Goal: Task Accomplishment & Management: Manage account settings

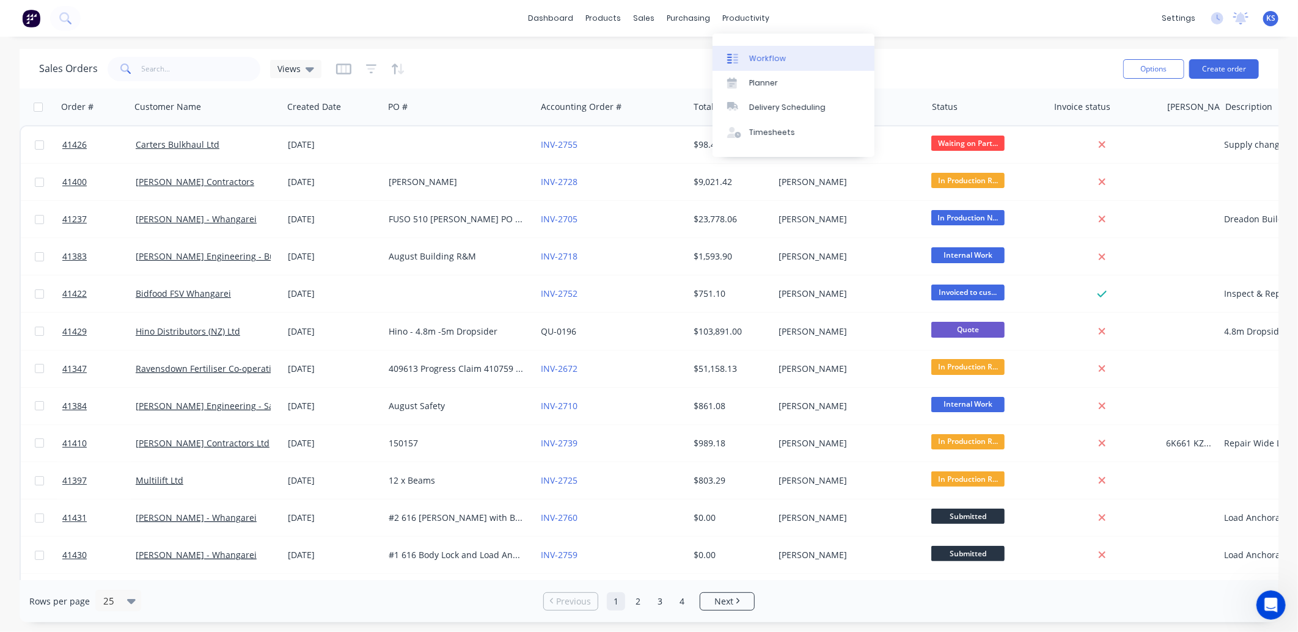
click at [758, 49] on link "Workflow" at bounding box center [793, 58] width 162 height 24
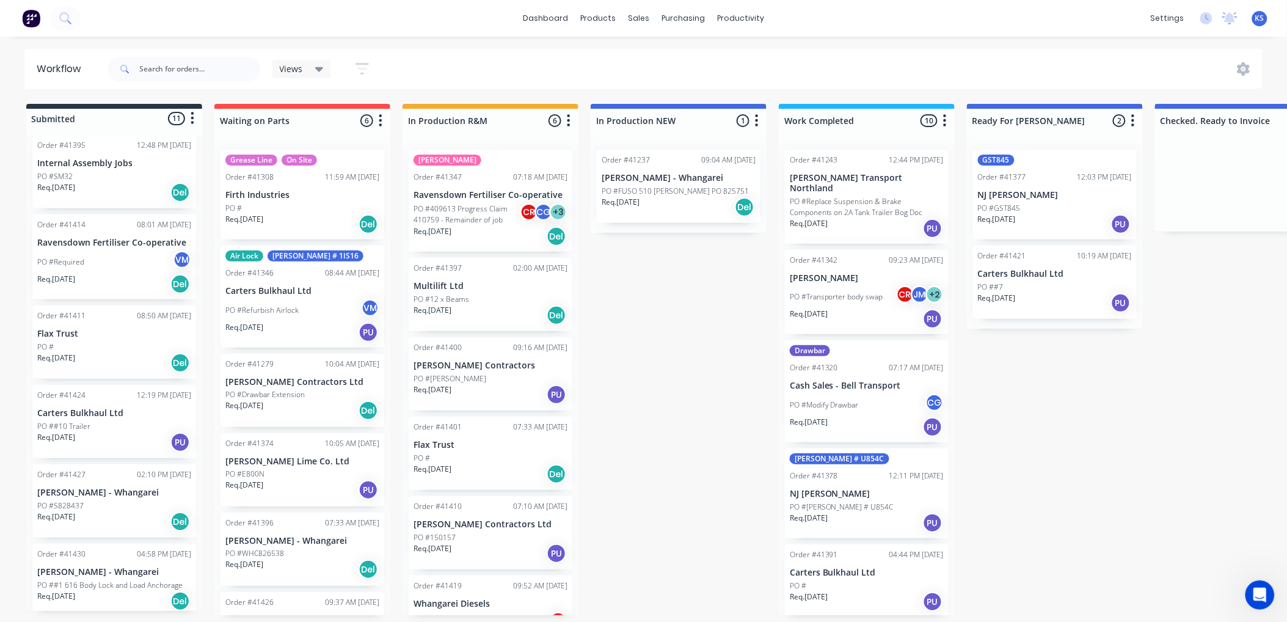
scroll to position [271, 0]
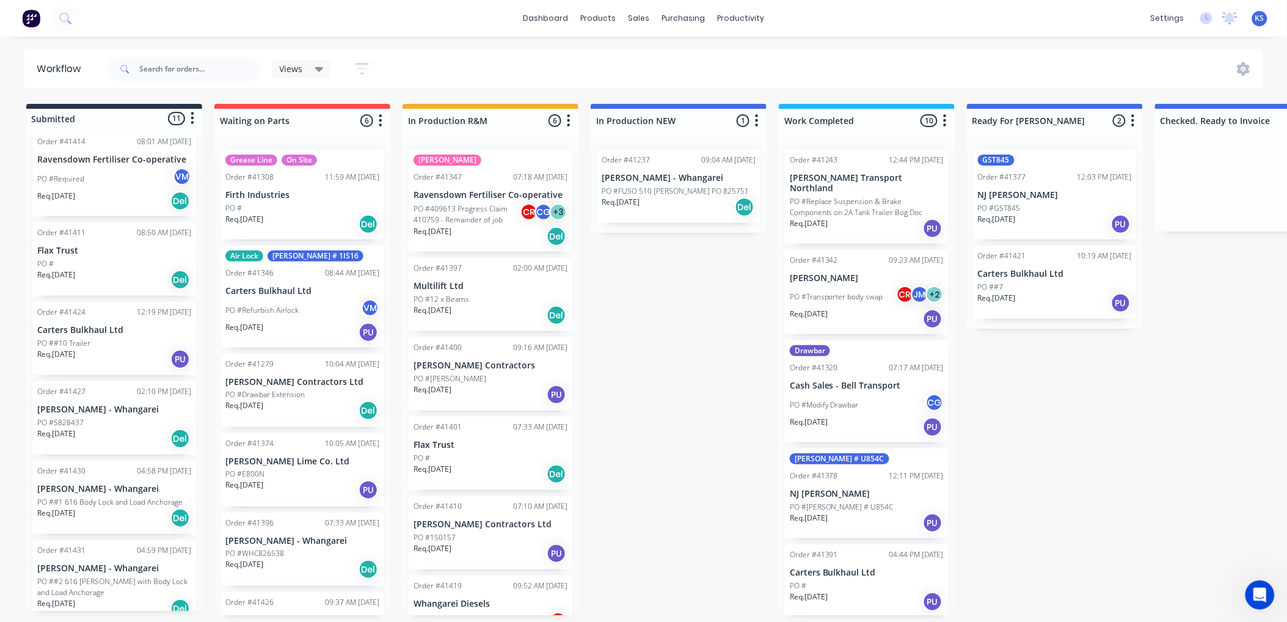
click at [81, 167] on div "PO #Required VM" at bounding box center [114, 178] width 154 height 23
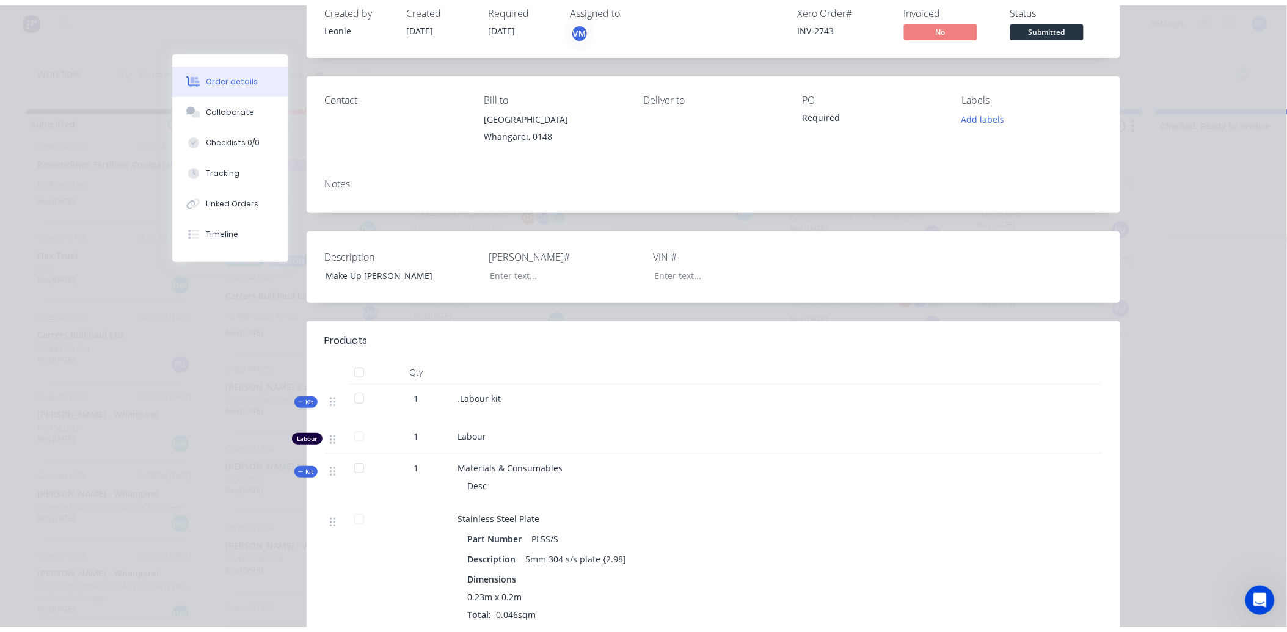
scroll to position [0, 0]
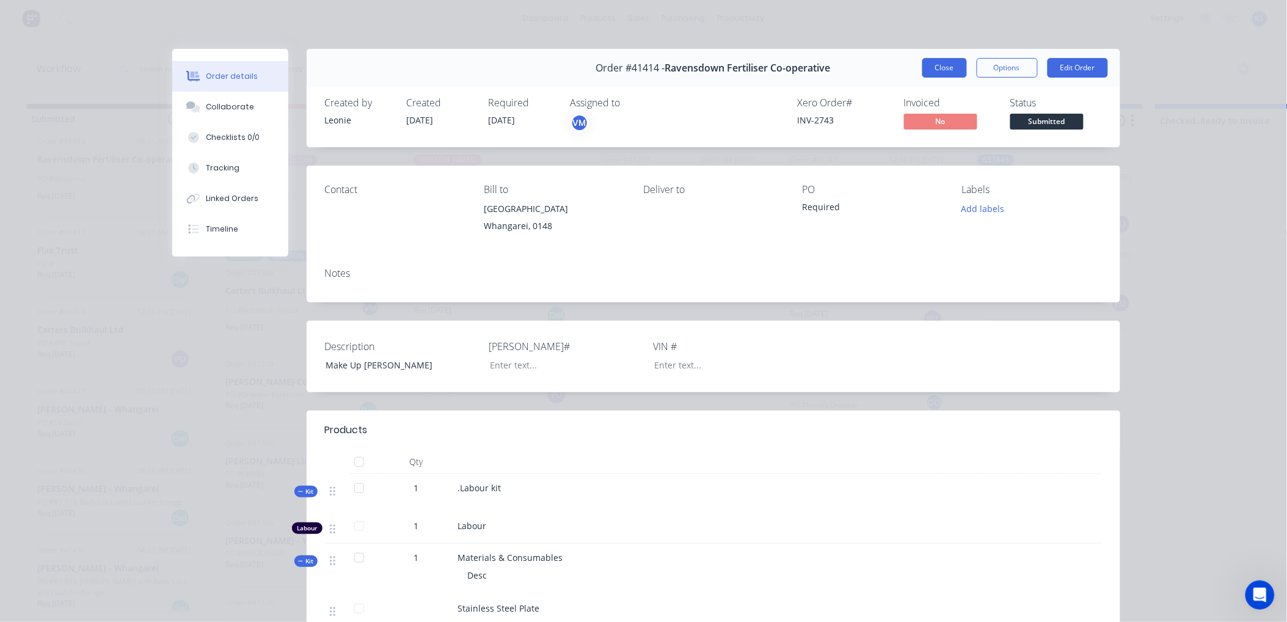
click at [931, 66] on button "Close" at bounding box center [945, 68] width 45 height 20
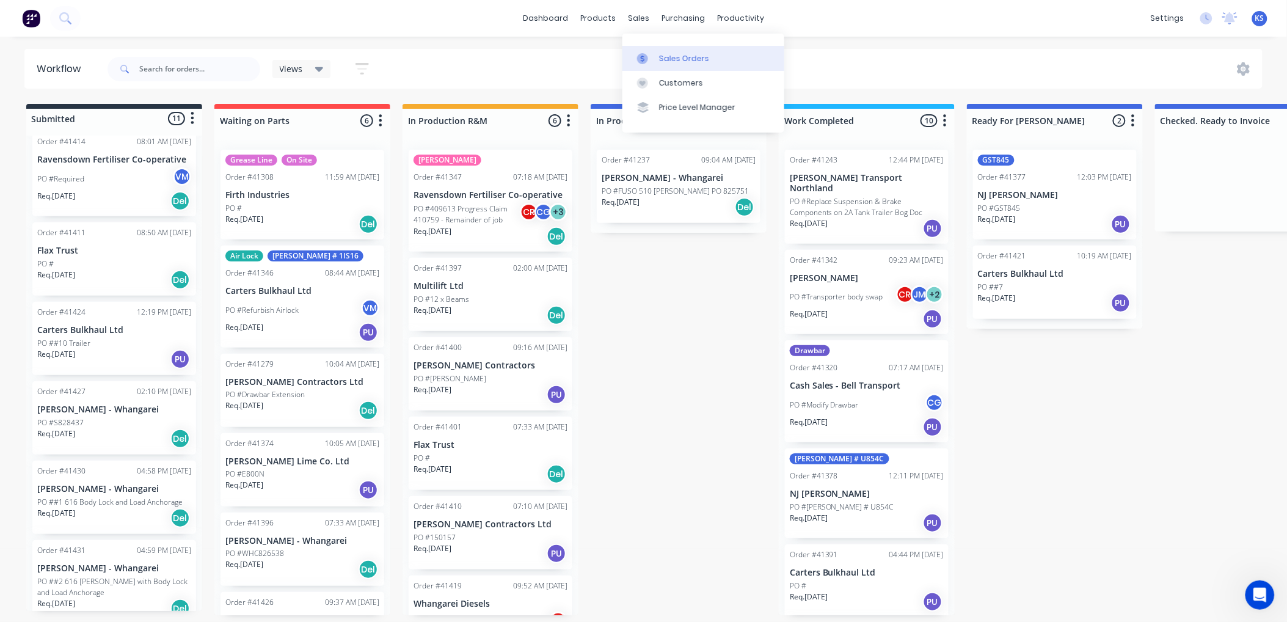
click at [660, 56] on div "Sales Orders" at bounding box center [684, 58] width 50 height 11
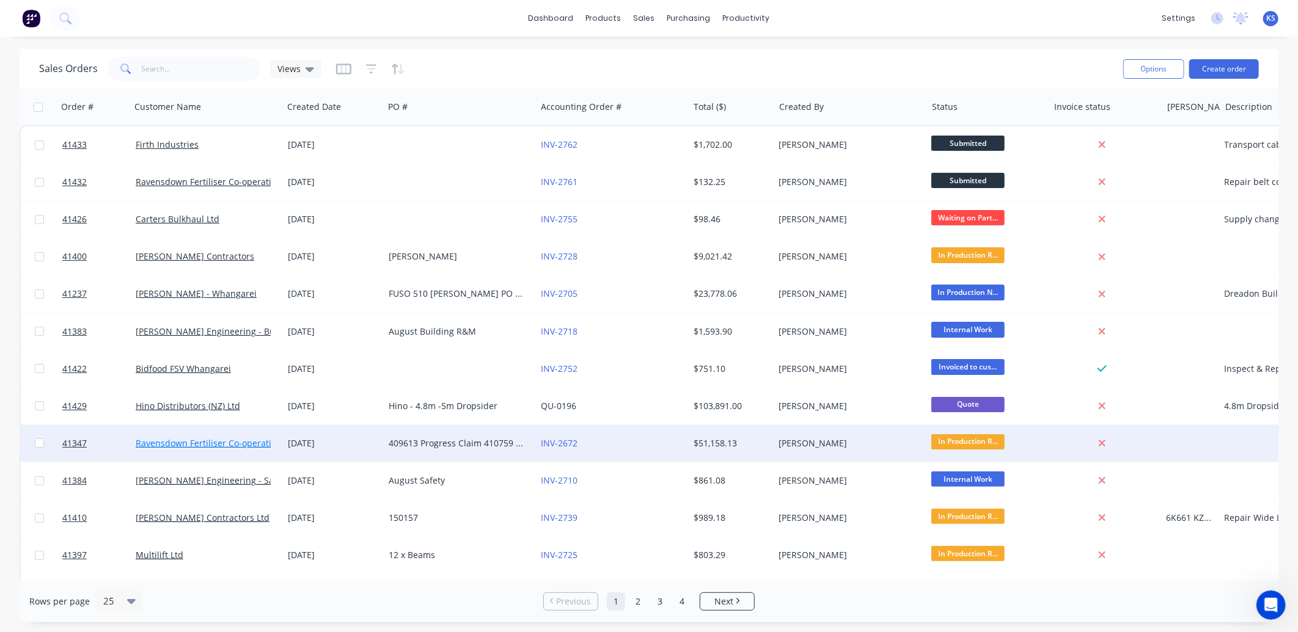
click at [221, 442] on link "Ravensdown Fertiliser Co-operative" at bounding box center [208, 443] width 145 height 12
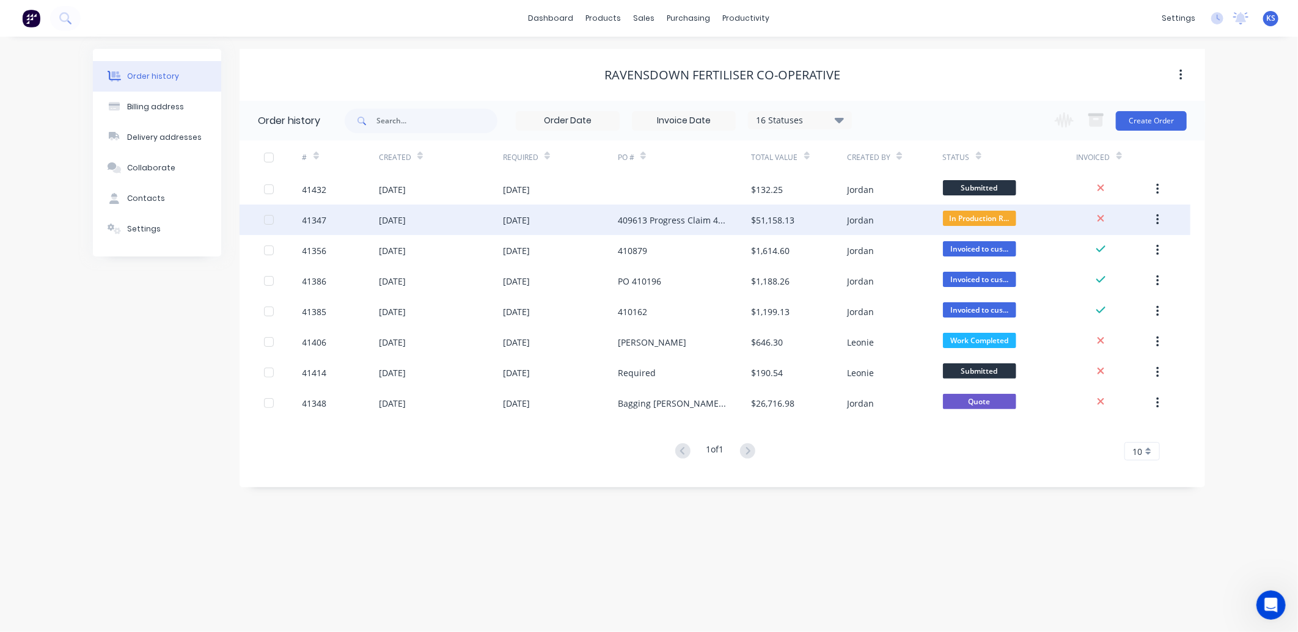
click at [387, 219] on div "[DATE]" at bounding box center [392, 220] width 27 height 13
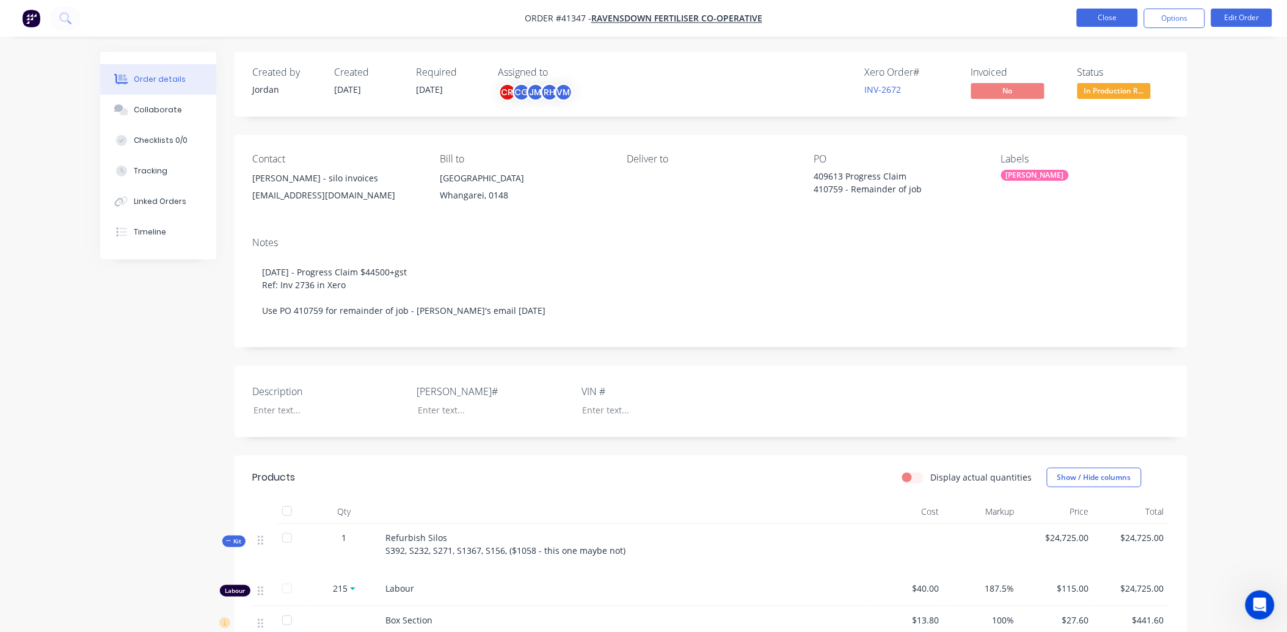
click at [1096, 20] on button "Close" at bounding box center [1107, 18] width 61 height 18
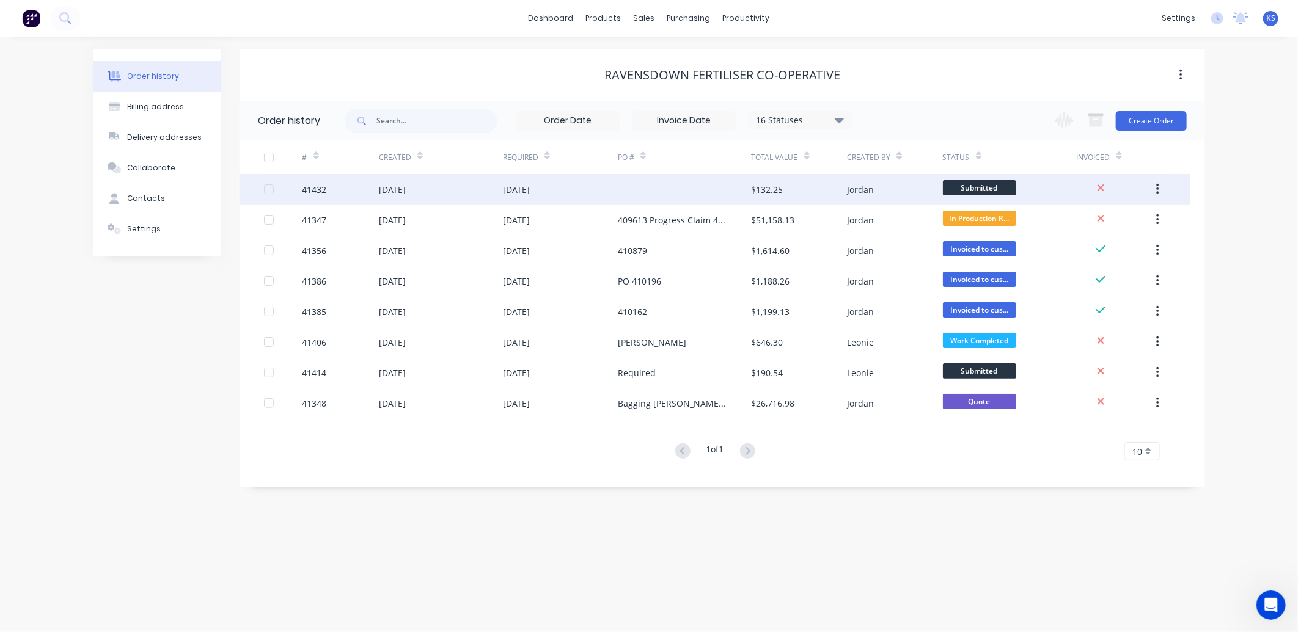
click at [406, 188] on div "[DATE]" at bounding box center [392, 189] width 27 height 13
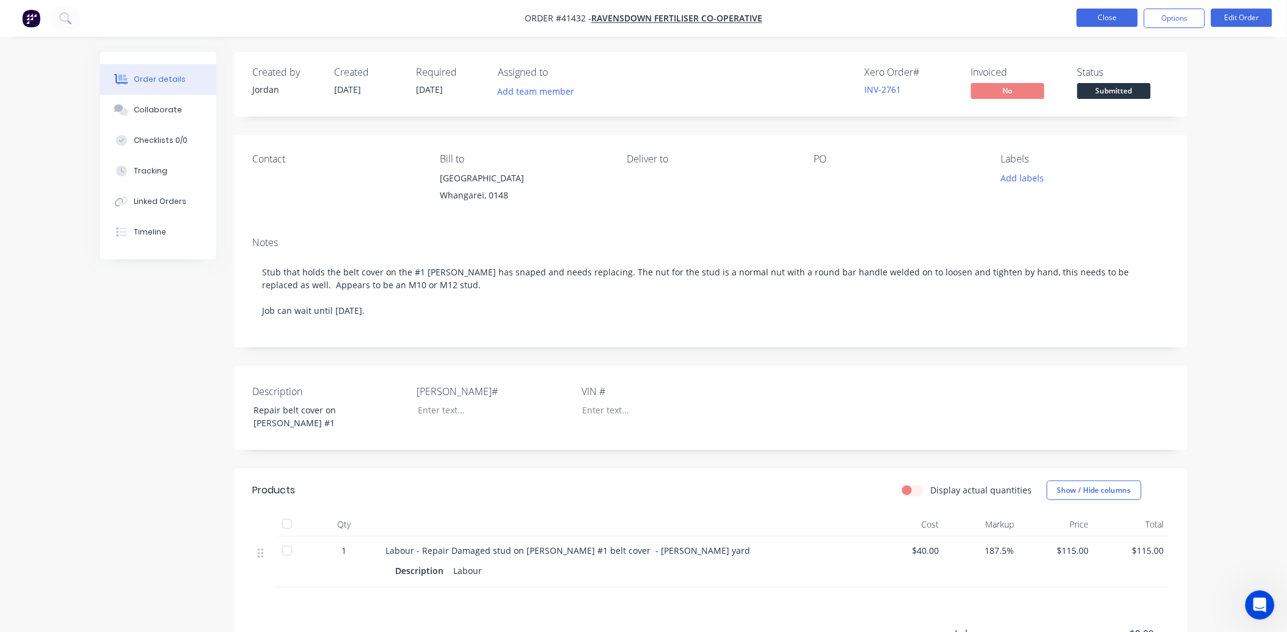
click at [1108, 25] on button "Close" at bounding box center [1107, 18] width 61 height 18
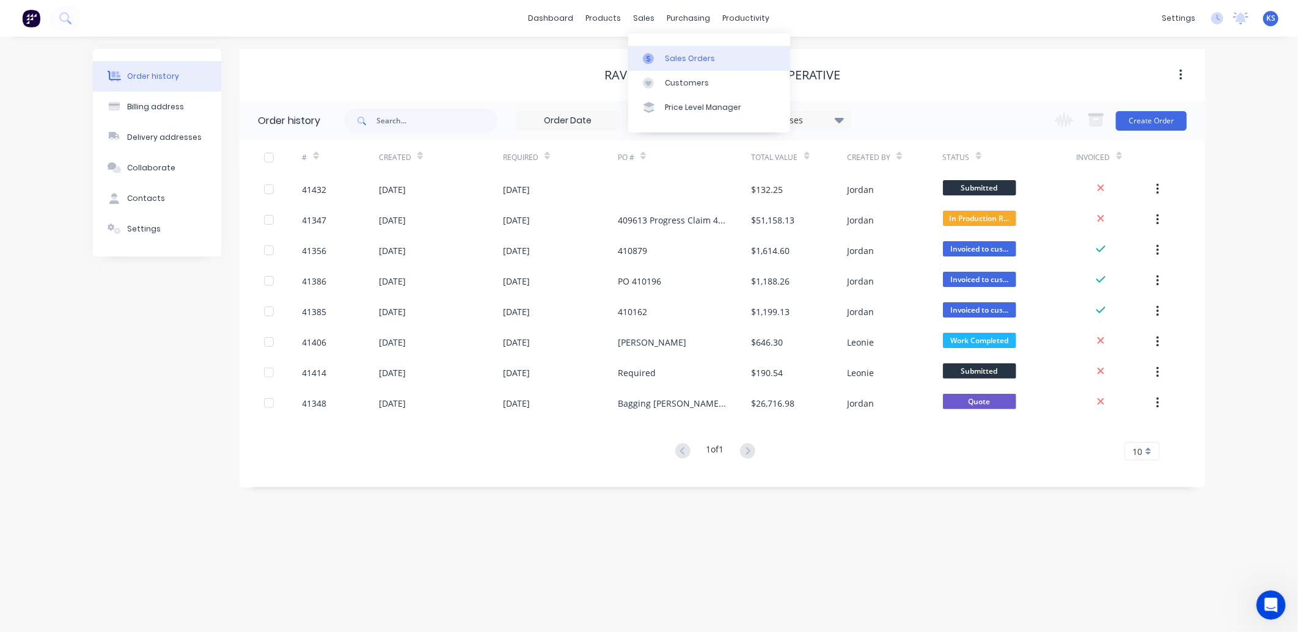
click at [686, 62] on div "Sales Orders" at bounding box center [690, 58] width 50 height 11
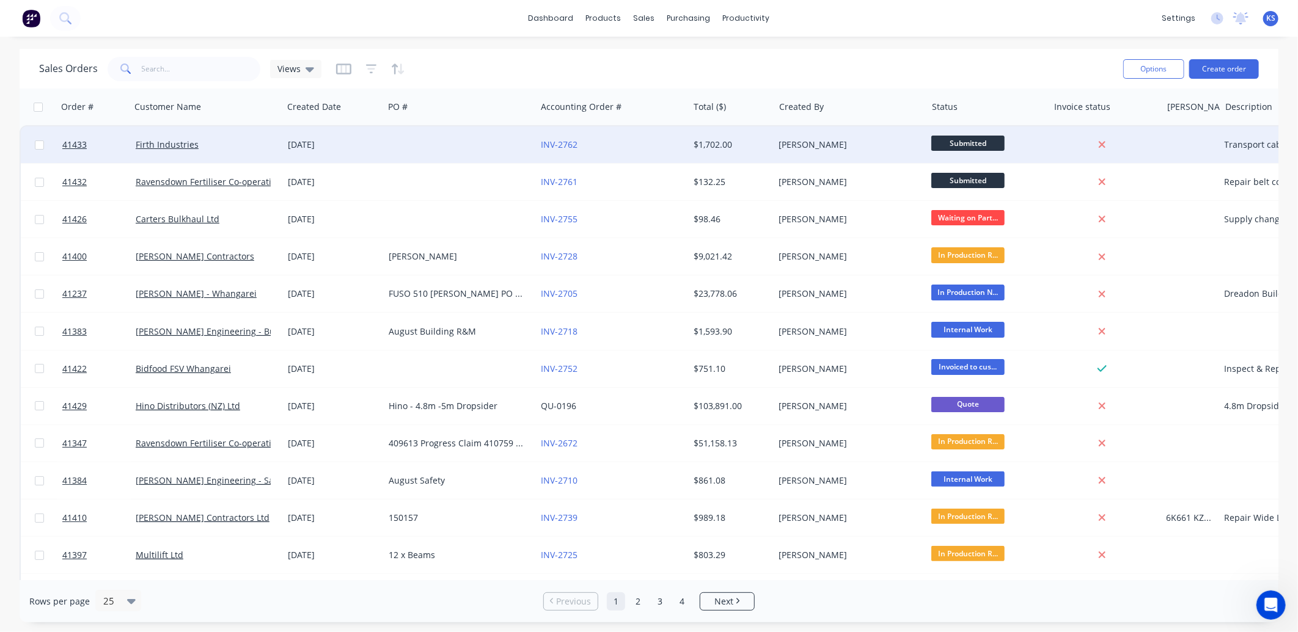
click at [157, 131] on div "Firth Industries" at bounding box center [207, 144] width 152 height 37
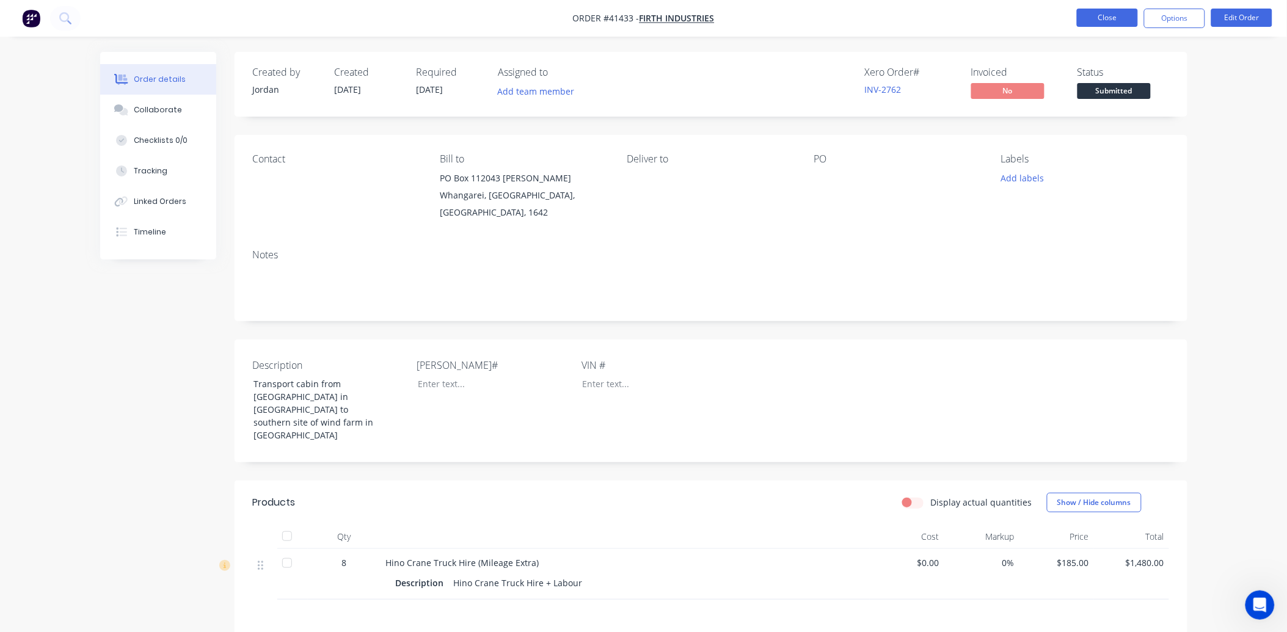
click at [1089, 23] on button "Close" at bounding box center [1107, 18] width 61 height 18
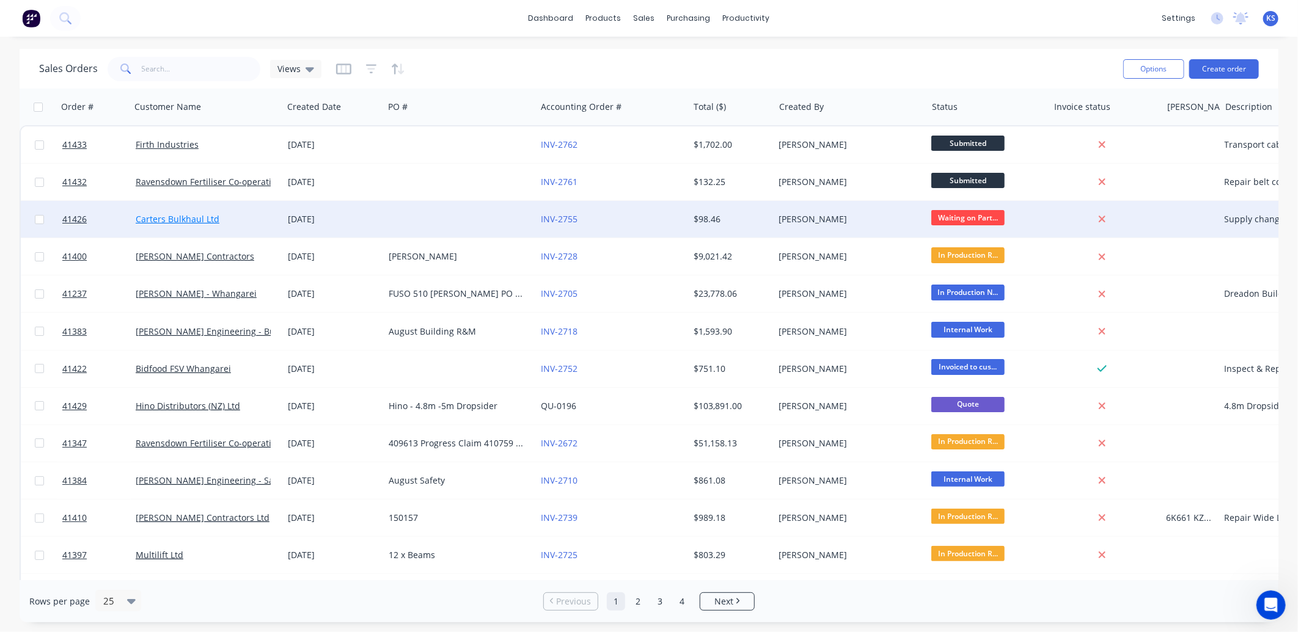
click at [186, 221] on link "Carters Bulkhaul Ltd" at bounding box center [178, 219] width 84 height 12
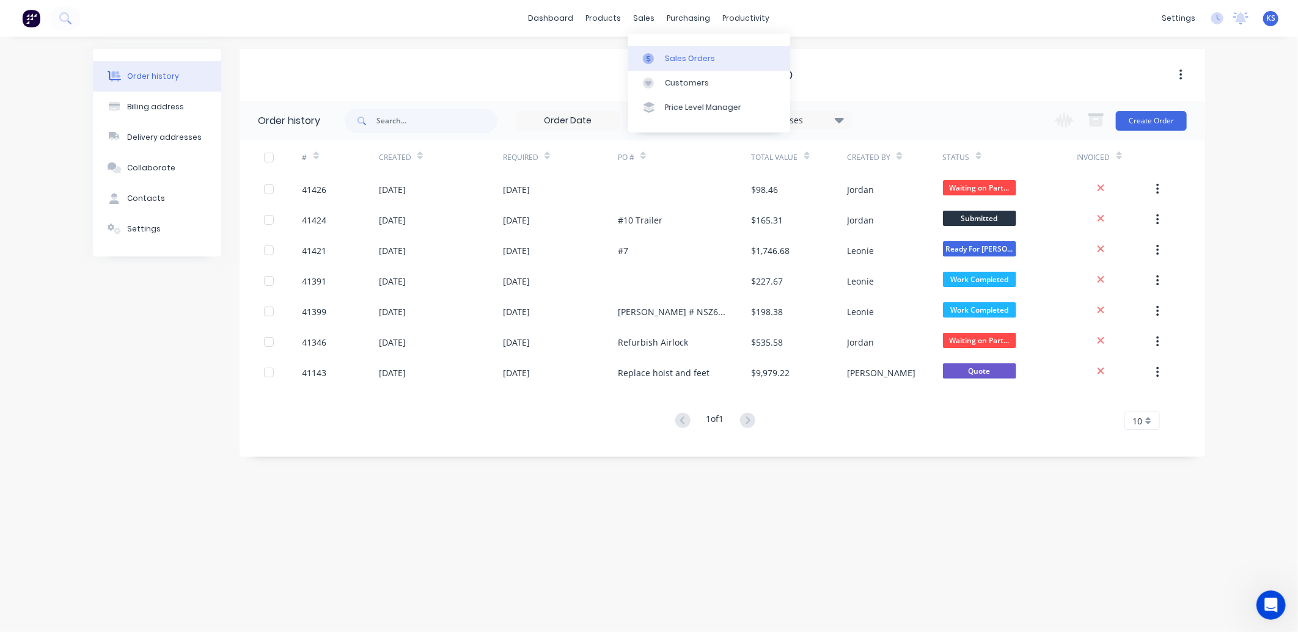
click at [678, 60] on div "Sales Orders" at bounding box center [690, 58] width 50 height 11
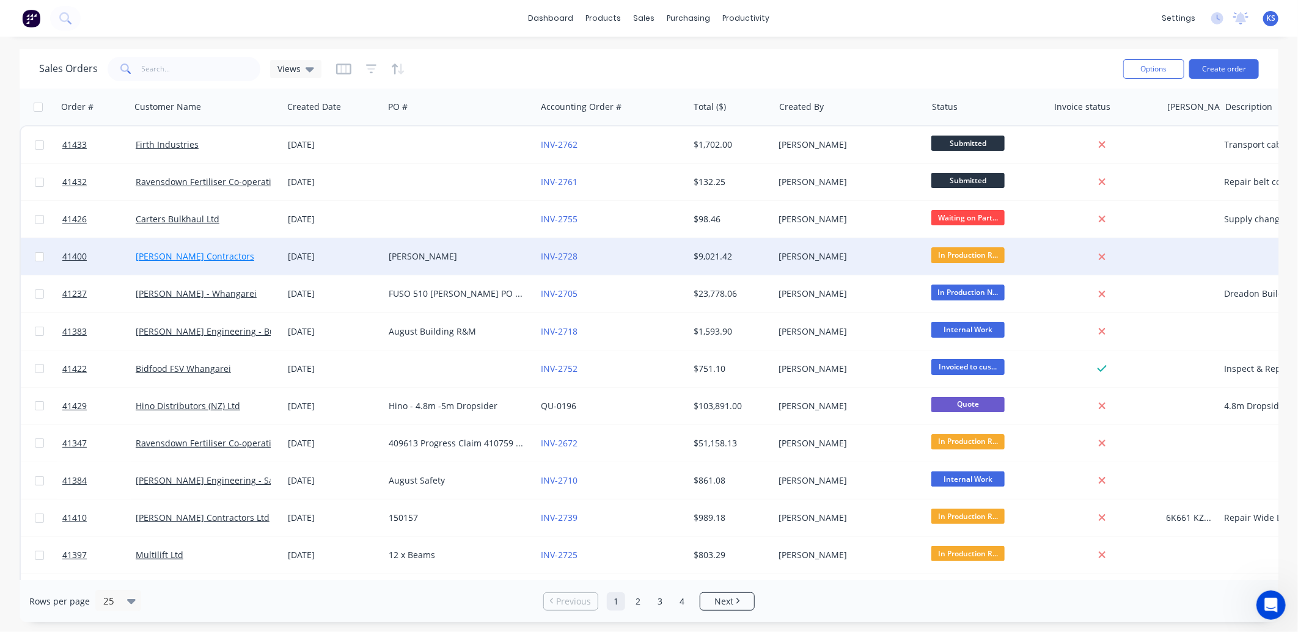
click at [166, 252] on link "[PERSON_NAME] Contractors" at bounding box center [195, 257] width 119 height 12
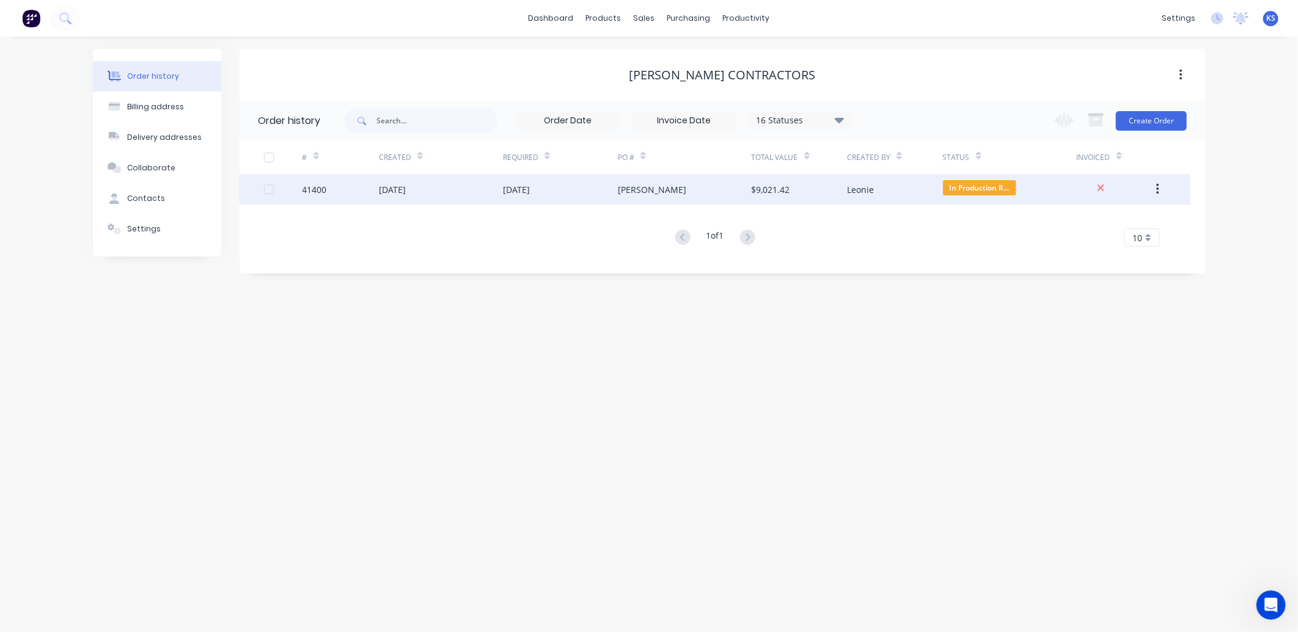
click at [406, 188] on div "[DATE]" at bounding box center [392, 189] width 27 height 13
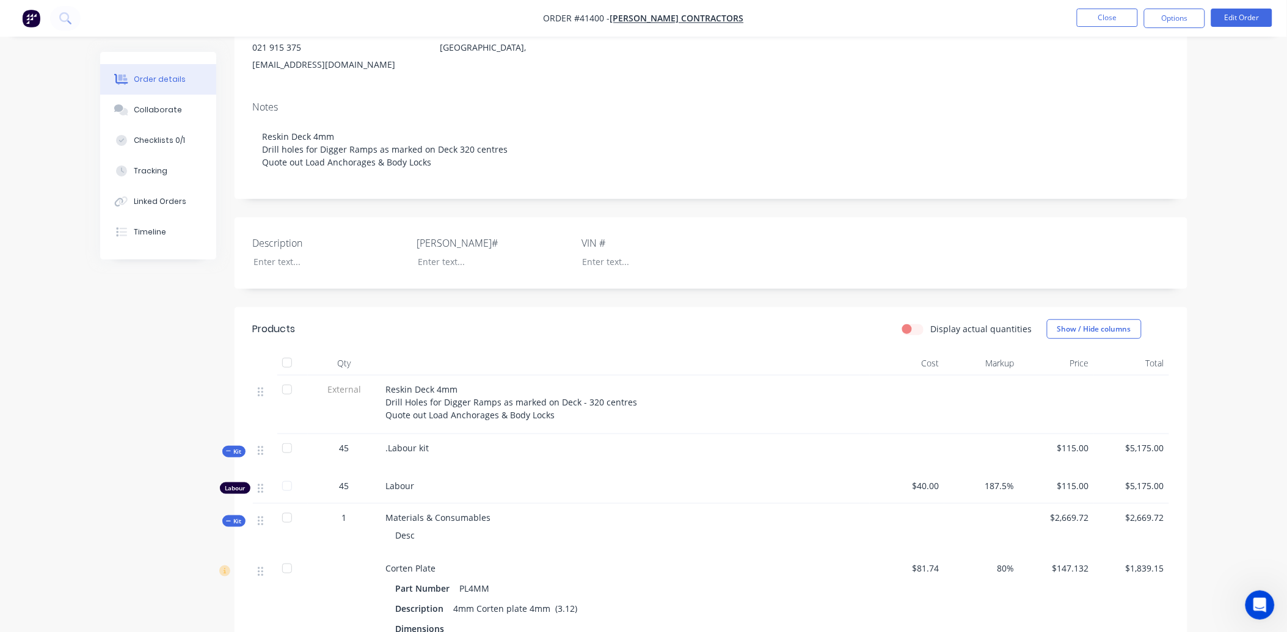
scroll to position [271, 0]
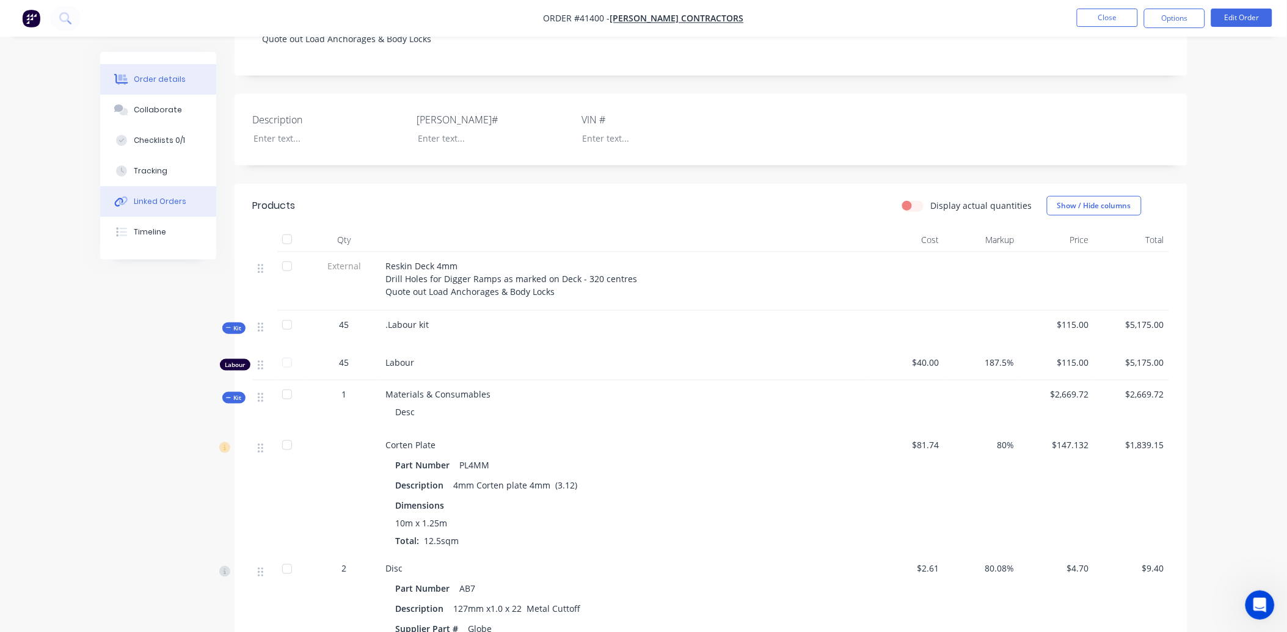
click at [150, 203] on div "Linked Orders" at bounding box center [160, 201] width 53 height 11
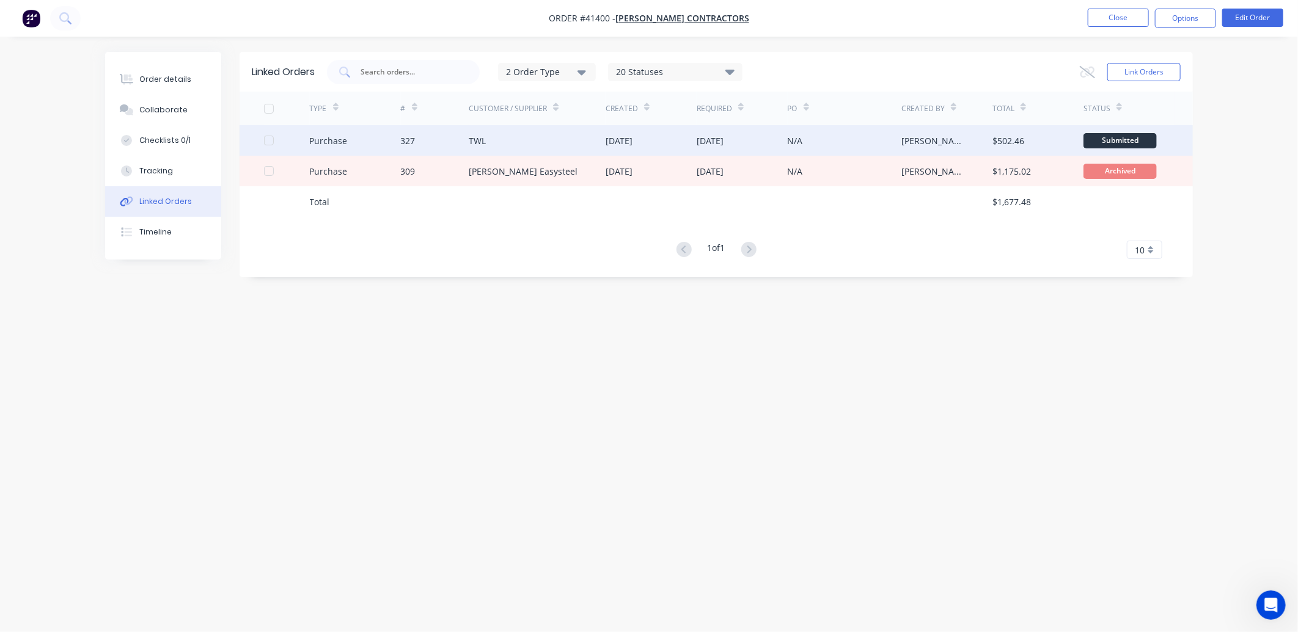
click at [495, 147] on div "TWL" at bounding box center [537, 140] width 137 height 31
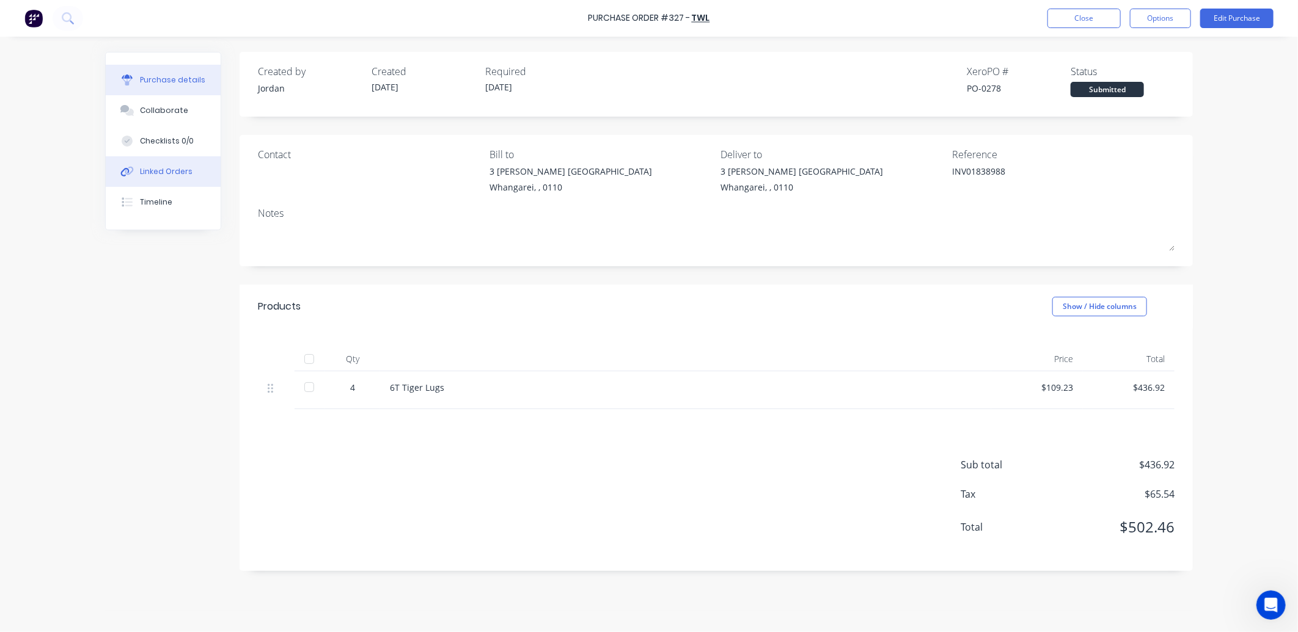
click at [168, 173] on div "Linked Orders" at bounding box center [166, 171] width 53 height 11
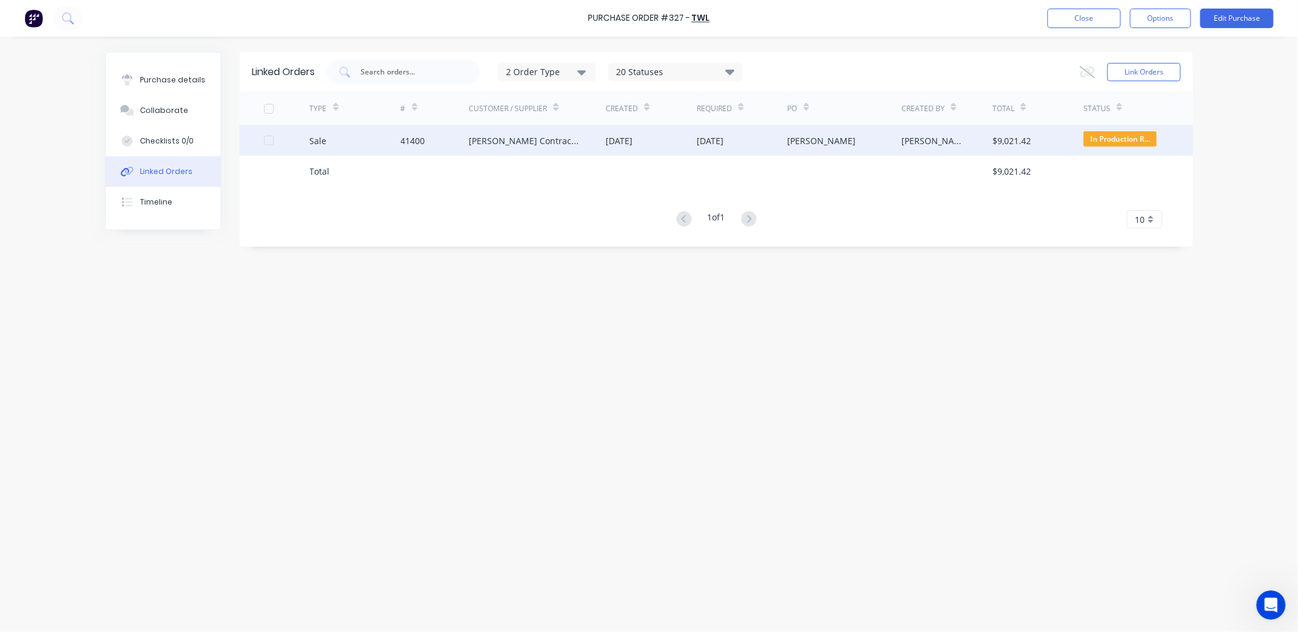
click at [472, 149] on div "[PERSON_NAME] Contractors" at bounding box center [537, 140] width 137 height 31
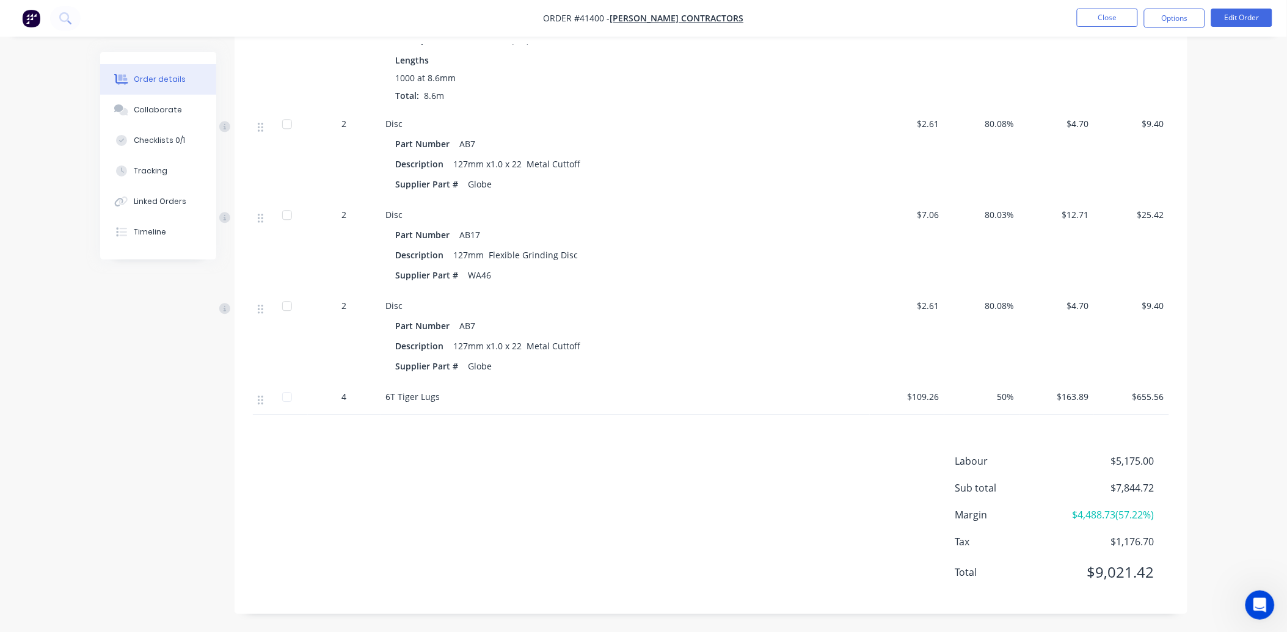
scroll to position [1005, 0]
click at [175, 207] on button "Linked Orders" at bounding box center [158, 201] width 116 height 31
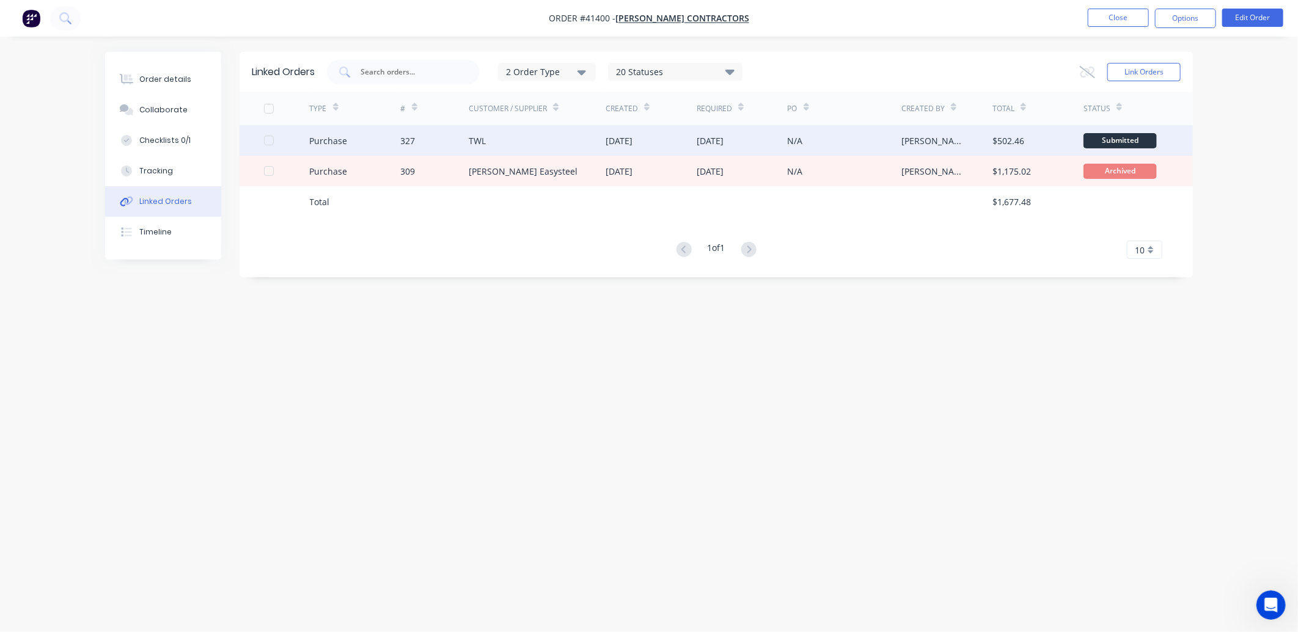
click at [492, 144] on div "TWL" at bounding box center [537, 140] width 137 height 31
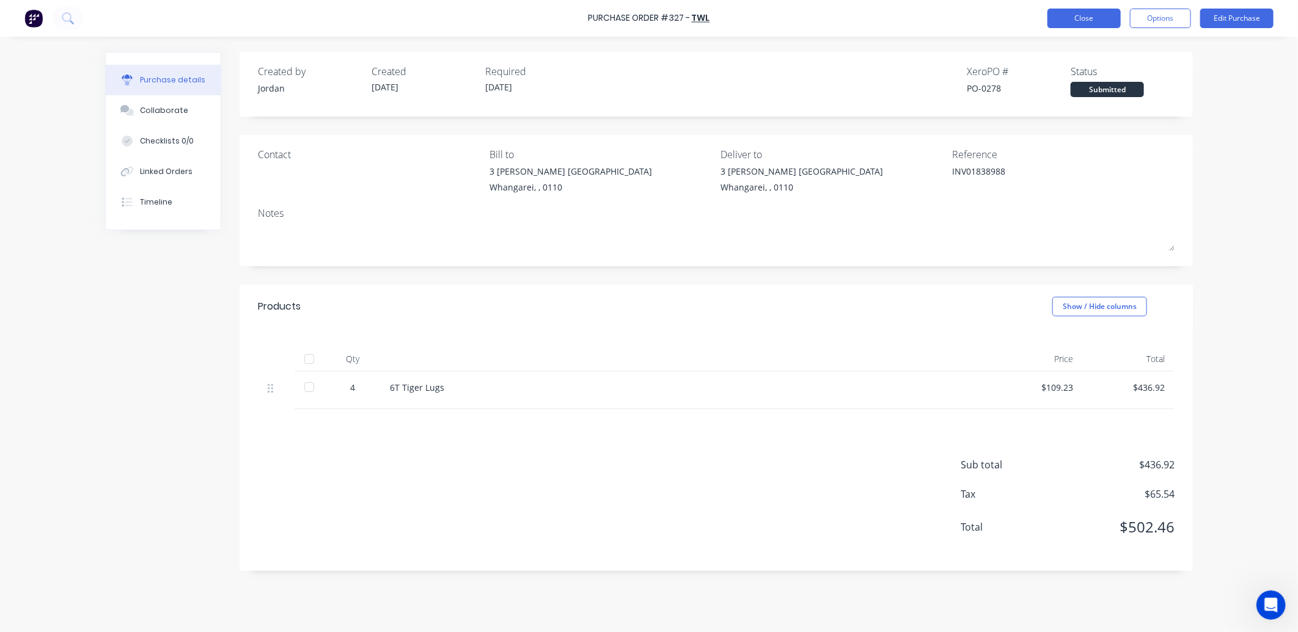
click at [1082, 21] on button "Close" at bounding box center [1083, 19] width 73 height 20
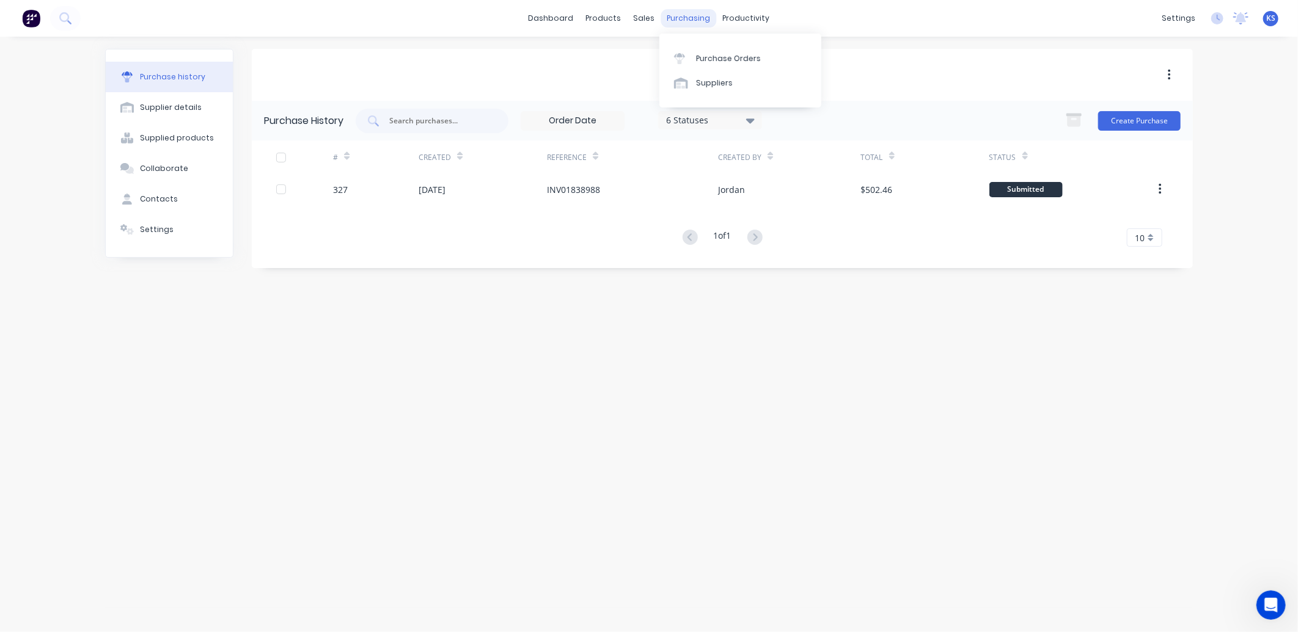
click at [675, 25] on div "purchasing" at bounding box center [689, 18] width 56 height 18
click at [720, 65] on link "Purchase Orders" at bounding box center [740, 58] width 162 height 24
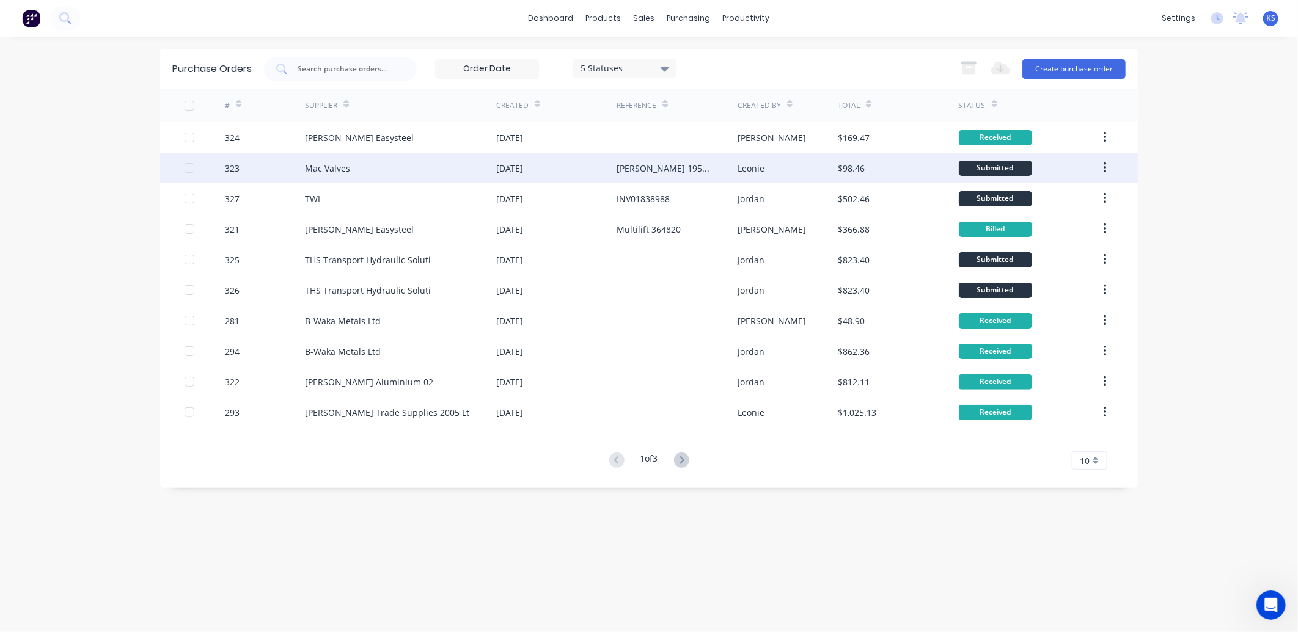
click at [353, 171] on div "Mac Valves" at bounding box center [400, 168] width 191 height 31
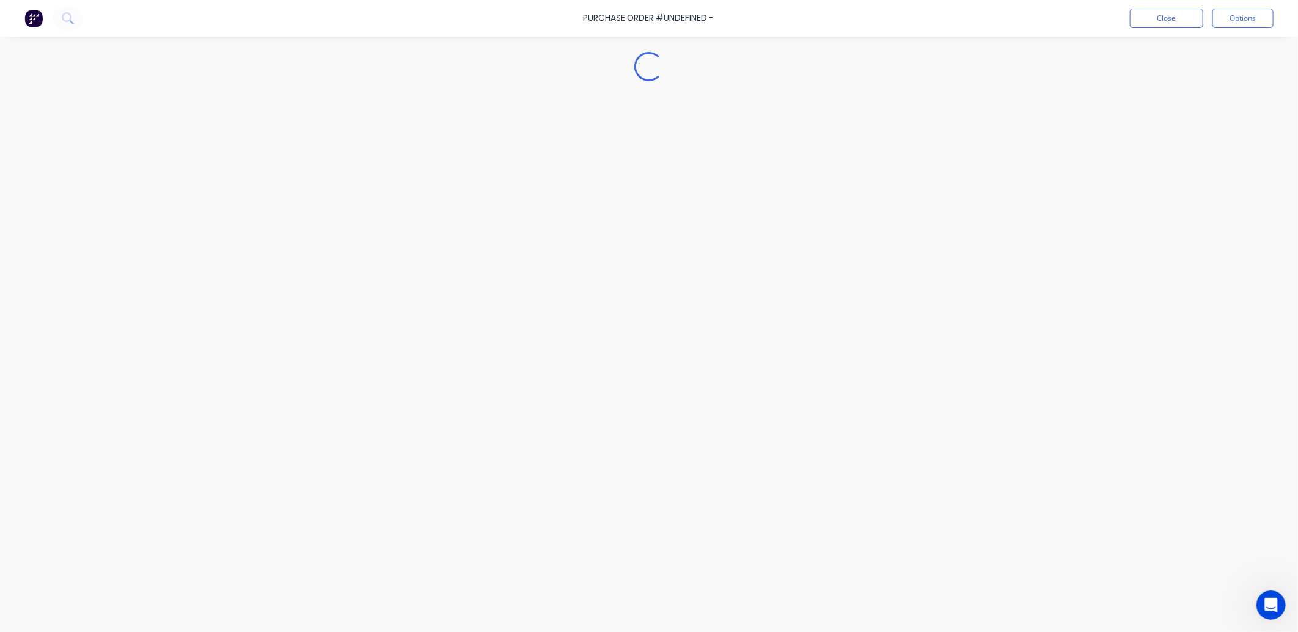
type textarea "x"
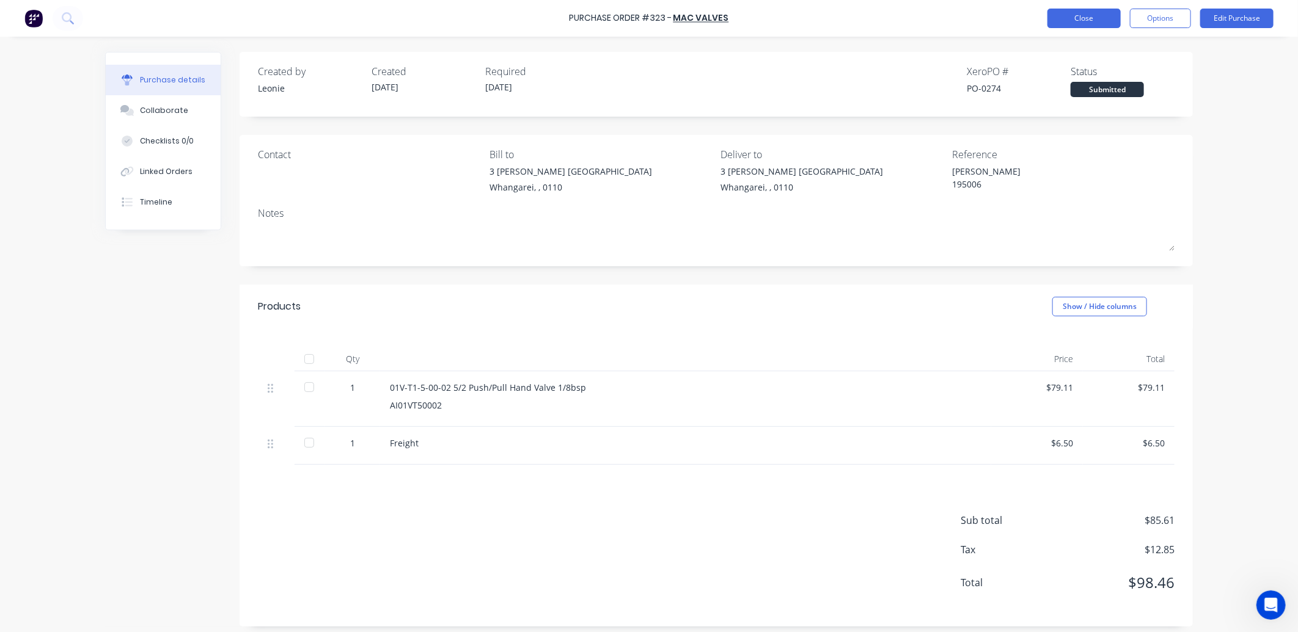
click at [1070, 13] on button "Close" at bounding box center [1083, 19] width 73 height 20
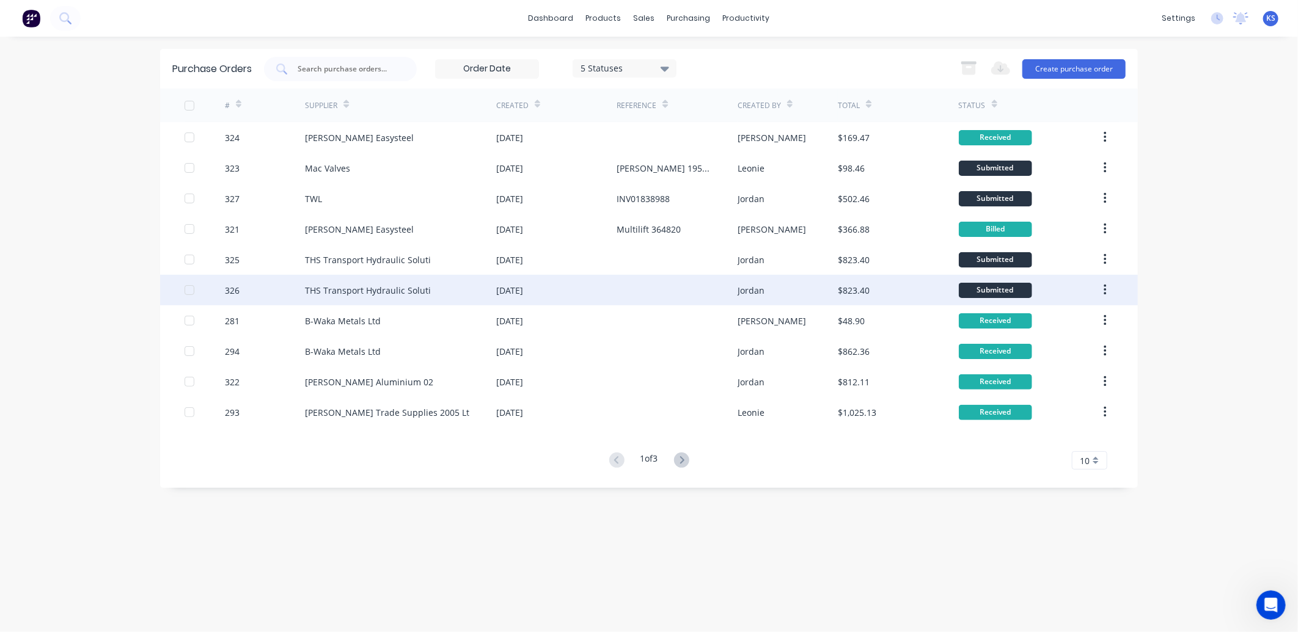
click at [335, 291] on div "THS Transport Hydraulic Soluti" at bounding box center [368, 290] width 126 height 13
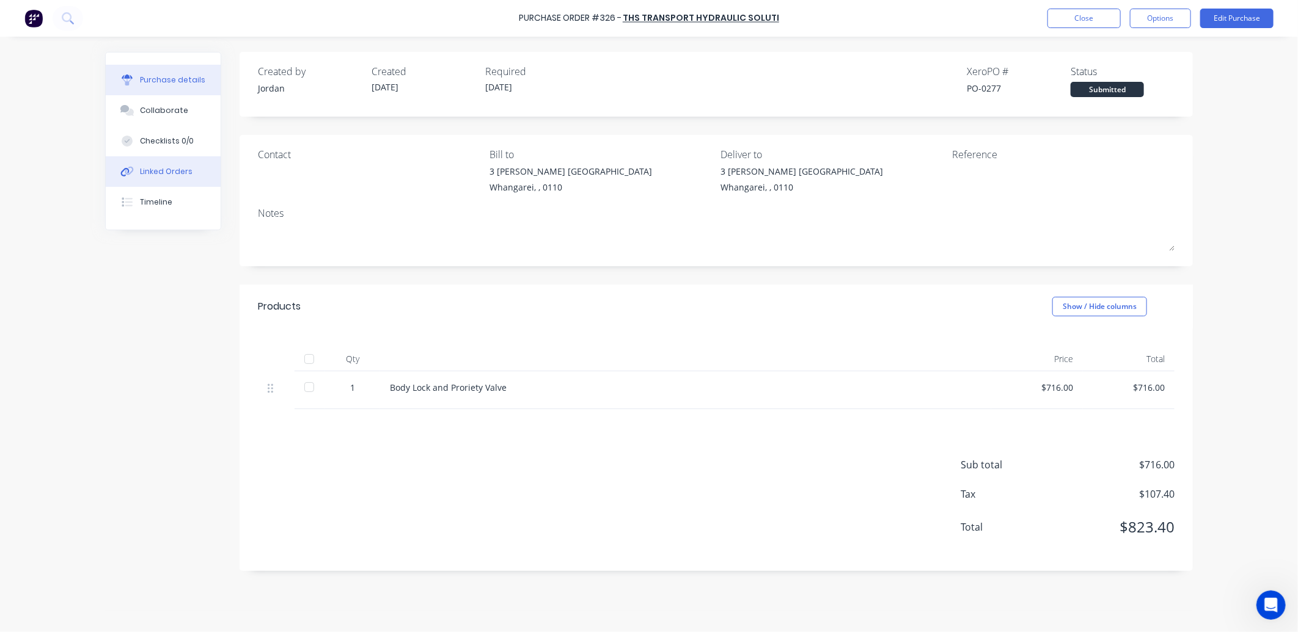
click at [186, 177] on button "Linked Orders" at bounding box center [163, 171] width 115 height 31
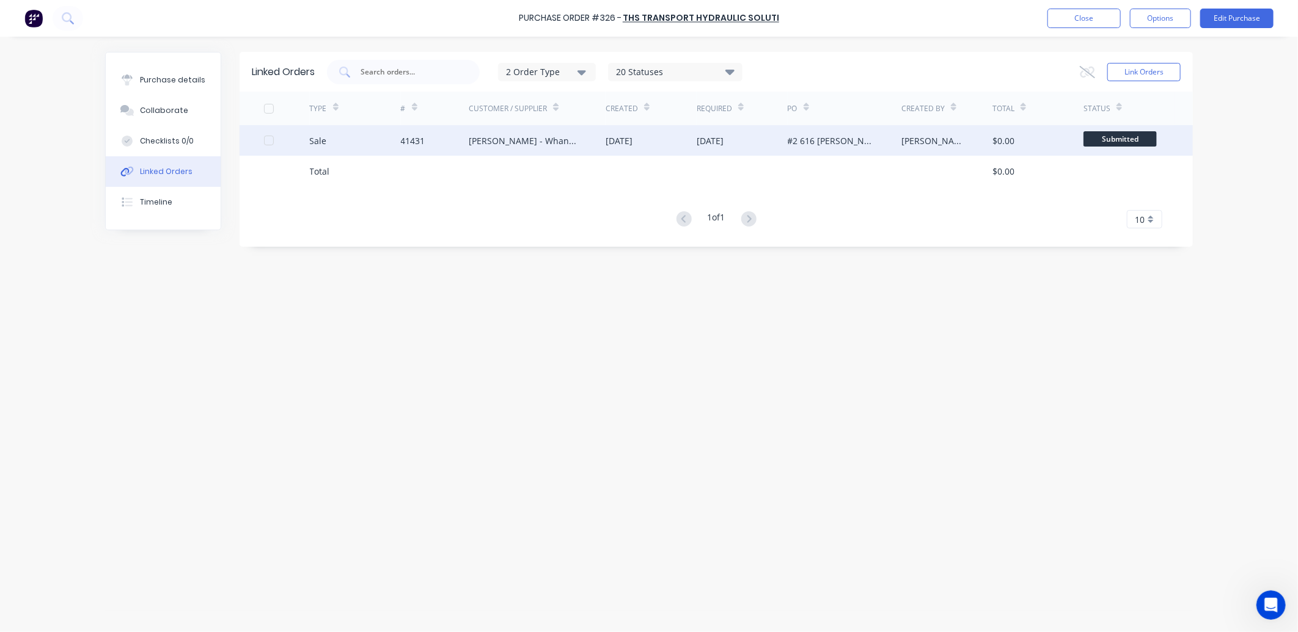
click at [483, 141] on div "[PERSON_NAME] - Whangarei" at bounding box center [525, 140] width 112 height 13
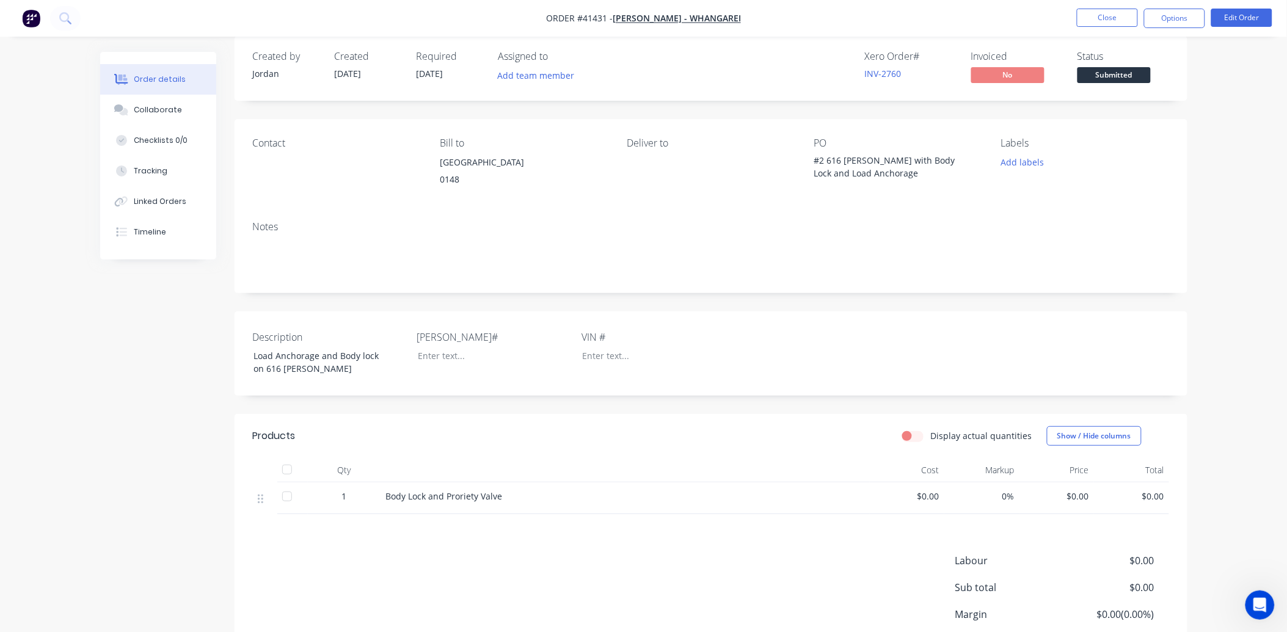
scroll to position [117, 0]
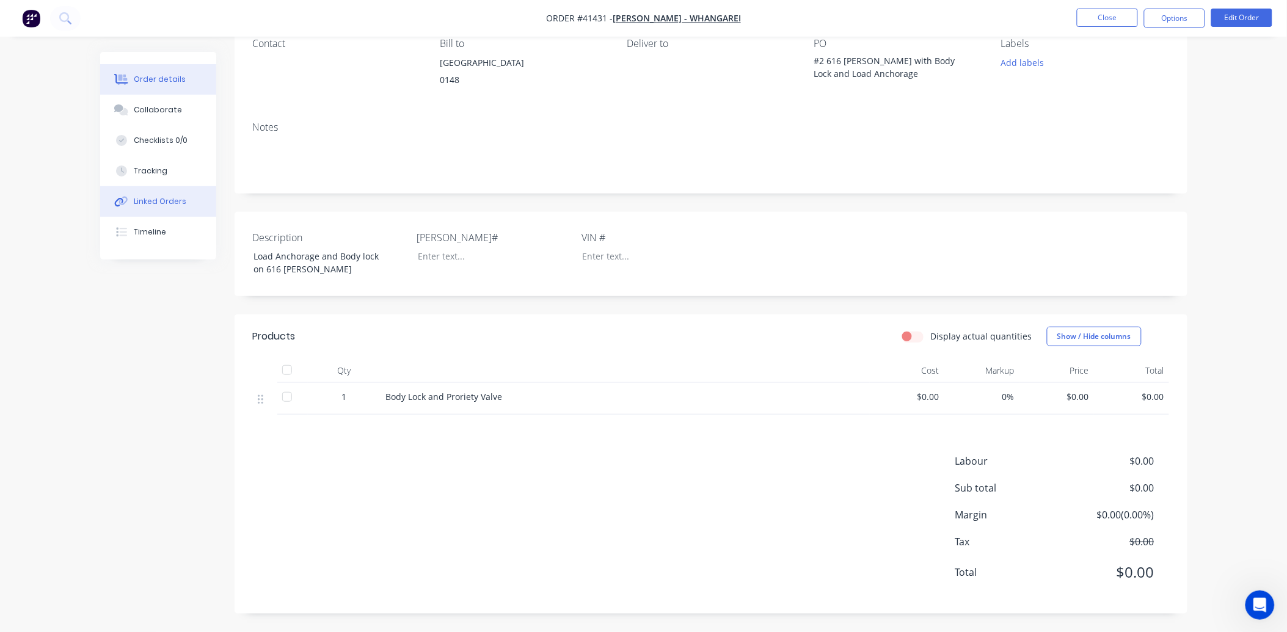
click at [138, 202] on div "Linked Orders" at bounding box center [160, 201] width 53 height 11
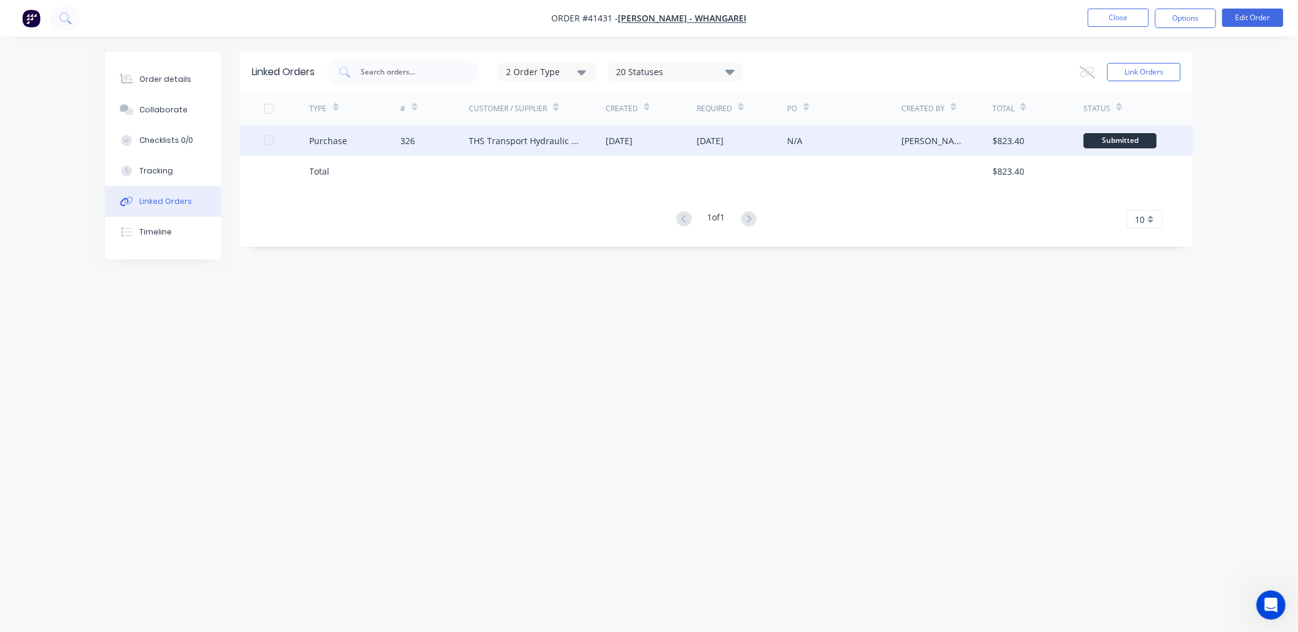
click at [555, 141] on div "THS Transport Hydraulic Soluti" at bounding box center [525, 140] width 112 height 13
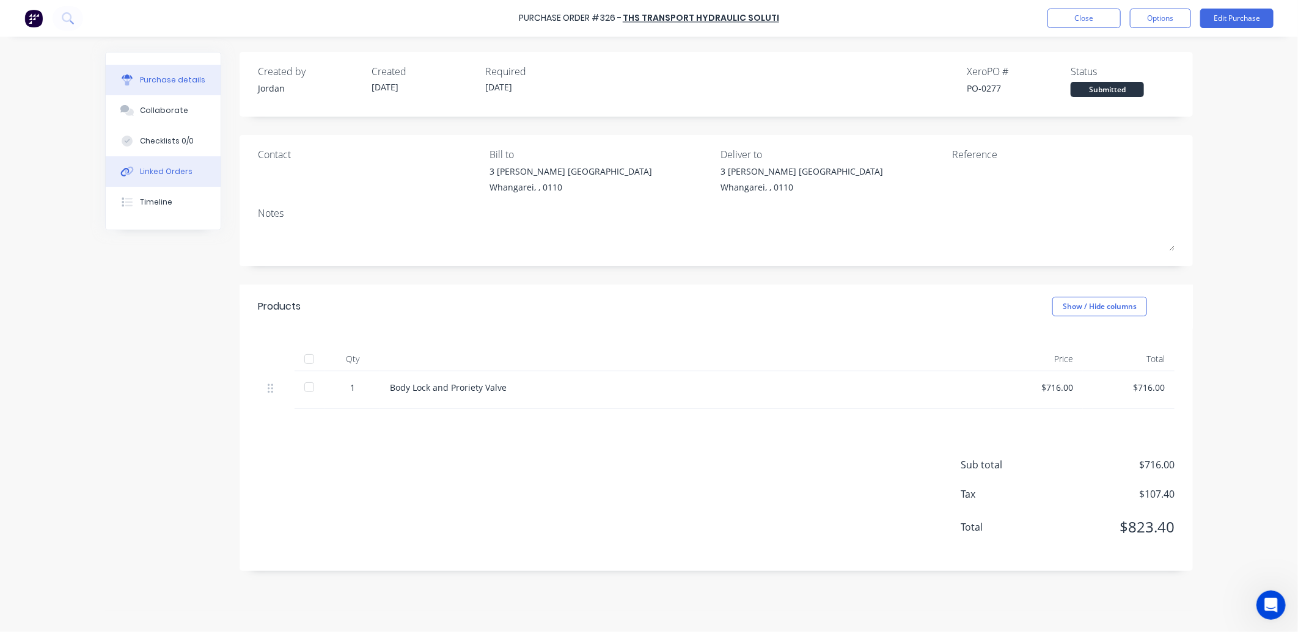
click at [157, 165] on button "Linked Orders" at bounding box center [163, 171] width 115 height 31
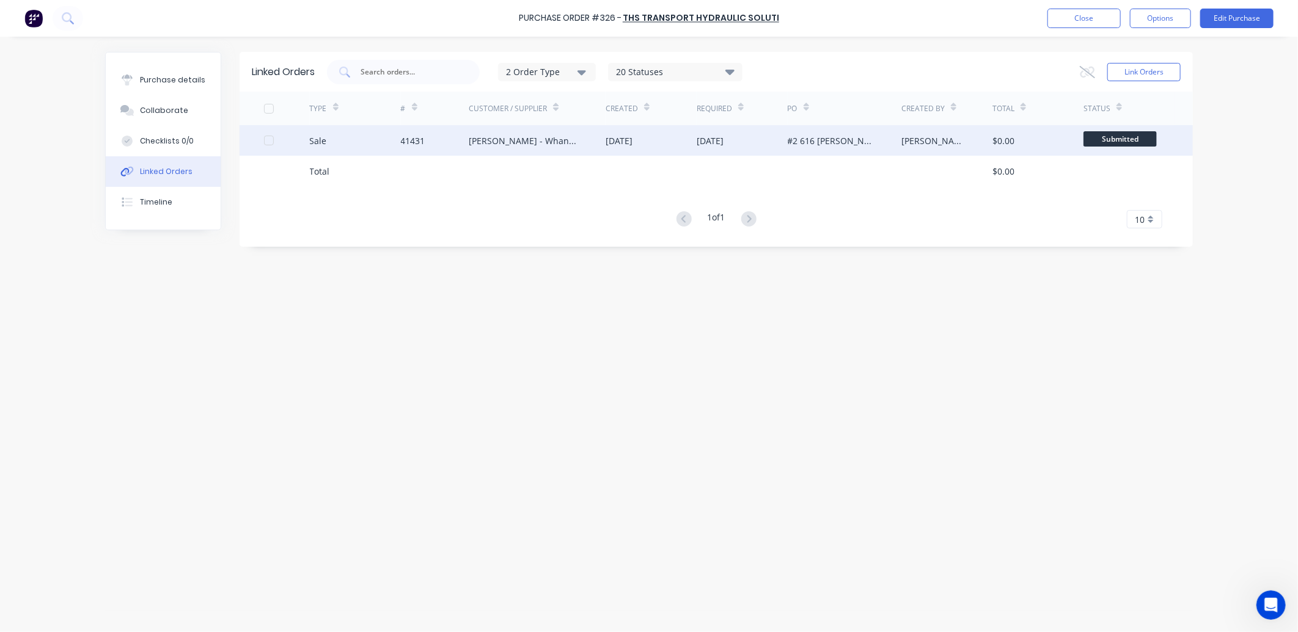
click at [536, 132] on div "[PERSON_NAME] - Whangarei" at bounding box center [537, 140] width 137 height 31
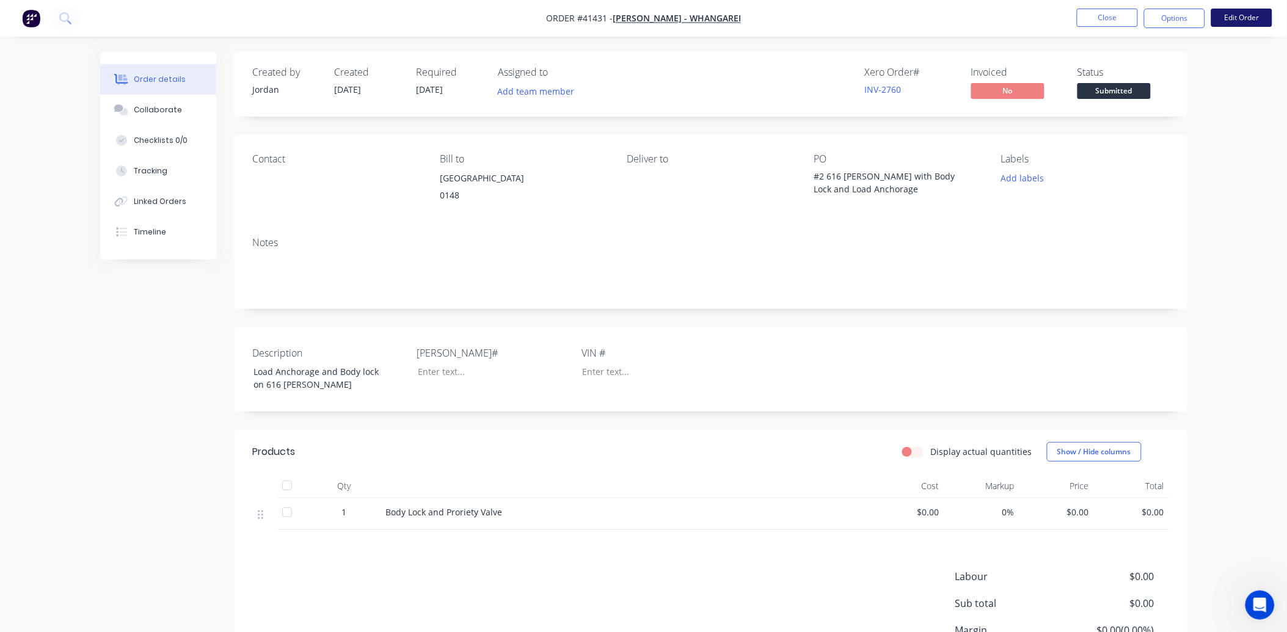
click at [1231, 15] on button "Edit Order" at bounding box center [1242, 18] width 61 height 18
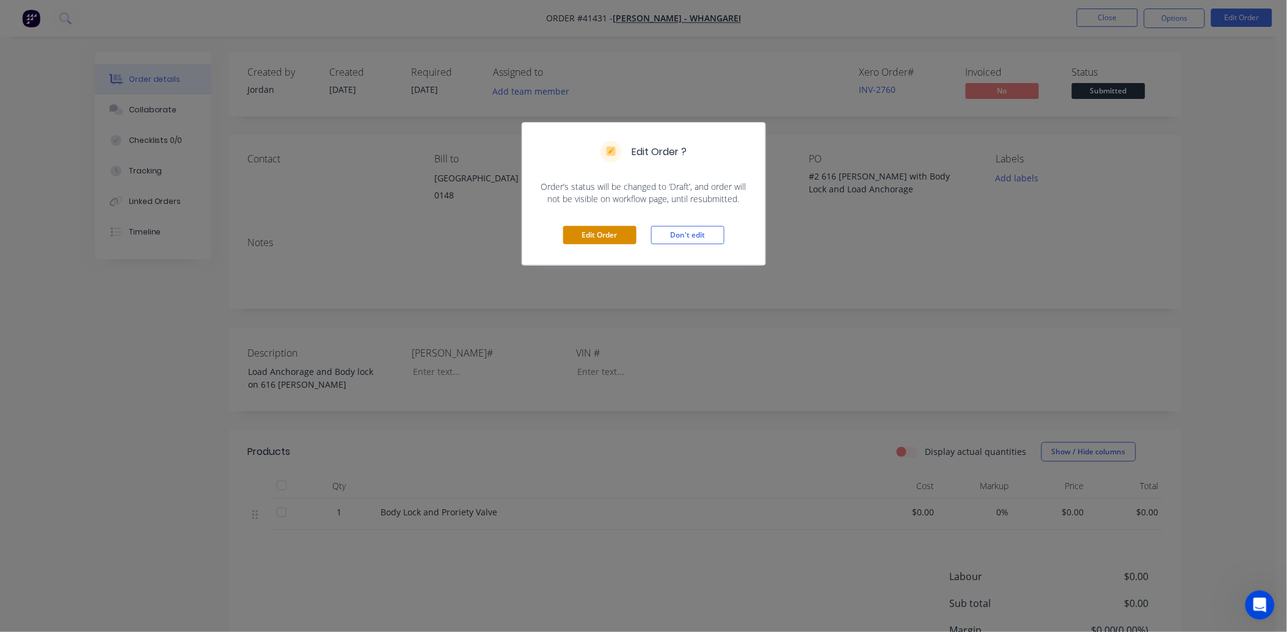
drag, startPoint x: 570, startPoint y: 240, endPoint x: 608, endPoint y: 298, distance: 68.8
click at [571, 241] on button "Edit Order" at bounding box center [599, 235] width 73 height 18
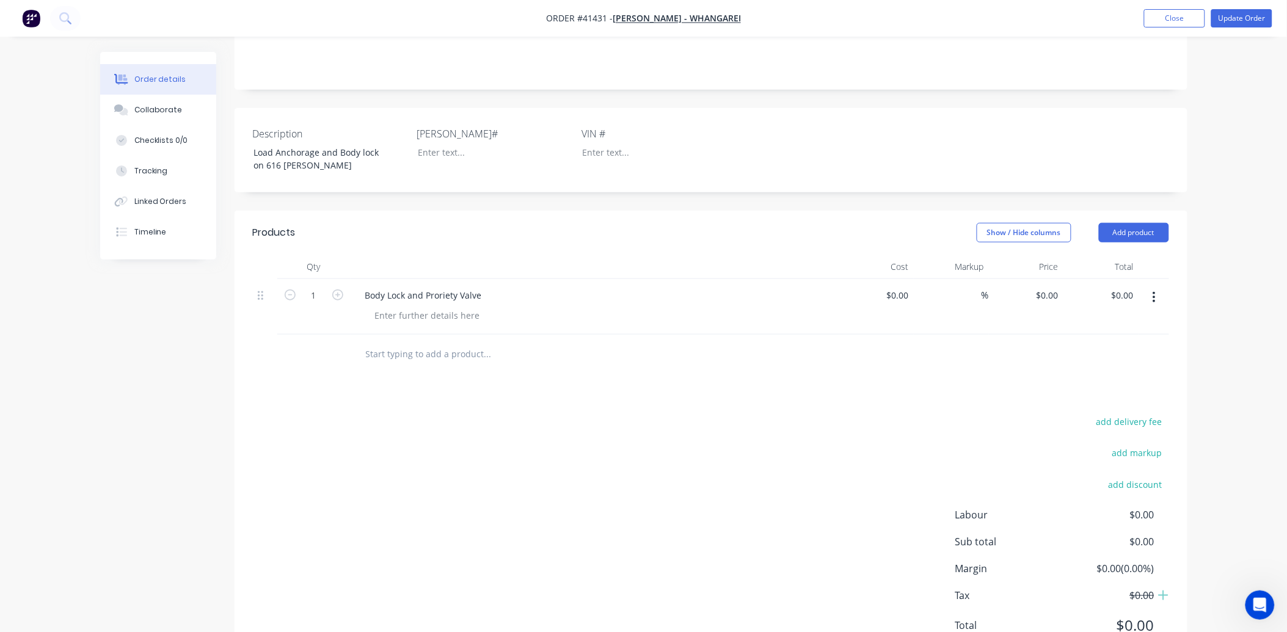
scroll to position [288, 0]
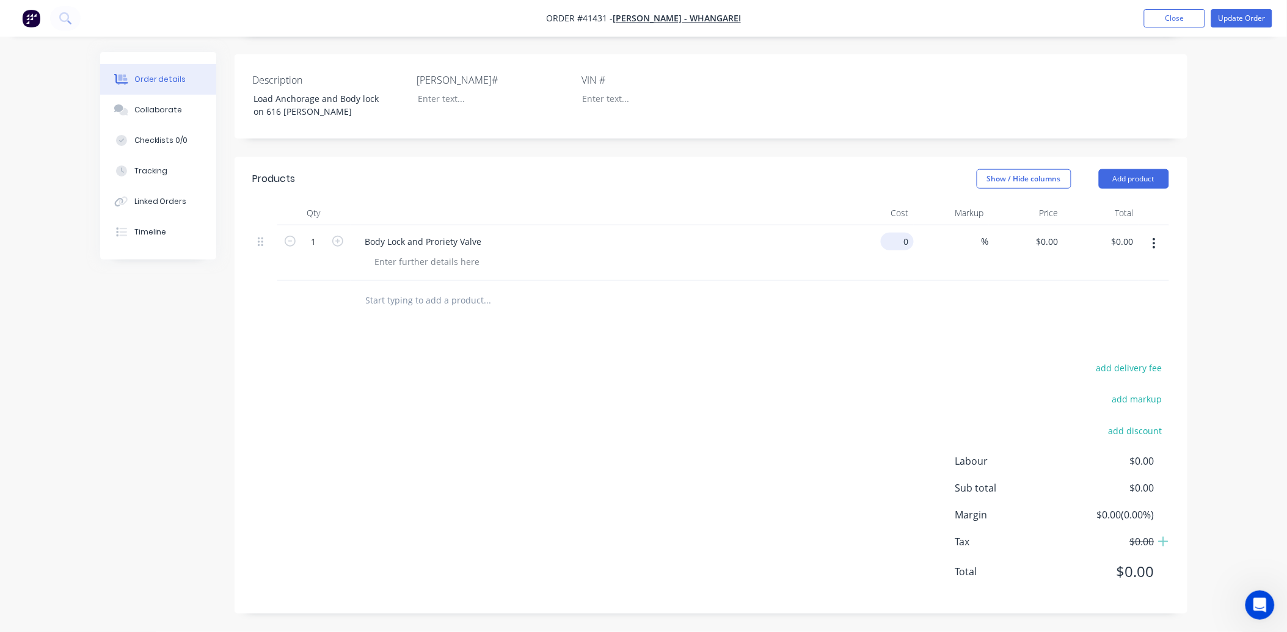
click at [903, 240] on input "0" at bounding box center [900, 242] width 28 height 18
type input "$716.00"
click at [148, 199] on div "Linked Orders" at bounding box center [160, 201] width 53 height 11
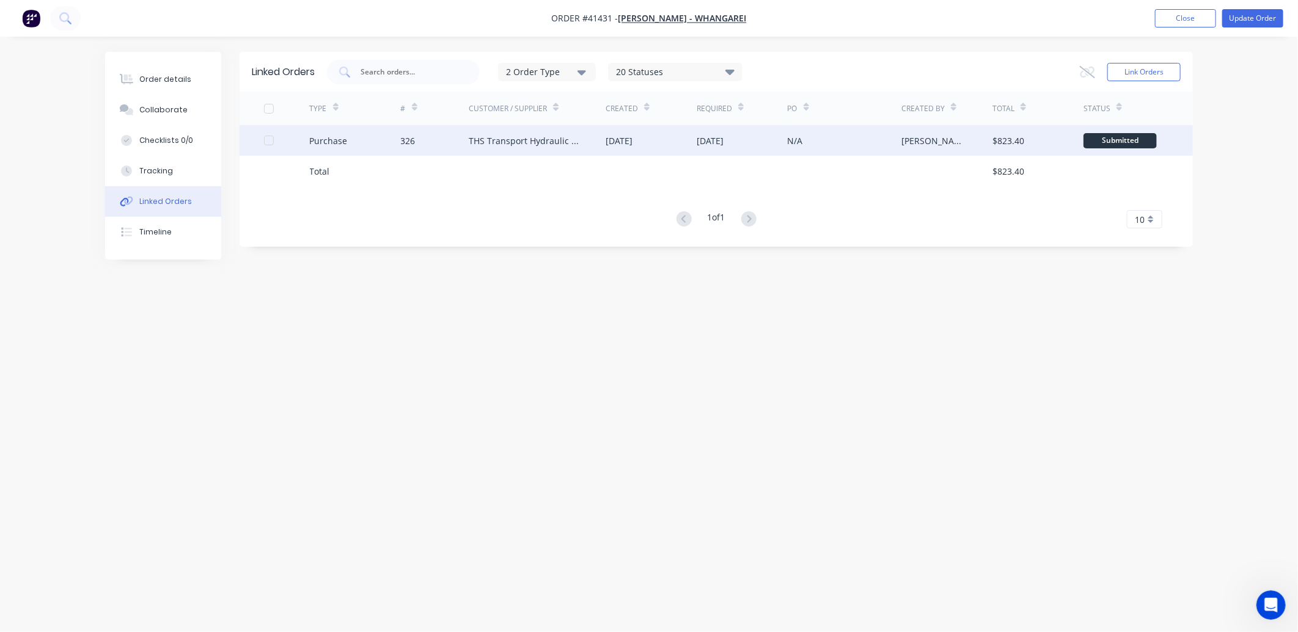
click at [453, 135] on div "326" at bounding box center [435, 140] width 68 height 31
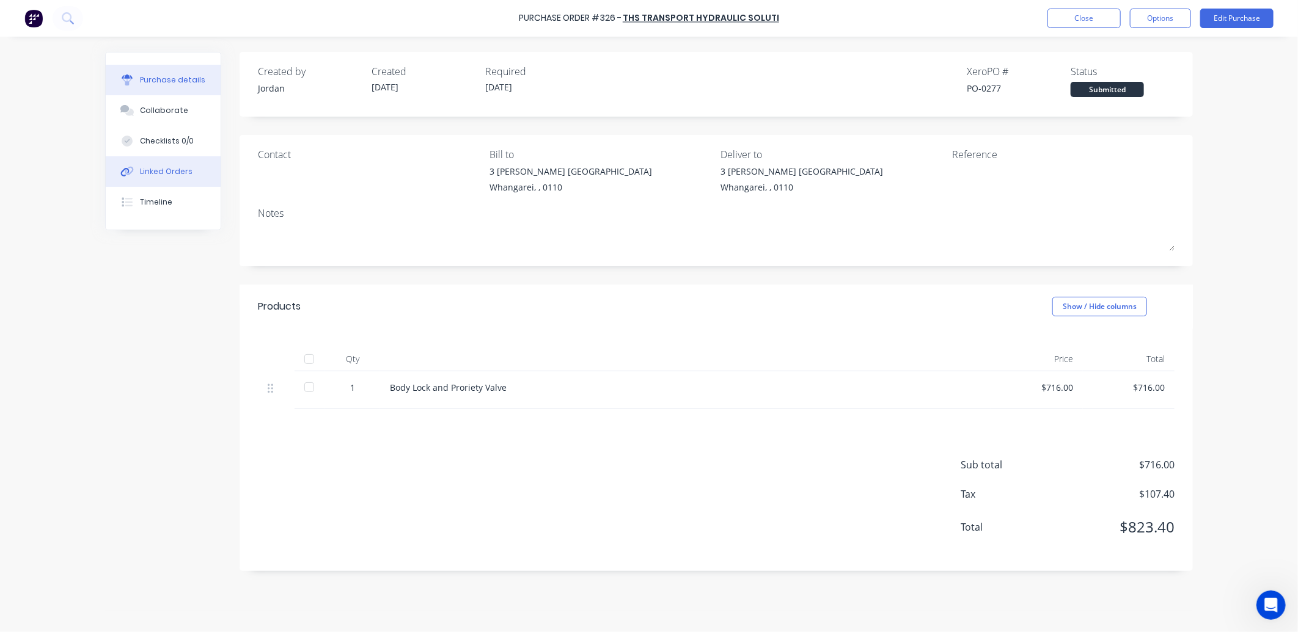
click at [167, 175] on div "Linked Orders" at bounding box center [166, 171] width 53 height 11
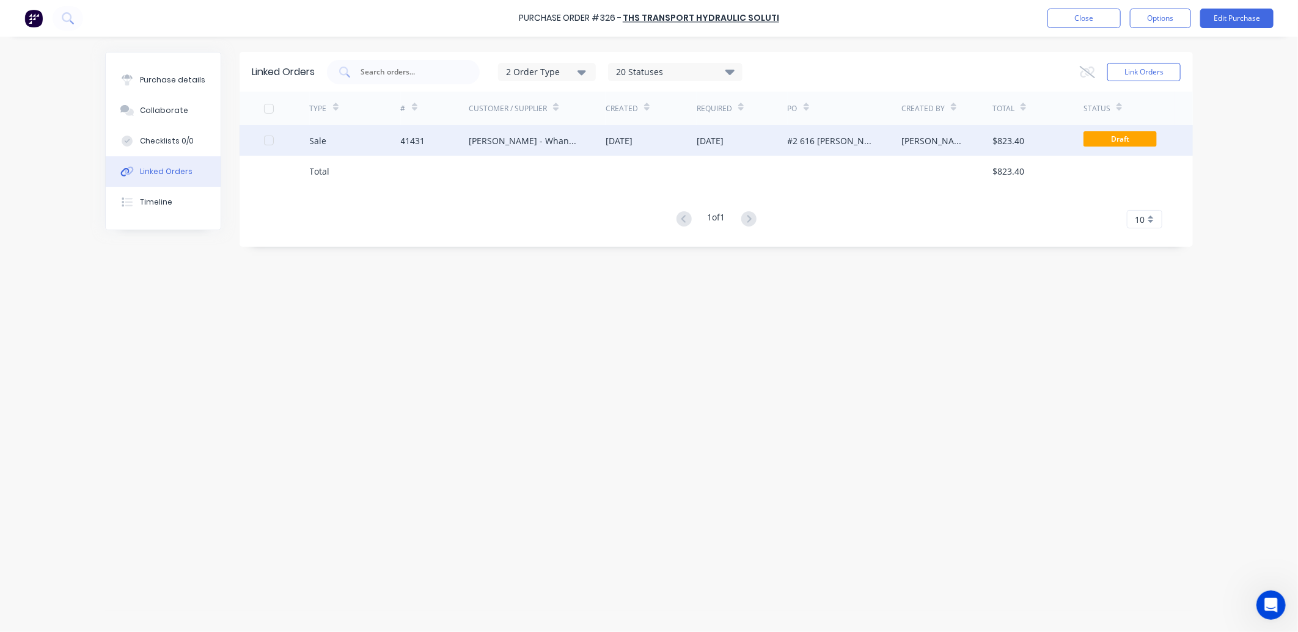
click at [493, 136] on div "[PERSON_NAME] - Whangarei" at bounding box center [525, 140] width 112 height 13
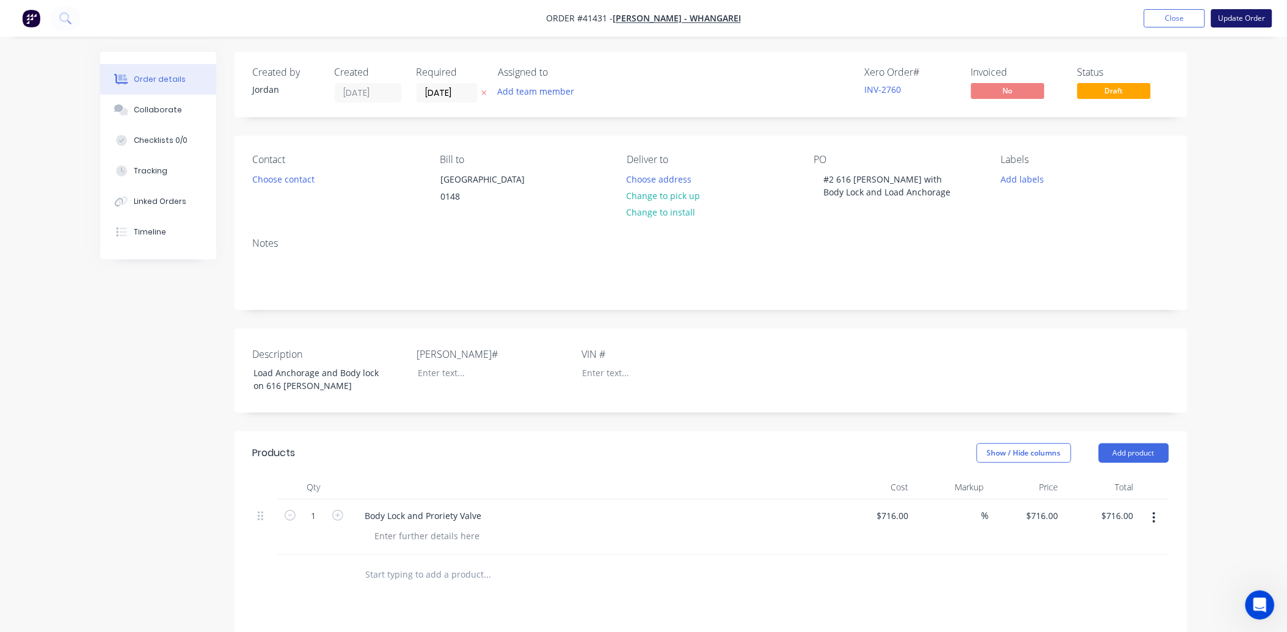
drag, startPoint x: 1239, startPoint y: 12, endPoint x: 1218, endPoint y: 56, distance: 48.4
click at [1238, 15] on button "Update Order" at bounding box center [1242, 18] width 61 height 18
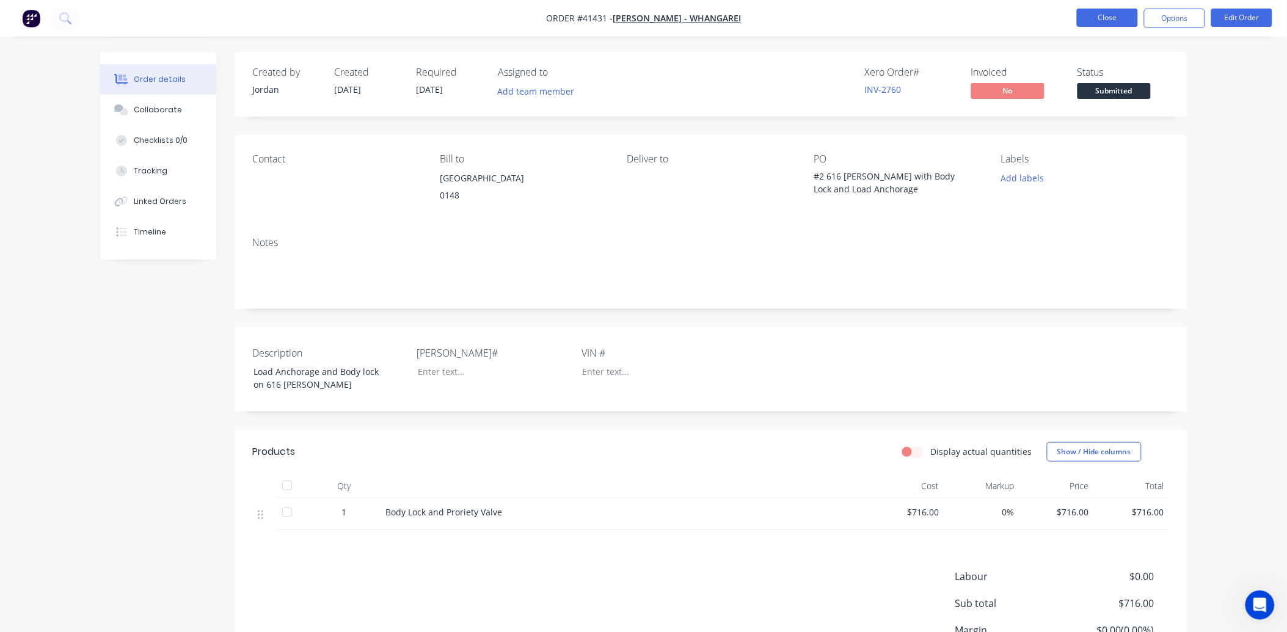
click at [1119, 21] on button "Close" at bounding box center [1107, 18] width 61 height 18
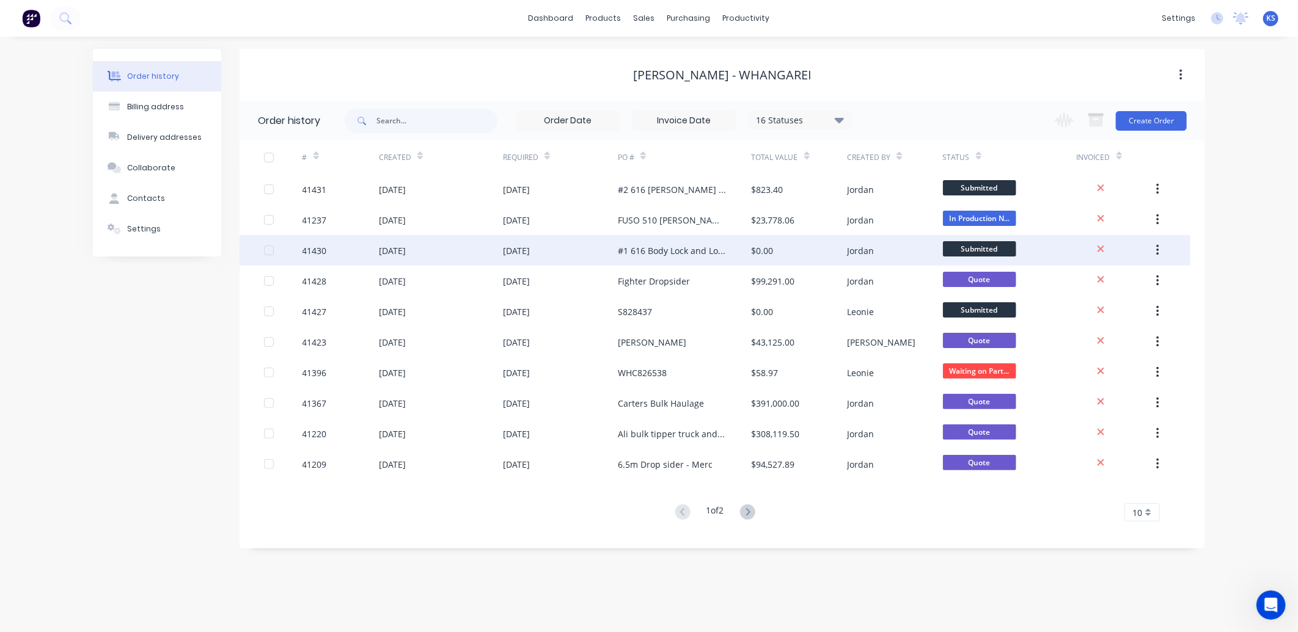
click at [503, 252] on div "[DATE]" at bounding box center [516, 250] width 27 height 13
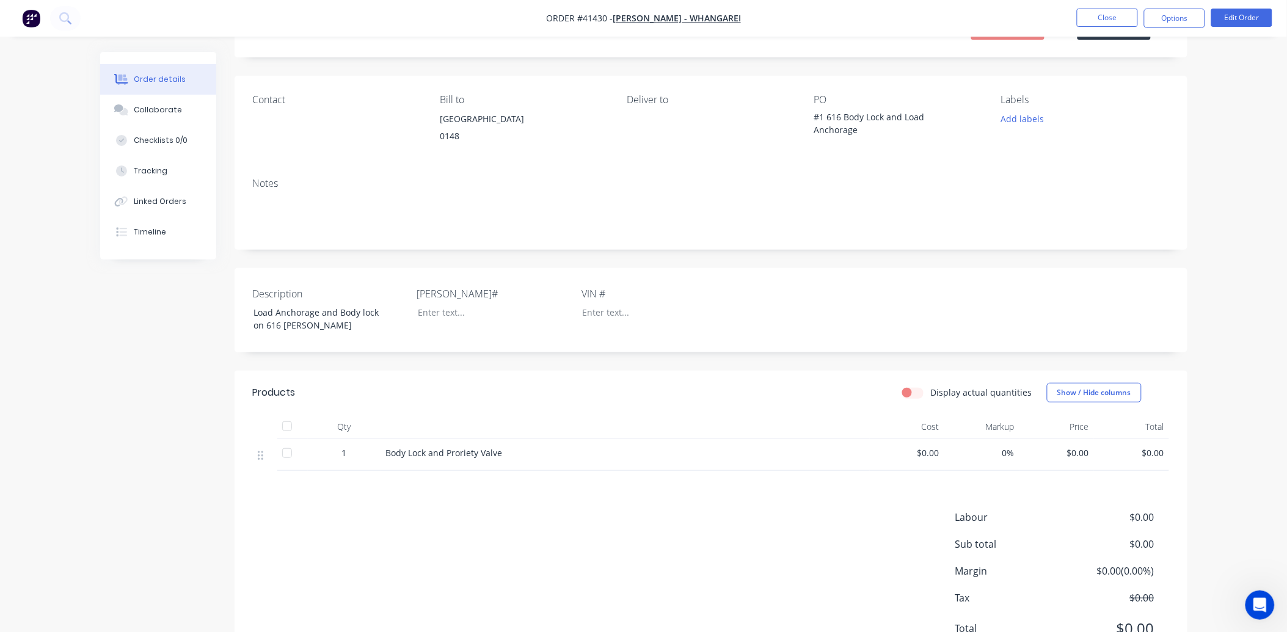
scroll to position [117, 0]
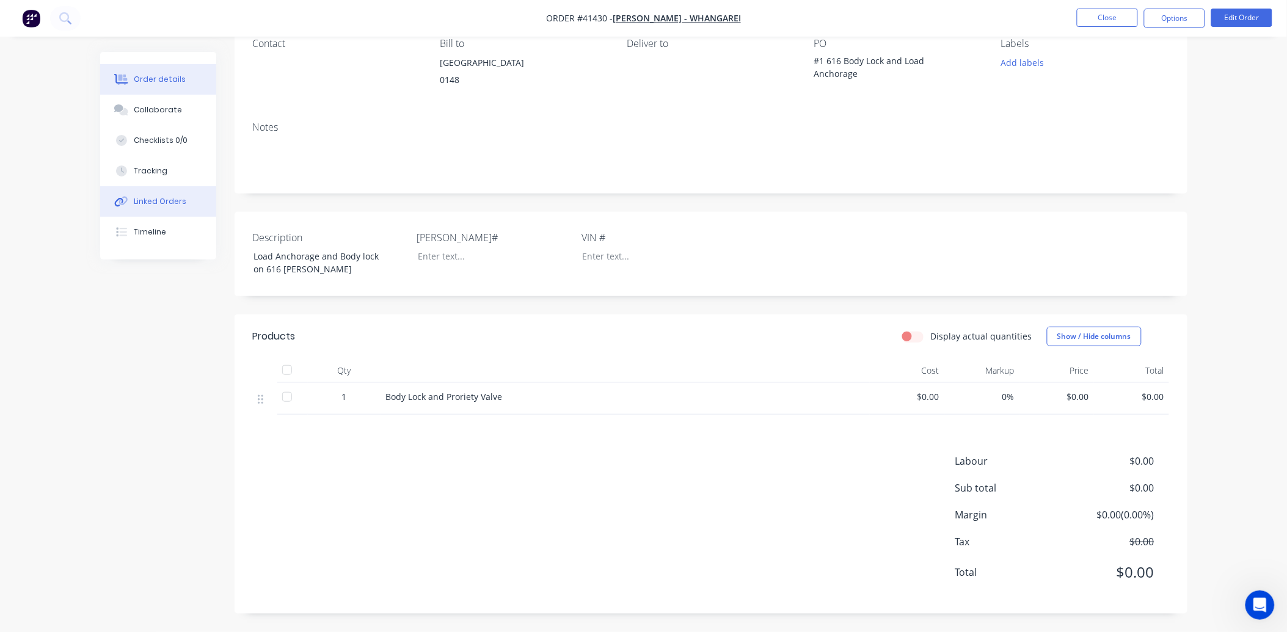
click at [147, 203] on div "Linked Orders" at bounding box center [160, 201] width 53 height 11
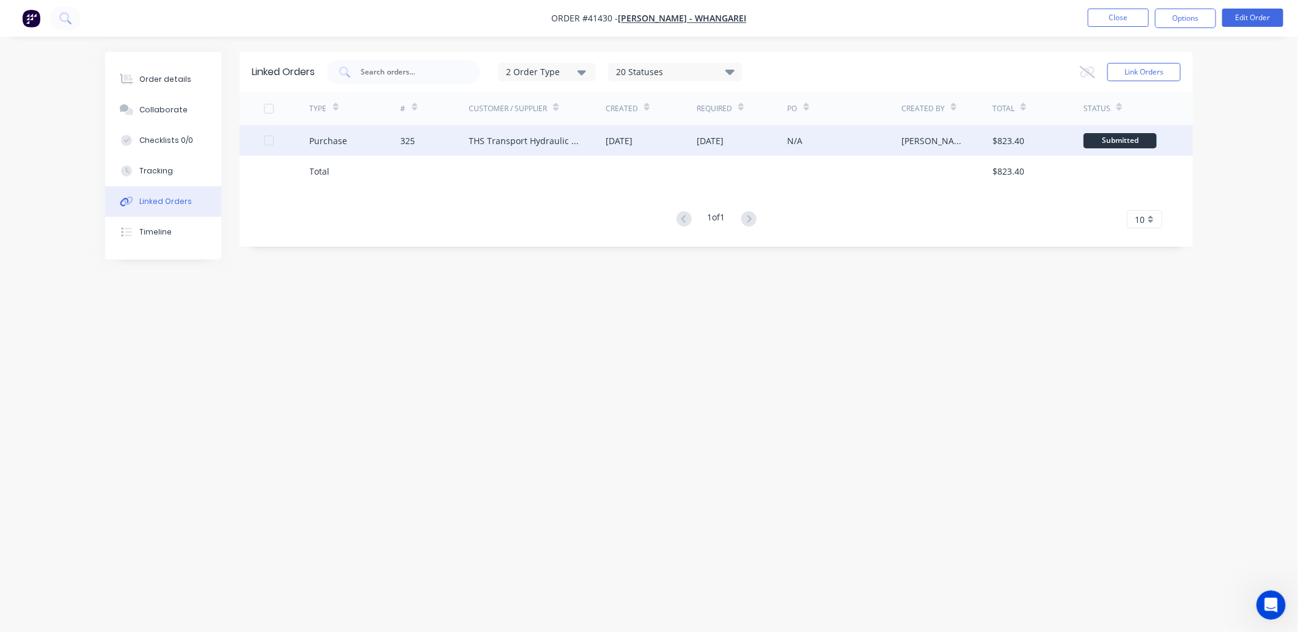
click at [549, 142] on div "THS Transport Hydraulic Soluti" at bounding box center [525, 140] width 112 height 13
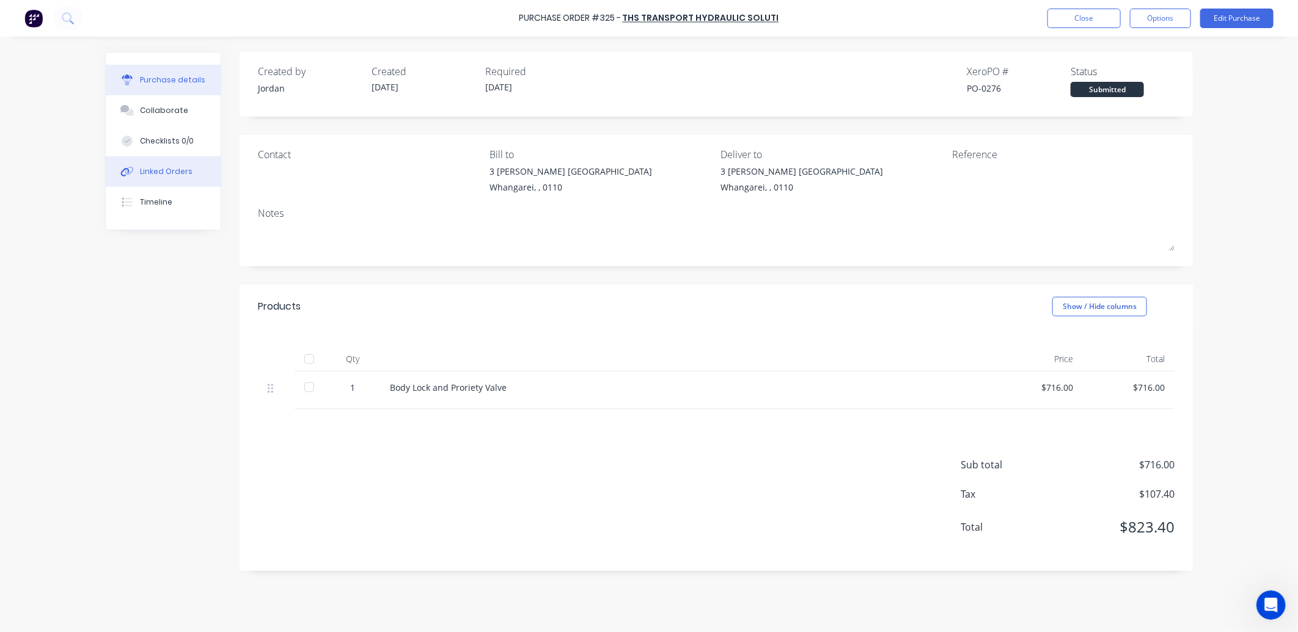
click at [155, 174] on div "Linked Orders" at bounding box center [166, 171] width 53 height 11
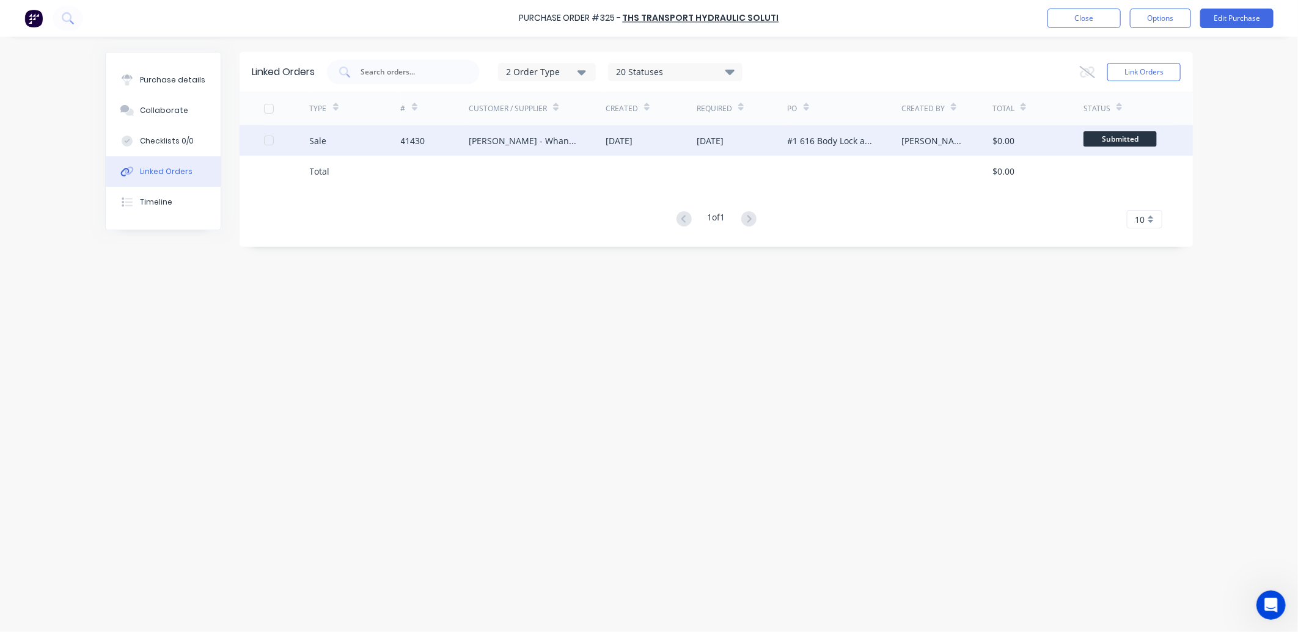
click at [513, 142] on div "[PERSON_NAME] - Whangarei" at bounding box center [525, 140] width 112 height 13
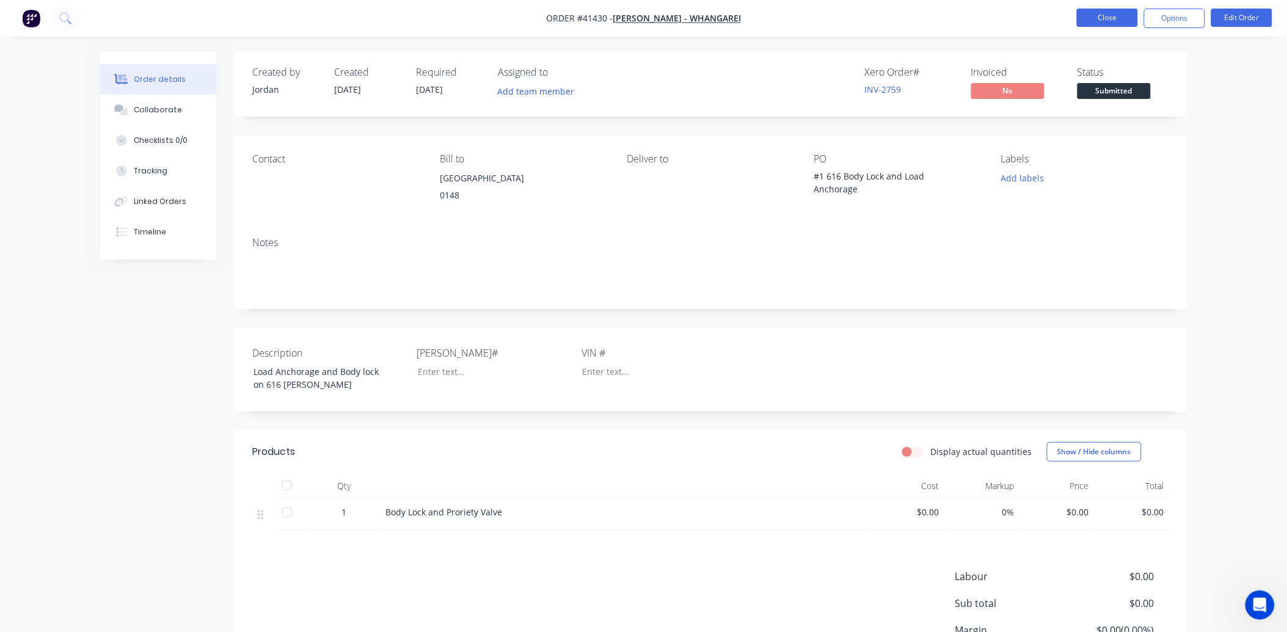
click at [1127, 22] on button "Close" at bounding box center [1107, 18] width 61 height 18
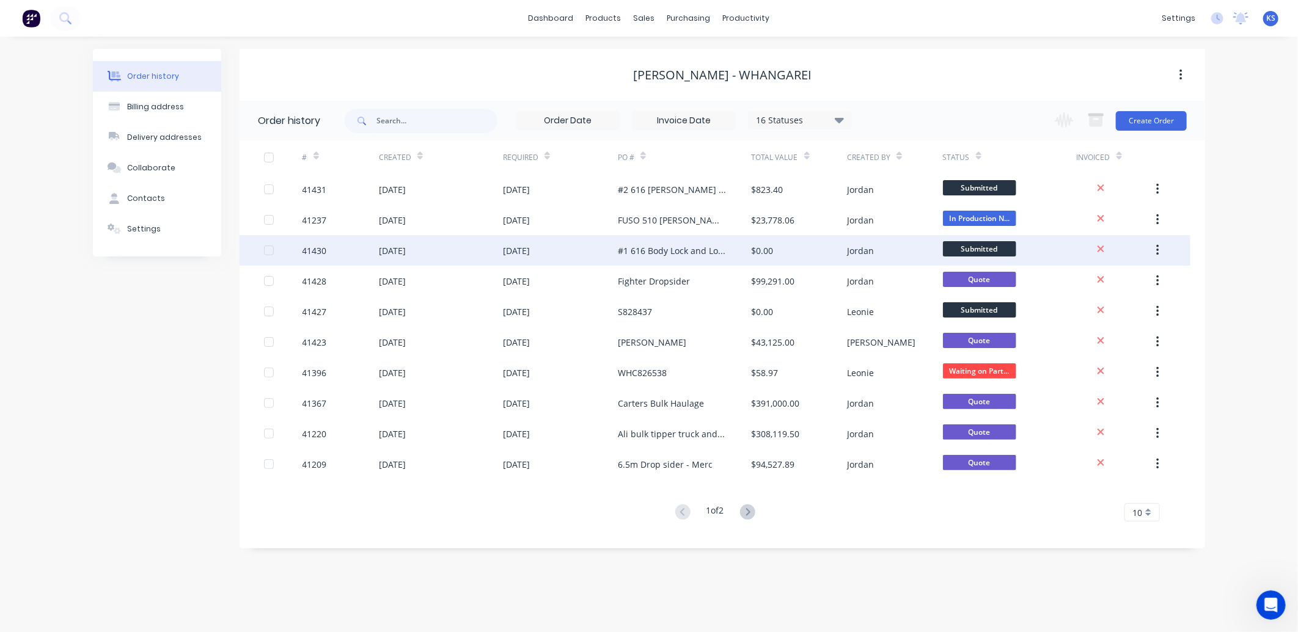
click at [644, 249] on div "#1 616 Body Lock and Load Anchorage" at bounding box center [672, 250] width 109 height 13
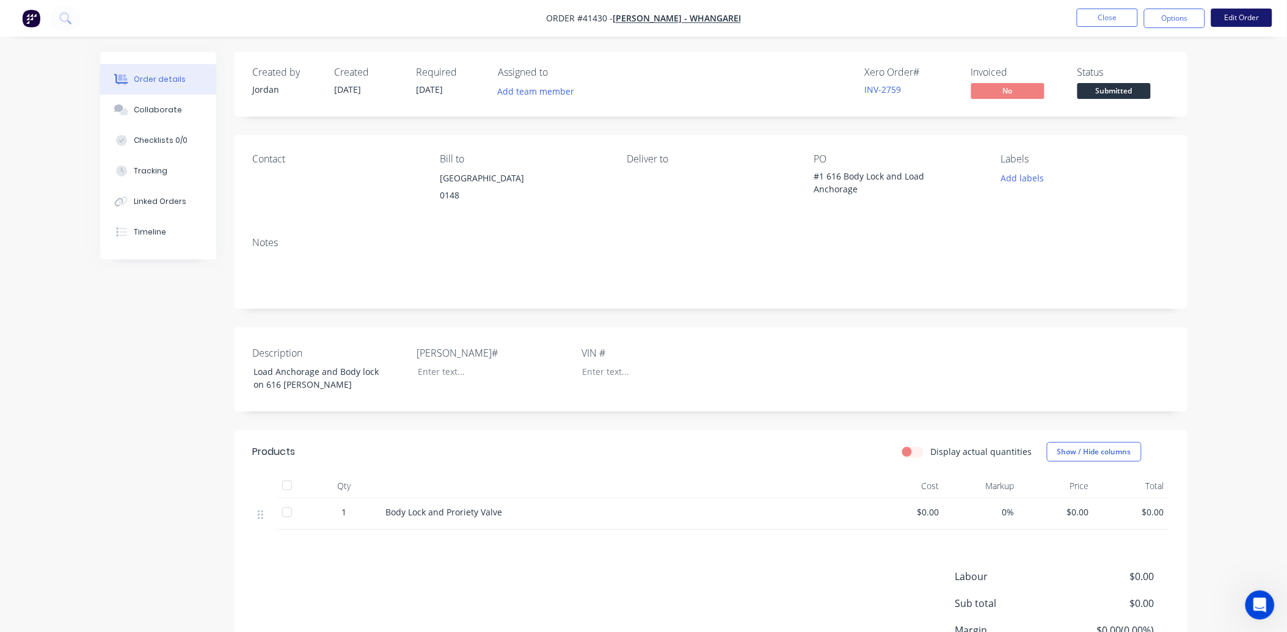
click at [1238, 20] on button "Edit Order" at bounding box center [1242, 18] width 61 height 18
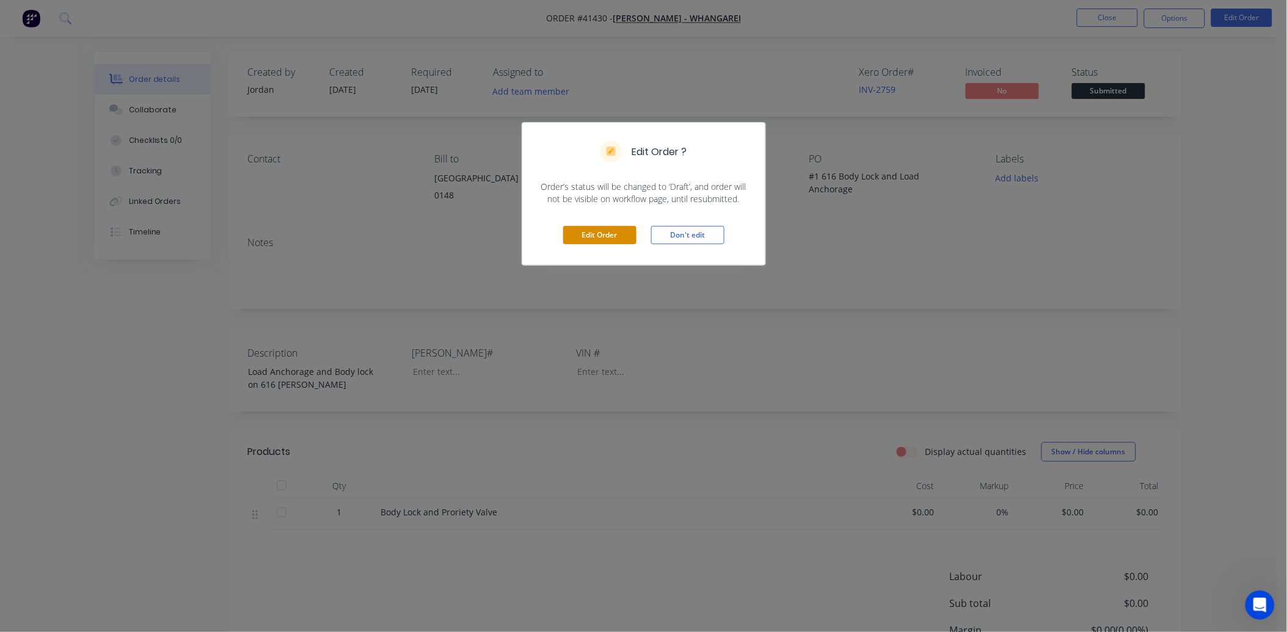
click at [589, 235] on button "Edit Order" at bounding box center [599, 235] width 73 height 18
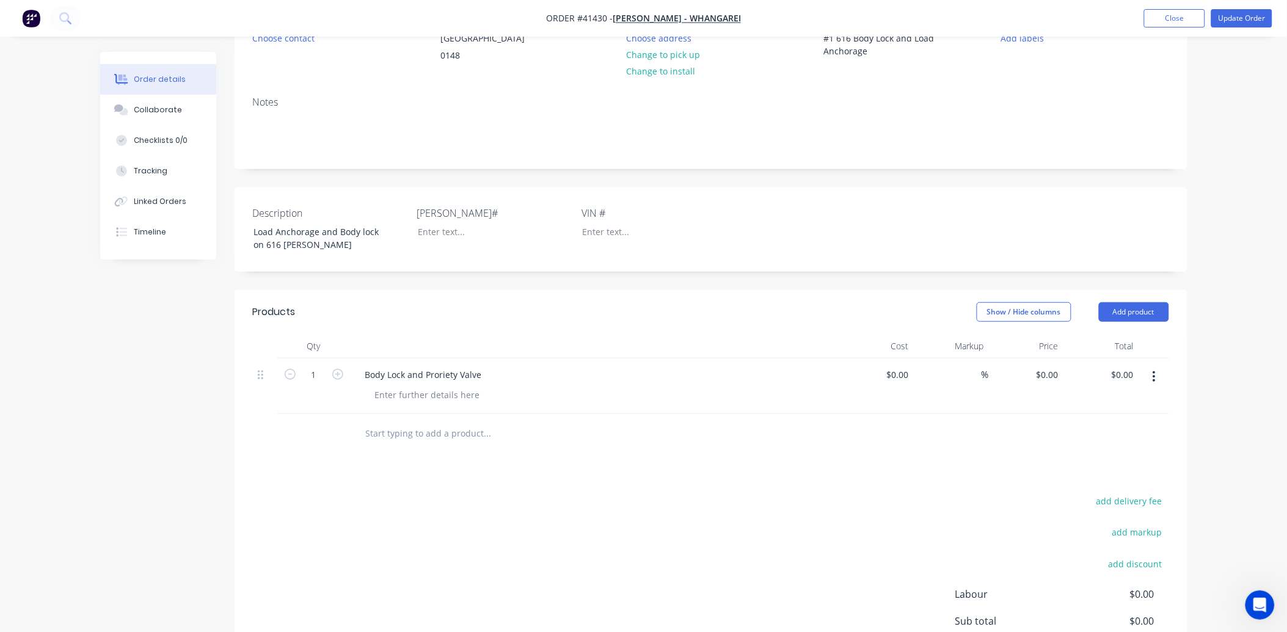
scroll to position [271, 0]
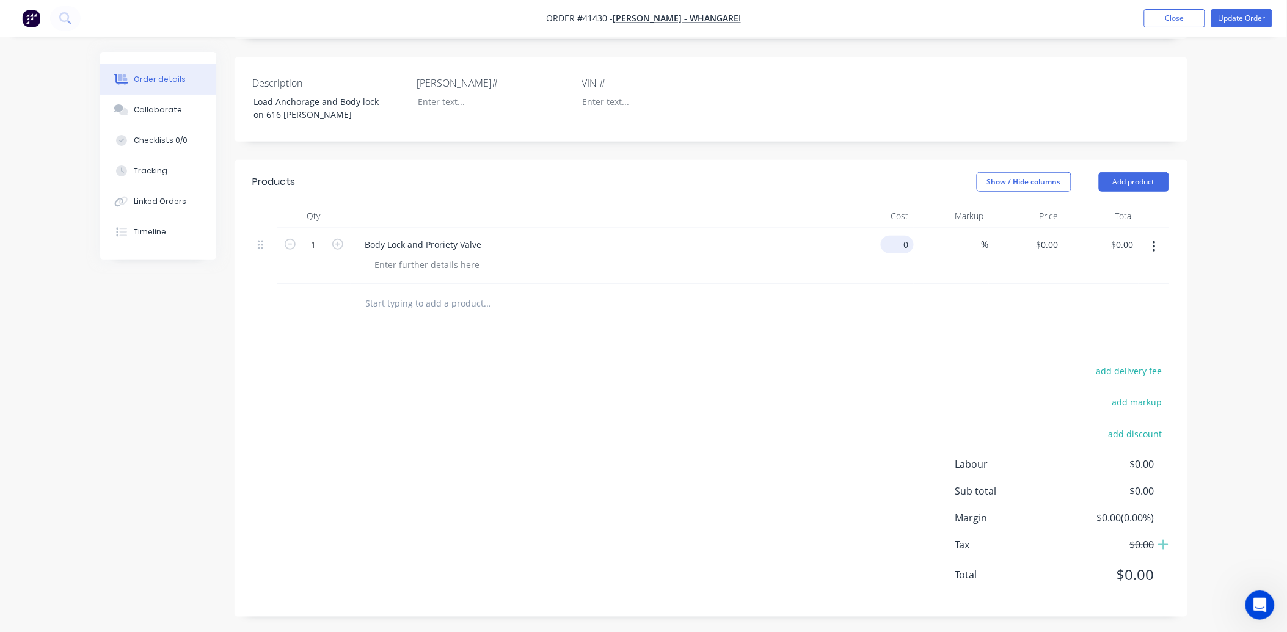
click at [902, 254] on input "0" at bounding box center [900, 245] width 28 height 18
type input "$716.00"
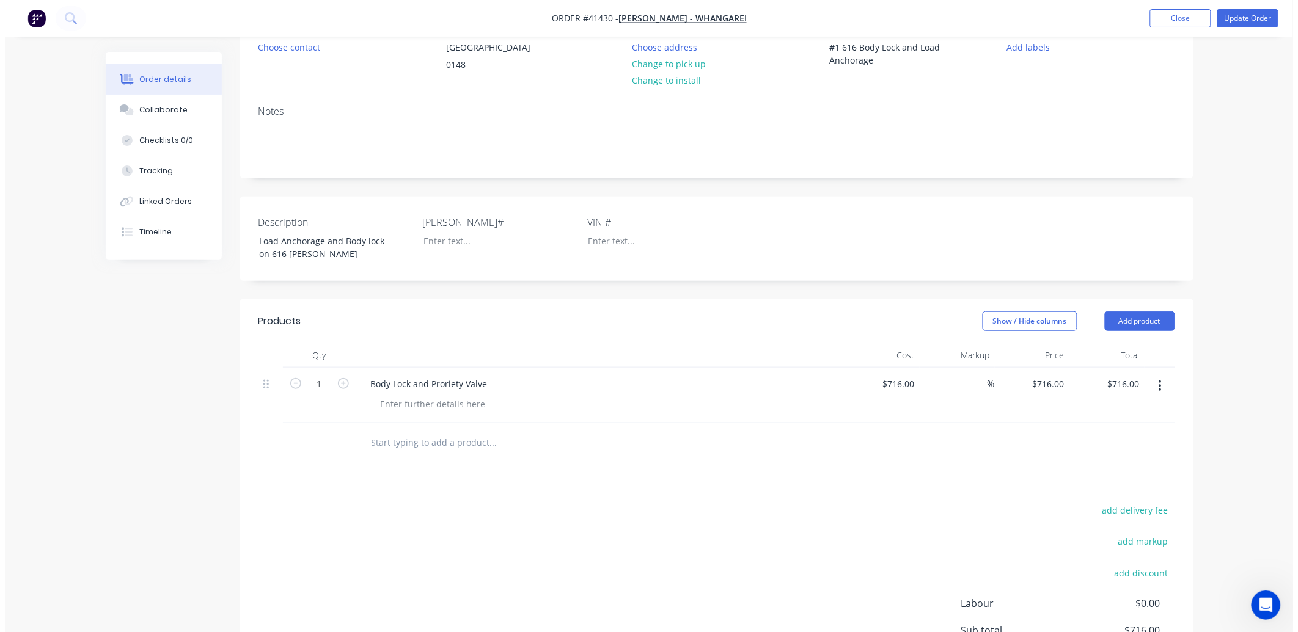
scroll to position [0, 0]
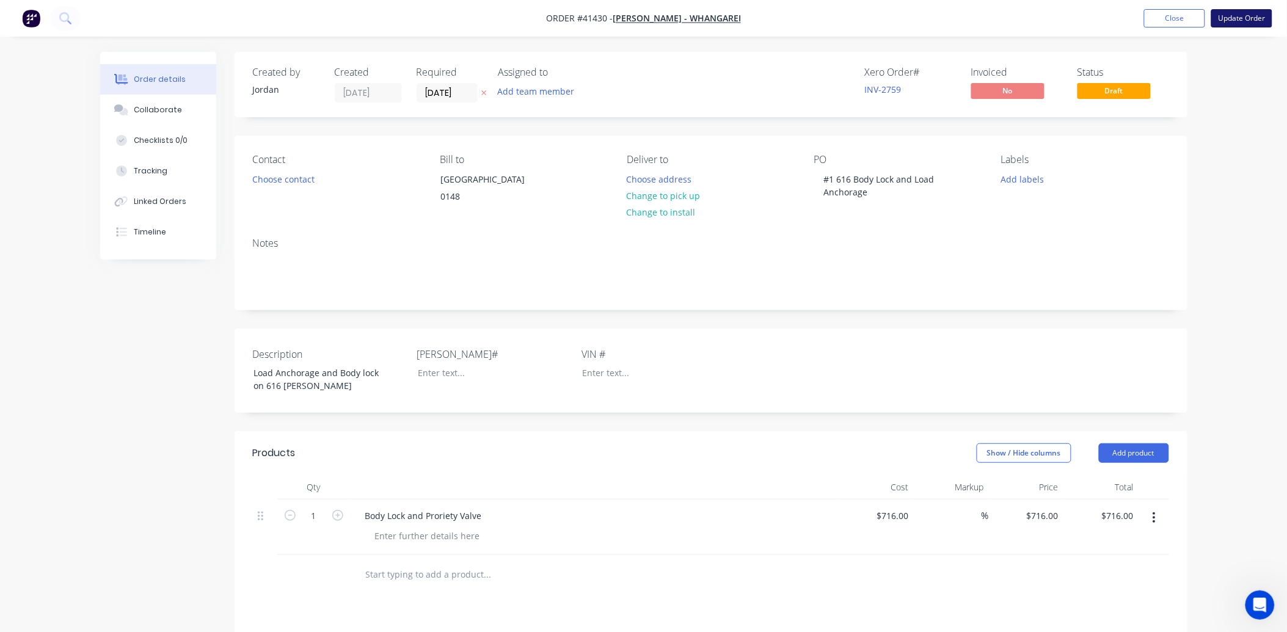
click at [1231, 21] on button "Update Order" at bounding box center [1242, 18] width 61 height 18
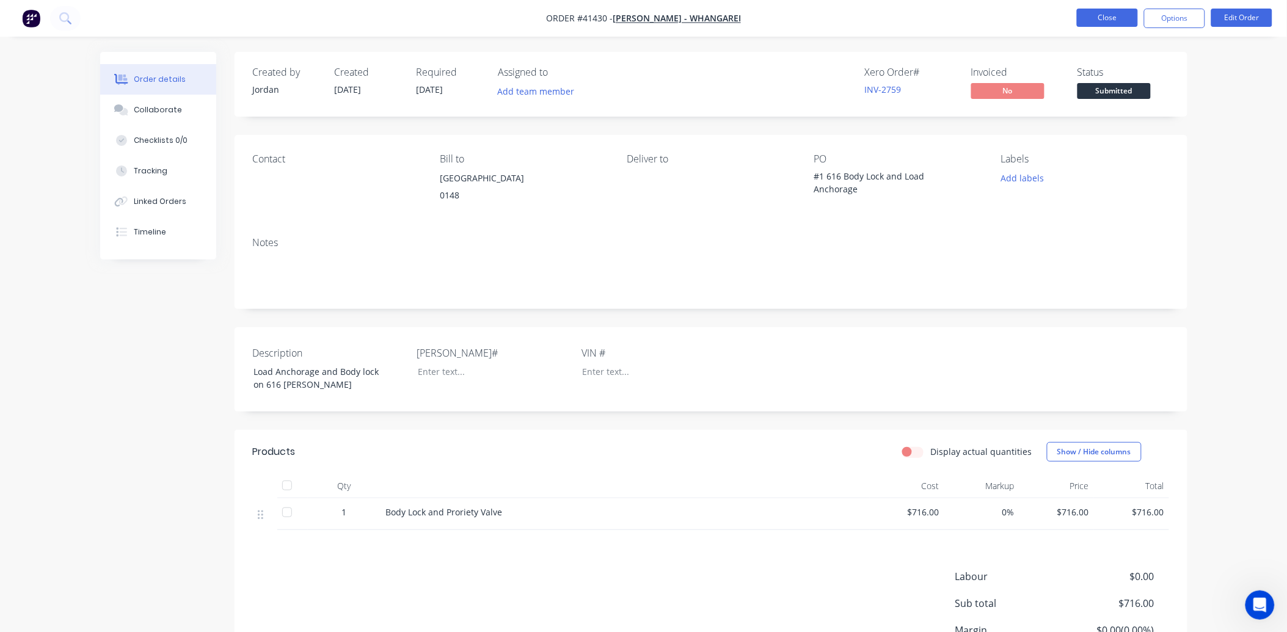
click at [1095, 15] on button "Close" at bounding box center [1107, 18] width 61 height 18
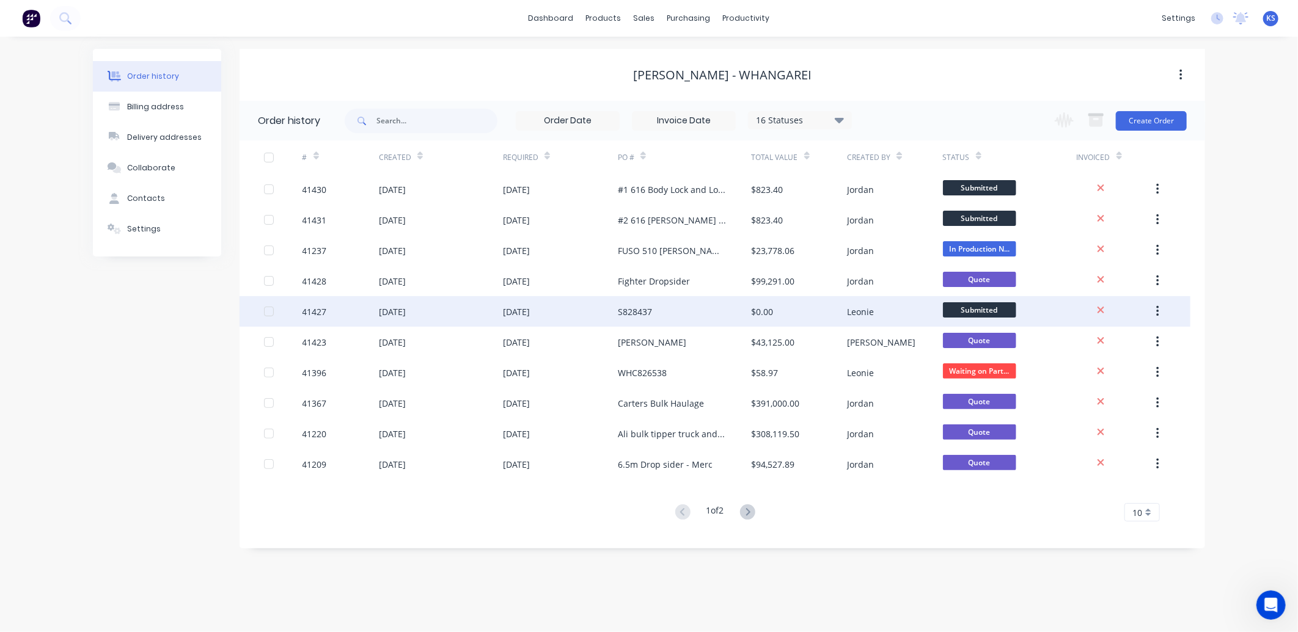
click at [503, 313] on div "[DATE]" at bounding box center [516, 312] width 27 height 13
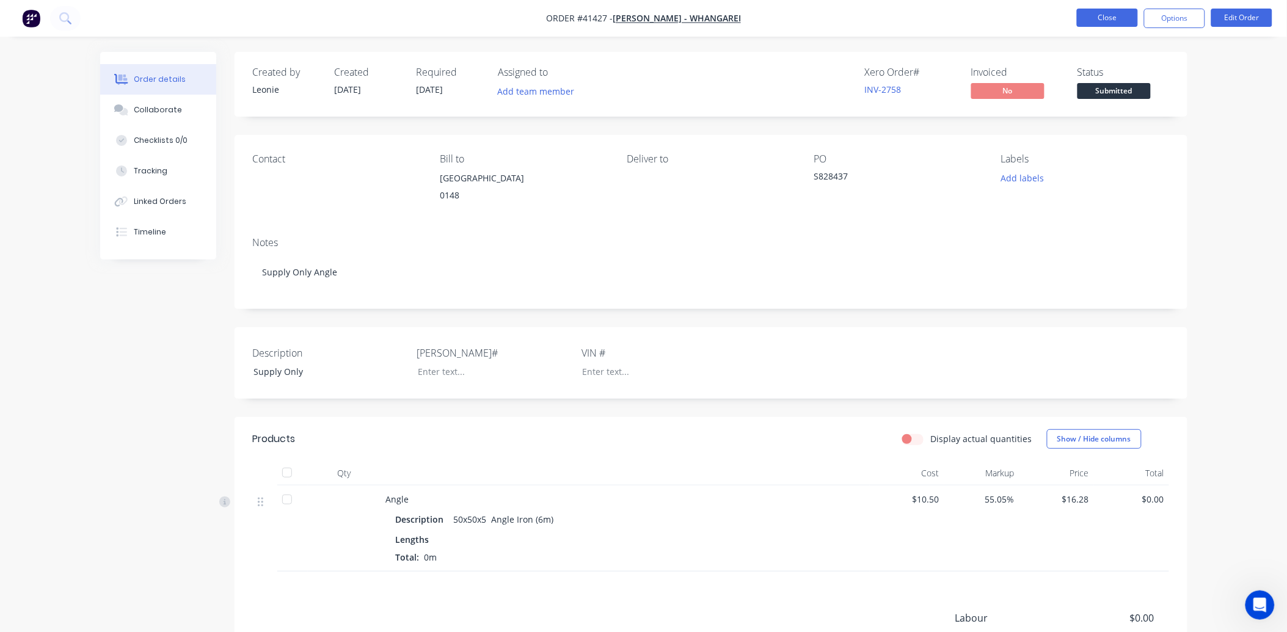
click at [1098, 15] on button "Close" at bounding box center [1107, 18] width 61 height 18
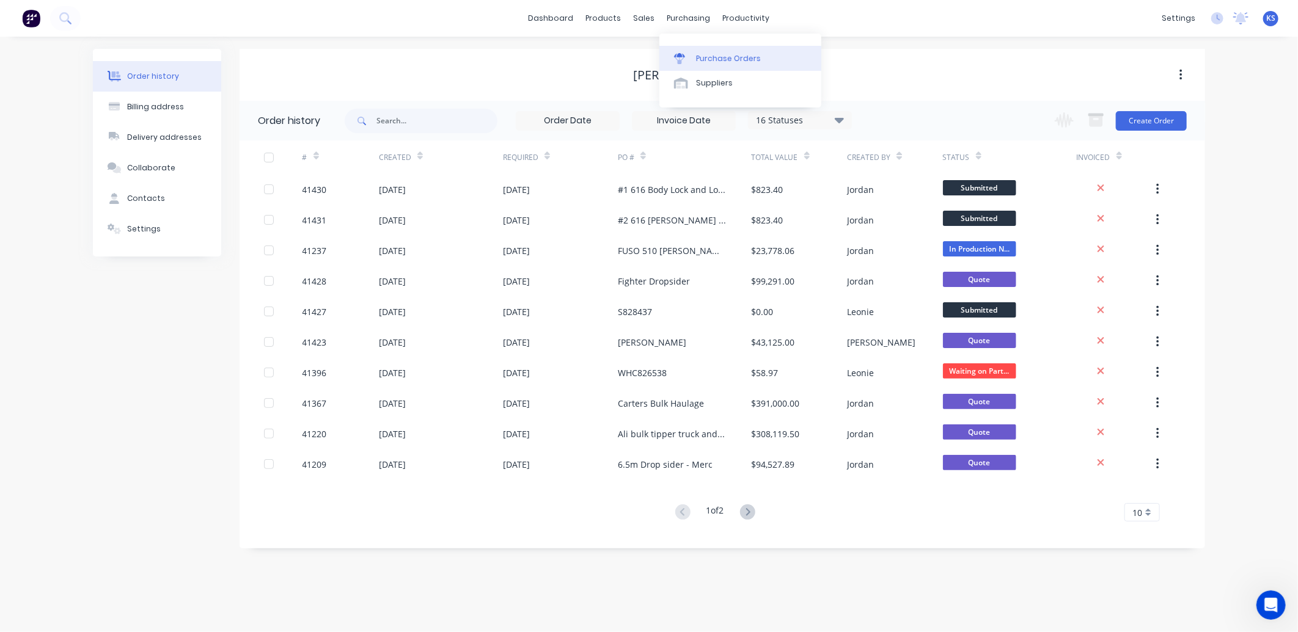
click at [722, 64] on div "Purchase Orders" at bounding box center [728, 58] width 65 height 11
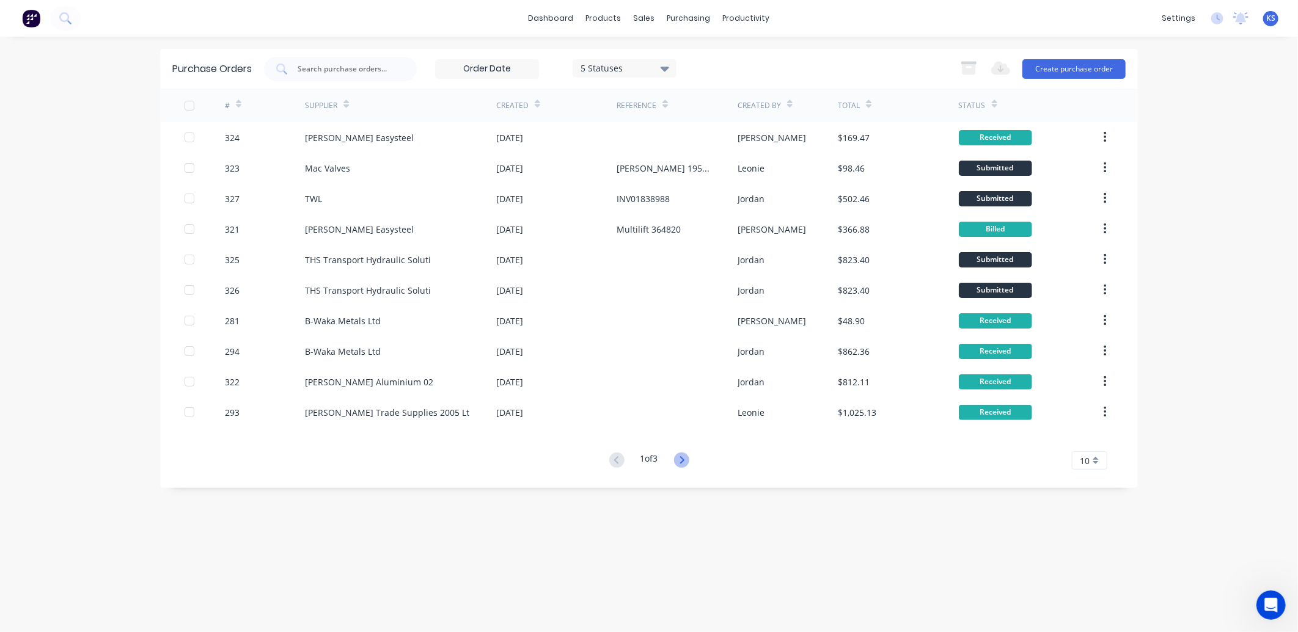
click at [687, 466] on icon at bounding box center [681, 460] width 15 height 15
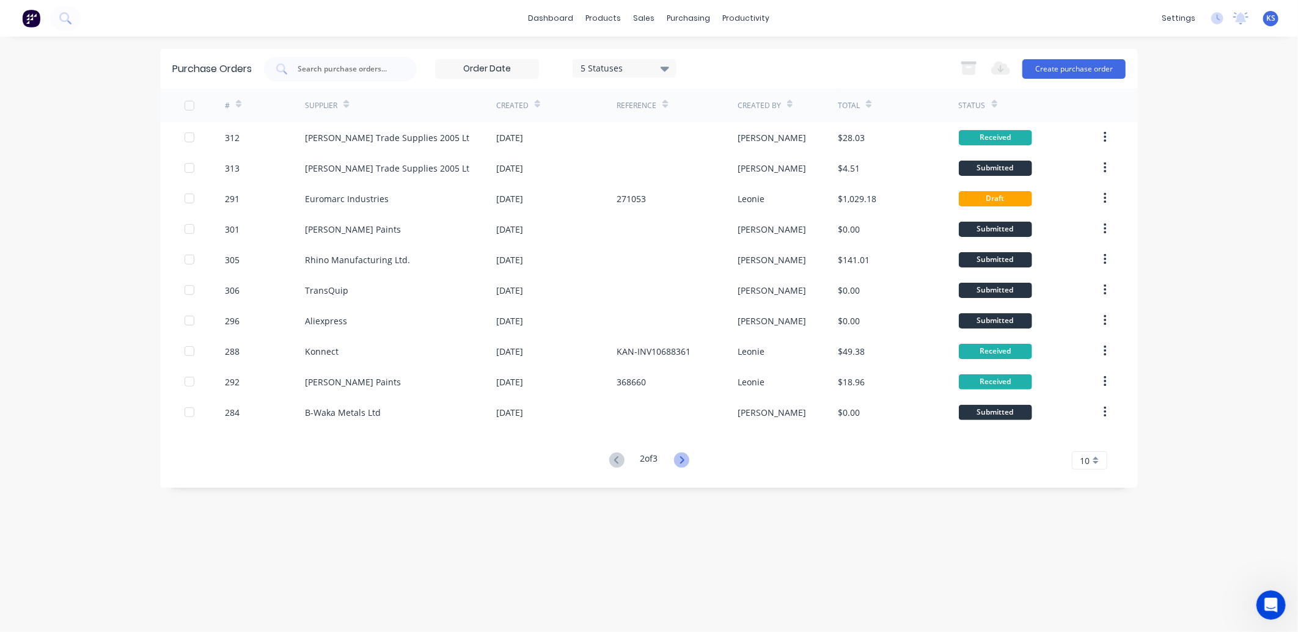
click at [683, 461] on icon at bounding box center [681, 460] width 15 height 15
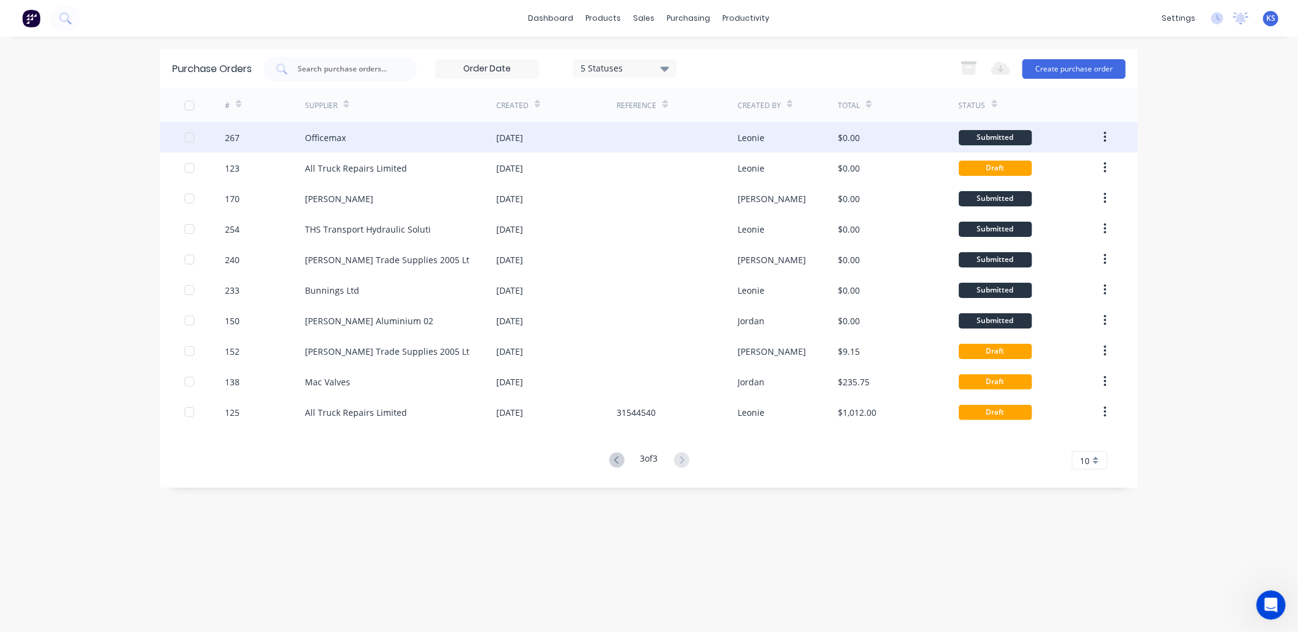
click at [324, 135] on div "Officemax" at bounding box center [325, 137] width 41 height 13
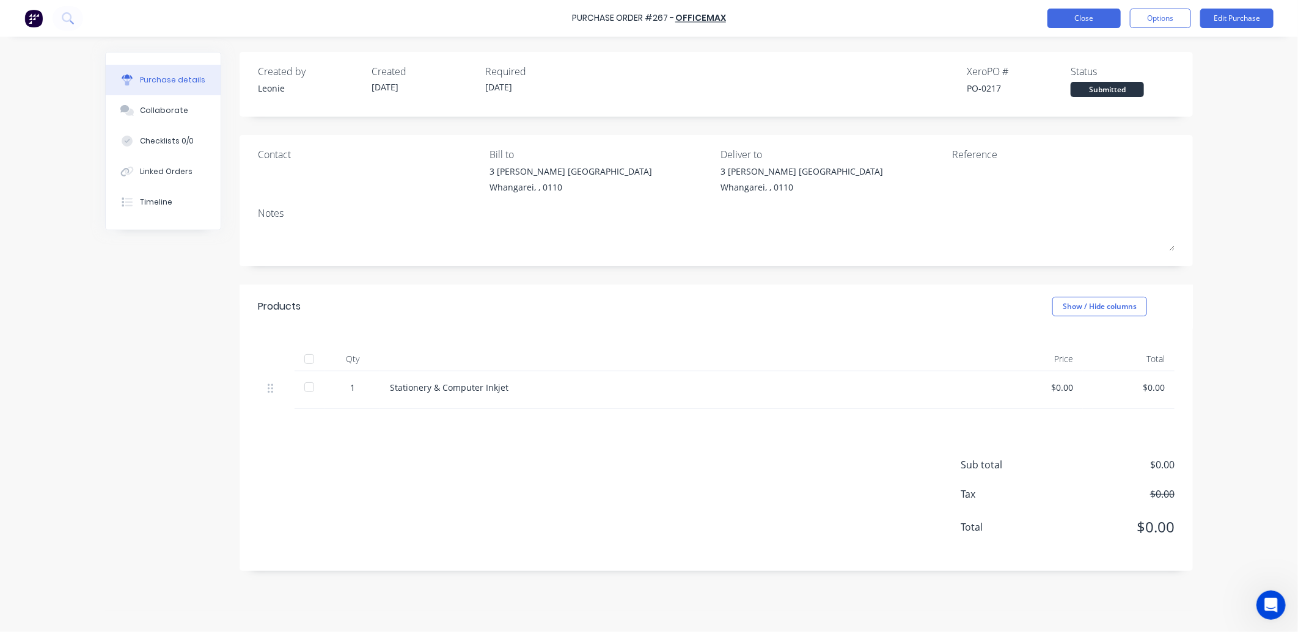
click at [1063, 21] on button "Close" at bounding box center [1083, 19] width 73 height 20
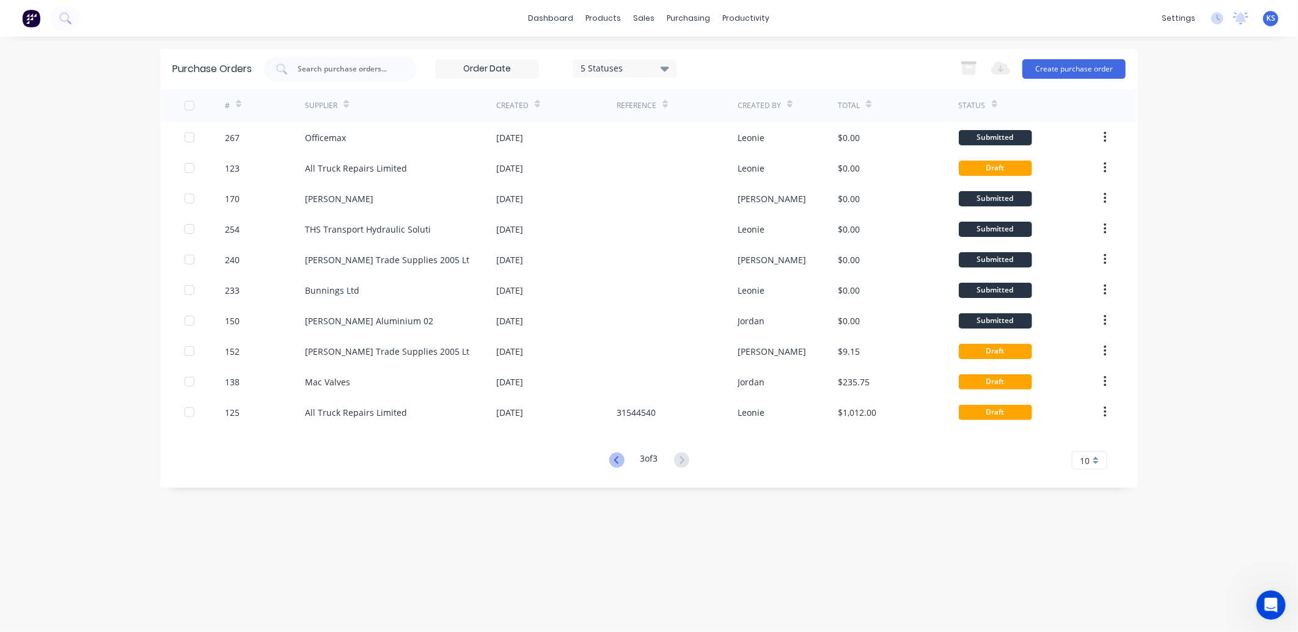
click at [617, 461] on icon at bounding box center [616, 460] width 15 height 15
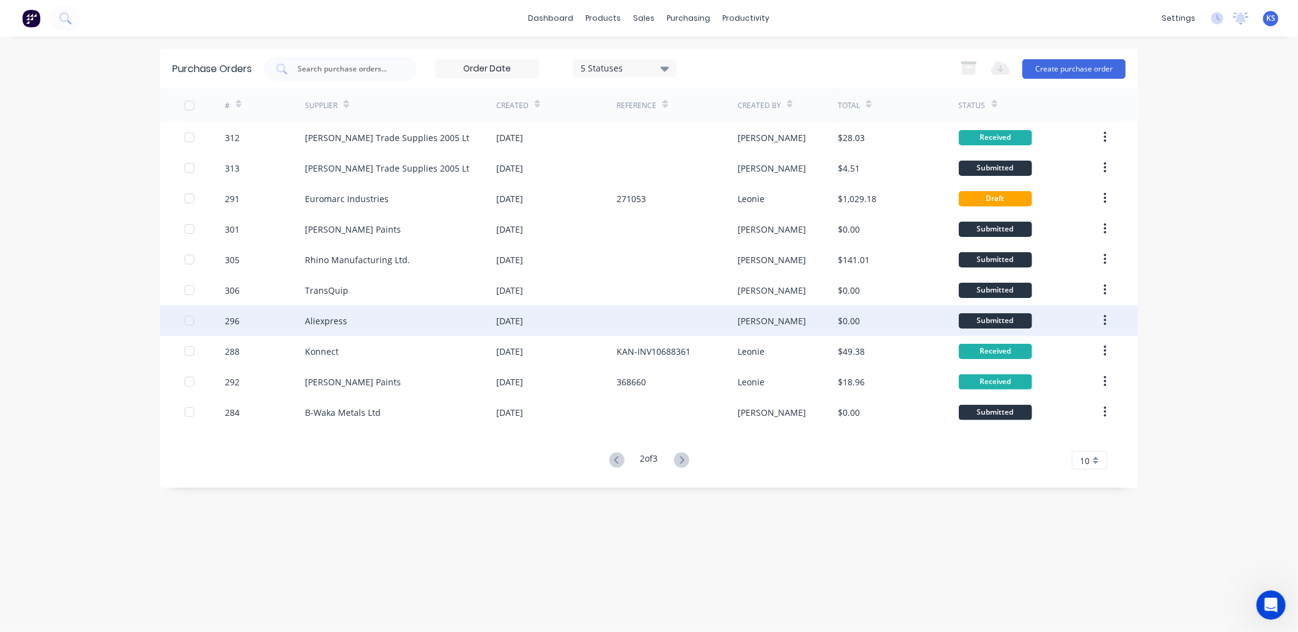
click at [320, 326] on div "Aliexpress" at bounding box center [326, 321] width 42 height 13
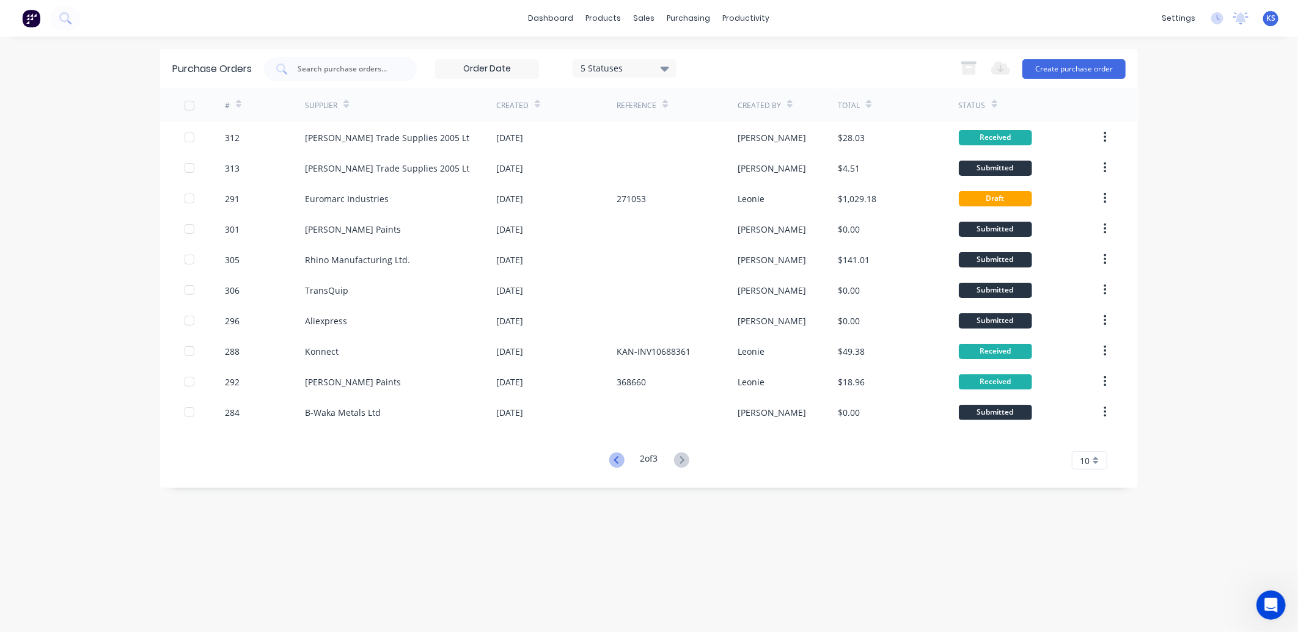
click at [617, 464] on icon at bounding box center [616, 460] width 15 height 15
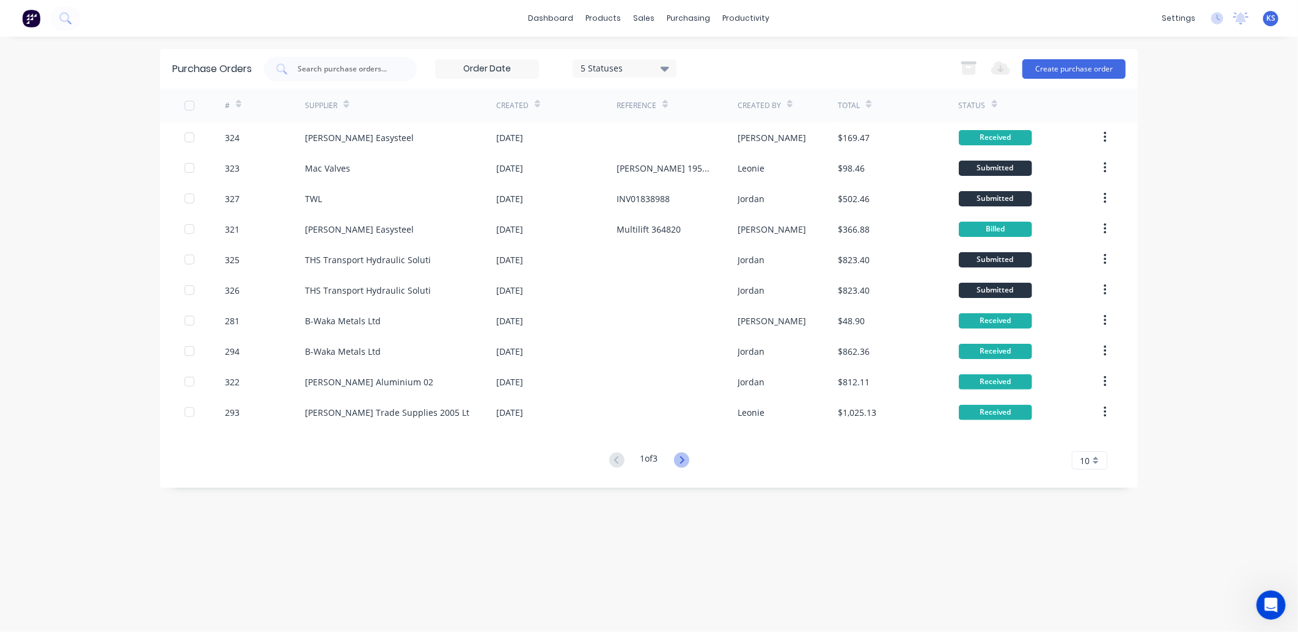
click at [681, 459] on icon at bounding box center [681, 460] width 15 height 15
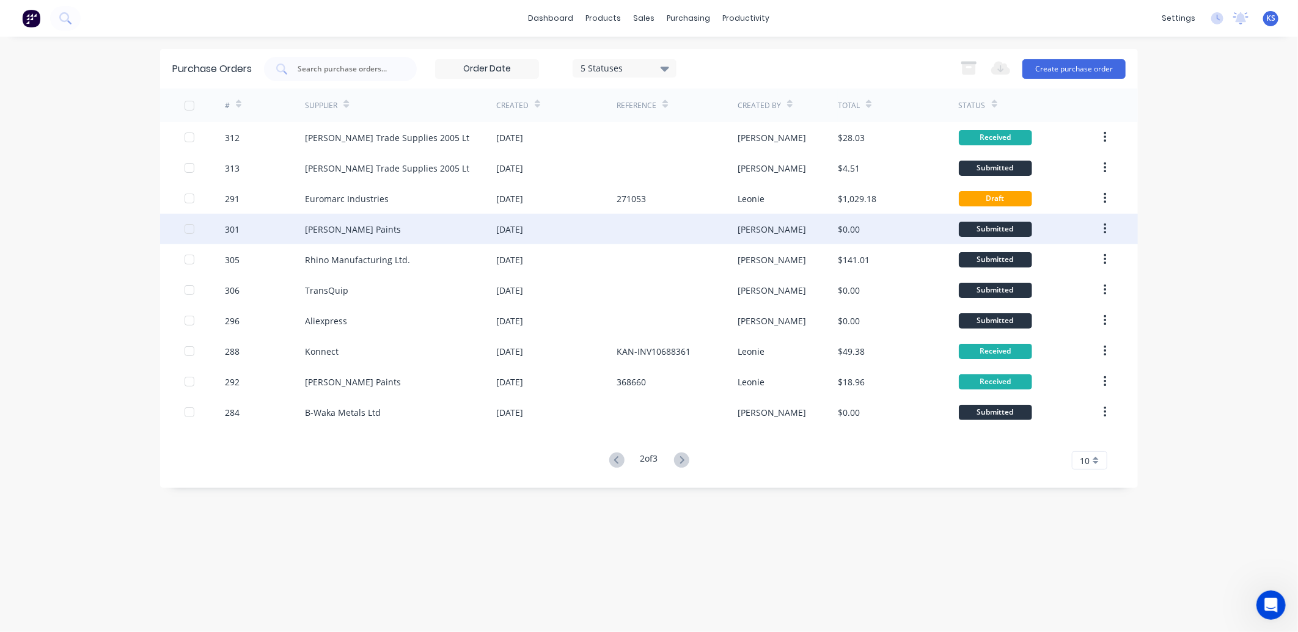
click at [520, 230] on div "[DATE]" at bounding box center [509, 229] width 27 height 13
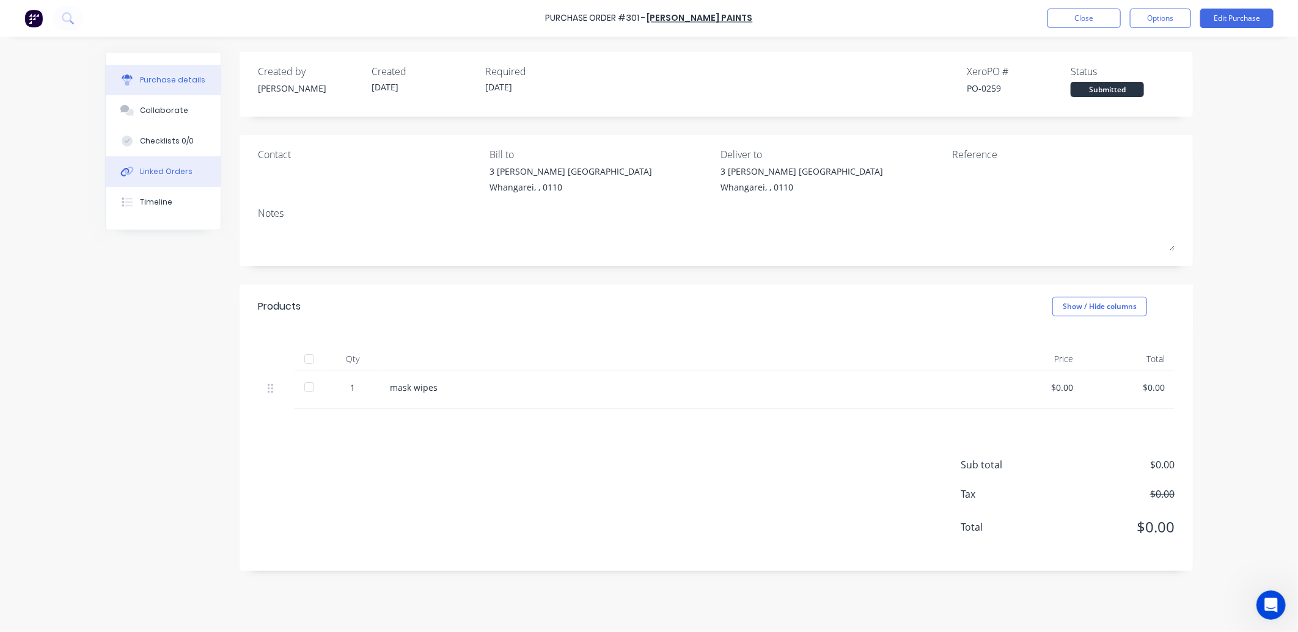
click at [182, 173] on div "Linked Orders" at bounding box center [166, 171] width 53 height 11
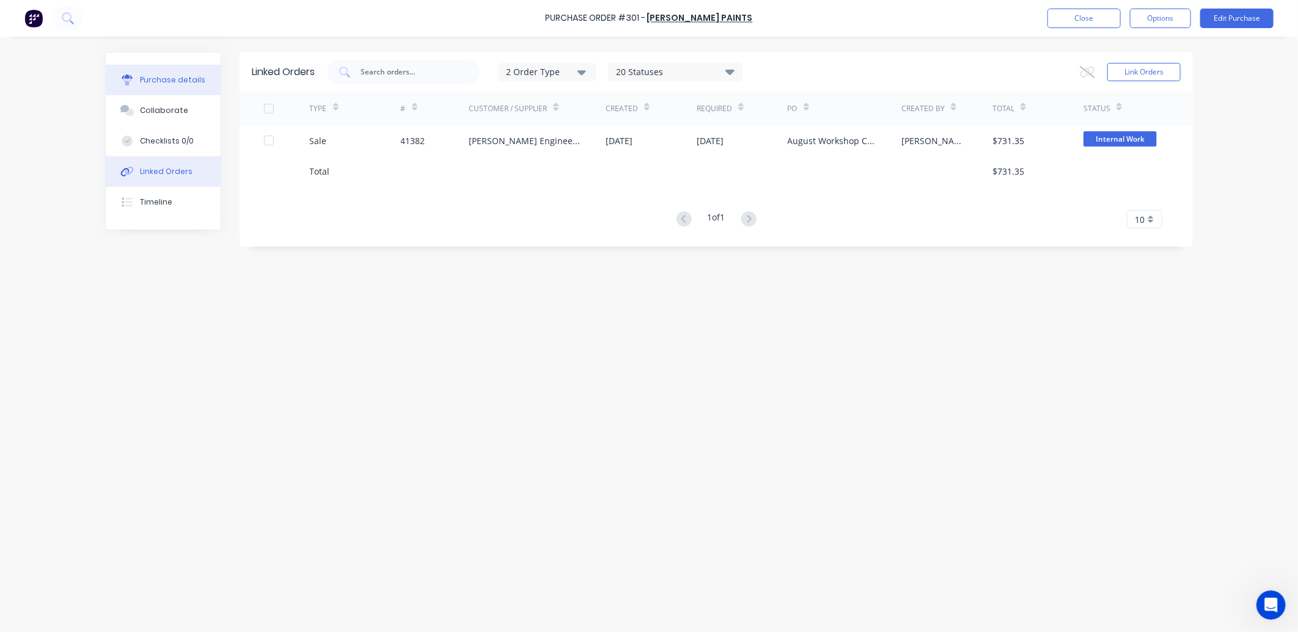
click at [144, 82] on div "Purchase details" at bounding box center [172, 80] width 65 height 11
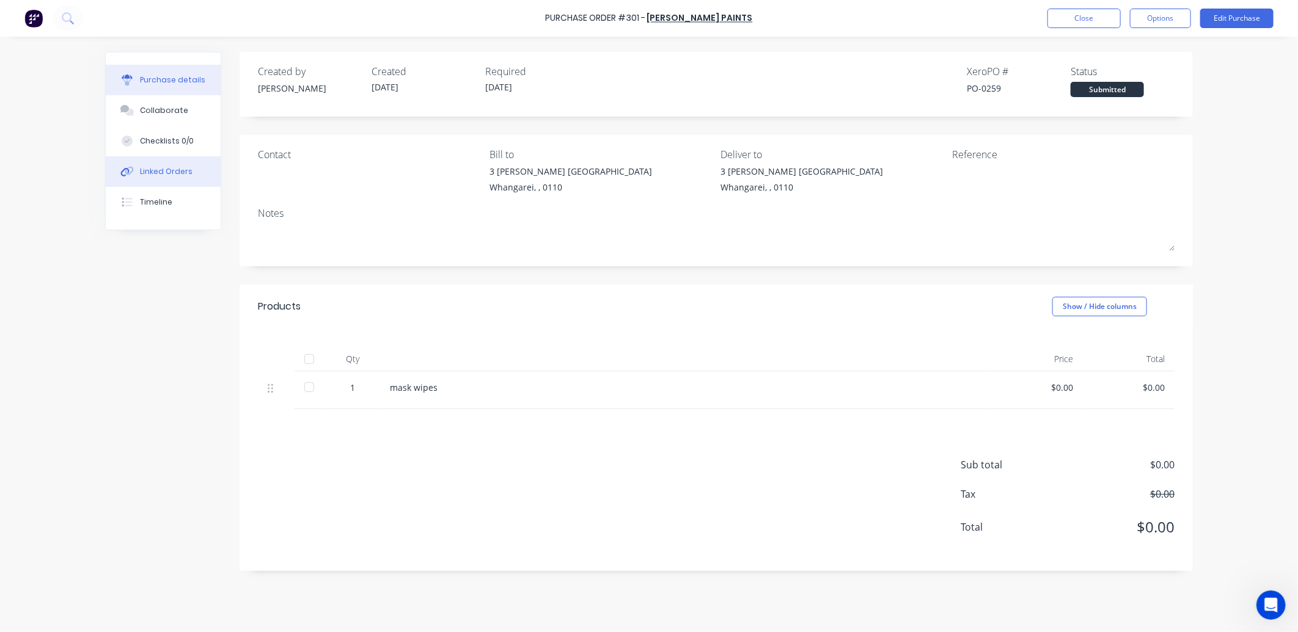
click at [174, 180] on button "Linked Orders" at bounding box center [163, 171] width 115 height 31
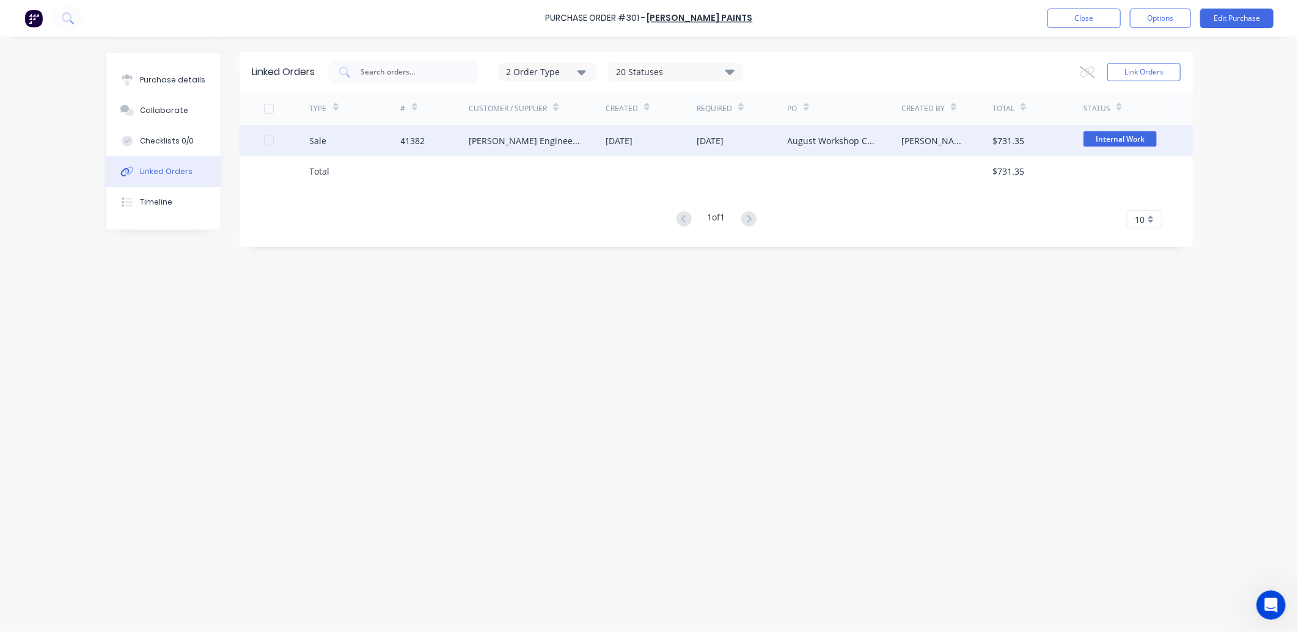
click at [516, 147] on div "[PERSON_NAME] Engineering -Workshop Consumables" at bounding box center [537, 140] width 137 height 31
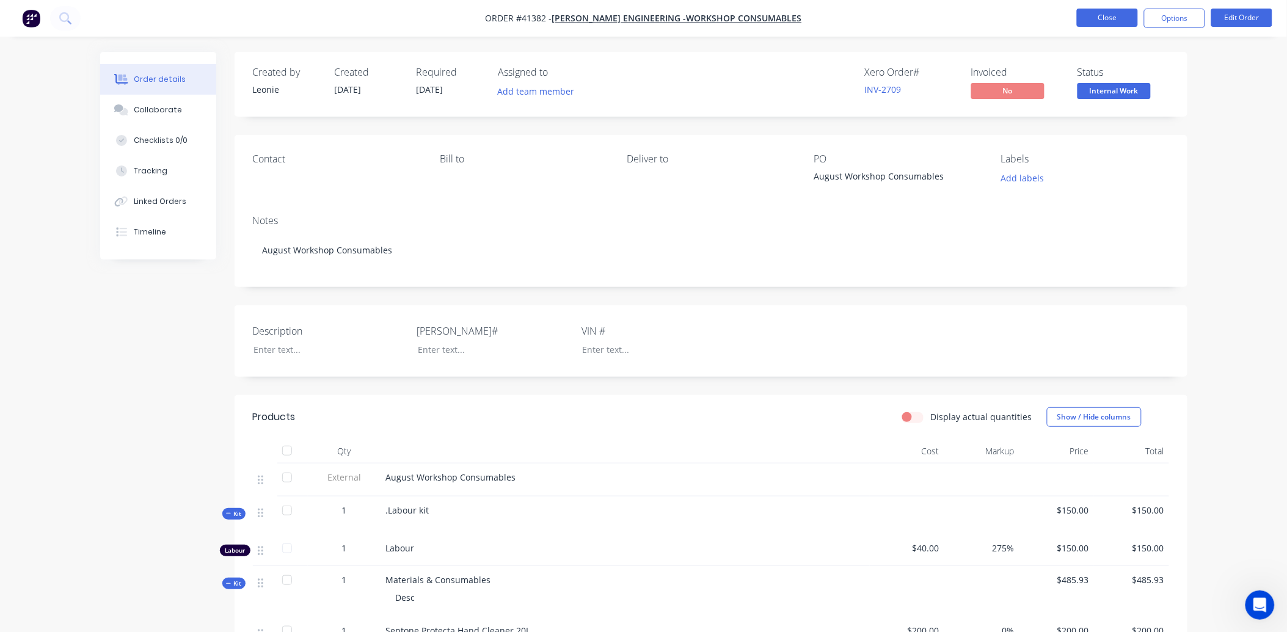
click at [1095, 15] on button "Close" at bounding box center [1107, 18] width 61 height 18
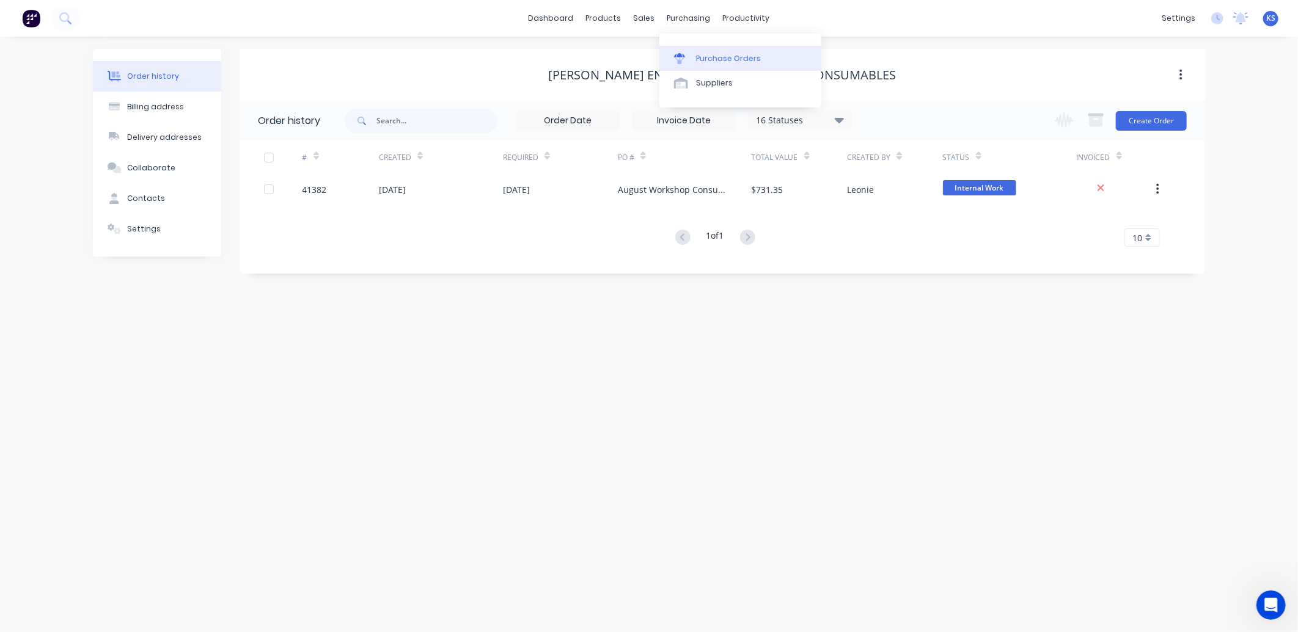
click at [704, 57] on div "Purchase Orders" at bounding box center [728, 58] width 65 height 11
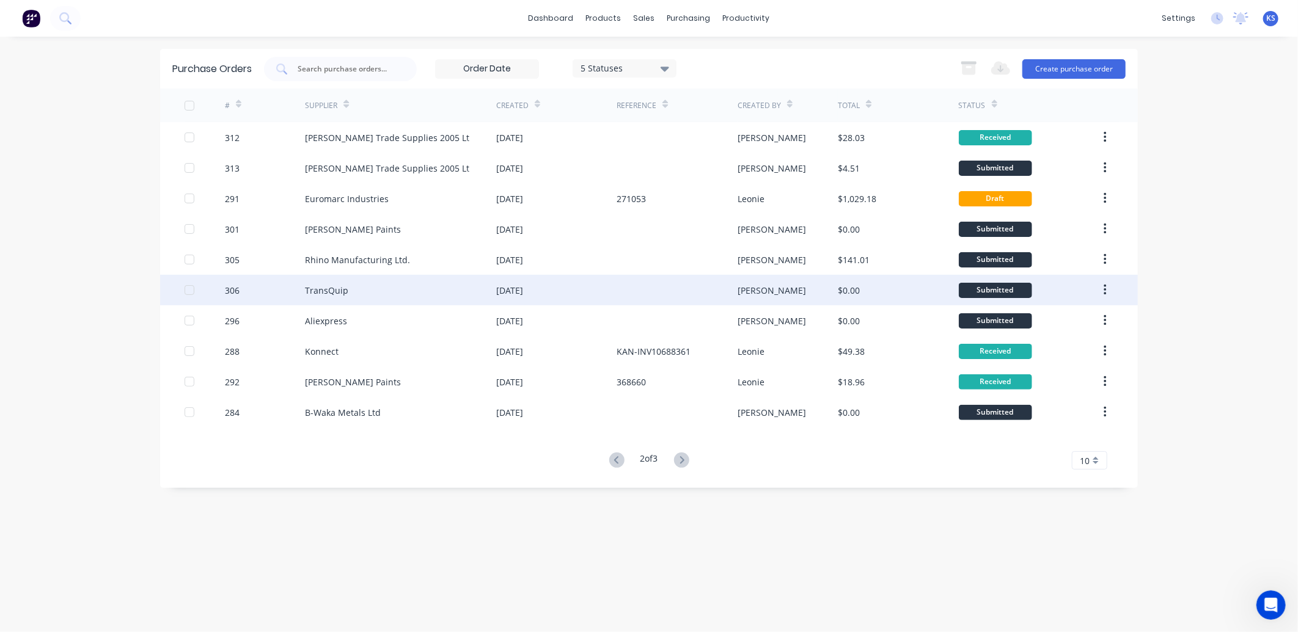
click at [321, 285] on div "TransQuip" at bounding box center [326, 290] width 43 height 13
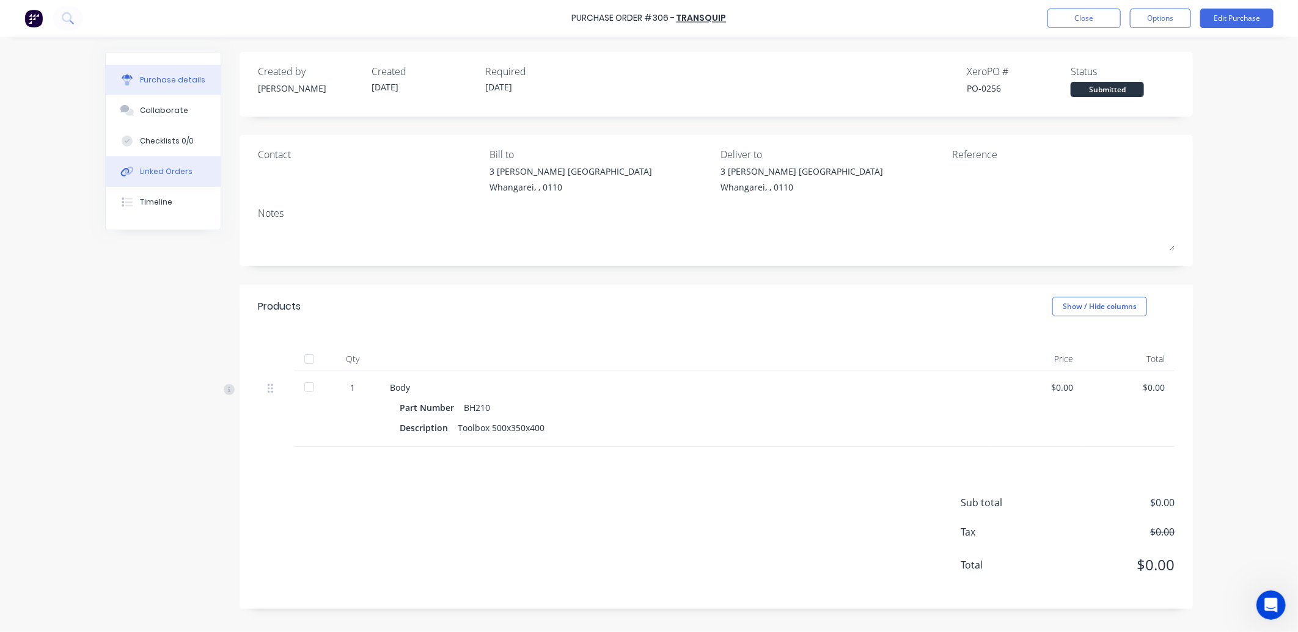
click at [182, 166] on div "Linked Orders" at bounding box center [166, 171] width 53 height 11
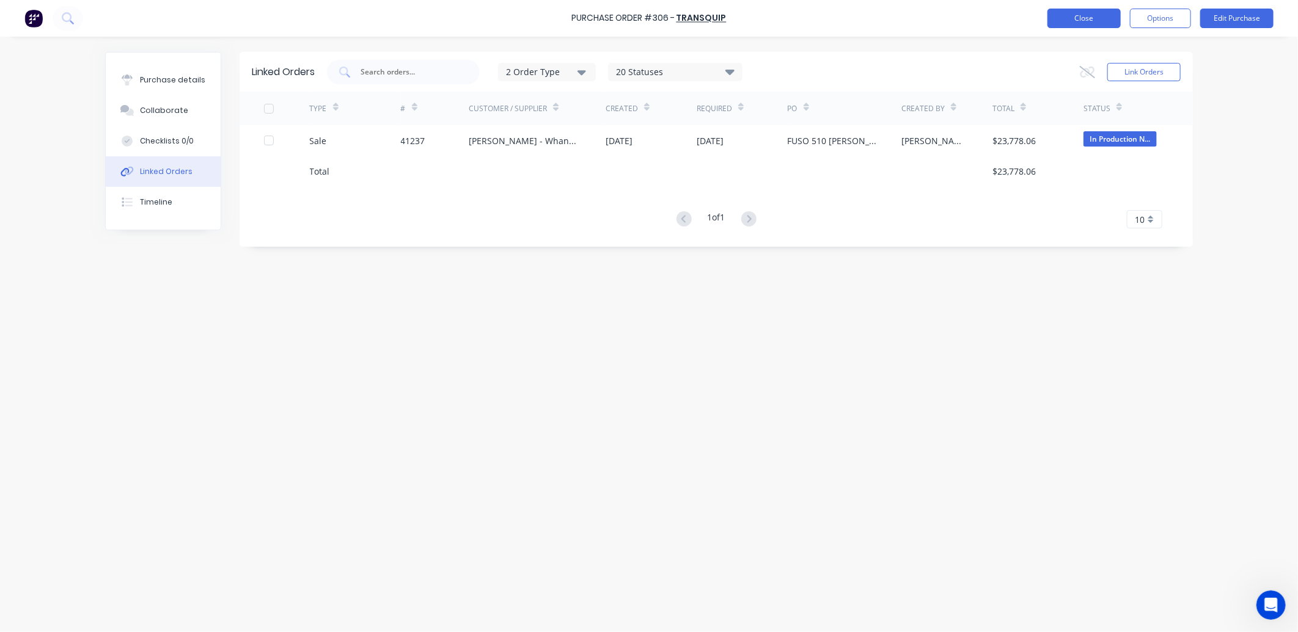
click at [1069, 20] on button "Close" at bounding box center [1083, 19] width 73 height 20
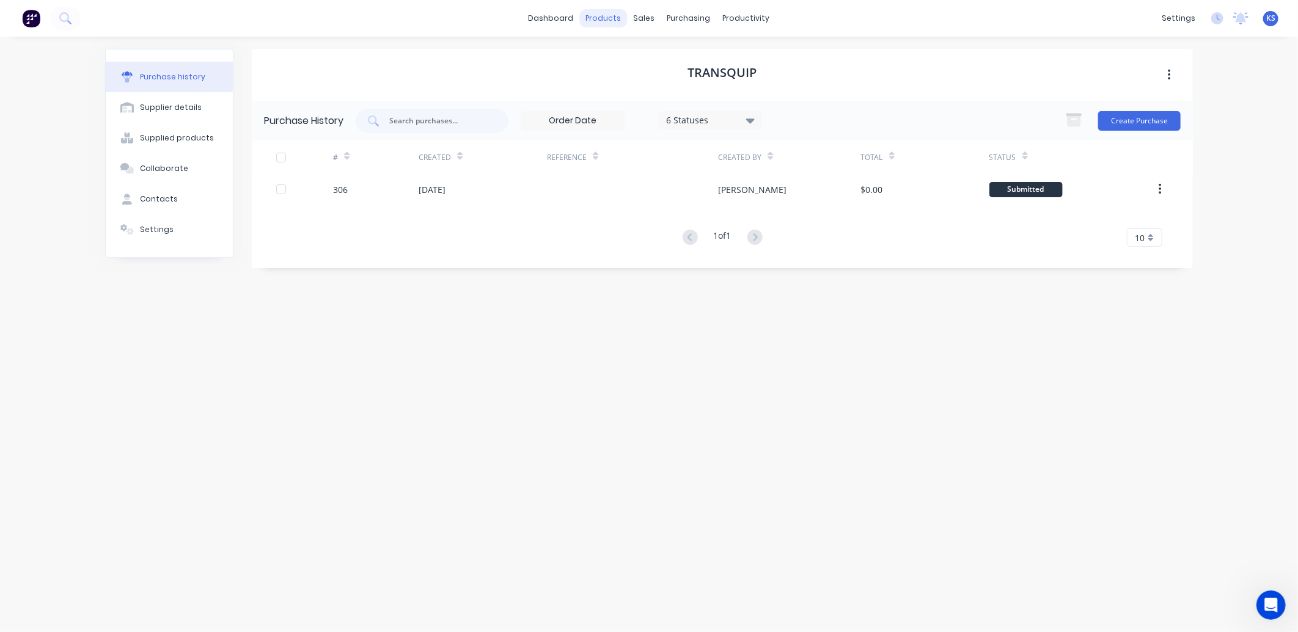
click at [602, 15] on div "products" at bounding box center [604, 18] width 48 height 18
click at [650, 64] on div "Product Catalogue" at bounding box center [658, 58] width 76 height 11
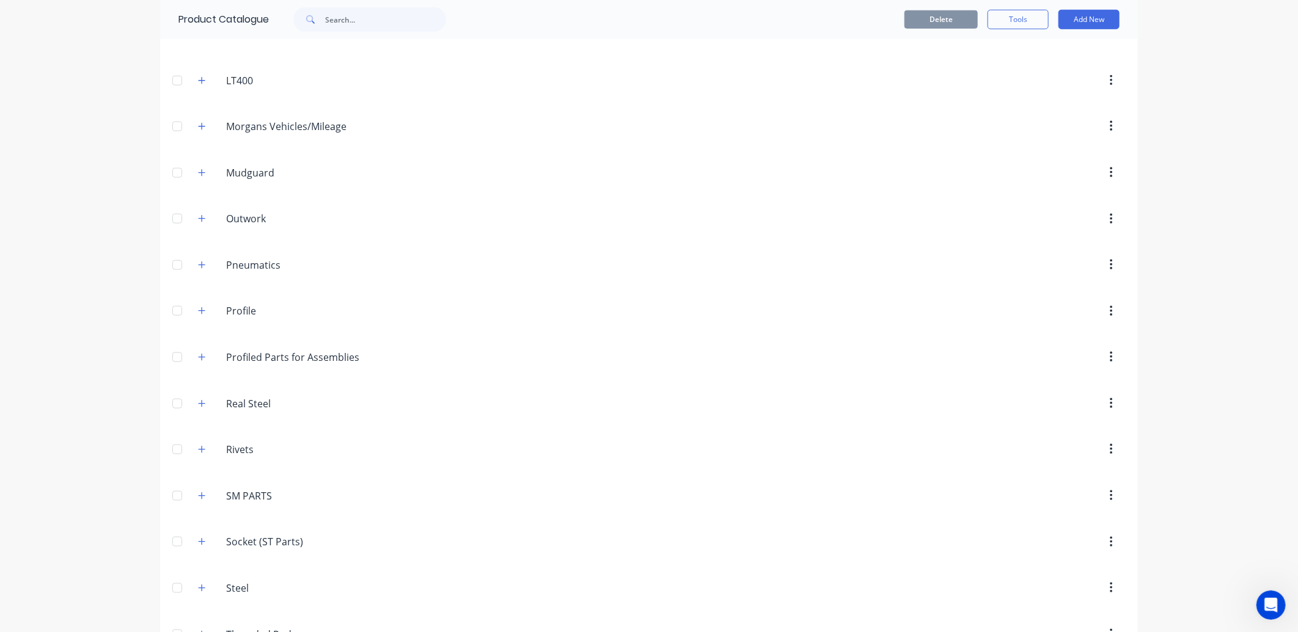
scroll to position [804, 0]
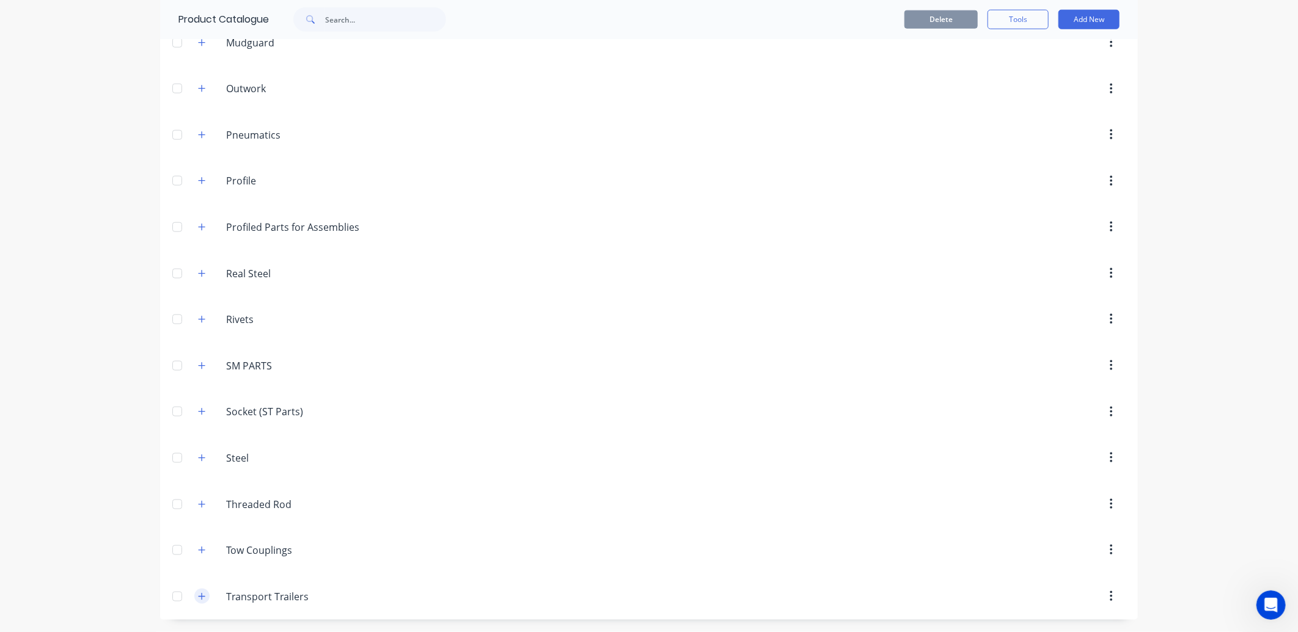
click at [194, 604] on button "button" at bounding box center [201, 596] width 15 height 15
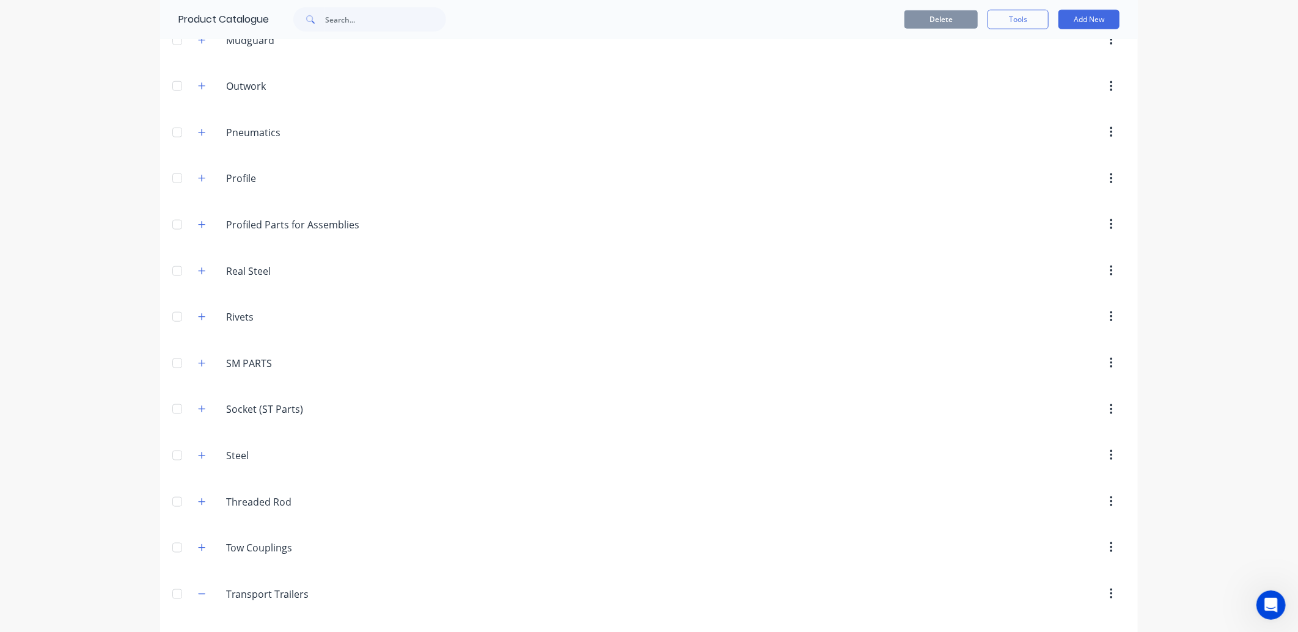
scroll to position [847, 0]
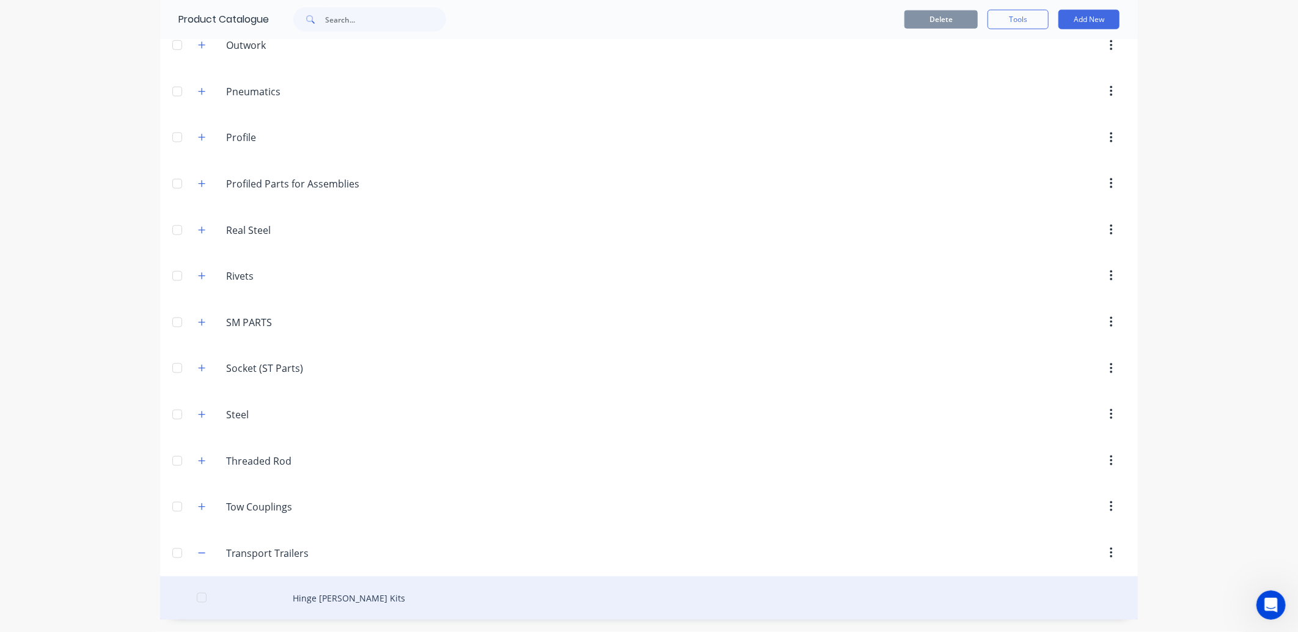
click at [313, 607] on div "Hinge Bush Kits" at bounding box center [649, 598] width 978 height 43
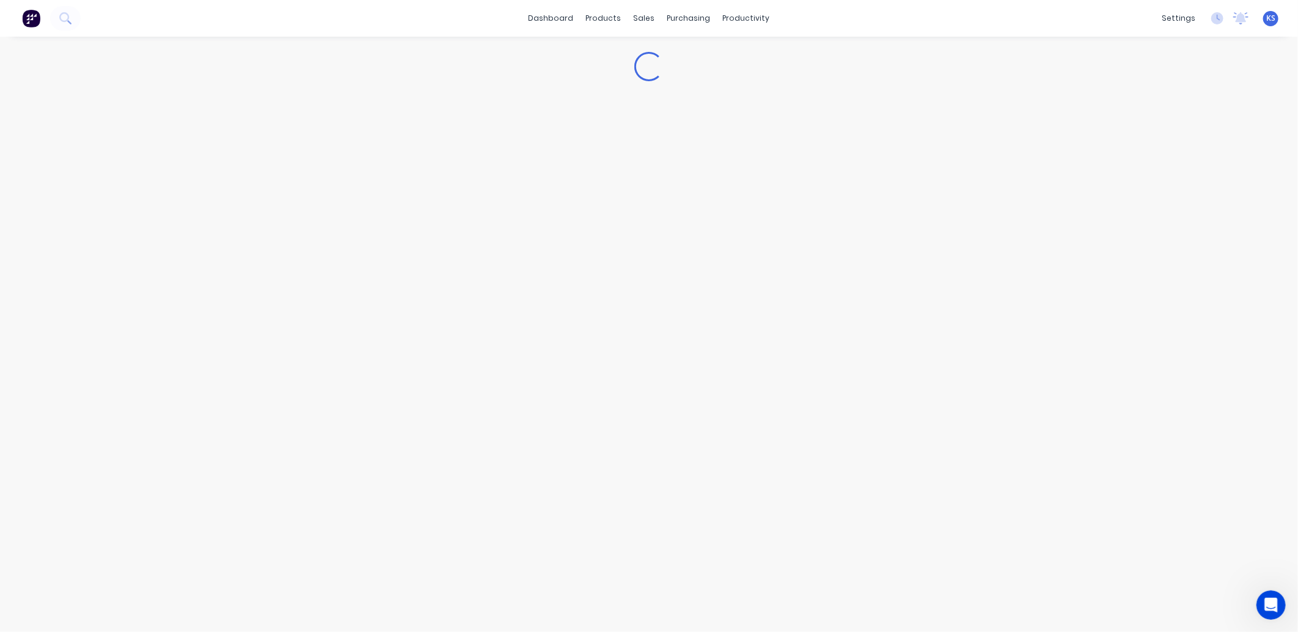
type textarea "x"
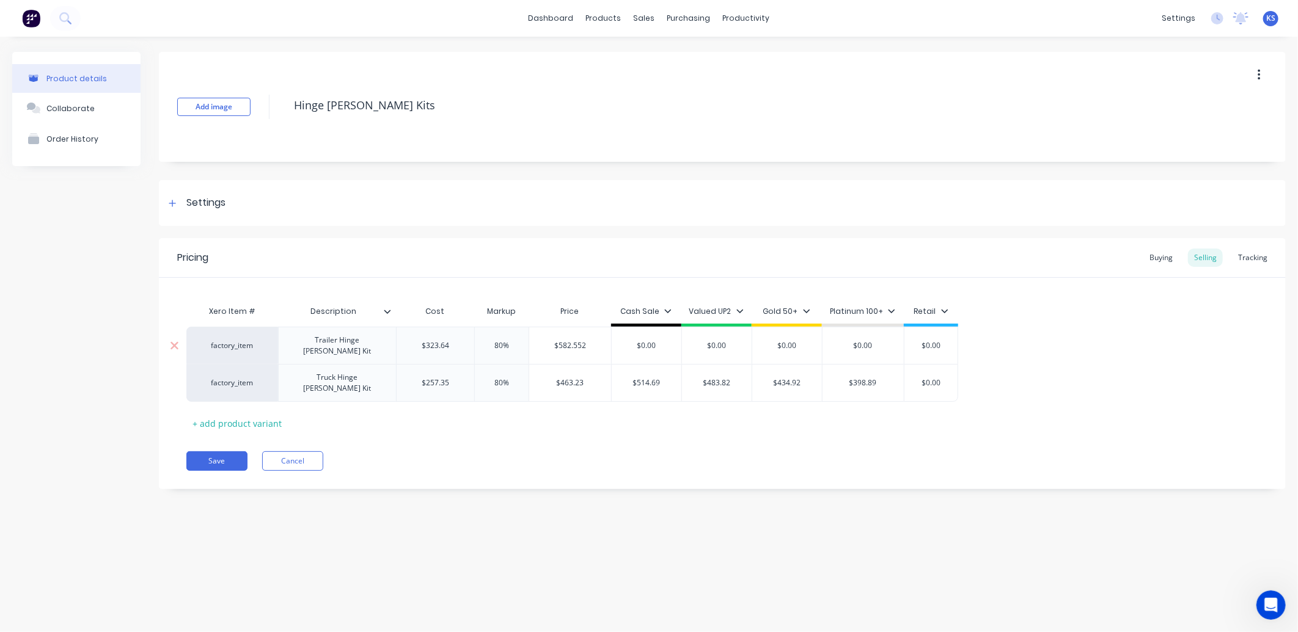
type input "$0.00"
click at [656, 342] on input "$0.00" at bounding box center [647, 345] width 70 height 11
type textarea "x"
type input "$0.0"
type textarea "x"
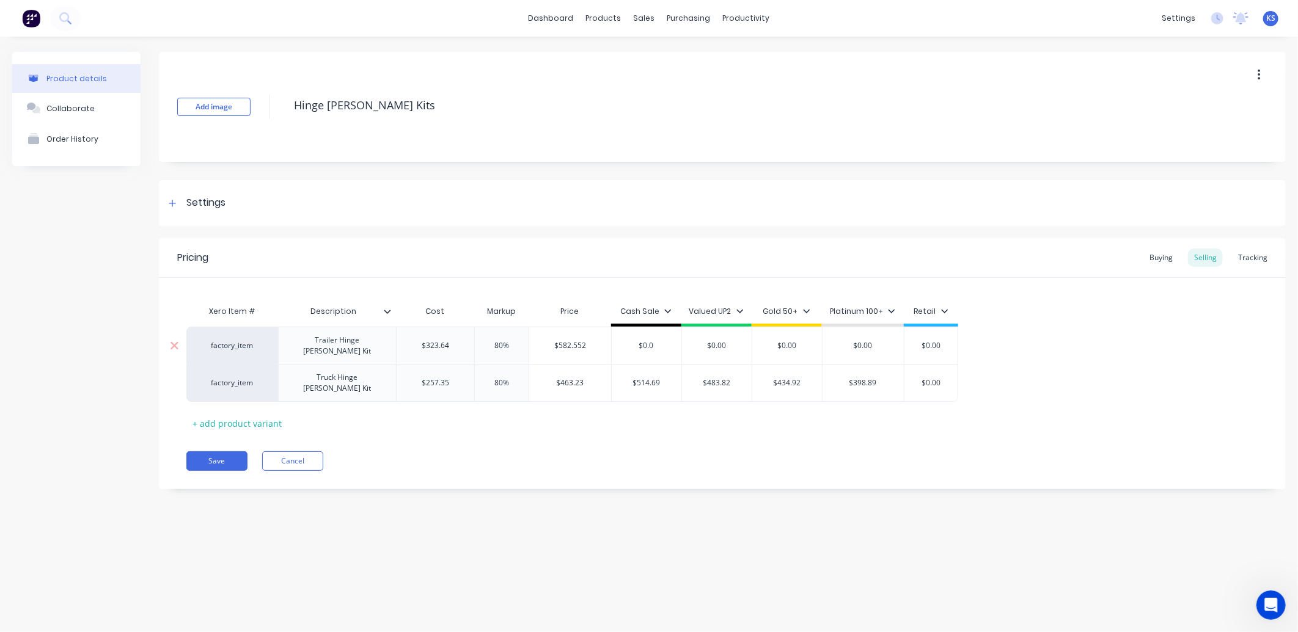
type input "$0."
type textarea "x"
type input "$0"
type textarea "x"
type input "$"
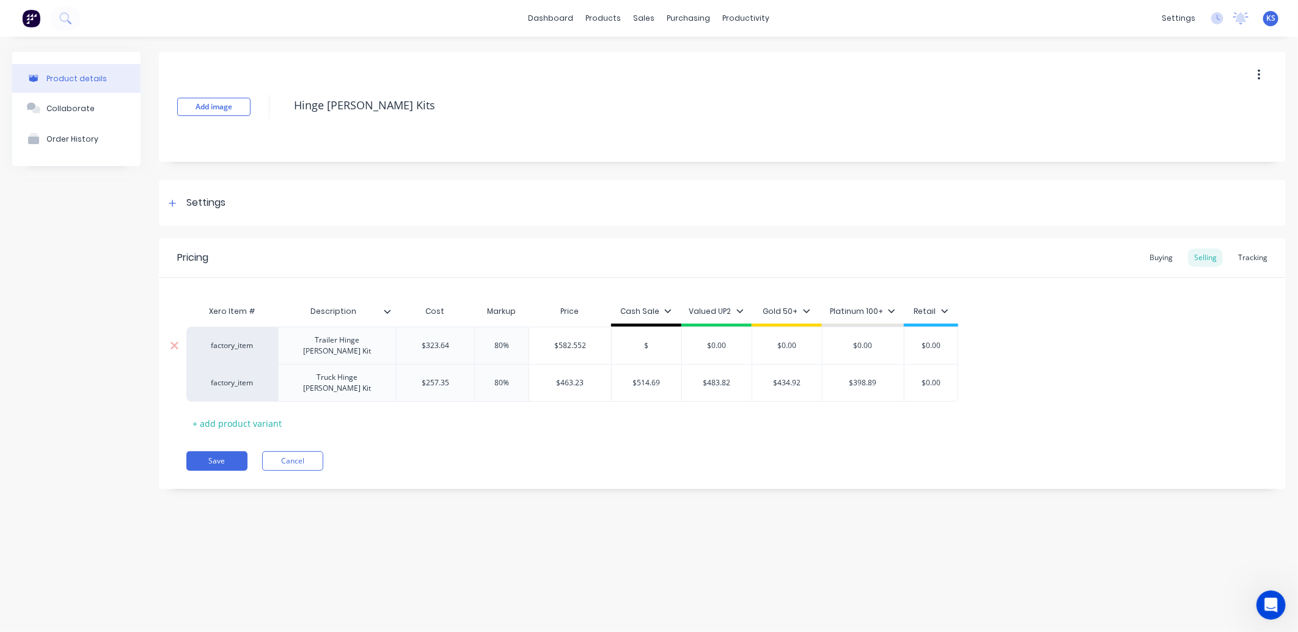
type textarea "x"
type input "$6"
type textarea "x"
type input "$64"
type textarea "x"
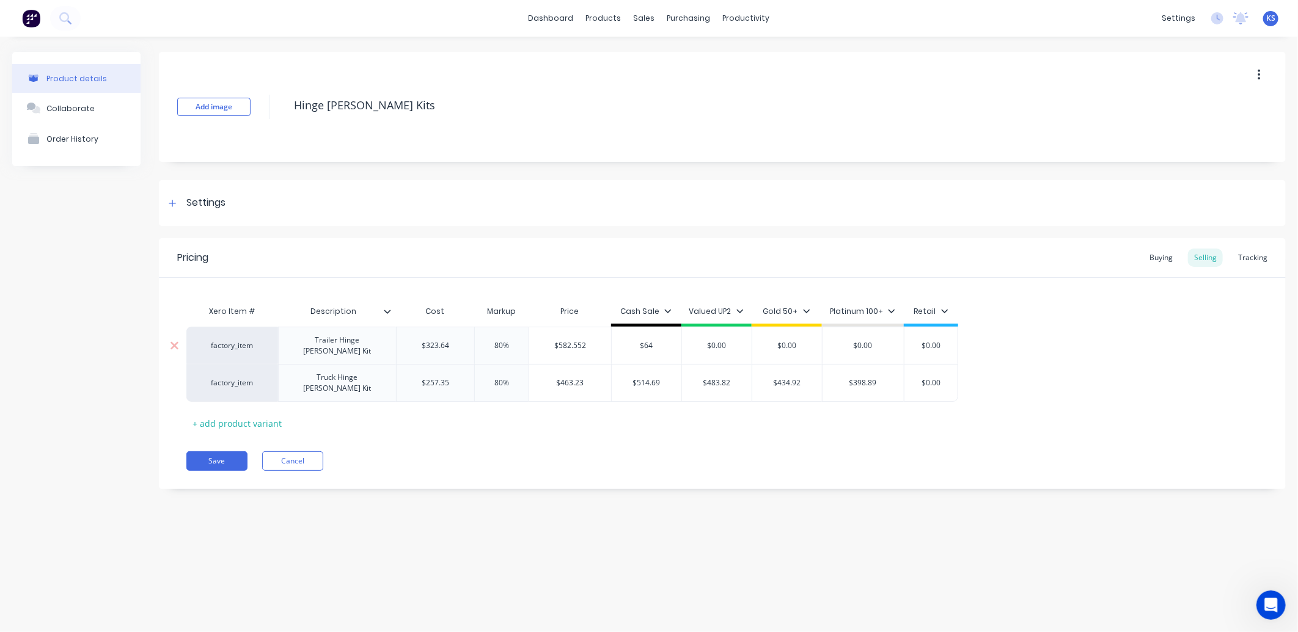
type input "$647"
type textarea "x"
type input "$647."
type textarea "x"
type input "$647.2"
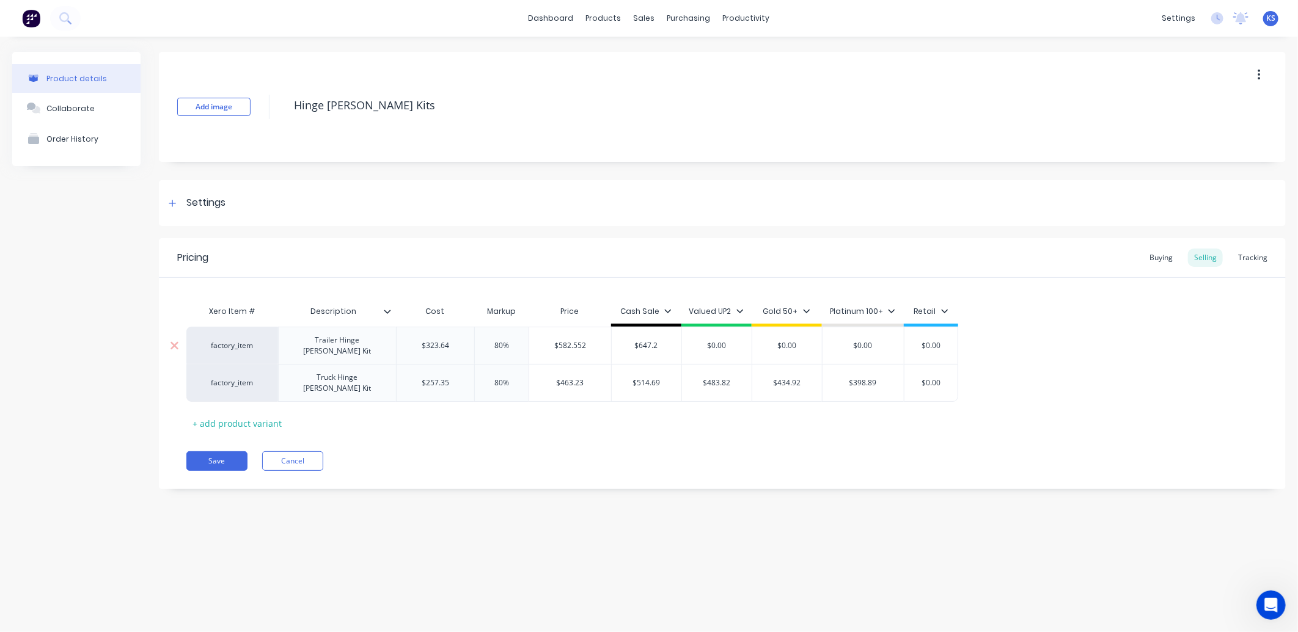
type textarea "x"
type input "$647.28"
type input "$0.00"
type textarea "x"
type input "$0.0"
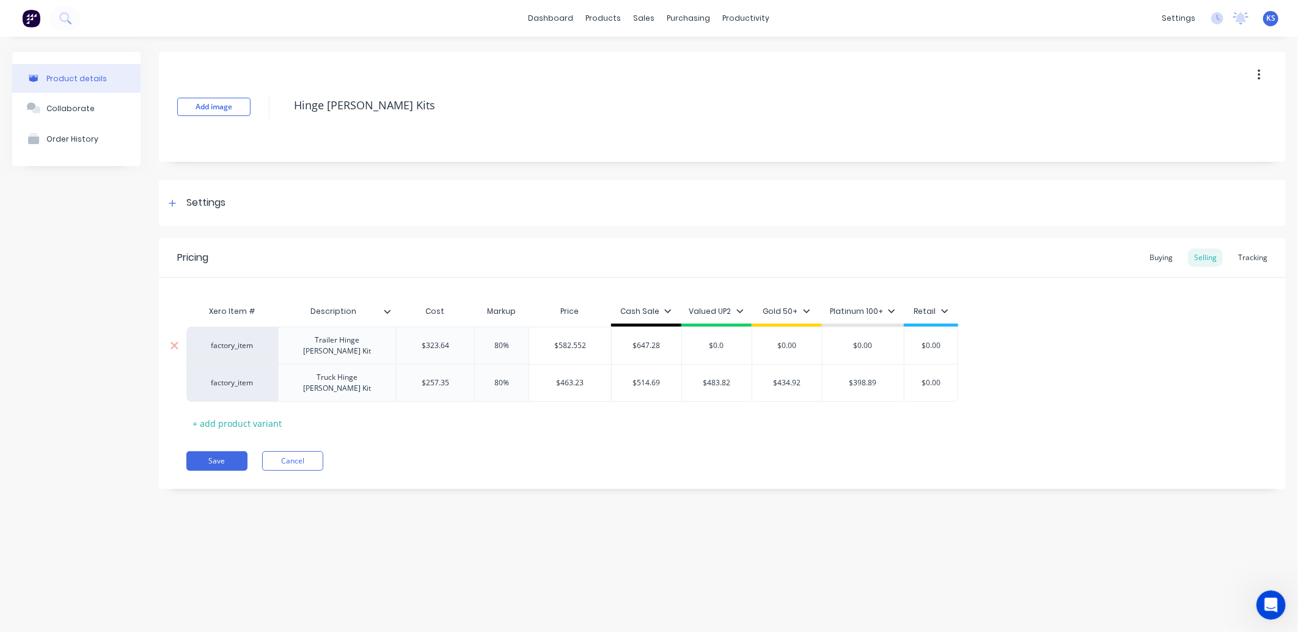
type textarea "x"
type input "$0."
type textarea "x"
type input "$0"
type textarea "x"
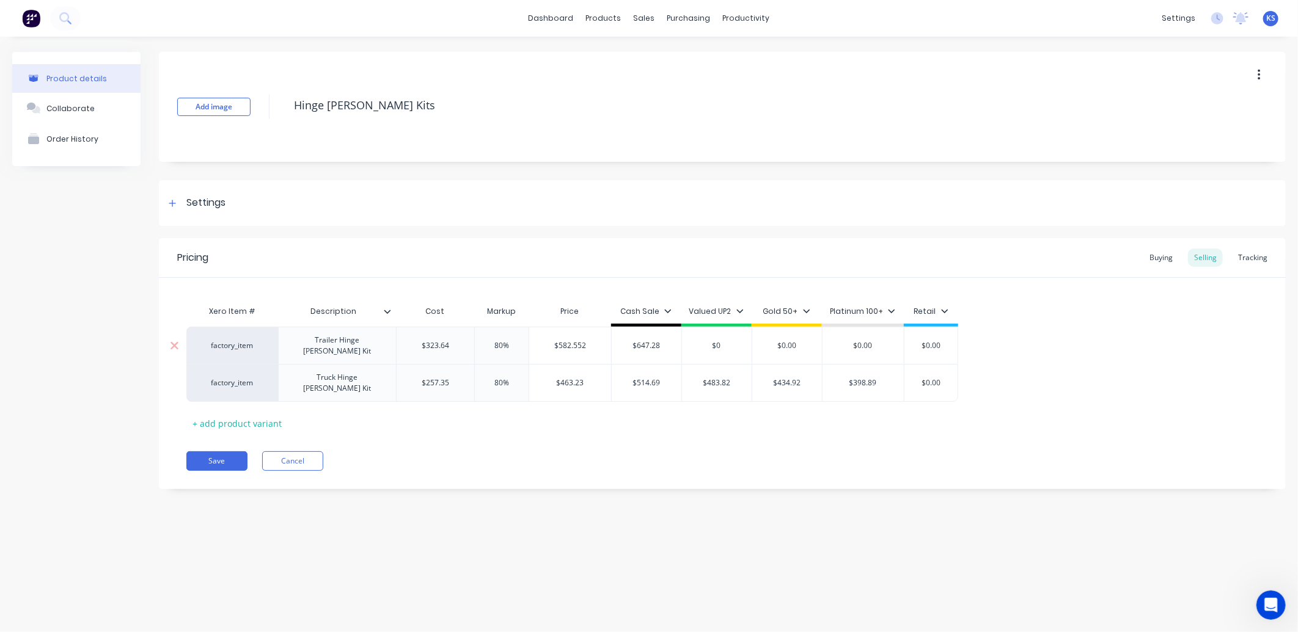
type input "$"
type textarea "x"
type input "$5"
type textarea "x"
type input "$58"
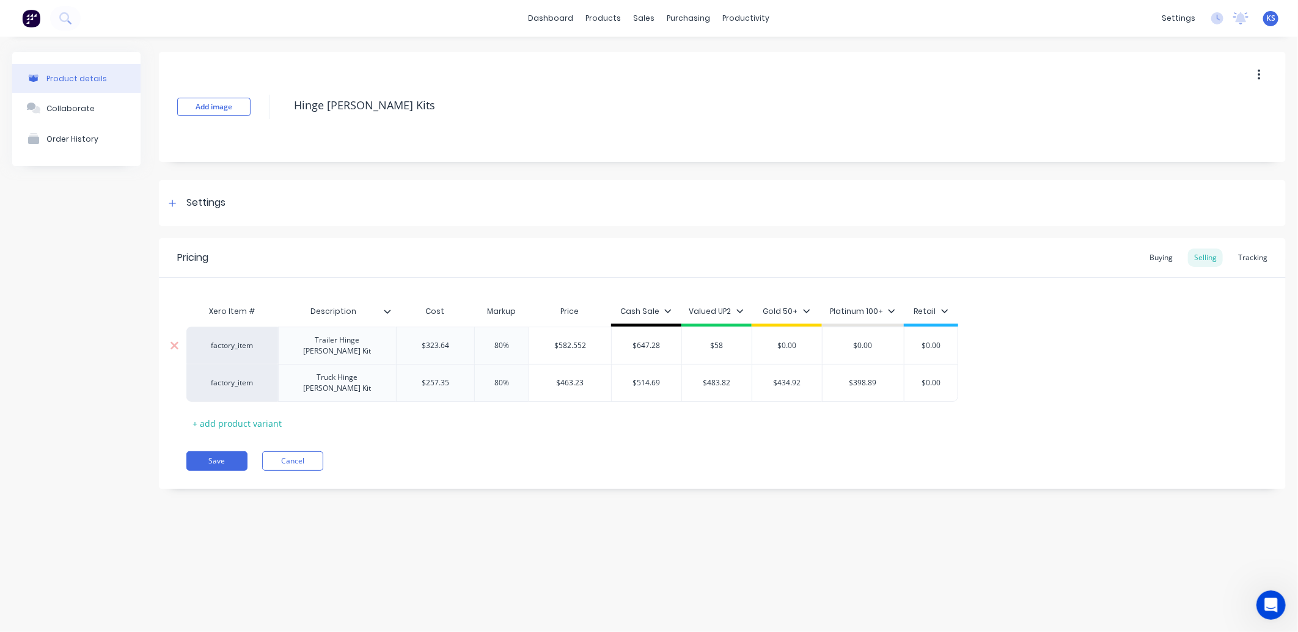
type textarea "x"
type input "$582"
type textarea "x"
type input "$582."
type textarea "x"
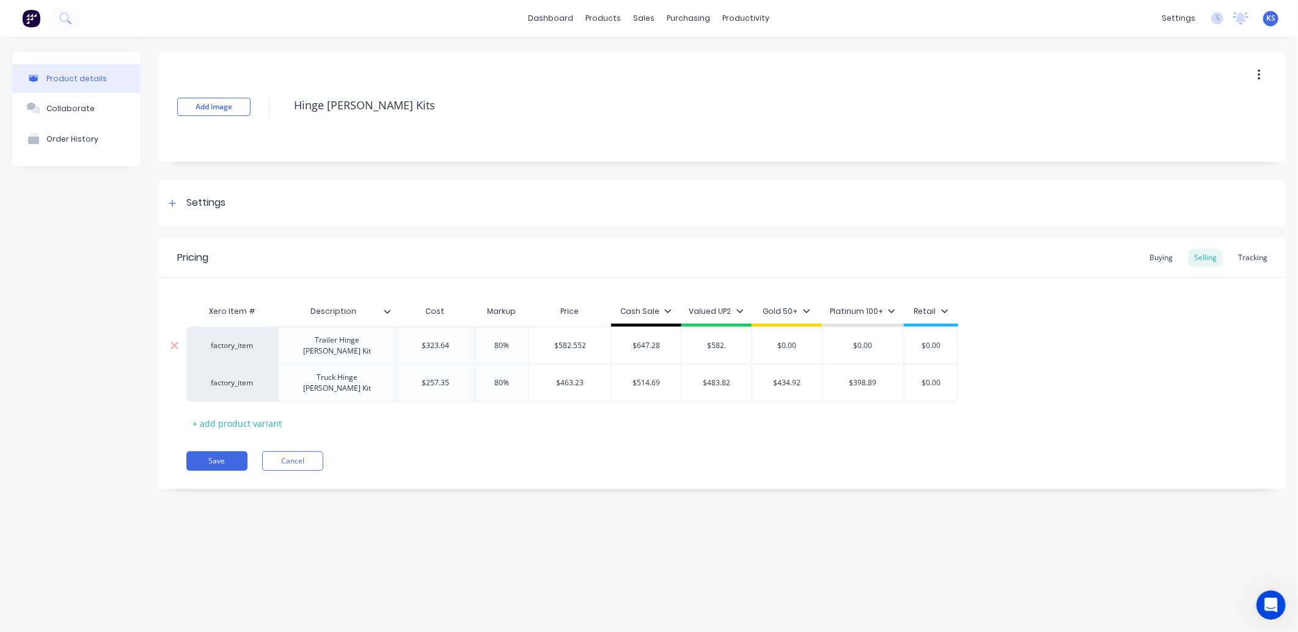
type input "$582.5"
type textarea "x"
type input "$582.55"
type input "$0.00"
type textarea "x"
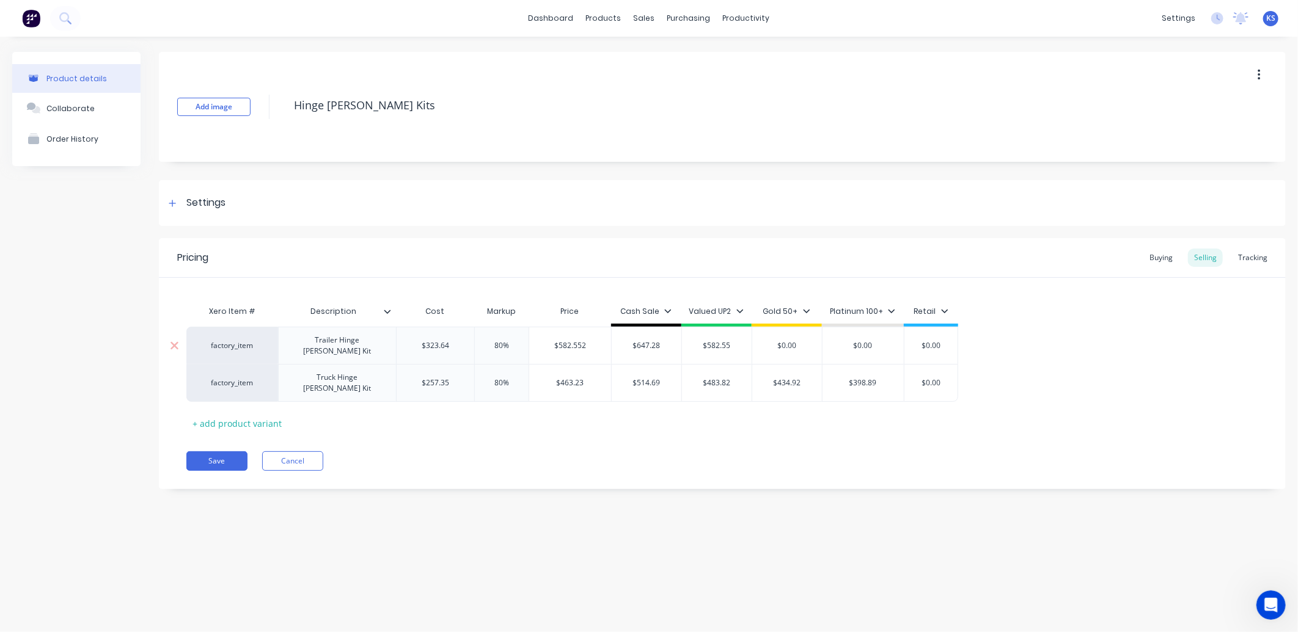
type input "$0.0"
type textarea "x"
type input "$0."
type textarea "x"
type input "$0"
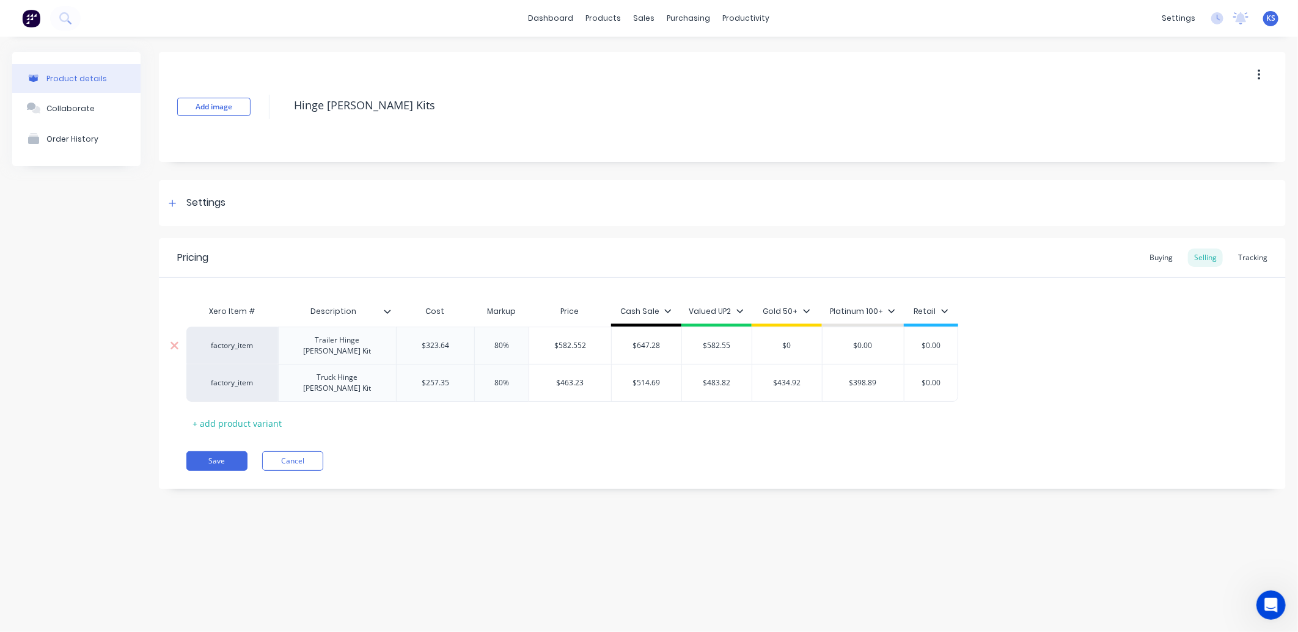
type textarea "x"
type input "$"
type textarea "x"
type input "$5"
type textarea "x"
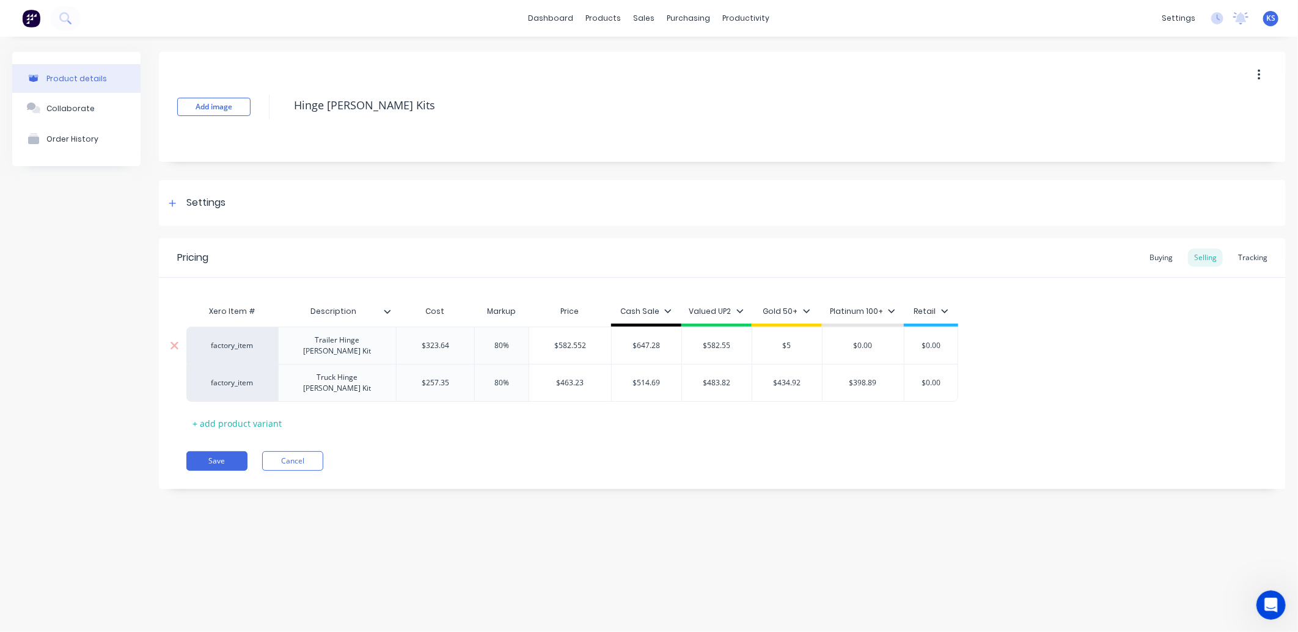
type input "$54"
type textarea "x"
type input "$546"
type textarea "x"
type input "$546."
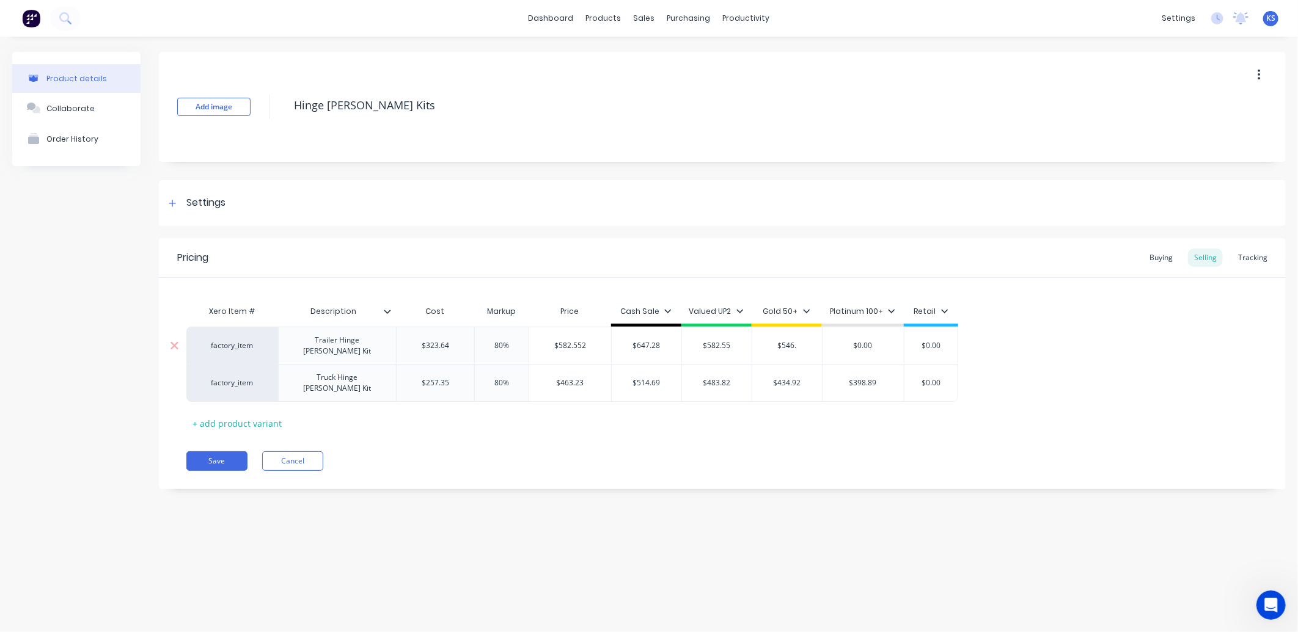
type textarea "x"
type input "$546.9"
type textarea "x"
type input "$546.95"
type input "$0.00"
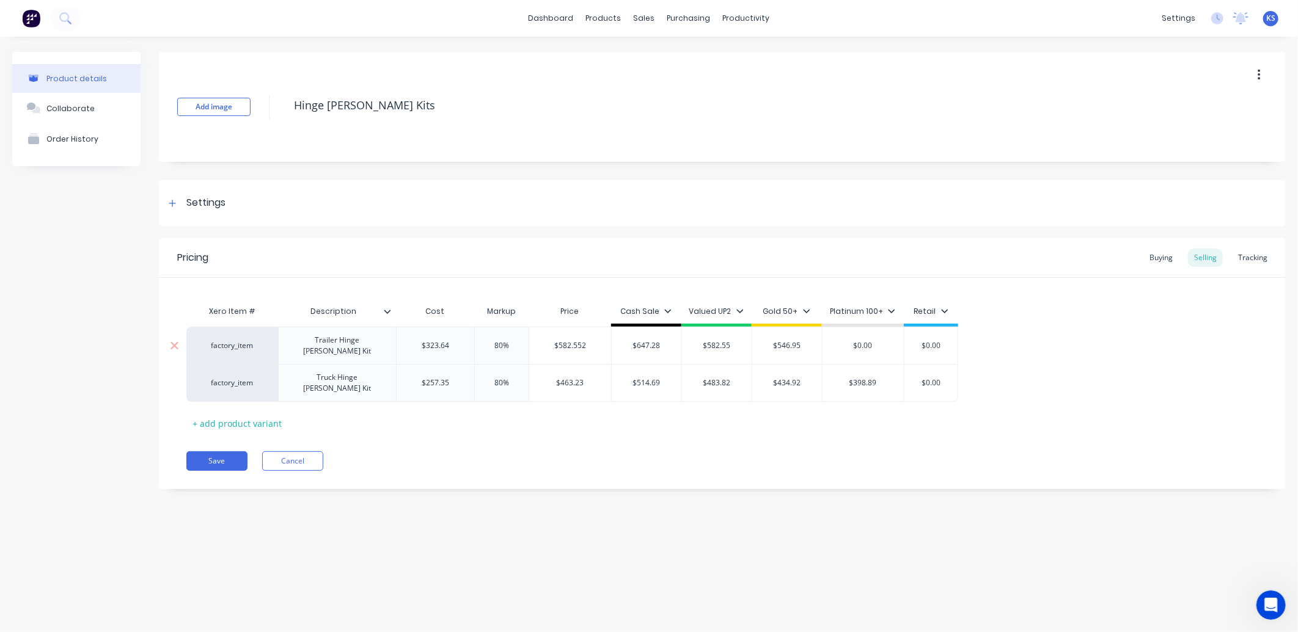
type textarea "x"
type input "$0.0"
type textarea "x"
type input "$0."
type textarea "x"
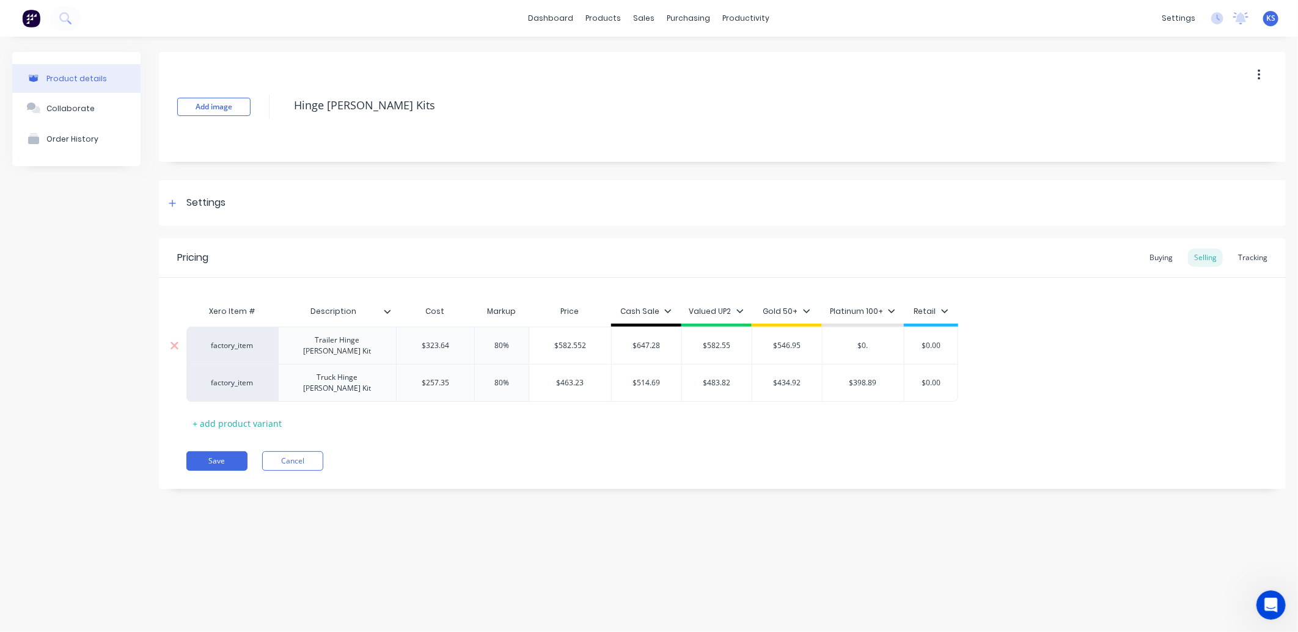
type input "$0"
type textarea "x"
type input "$5"
type textarea "x"
type input "$50"
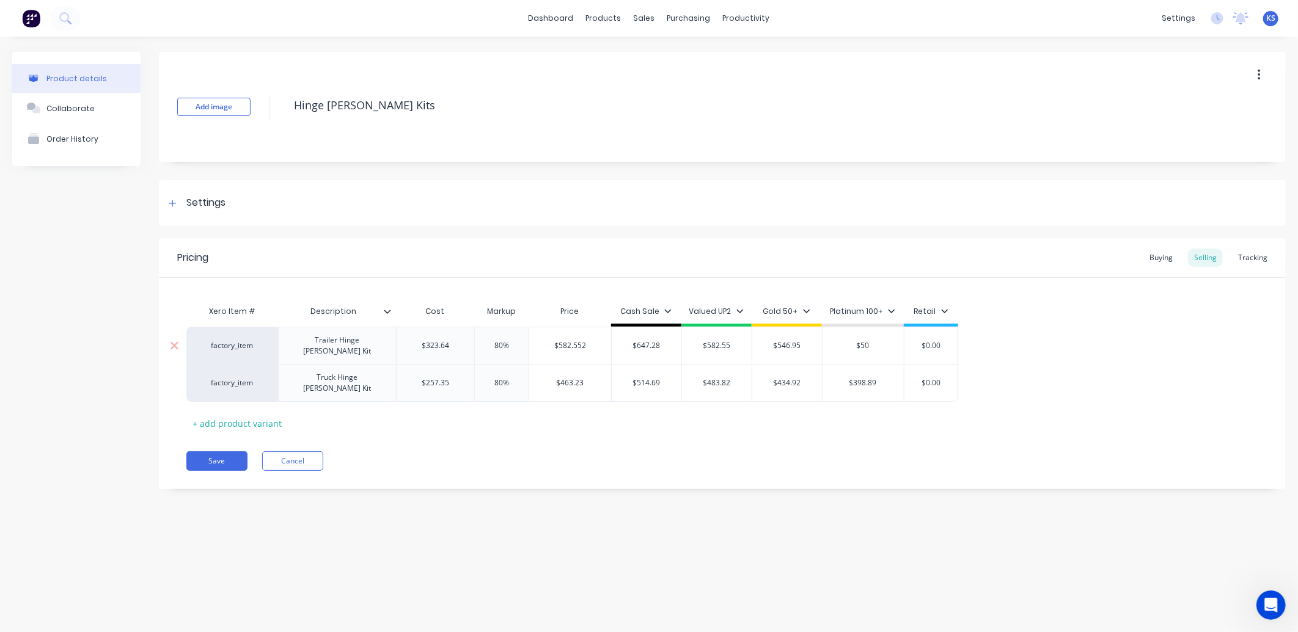
type textarea "x"
type input "$501"
type textarea "x"
type input "$501."
type textarea "x"
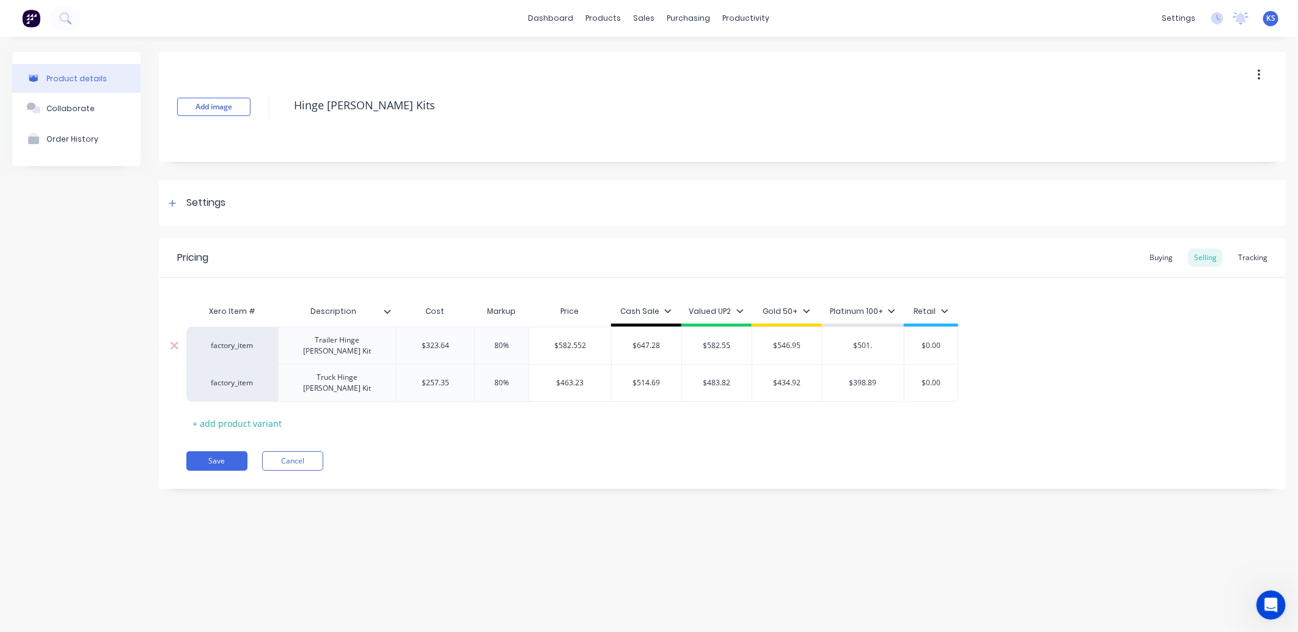
type input "$501.6"
type textarea "x"
type input "$501.64"
type input "$0.00"
click at [219, 452] on button "Save" at bounding box center [216, 462] width 61 height 20
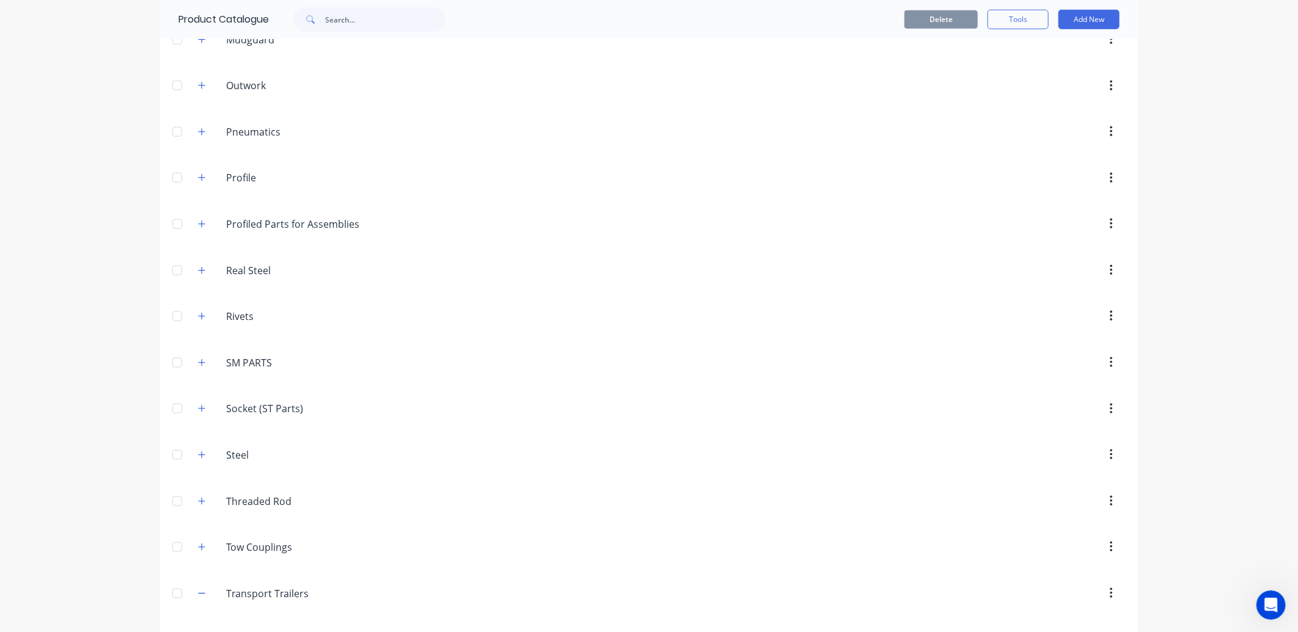
scroll to position [847, 0]
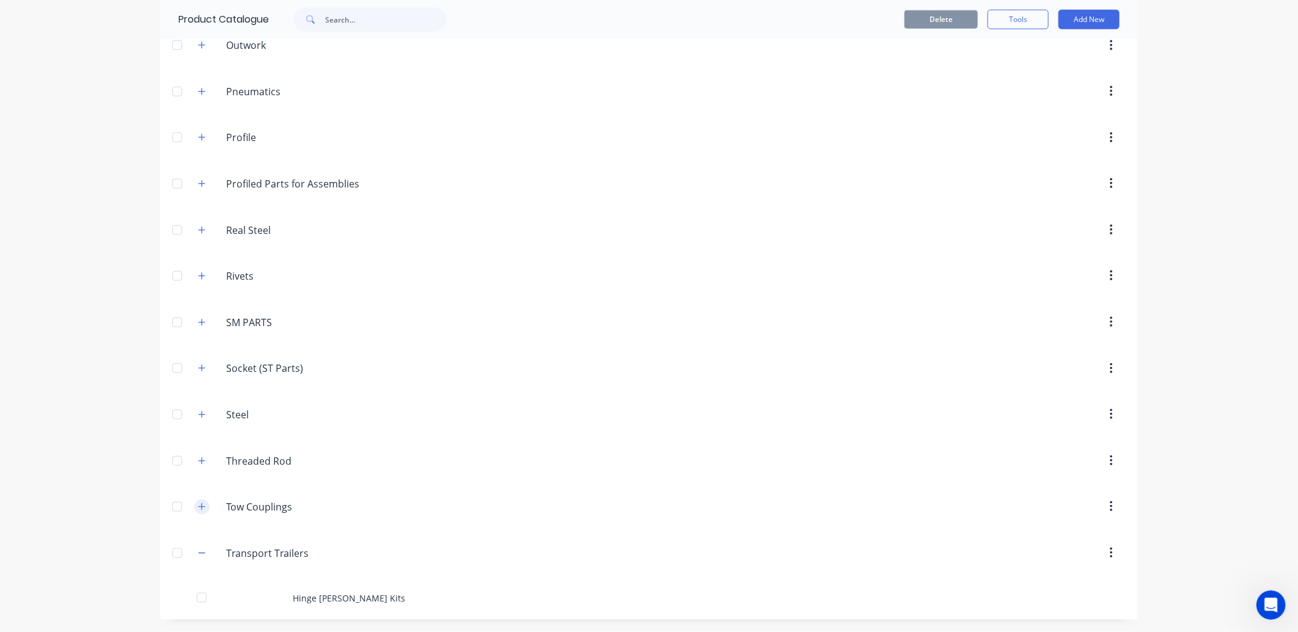
drag, startPoint x: 192, startPoint y: 554, endPoint x: 197, endPoint y: 547, distance: 8.2
click at [194, 554] on button "button" at bounding box center [201, 553] width 15 height 15
click at [198, 554] on icon "button" at bounding box center [201, 550] width 7 height 9
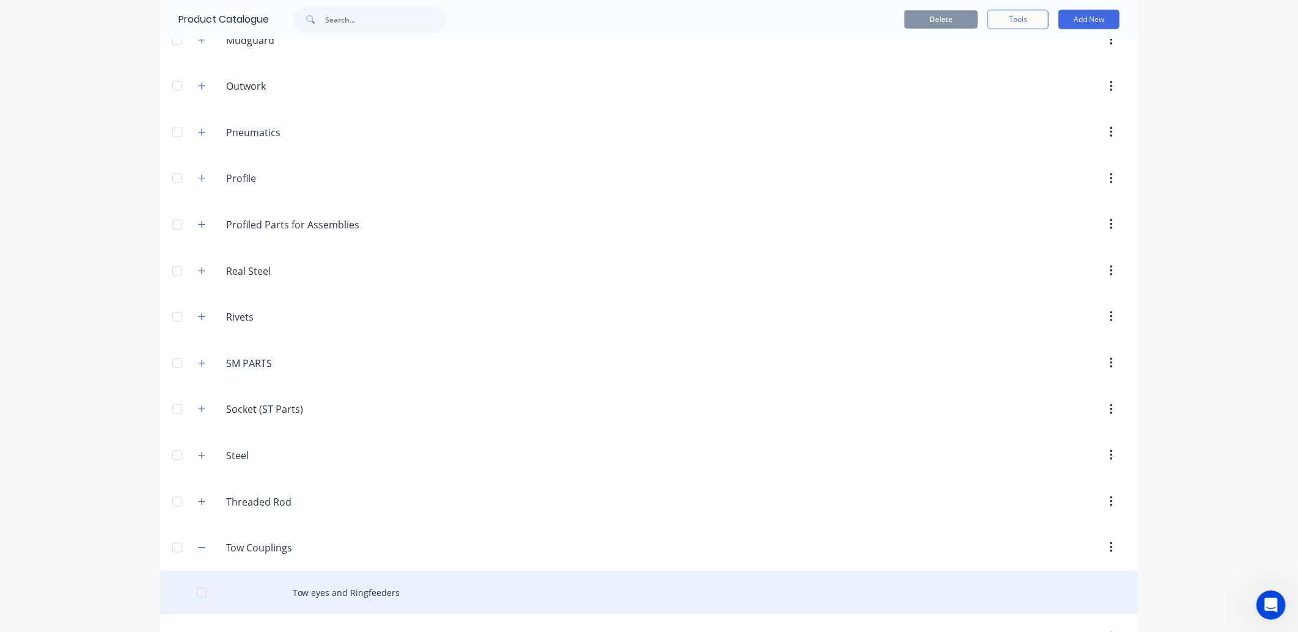
click at [300, 596] on div "Tow eyes and Ringfeeders" at bounding box center [649, 592] width 978 height 43
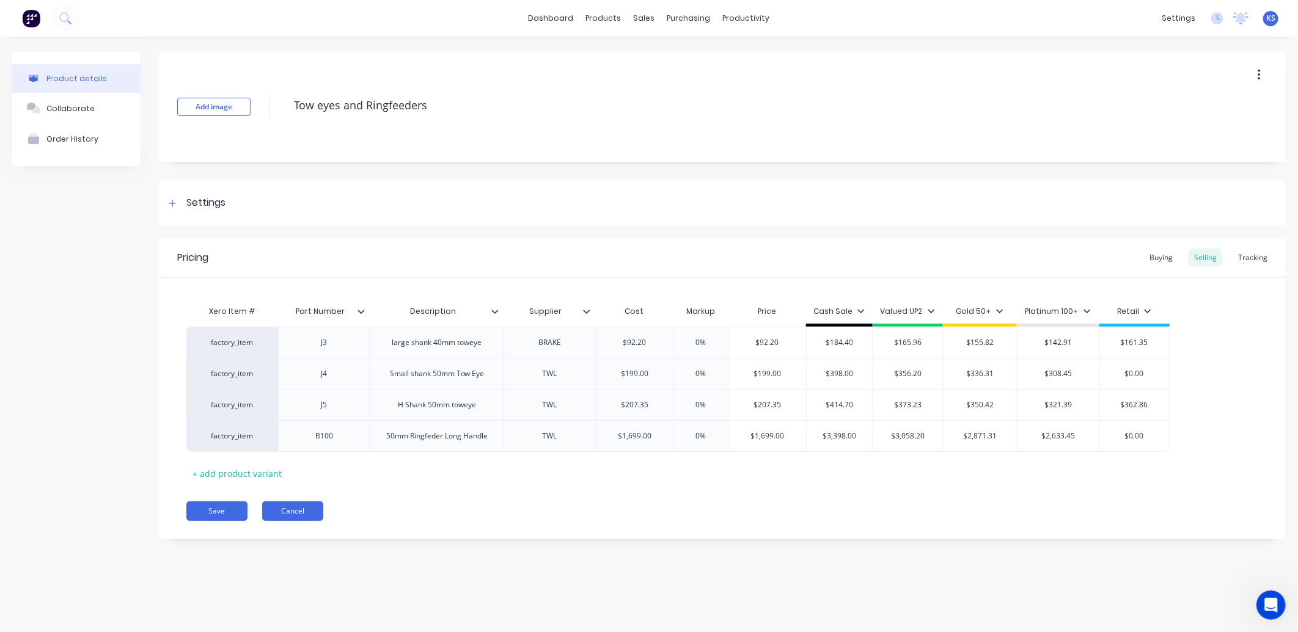
click at [306, 515] on button "Cancel" at bounding box center [292, 512] width 61 height 20
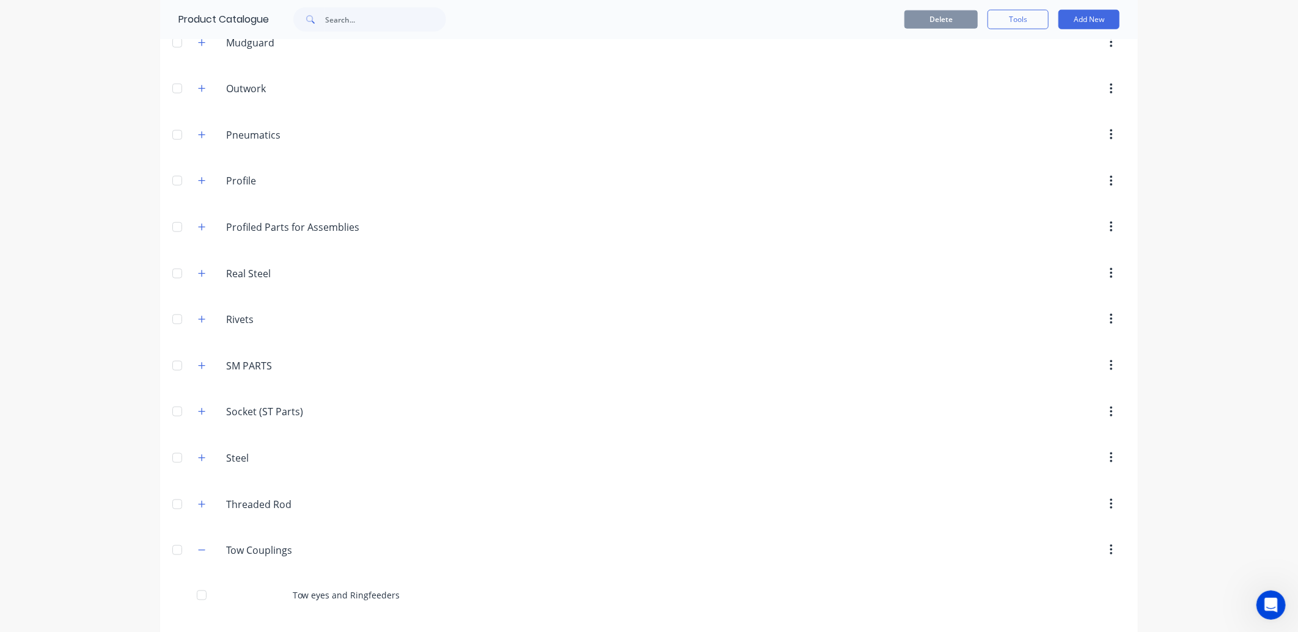
scroll to position [847, 0]
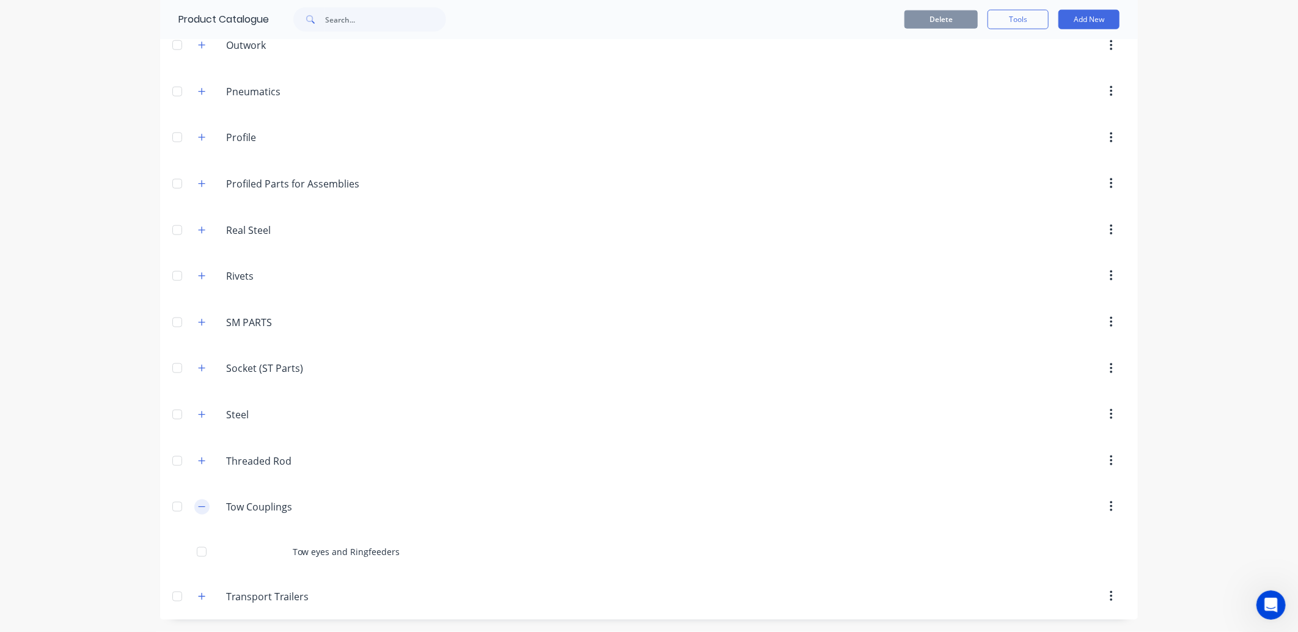
click at [198, 507] on icon "button" at bounding box center [201, 507] width 7 height 9
click at [198, 500] on icon "button" at bounding box center [201, 504] width 7 height 9
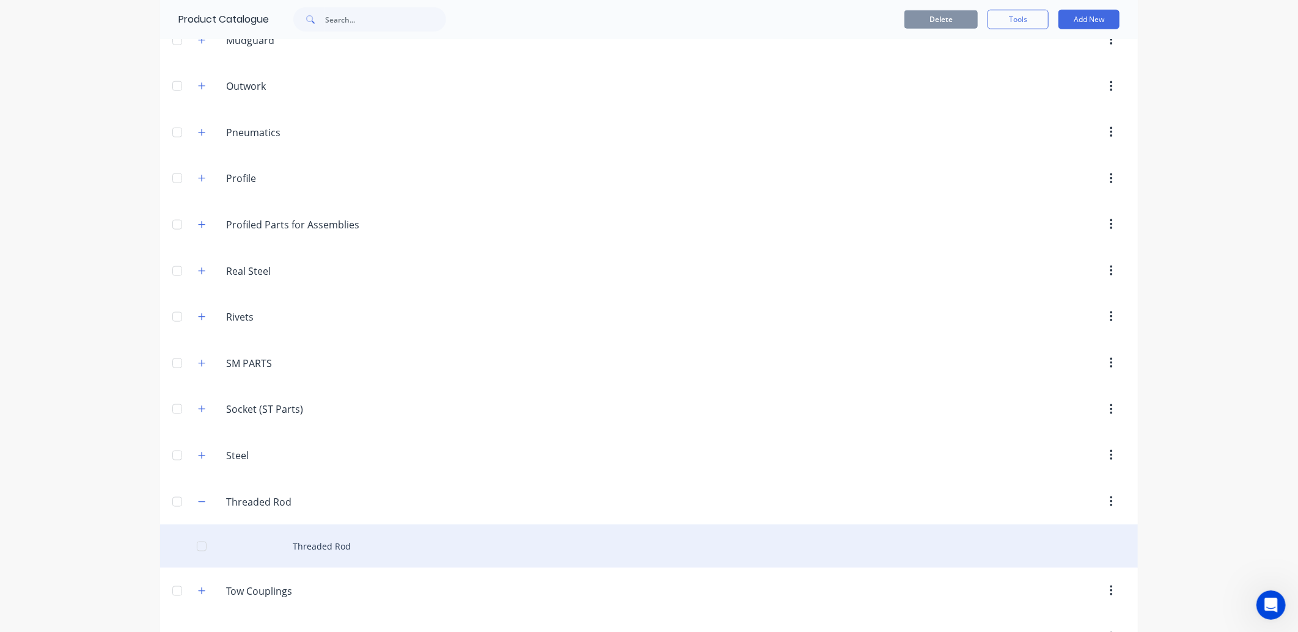
click at [296, 549] on div "Threaded Rod" at bounding box center [649, 546] width 978 height 43
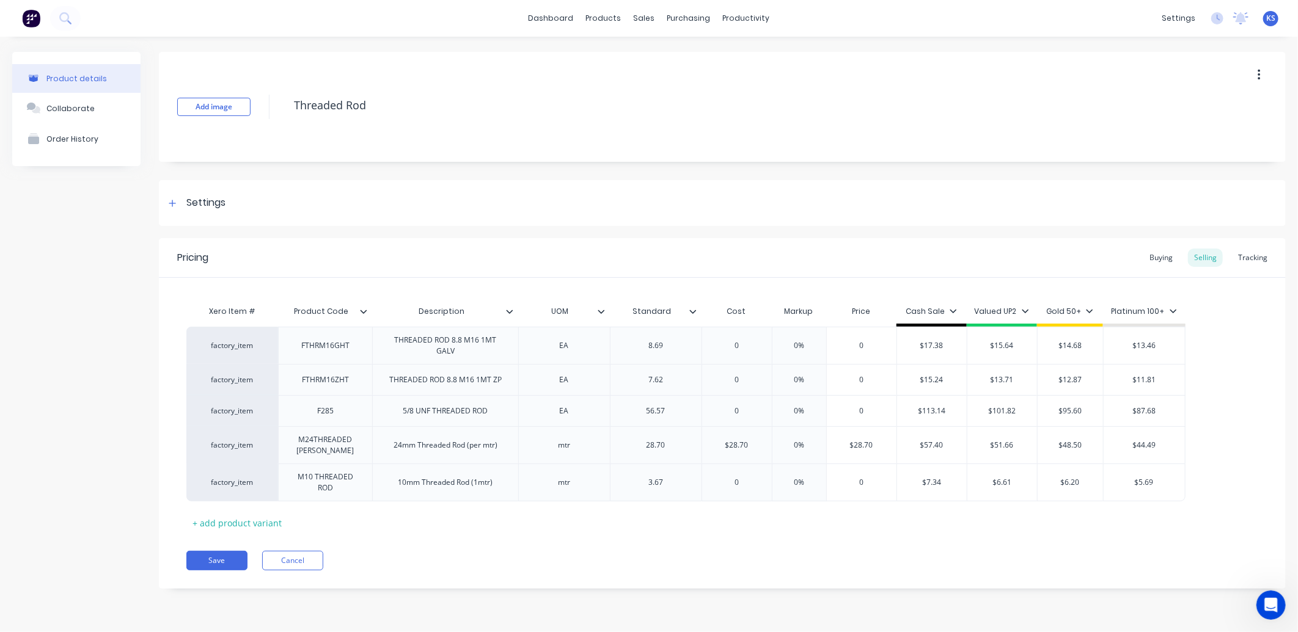
click at [793, 179] on div "Add image Threaded Rod Settings Product Options I buy this item I sell this ite…" at bounding box center [722, 329] width 1127 height 555
click at [273, 563] on button "Cancel" at bounding box center [292, 561] width 61 height 20
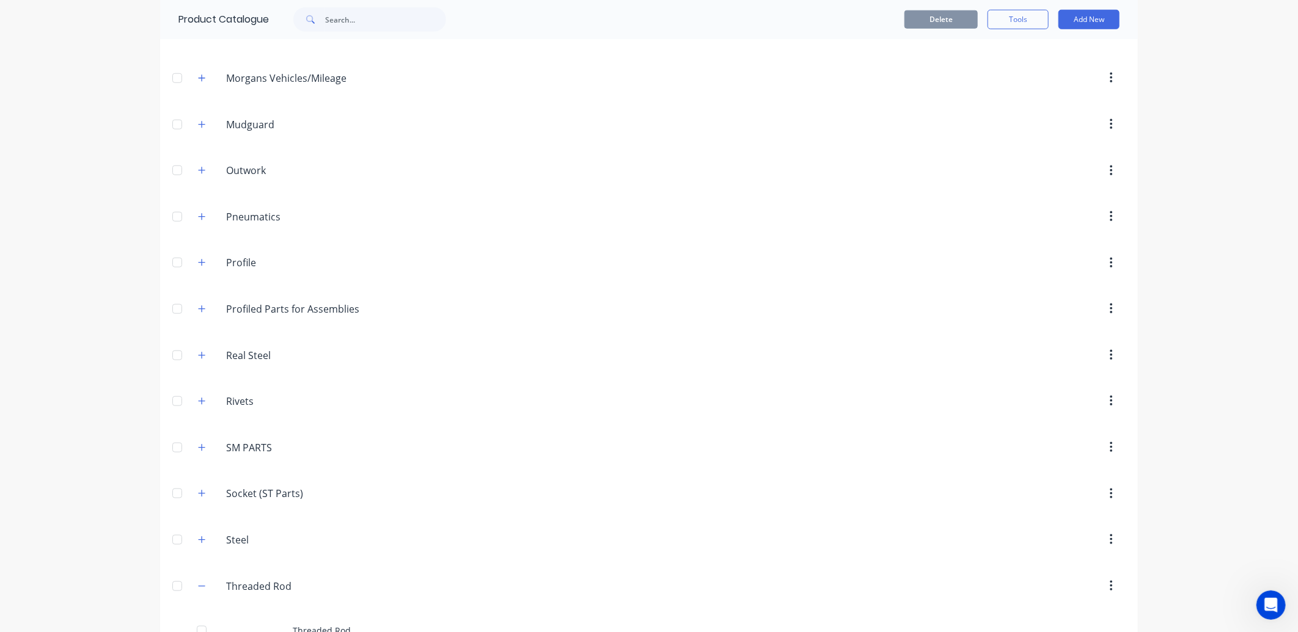
scroll to position [847, 0]
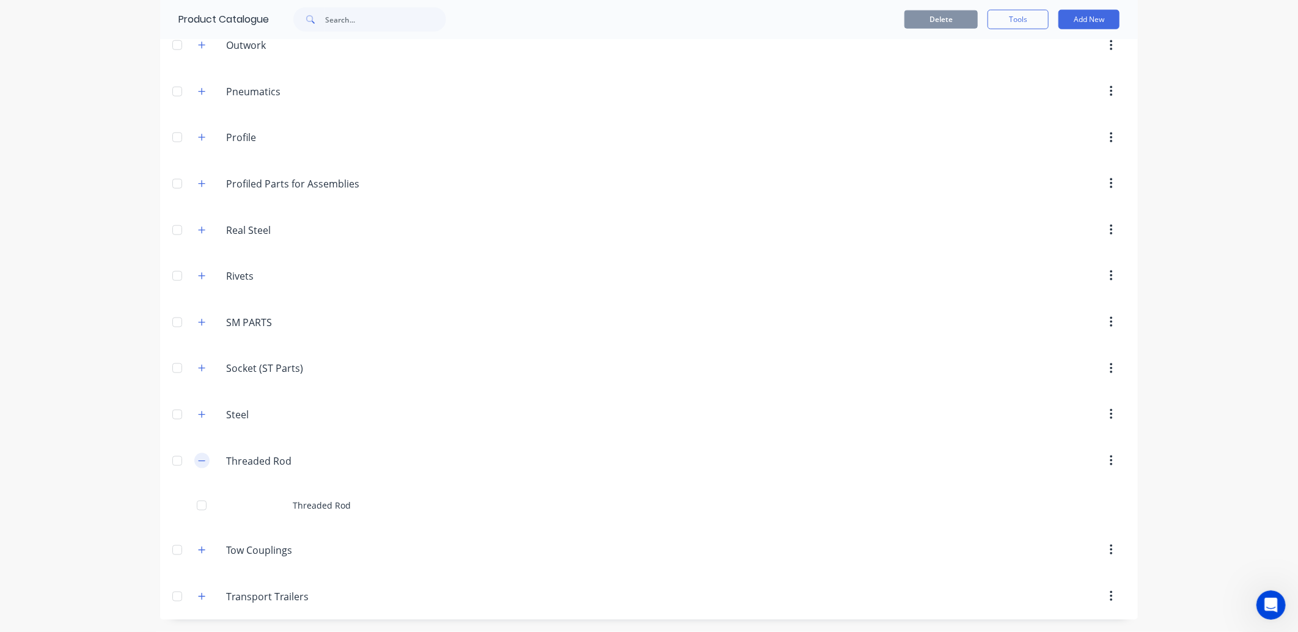
click at [198, 461] on icon "button" at bounding box center [201, 461] width 7 height 9
click at [198, 461] on icon "button" at bounding box center [201, 458] width 7 height 9
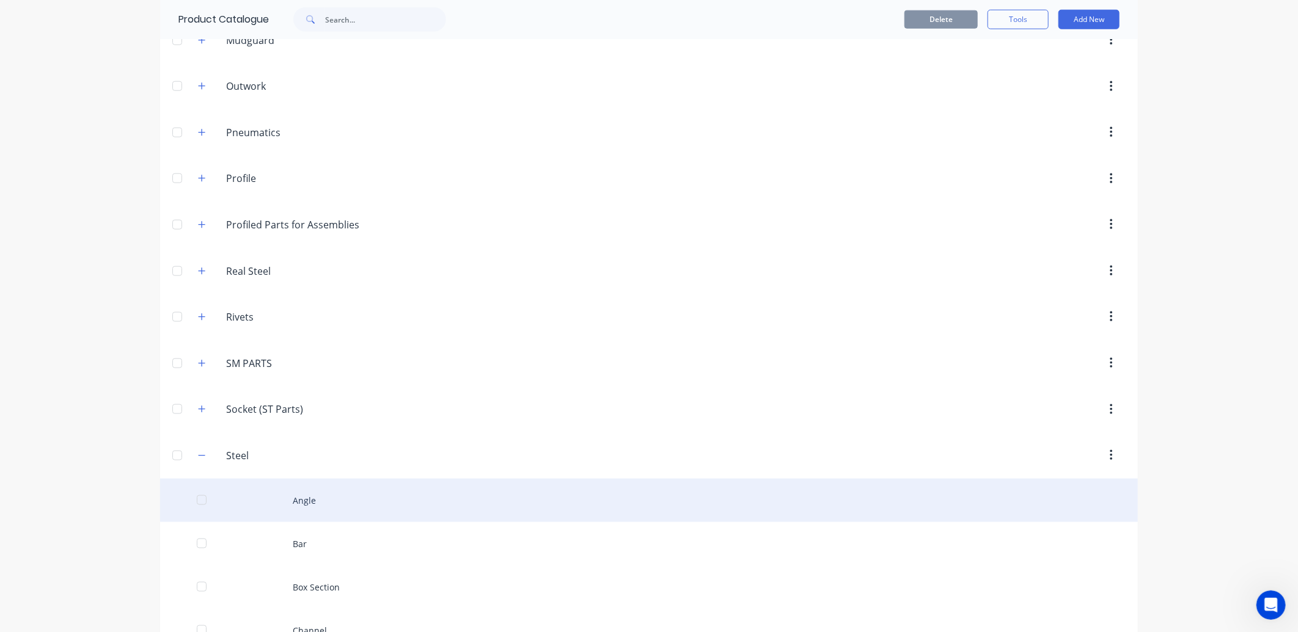
click at [306, 505] on div "Angle" at bounding box center [649, 500] width 978 height 43
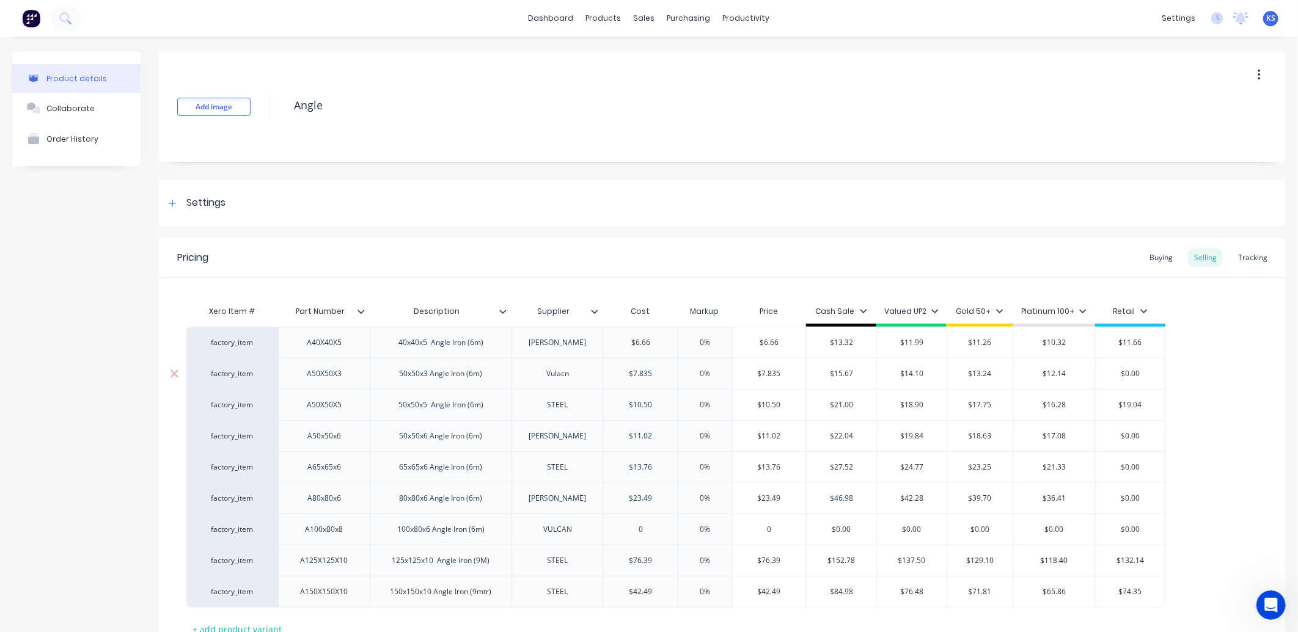
scroll to position [68, 0]
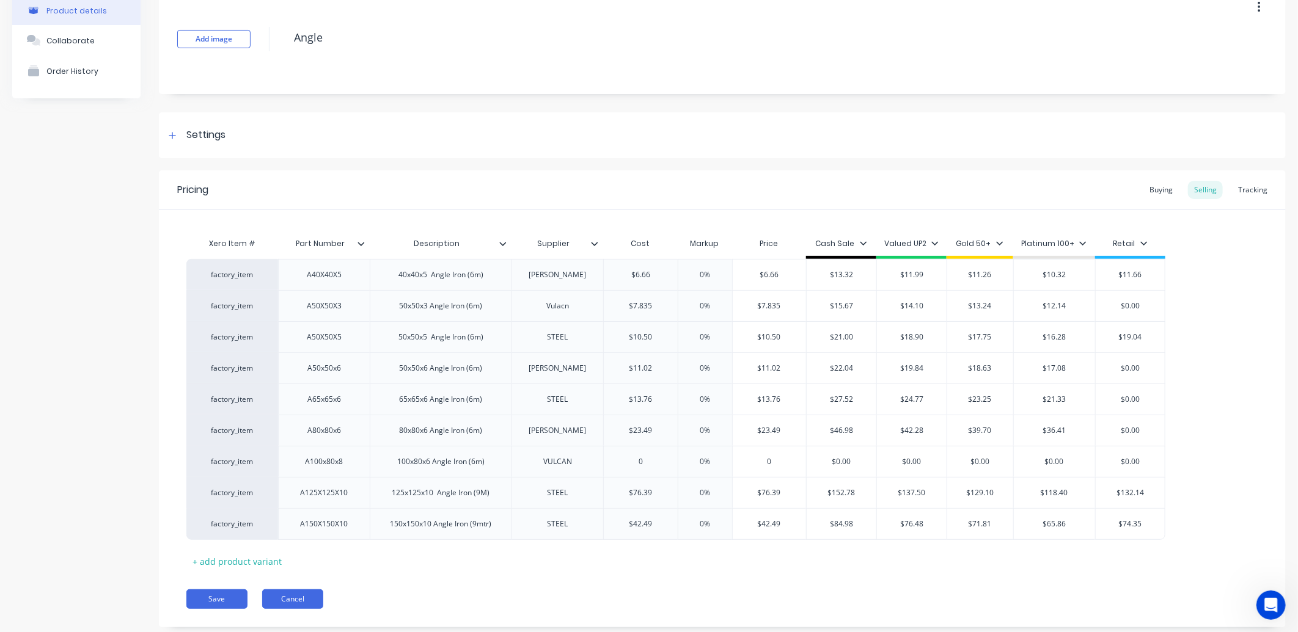
click at [291, 602] on button "Cancel" at bounding box center [292, 600] width 61 height 20
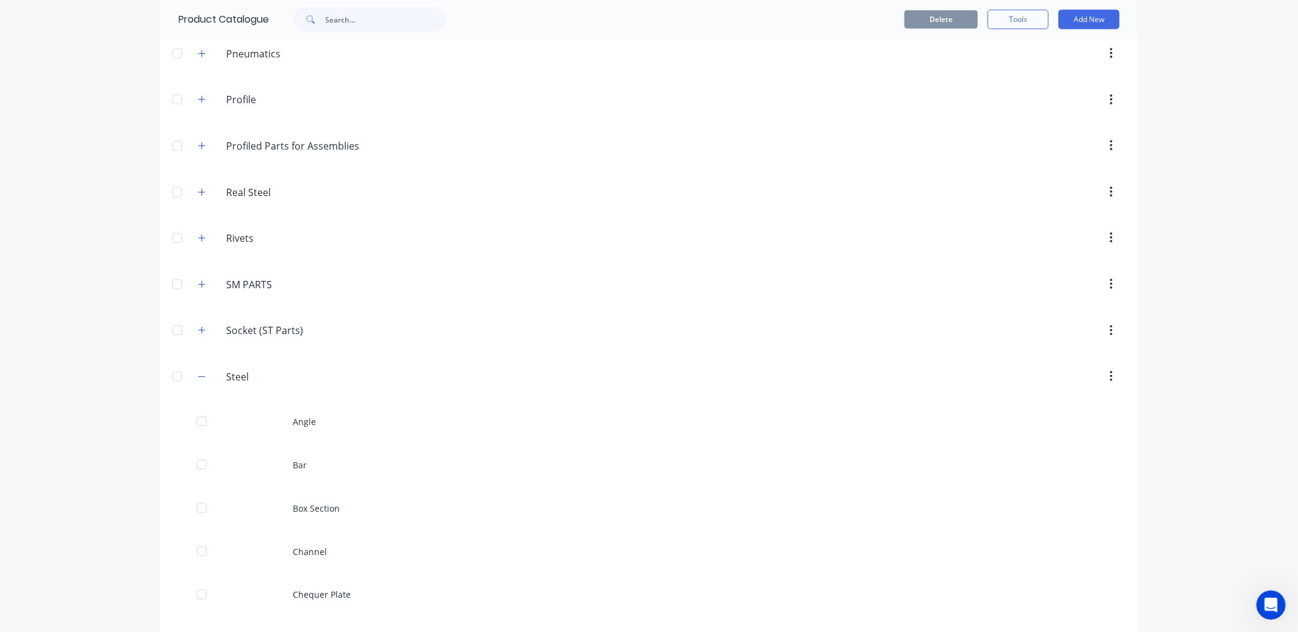
scroll to position [1018, 0]
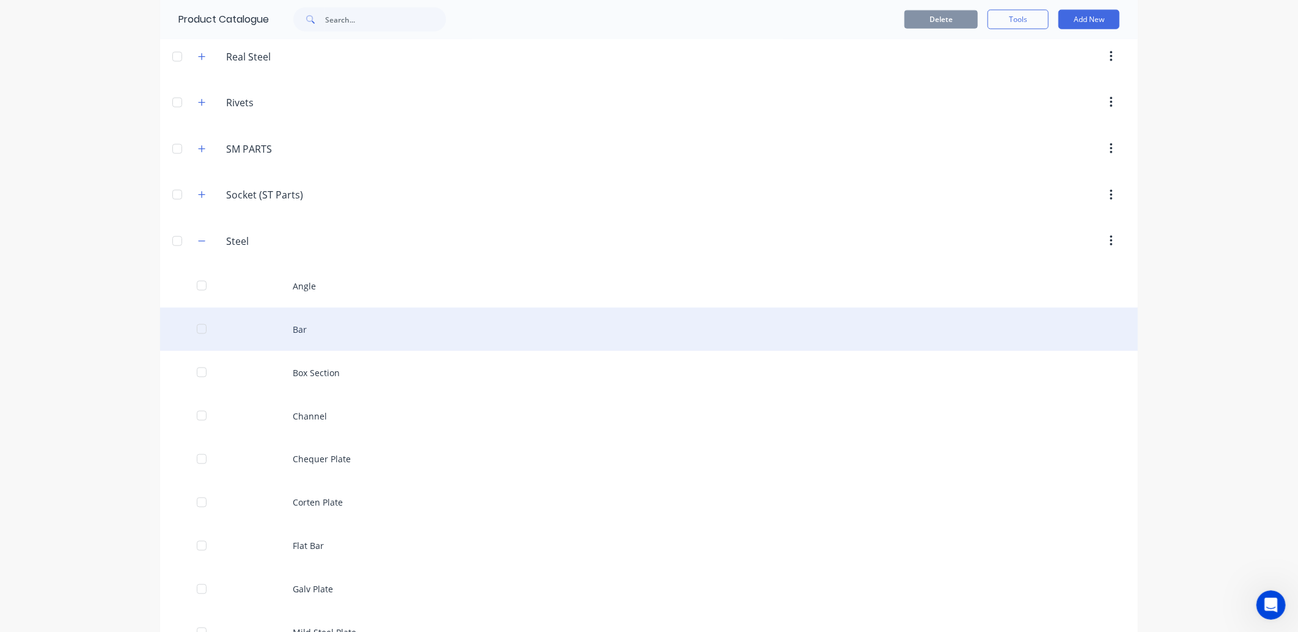
click at [296, 326] on div "Bar" at bounding box center [649, 329] width 978 height 43
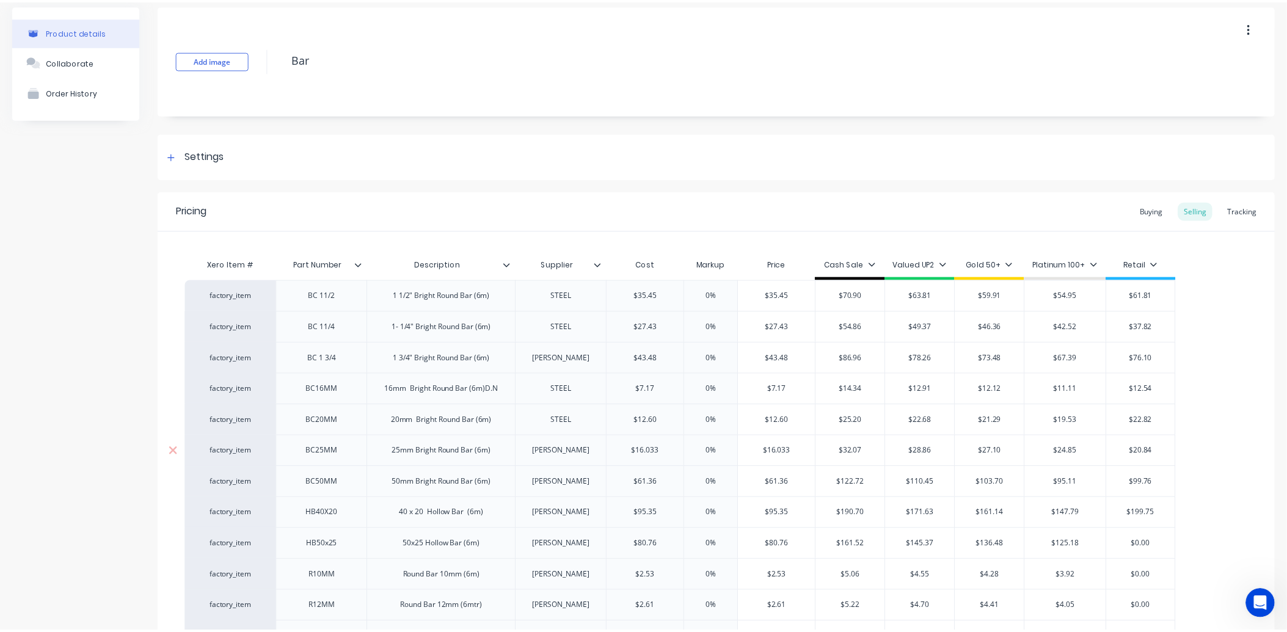
scroll to position [203, 0]
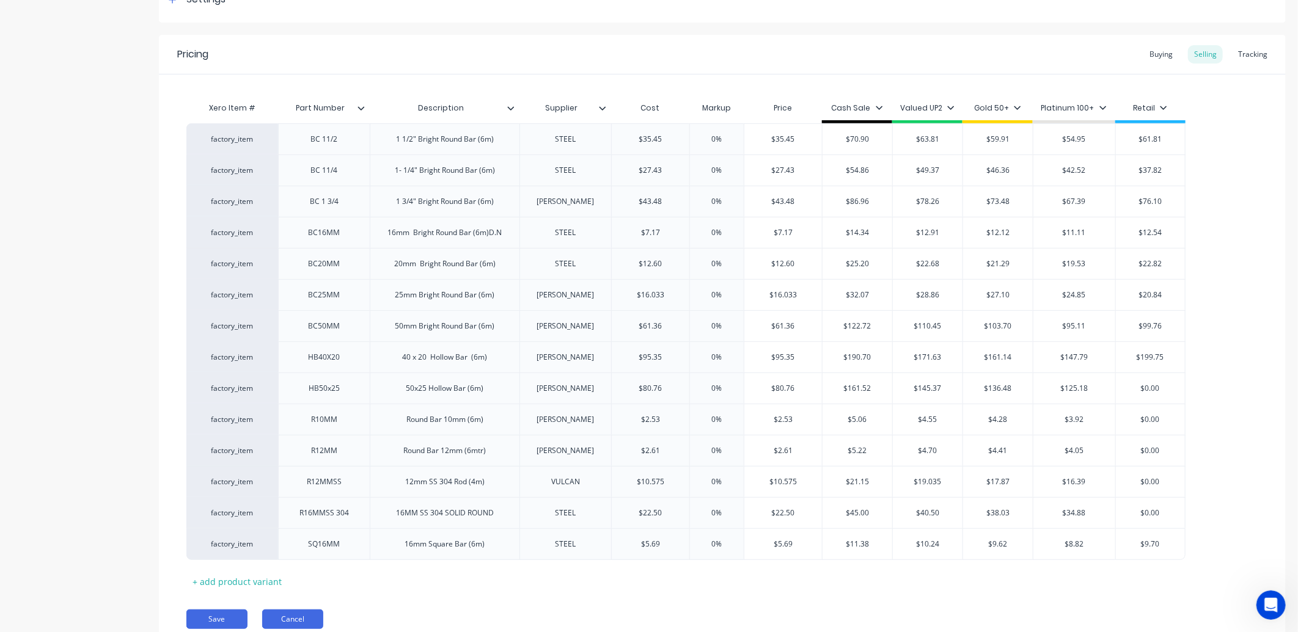
click at [303, 619] on button "Cancel" at bounding box center [292, 620] width 61 height 20
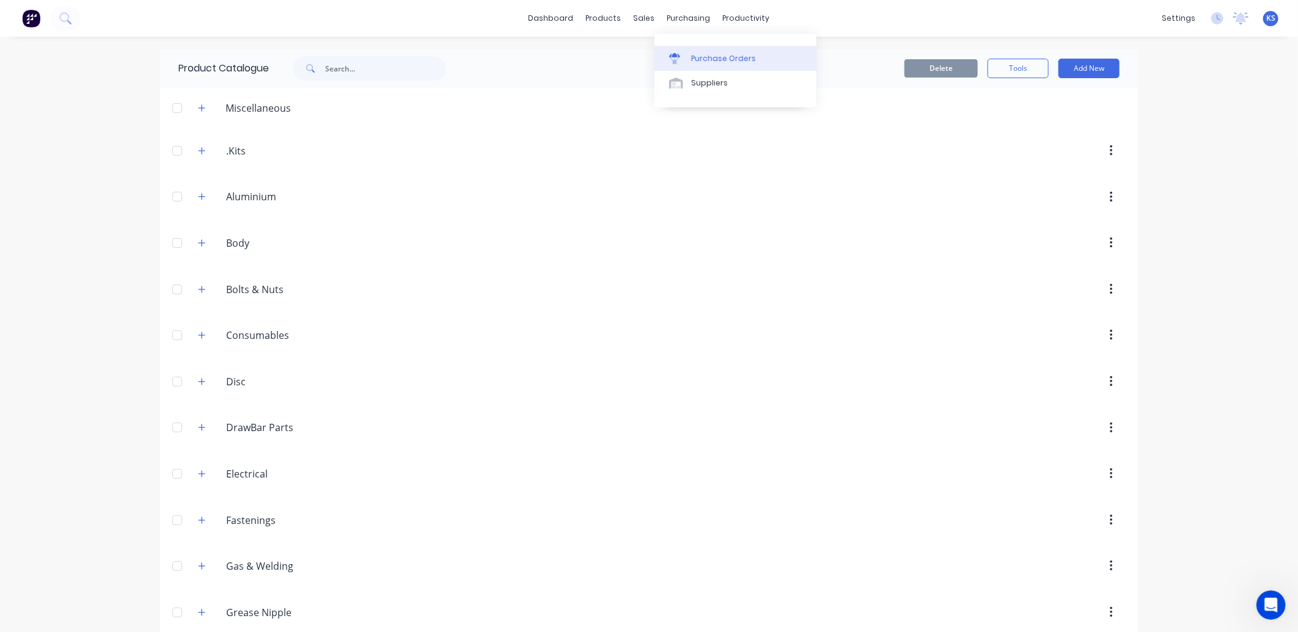
click at [731, 56] on div "Purchase Orders" at bounding box center [723, 58] width 65 height 11
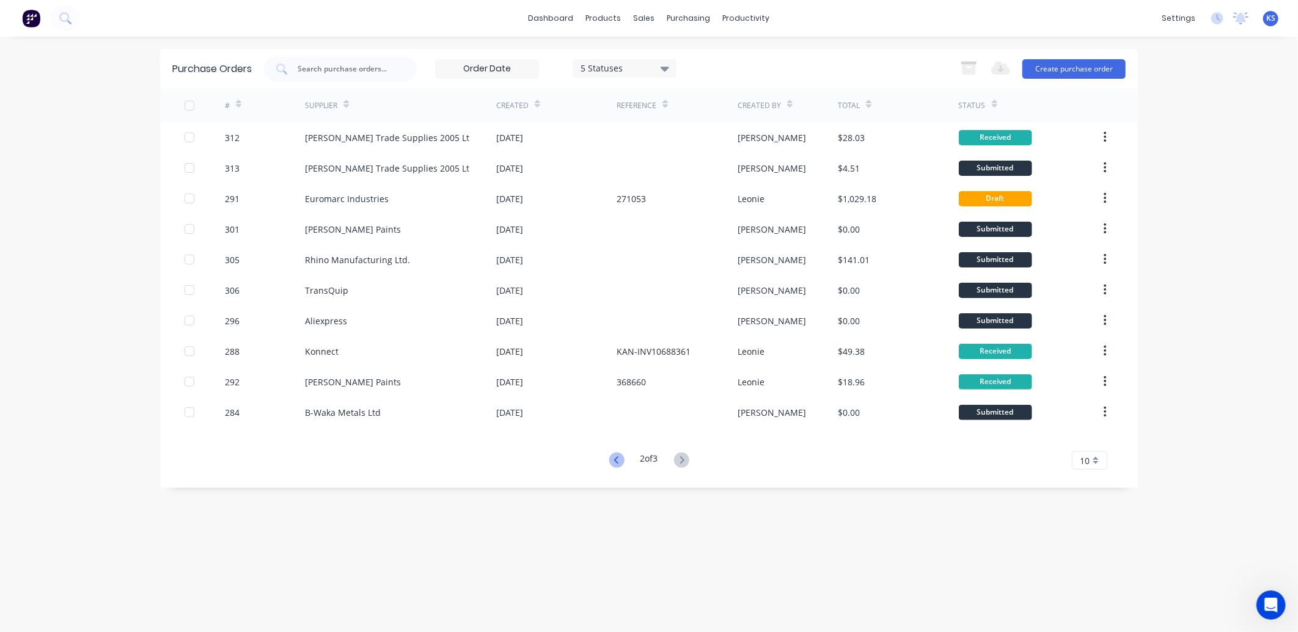
click at [617, 461] on icon at bounding box center [616, 460] width 15 height 15
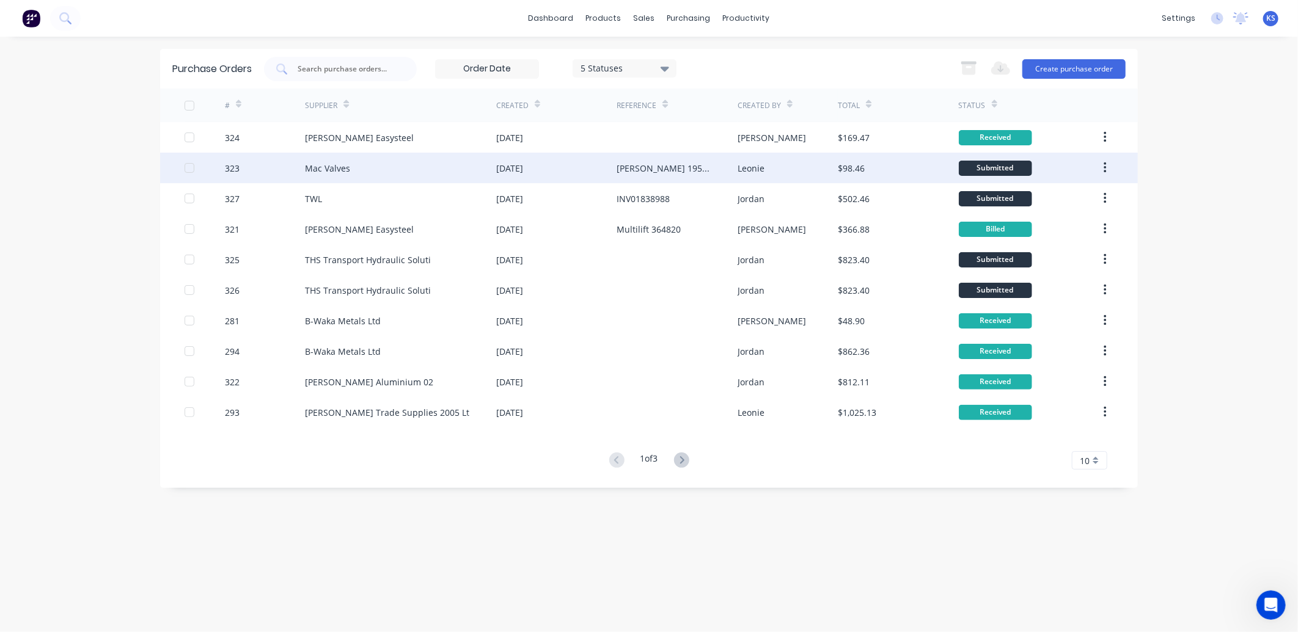
click at [373, 169] on div "Mac Valves" at bounding box center [400, 168] width 191 height 31
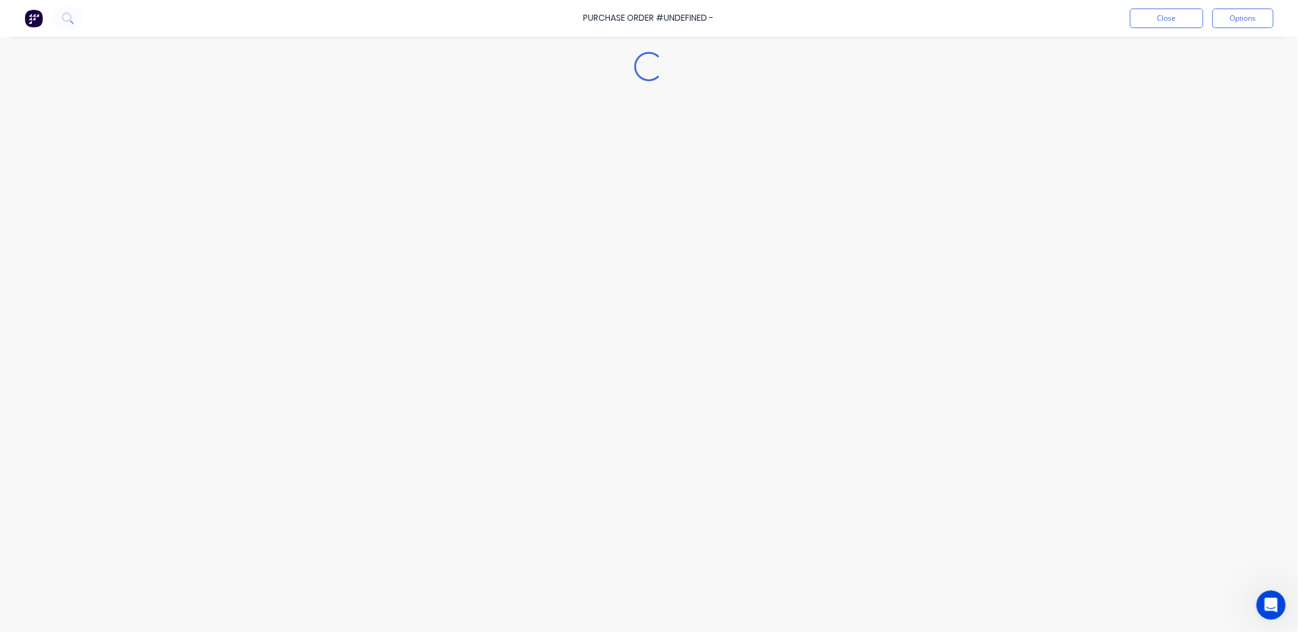
type textarea "x"
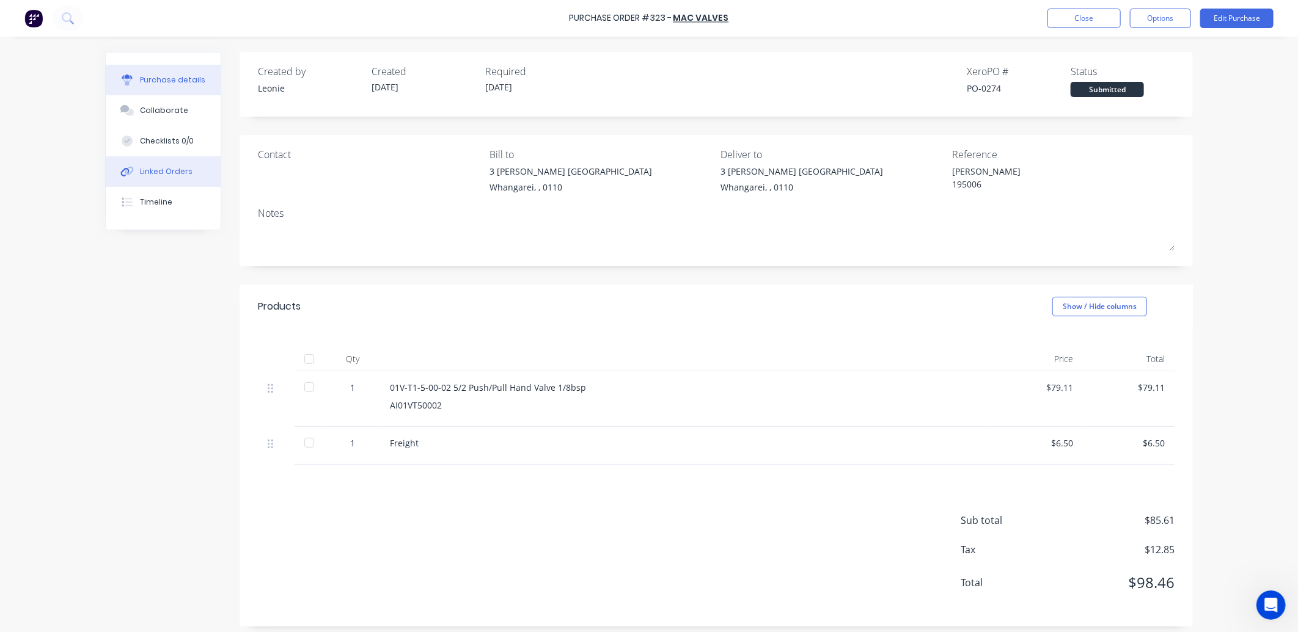
click at [140, 169] on div "Linked Orders" at bounding box center [166, 171] width 53 height 11
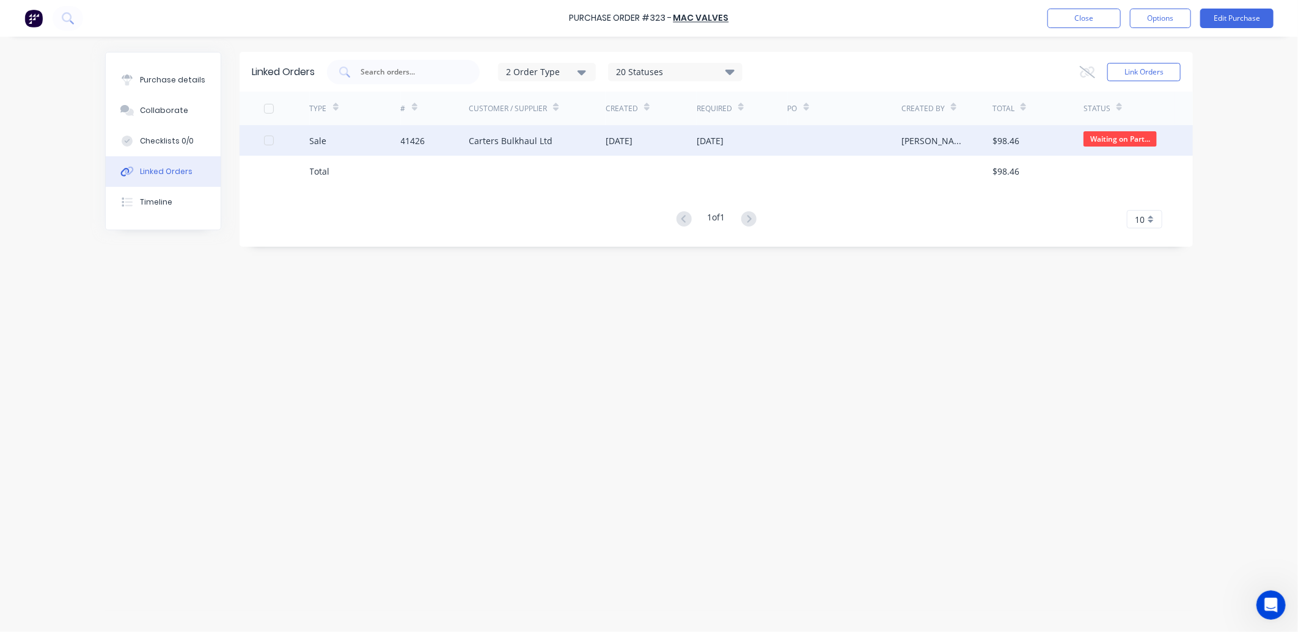
click at [532, 138] on div "Carters Bulkhaul Ltd" at bounding box center [511, 140] width 84 height 13
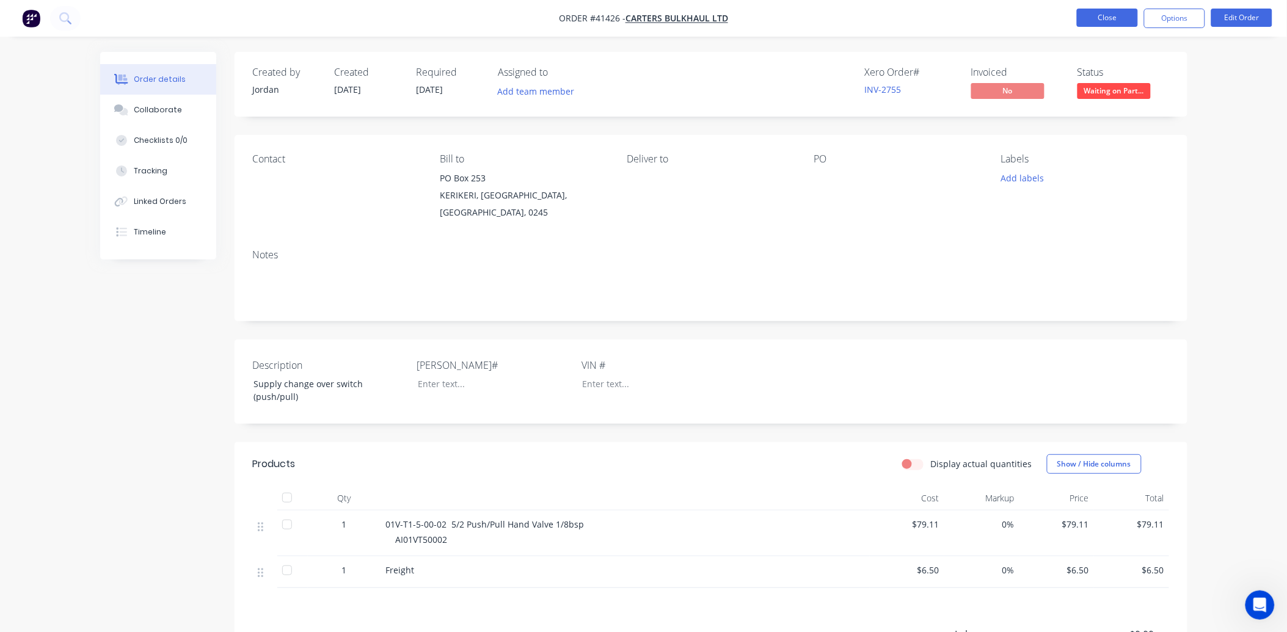
click at [1107, 21] on button "Close" at bounding box center [1107, 18] width 61 height 18
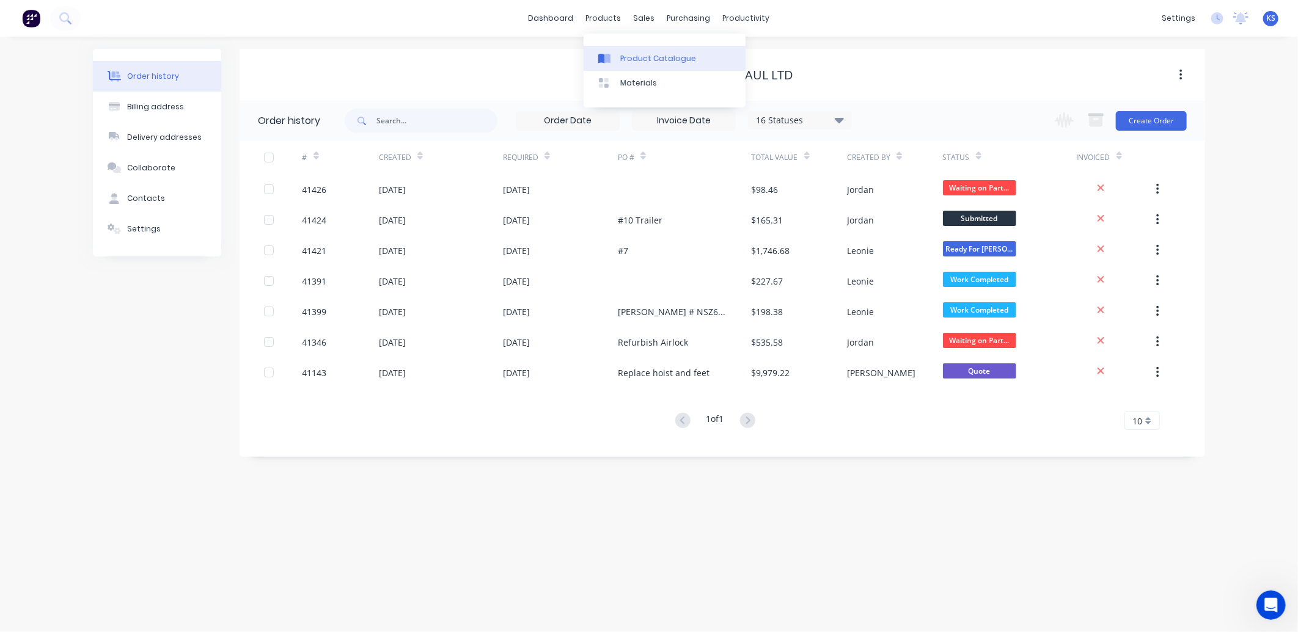
click at [632, 66] on link "Product Catalogue" at bounding box center [665, 58] width 162 height 24
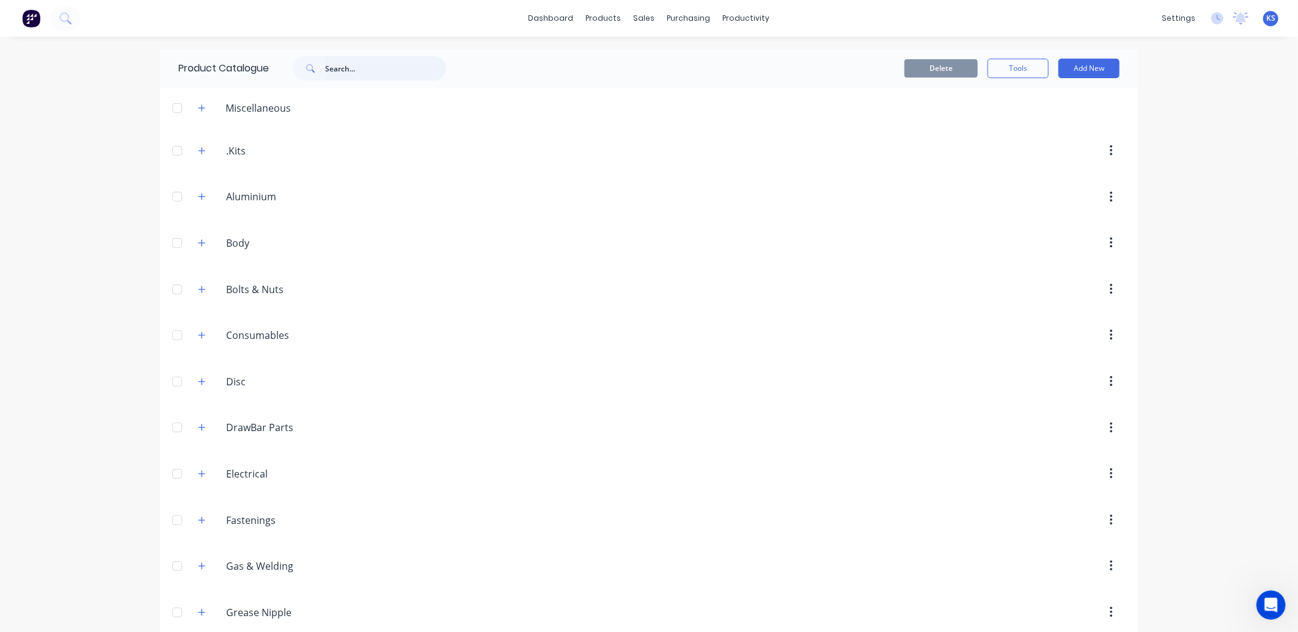
click at [353, 71] on input "text" at bounding box center [385, 68] width 121 height 24
type input "h"
type input "v"
type input "1"
type input "B"
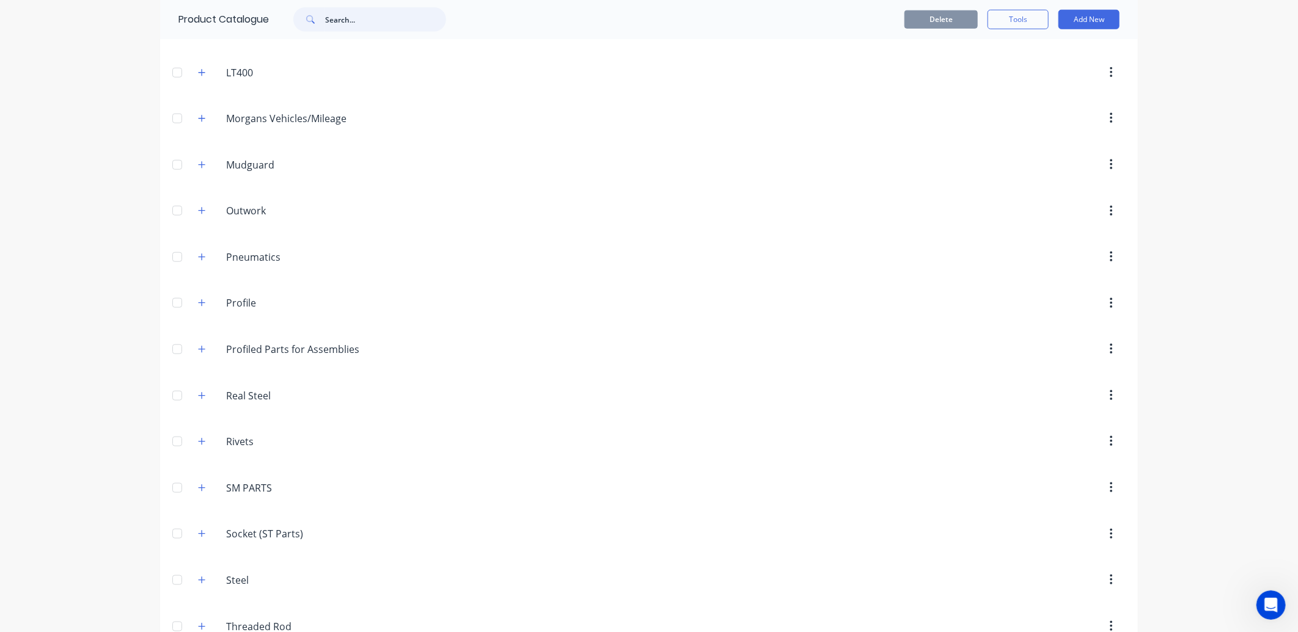
scroll to position [804, 0]
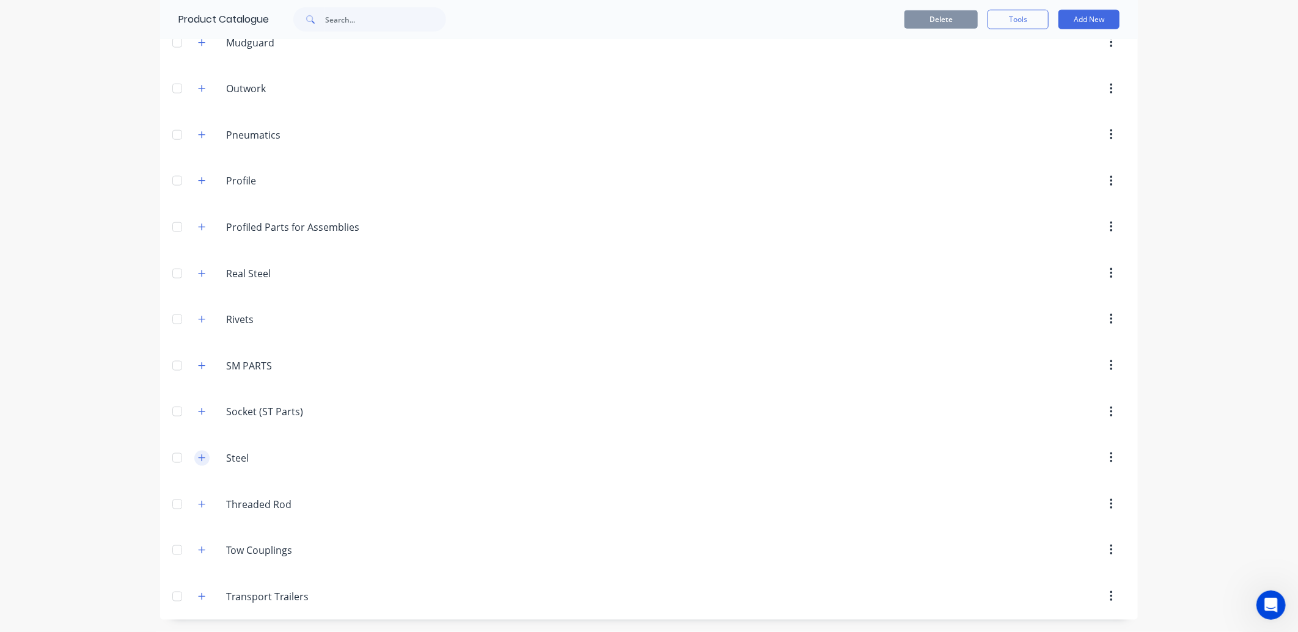
click at [194, 461] on button "button" at bounding box center [201, 458] width 15 height 15
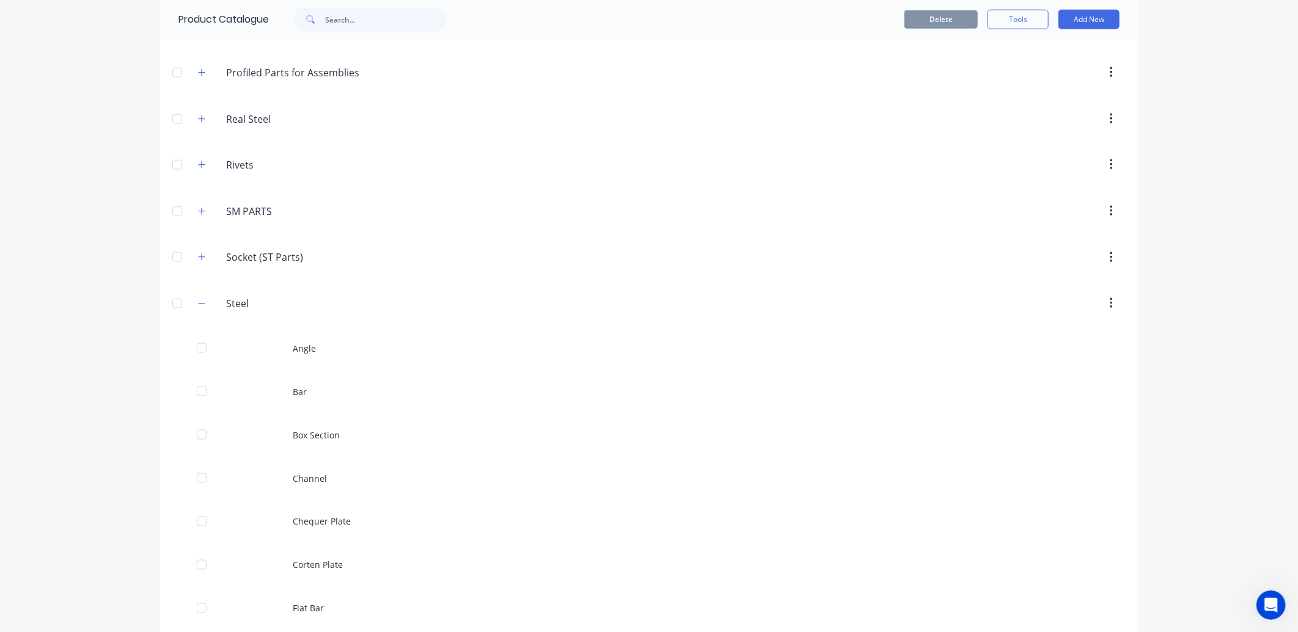
scroll to position [1007, 0]
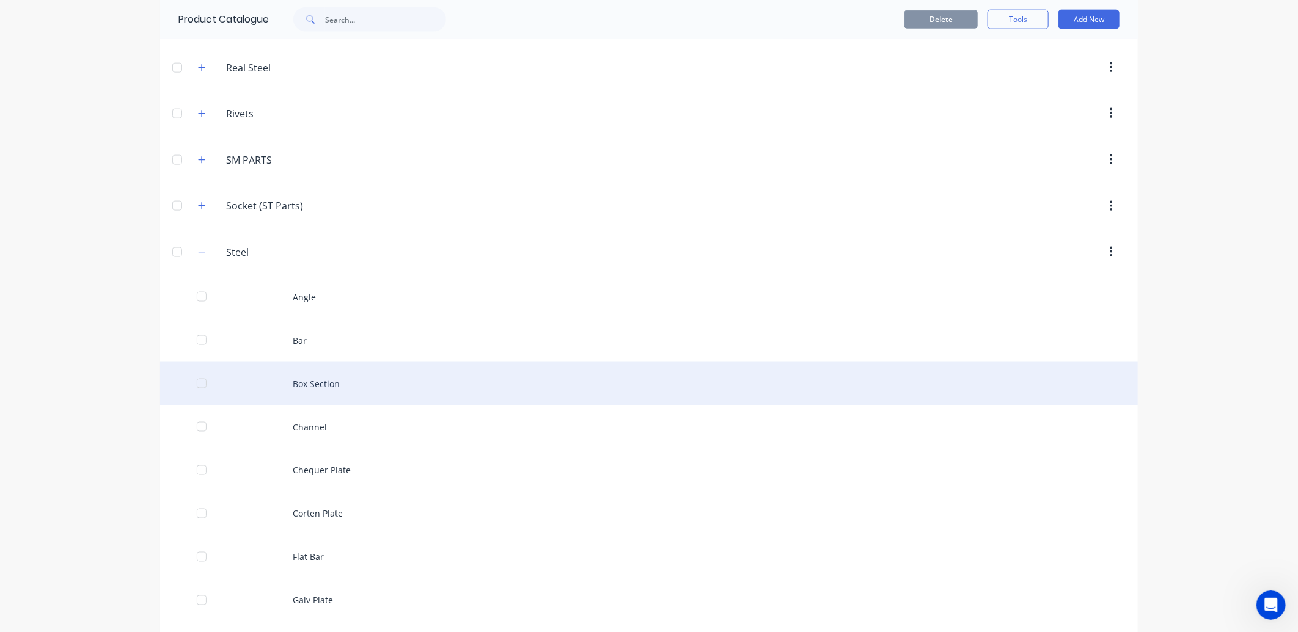
click at [318, 393] on div "Box Section" at bounding box center [649, 383] width 978 height 43
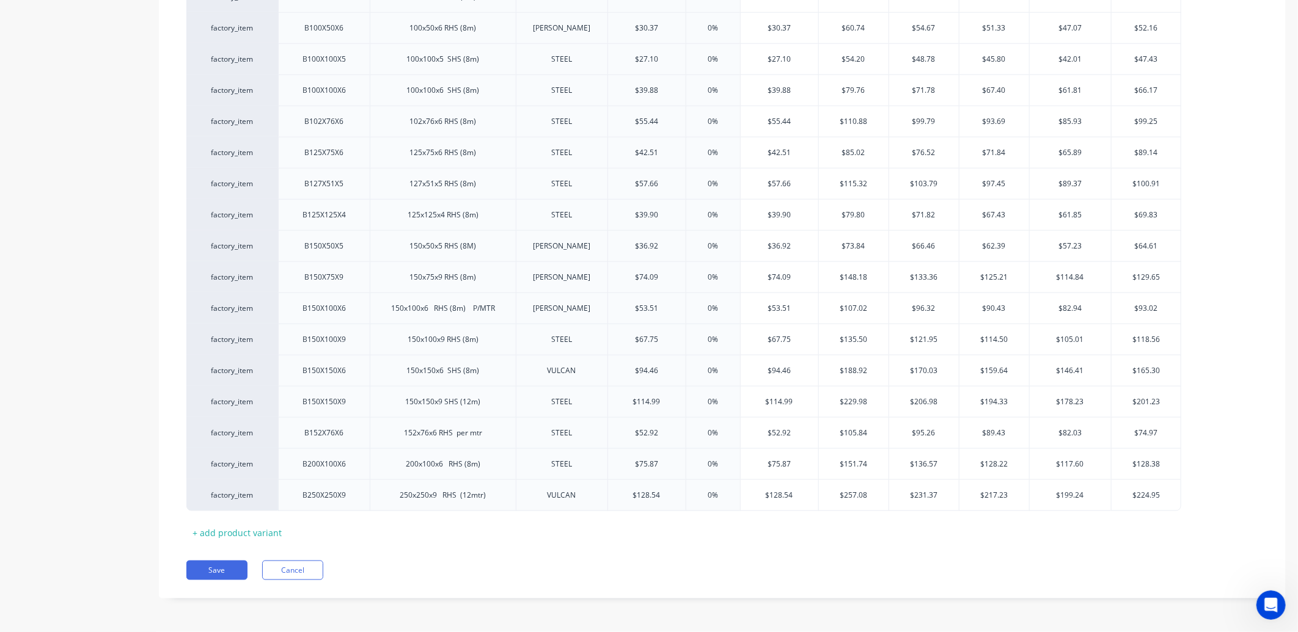
scroll to position [877, 0]
click at [297, 570] on button "Cancel" at bounding box center [292, 571] width 61 height 20
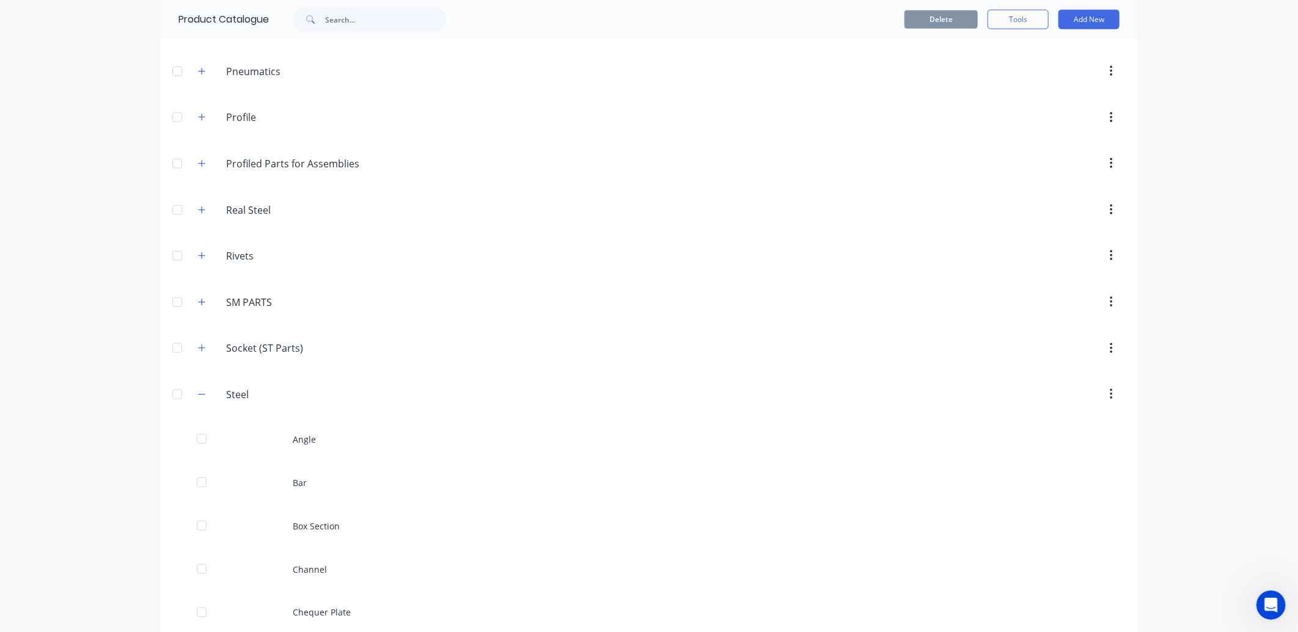
scroll to position [1018, 0]
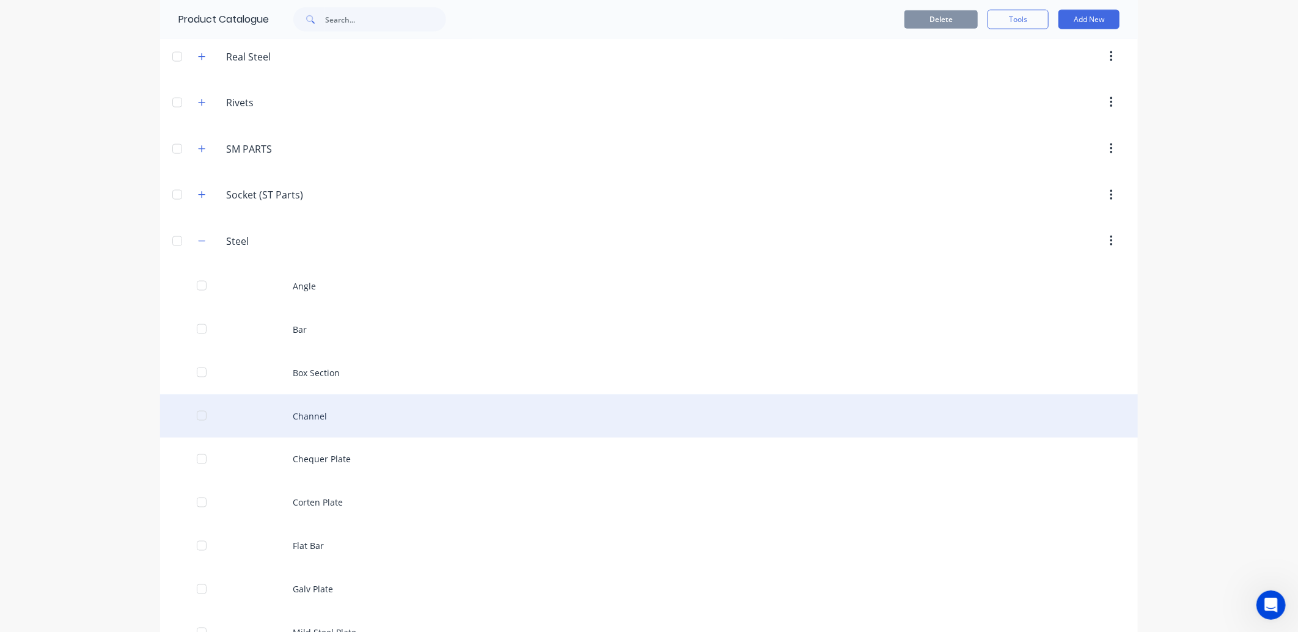
click at [319, 416] on div "Channel" at bounding box center [649, 416] width 978 height 43
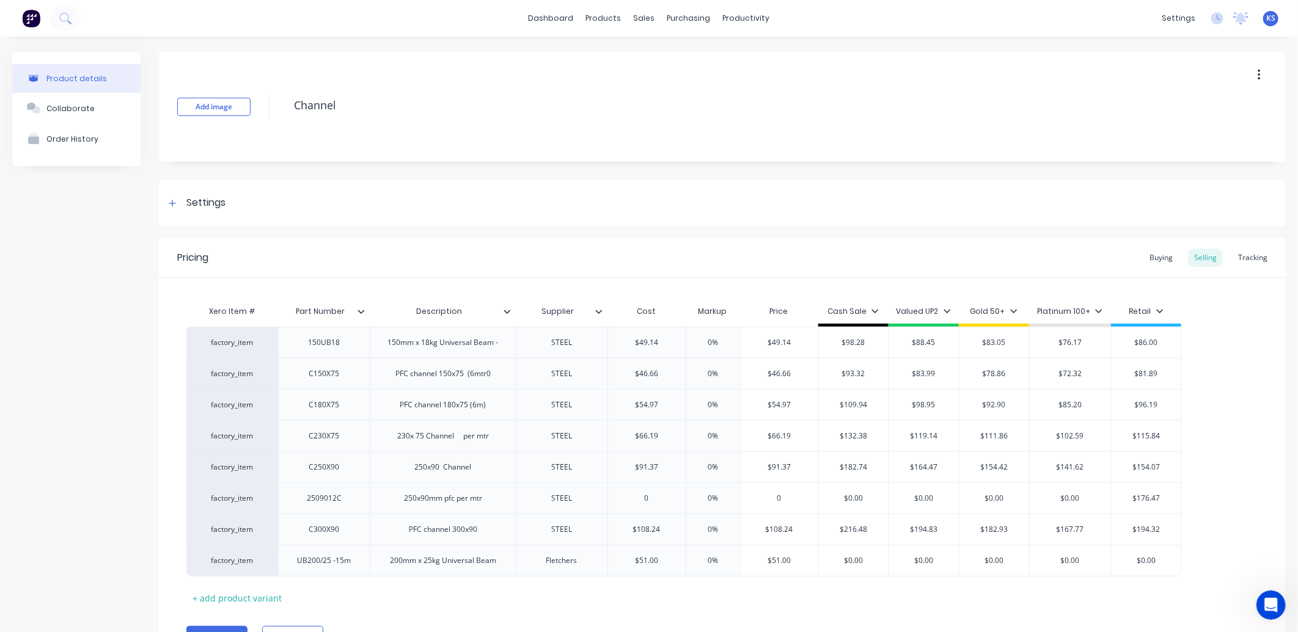
type textarea "x"
type input "$0.00"
click at [860, 565] on input "$0.00" at bounding box center [854, 560] width 70 height 11
click at [864, 563] on input "$0.00" at bounding box center [854, 560] width 70 height 11
type textarea "x"
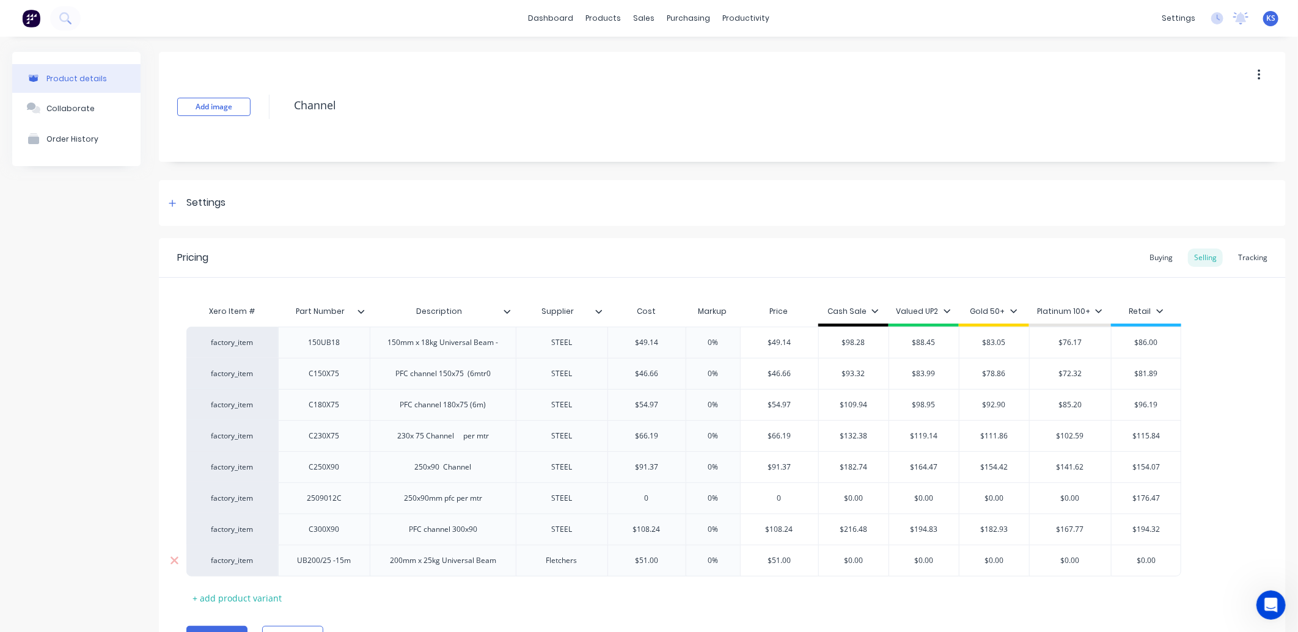
type input "$0.0"
type textarea "x"
type input "$0."
type textarea "x"
type input "$0"
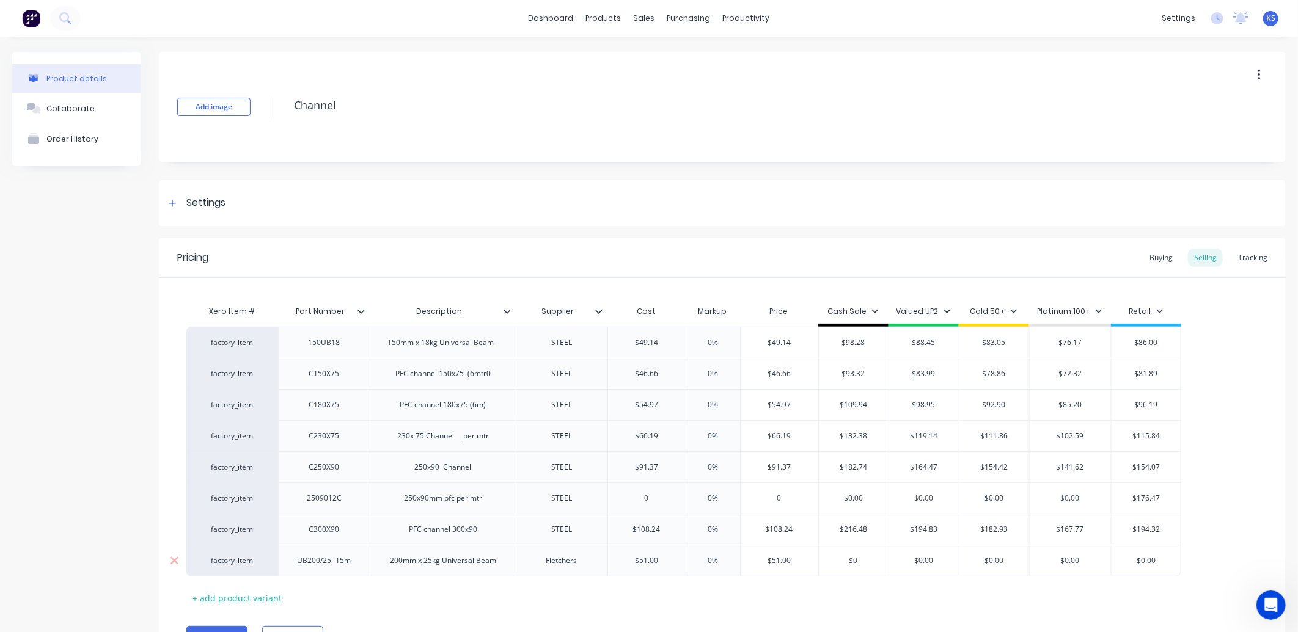
type textarea "x"
type input "$1"
type textarea "x"
type input "$10"
type textarea "x"
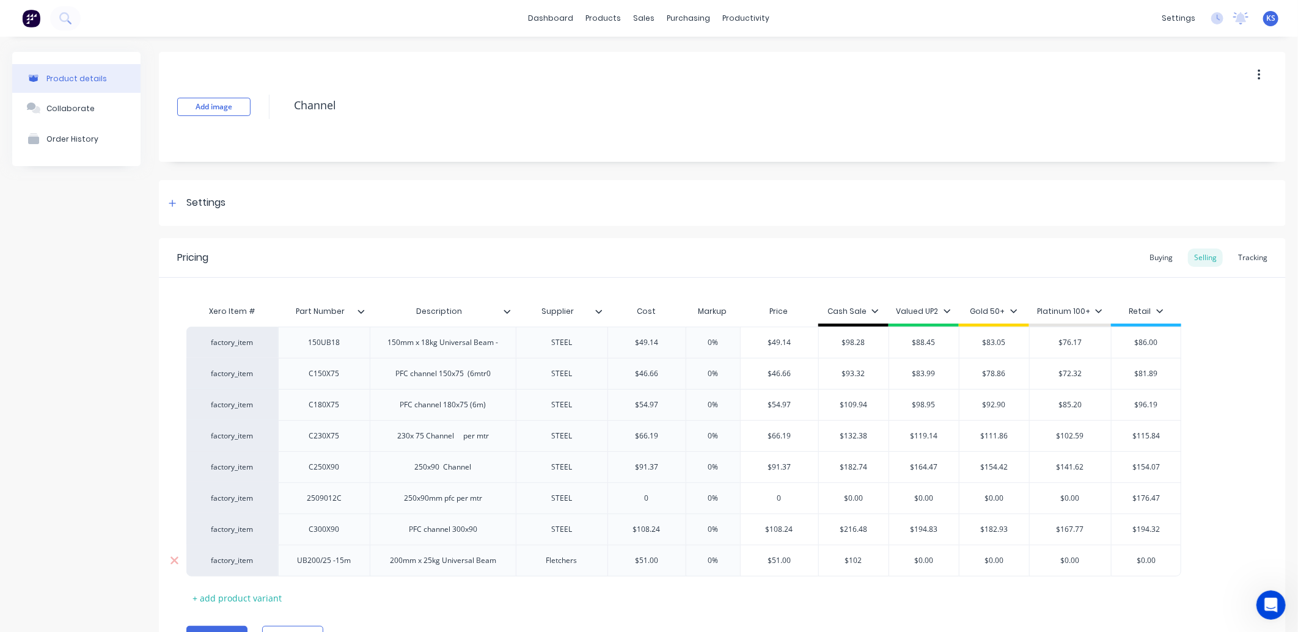
type input "$102"
type input "$0.00"
type textarea "x"
type input "$0.0"
type textarea "x"
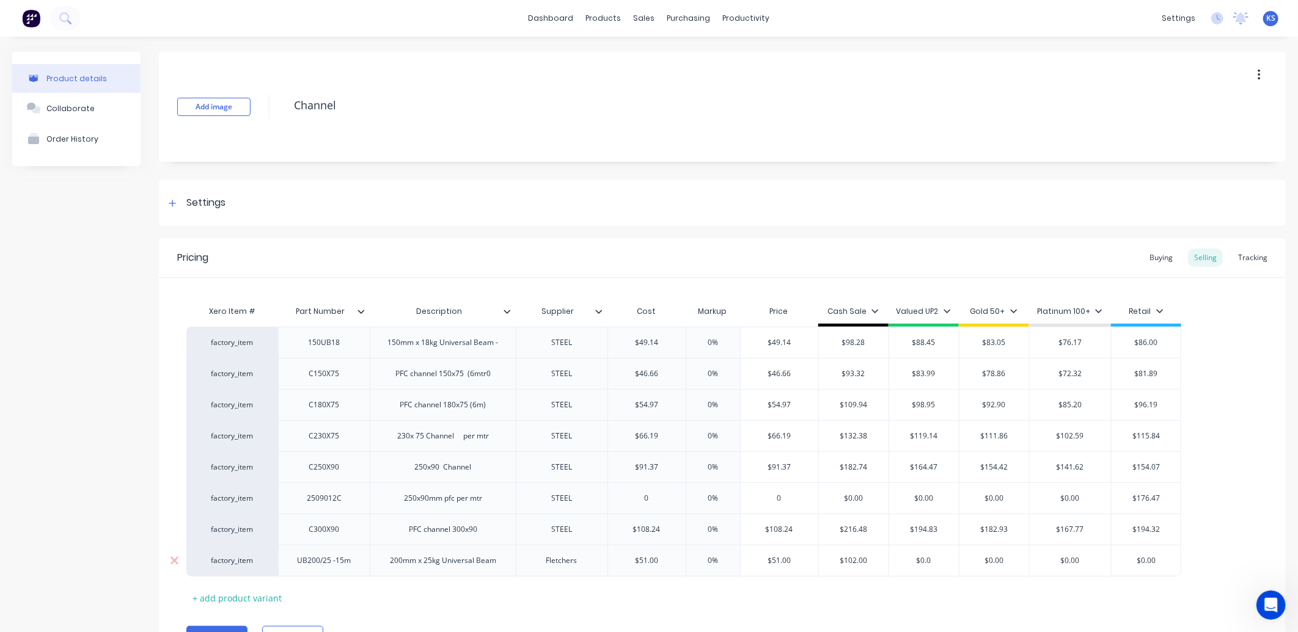
type input "$0."
type textarea "x"
type input "$0"
type textarea "x"
type input "$9"
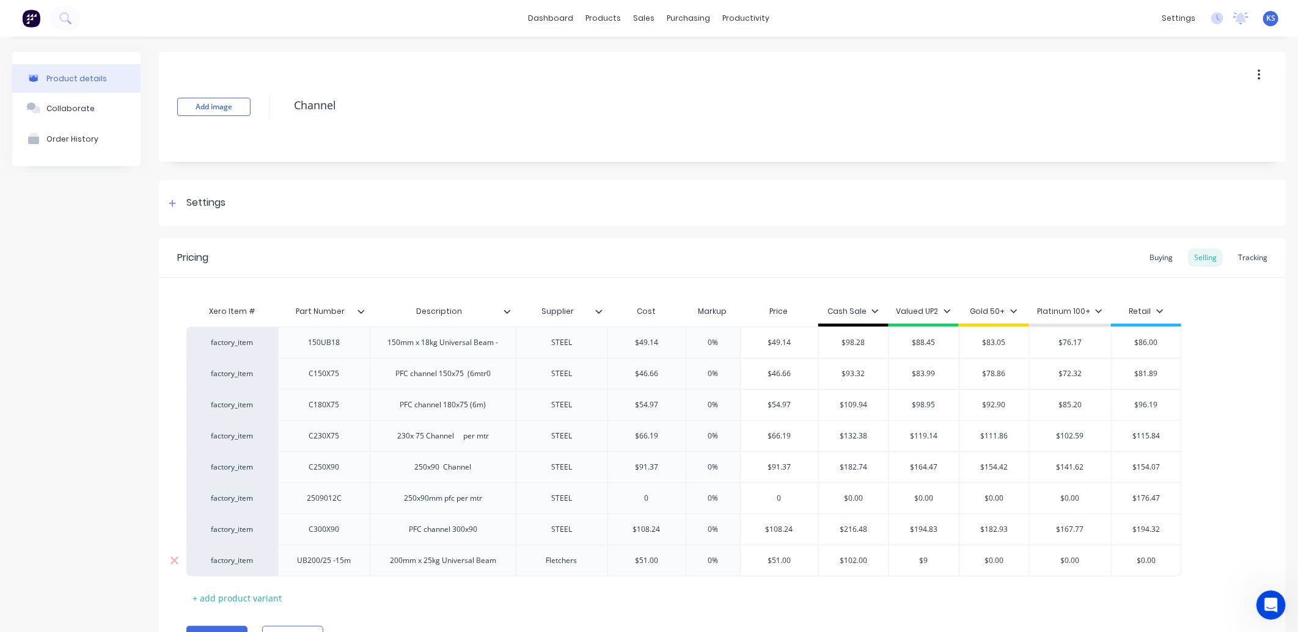
type textarea "x"
type input "$91"
type textarea "x"
type input "$91."
type textarea "x"
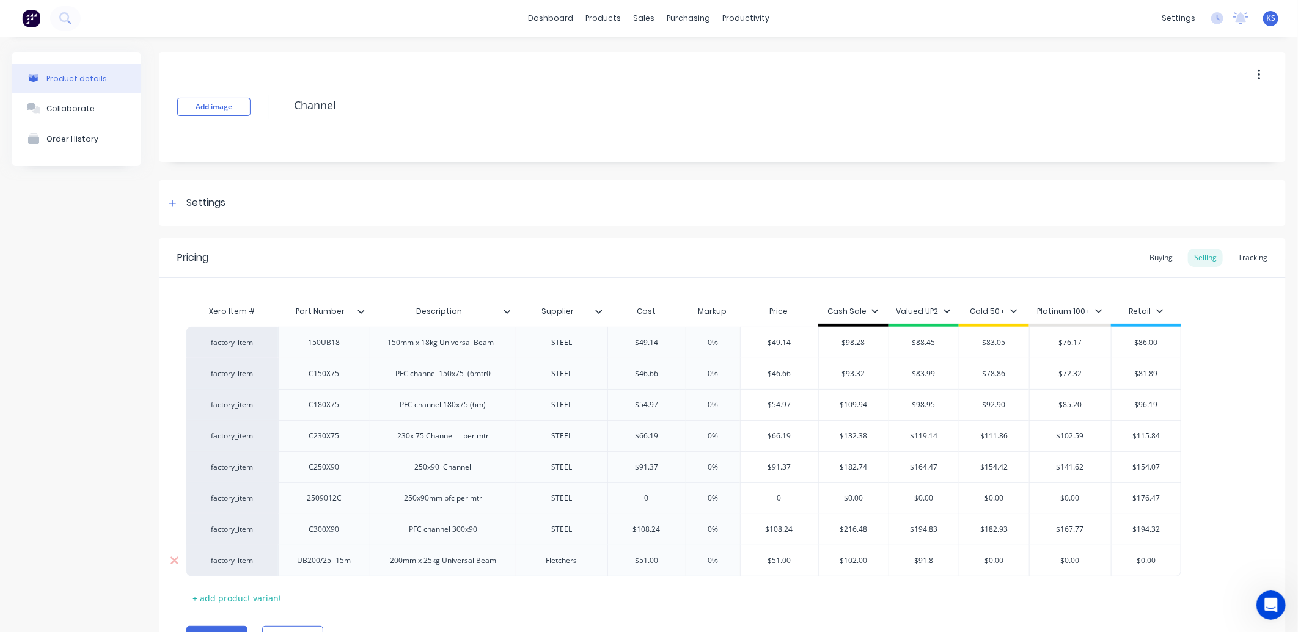
type input "$91.8"
type input "$0.00"
type textarea "x"
type input "$0.0"
type textarea "x"
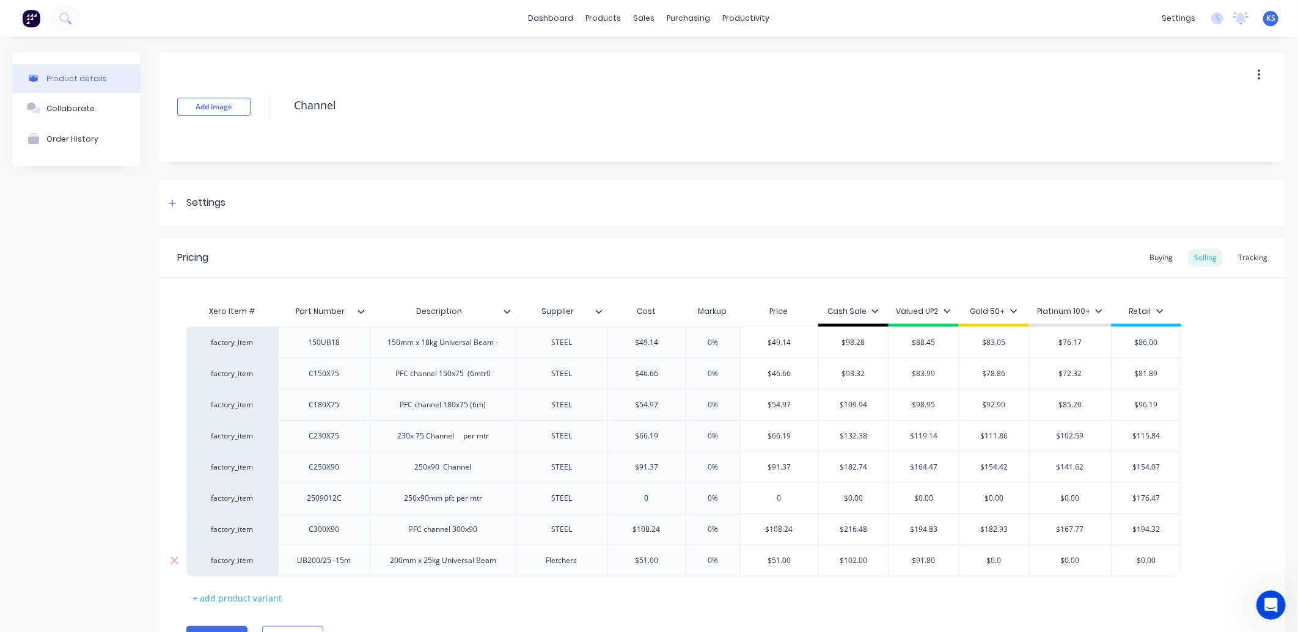
type input "$0."
type textarea "x"
type input "$0"
type textarea "x"
type input "$8"
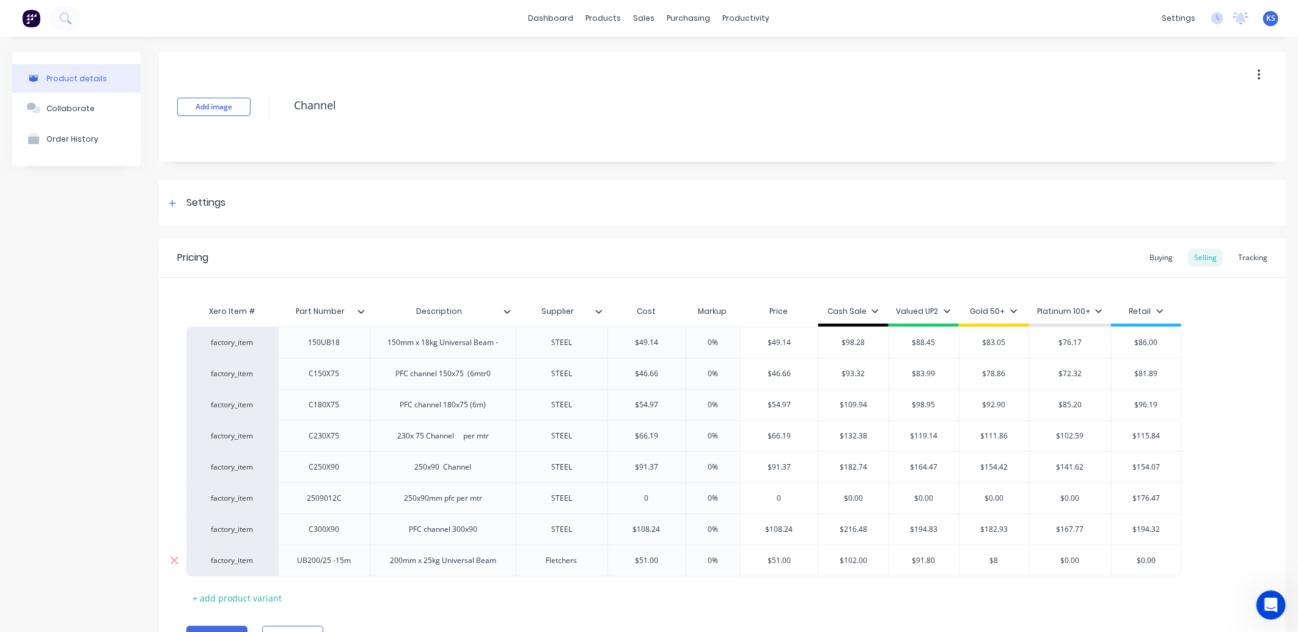
type textarea "x"
type input "$86"
type textarea "x"
type input "$86."
type textarea "x"
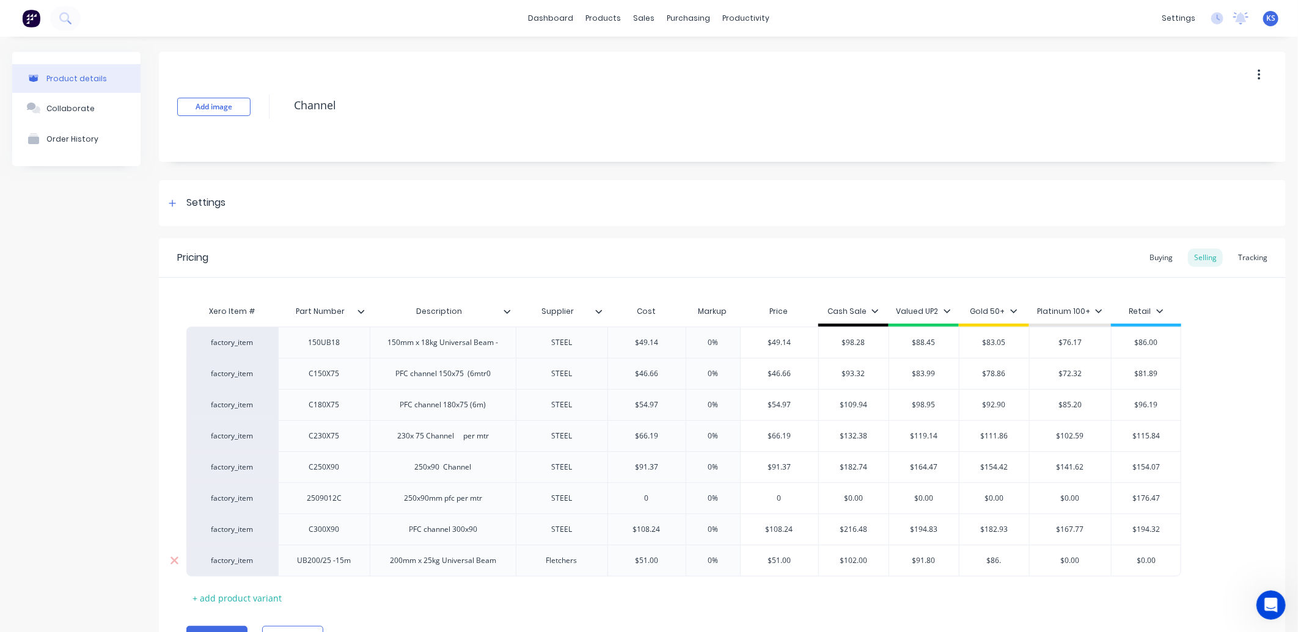
type input "$86.1"
type textarea "x"
type input "$86.19"
type input "$0.00"
type textarea "x"
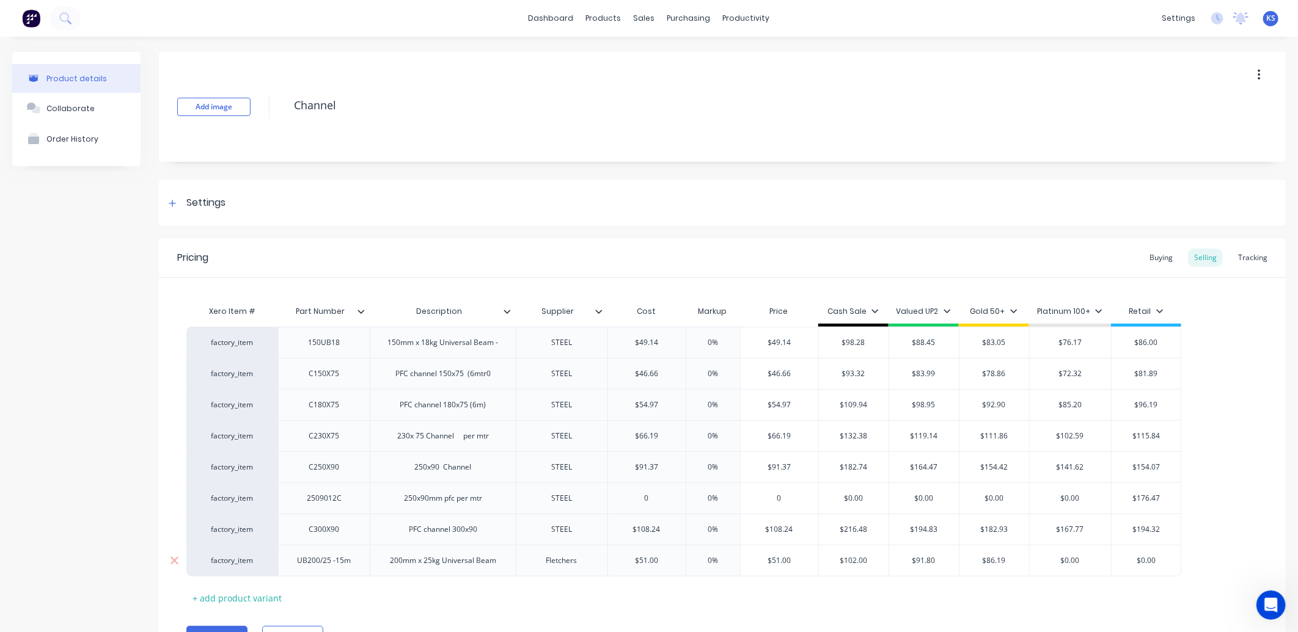
type input "$0.0"
type textarea "x"
type input "$0."
type textarea "x"
type input "$0"
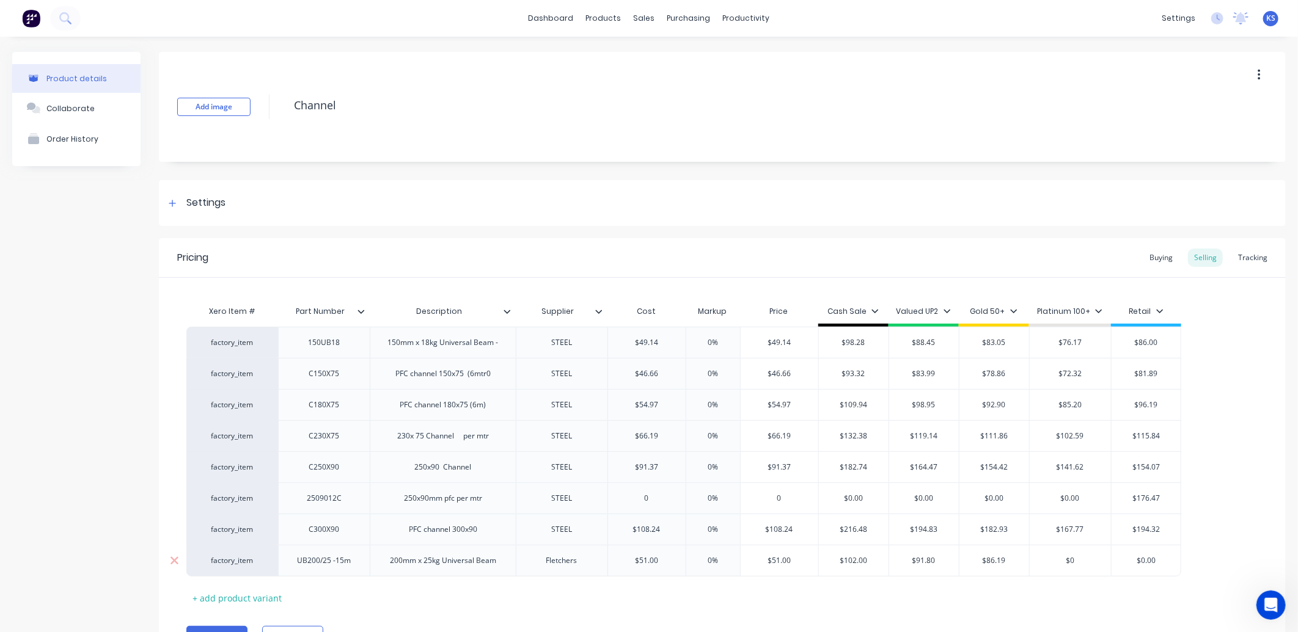
type textarea "x"
type input "$"
type textarea "x"
type input "$7"
type textarea "x"
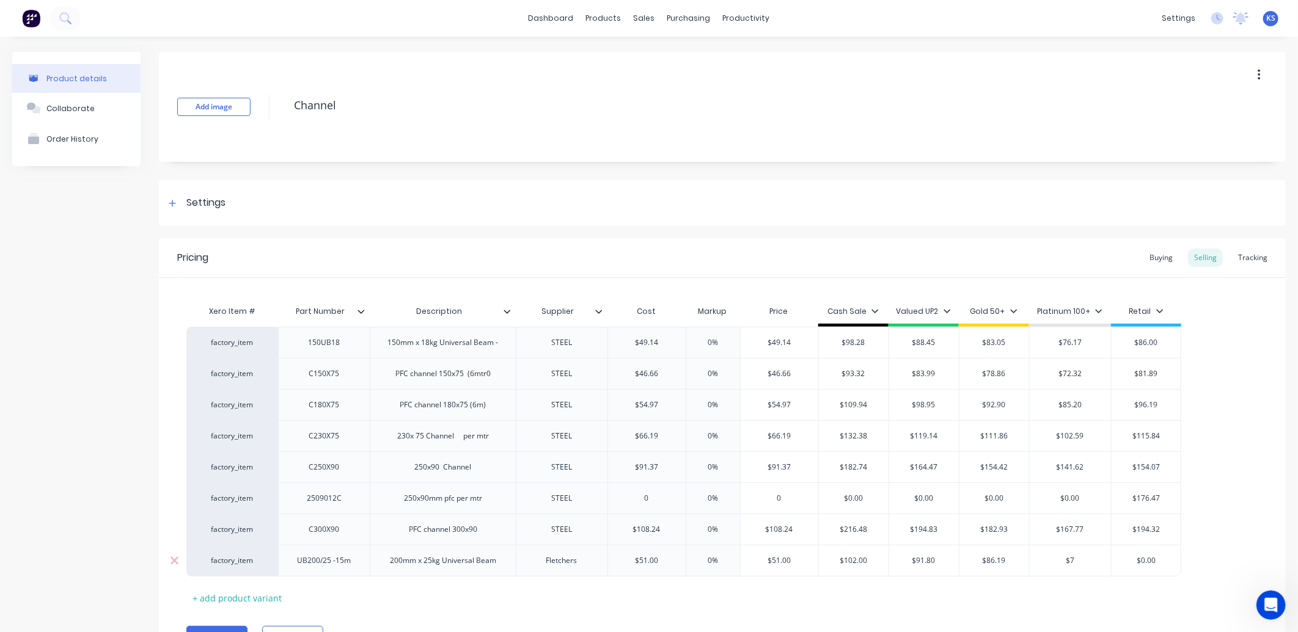
type input "$79"
type textarea "x"
type input "$79."
type textarea "x"
type input "$79.0"
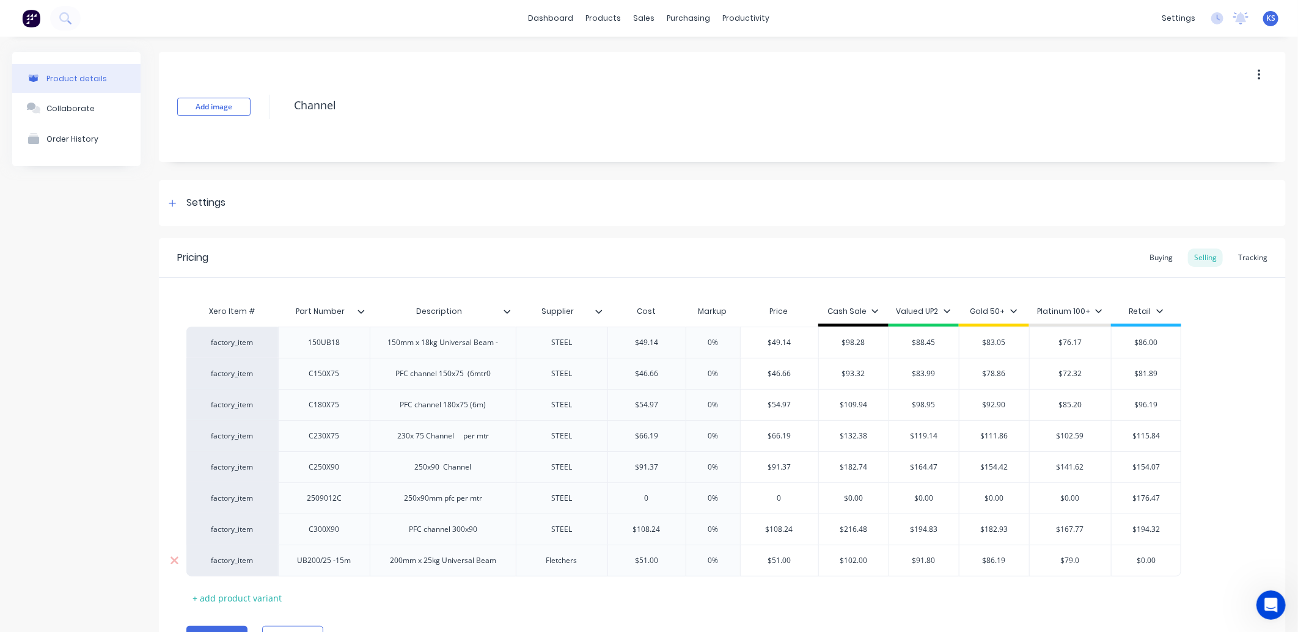
type textarea "x"
type input "$79.05"
type input "$0.00"
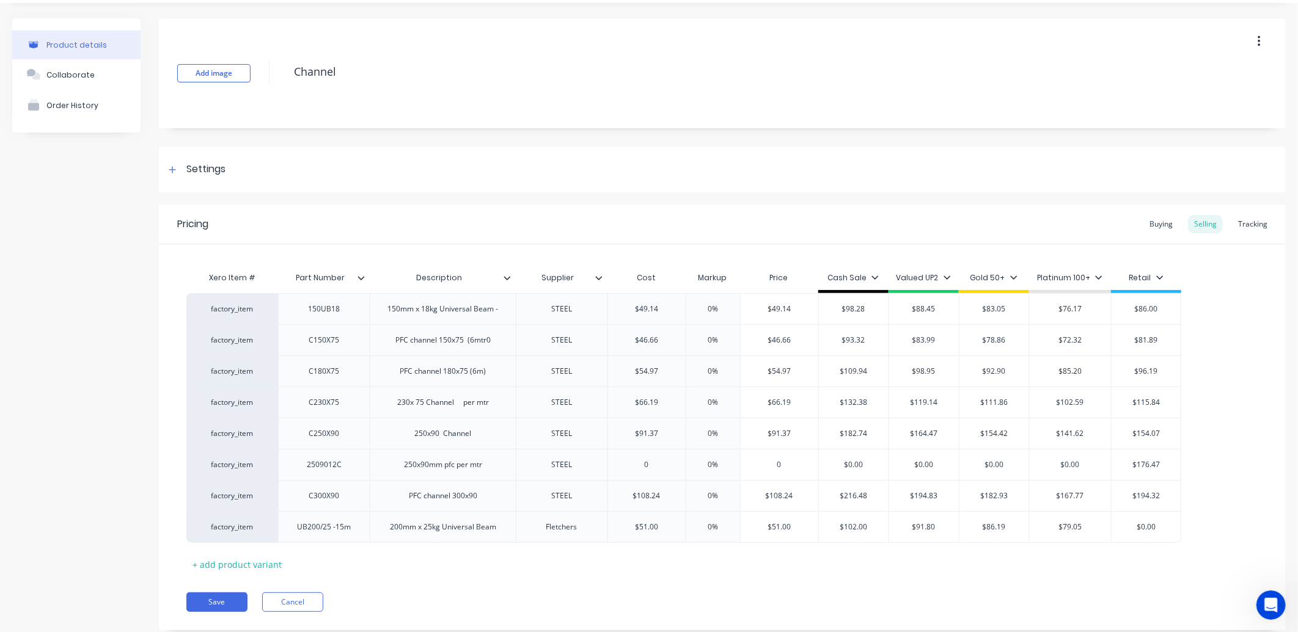
scroll to position [65, 0]
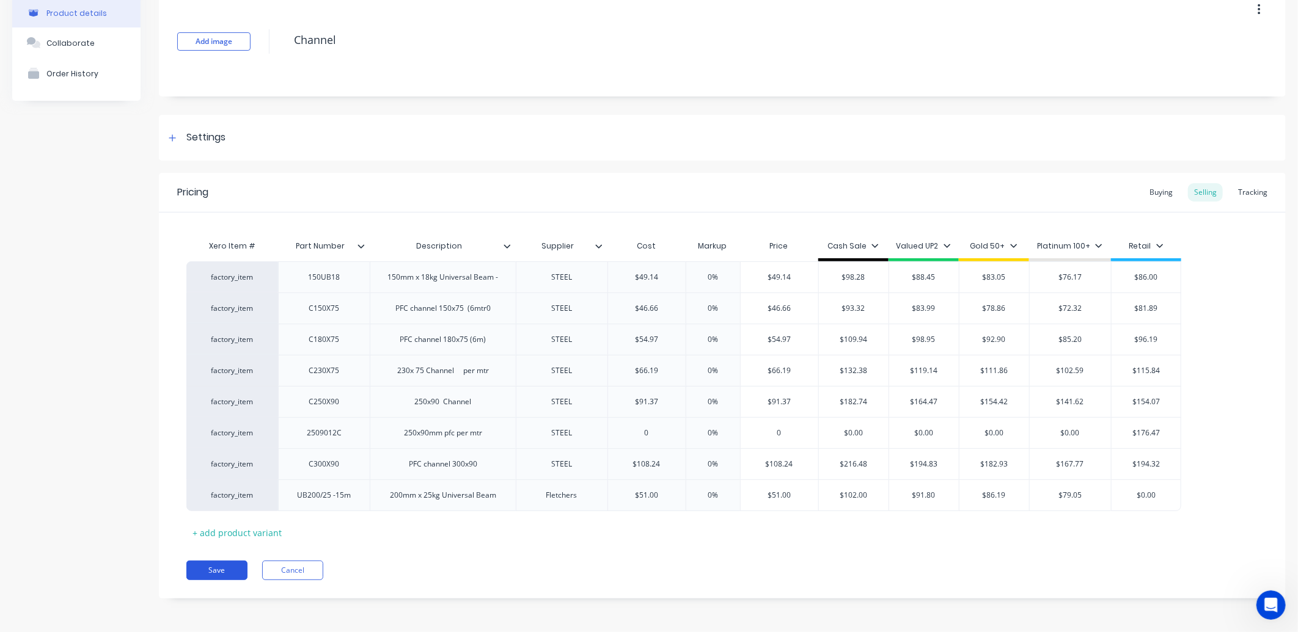
click at [209, 570] on button "Save" at bounding box center [216, 571] width 61 height 20
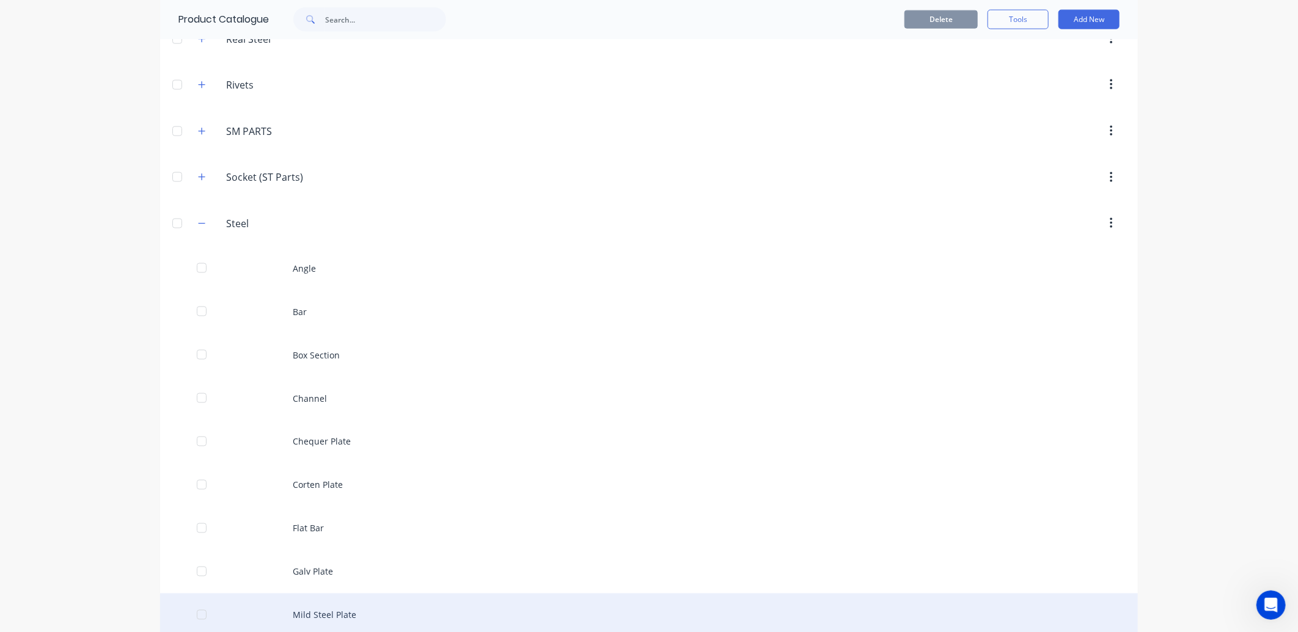
scroll to position [1154, 0]
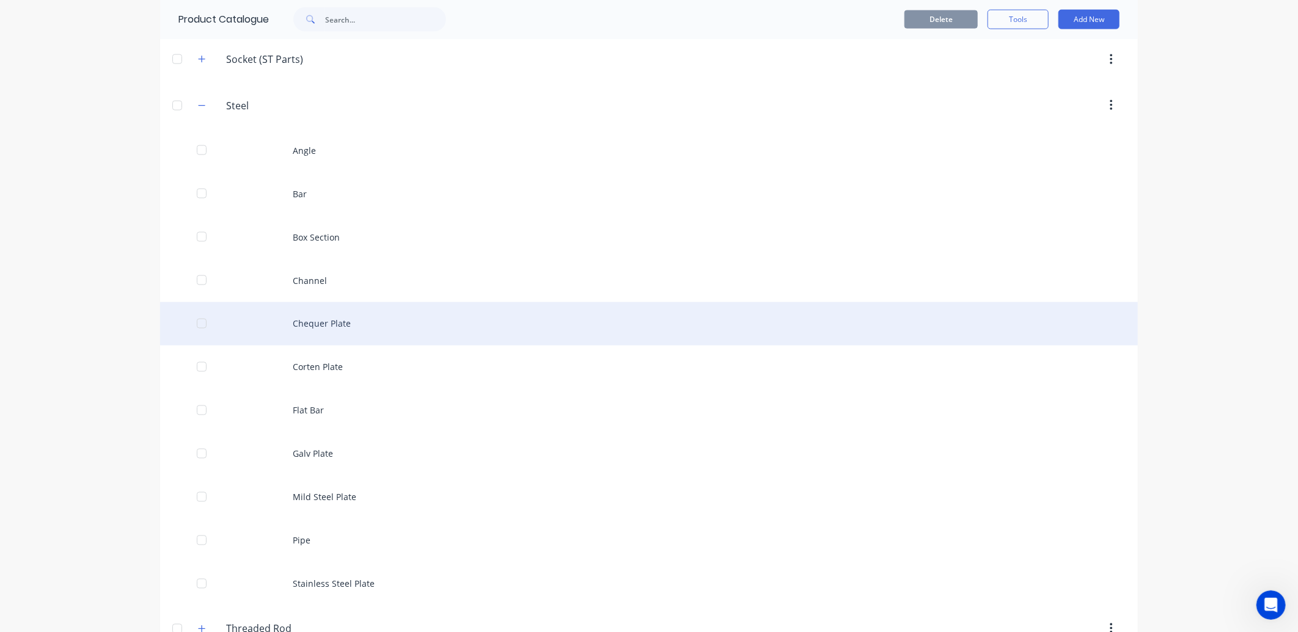
click at [320, 324] on div "Chequer Plate" at bounding box center [649, 323] width 978 height 43
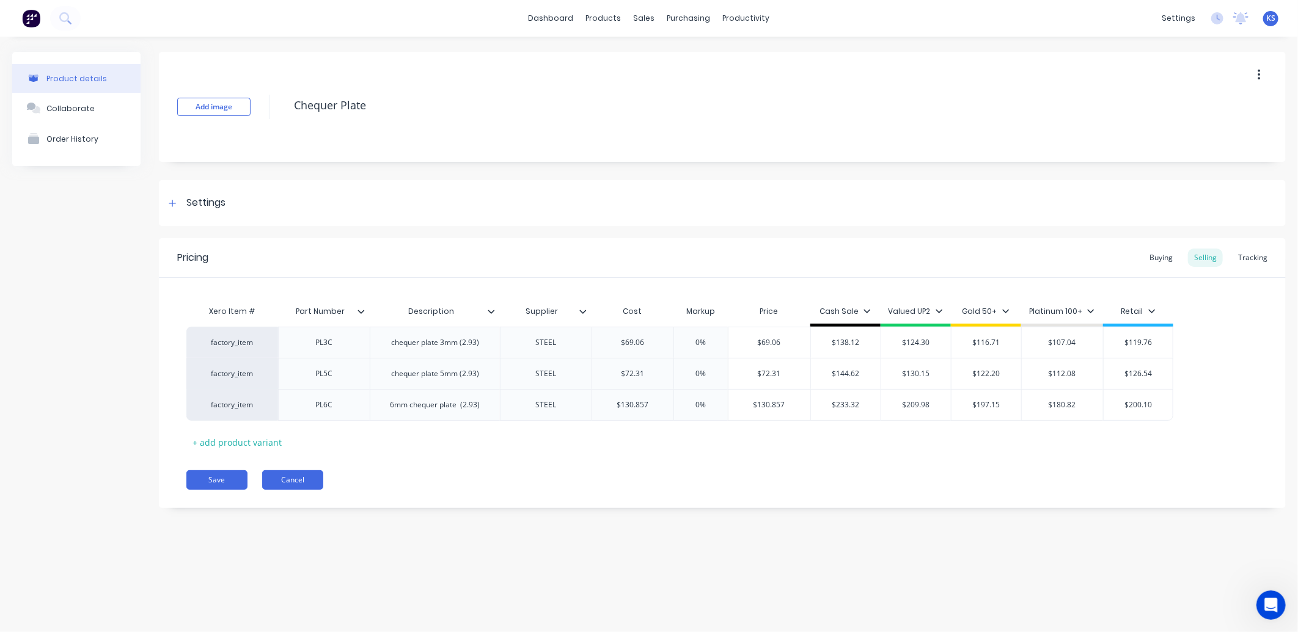
click at [302, 475] on button "Cancel" at bounding box center [292, 480] width 61 height 20
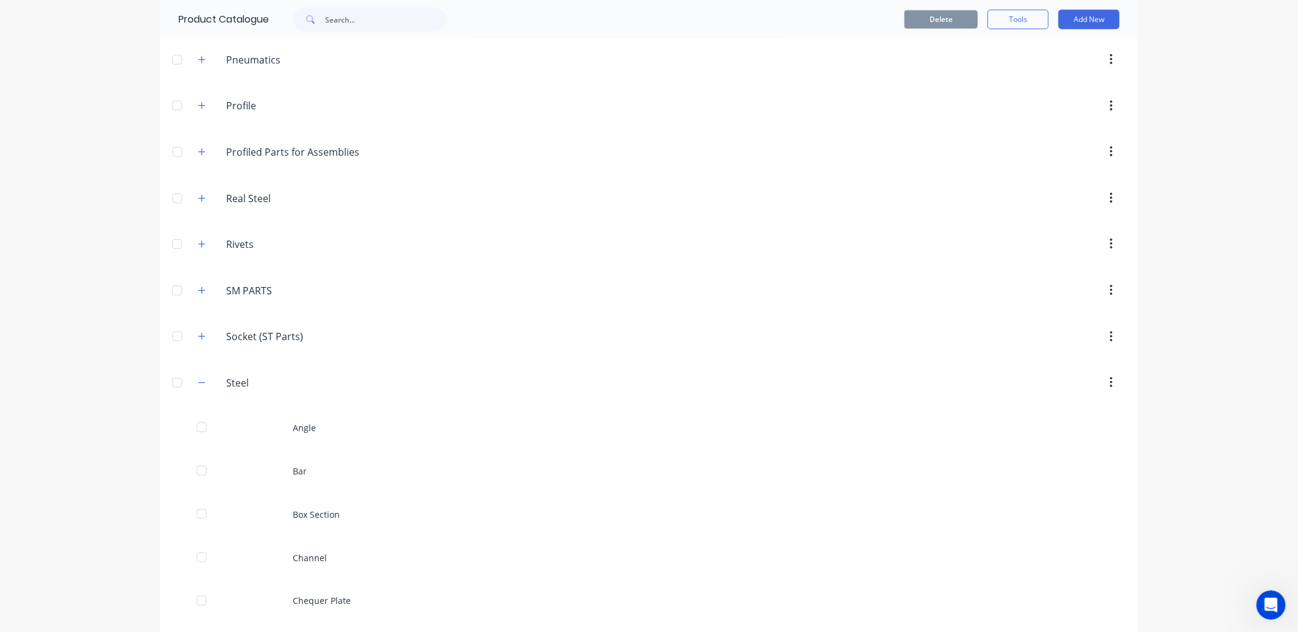
scroll to position [1018, 0]
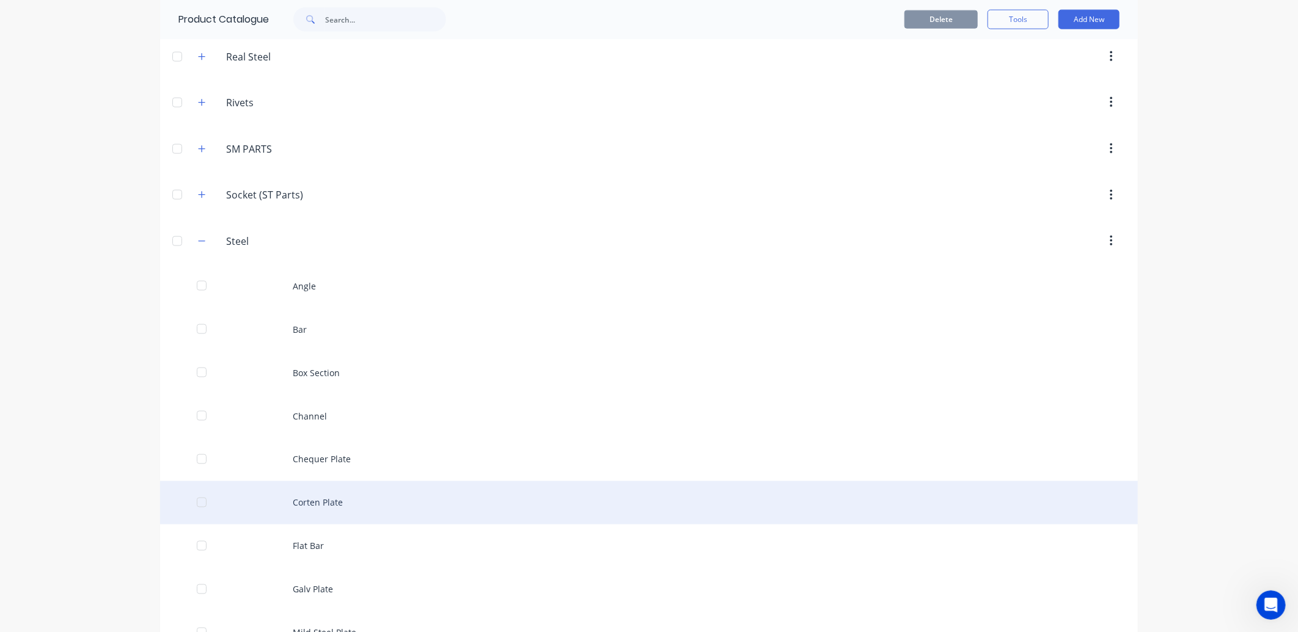
click at [316, 514] on div "Corten Plate" at bounding box center [649, 502] width 978 height 43
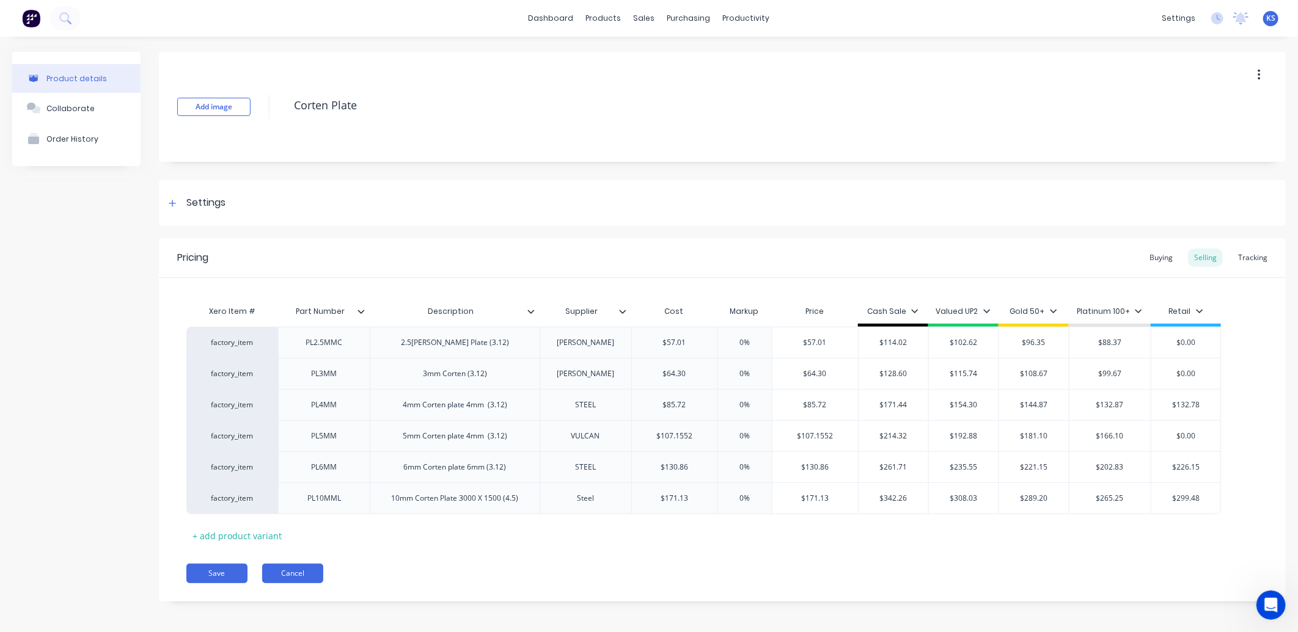
click at [285, 573] on button "Cancel" at bounding box center [292, 574] width 61 height 20
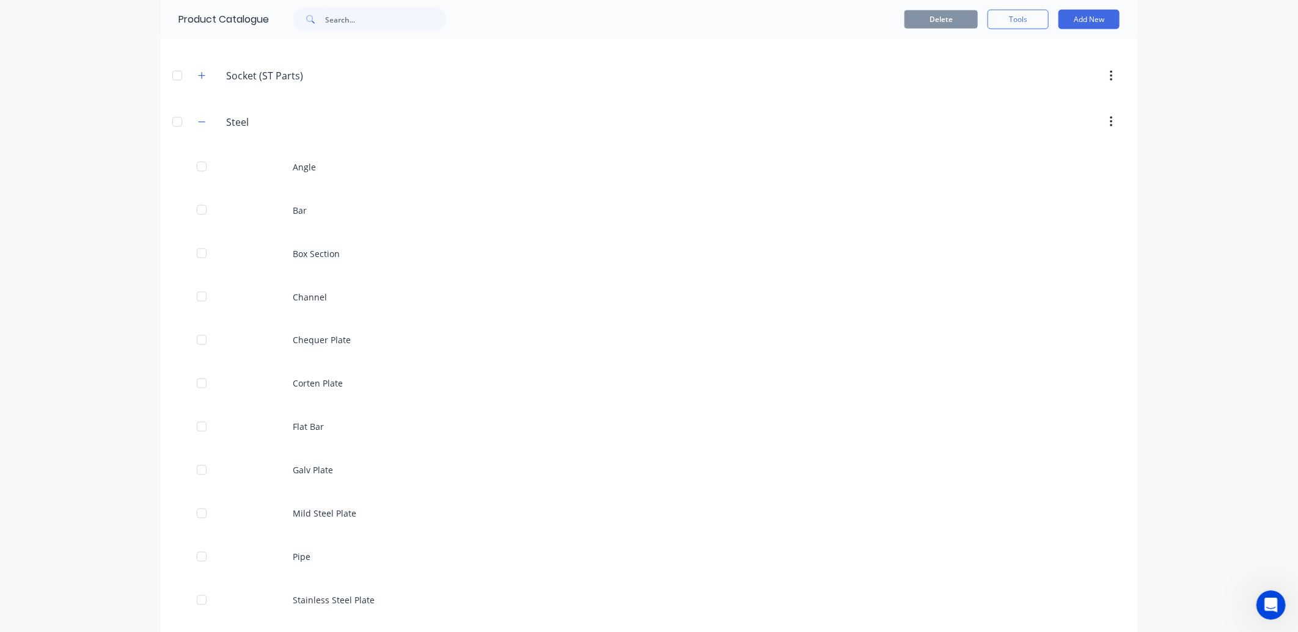
scroll to position [1154, 0]
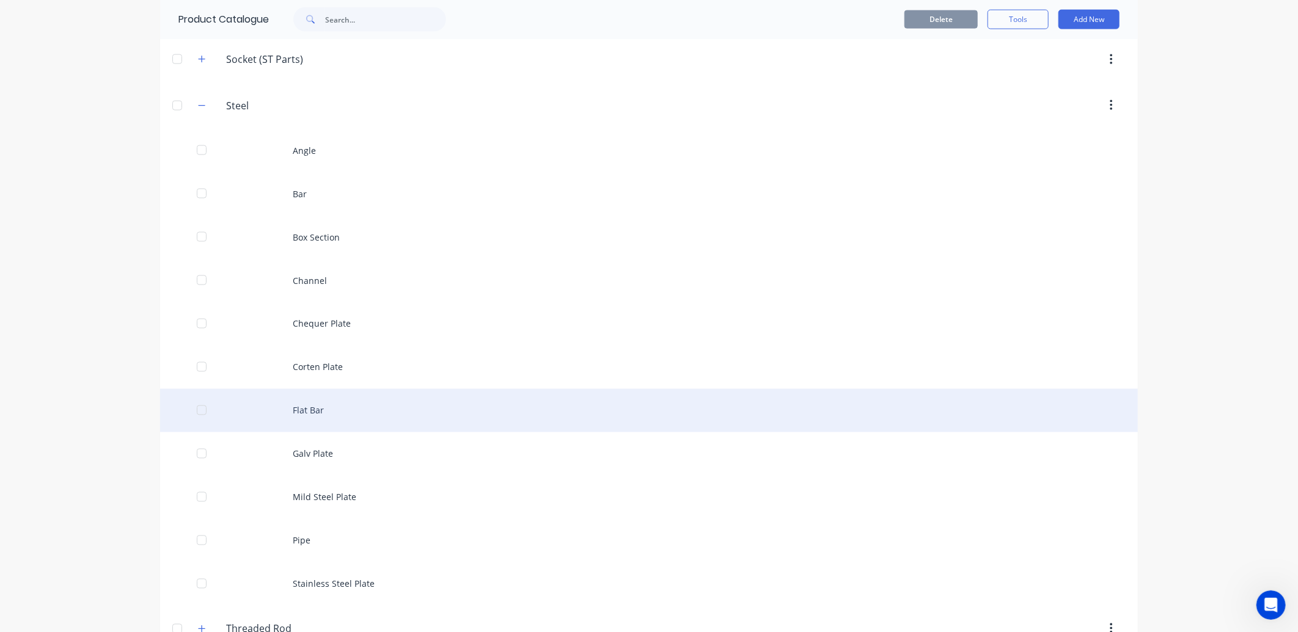
click at [298, 408] on div "Flat Bar" at bounding box center [649, 410] width 978 height 43
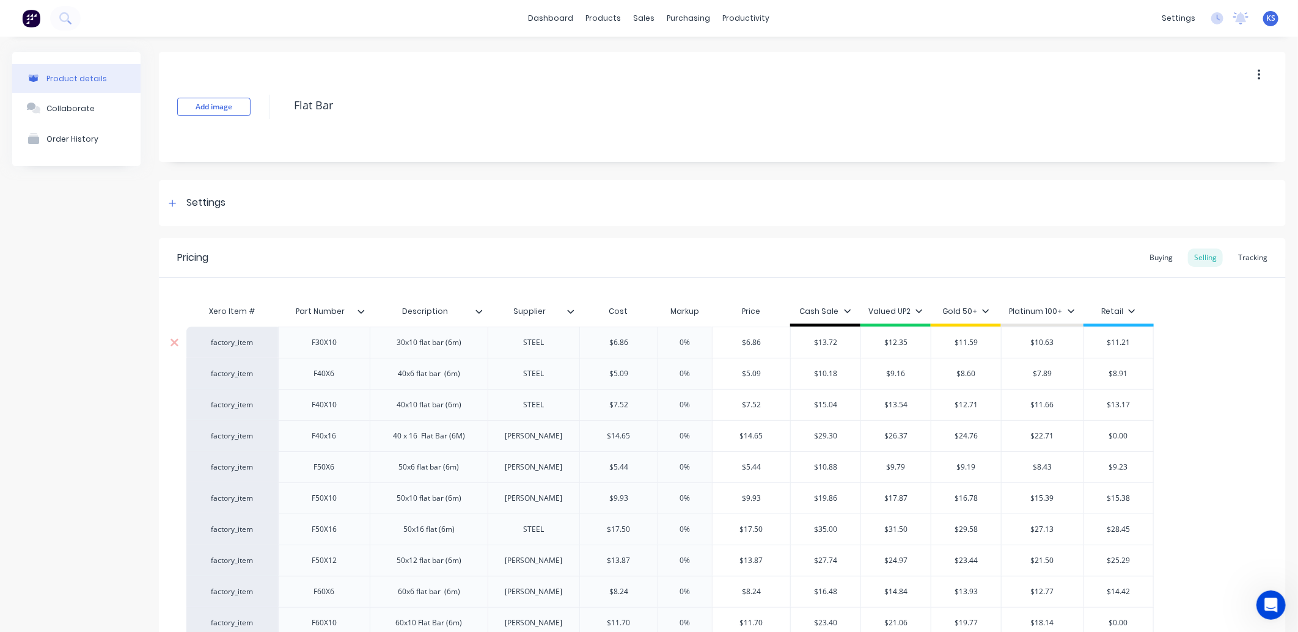
type textarea "x"
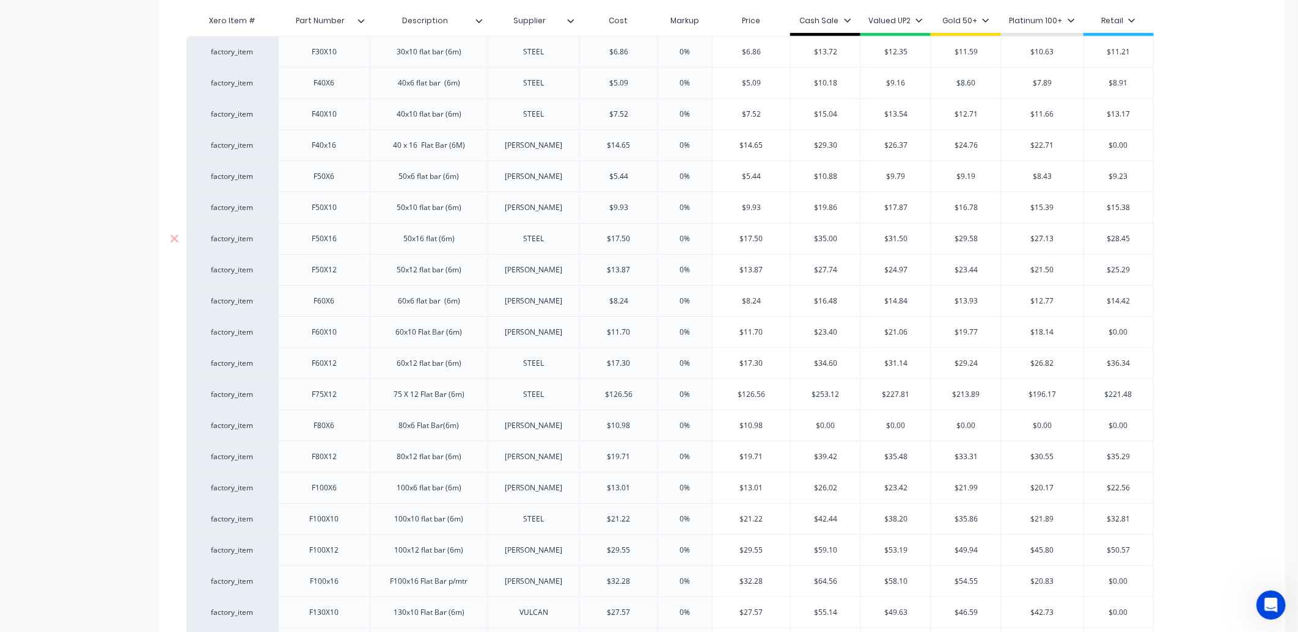
scroll to position [373, 0]
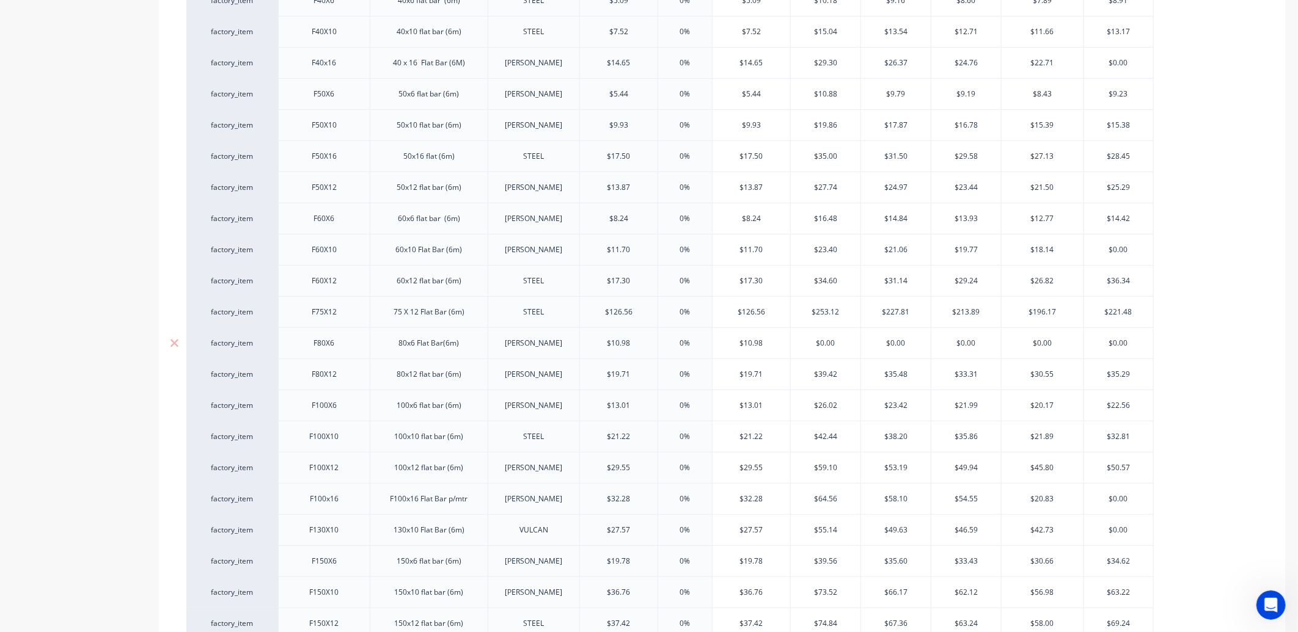
click at [828, 347] on input "$0.00" at bounding box center [826, 343] width 70 height 11
type input "$2"
type textarea "x"
type input "$21"
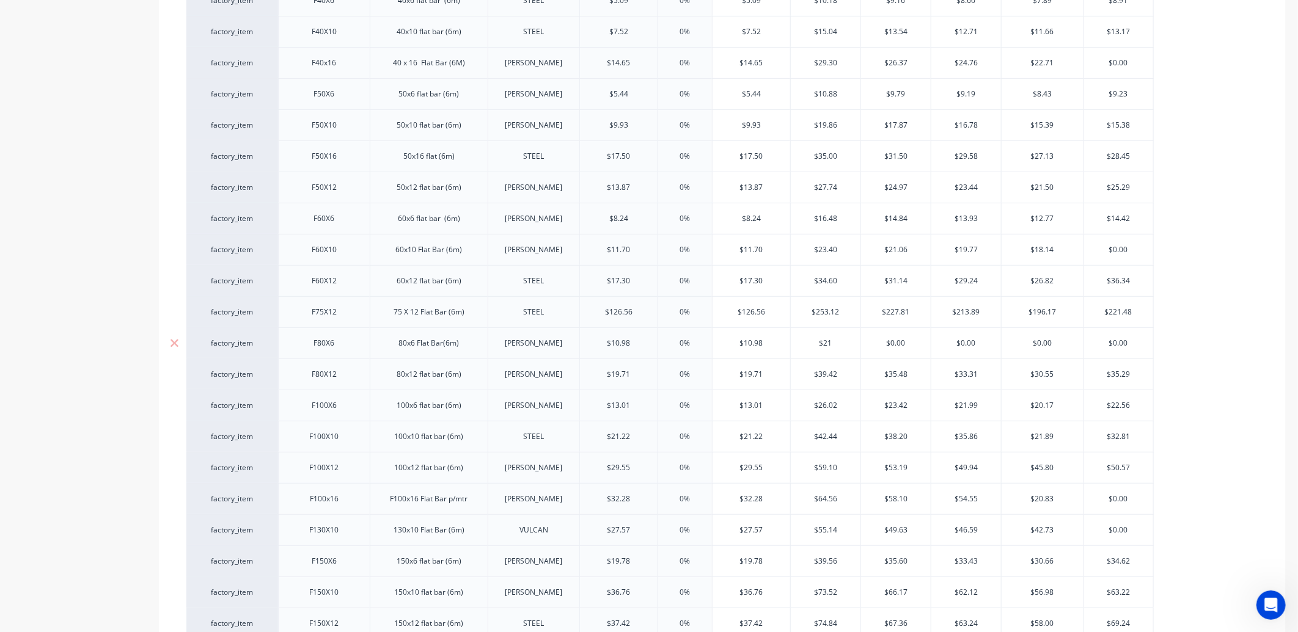
type textarea "x"
type input "$21.9"
type textarea "x"
type input "$21.96"
type textarea "x"
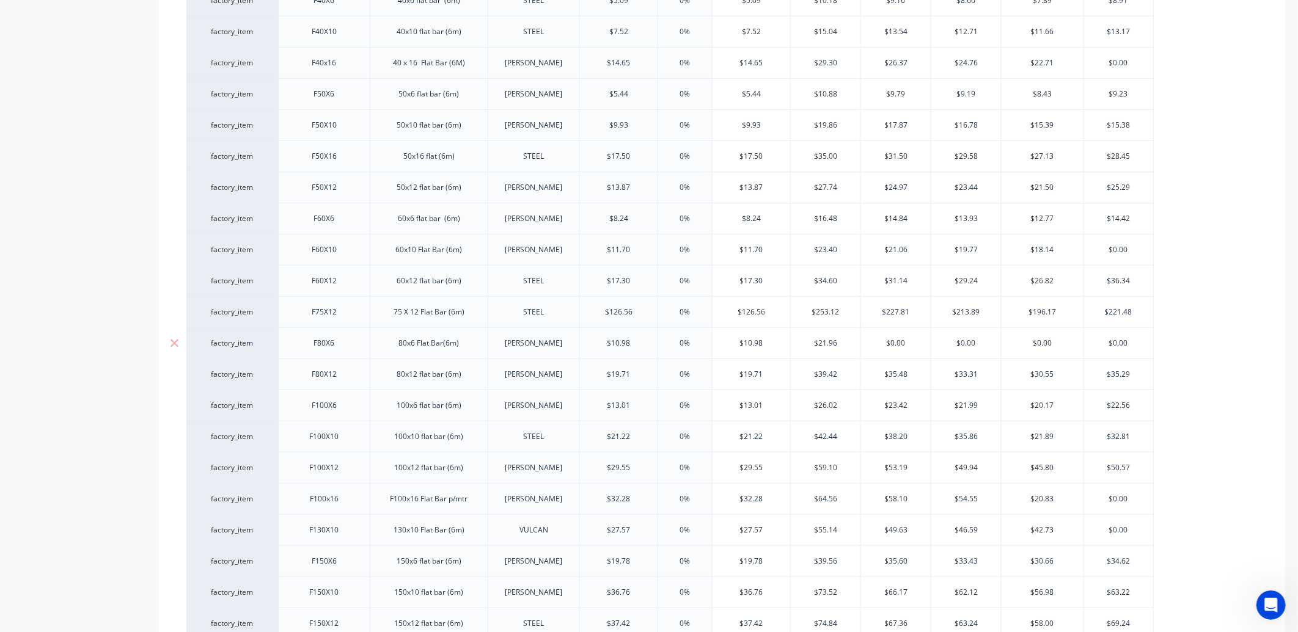
type input "$21.96"
click at [901, 343] on input "$0.00" at bounding box center [896, 343] width 70 height 11
type input "$1"
type textarea "x"
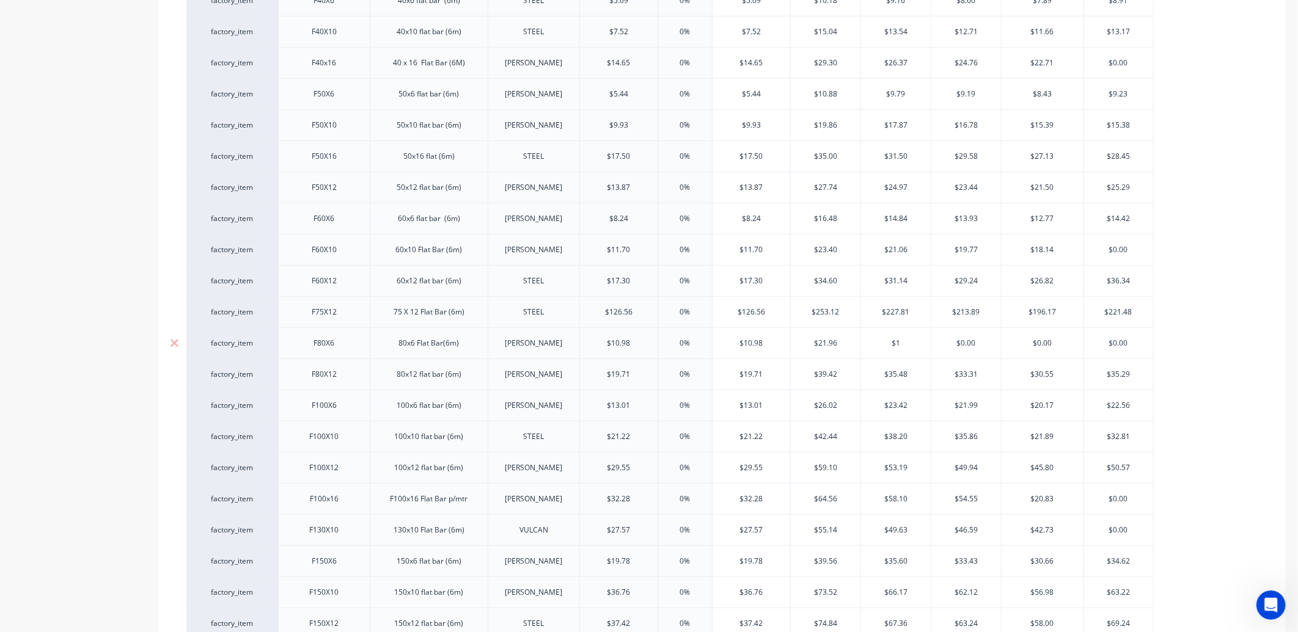
type input "$19"
type textarea "x"
type input "$19.7"
type textarea "x"
type input "$19.76"
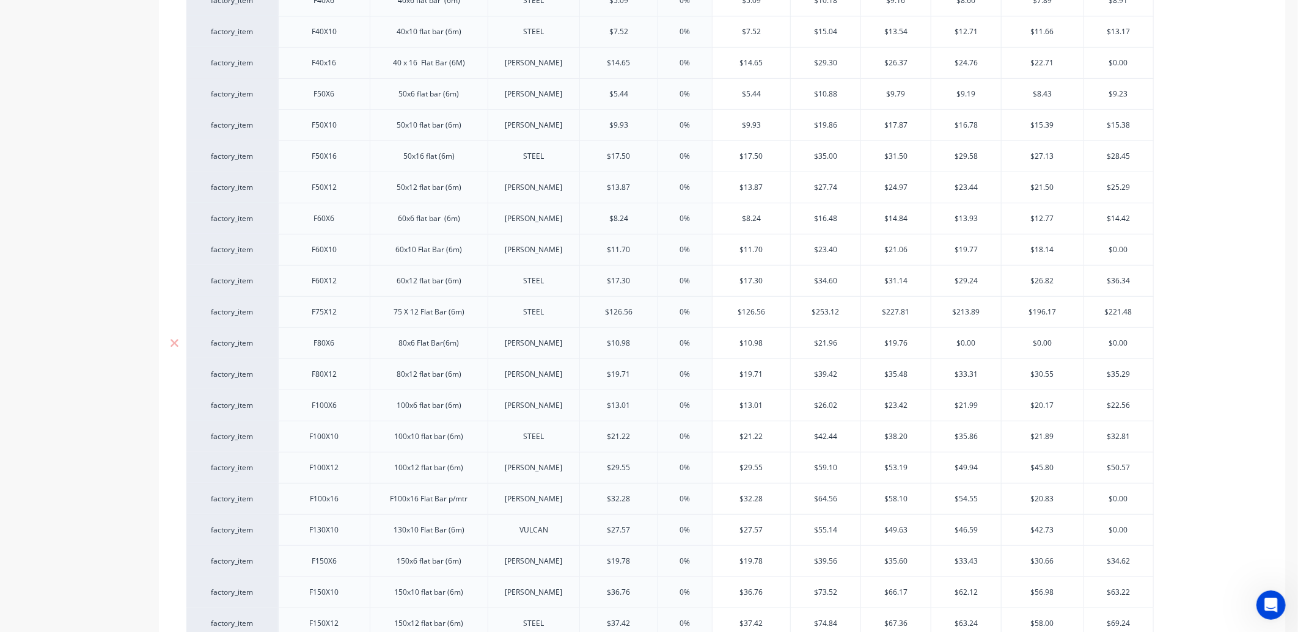
type textarea "x"
type input "$19.76"
type input "$0.00"
click at [970, 348] on input "$0.00" at bounding box center [966, 343] width 70 height 11
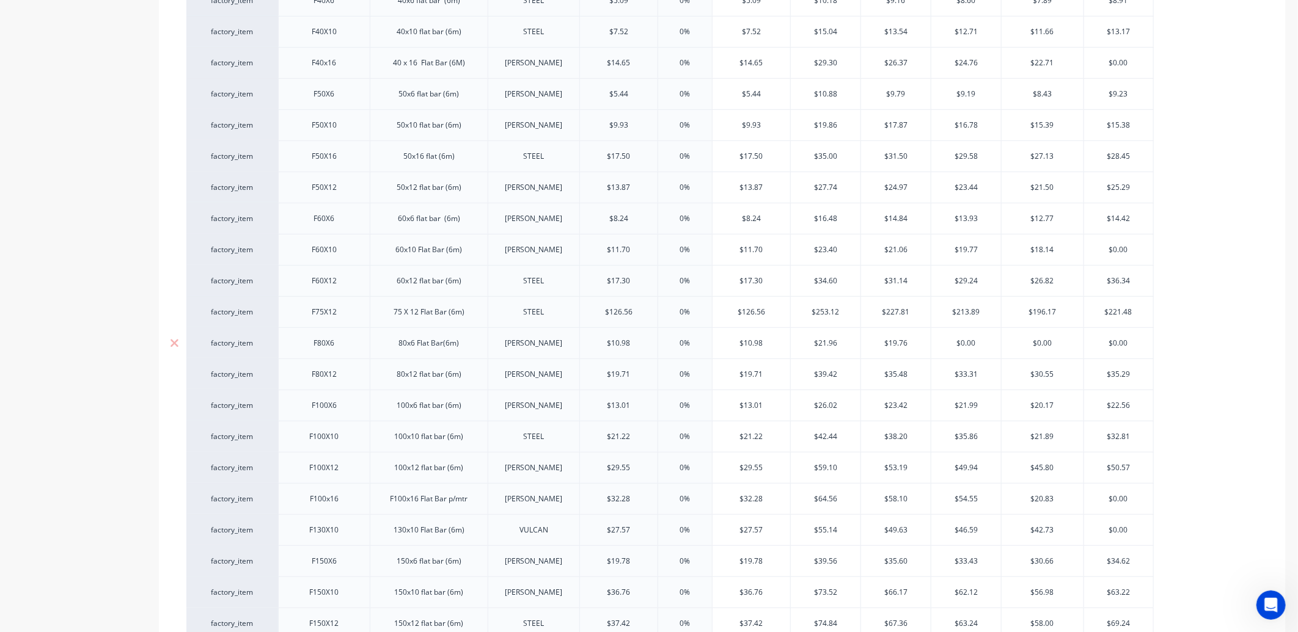
type textarea "x"
type input "$18"
type textarea "x"
type input "$18.5"
type textarea "x"
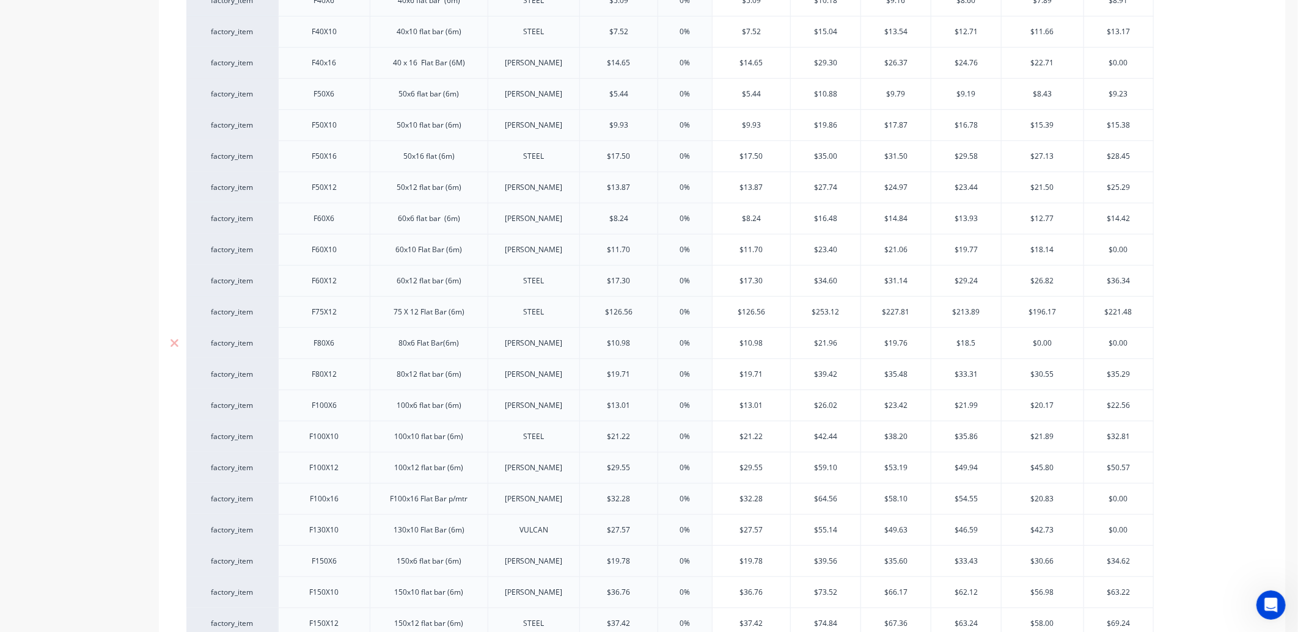
type input "$18.55"
type textarea "x"
type input "$18.55"
click at [1047, 347] on input "$0.00" at bounding box center [1042, 343] width 82 height 11
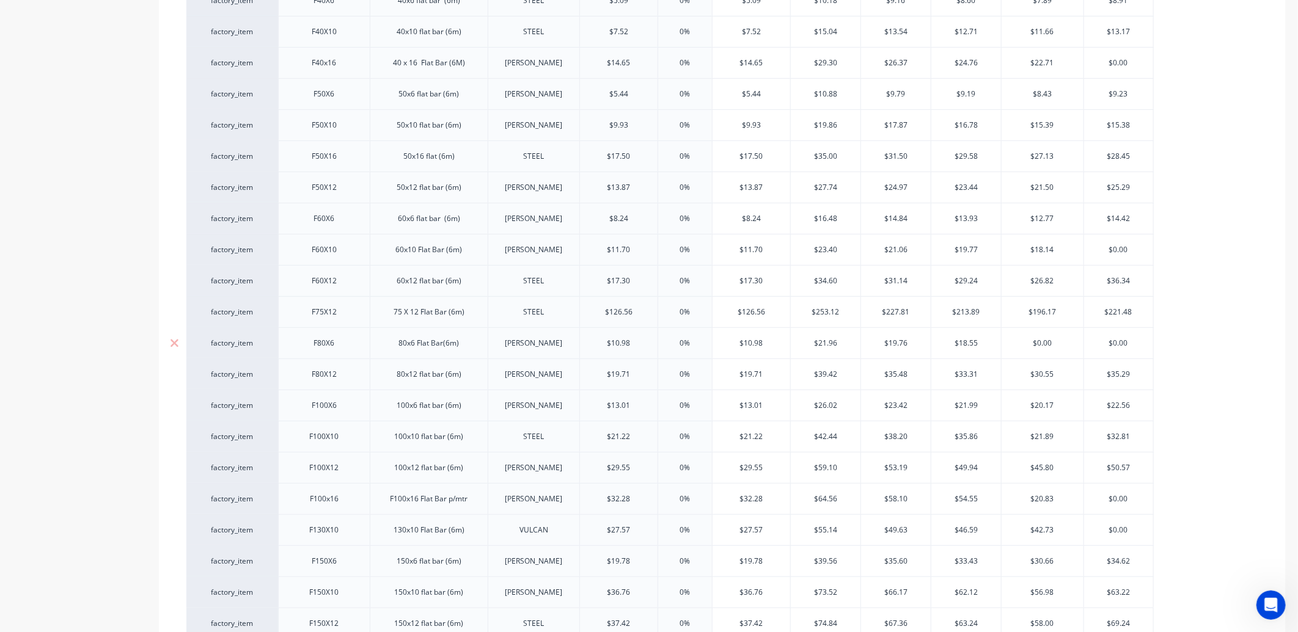
type input "$1"
type textarea "x"
type input "$17"
type textarea "x"
type input "$17."
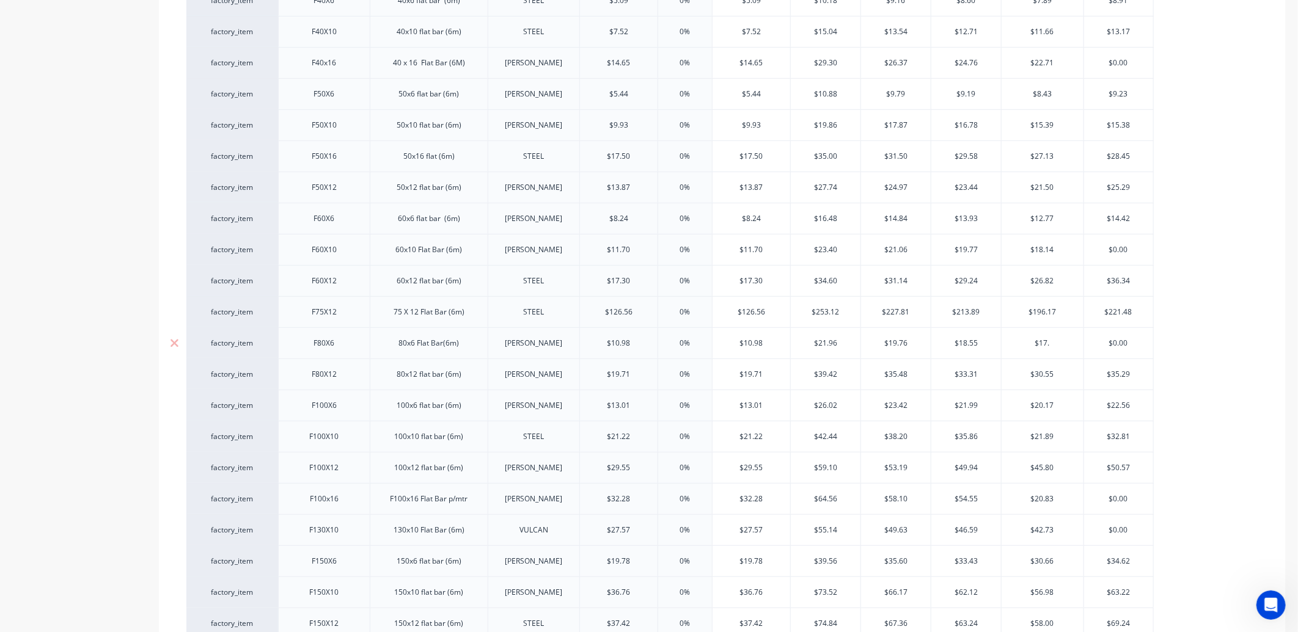
type textarea "x"
type input "$17.0"
type textarea "x"
type input "$17.01"
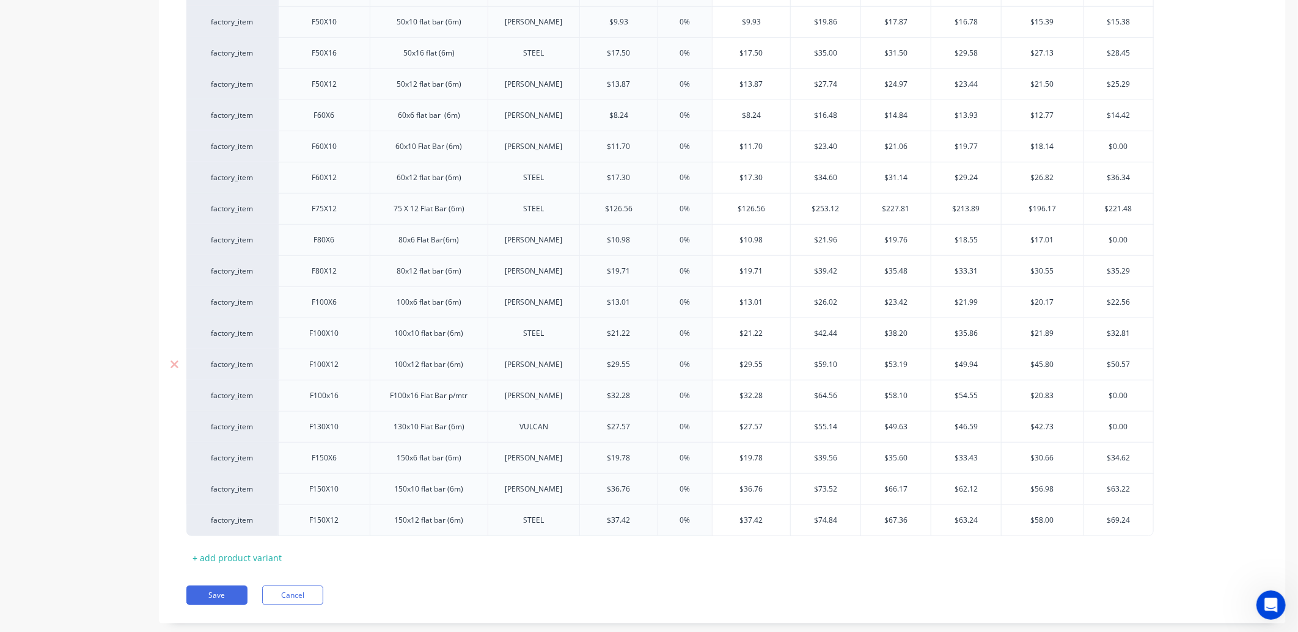
scroll to position [509, 0]
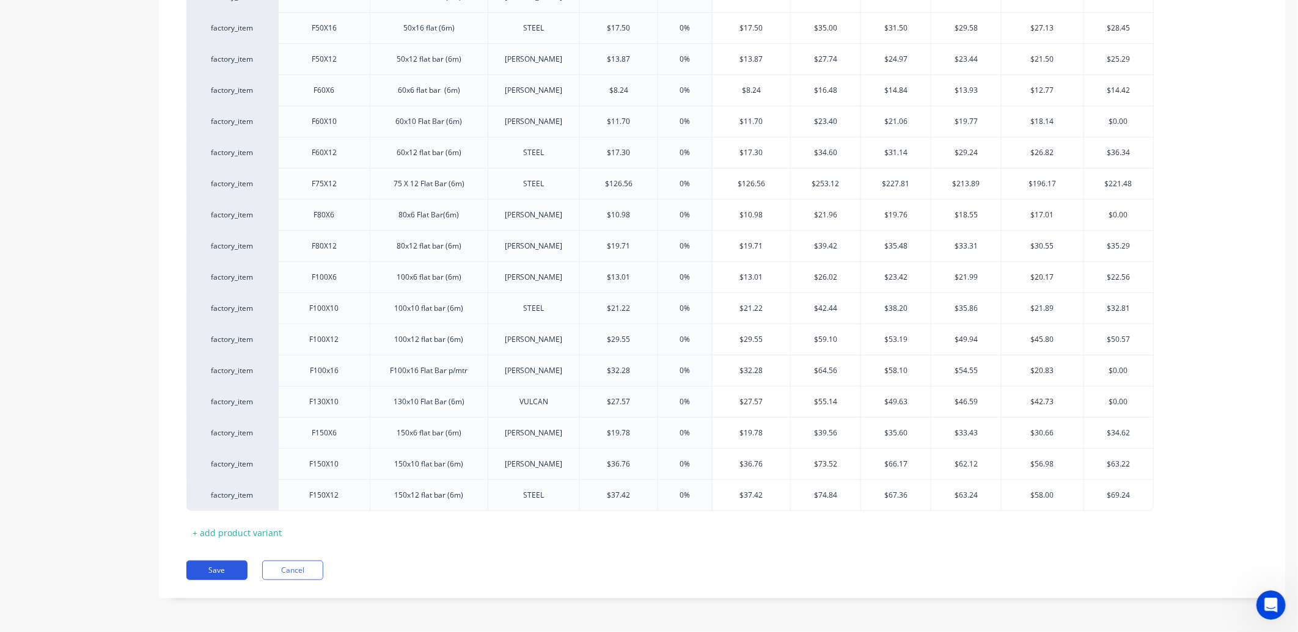
click at [220, 570] on button "Save" at bounding box center [216, 571] width 61 height 20
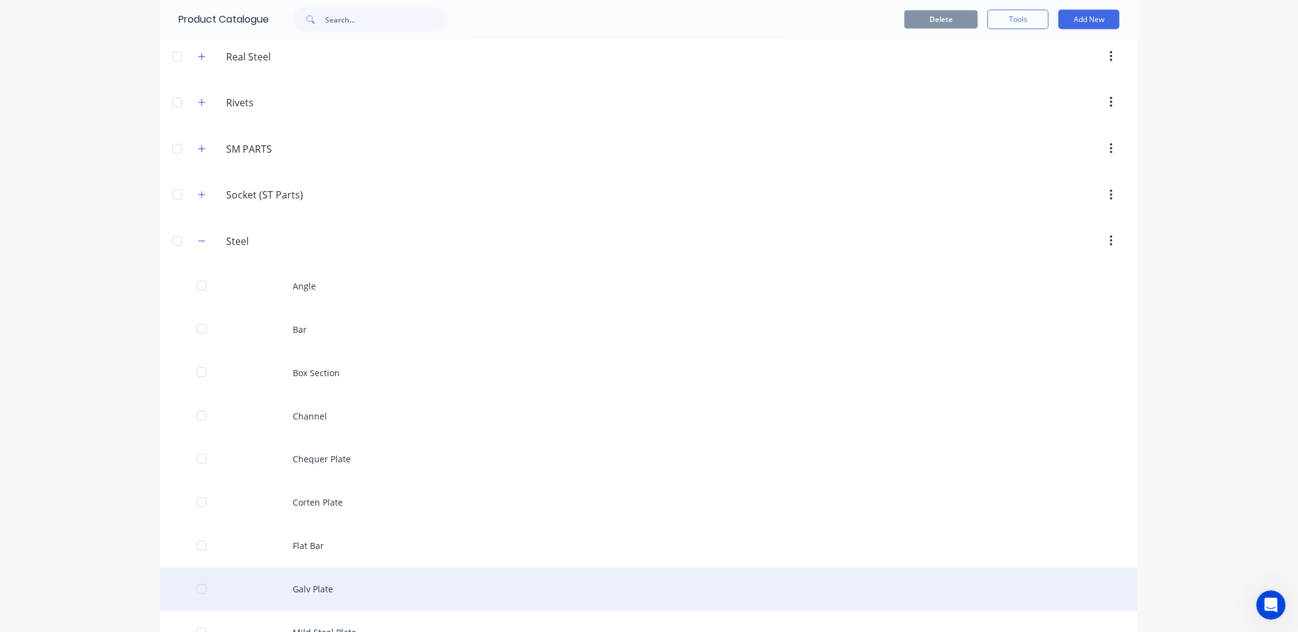
scroll to position [1154, 0]
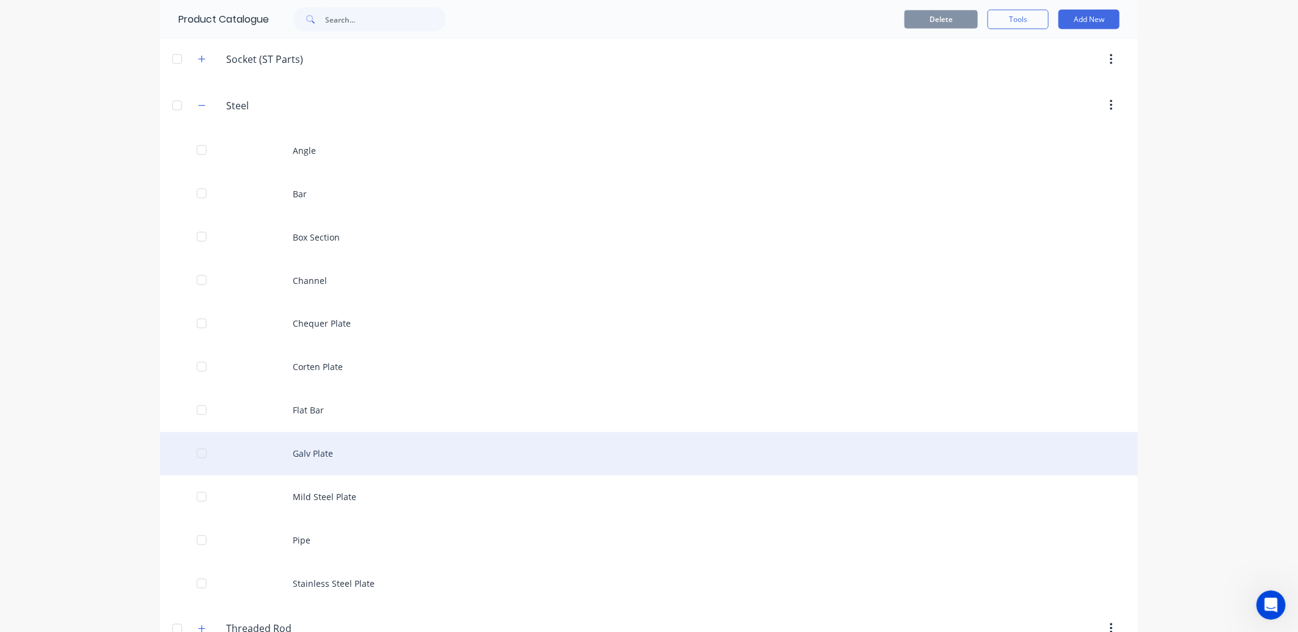
click at [326, 456] on div "Galv Plate" at bounding box center [649, 454] width 978 height 43
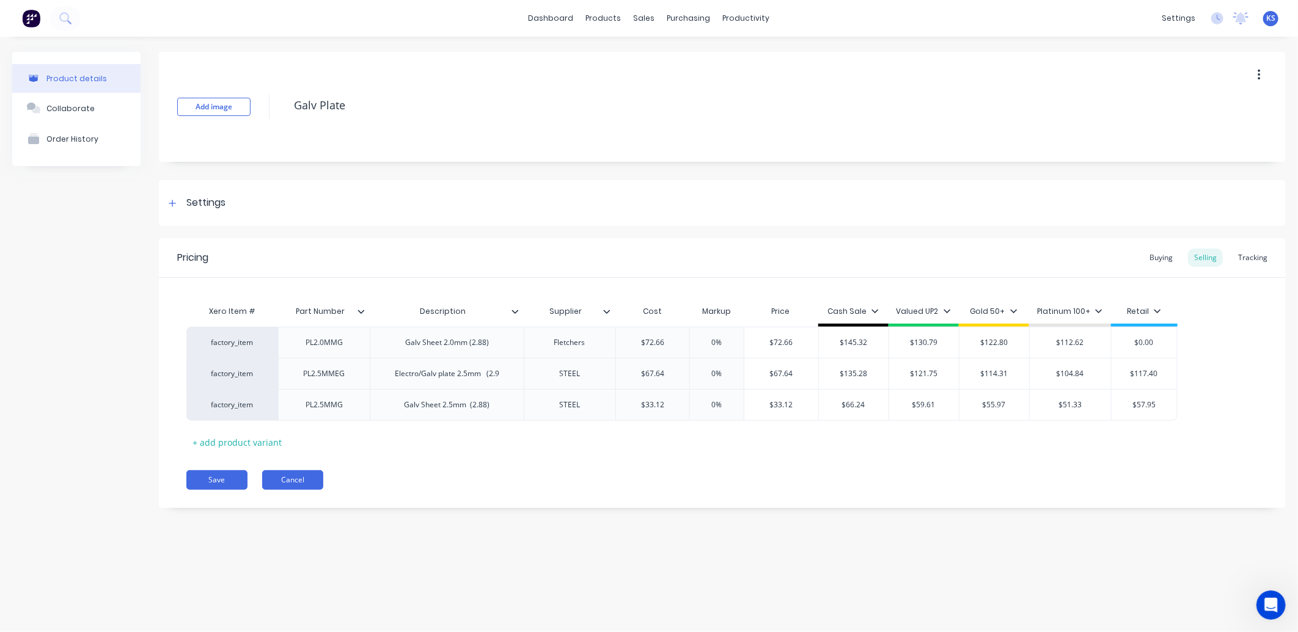
click at [282, 480] on button "Cancel" at bounding box center [292, 480] width 61 height 20
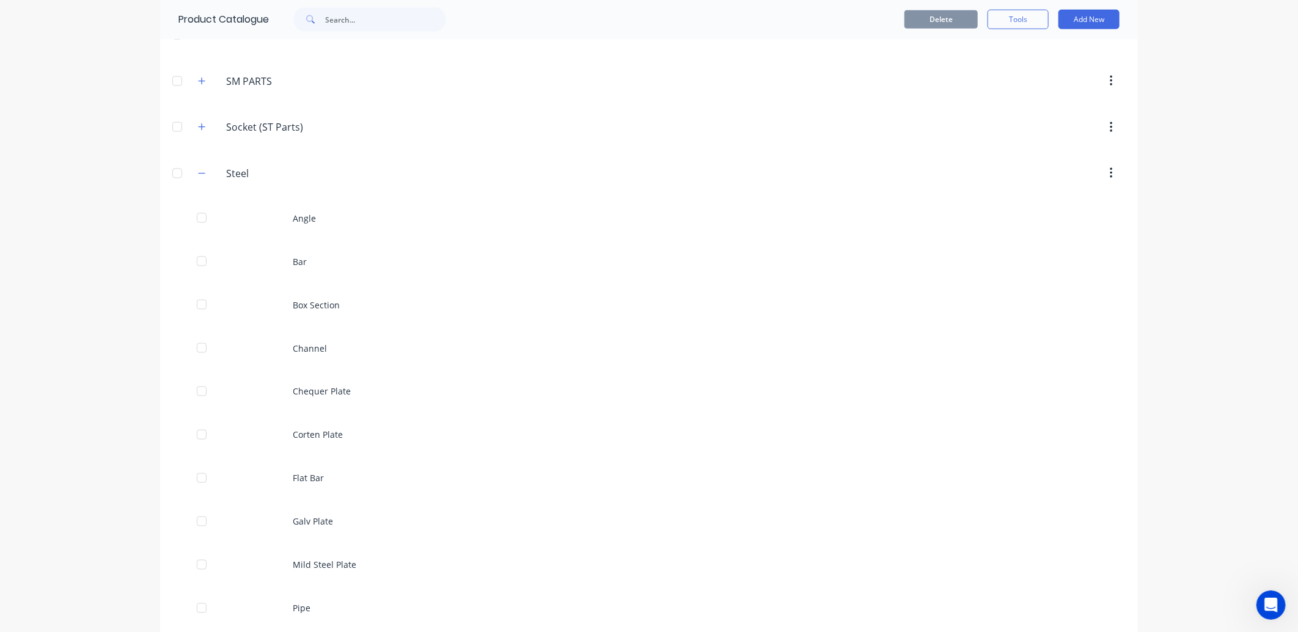
scroll to position [1281, 0]
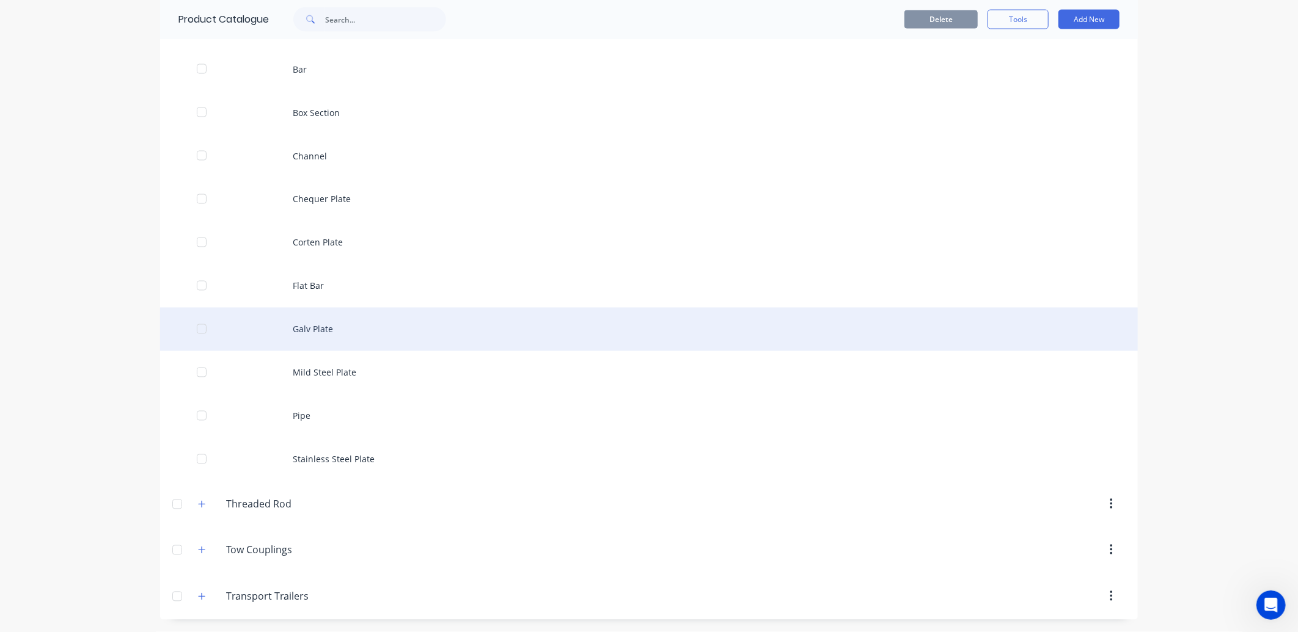
click at [321, 337] on div "Galv Plate" at bounding box center [649, 329] width 978 height 43
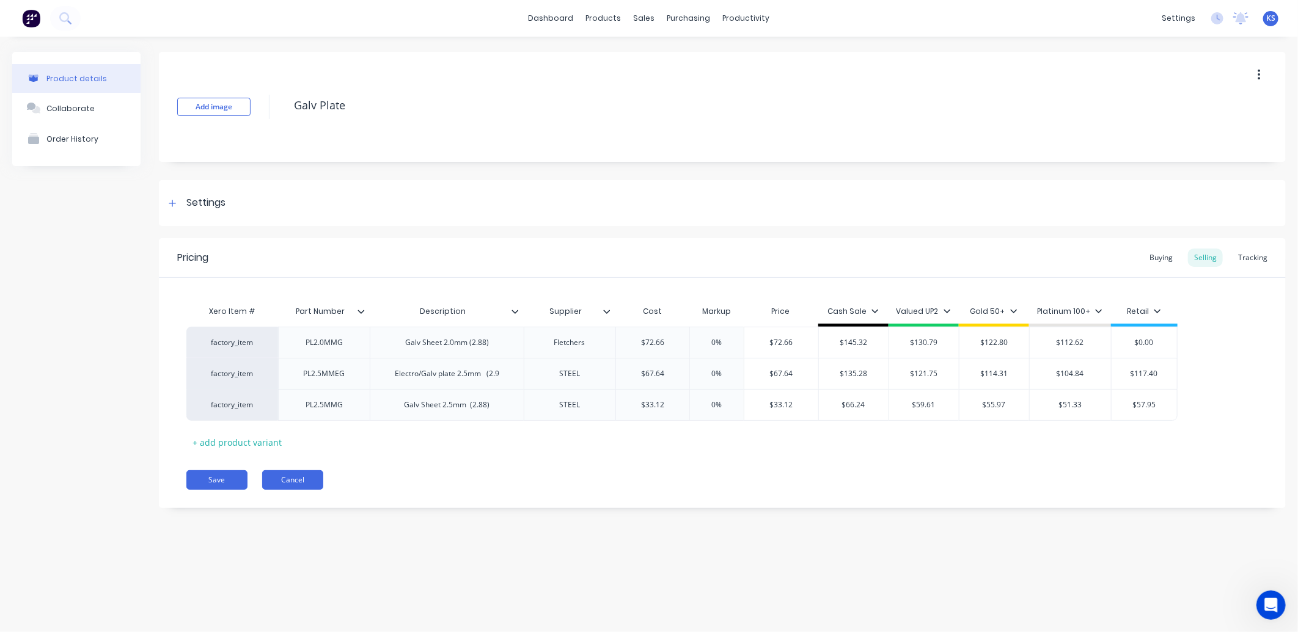
click at [290, 481] on button "Cancel" at bounding box center [292, 480] width 61 height 20
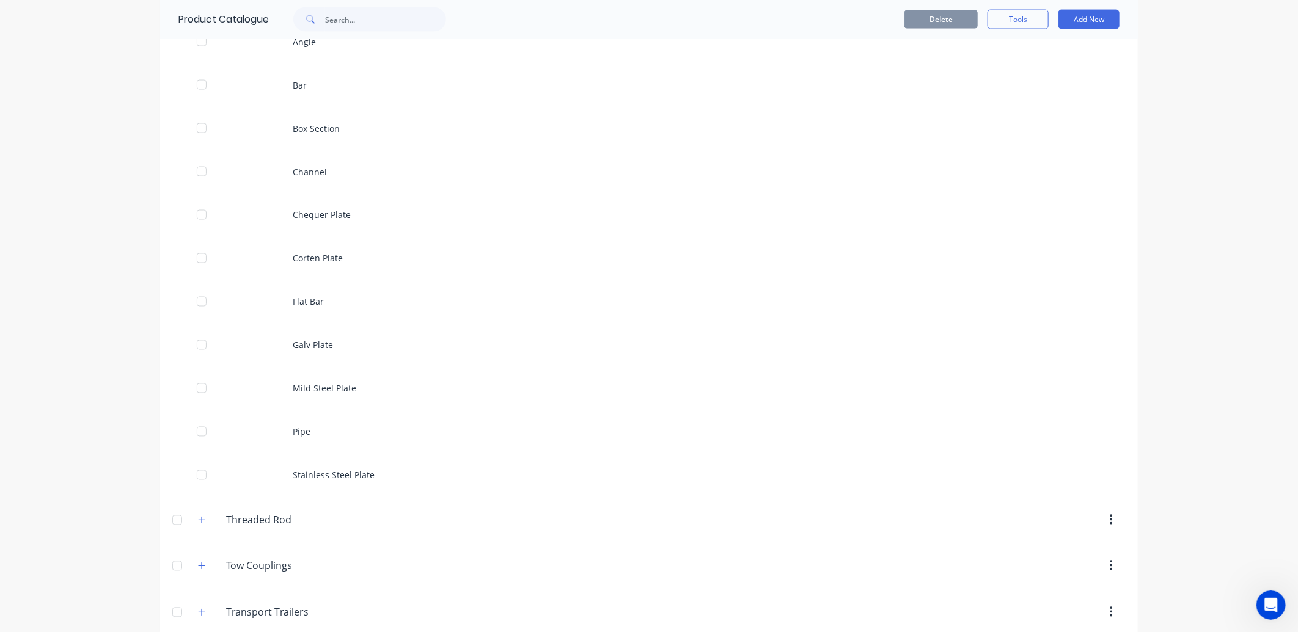
scroll to position [1281, 0]
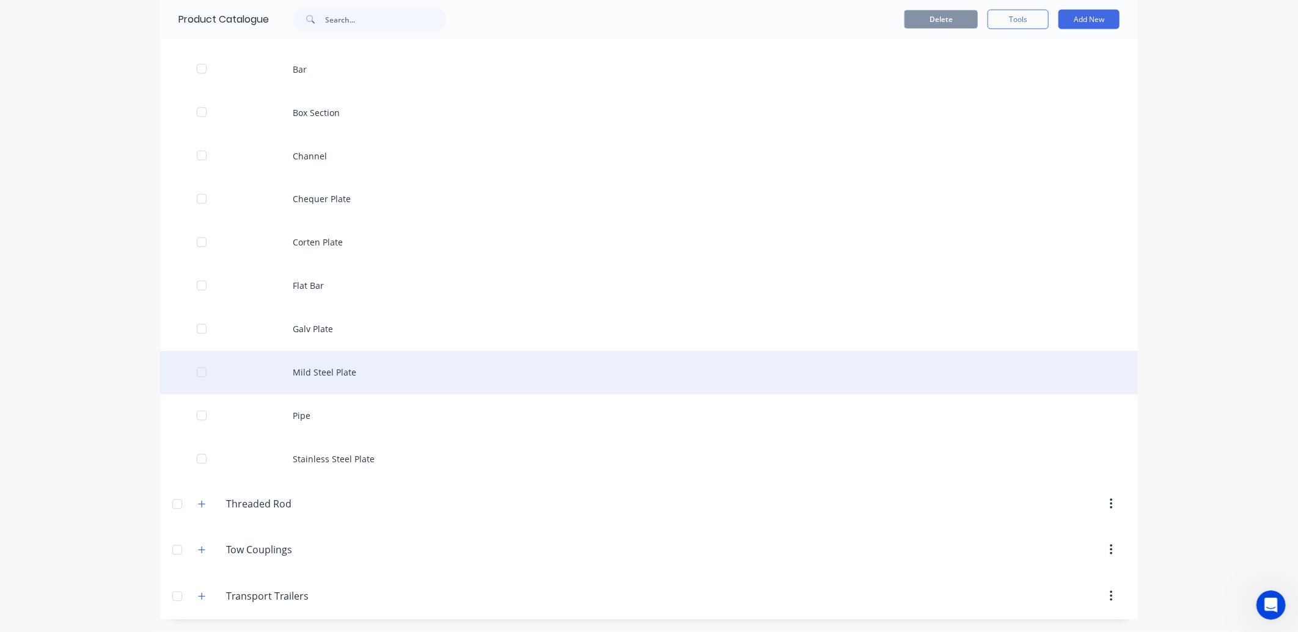
click at [298, 376] on div "Mild Steel Plate" at bounding box center [649, 372] width 978 height 43
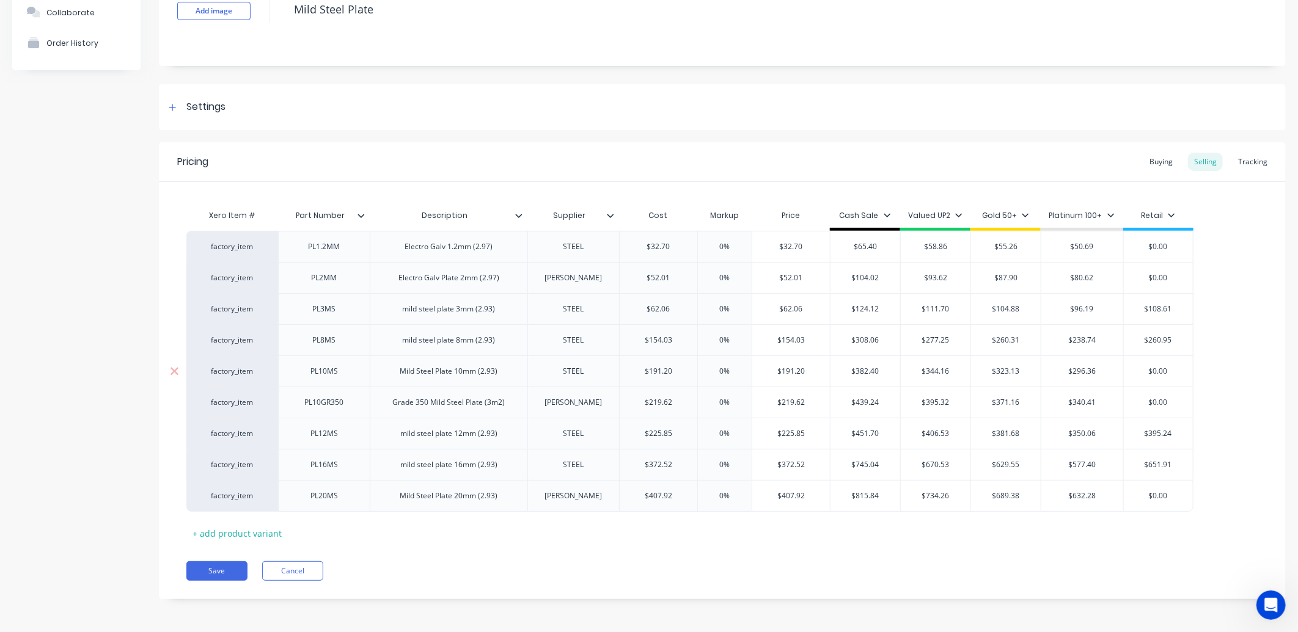
scroll to position [97, 0]
click at [296, 569] on button "Cancel" at bounding box center [292, 571] width 61 height 20
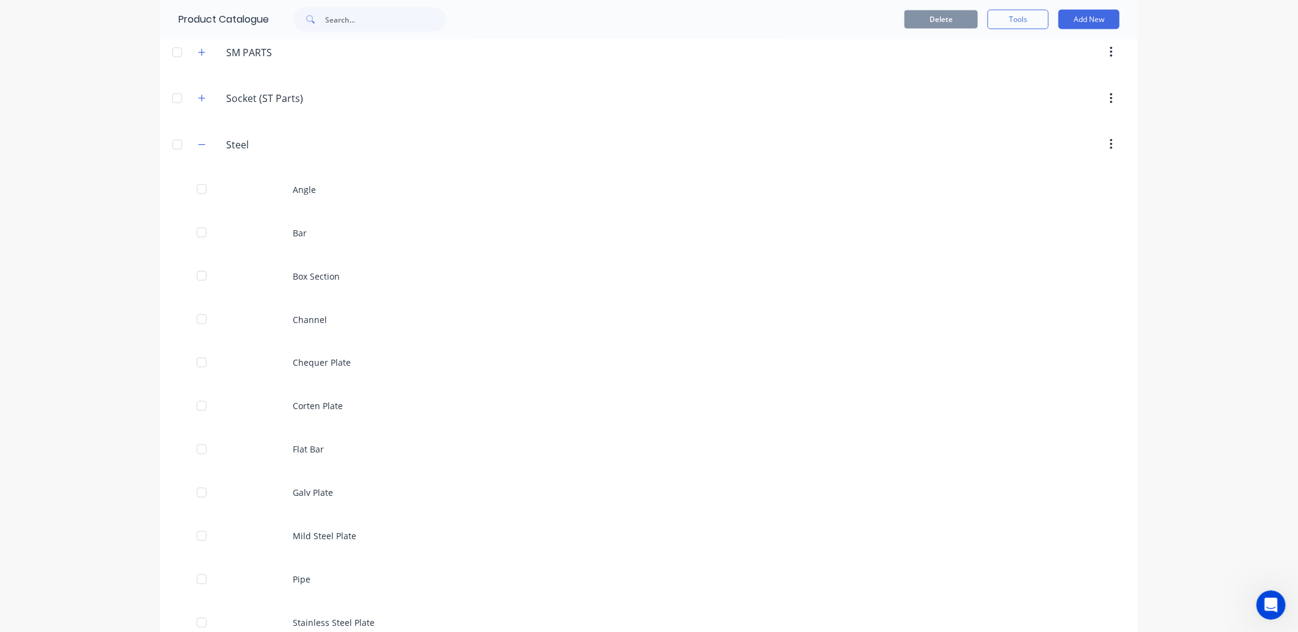
scroll to position [1281, 0]
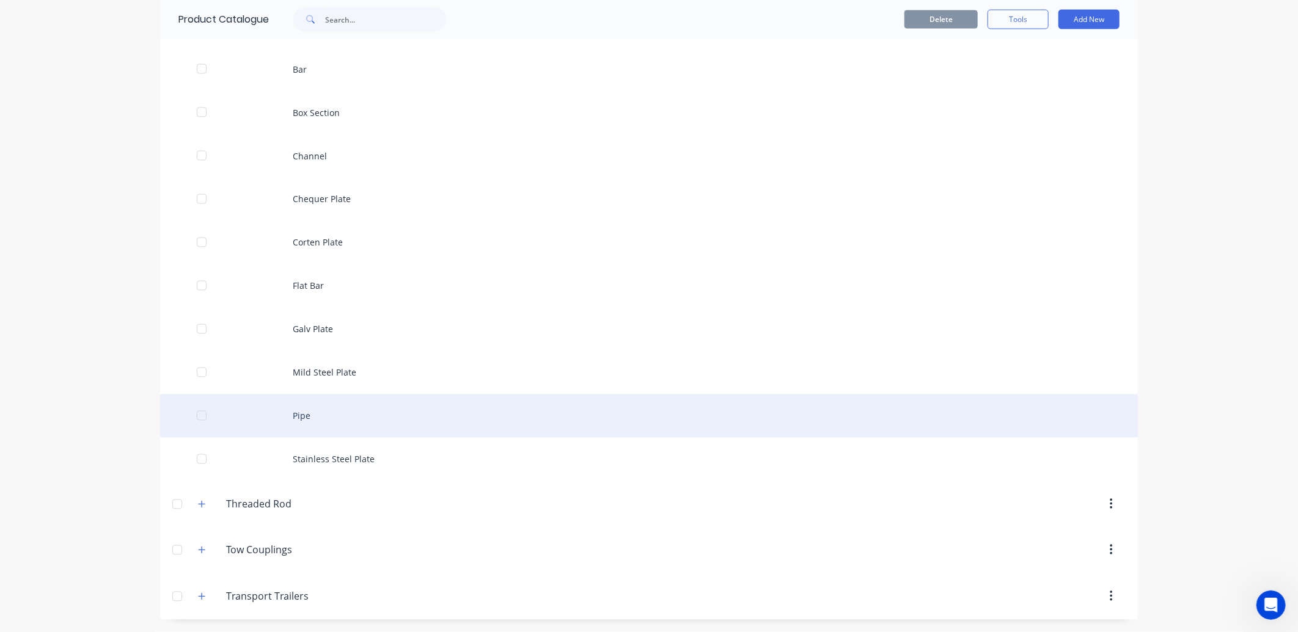
click at [302, 419] on div "Pipe" at bounding box center [649, 416] width 978 height 43
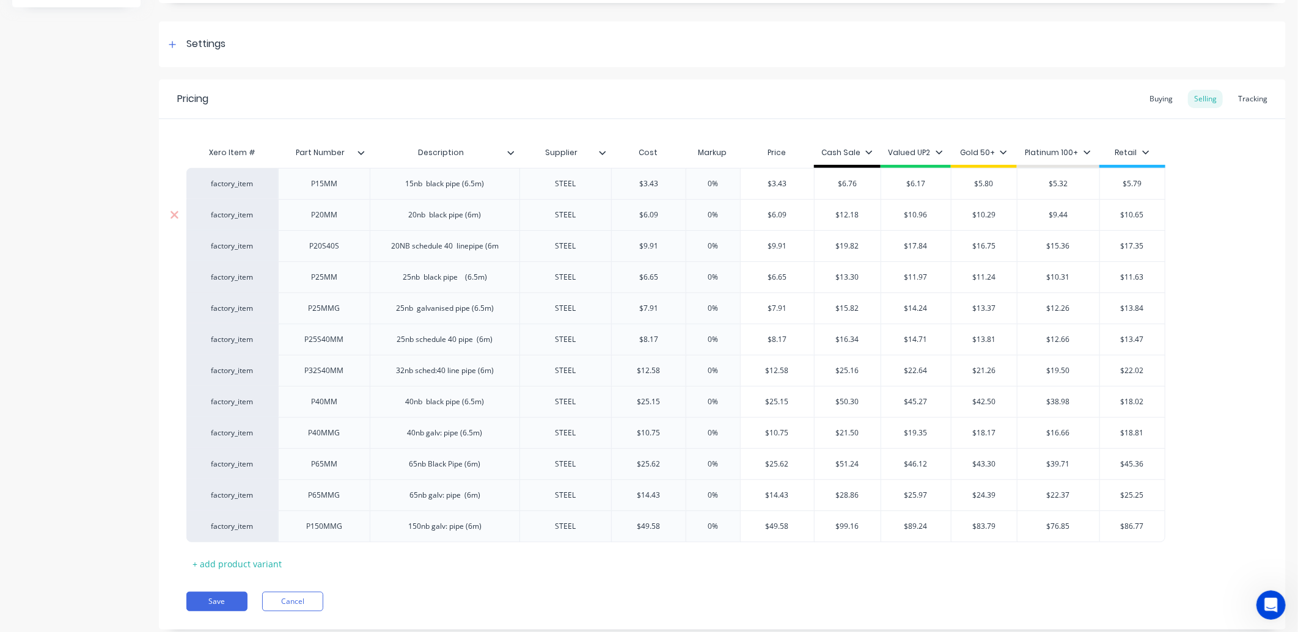
scroll to position [191, 0]
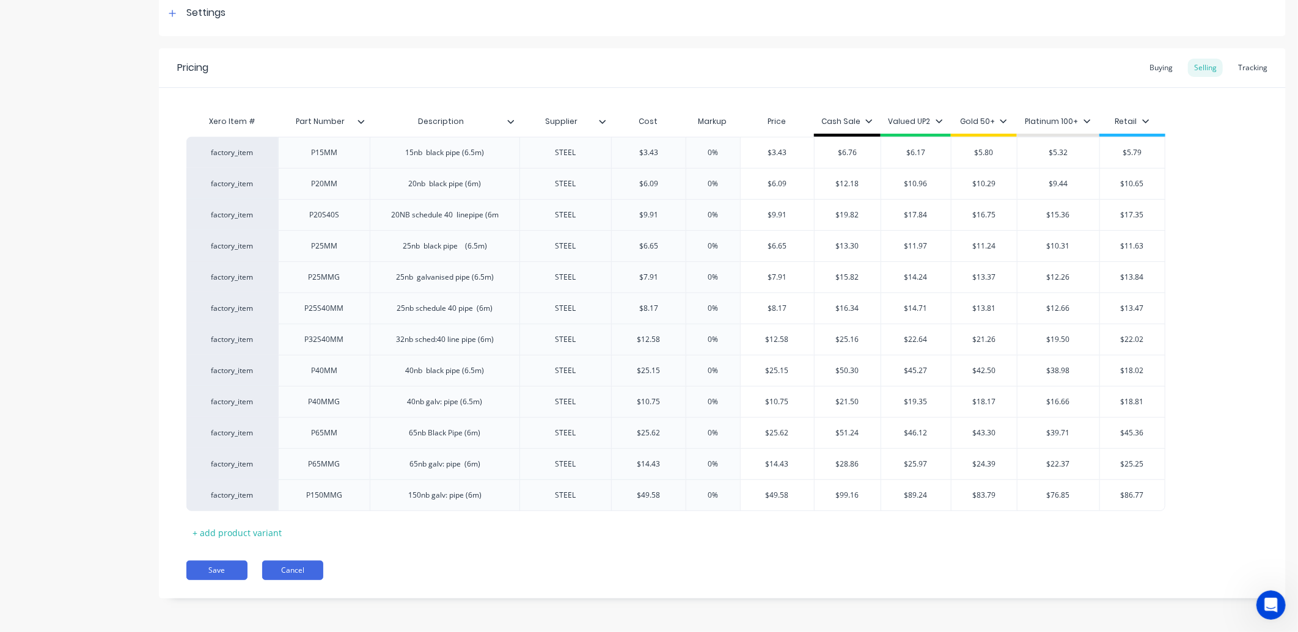
click at [282, 572] on button "Cancel" at bounding box center [292, 571] width 61 height 20
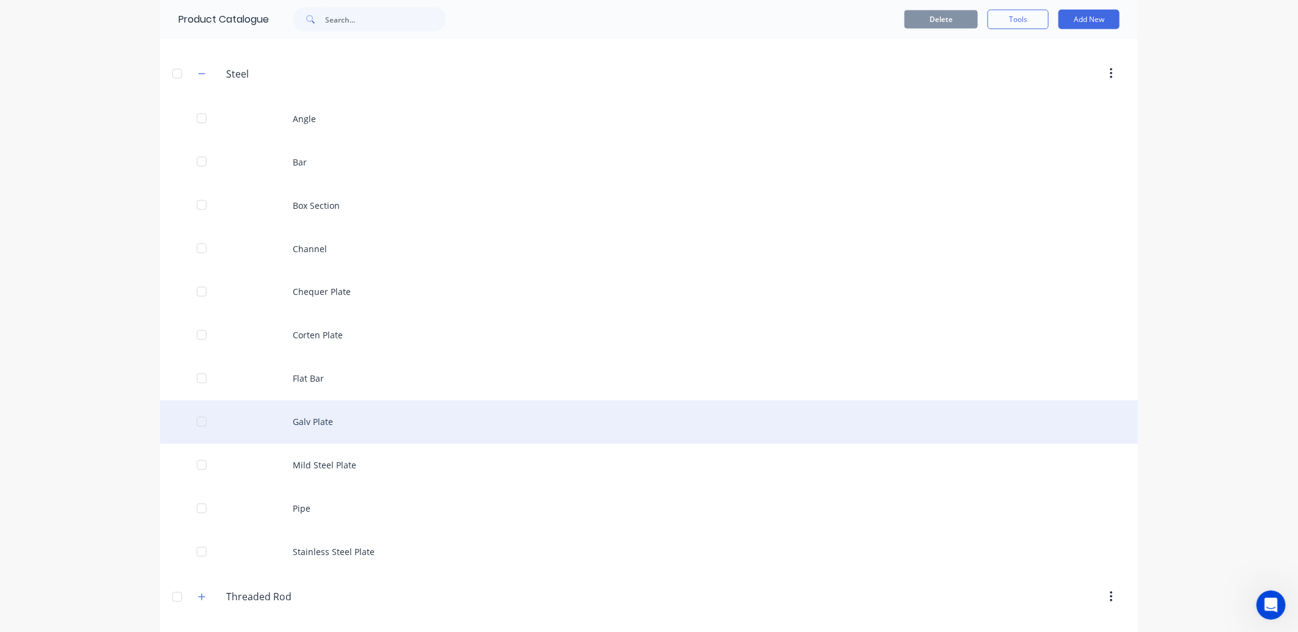
scroll to position [1281, 0]
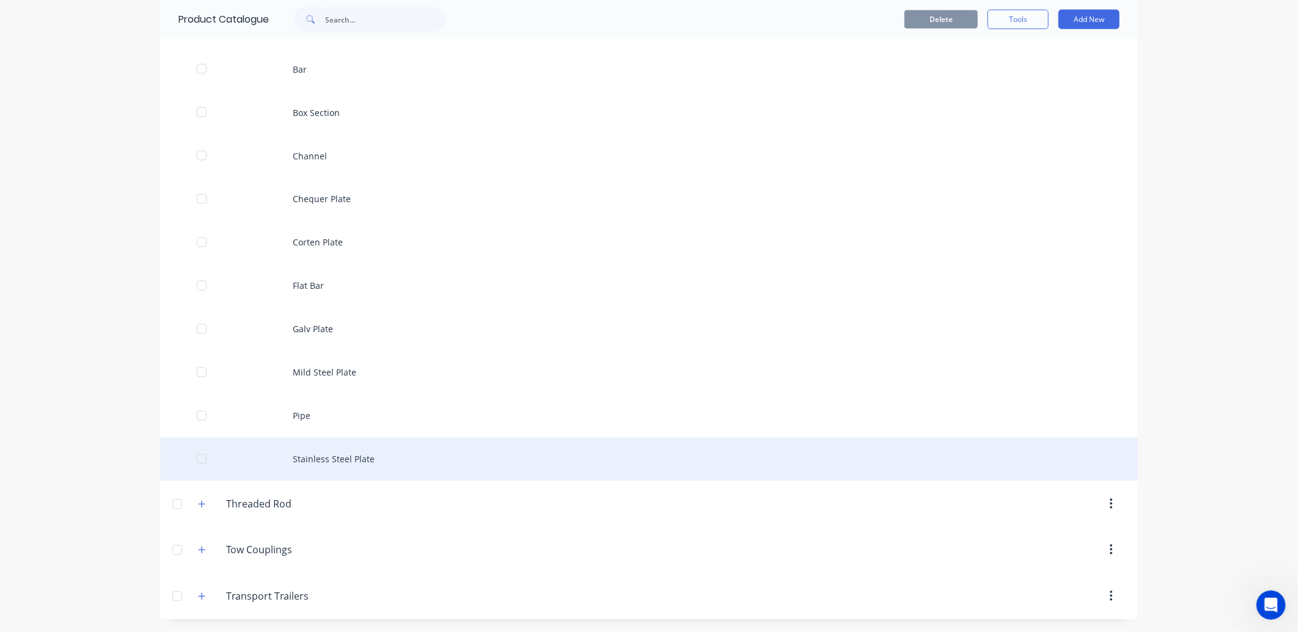
click at [318, 463] on div "Stainless Steel Plate" at bounding box center [649, 459] width 978 height 43
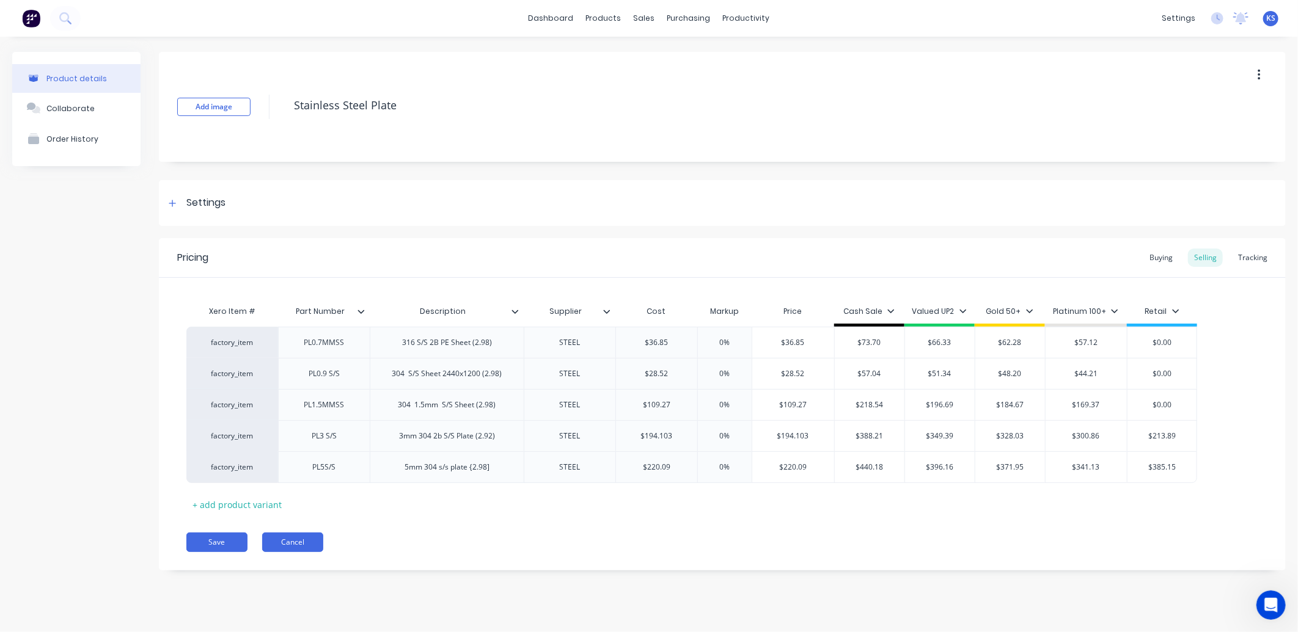
click at [284, 542] on button "Cancel" at bounding box center [292, 543] width 61 height 20
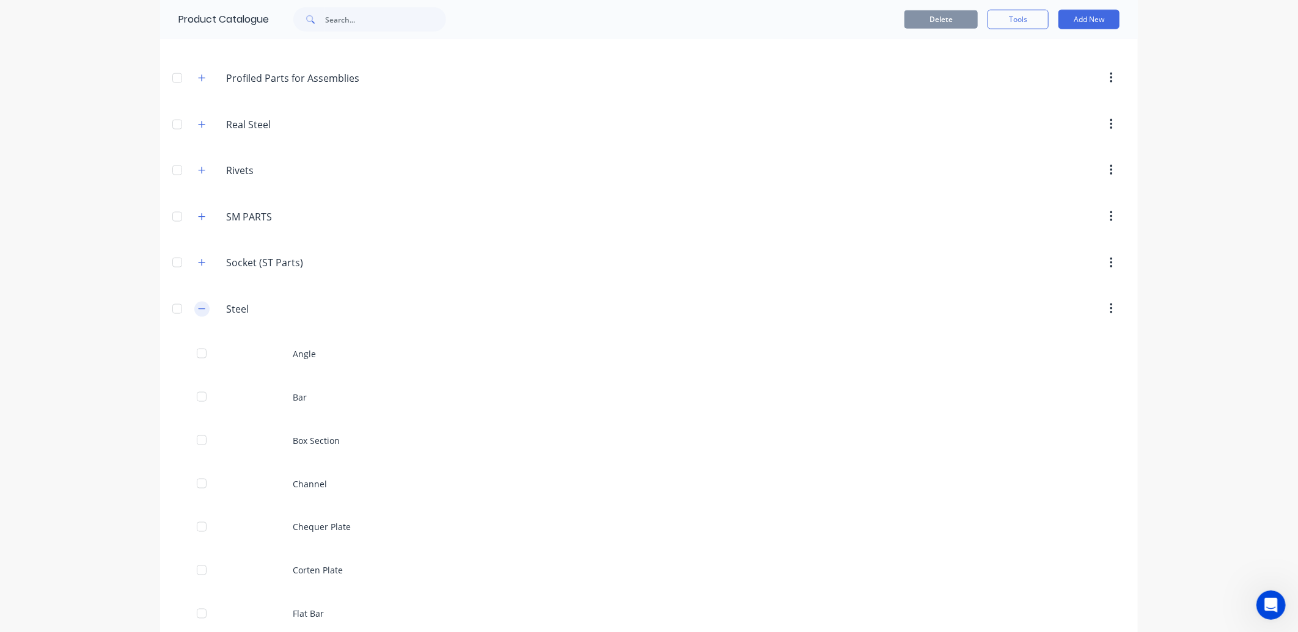
click at [199, 309] on icon "button" at bounding box center [202, 309] width 7 height 1
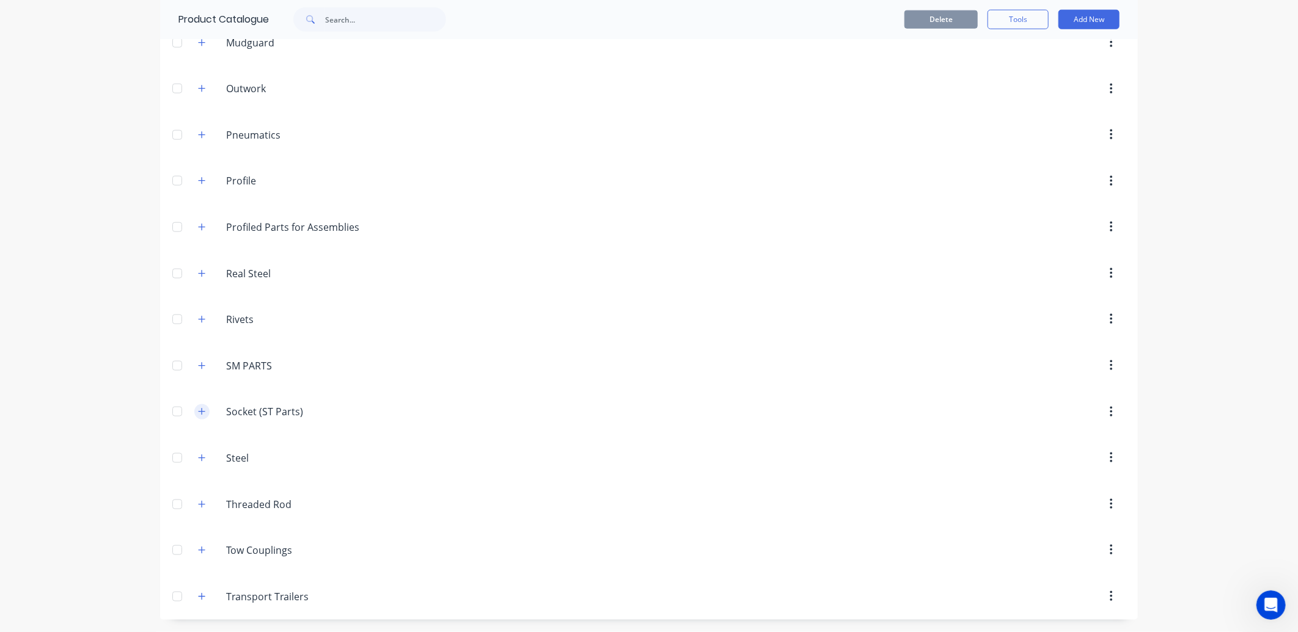
click at [198, 413] on icon "button" at bounding box center [201, 412] width 7 height 9
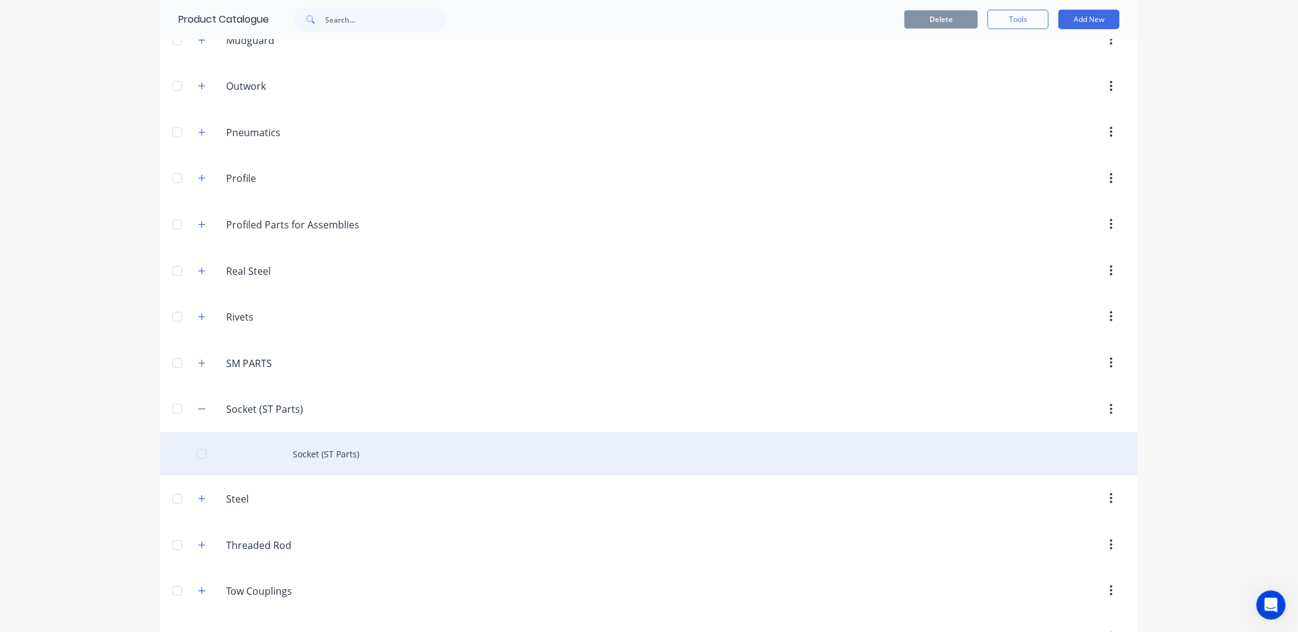
click at [335, 456] on div "Socket (ST Parts)" at bounding box center [649, 454] width 978 height 43
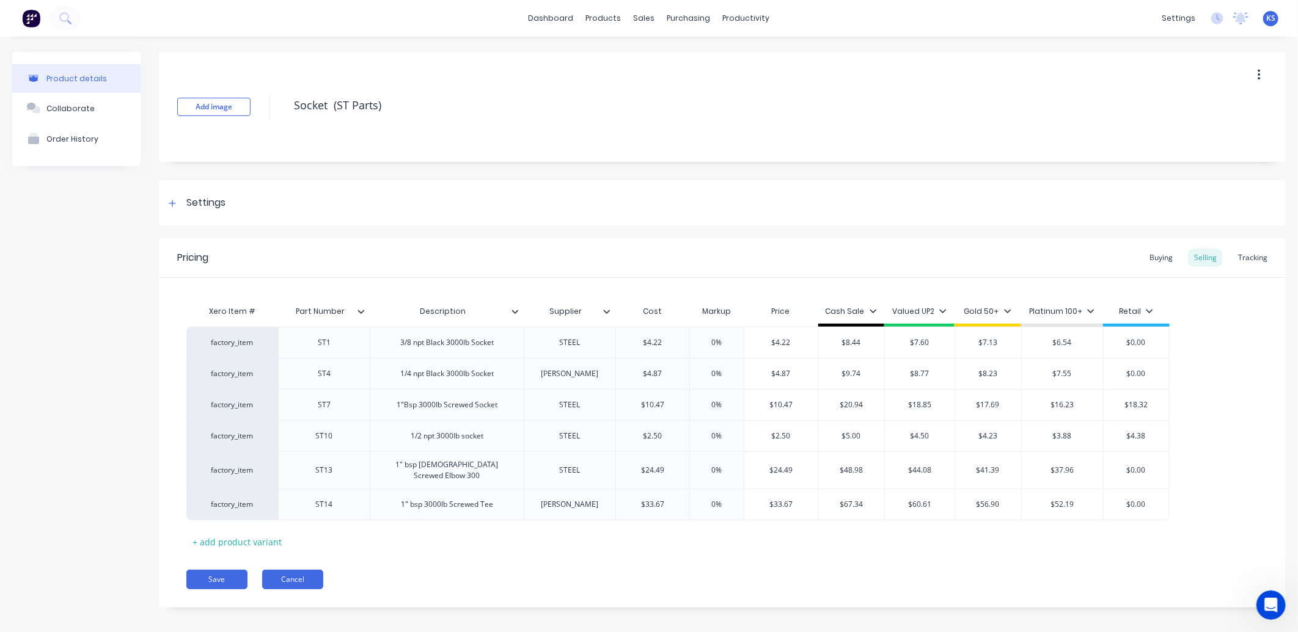
click at [279, 576] on button "Cancel" at bounding box center [292, 580] width 61 height 20
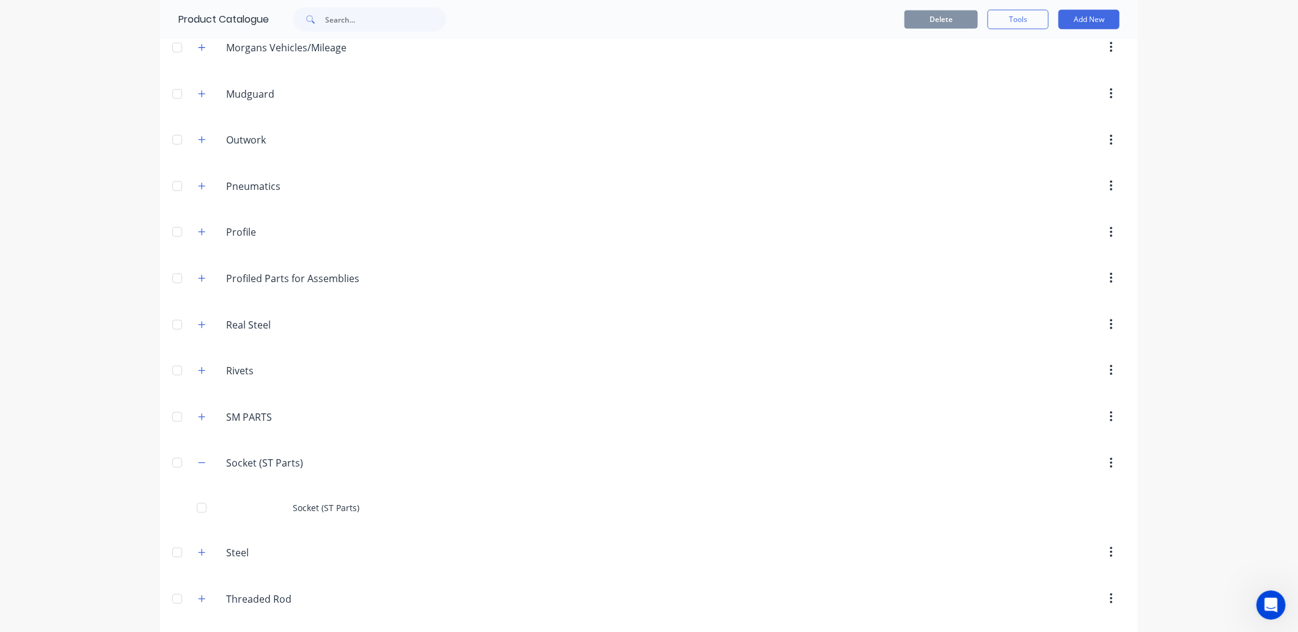
scroll to position [847, 0]
click at [198, 367] on icon "button" at bounding box center [201, 368] width 7 height 9
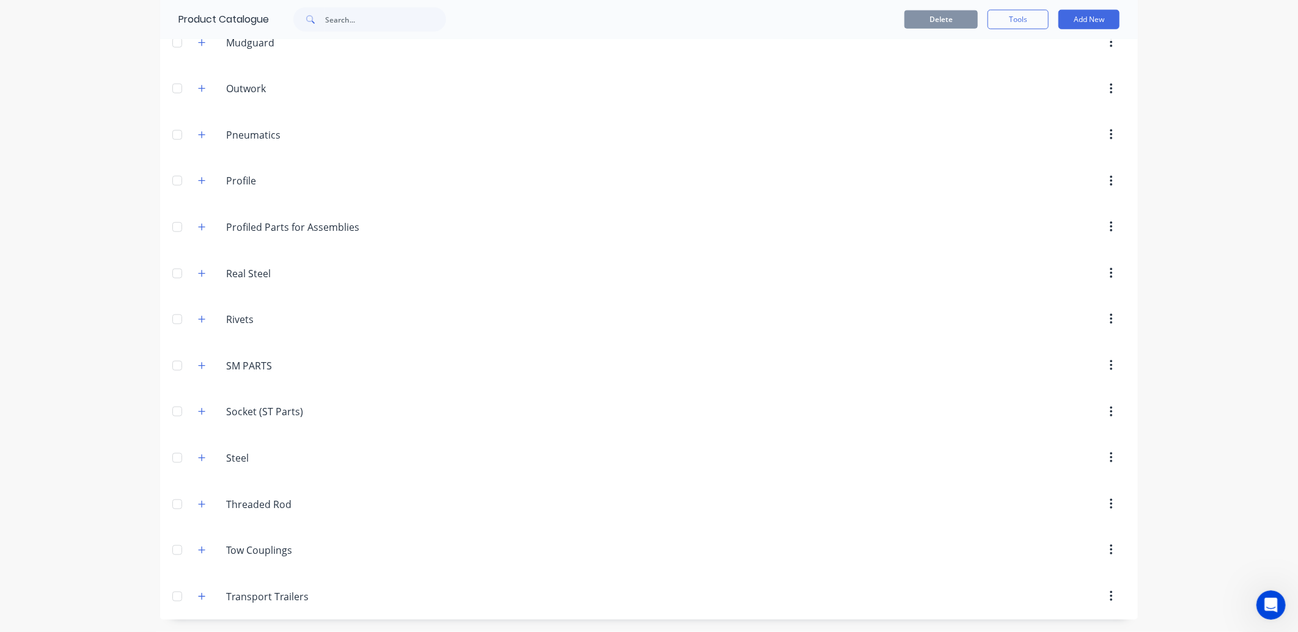
scroll to position [804, 0]
click at [198, 368] on icon "button" at bounding box center [201, 366] width 7 height 9
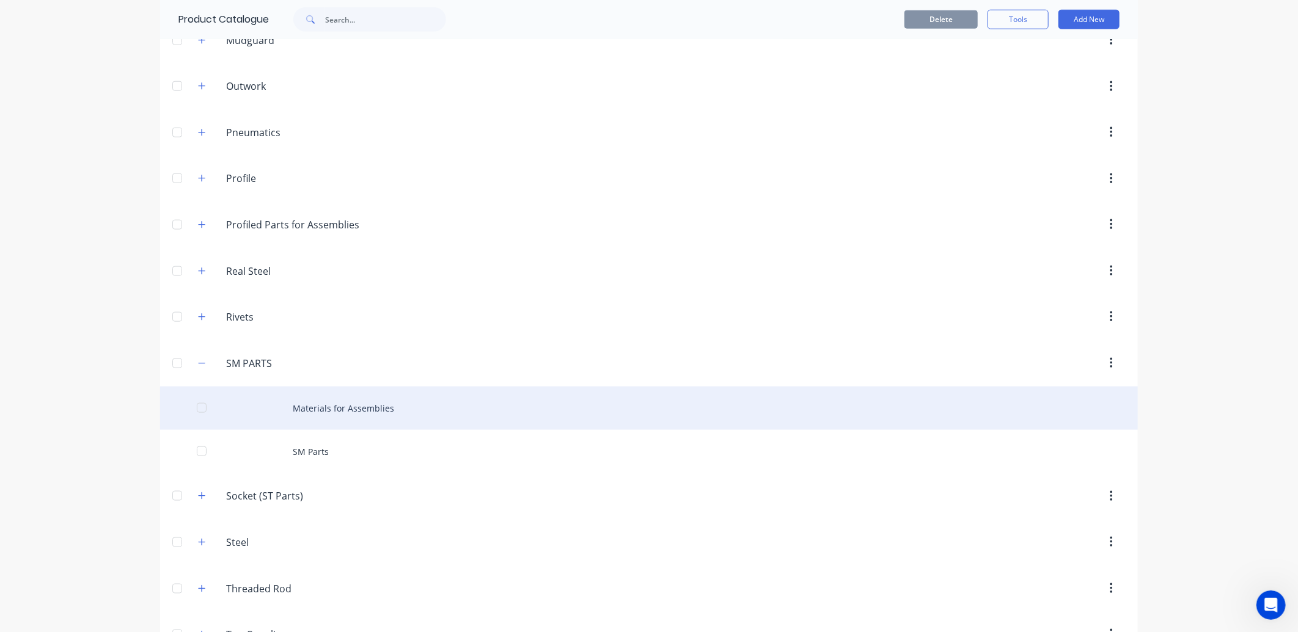
click at [328, 411] on div "Materials for Assemblies" at bounding box center [649, 408] width 978 height 43
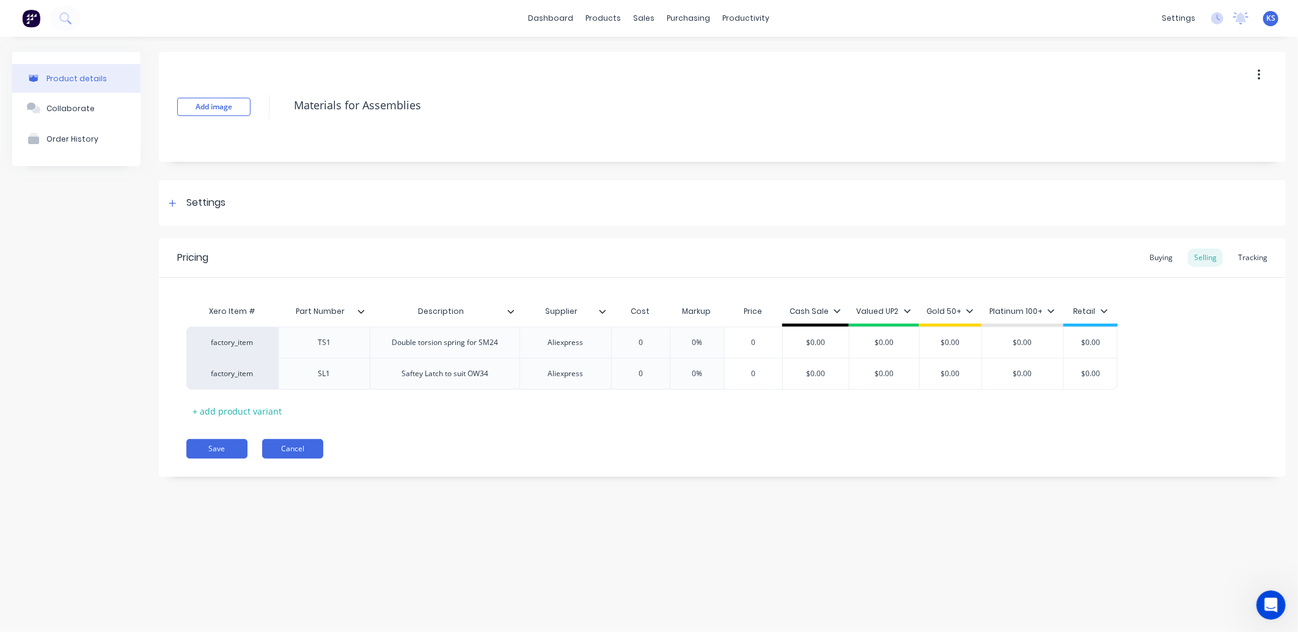
click at [290, 447] on button "Cancel" at bounding box center [292, 449] width 61 height 20
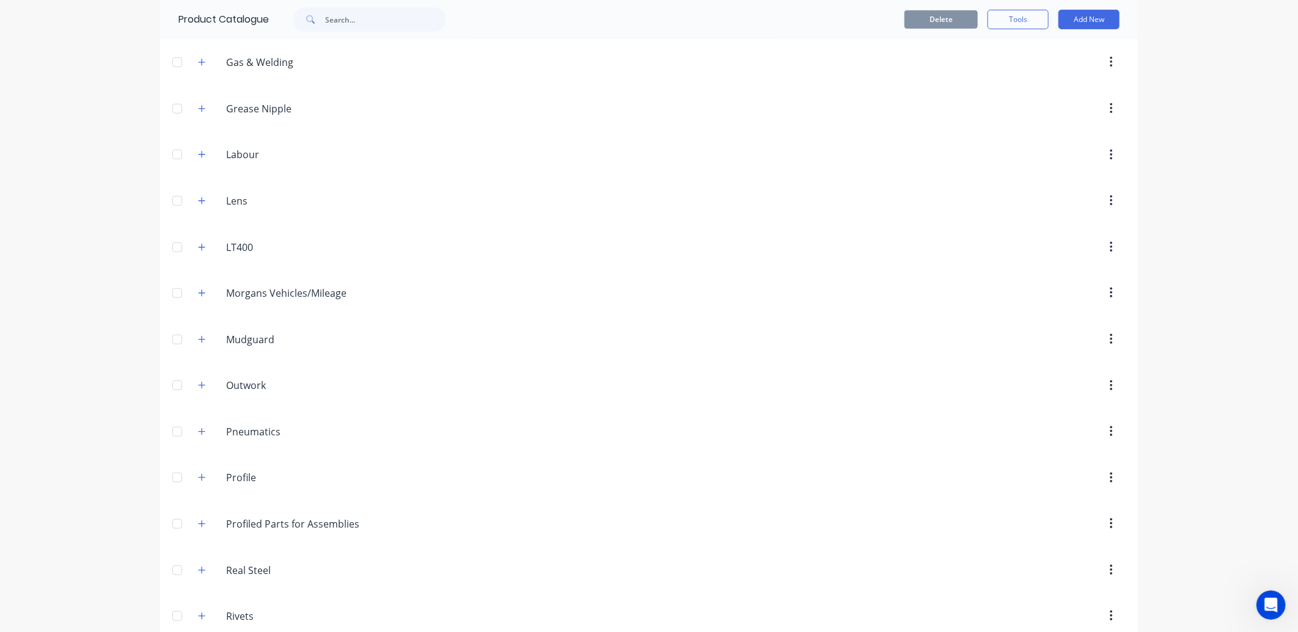
scroll to position [611, 0]
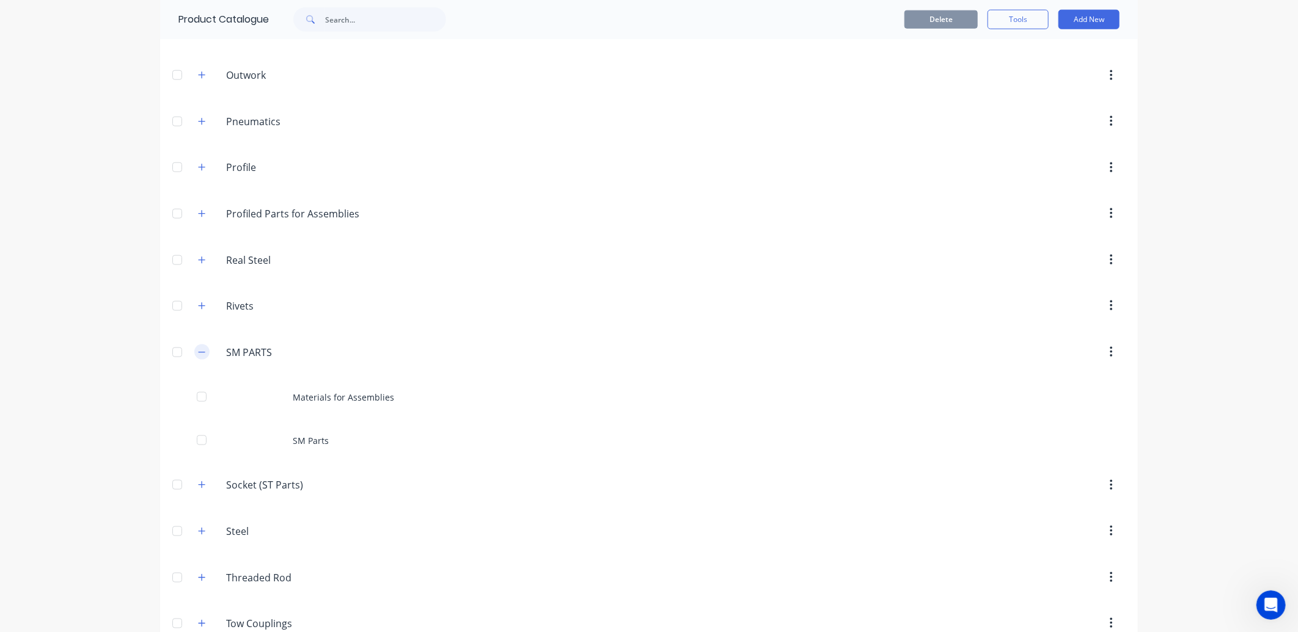
click at [194, 356] on button "button" at bounding box center [201, 352] width 15 height 15
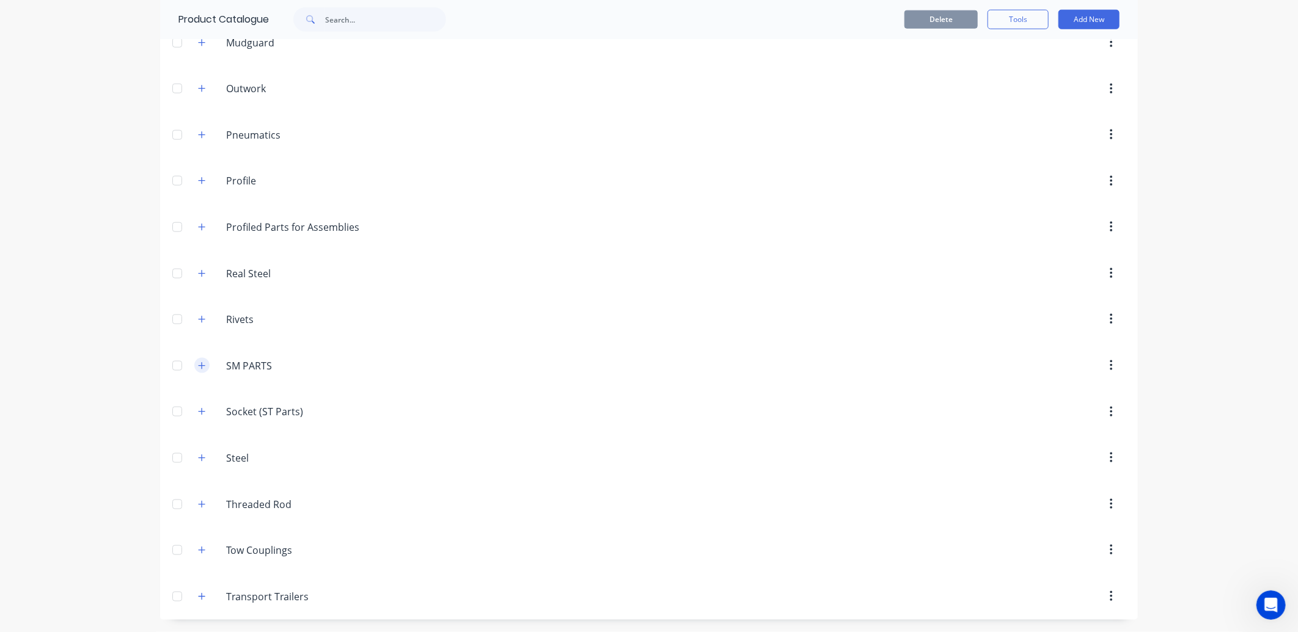
scroll to position [804, 0]
click at [198, 318] on icon "button" at bounding box center [201, 319] width 7 height 9
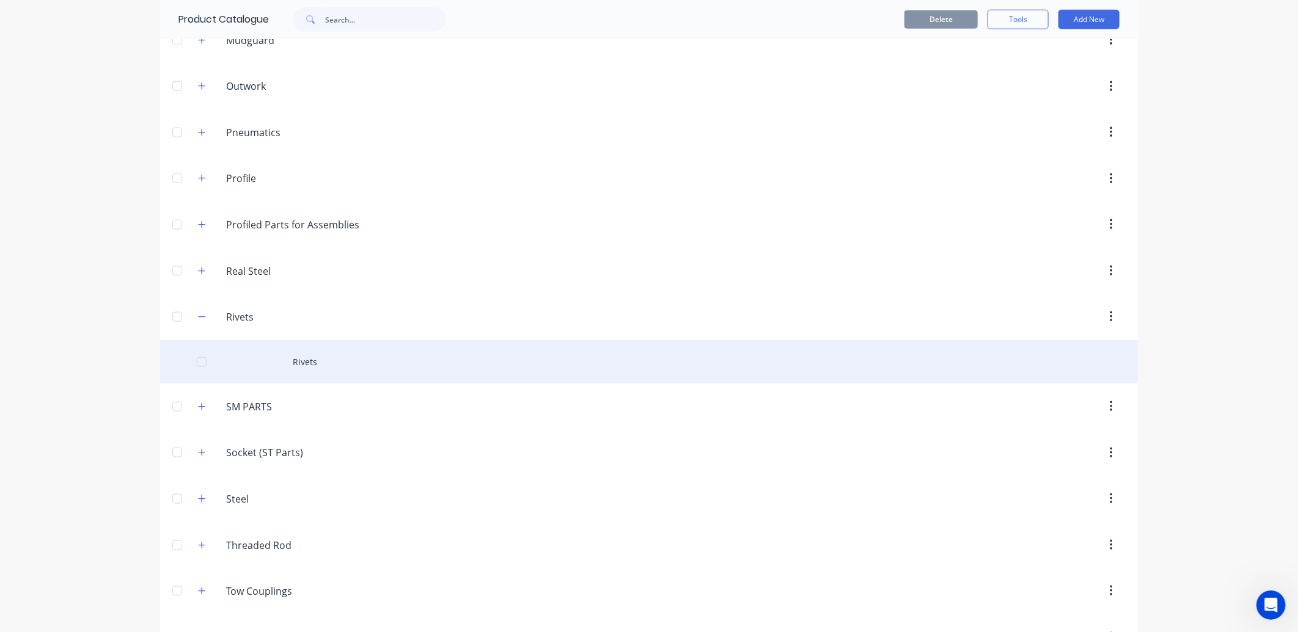
click at [292, 376] on div "Rivets" at bounding box center [649, 361] width 978 height 43
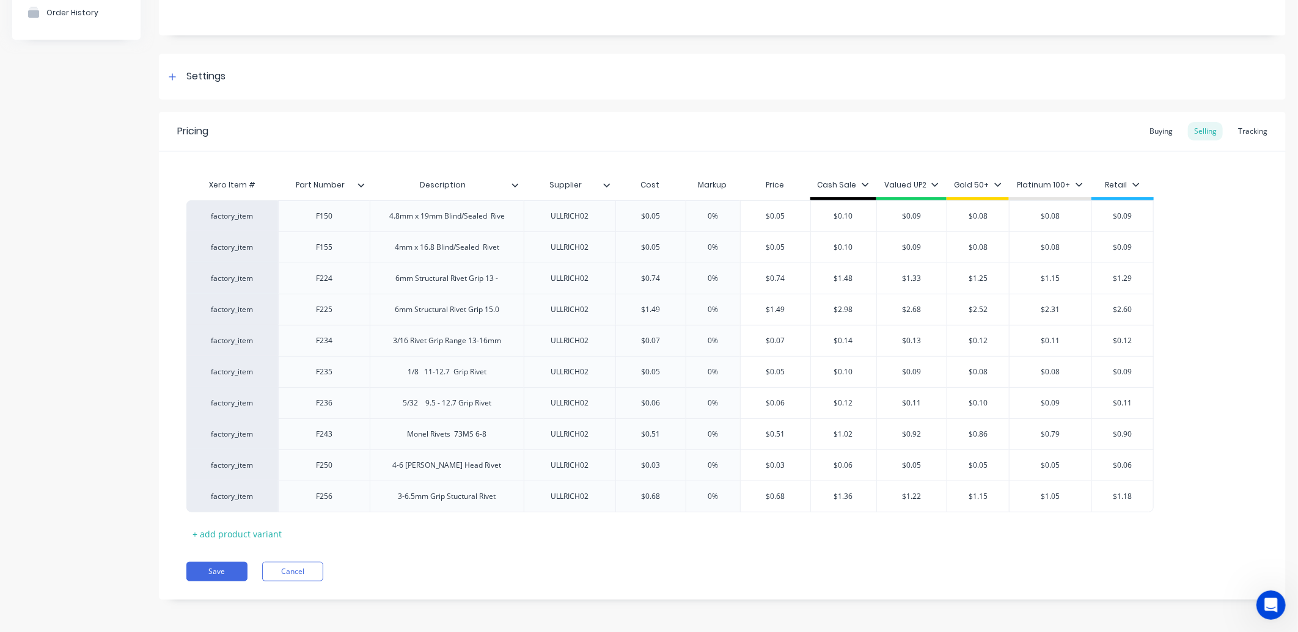
scroll to position [128, 0]
click at [308, 571] on button "Cancel" at bounding box center [292, 571] width 61 height 20
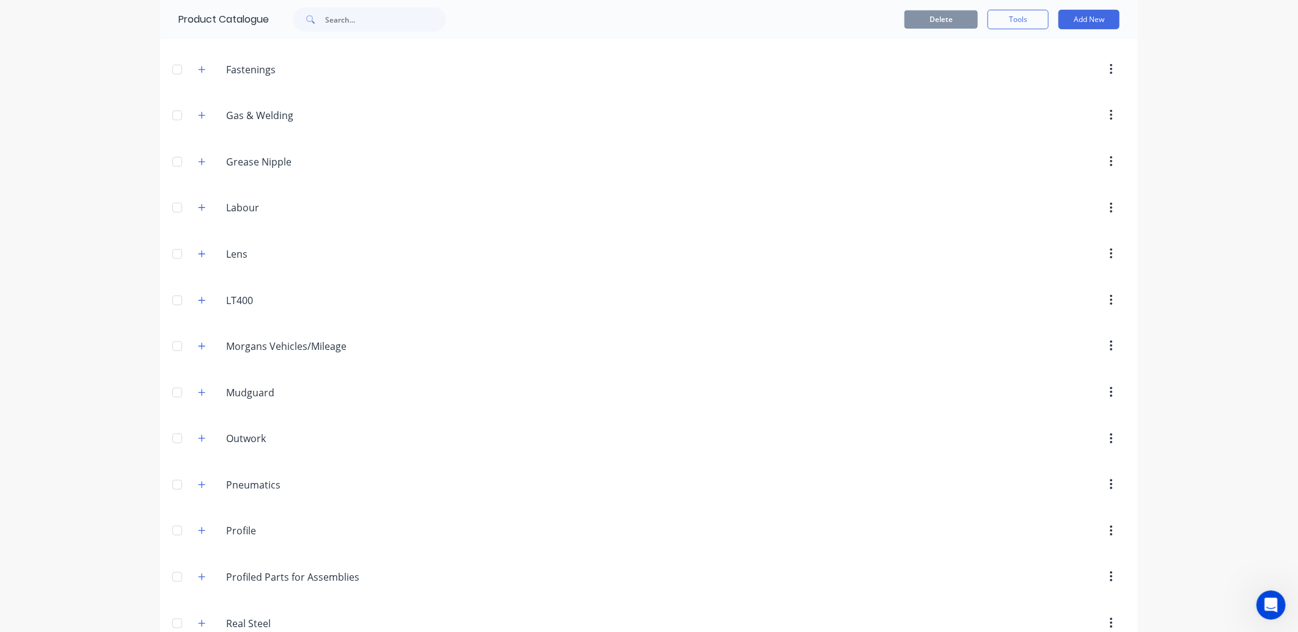
scroll to position [611, 0]
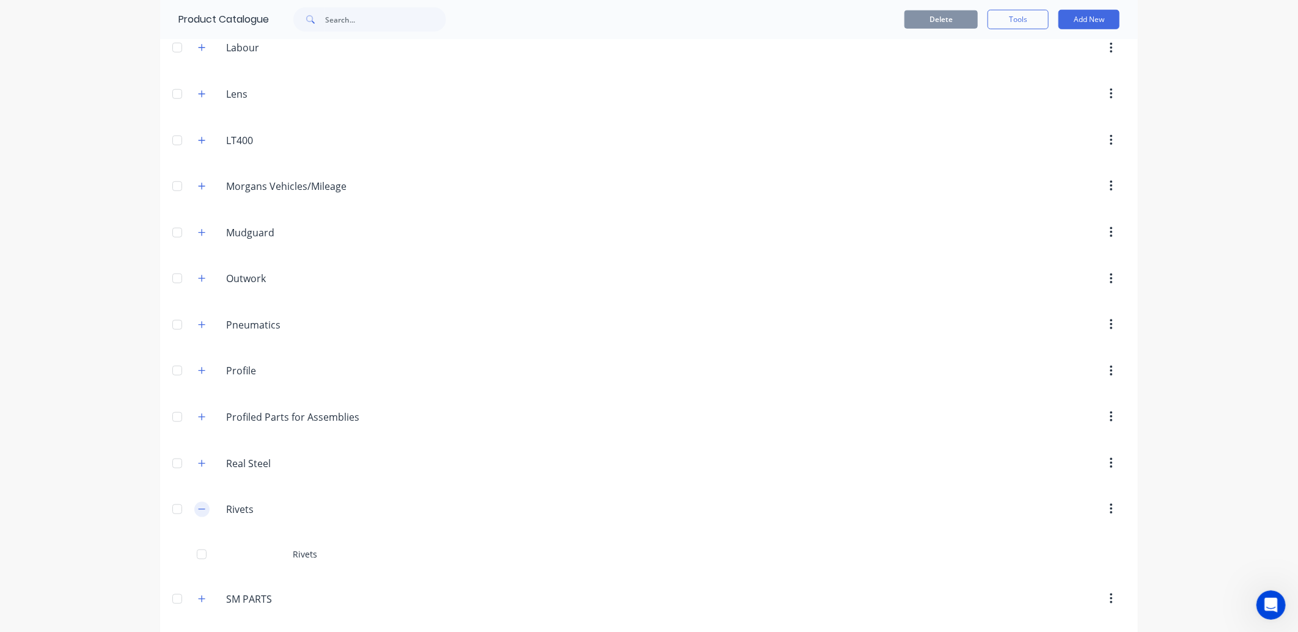
click at [198, 512] on icon "button" at bounding box center [201, 509] width 7 height 9
click at [198, 461] on icon "button" at bounding box center [201, 463] width 7 height 9
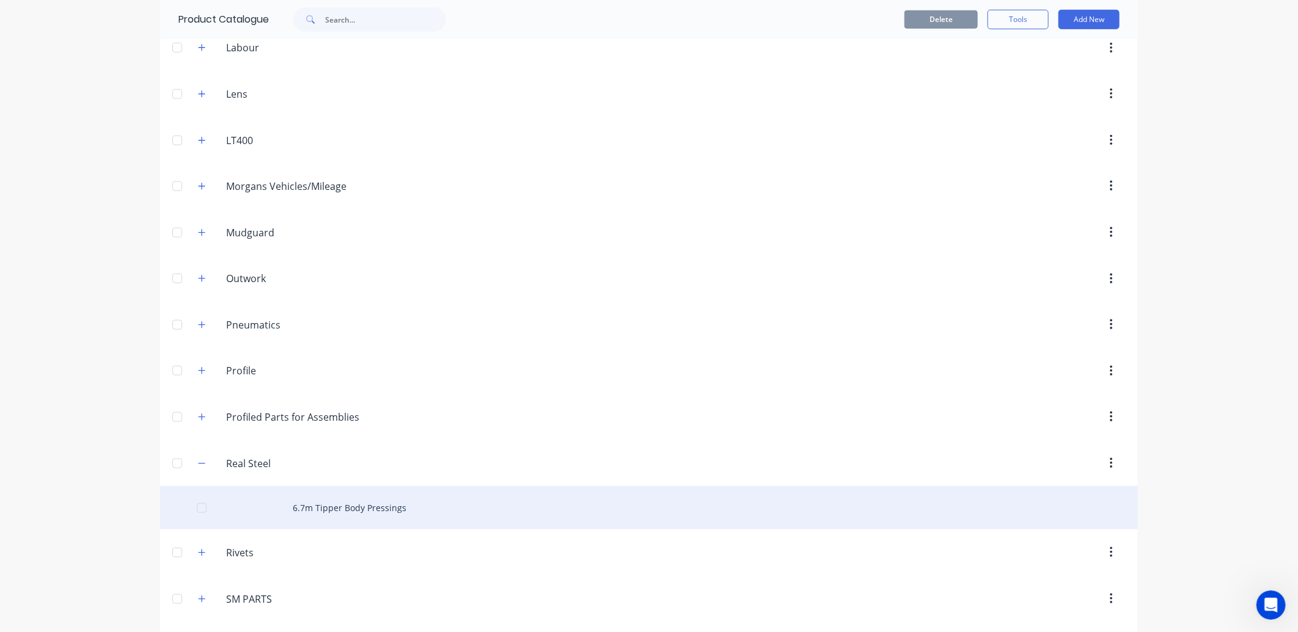
click at [386, 514] on div "6.7m Tipper Body Pressings" at bounding box center [649, 507] width 978 height 43
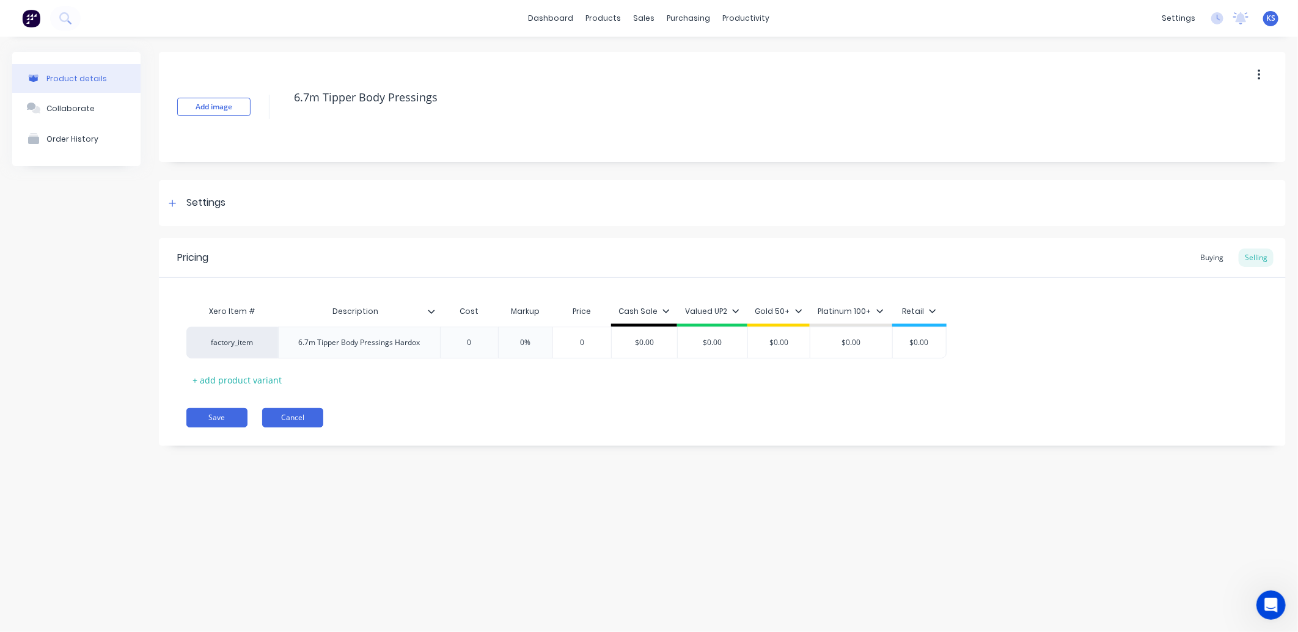
click at [303, 419] on button "Cancel" at bounding box center [292, 418] width 61 height 20
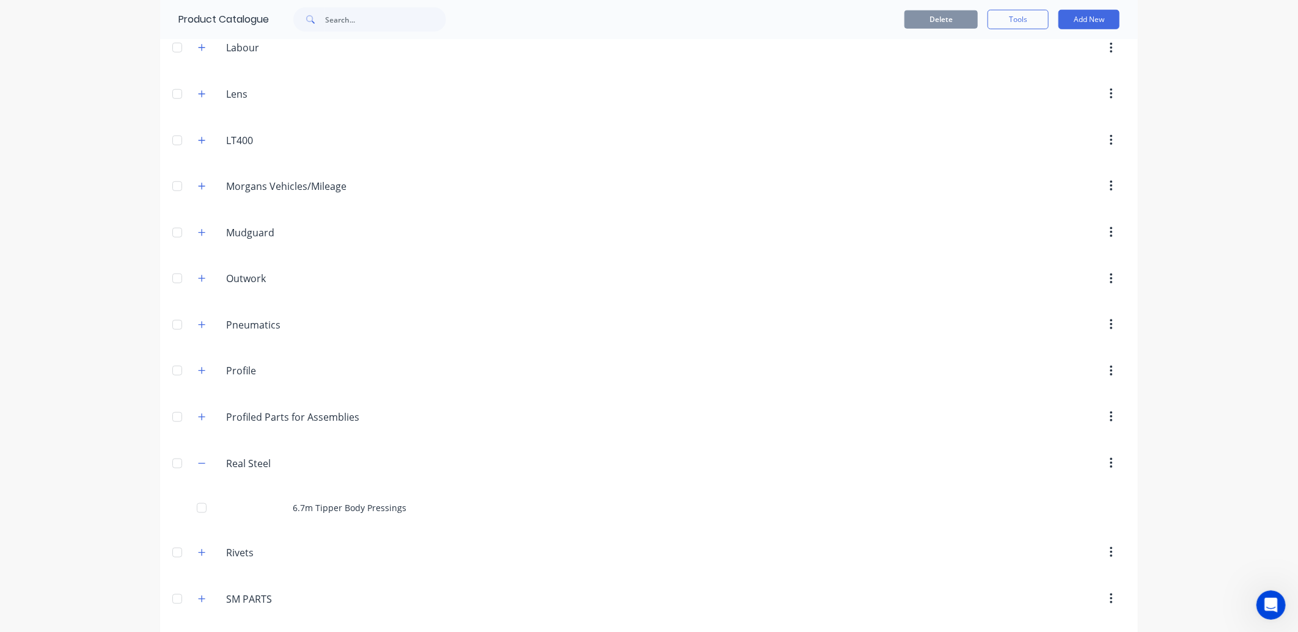
scroll to position [679, 0]
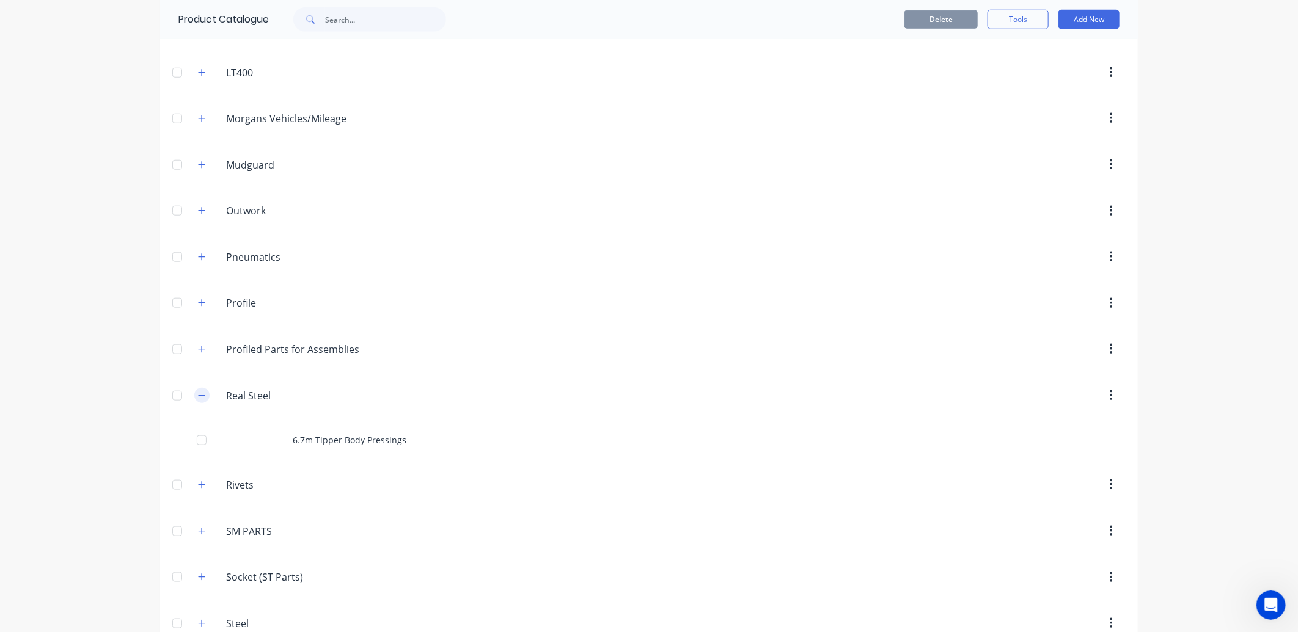
click at [198, 400] on icon "button" at bounding box center [201, 396] width 7 height 9
click at [198, 348] on icon "button" at bounding box center [201, 349] width 7 height 9
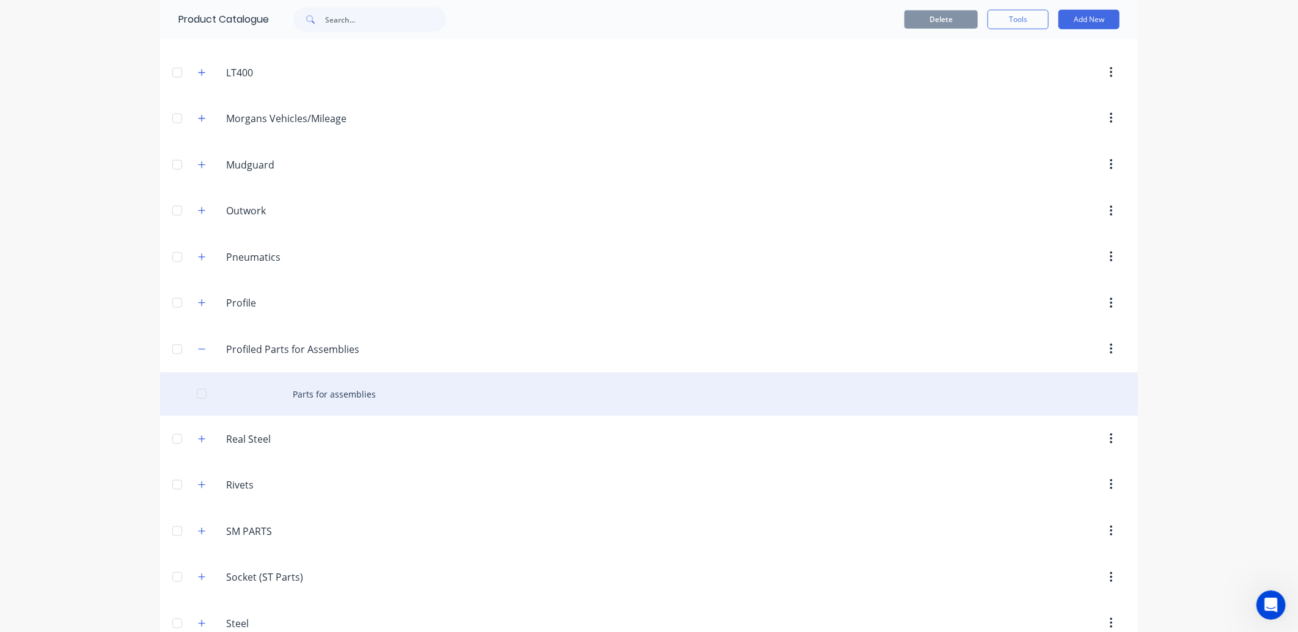
click at [392, 405] on div "Parts for assemblies" at bounding box center [649, 394] width 978 height 43
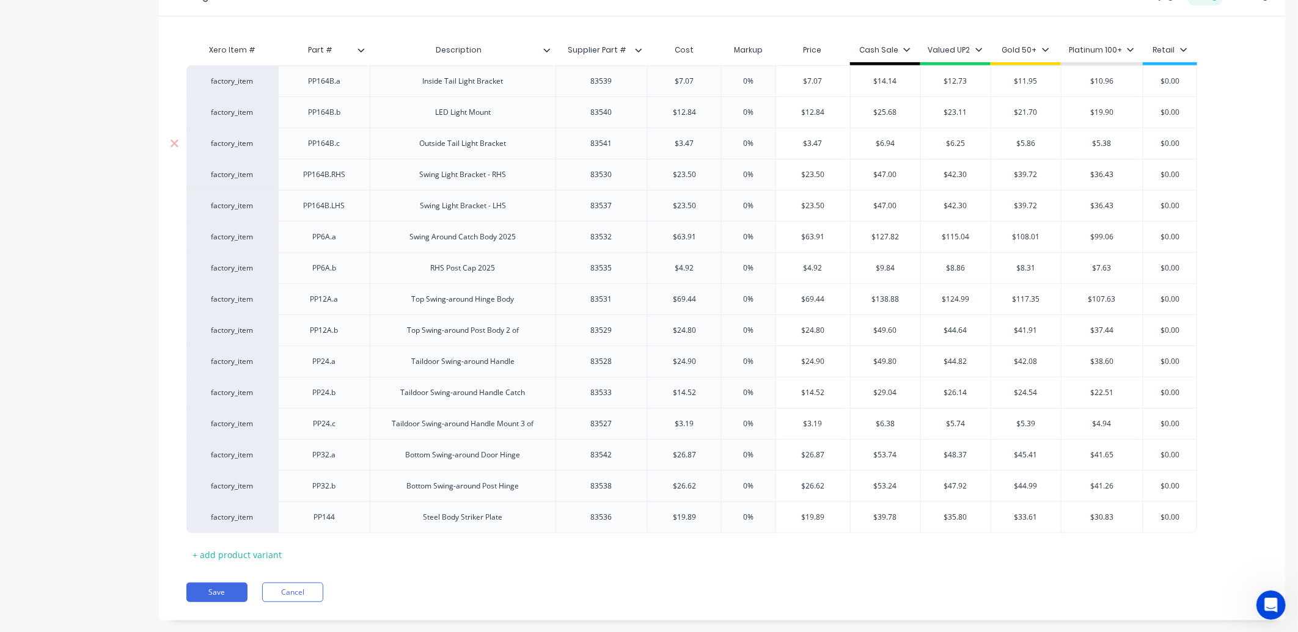
scroll to position [271, 0]
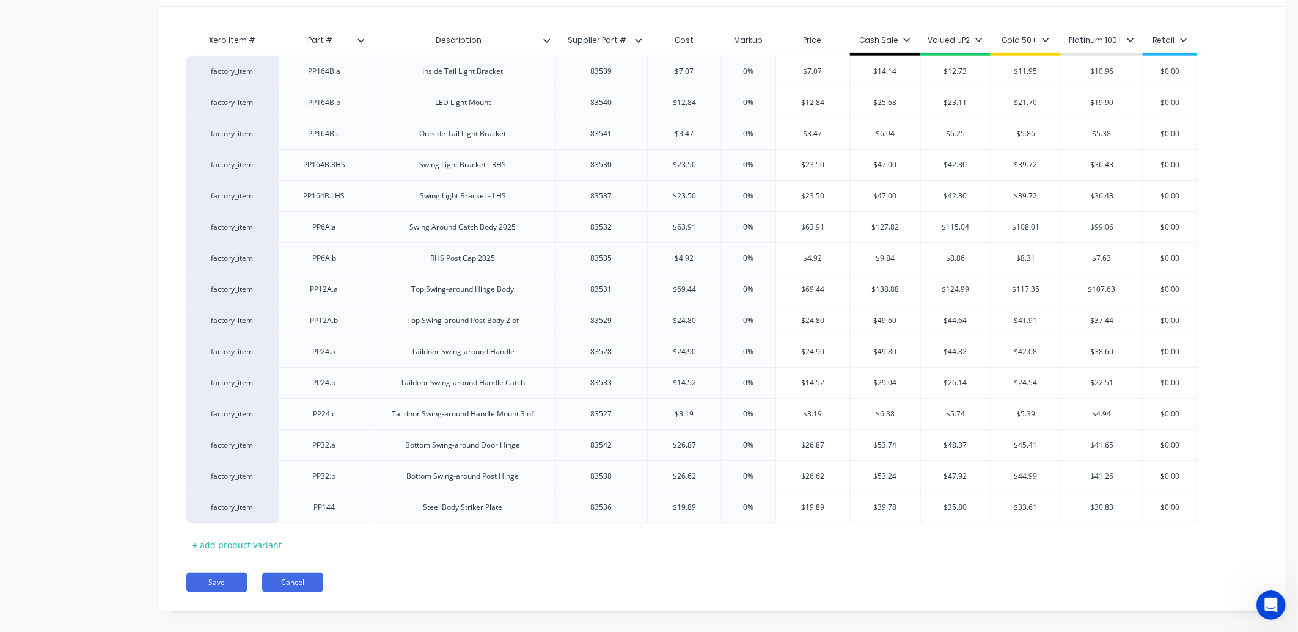
click at [301, 585] on button "Cancel" at bounding box center [292, 583] width 61 height 20
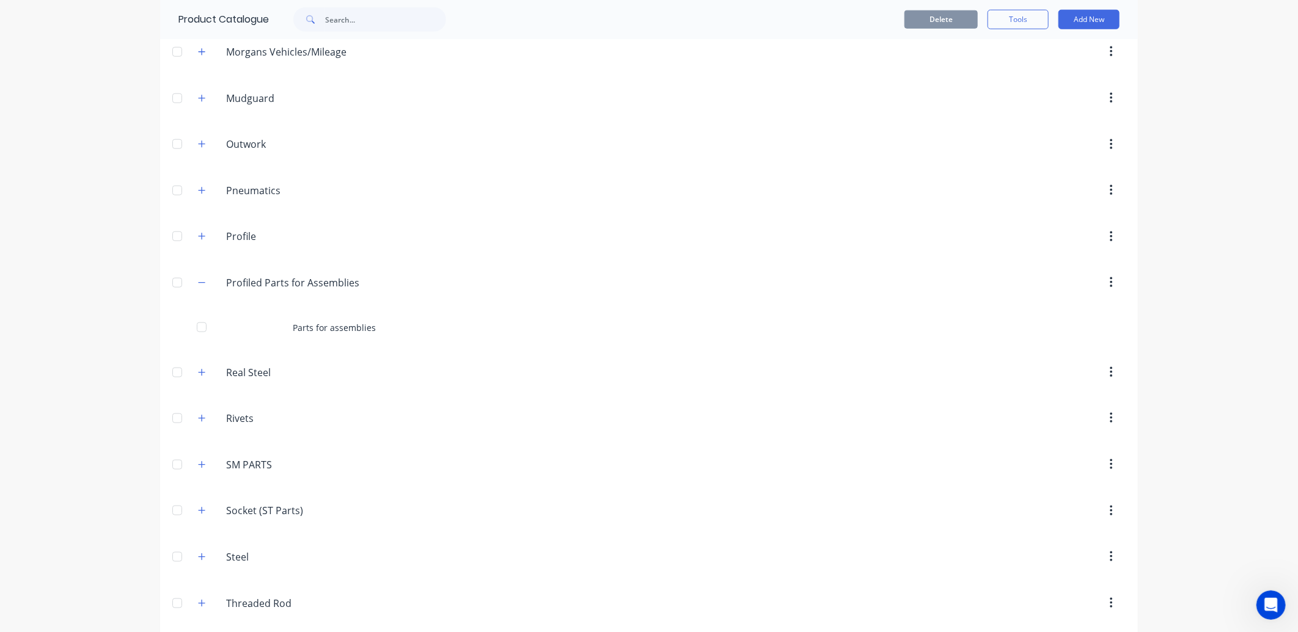
scroll to position [747, 0]
click at [198, 283] on icon "button" at bounding box center [201, 281] width 7 height 9
click at [199, 233] on icon "button" at bounding box center [201, 235] width 7 height 9
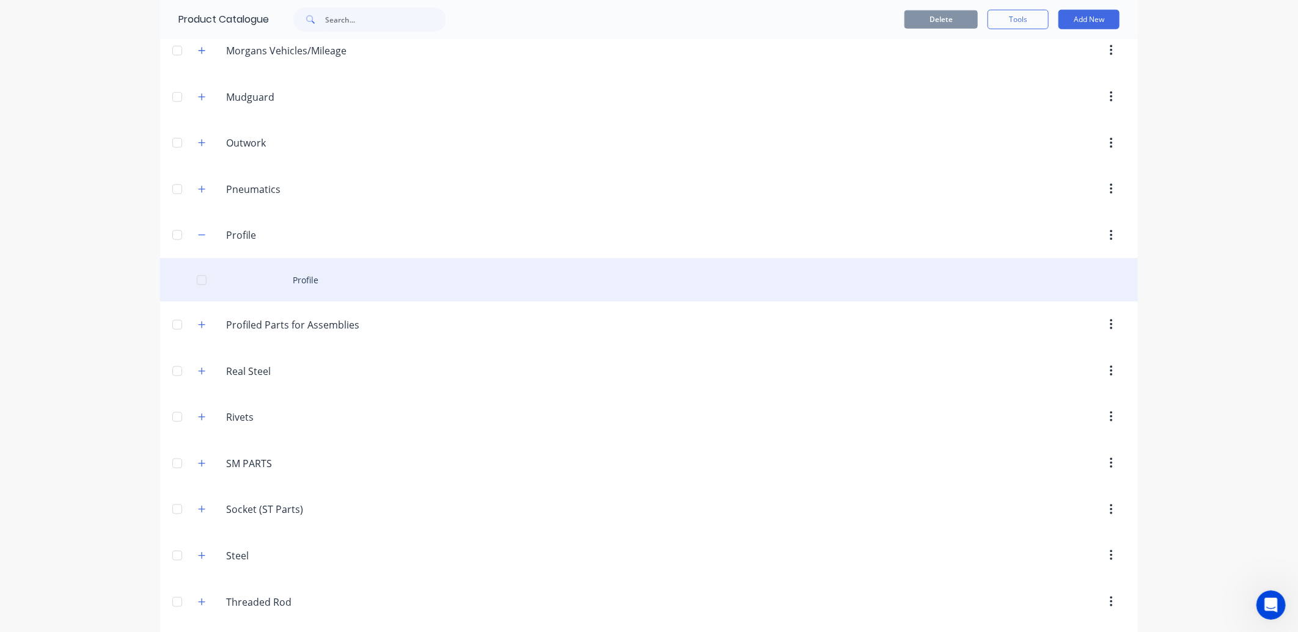
click at [334, 285] on div "Profile" at bounding box center [649, 279] width 978 height 43
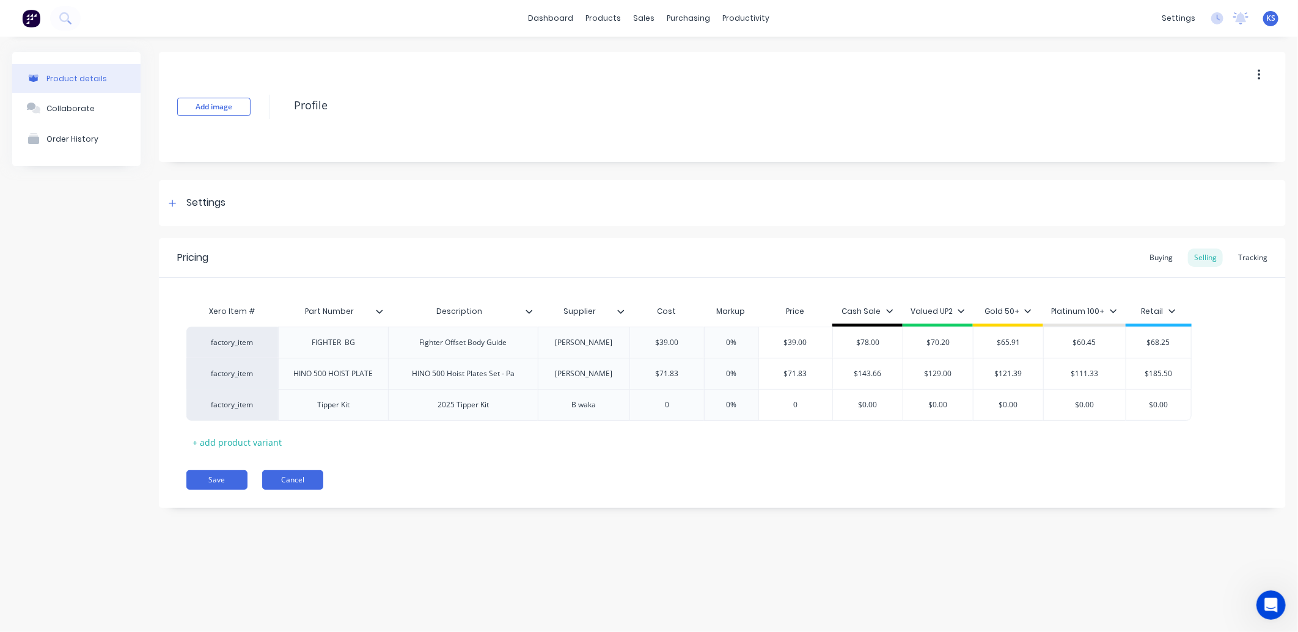
click at [296, 486] on button "Cancel" at bounding box center [292, 480] width 61 height 20
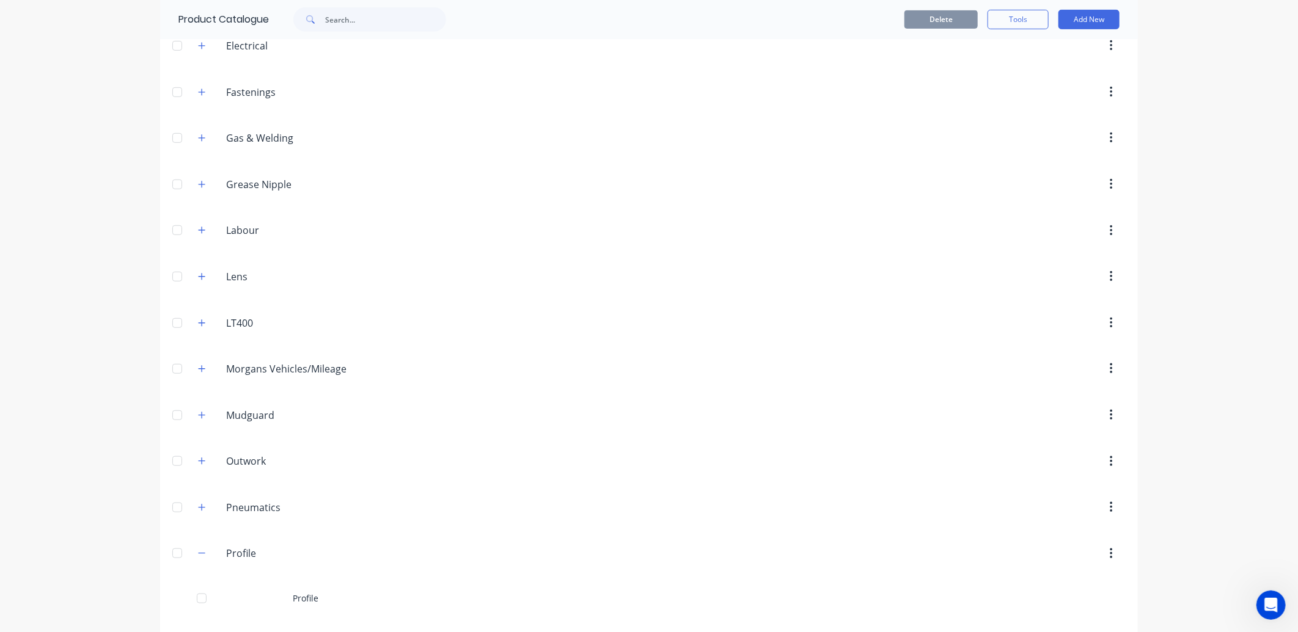
scroll to position [543, 0]
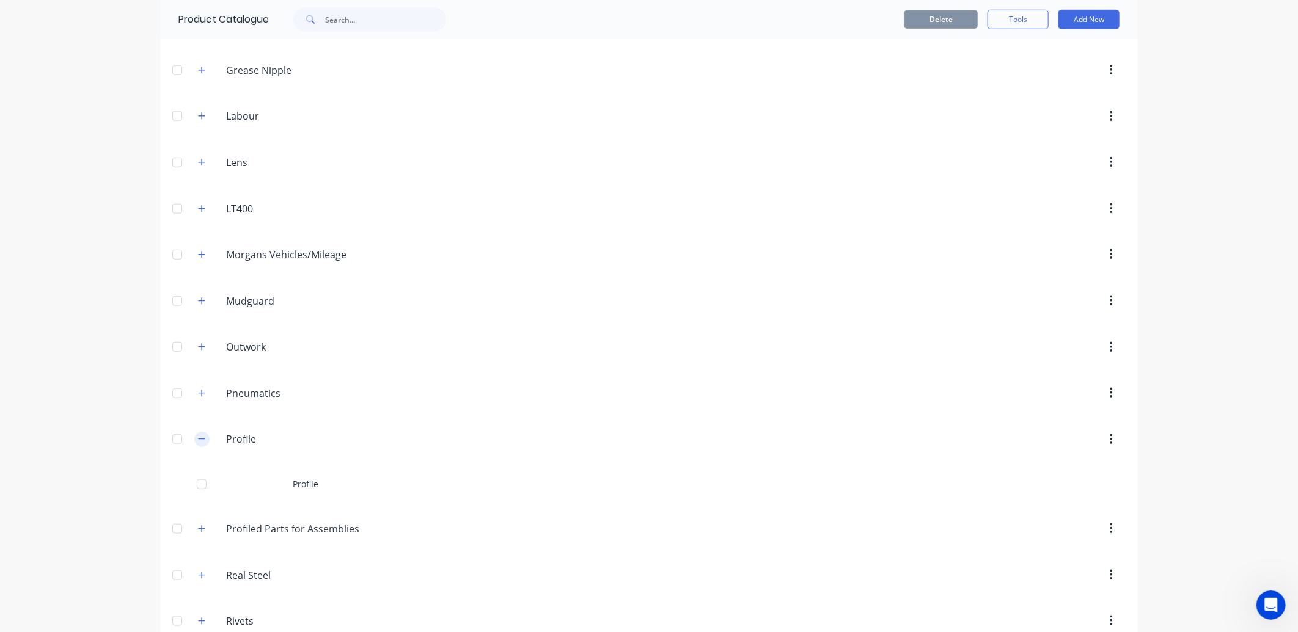
click at [198, 442] on icon "button" at bounding box center [201, 439] width 7 height 9
click at [198, 398] on icon "button" at bounding box center [201, 393] width 7 height 9
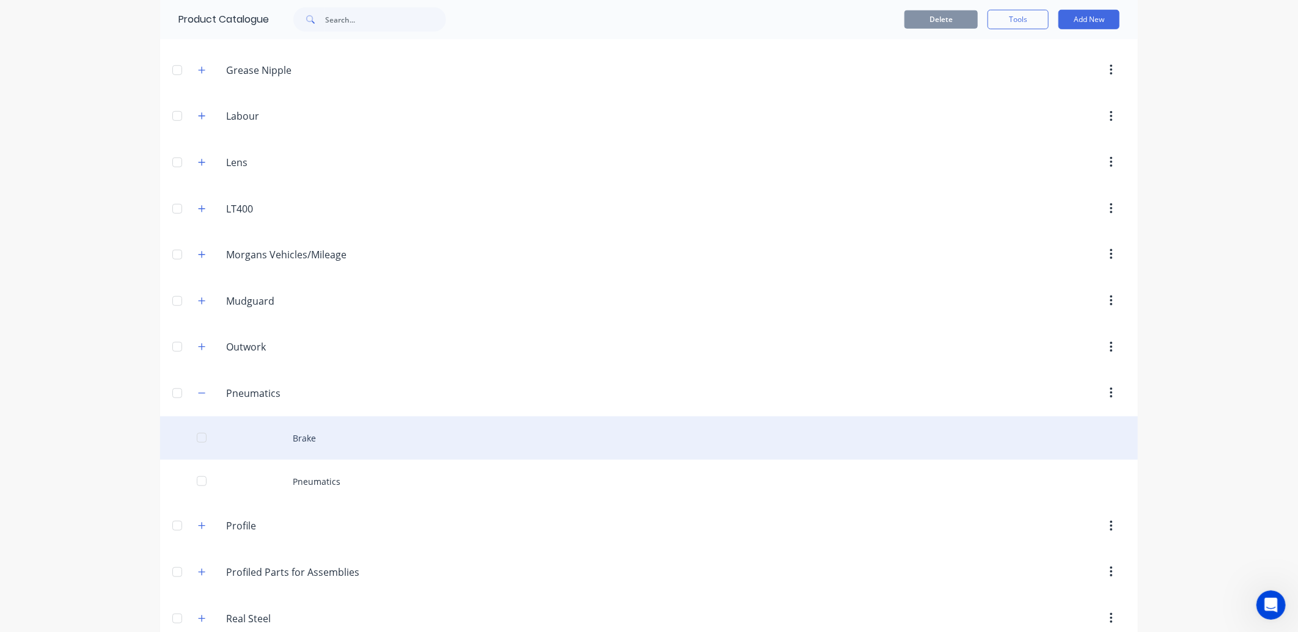
click at [321, 436] on div "Brake" at bounding box center [649, 438] width 978 height 43
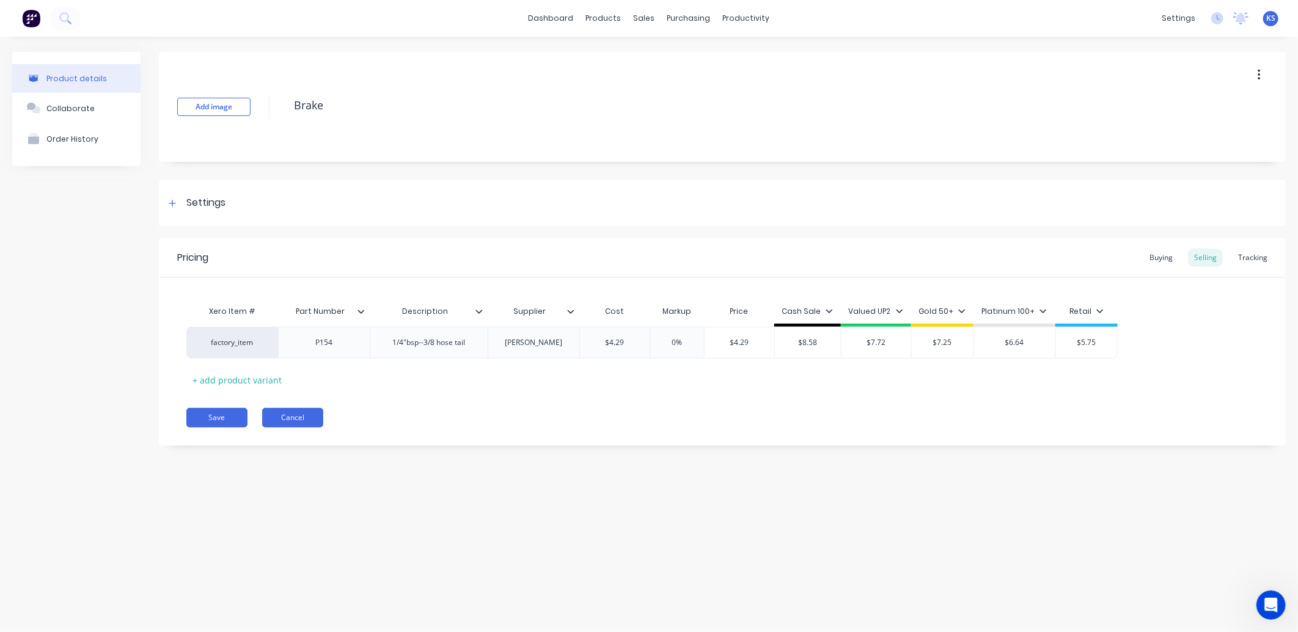
click at [291, 414] on button "Cancel" at bounding box center [292, 418] width 61 height 20
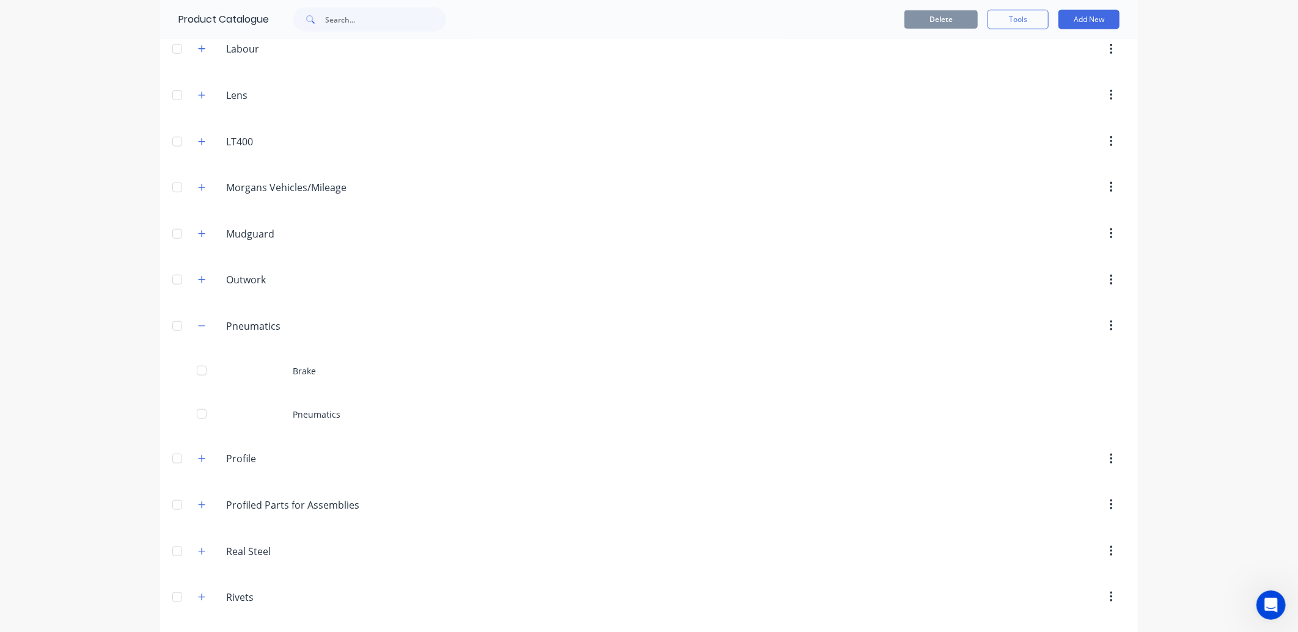
scroll to position [611, 0]
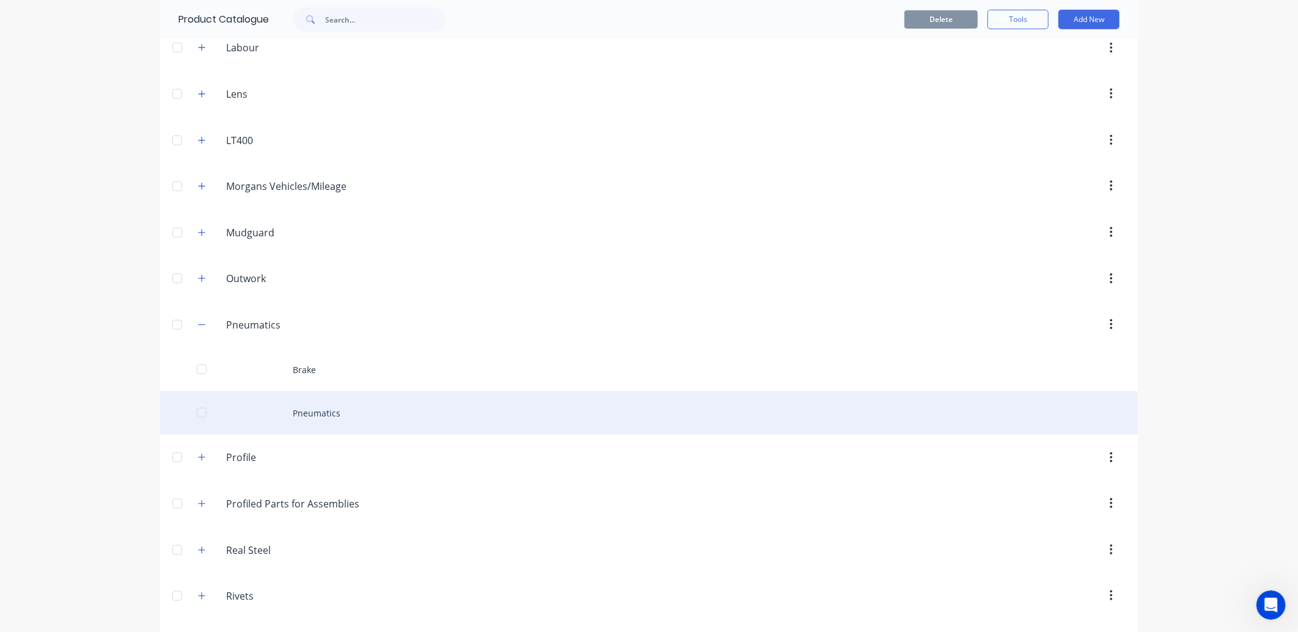
click at [320, 418] on div "Pneumatics" at bounding box center [649, 413] width 978 height 43
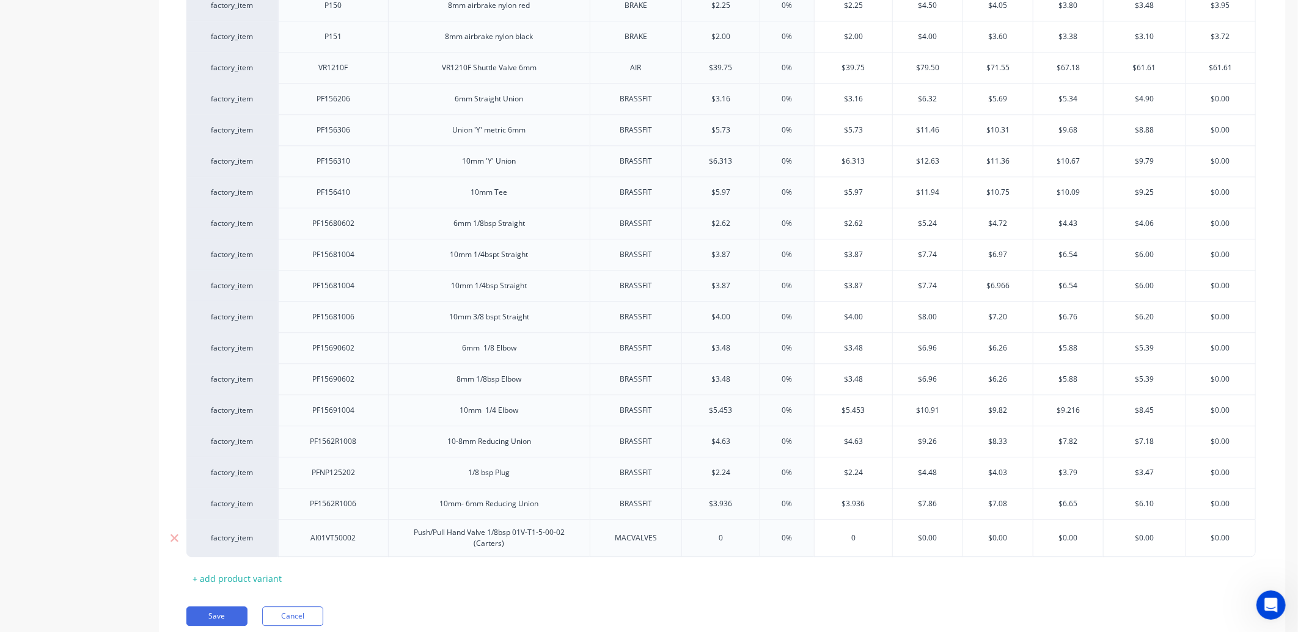
scroll to position [1883, 0]
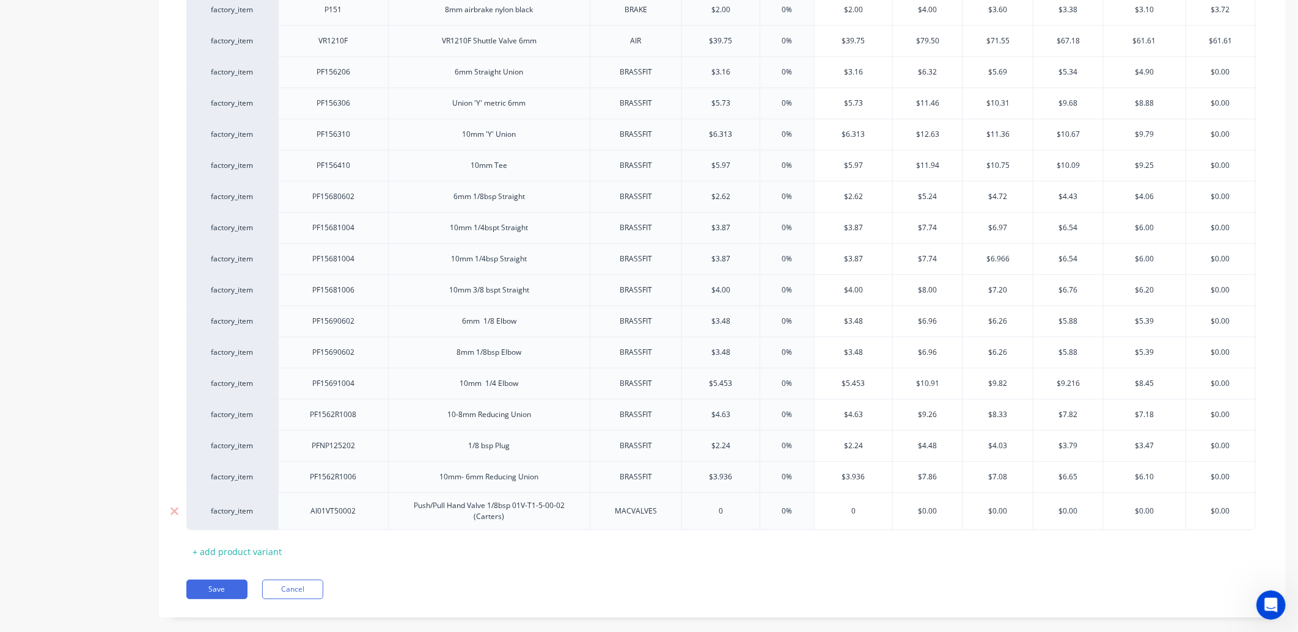
click at [724, 506] on input "0" at bounding box center [721, 511] width 78 height 11
click at [930, 506] on input "text" at bounding box center [928, 511] width 70 height 11
click at [932, 506] on input "$0.00" at bounding box center [928, 511] width 70 height 11
click at [1003, 506] on input "$0.00" at bounding box center [998, 511] width 70 height 11
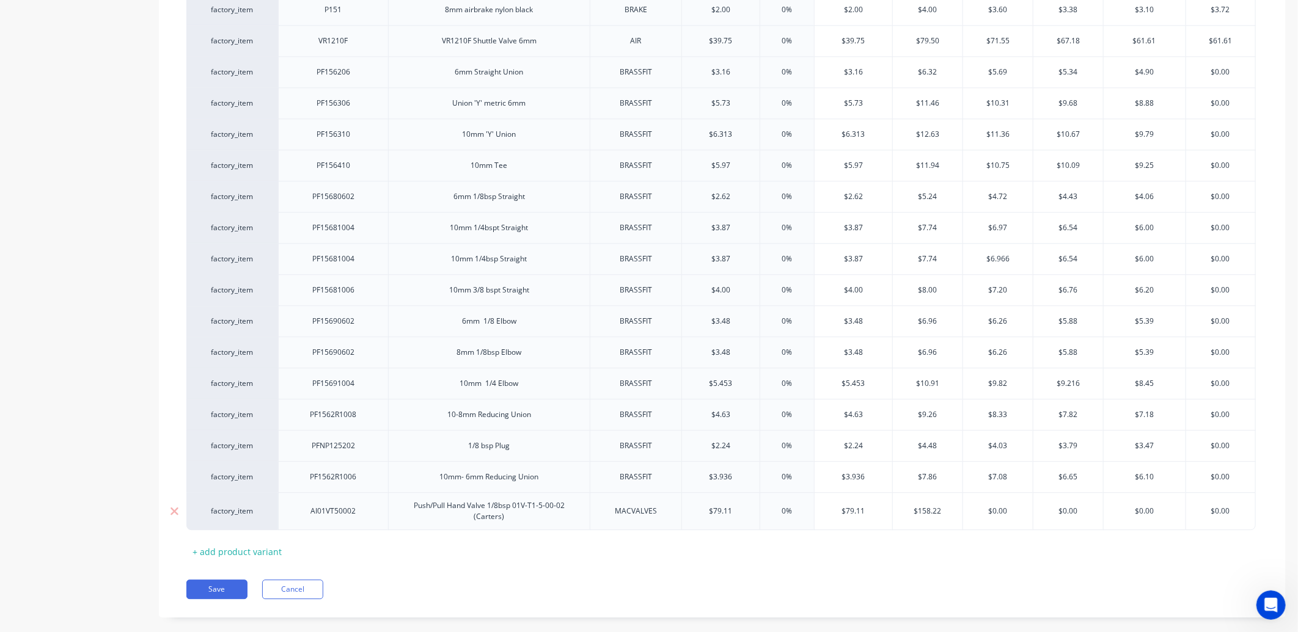
click at [1003, 506] on input "$0.00" at bounding box center [998, 511] width 70 height 11
click at [1229, 506] on input "$0.00" at bounding box center [1220, 511] width 69 height 11
click at [206, 580] on button "Save" at bounding box center [216, 590] width 61 height 20
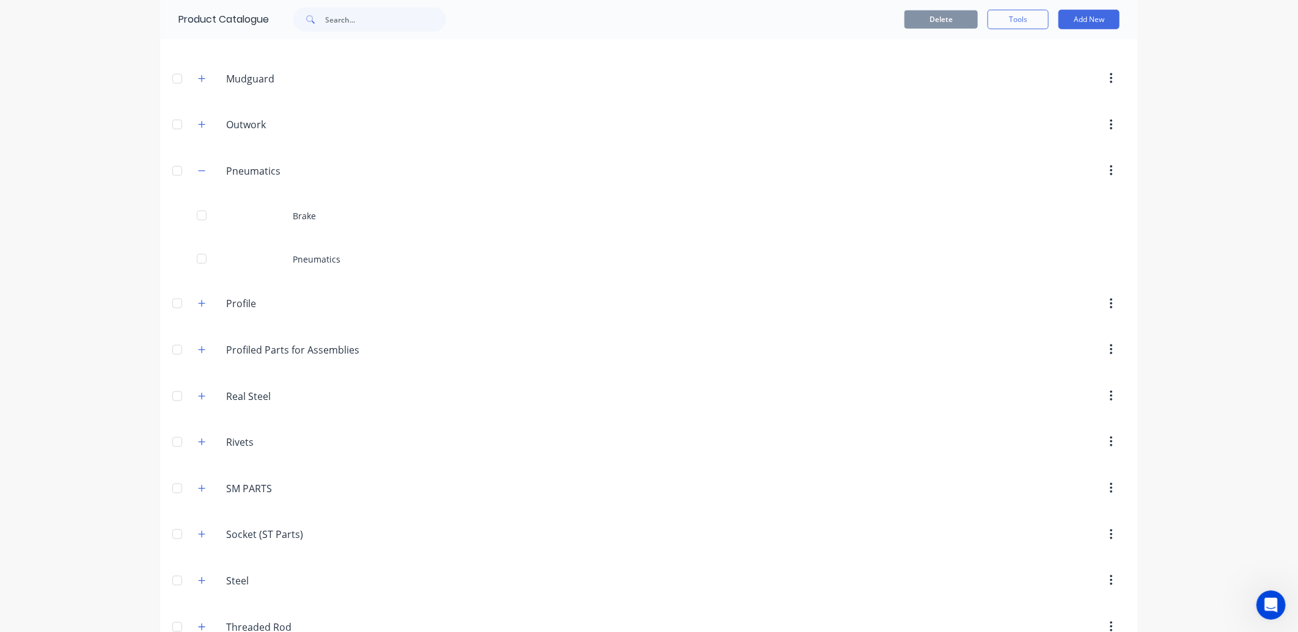
scroll to position [882, 0]
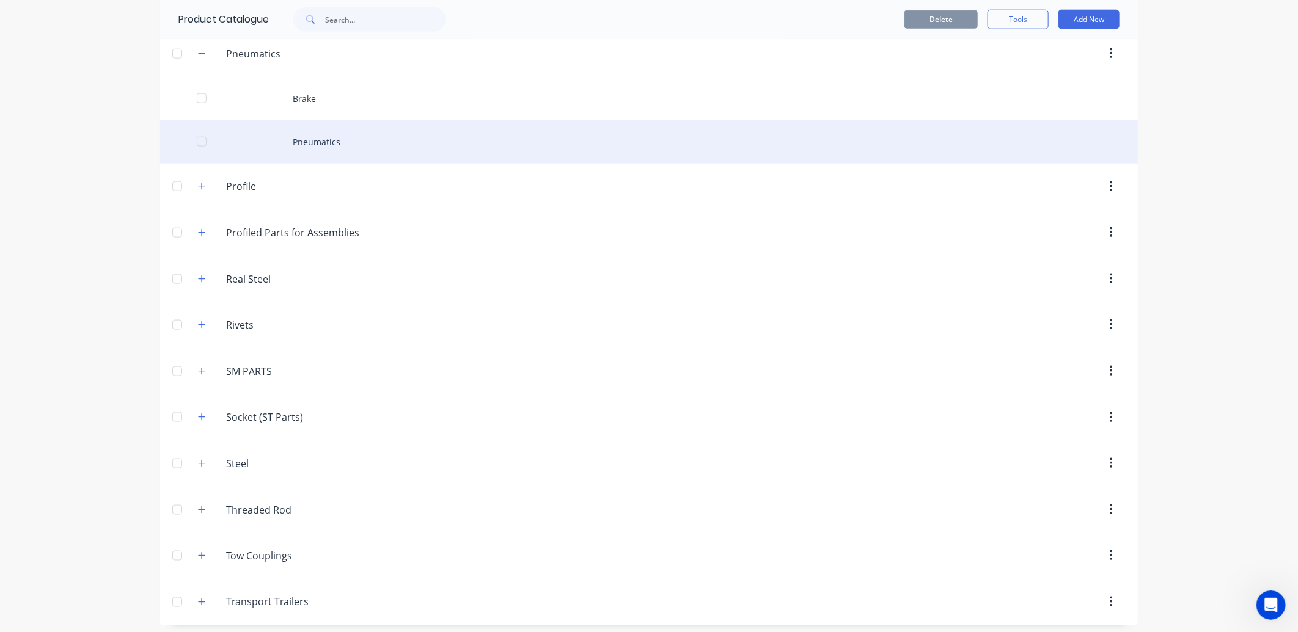
click at [319, 145] on div "Pneumatics" at bounding box center [649, 141] width 978 height 43
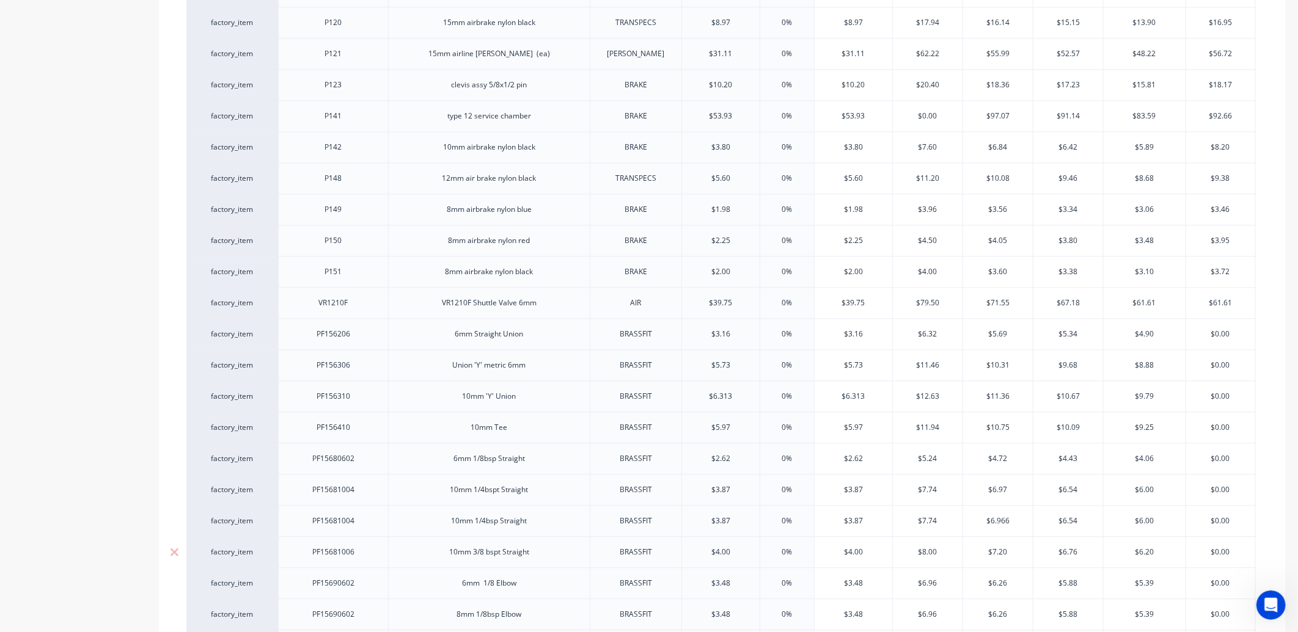
scroll to position [1883, 0]
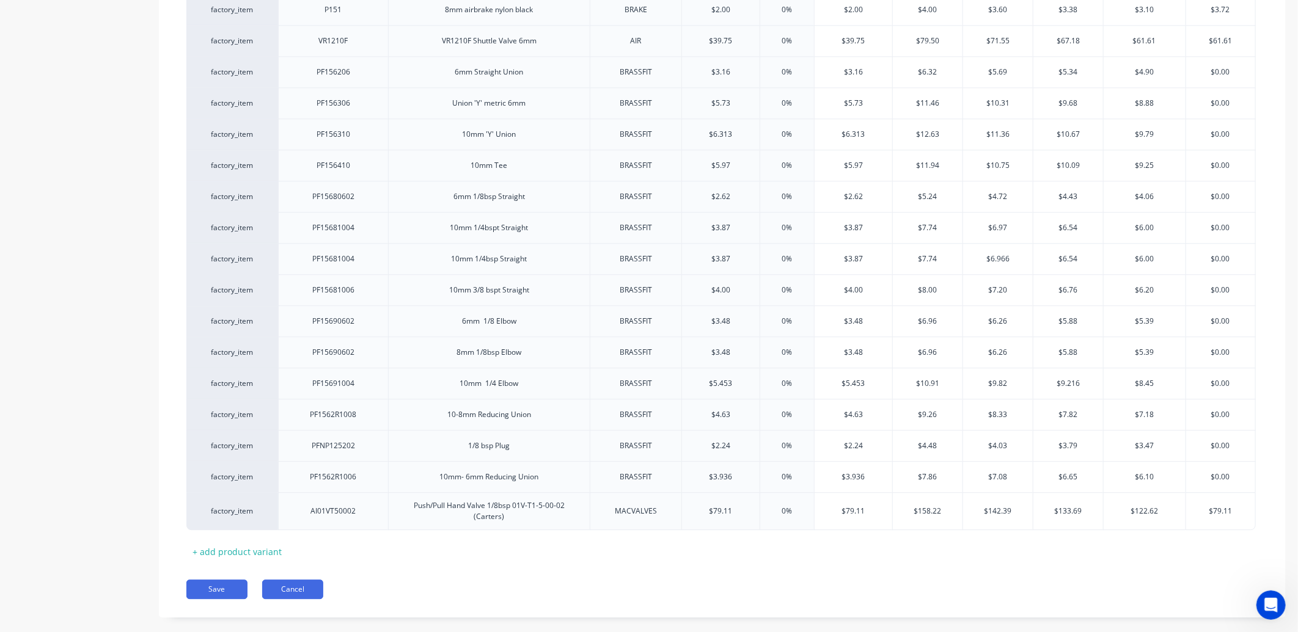
click at [299, 580] on button "Cancel" at bounding box center [292, 590] width 61 height 20
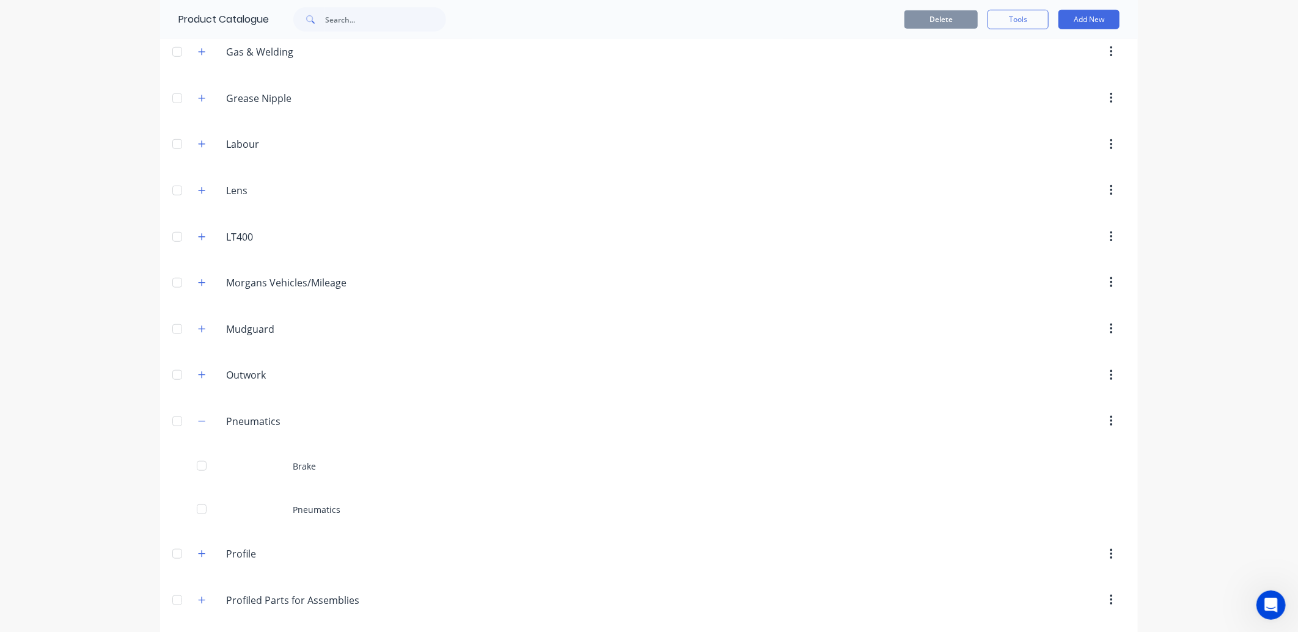
scroll to position [747, 0]
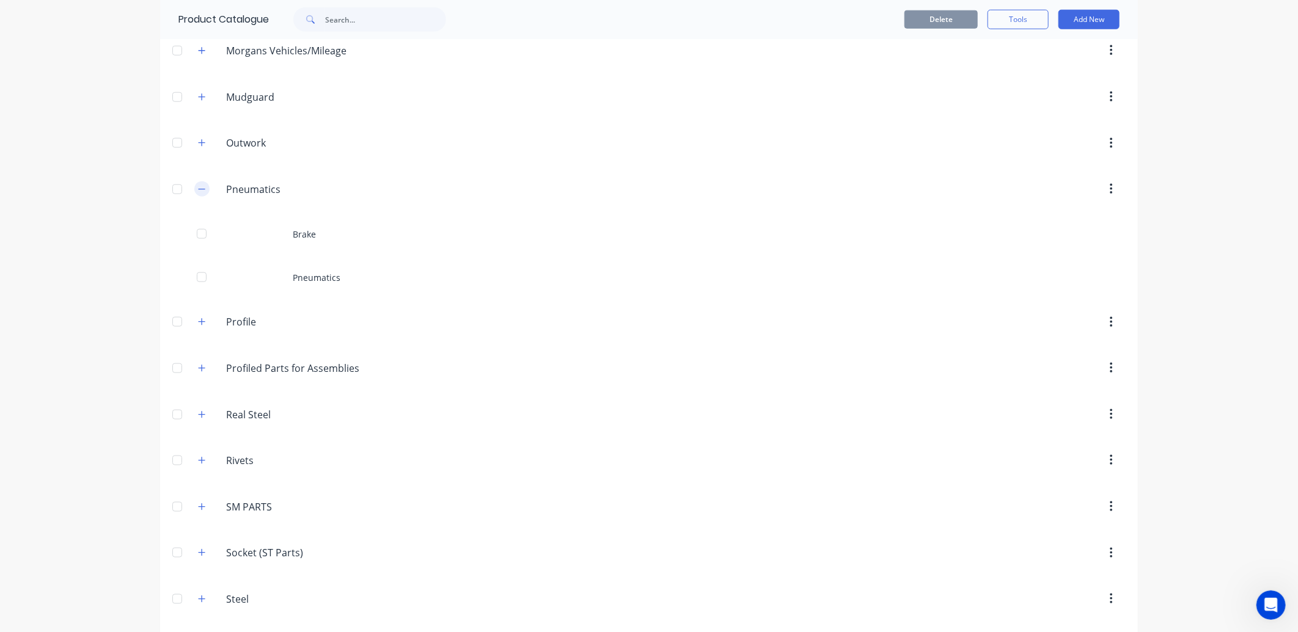
click at [194, 191] on button "button" at bounding box center [201, 188] width 15 height 15
click at [199, 144] on icon "button" at bounding box center [201, 143] width 7 height 9
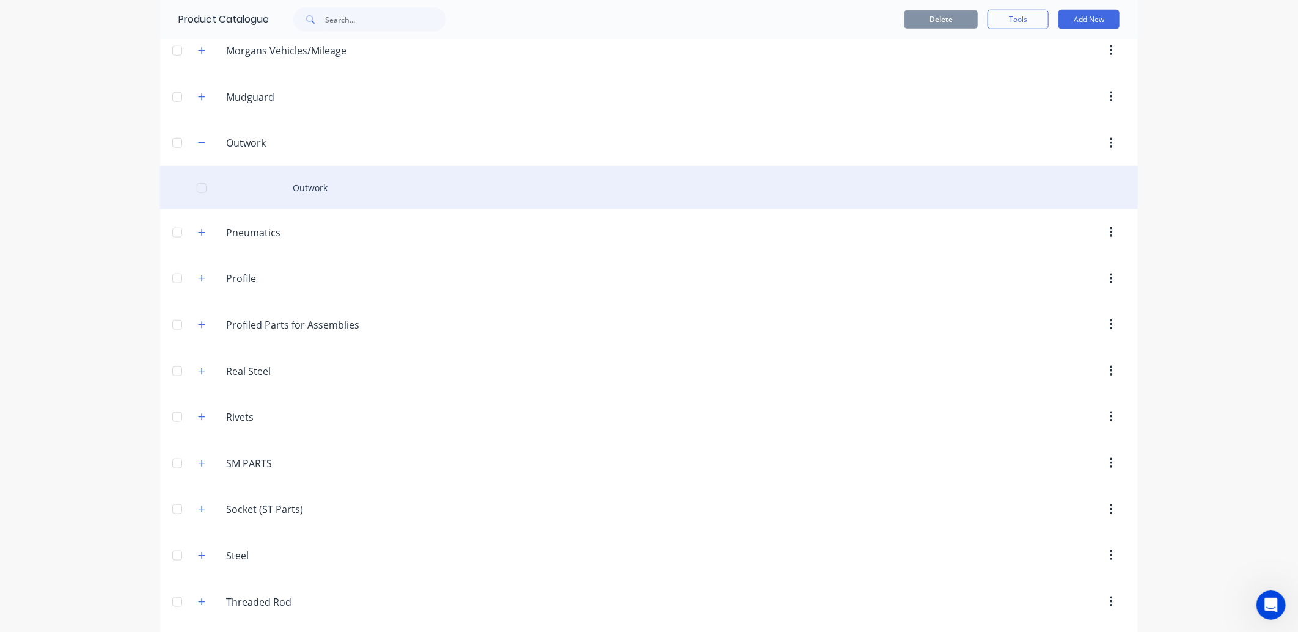
click at [345, 179] on div "Outwork" at bounding box center [649, 187] width 978 height 43
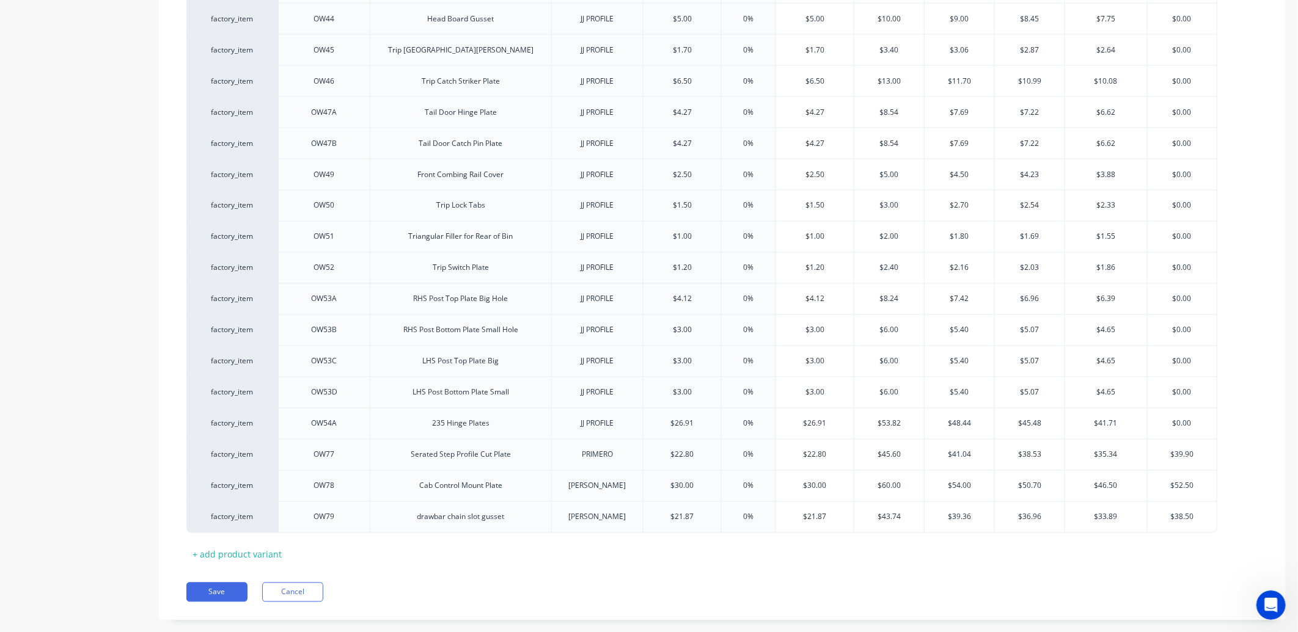
scroll to position [1284, 0]
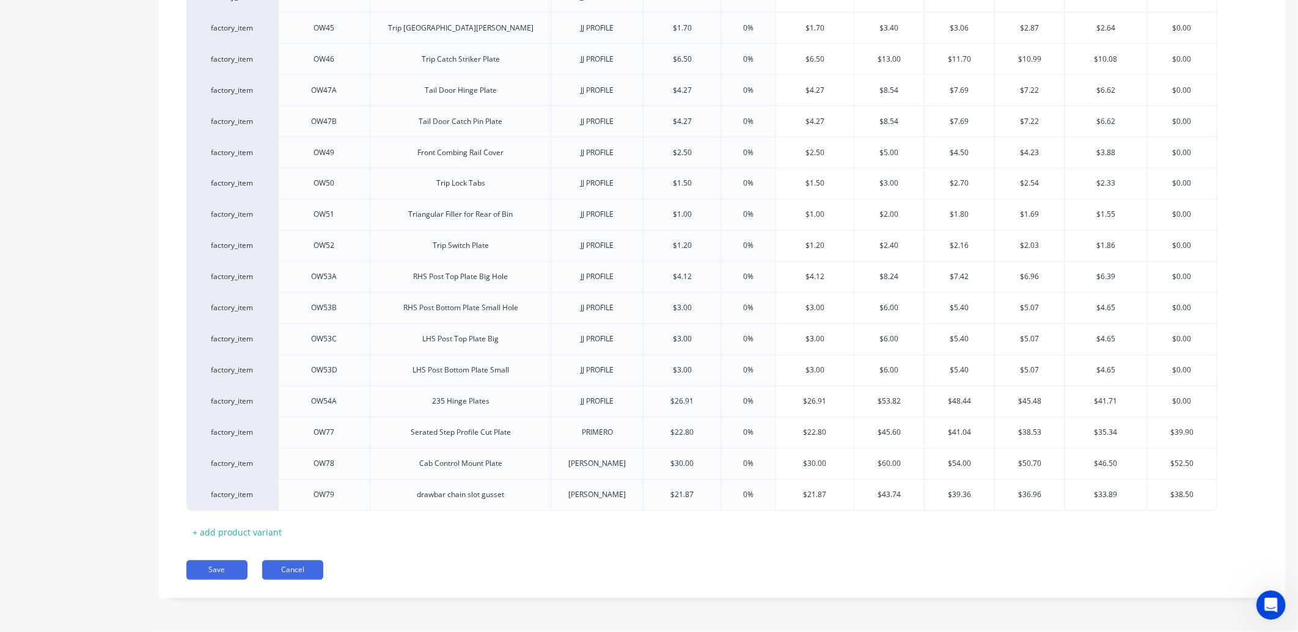
click at [302, 577] on button "Cancel" at bounding box center [292, 571] width 61 height 20
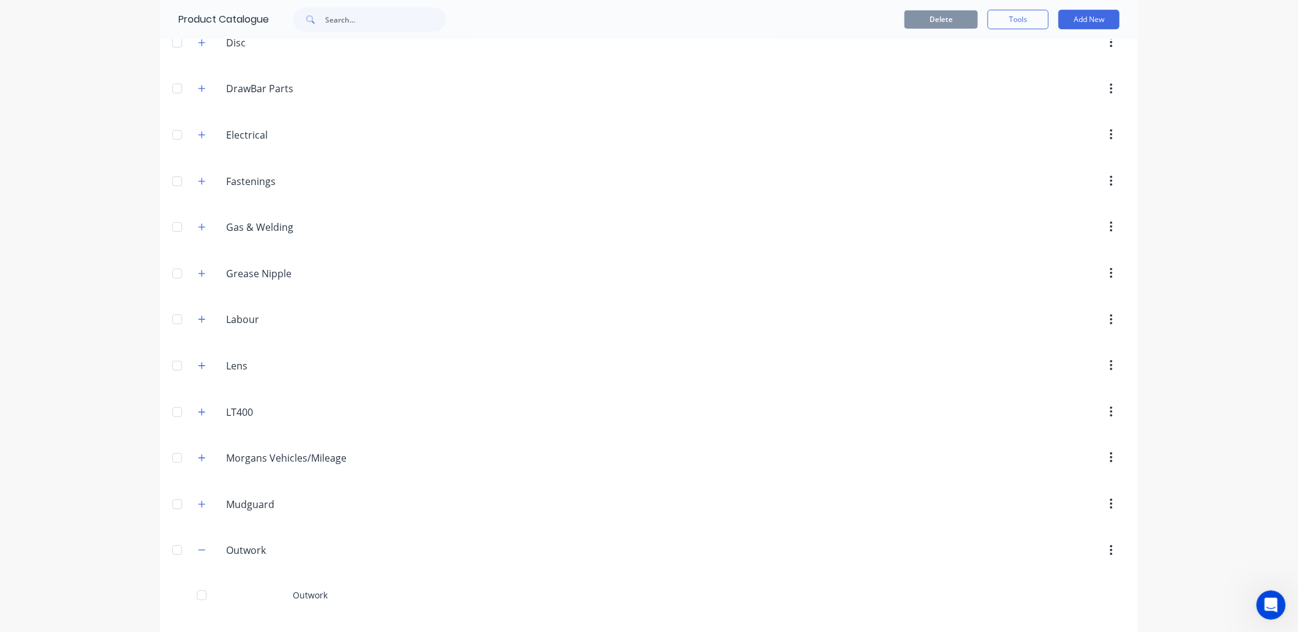
scroll to position [611, 0]
click at [199, 283] on icon "button" at bounding box center [201, 278] width 7 height 9
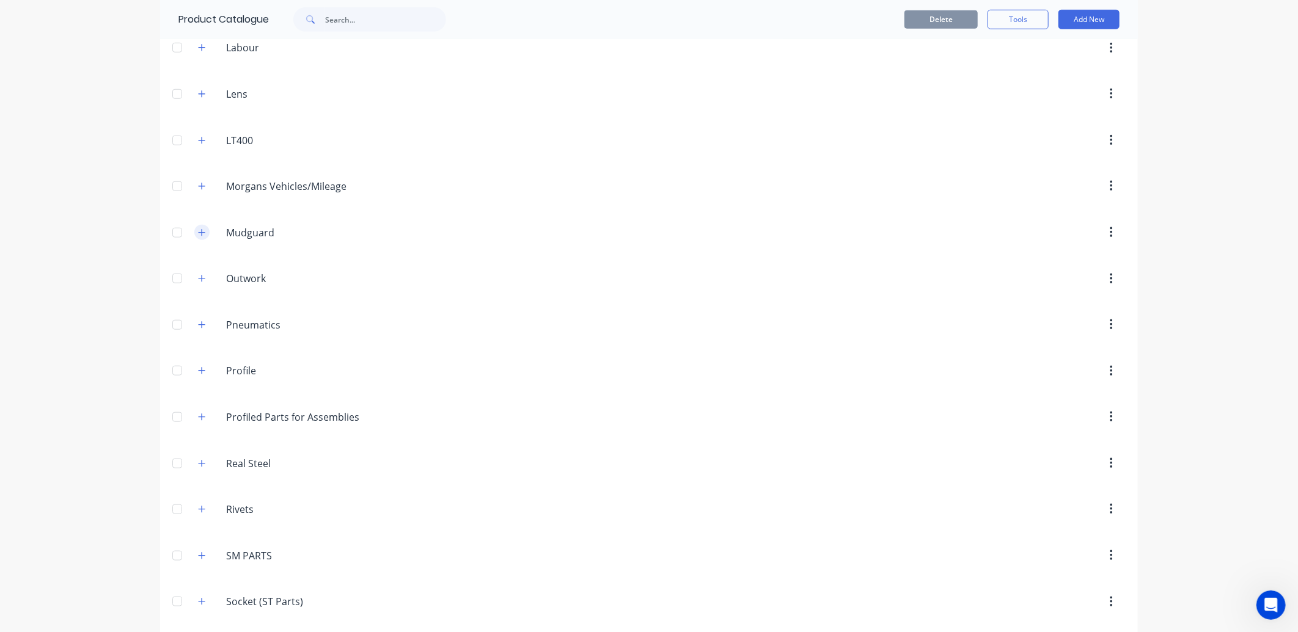
click at [198, 235] on icon "button" at bounding box center [201, 233] width 7 height 9
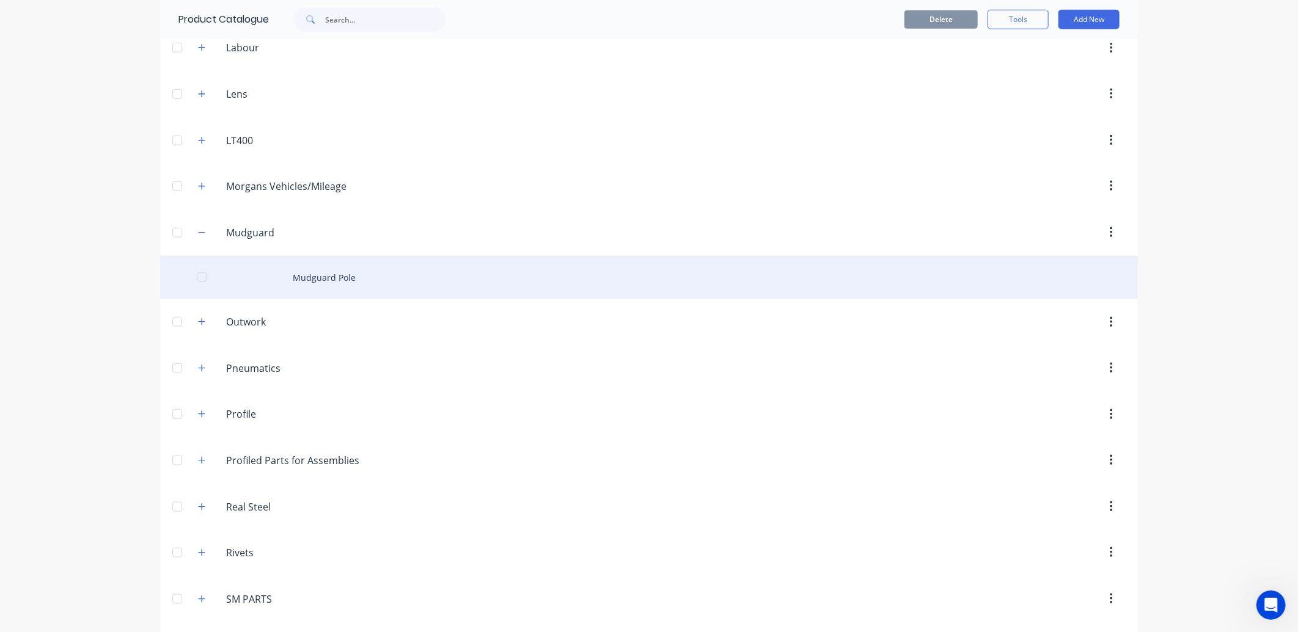
click at [314, 275] on div "Mudguard Pole" at bounding box center [649, 277] width 978 height 43
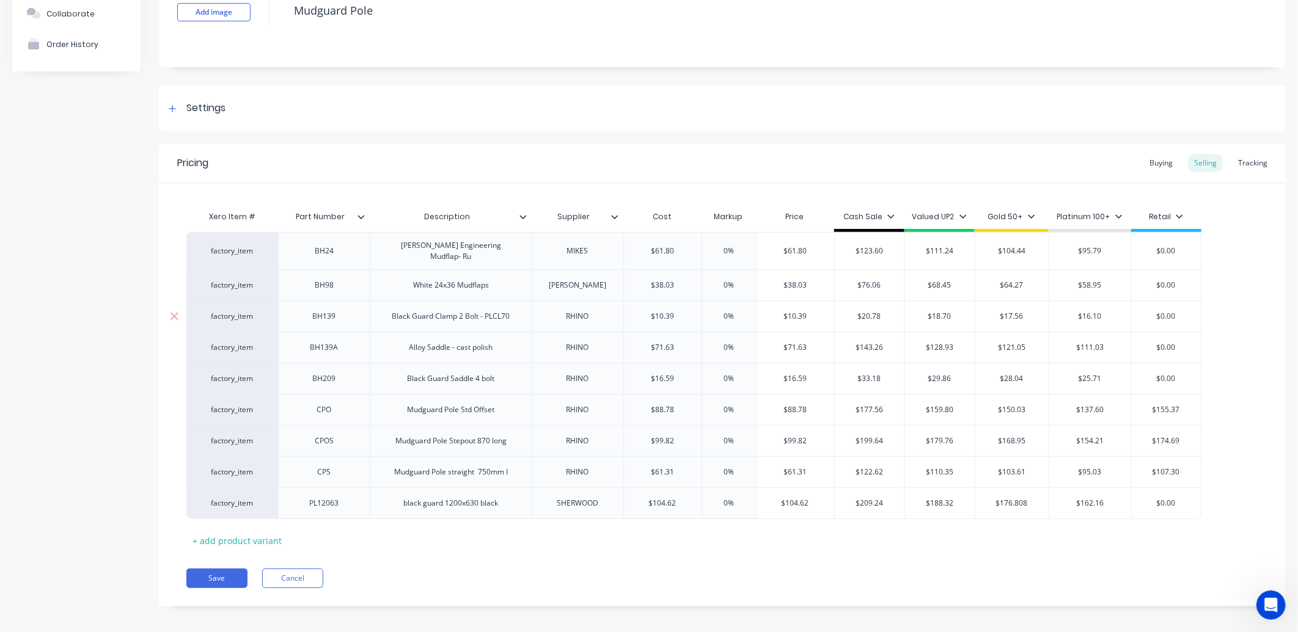
scroll to position [97, 0]
click at [284, 567] on button "Cancel" at bounding box center [292, 577] width 61 height 20
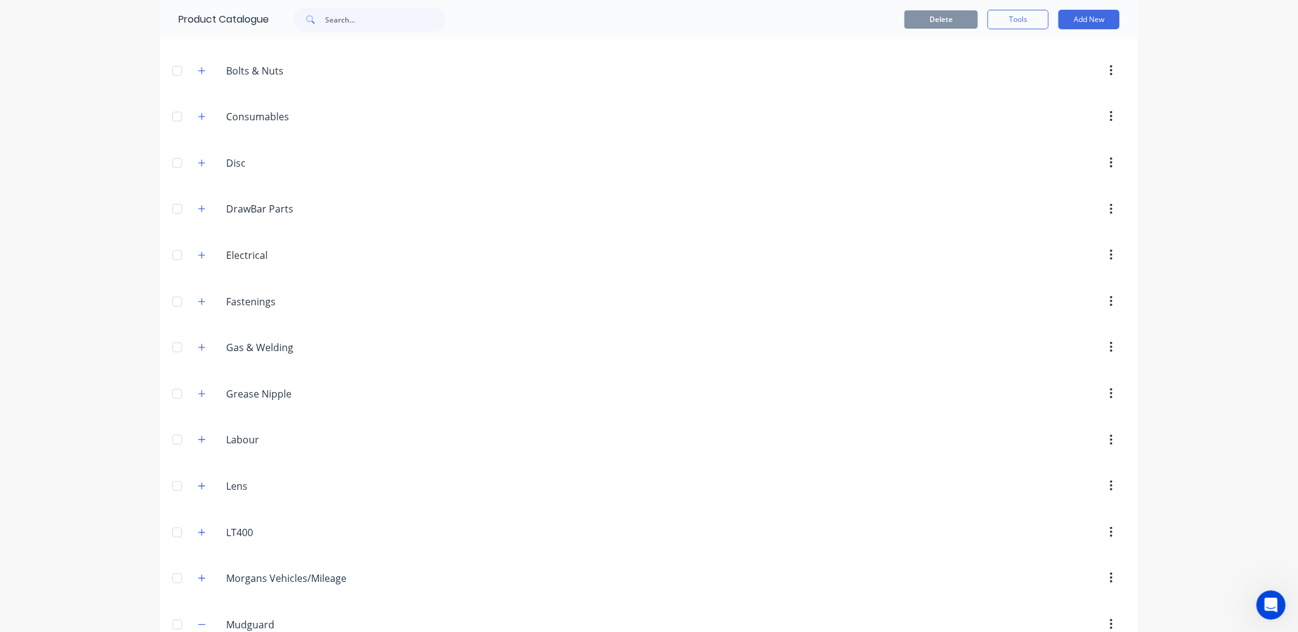
scroll to position [339, 0]
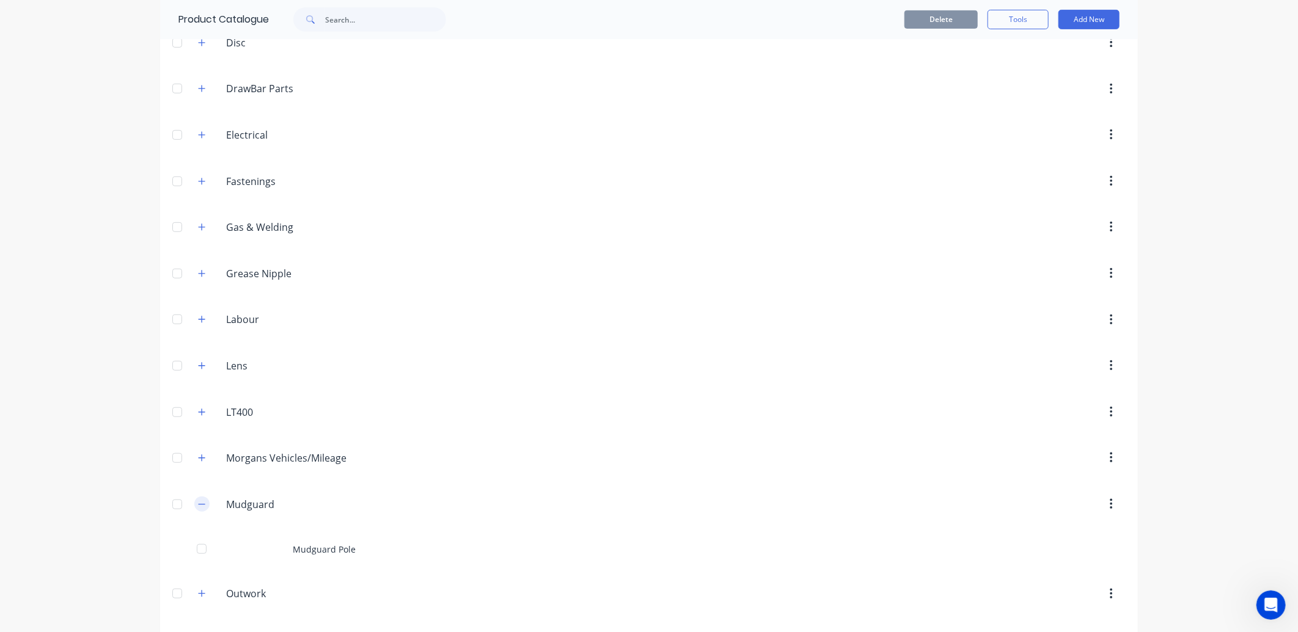
click at [198, 505] on icon "button" at bounding box center [201, 504] width 7 height 9
click at [198, 456] on icon "button" at bounding box center [201, 458] width 7 height 9
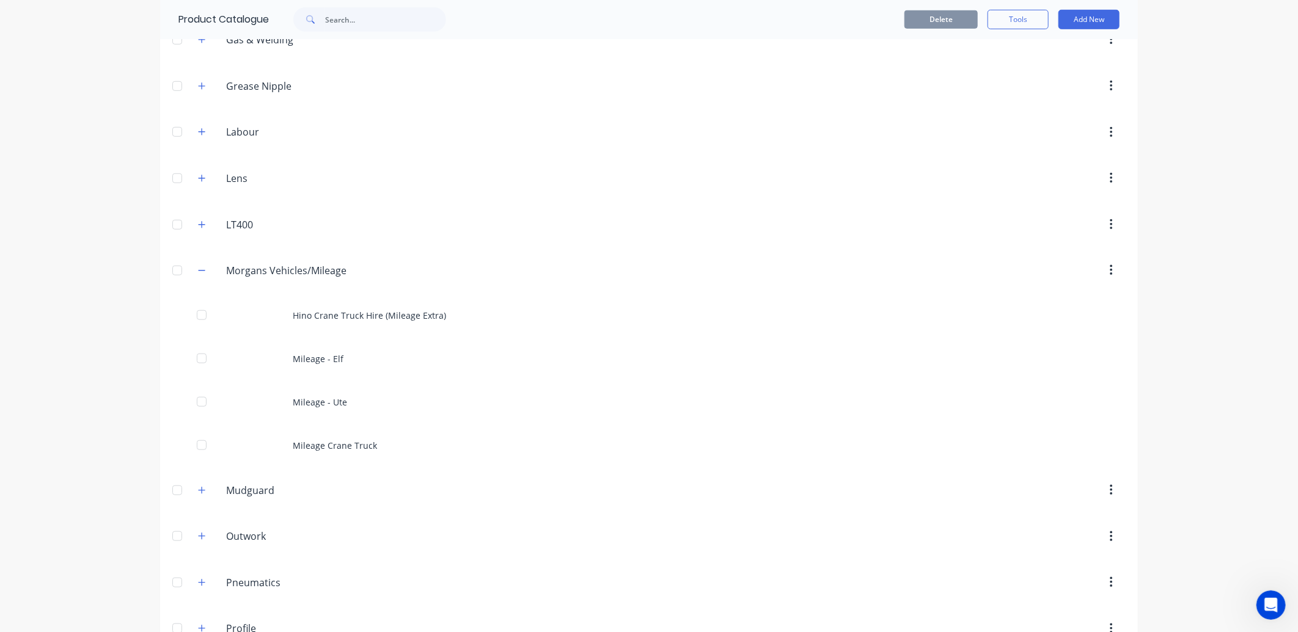
scroll to position [543, 0]
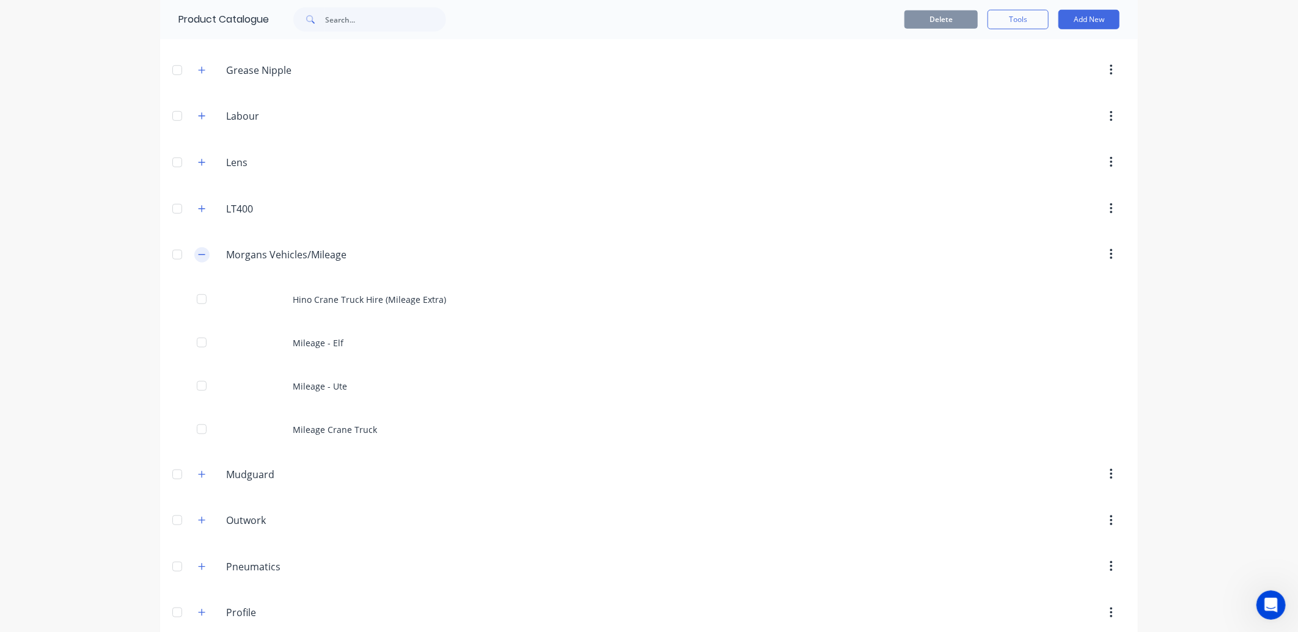
click at [198, 258] on icon "button" at bounding box center [201, 255] width 7 height 9
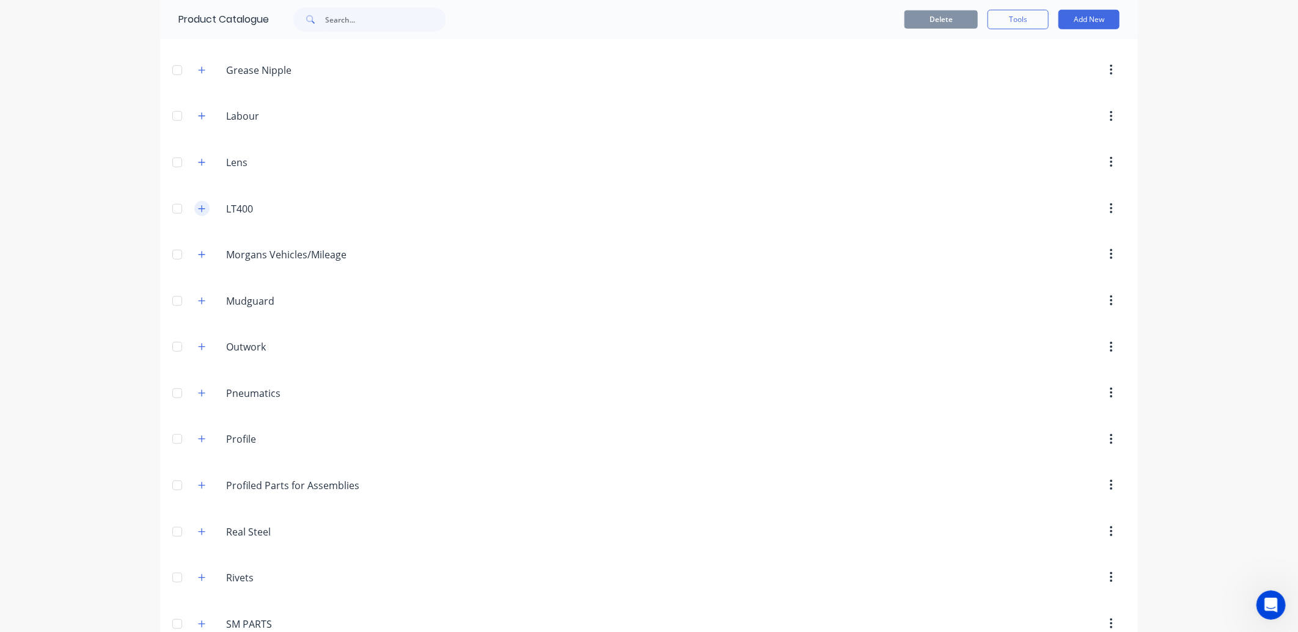
click at [199, 210] on icon "button" at bounding box center [202, 208] width 7 height 7
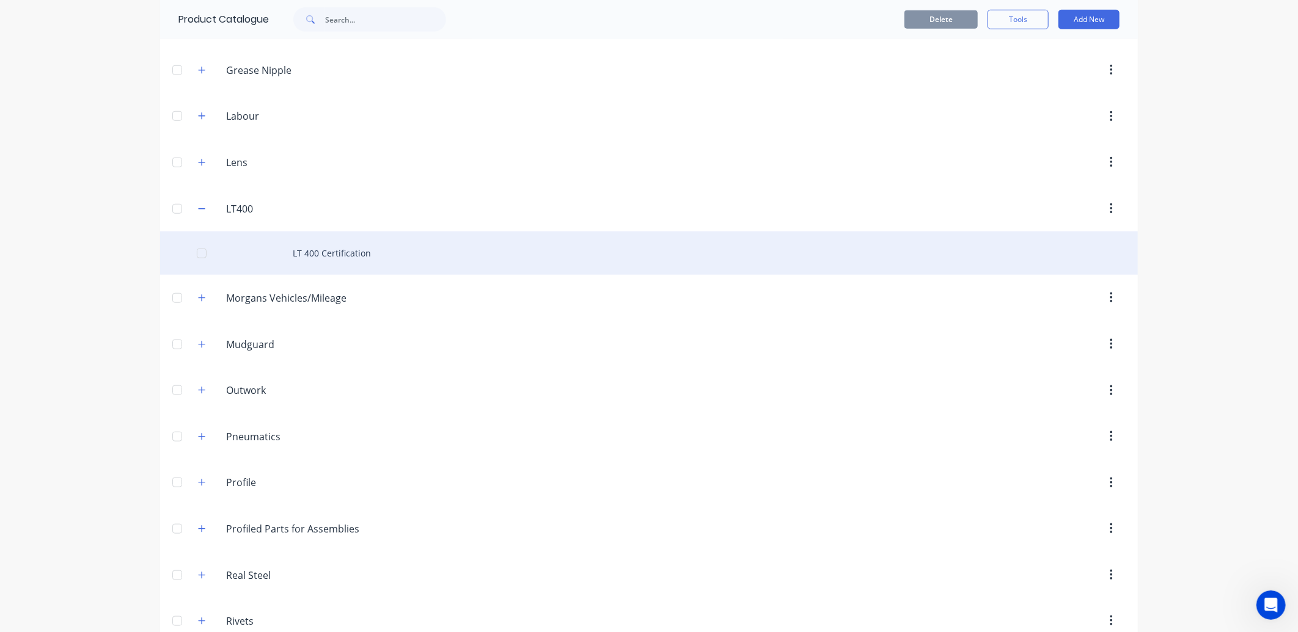
click at [346, 258] on div "LT 400 Certification" at bounding box center [649, 253] width 978 height 43
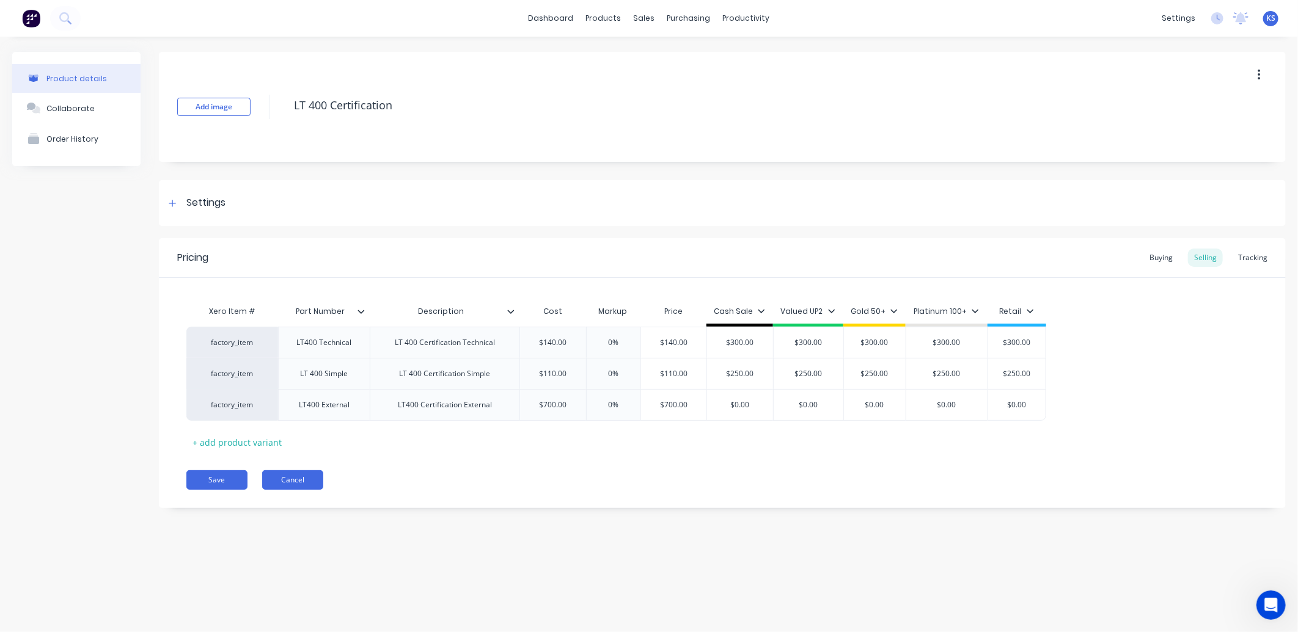
click at [302, 481] on button "Cancel" at bounding box center [292, 480] width 61 height 20
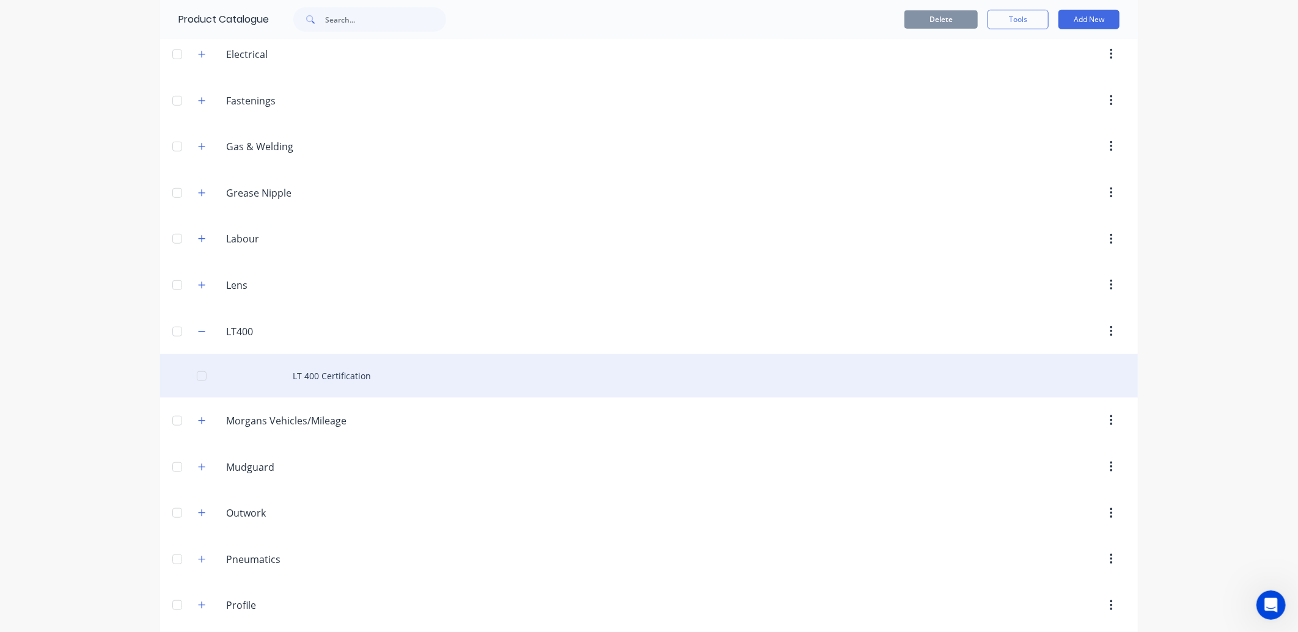
scroll to position [475, 0]
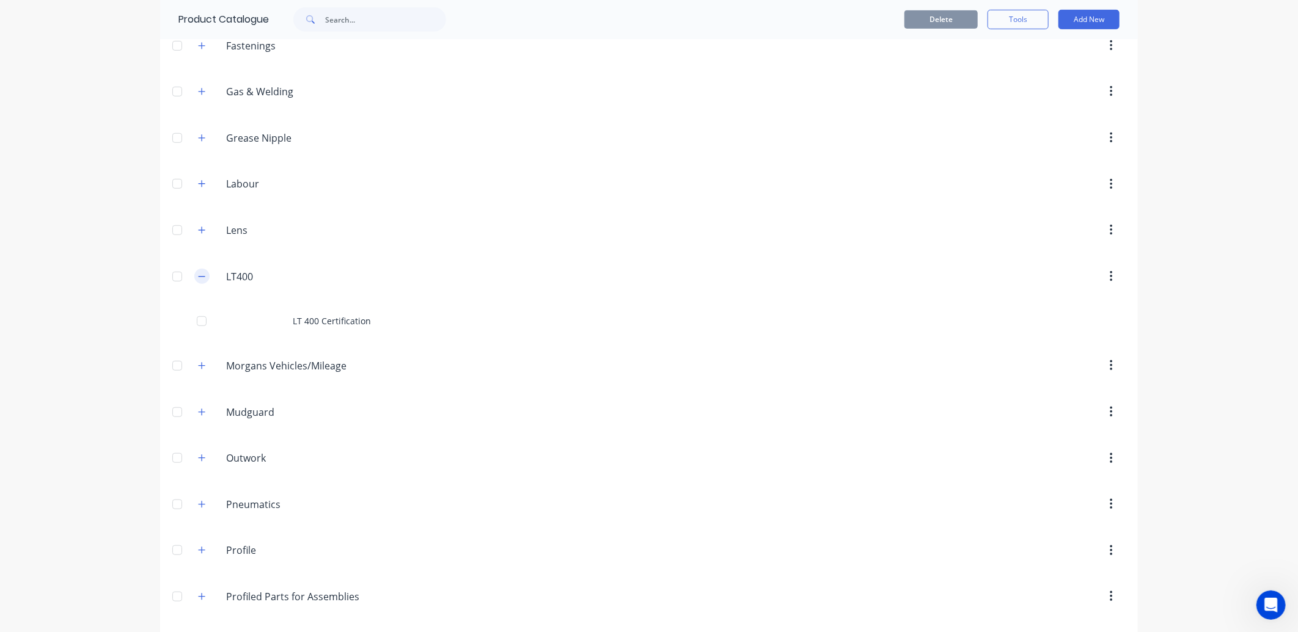
click at [194, 273] on button "button" at bounding box center [201, 276] width 15 height 15
click at [199, 231] on icon "button" at bounding box center [202, 230] width 7 height 7
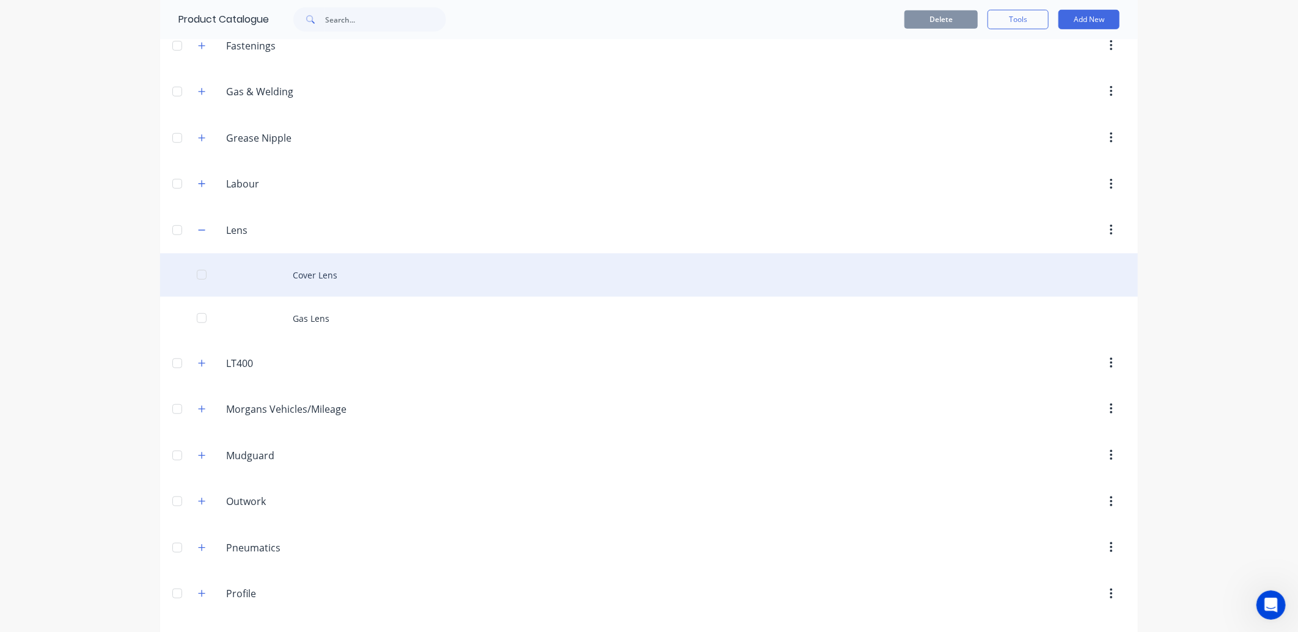
click at [315, 273] on div "Cover Lens" at bounding box center [649, 275] width 978 height 43
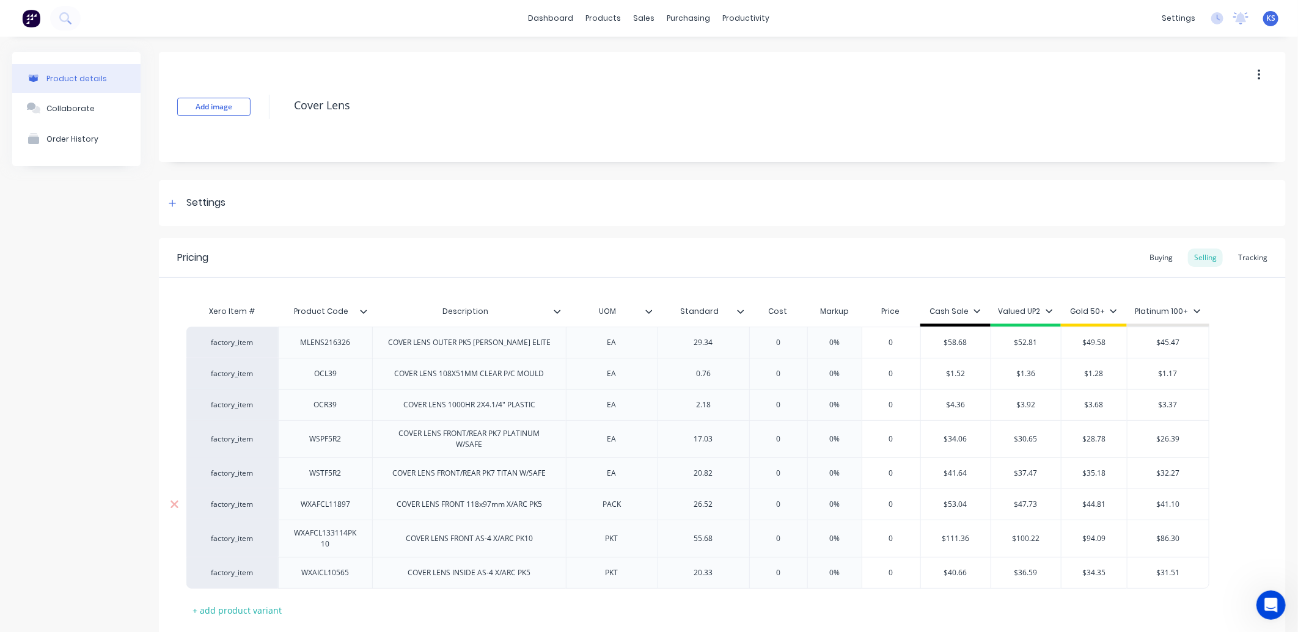
scroll to position [78, 0]
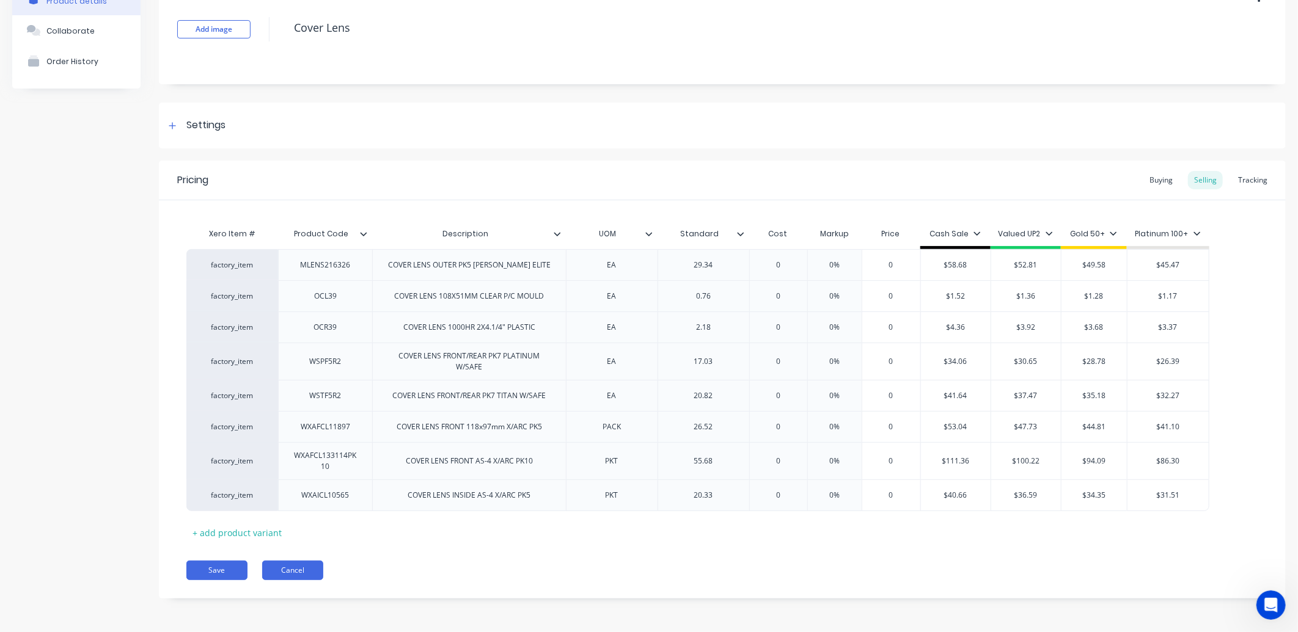
click at [281, 570] on button "Cancel" at bounding box center [292, 571] width 61 height 20
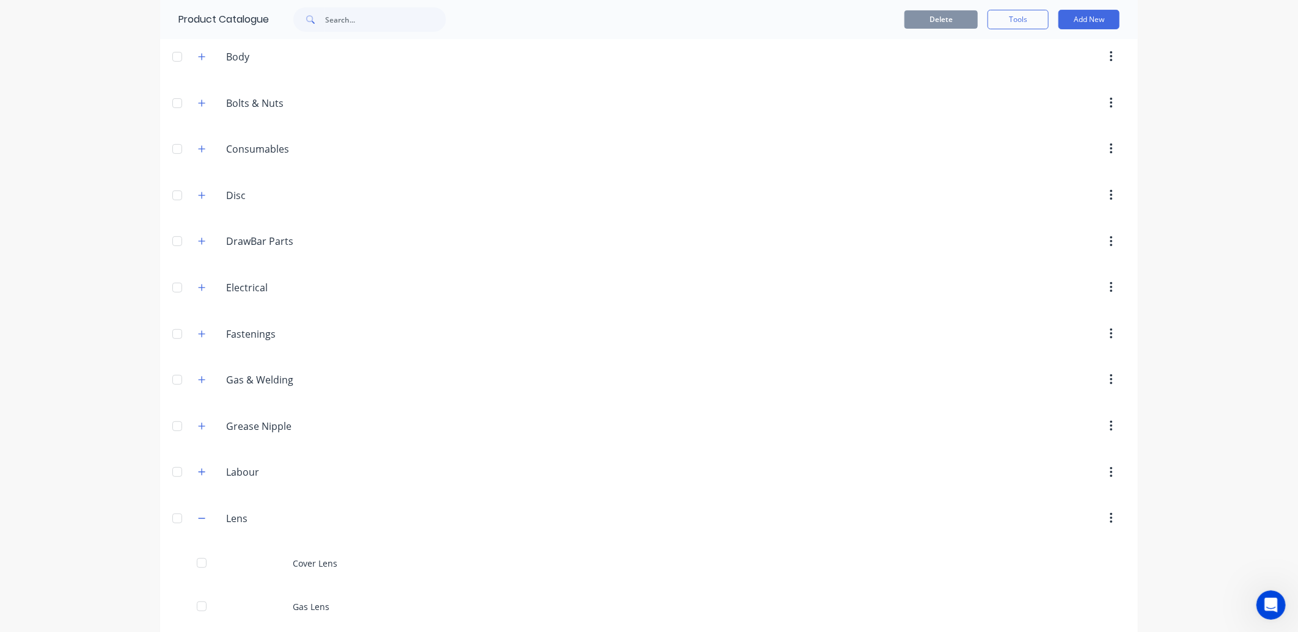
scroll to position [339, 0]
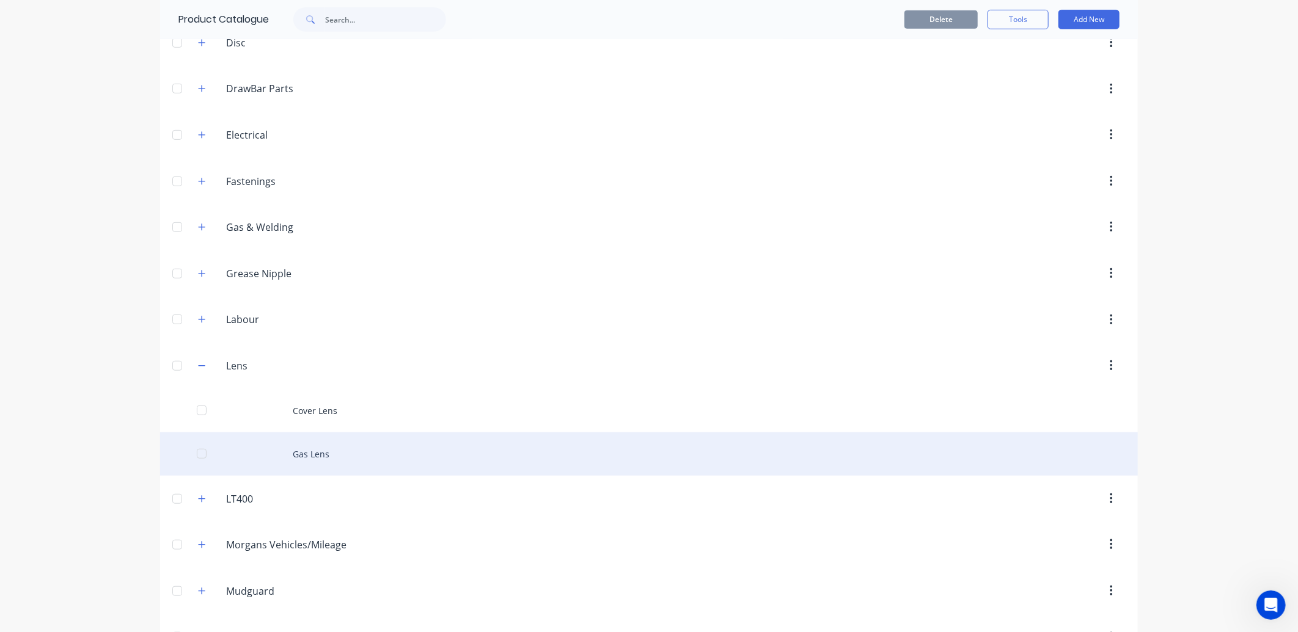
click at [306, 455] on div "Gas Lens" at bounding box center [649, 454] width 978 height 43
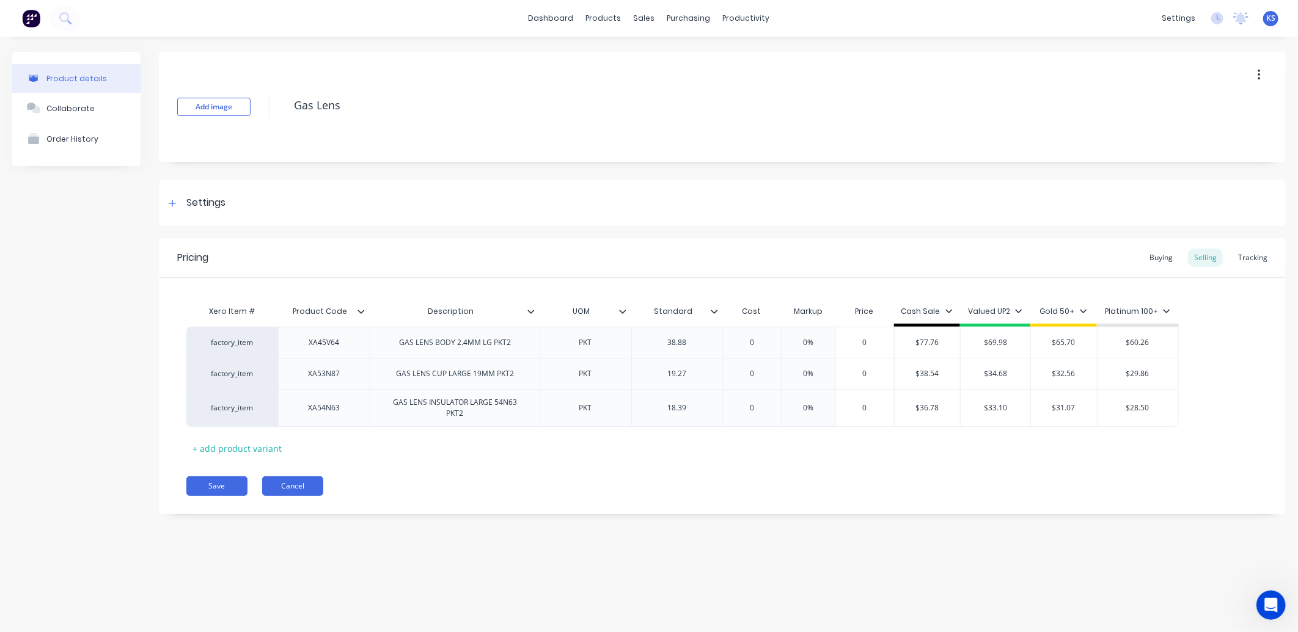
click at [299, 489] on button "Cancel" at bounding box center [292, 487] width 61 height 20
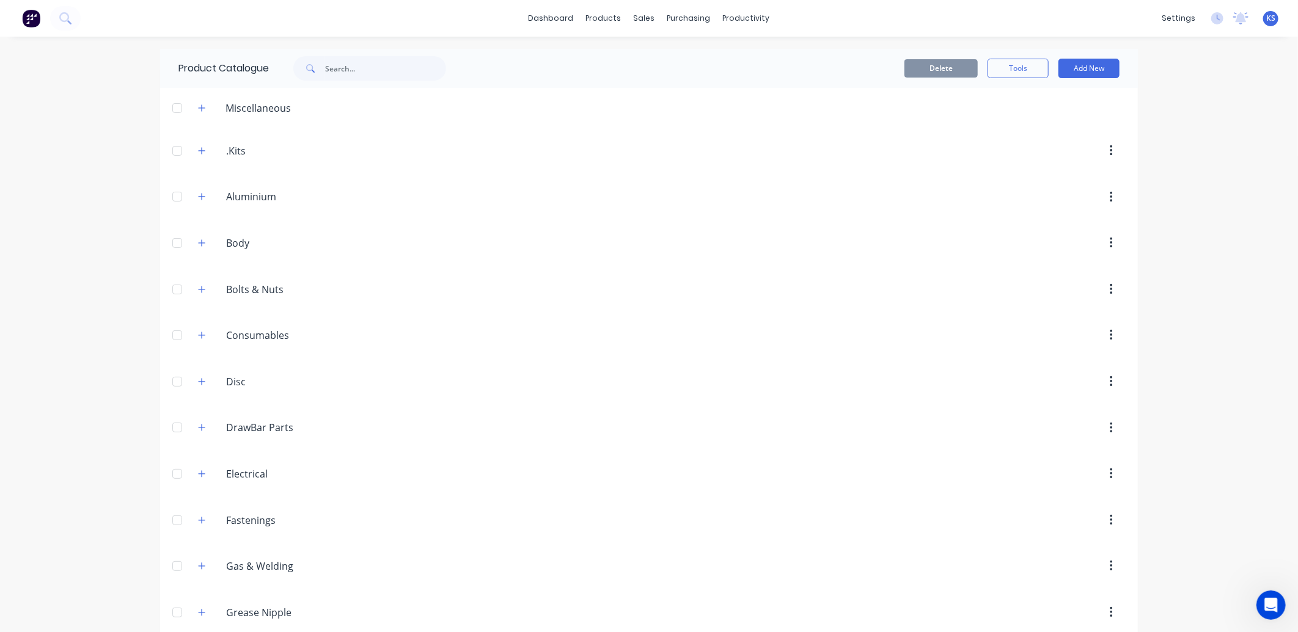
scroll to position [339, 0]
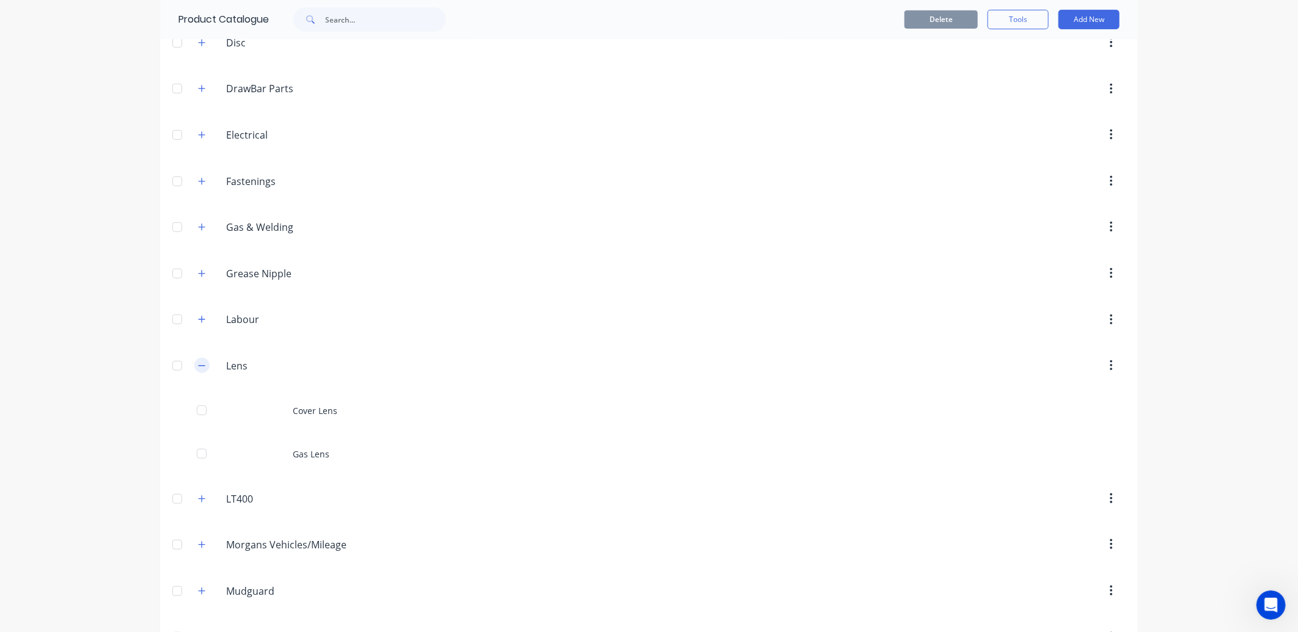
click at [199, 366] on icon "button" at bounding box center [202, 365] width 7 height 1
click at [198, 316] on icon "button" at bounding box center [201, 319] width 7 height 9
click at [198, 318] on icon "button" at bounding box center [201, 319] width 7 height 9
click at [199, 276] on icon "button" at bounding box center [201, 273] width 7 height 9
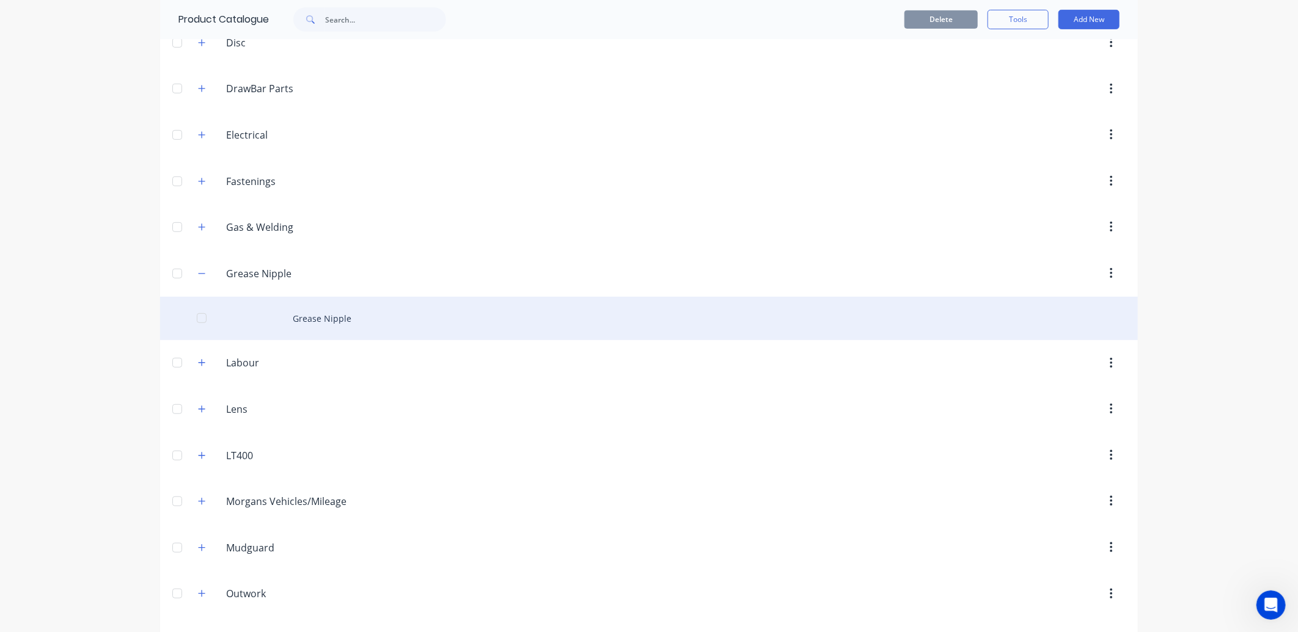
click at [319, 314] on div "Grease Nipple" at bounding box center [649, 318] width 978 height 43
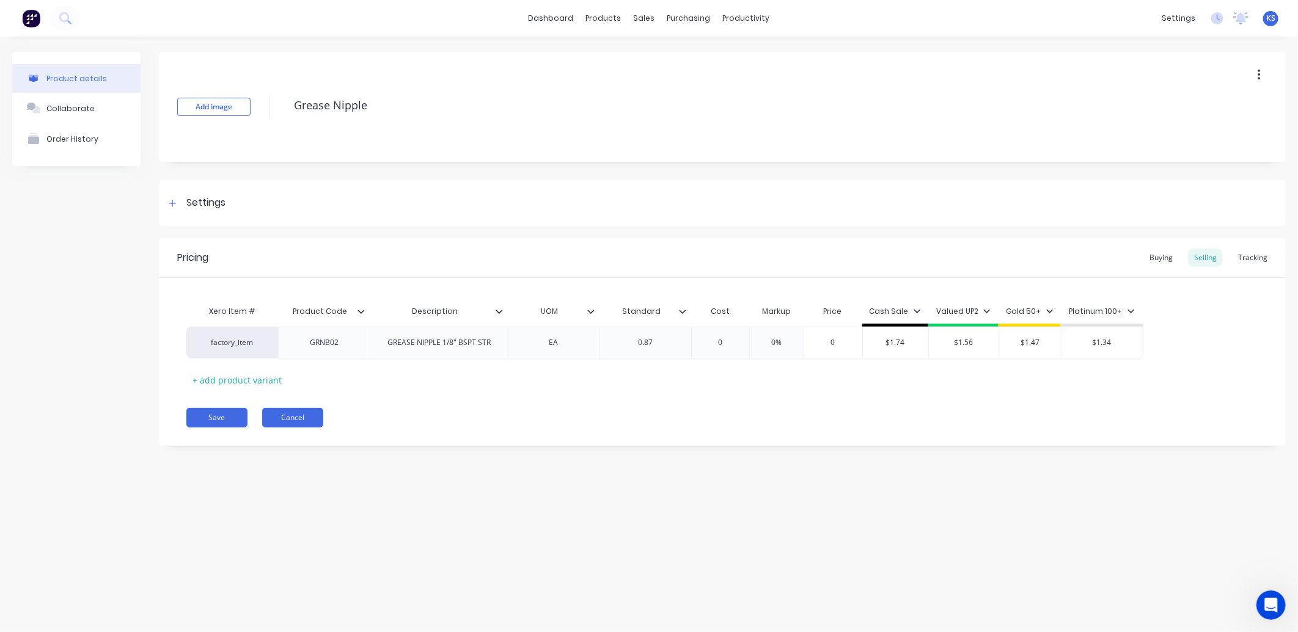
click at [290, 414] on button "Cancel" at bounding box center [292, 418] width 61 height 20
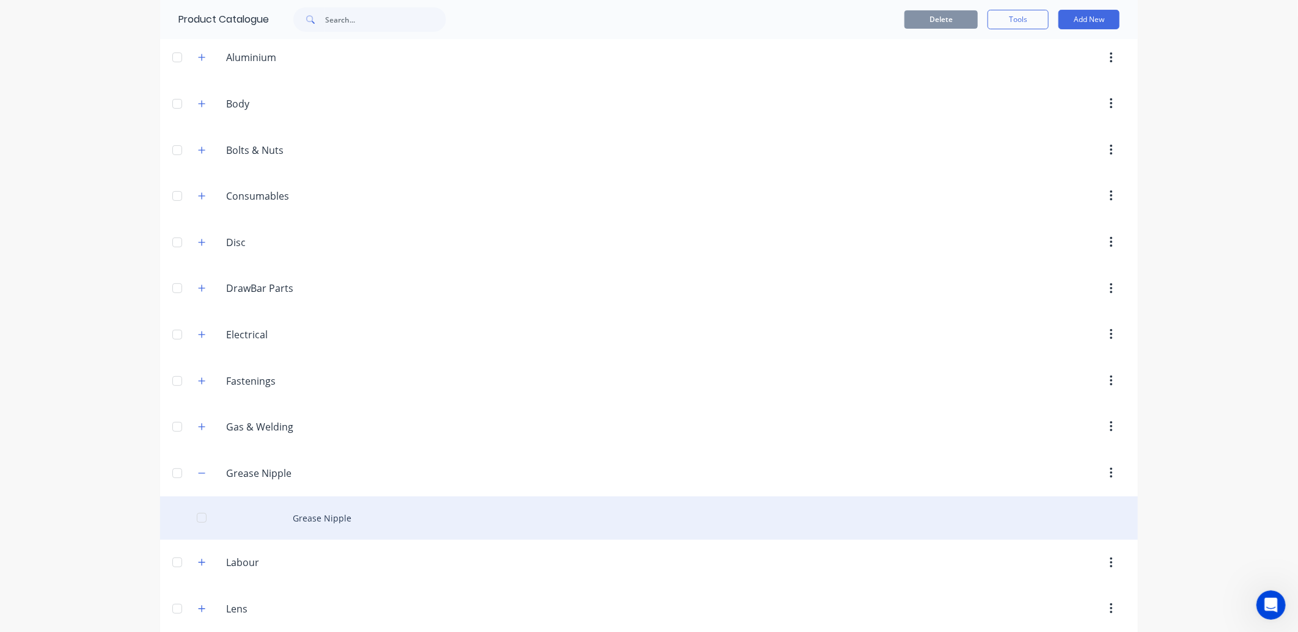
scroll to position [339, 0]
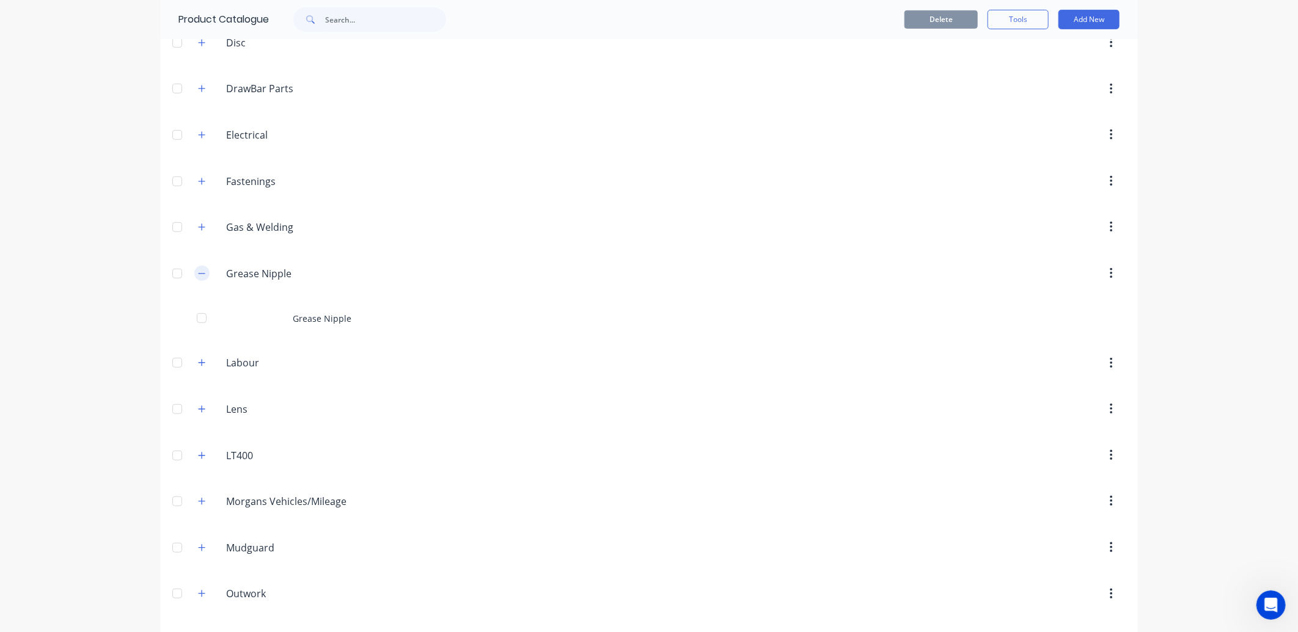
click at [198, 276] on icon "button" at bounding box center [201, 273] width 7 height 9
click at [198, 227] on icon "button" at bounding box center [201, 227] width 7 height 9
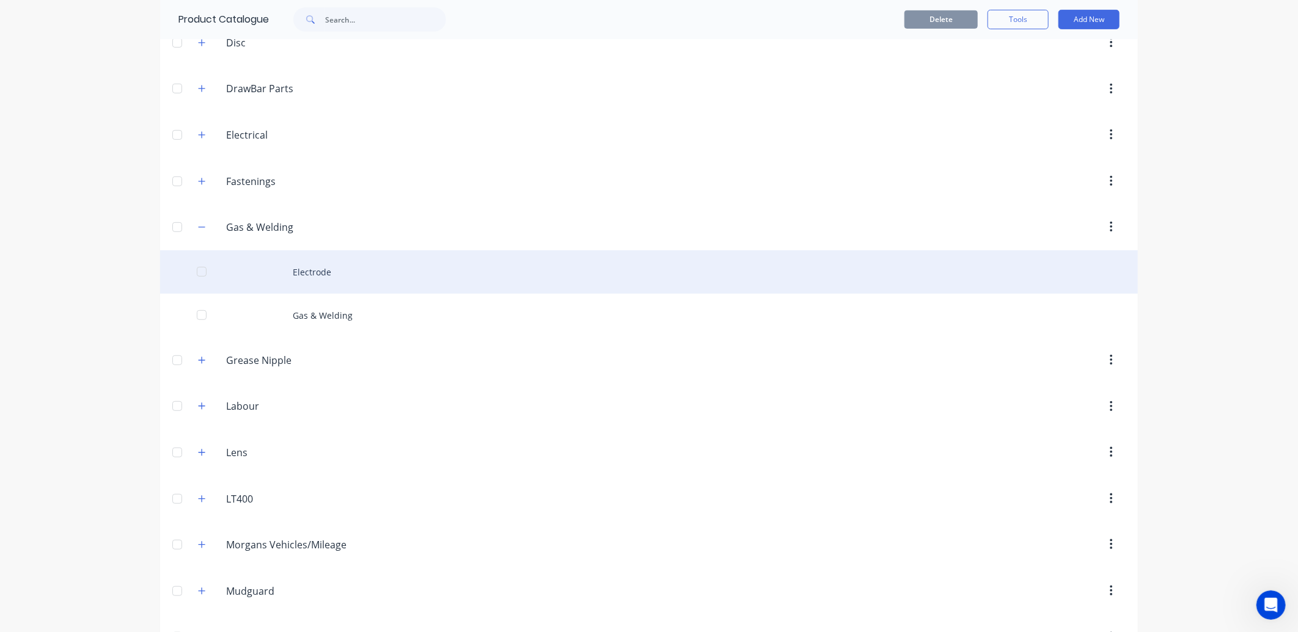
click at [303, 282] on div "Electrode" at bounding box center [649, 272] width 978 height 43
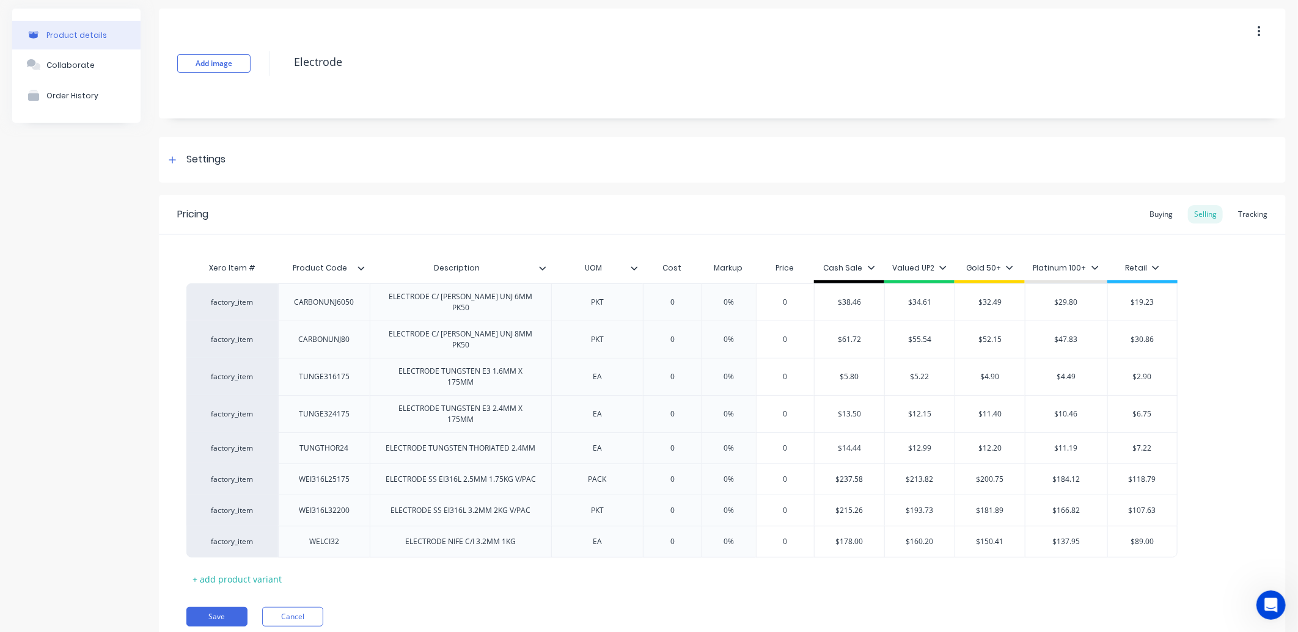
scroll to position [65, 0]
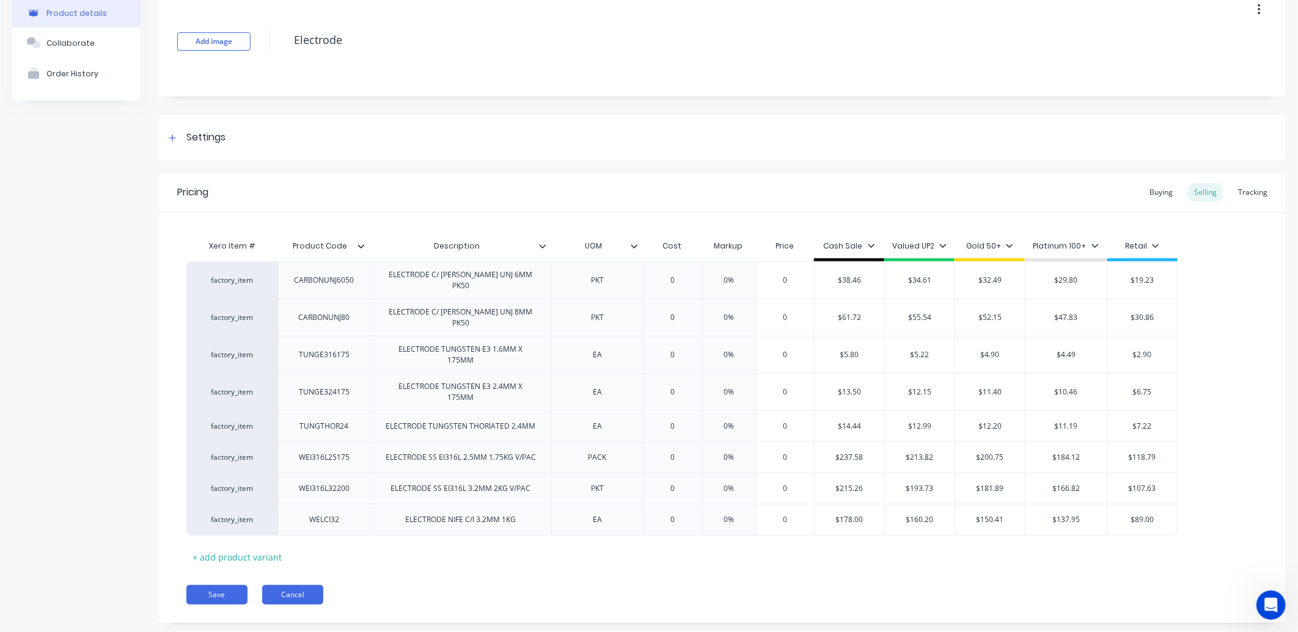
click at [284, 585] on button "Cancel" at bounding box center [292, 595] width 61 height 20
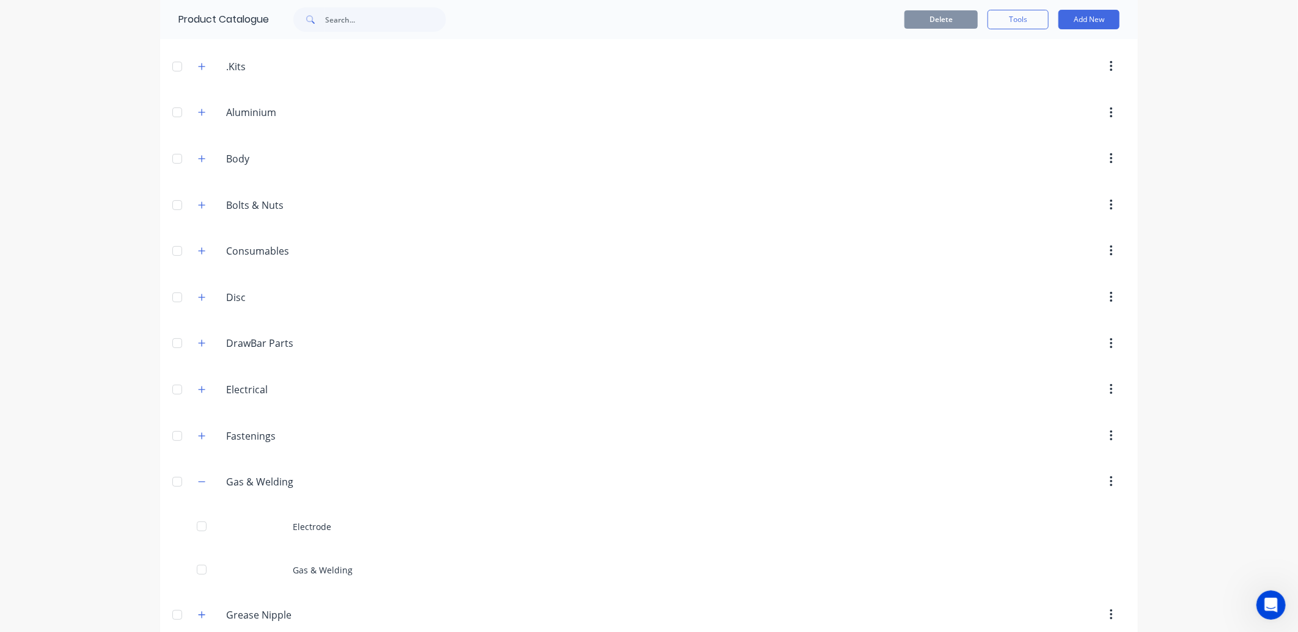
scroll to position [271, 0]
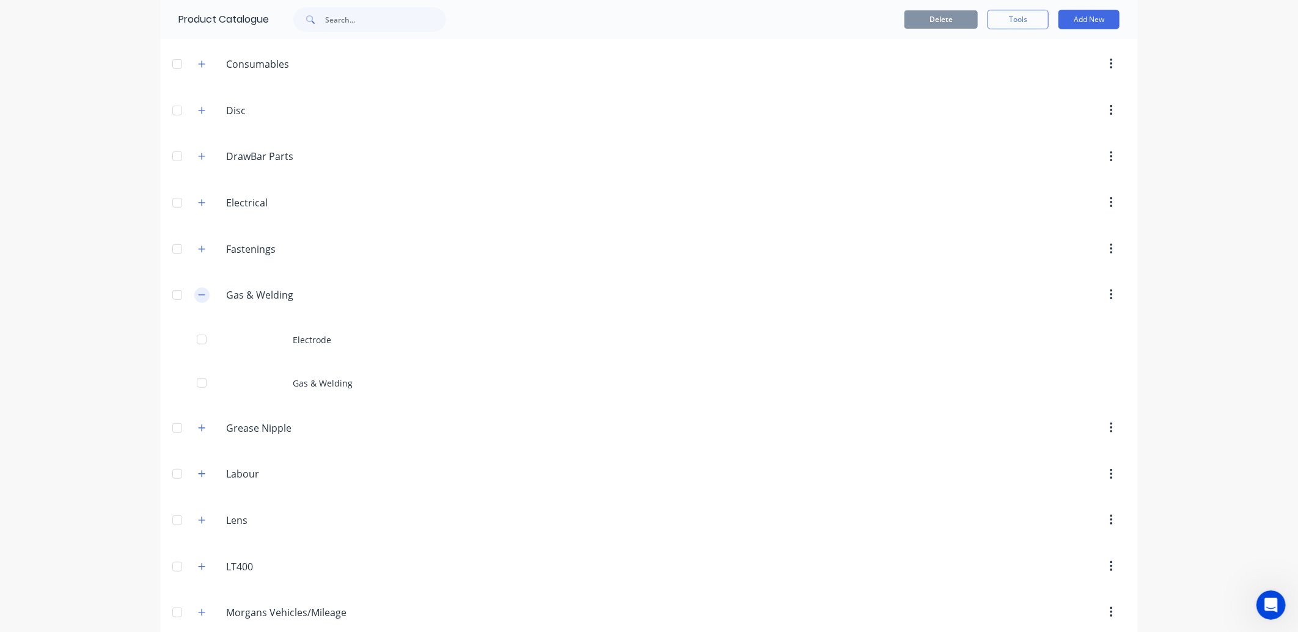
click at [198, 295] on icon "button" at bounding box center [201, 295] width 7 height 9
click at [198, 247] on icon "button" at bounding box center [201, 249] width 7 height 9
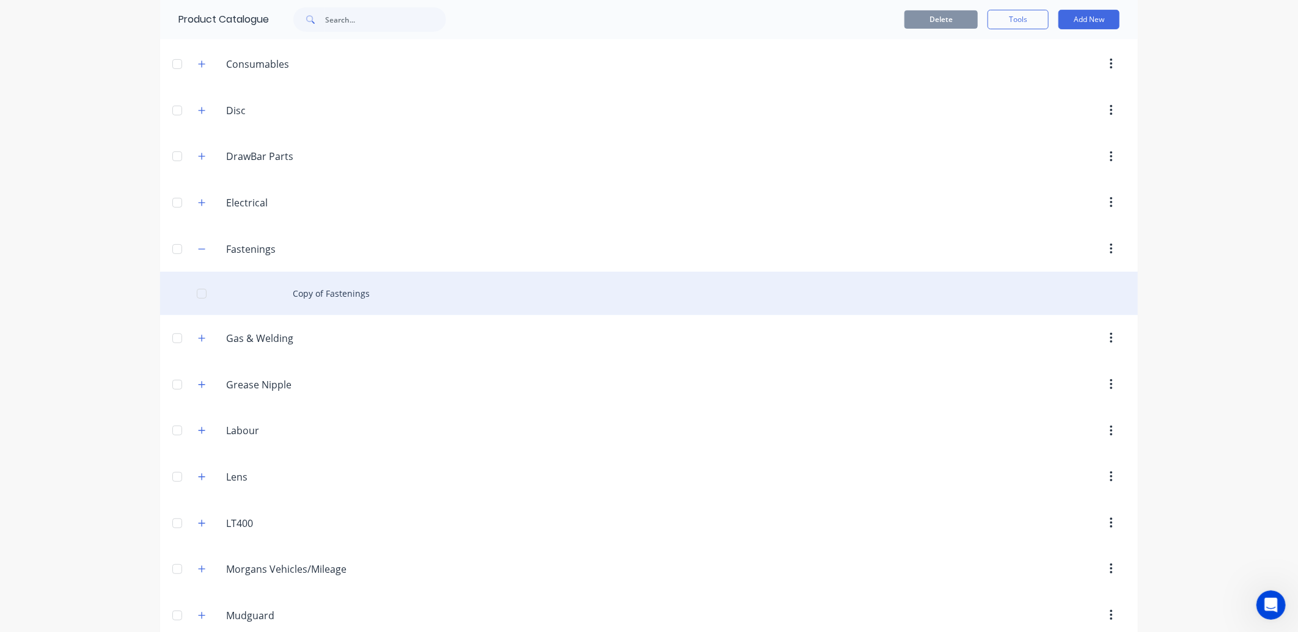
click at [343, 287] on div "Copy of Fastenings" at bounding box center [649, 293] width 978 height 43
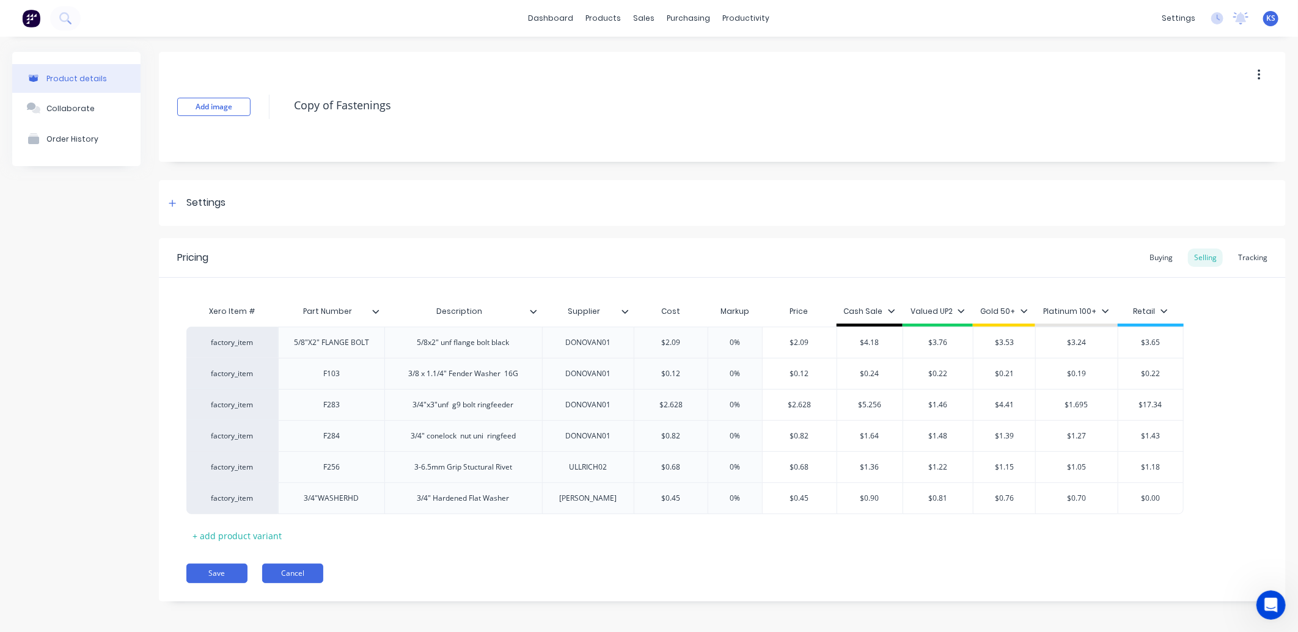
click at [293, 569] on button "Cancel" at bounding box center [292, 574] width 61 height 20
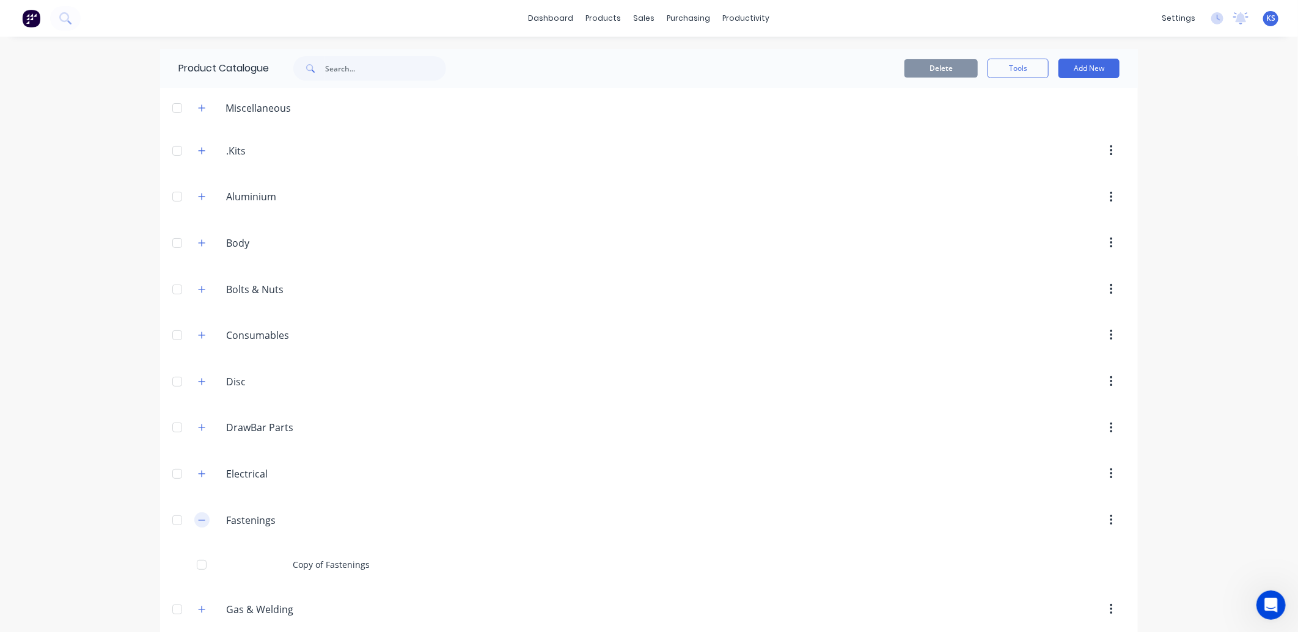
click at [199, 521] on icon "button" at bounding box center [202, 520] width 7 height 1
click at [198, 478] on icon "button" at bounding box center [201, 474] width 7 height 9
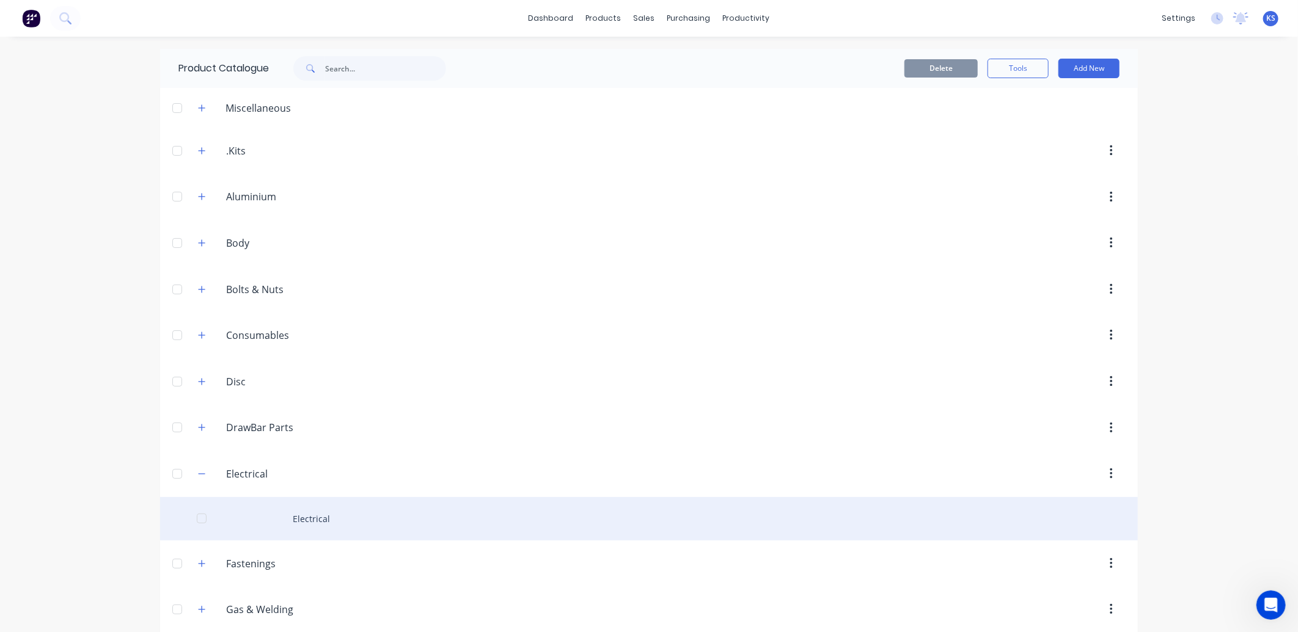
click at [323, 524] on div "Electrical" at bounding box center [649, 518] width 978 height 43
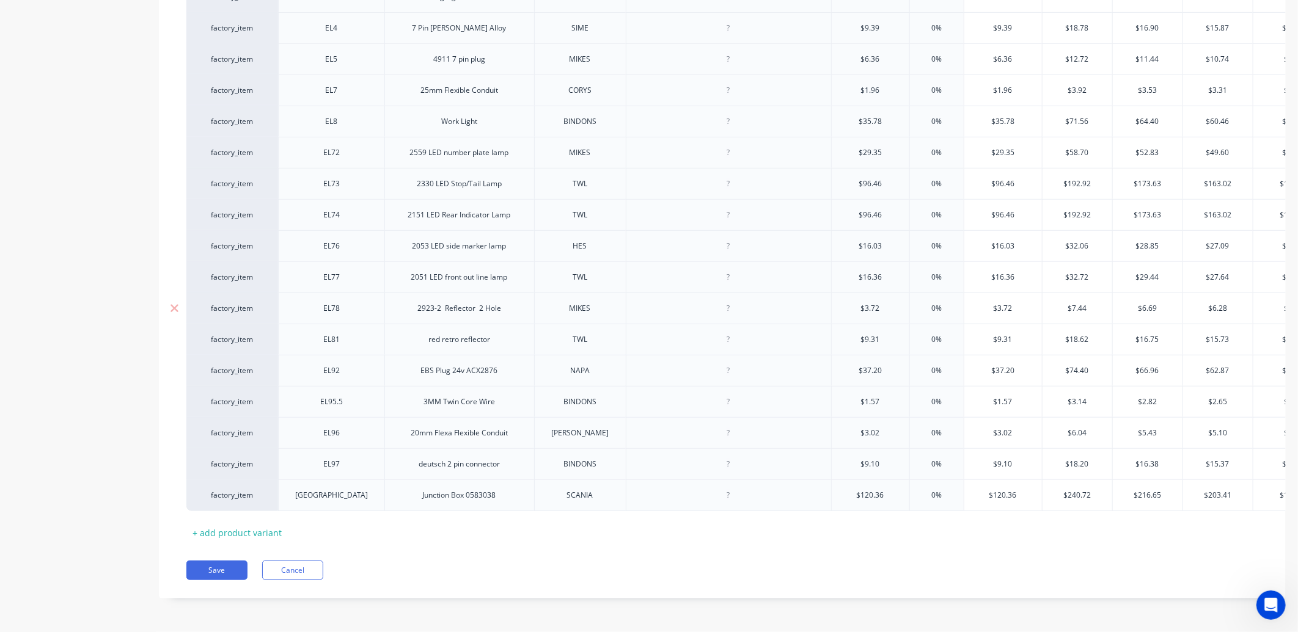
scroll to position [513, 0]
click at [308, 566] on button "Cancel" at bounding box center [292, 571] width 61 height 20
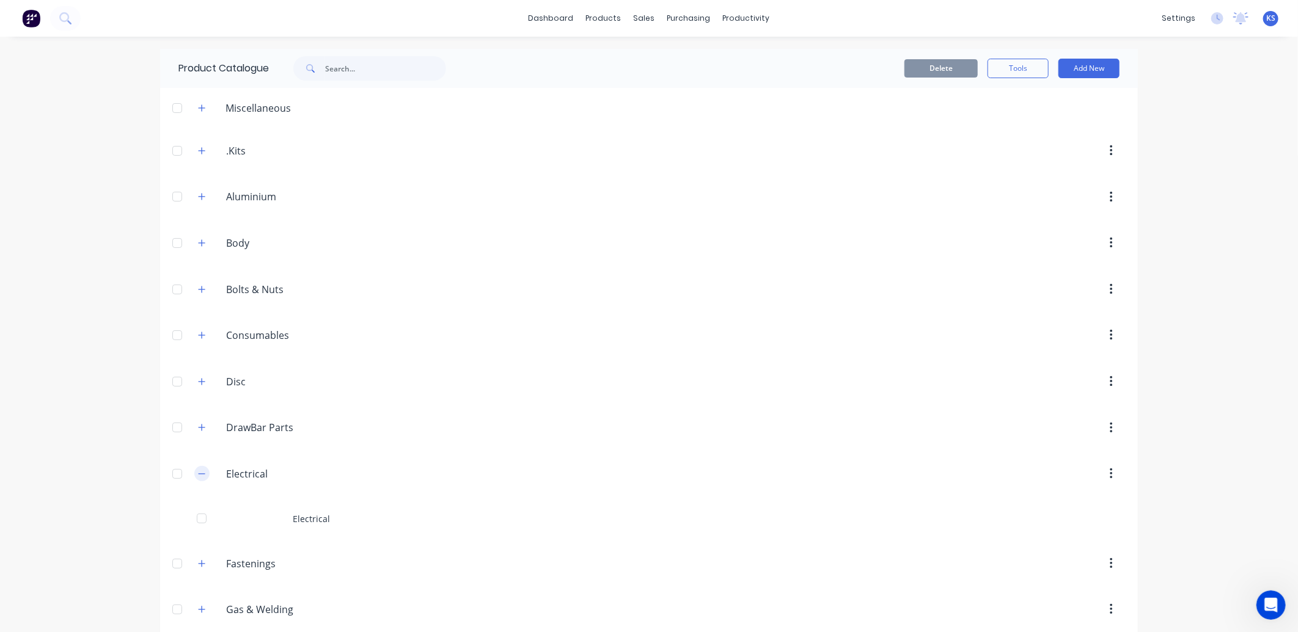
click at [194, 472] on button "button" at bounding box center [201, 473] width 15 height 15
click at [199, 428] on icon "button" at bounding box center [202, 428] width 7 height 7
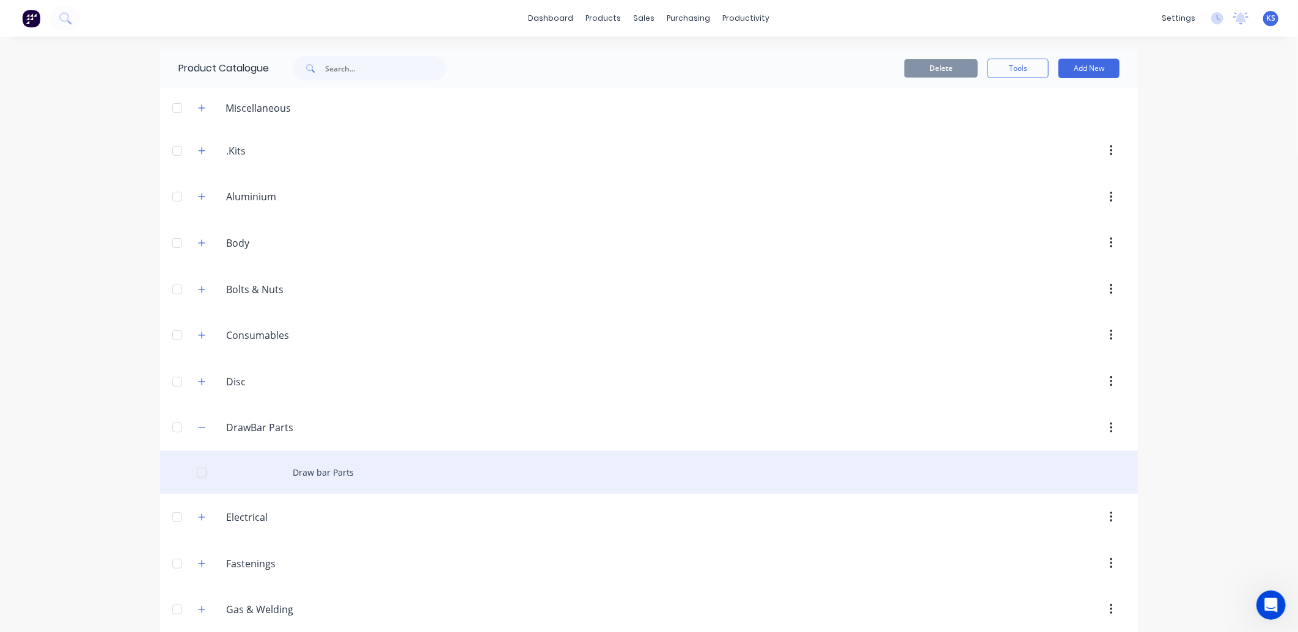
click at [307, 469] on div "Draw bar Parts" at bounding box center [649, 472] width 978 height 43
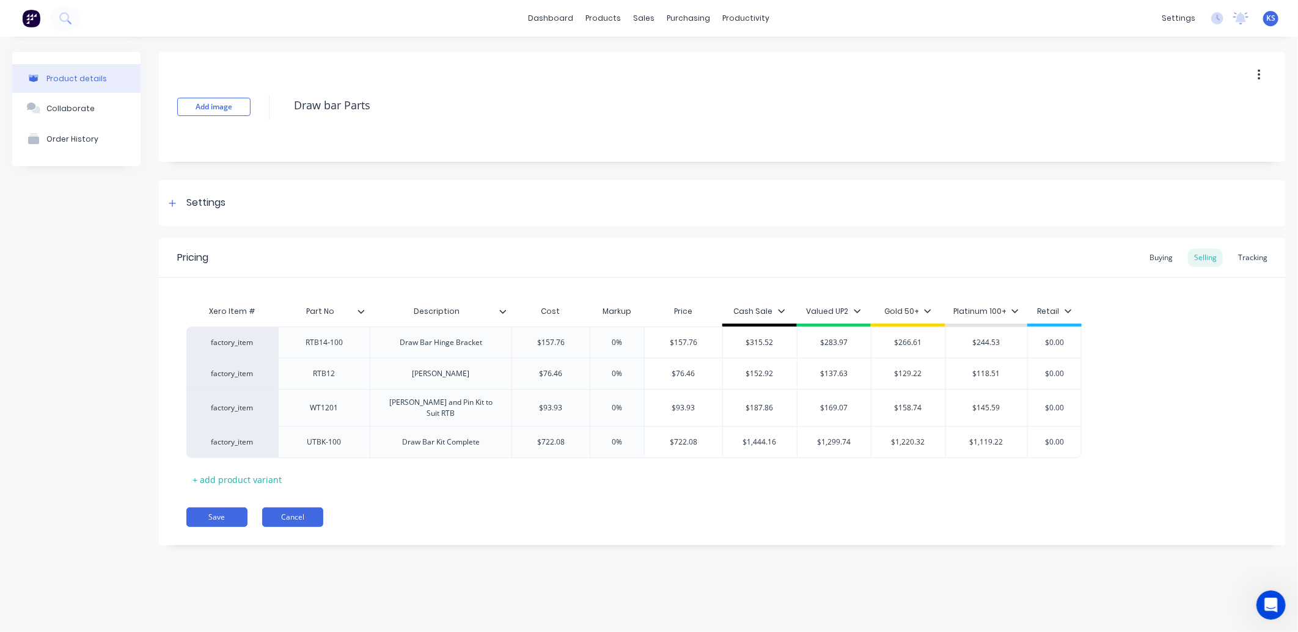
click at [308, 514] on button "Cancel" at bounding box center [292, 518] width 61 height 20
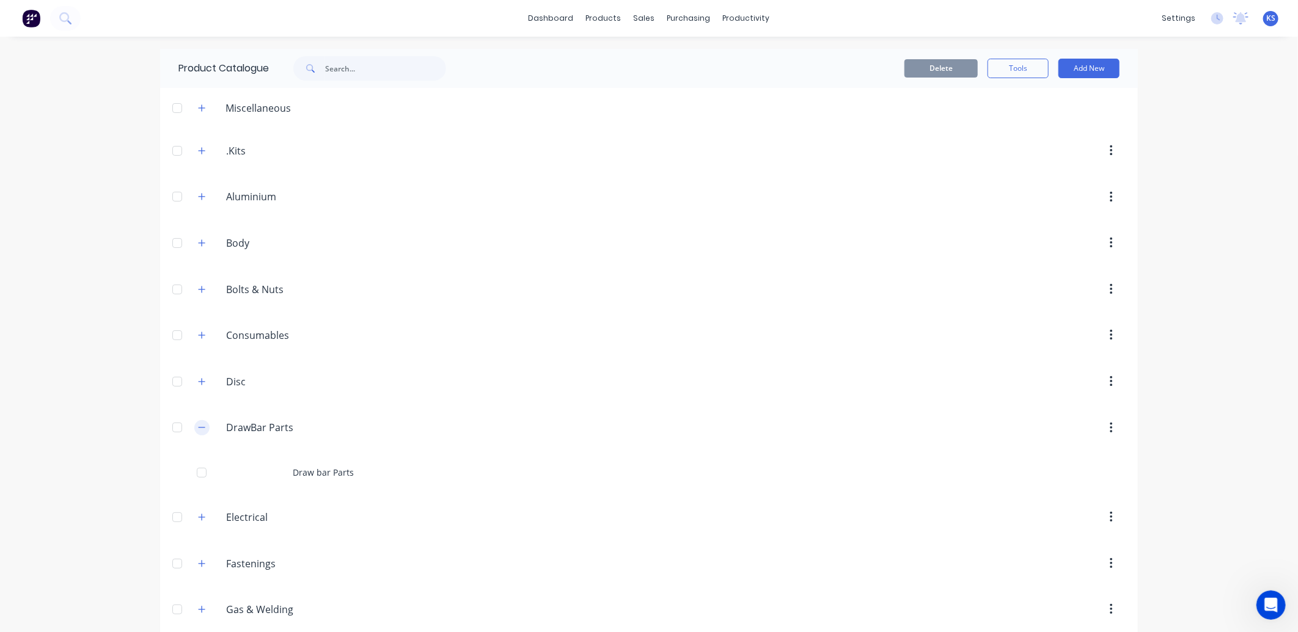
click at [200, 428] on icon "button" at bounding box center [201, 427] width 7 height 9
click at [199, 383] on icon "button" at bounding box center [201, 382] width 7 height 9
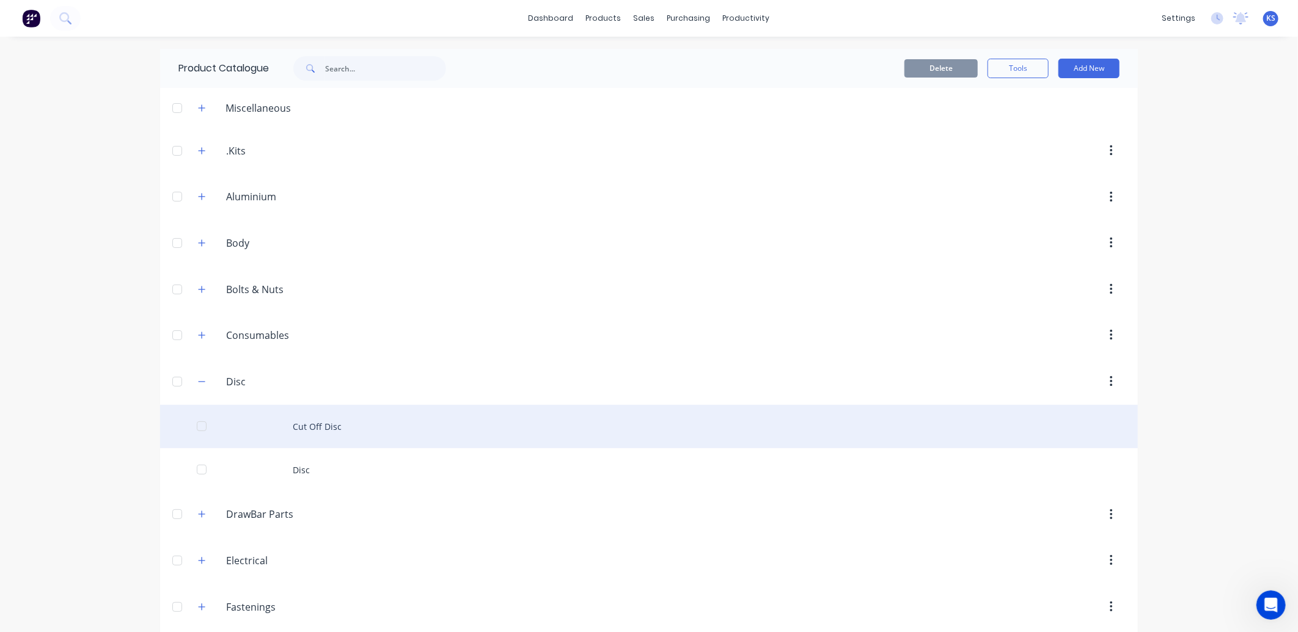
click at [306, 425] on div "Cut Off Disc" at bounding box center [649, 426] width 978 height 43
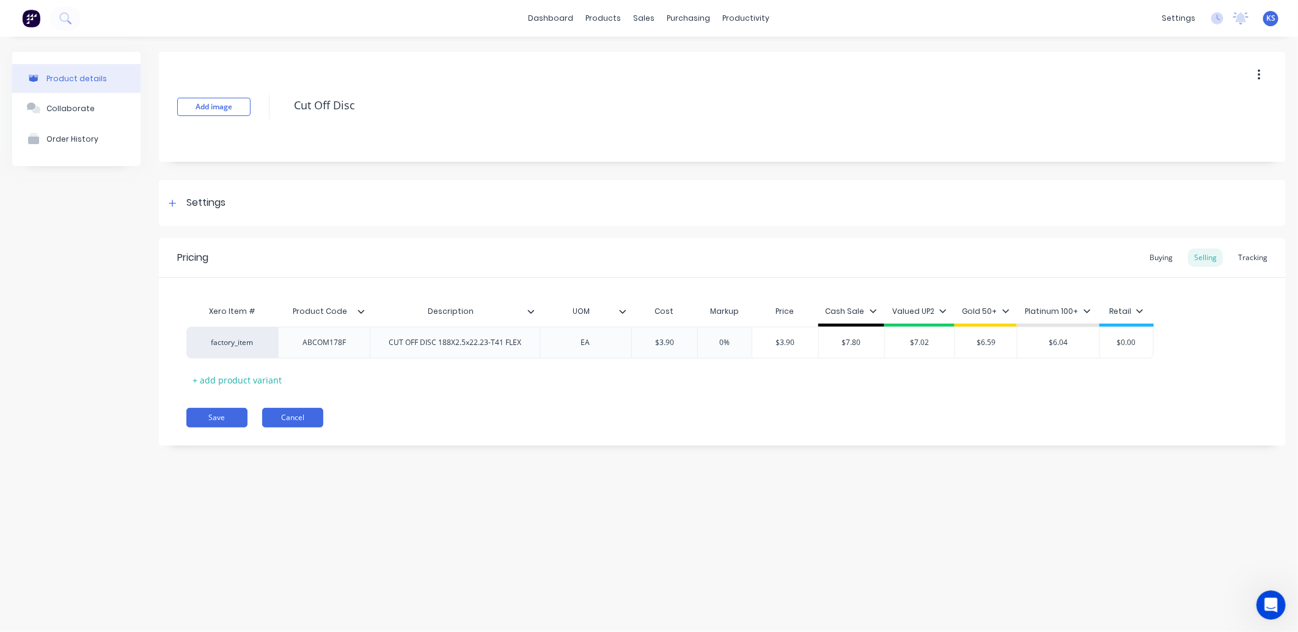
click at [297, 418] on button "Cancel" at bounding box center [292, 418] width 61 height 20
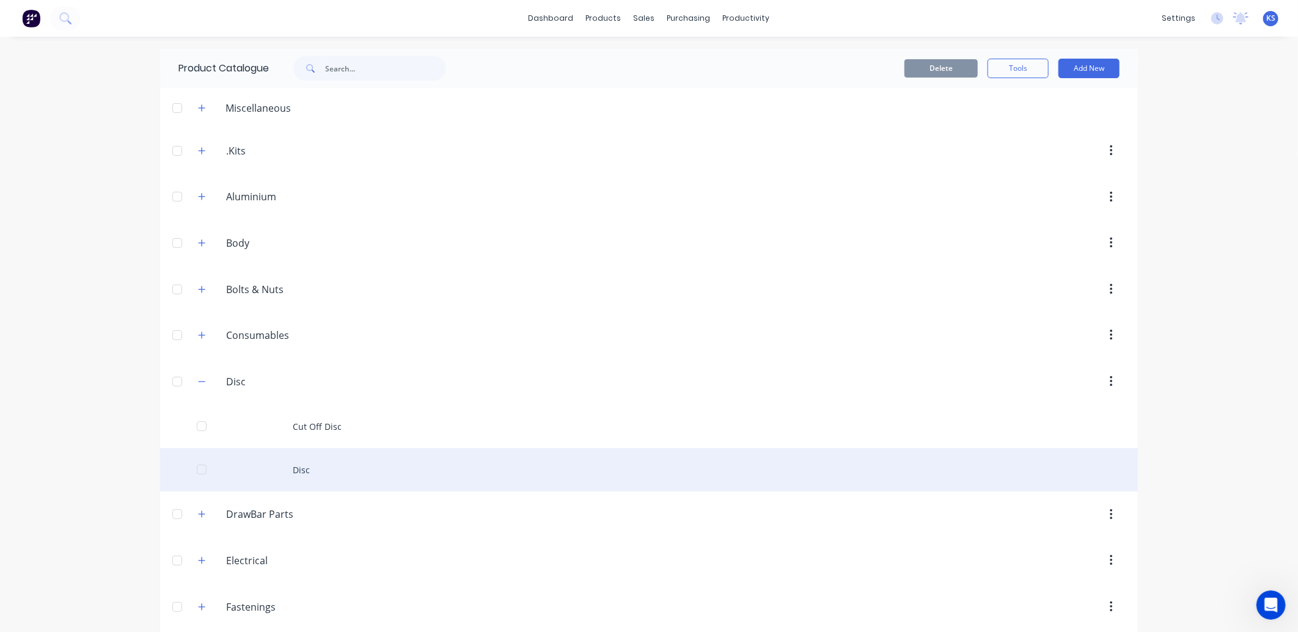
click at [312, 474] on div "Disc" at bounding box center [649, 469] width 978 height 43
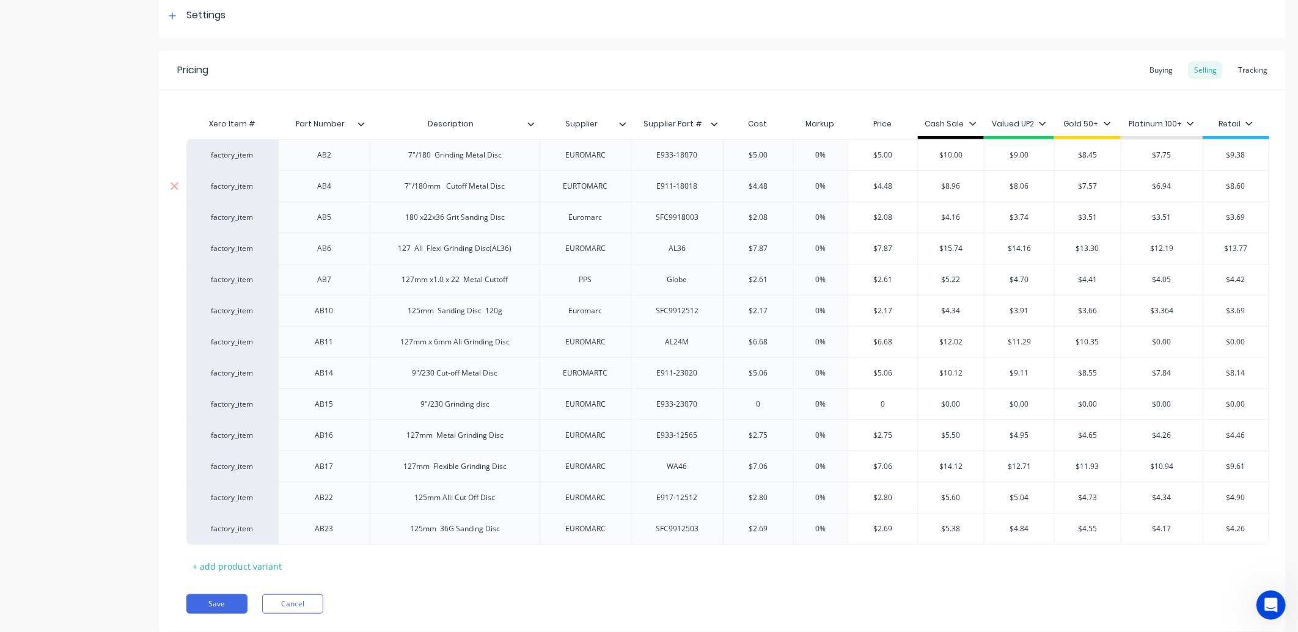
scroll to position [203, 0]
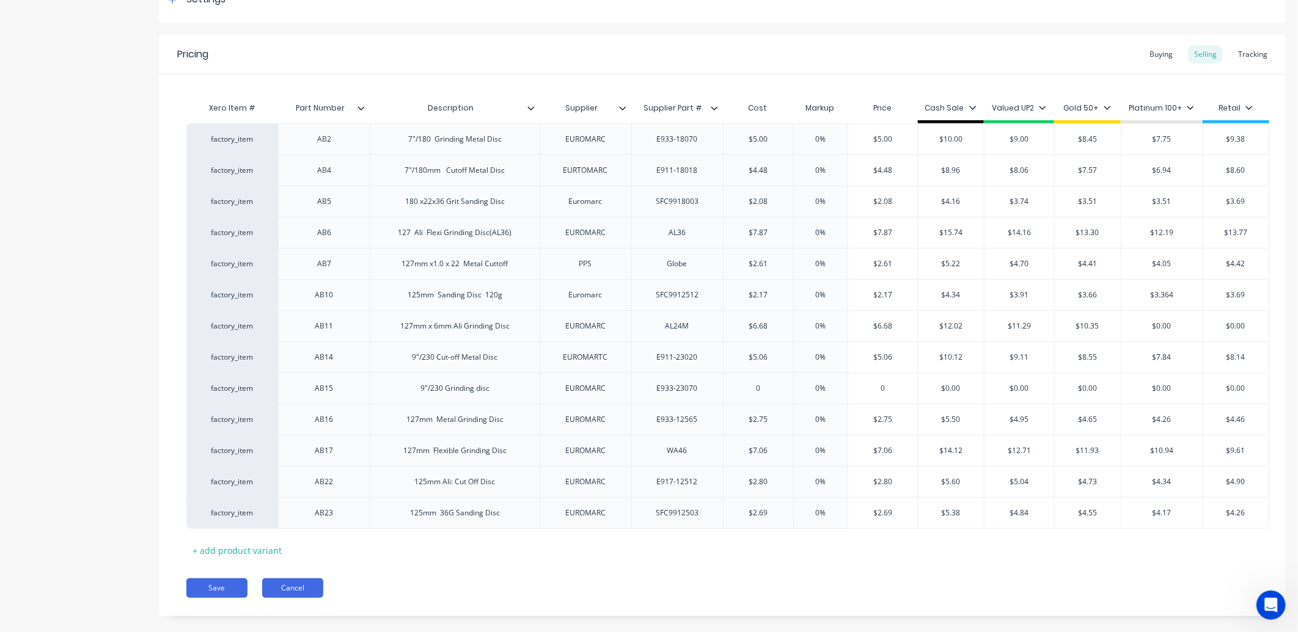
click at [298, 584] on button "Cancel" at bounding box center [292, 589] width 61 height 20
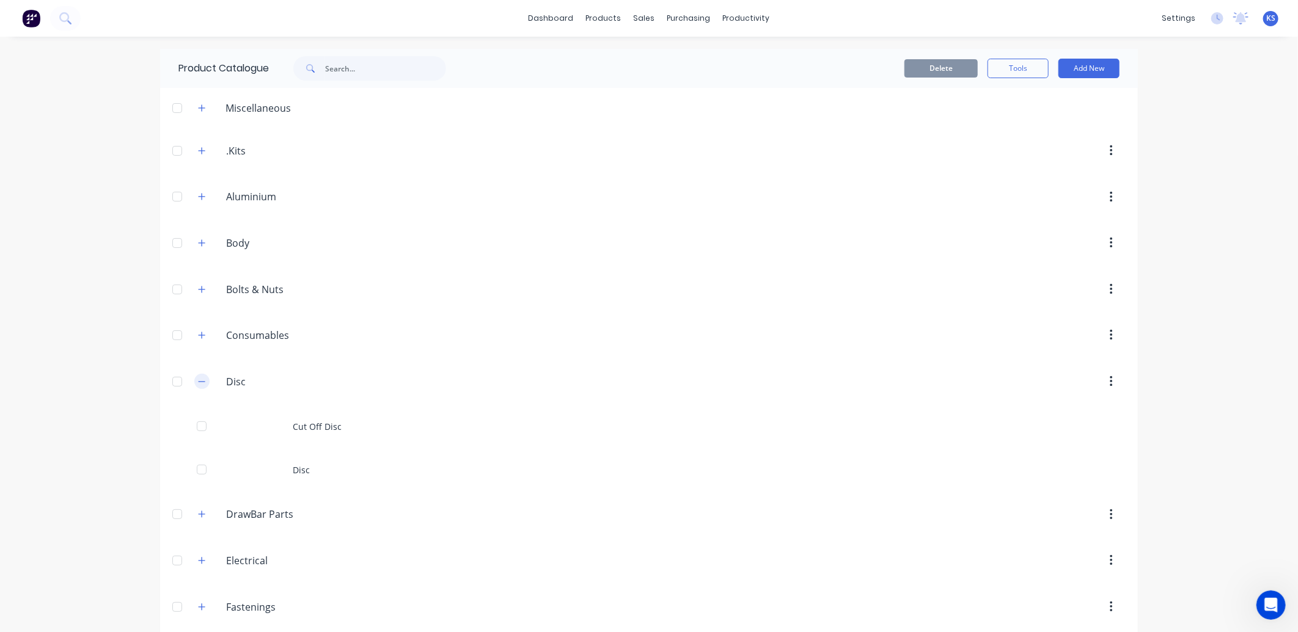
click at [198, 381] on icon "button" at bounding box center [201, 382] width 7 height 9
click at [199, 335] on icon "button" at bounding box center [202, 335] width 7 height 7
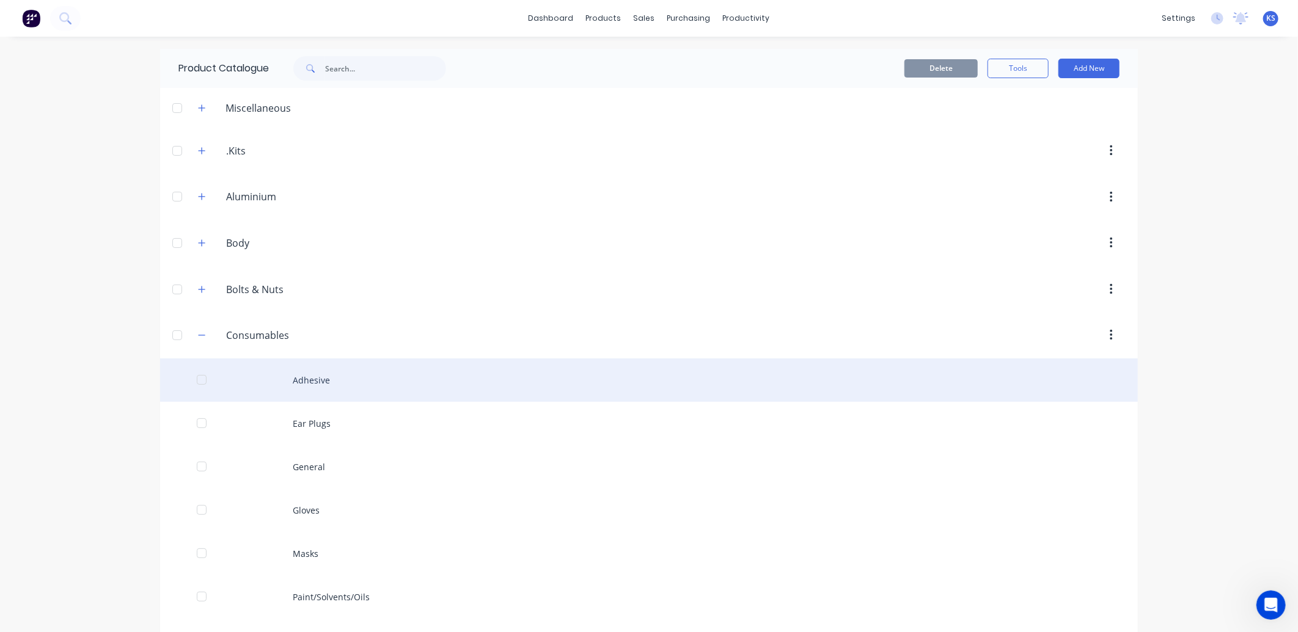
click at [315, 382] on div "Adhesive" at bounding box center [649, 380] width 978 height 43
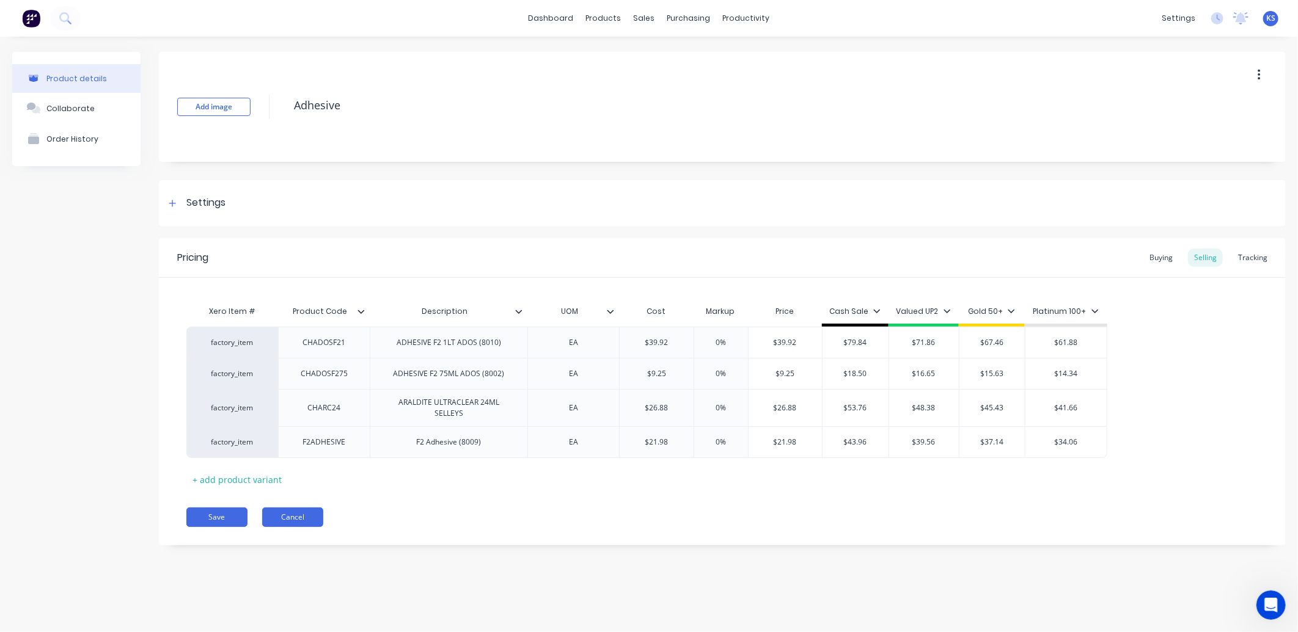
click at [292, 522] on button "Cancel" at bounding box center [292, 518] width 61 height 20
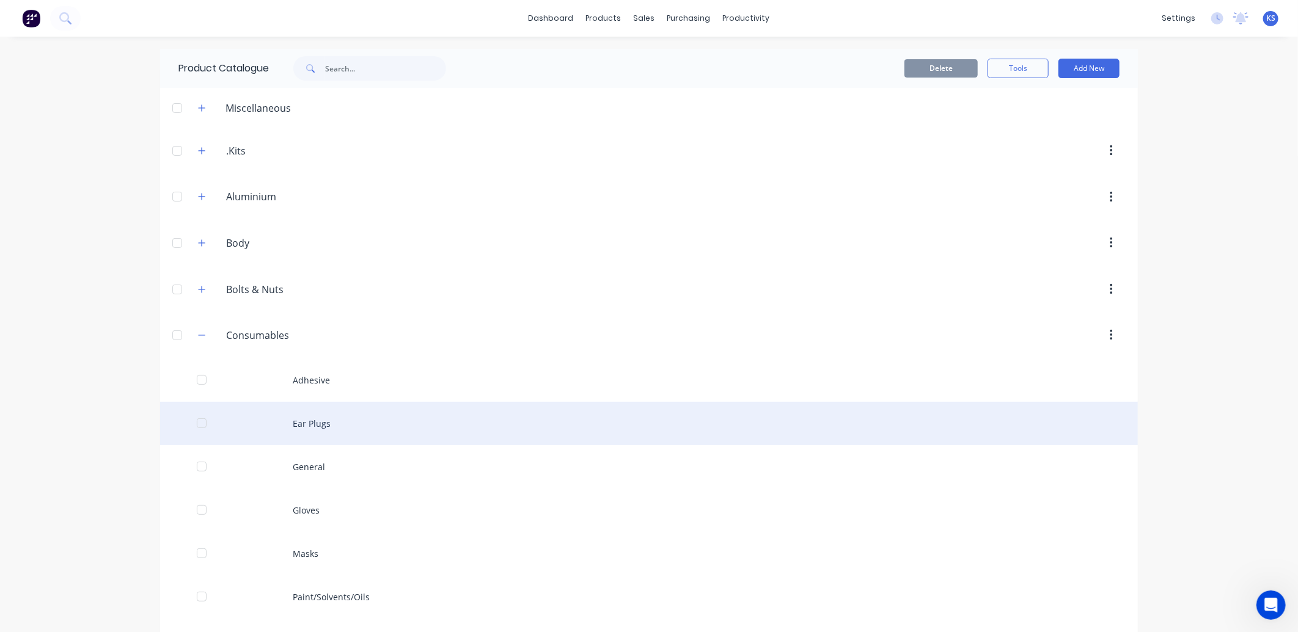
click at [306, 424] on div "Ear Plugs" at bounding box center [649, 423] width 978 height 43
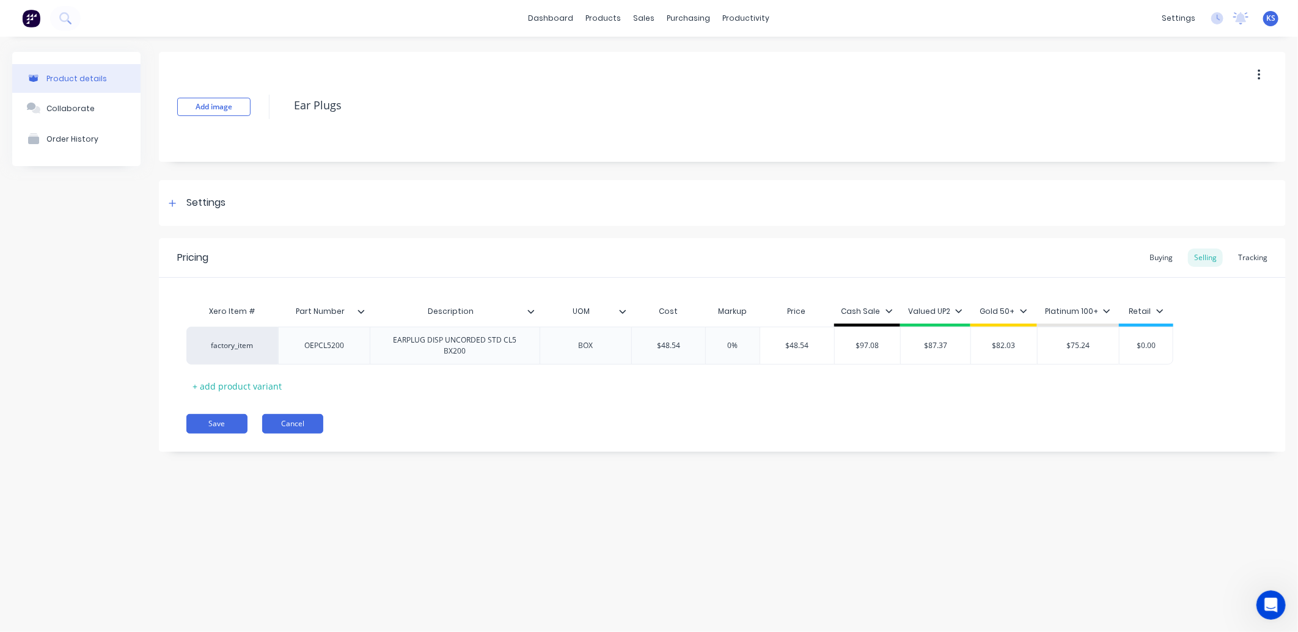
click at [301, 422] on button "Cancel" at bounding box center [292, 424] width 61 height 20
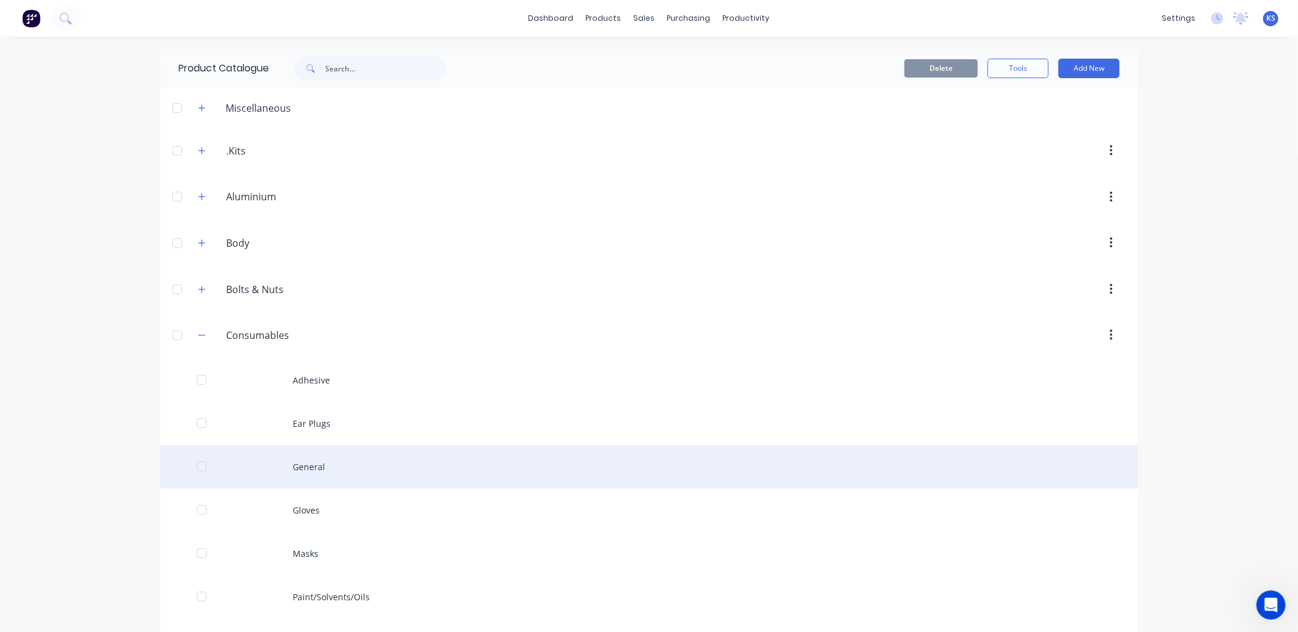
click at [320, 463] on div "General" at bounding box center [649, 466] width 978 height 43
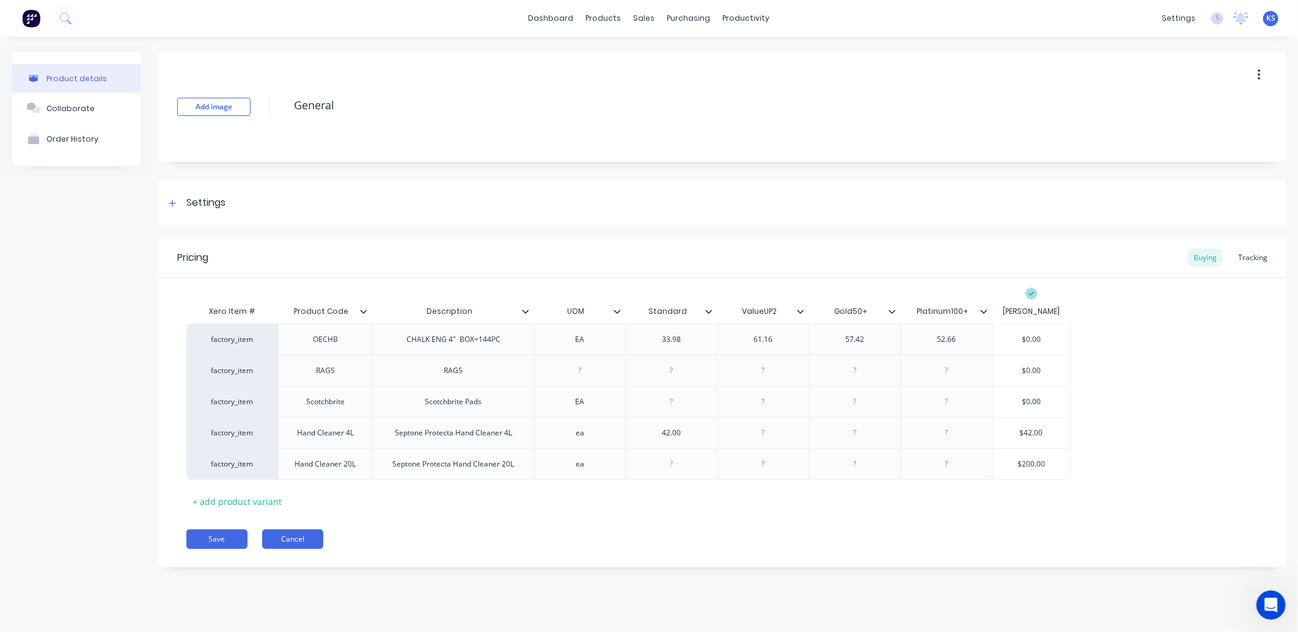
click at [291, 536] on button "Cancel" at bounding box center [292, 540] width 61 height 20
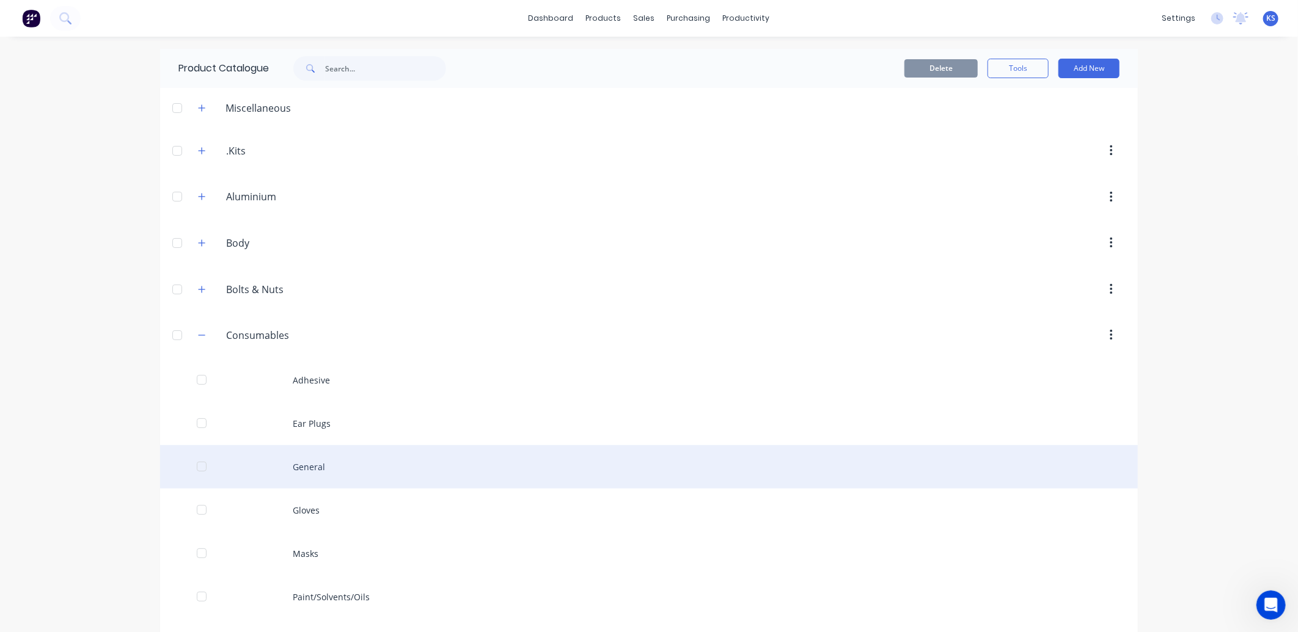
click at [302, 466] on div "General" at bounding box center [649, 466] width 978 height 43
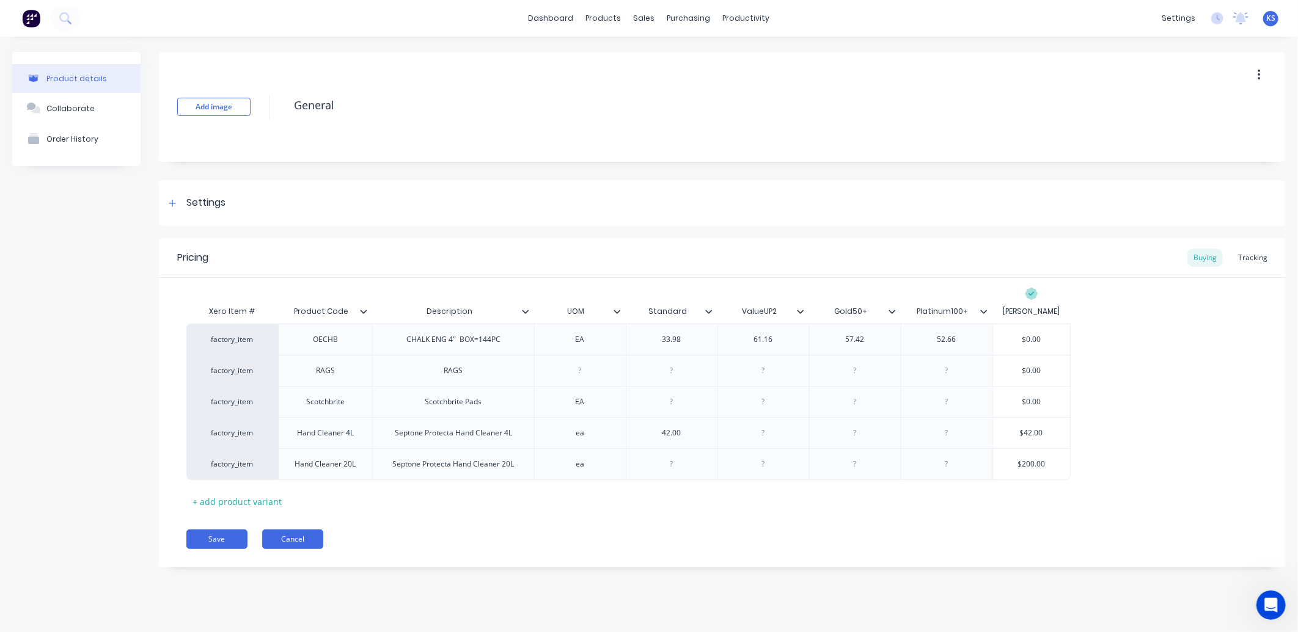
click at [290, 535] on button "Cancel" at bounding box center [292, 540] width 61 height 20
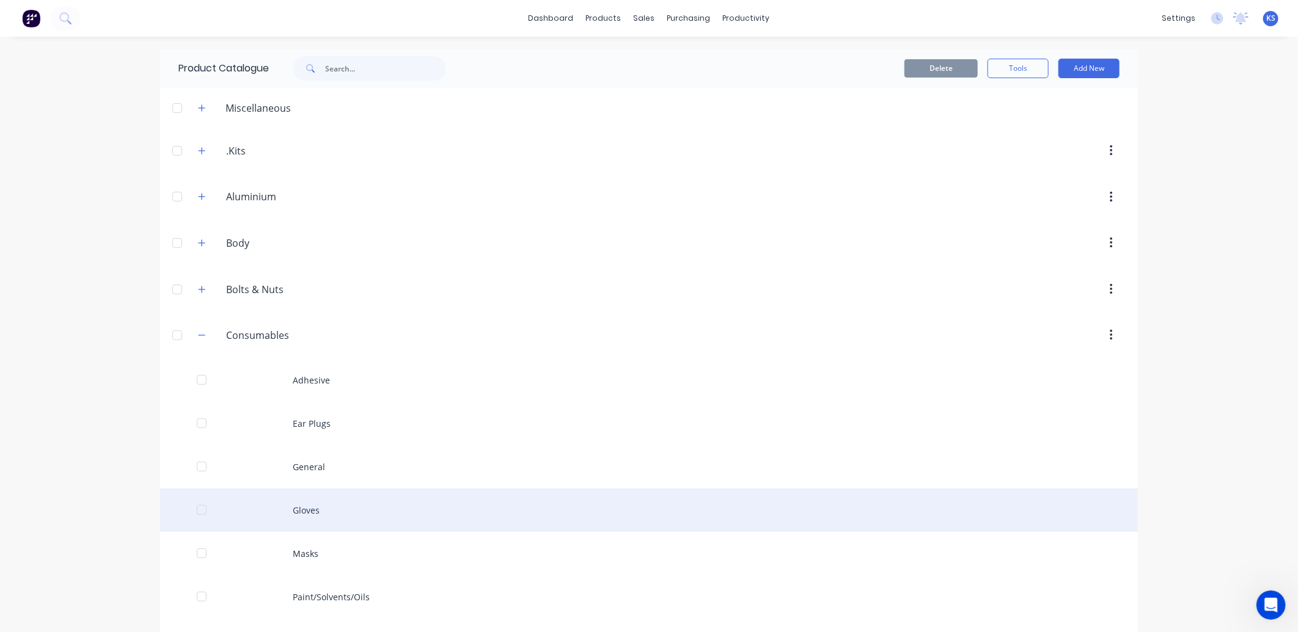
click at [320, 512] on div "Gloves" at bounding box center [649, 510] width 978 height 43
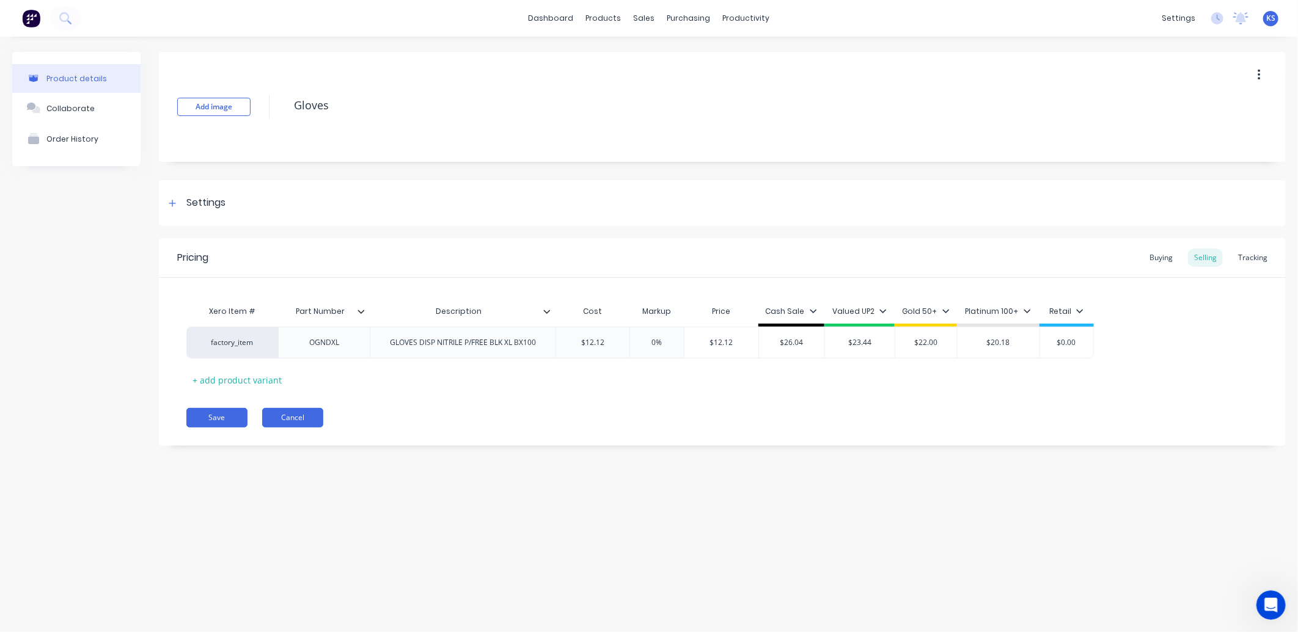
click at [287, 417] on button "Cancel" at bounding box center [292, 418] width 61 height 20
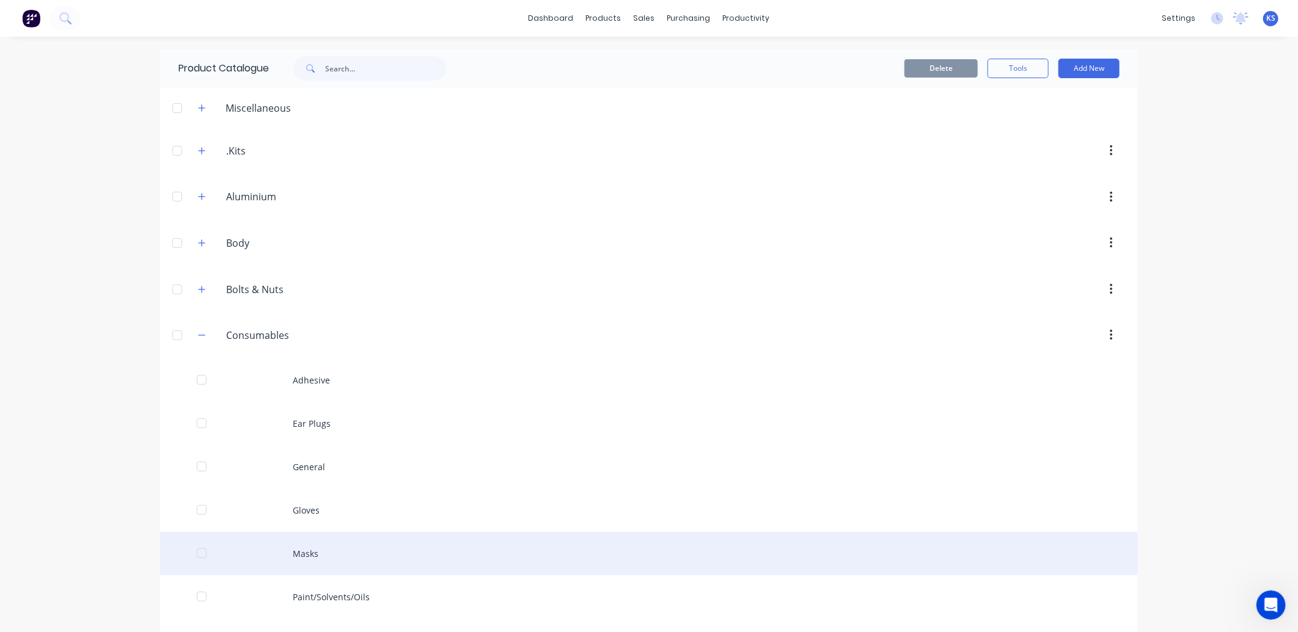
click at [312, 558] on div "Masks" at bounding box center [649, 553] width 978 height 43
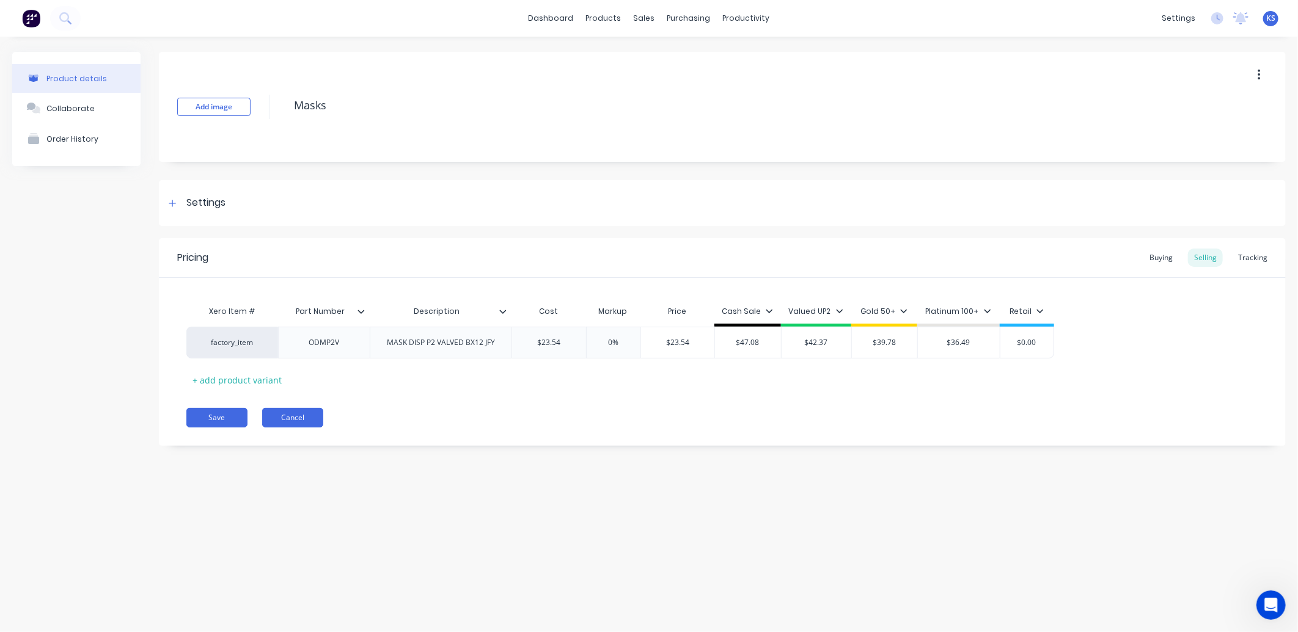
click at [297, 420] on button "Cancel" at bounding box center [292, 418] width 61 height 20
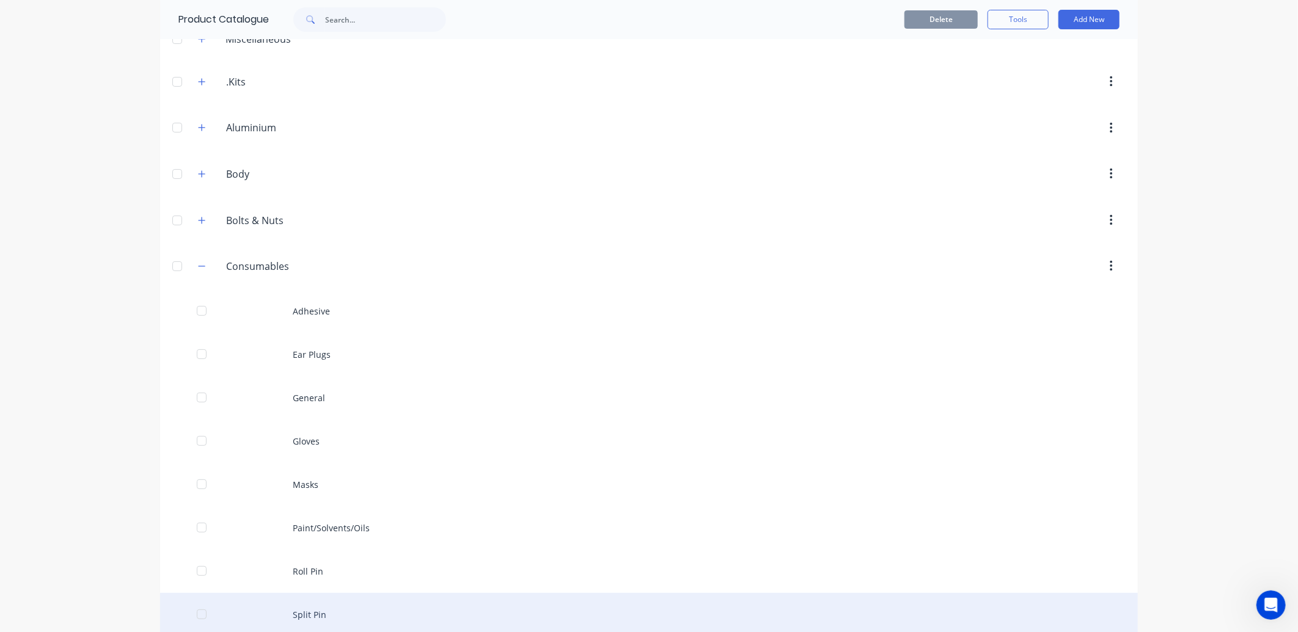
scroll to position [203, 0]
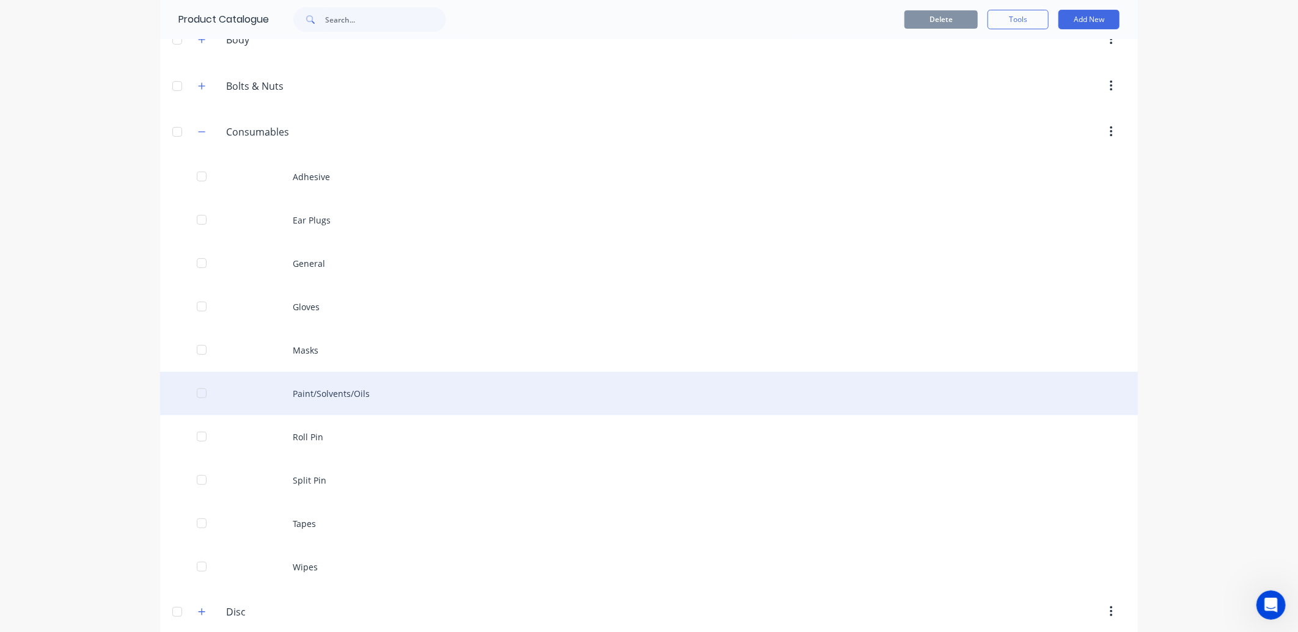
click at [332, 403] on div "Paint/Solvents/Oils" at bounding box center [649, 393] width 978 height 43
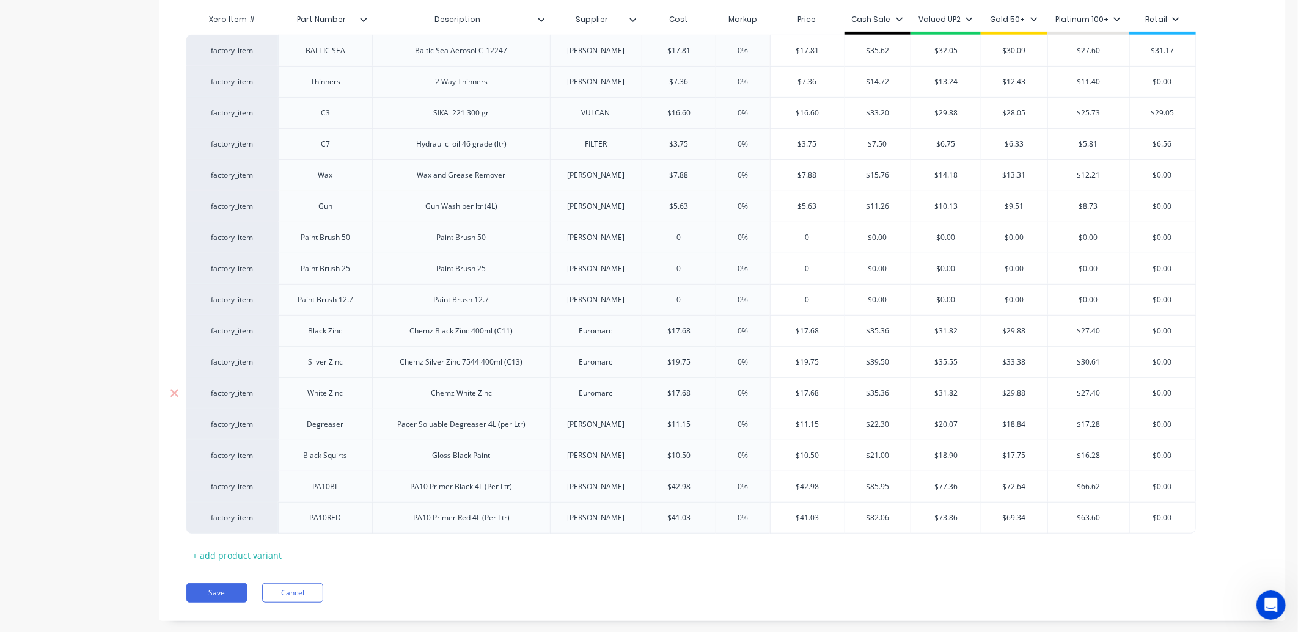
scroll to position [315, 0]
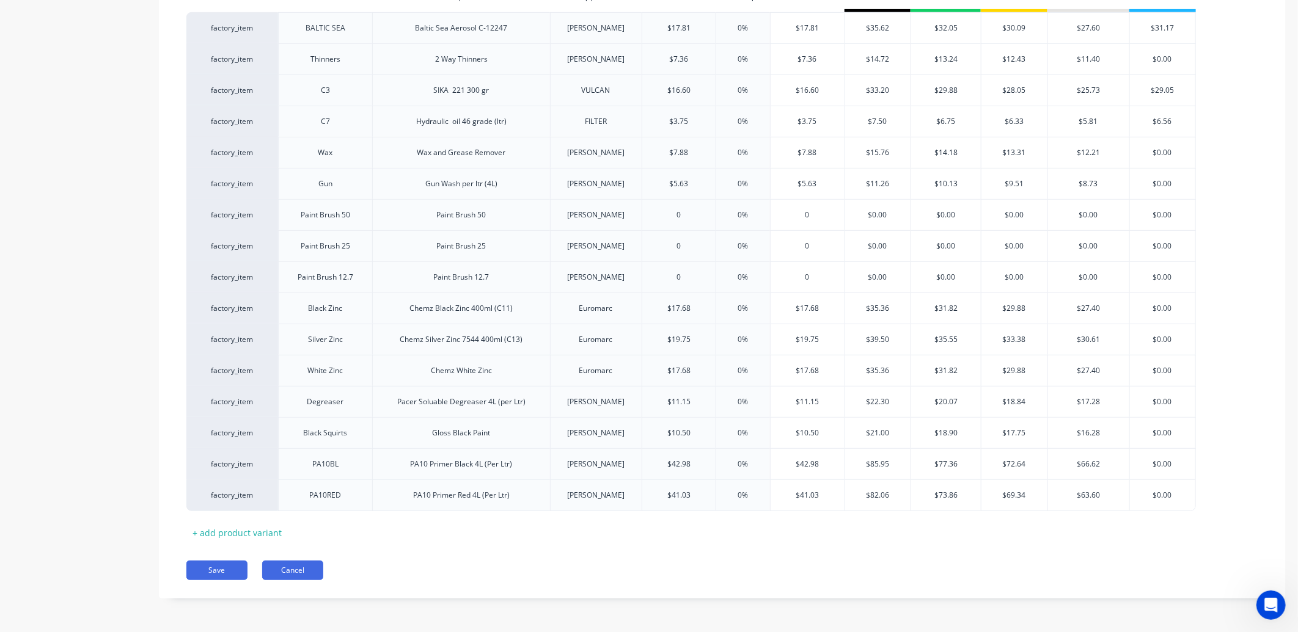
click at [289, 564] on button "Cancel" at bounding box center [292, 571] width 61 height 20
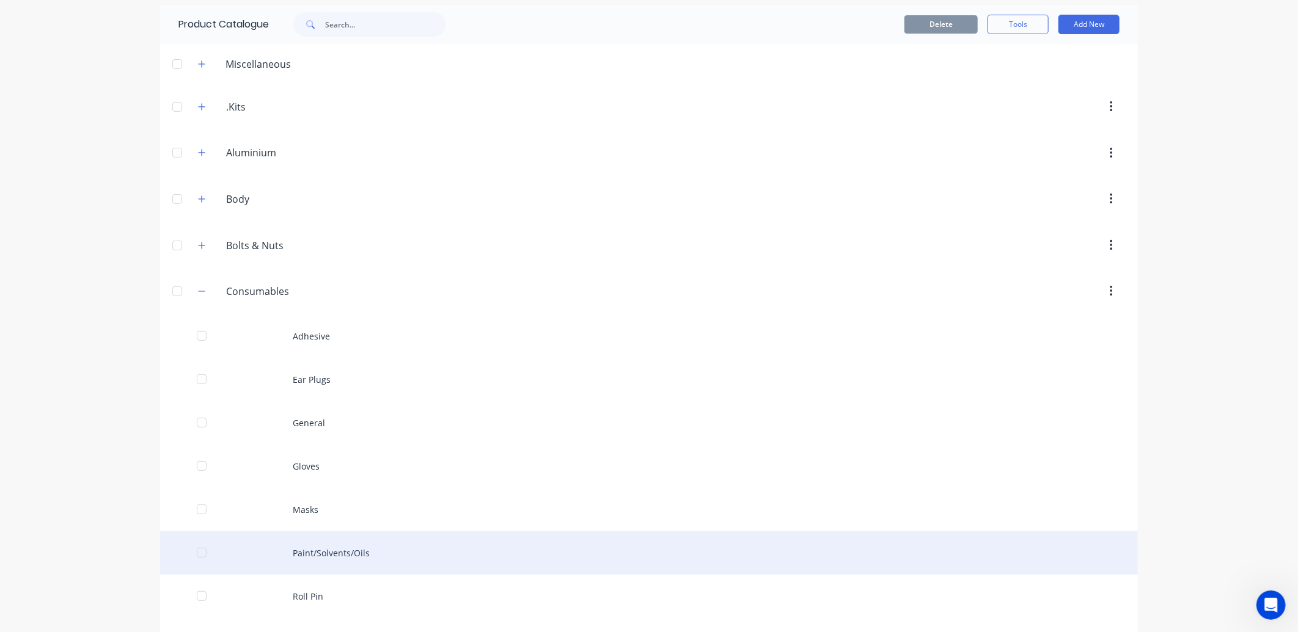
scroll to position [68, 0]
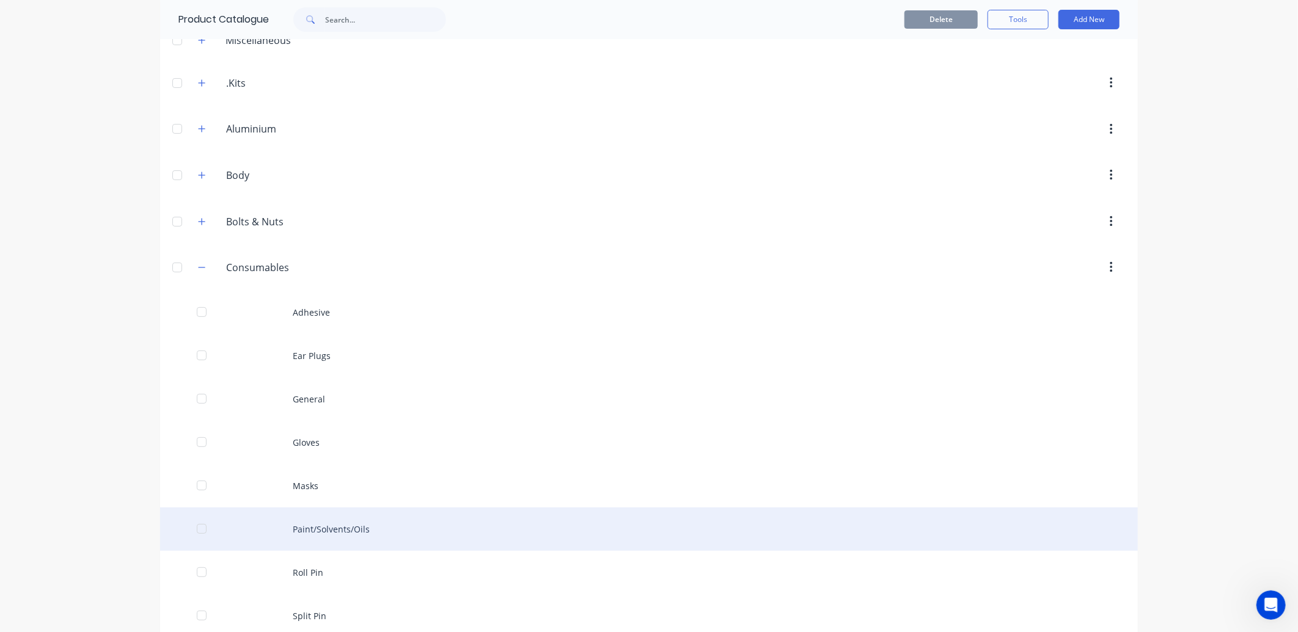
click at [331, 536] on div "Paint/Solvents/Oils" at bounding box center [649, 529] width 978 height 43
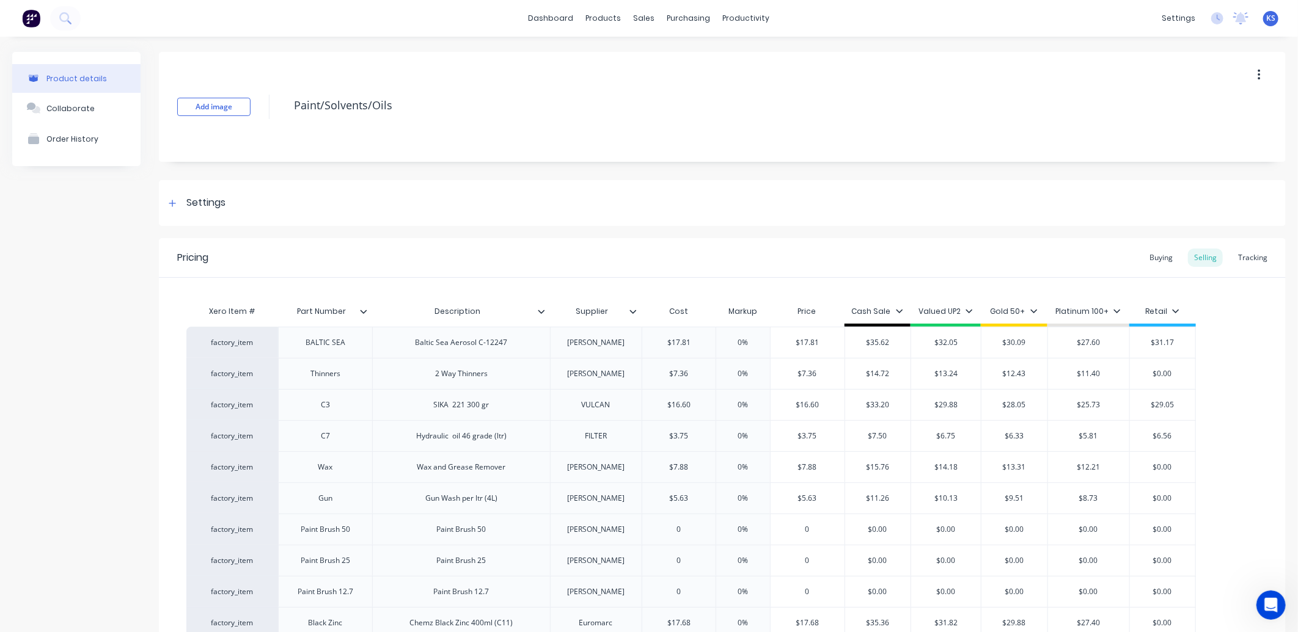
scroll to position [315, 0]
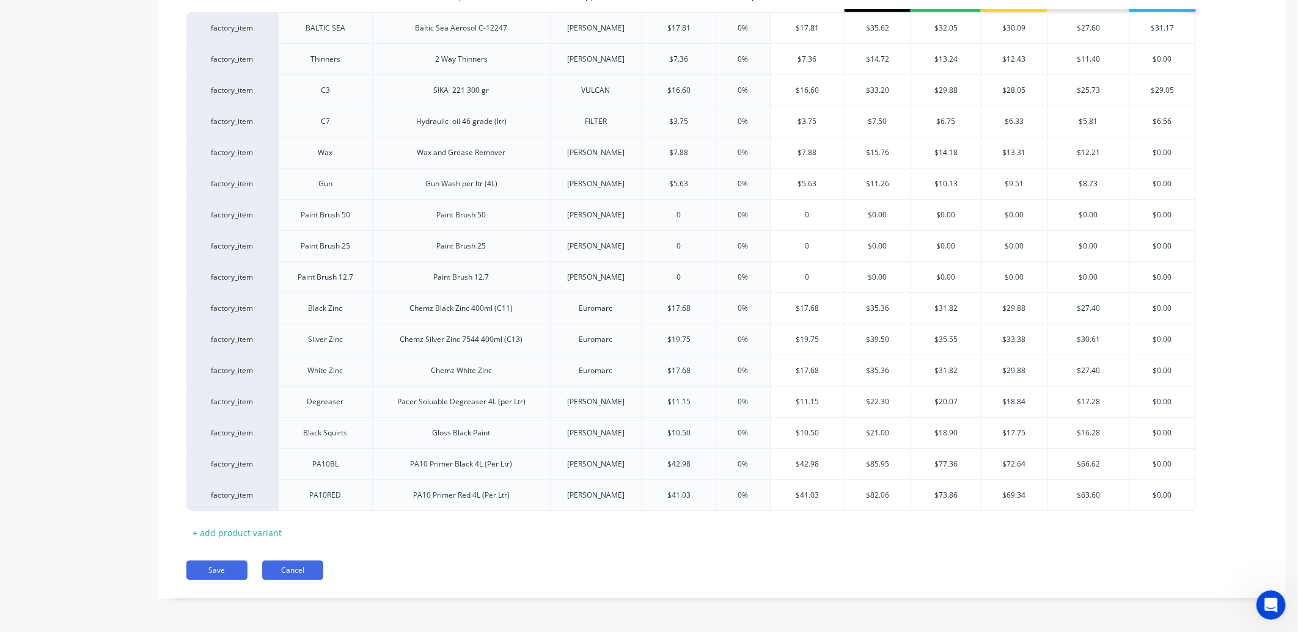
click at [293, 573] on button "Cancel" at bounding box center [292, 571] width 61 height 20
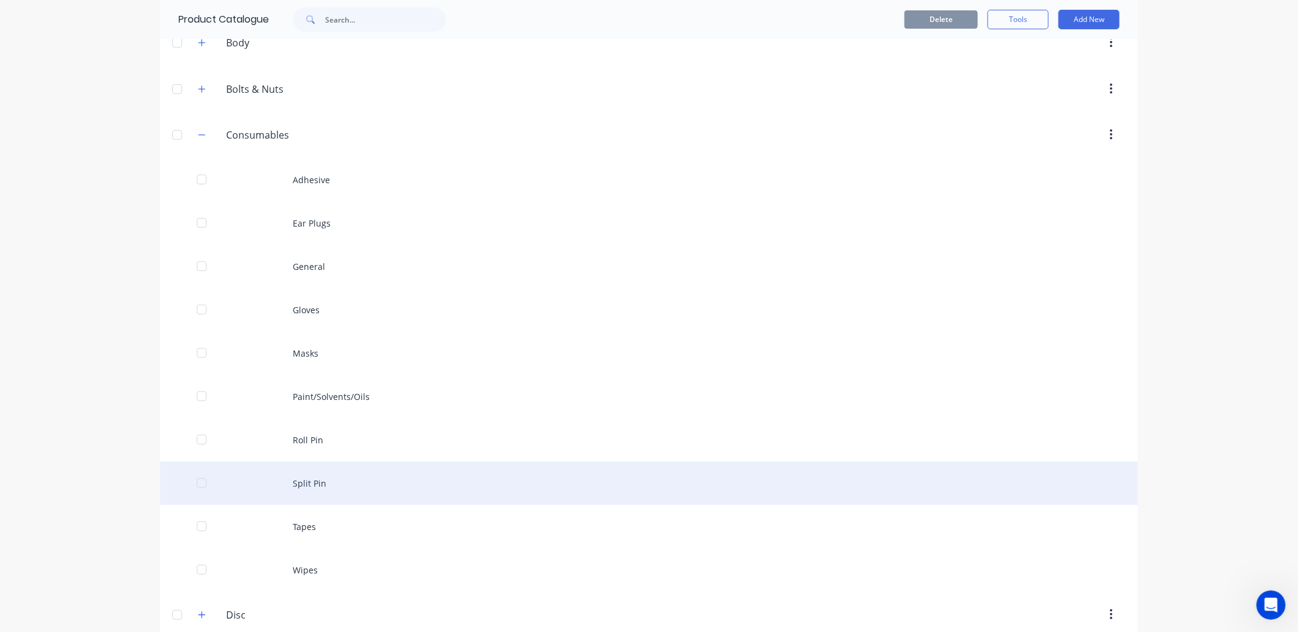
scroll to position [203, 0]
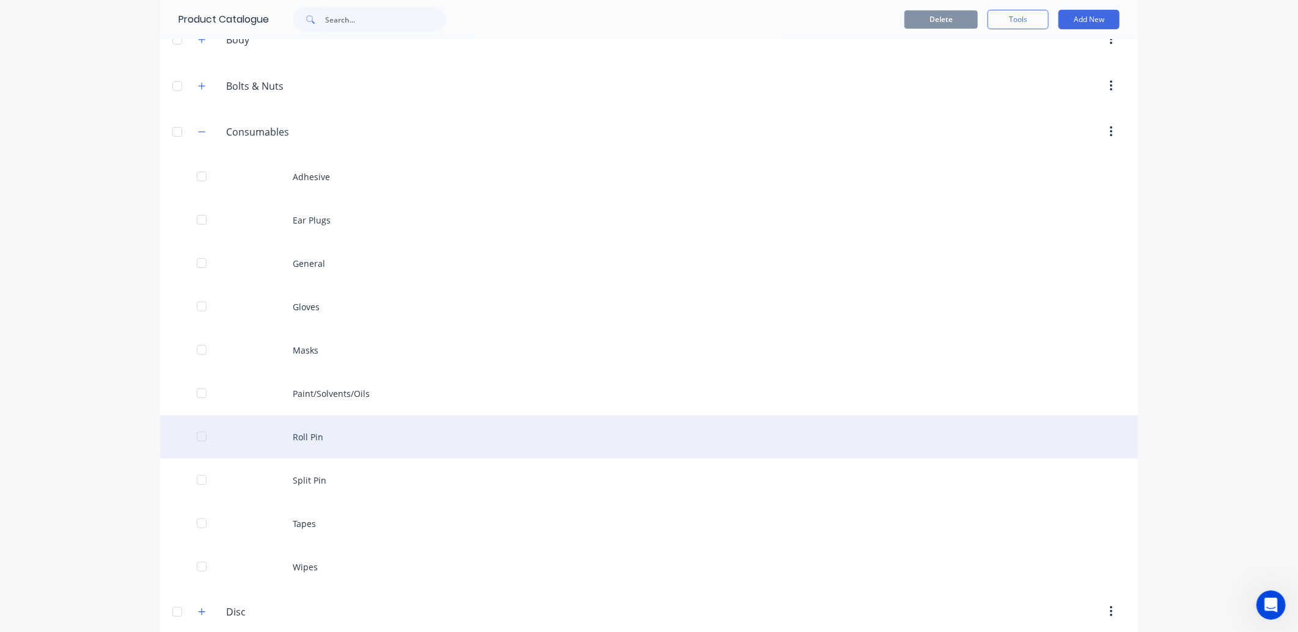
click at [314, 432] on div "Roll Pin" at bounding box center [649, 437] width 978 height 43
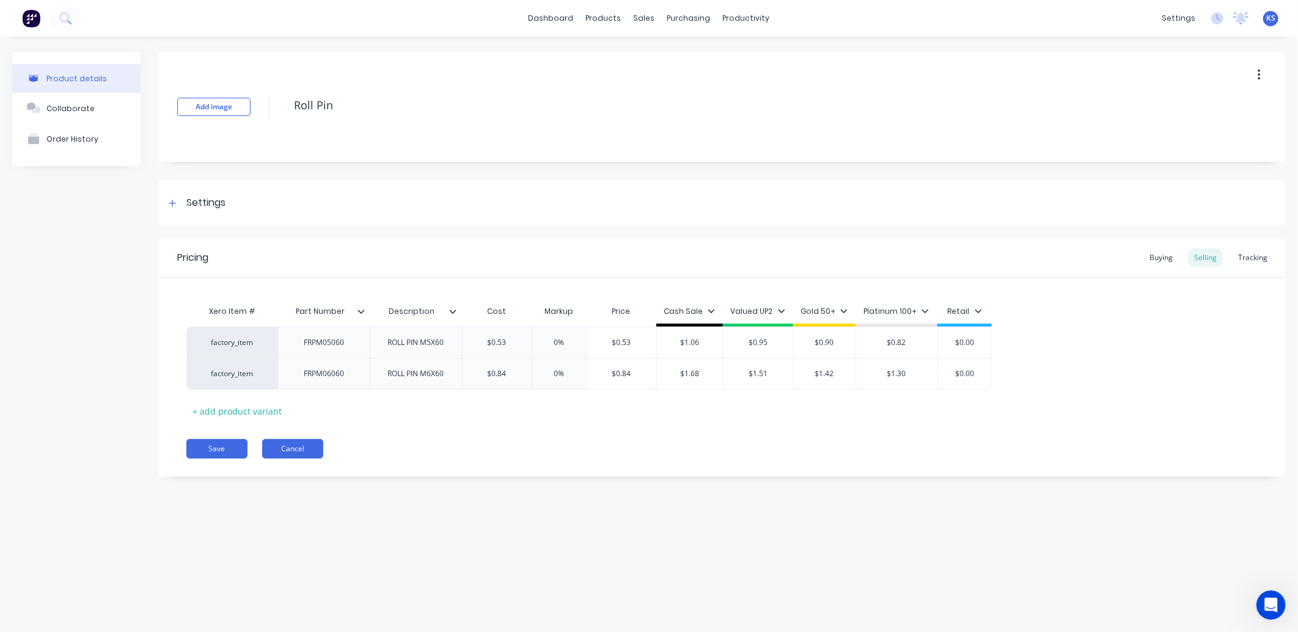
click at [302, 453] on button "Cancel" at bounding box center [292, 449] width 61 height 20
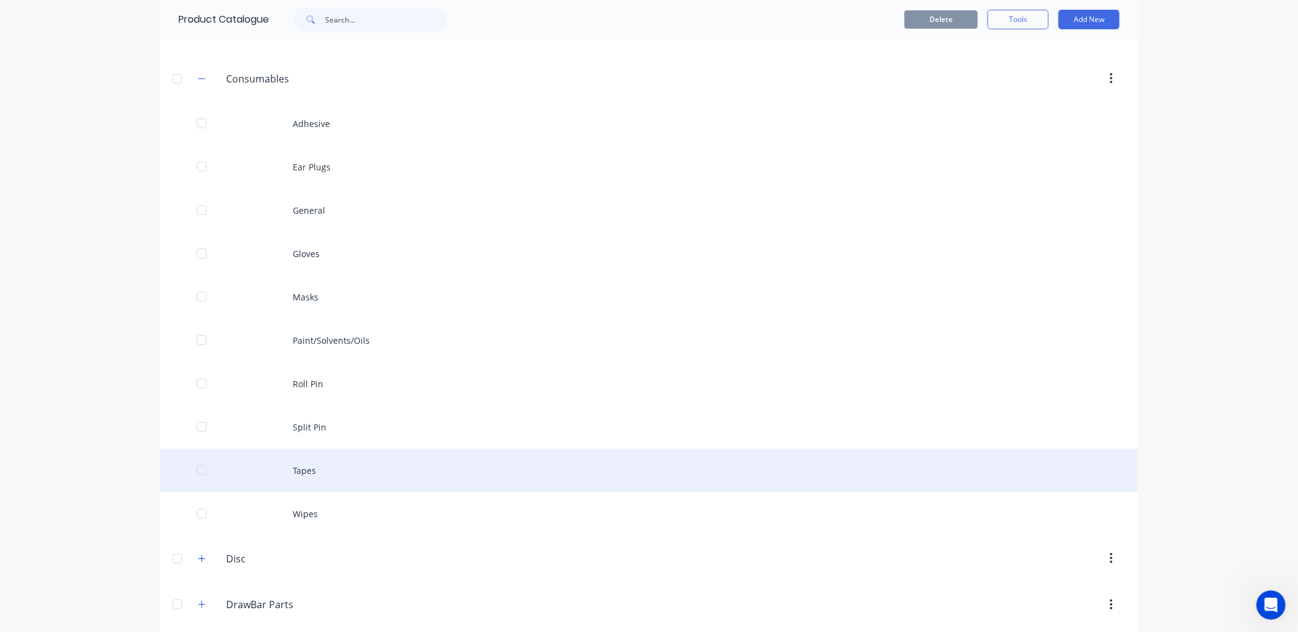
scroll to position [271, 0]
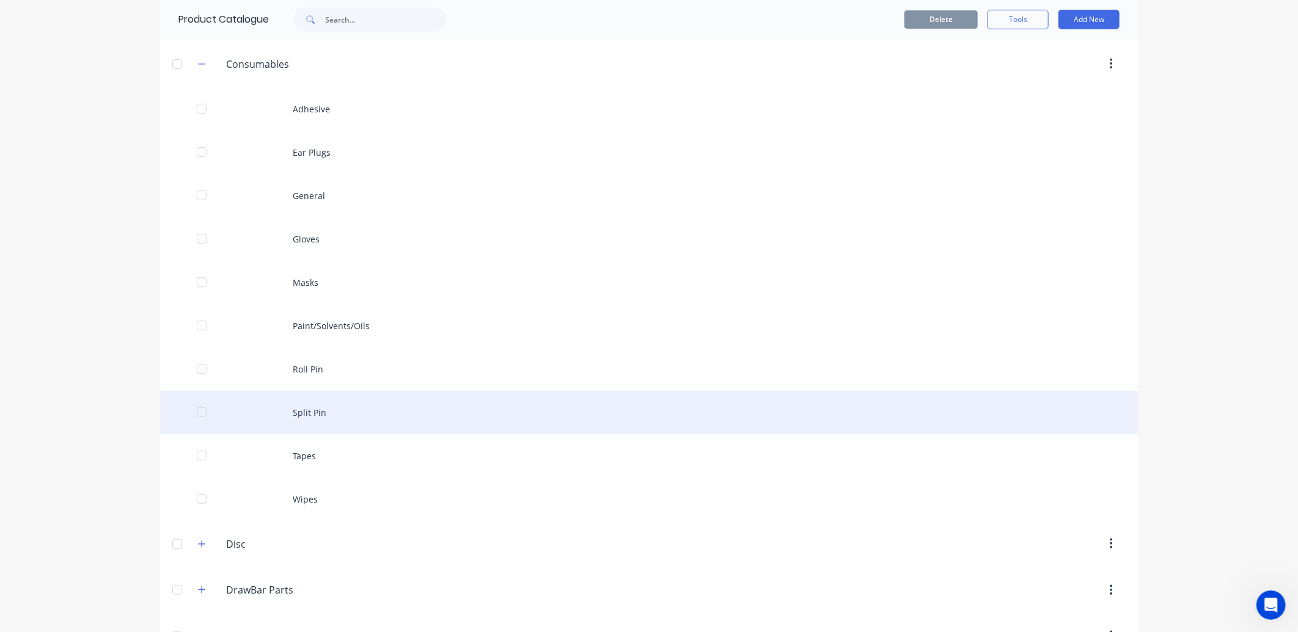
click at [310, 417] on div "Split Pin" at bounding box center [649, 412] width 978 height 43
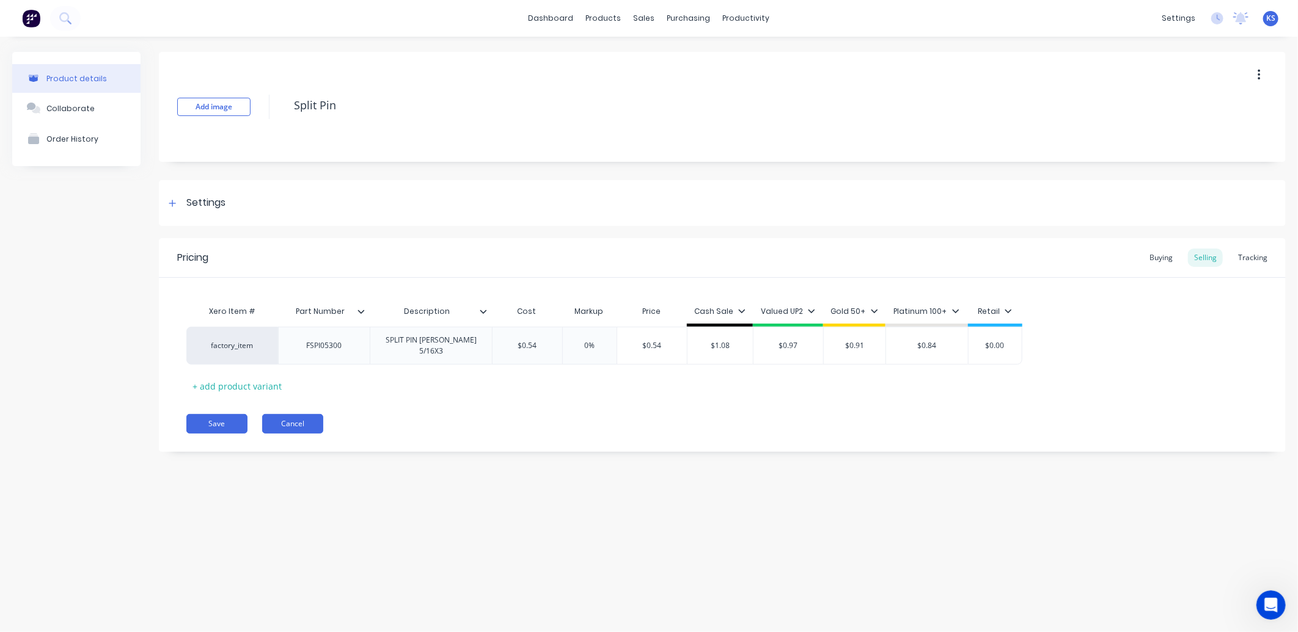
click at [301, 422] on button "Cancel" at bounding box center [292, 424] width 61 height 20
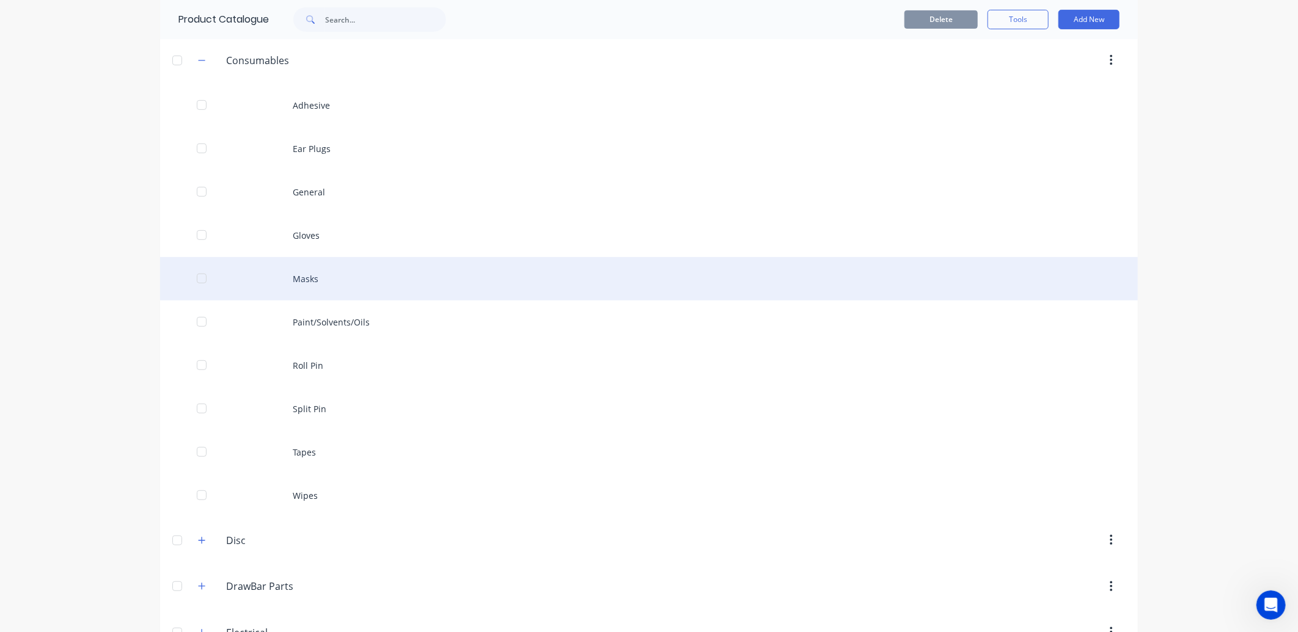
scroll to position [339, 0]
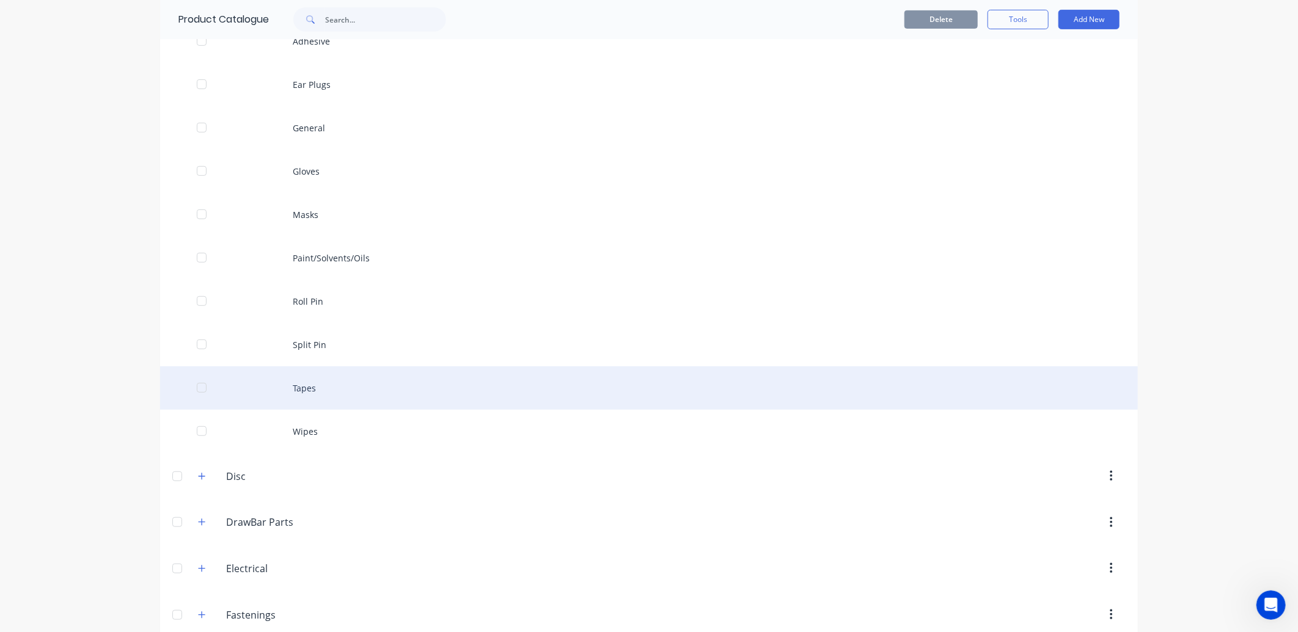
click at [304, 387] on div "Tapes" at bounding box center [649, 388] width 978 height 43
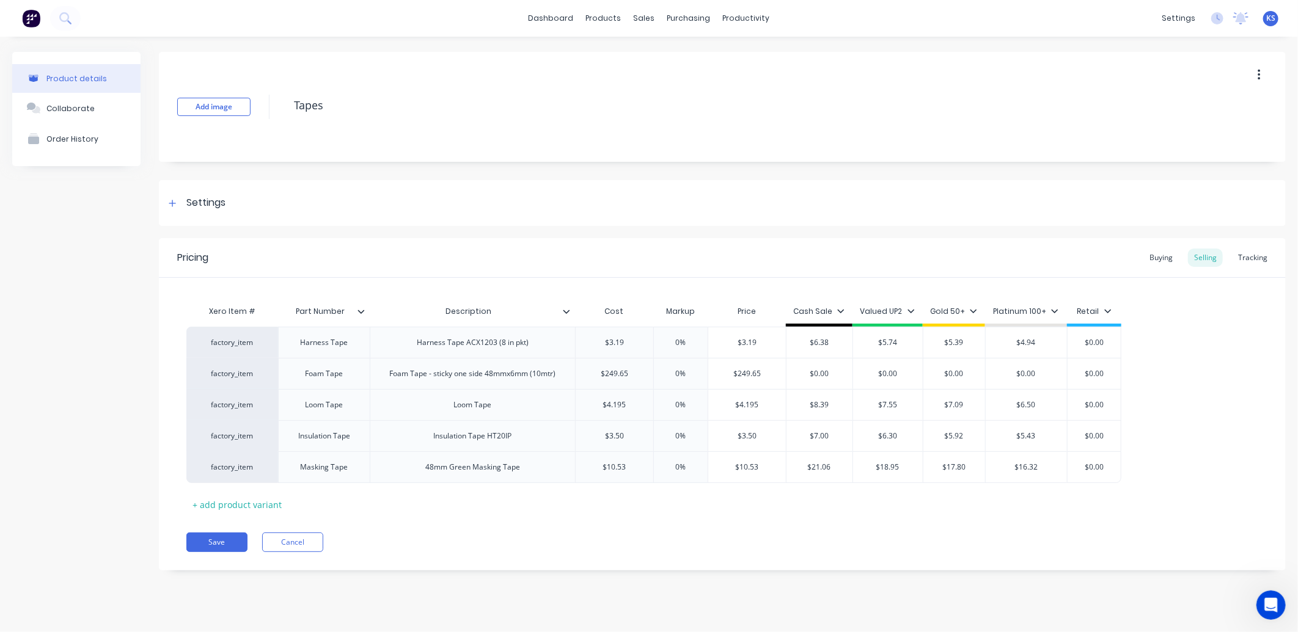
type textarea "x"
type input "$0.00"
click at [827, 374] on input "$0.00" at bounding box center [819, 373] width 66 height 11
type textarea "x"
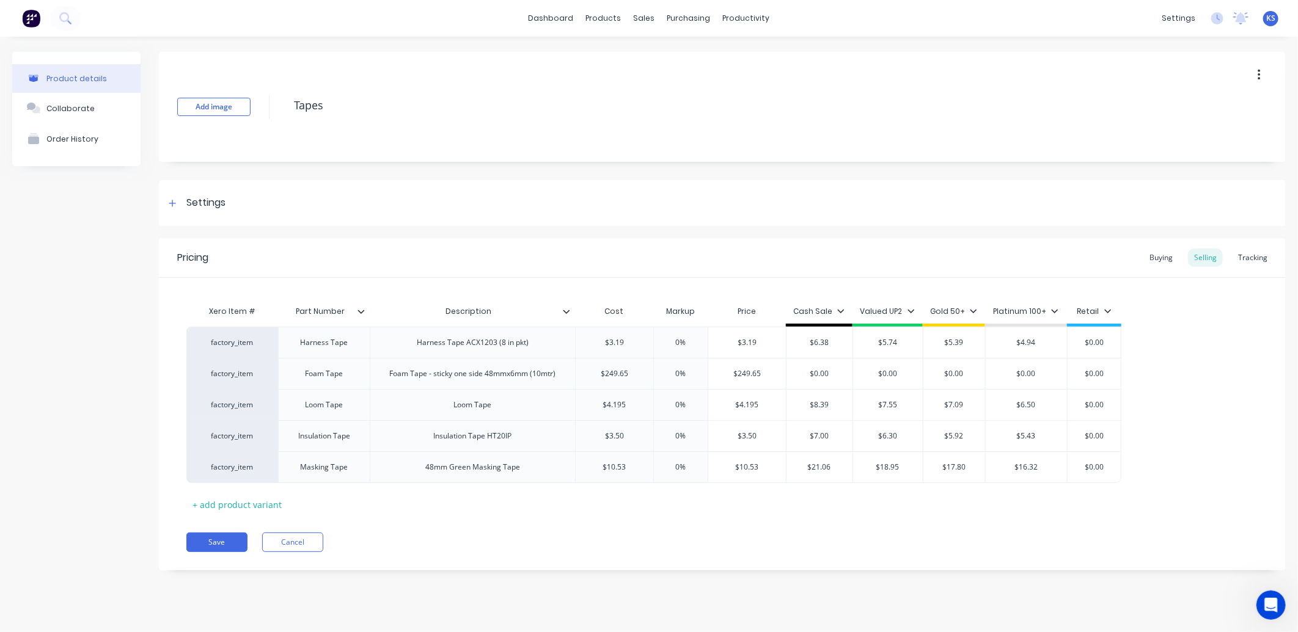
type input "$4"
type textarea "x"
type input "$49"
type textarea "x"
type input "$499"
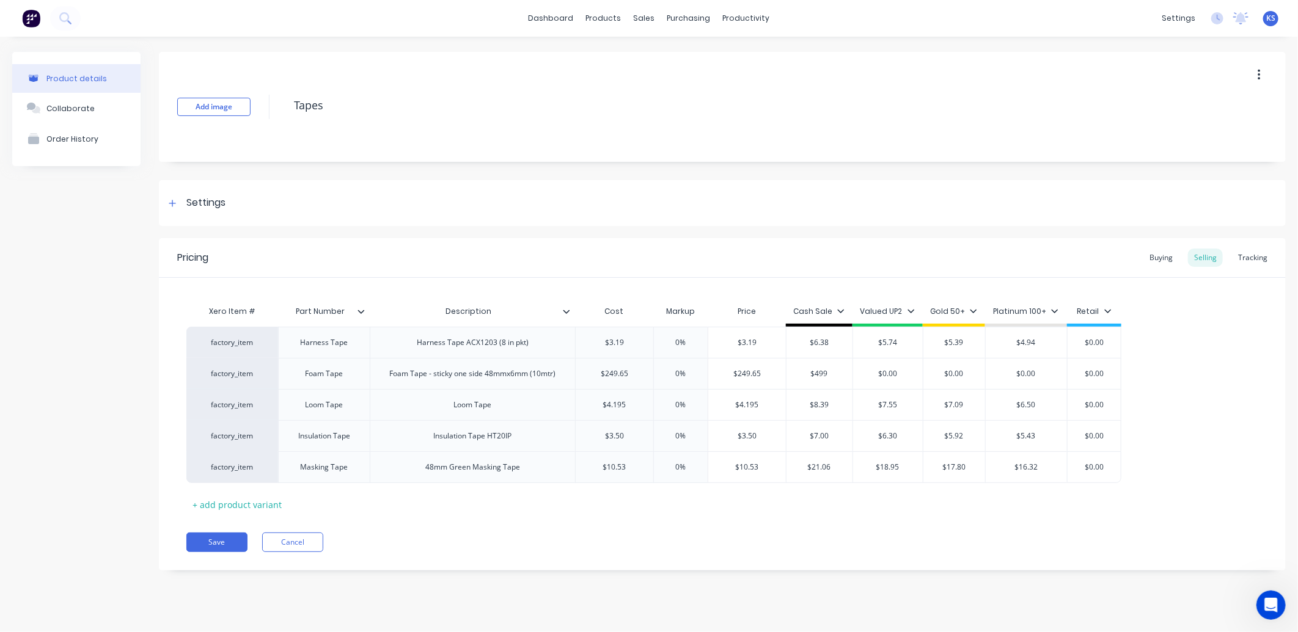
type textarea "x"
type input "$499."
type textarea "x"
type input "$499.30"
type textarea "x"
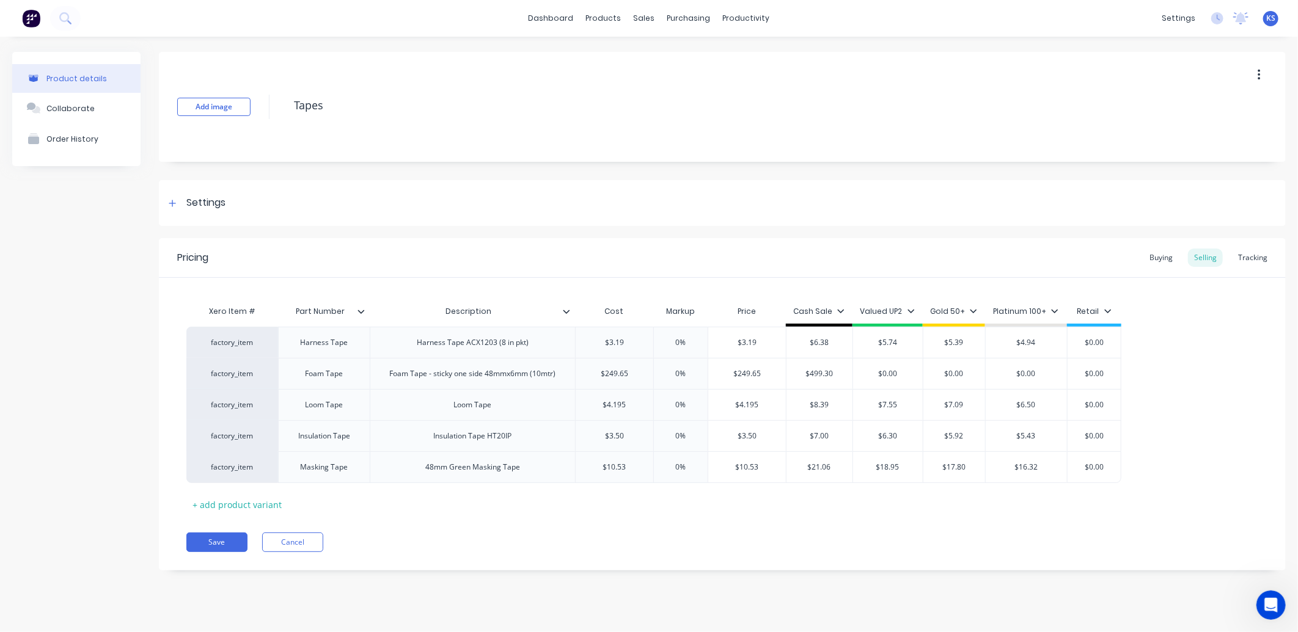
type input "$499.30"
type input "$0.00"
type textarea "x"
type input "$0.0"
type textarea "x"
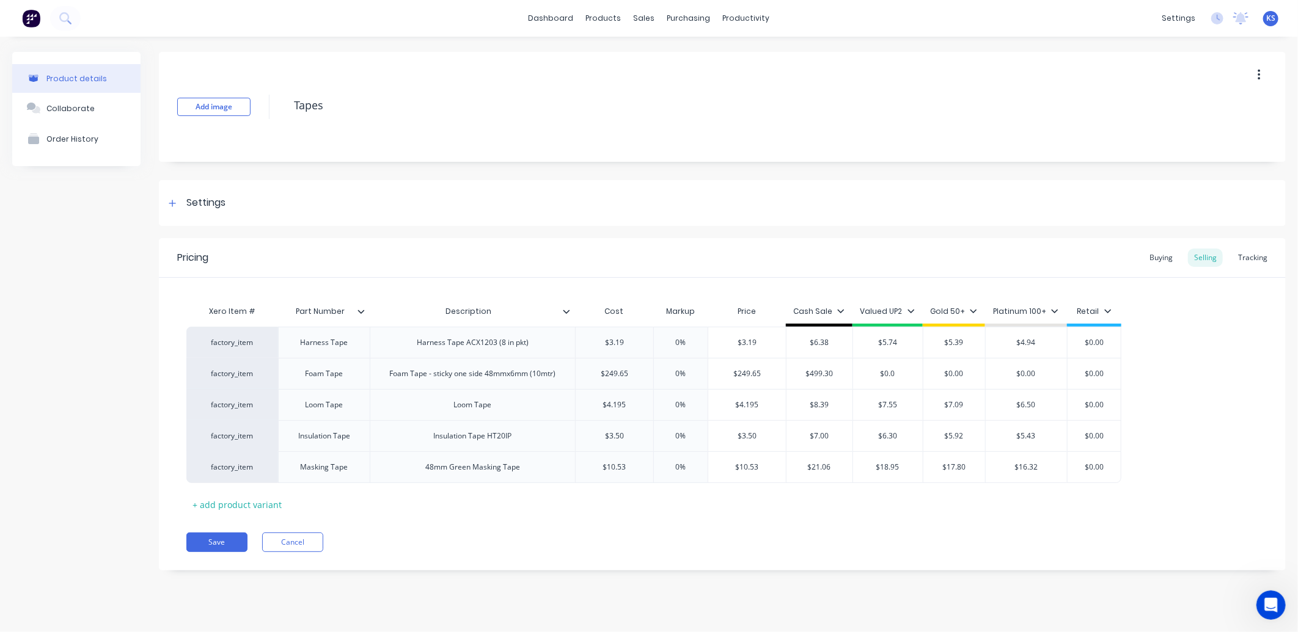
type input "$0."
type textarea "x"
type input "$0"
type textarea "x"
type input "$4"
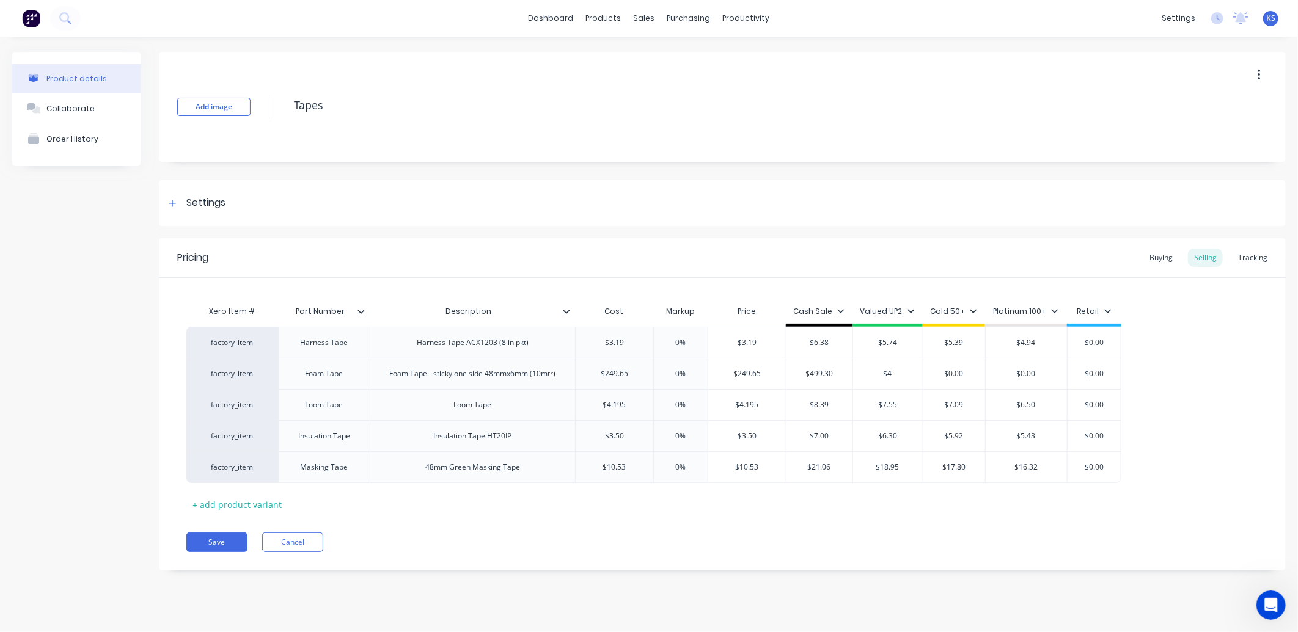
type textarea "x"
type input "$44"
type textarea "x"
type input "$449"
type textarea "x"
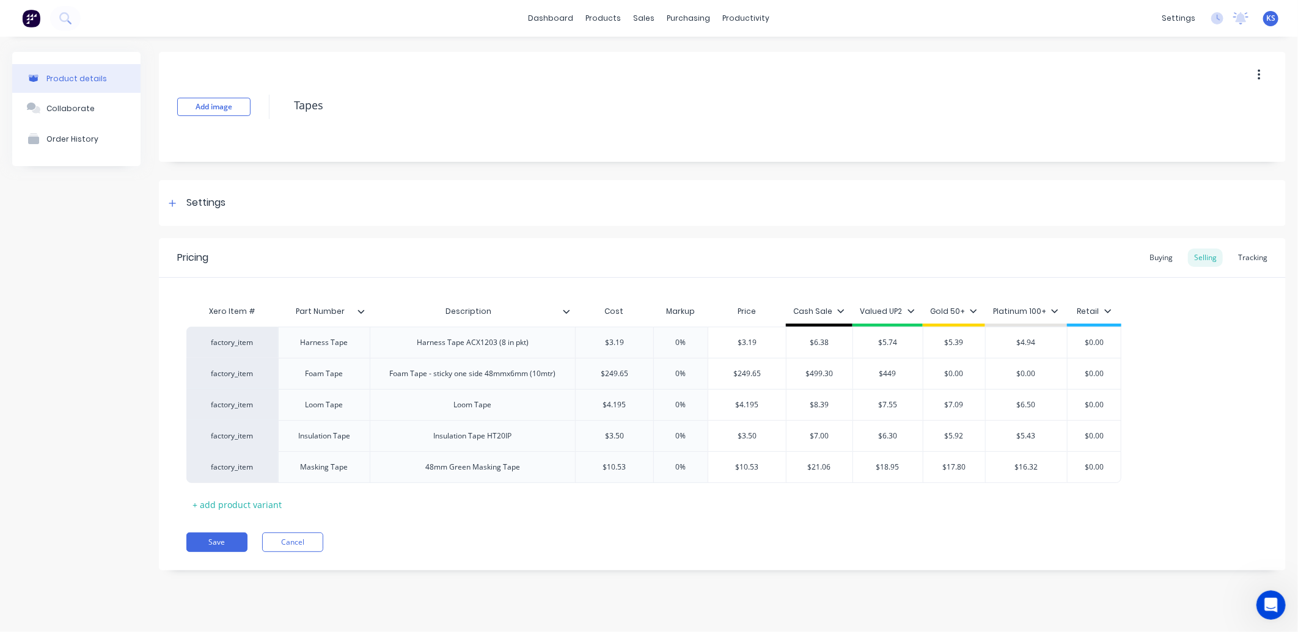
type input "$449."
type textarea "x"
type input "$449.3"
type textarea "x"
type input "$449.37"
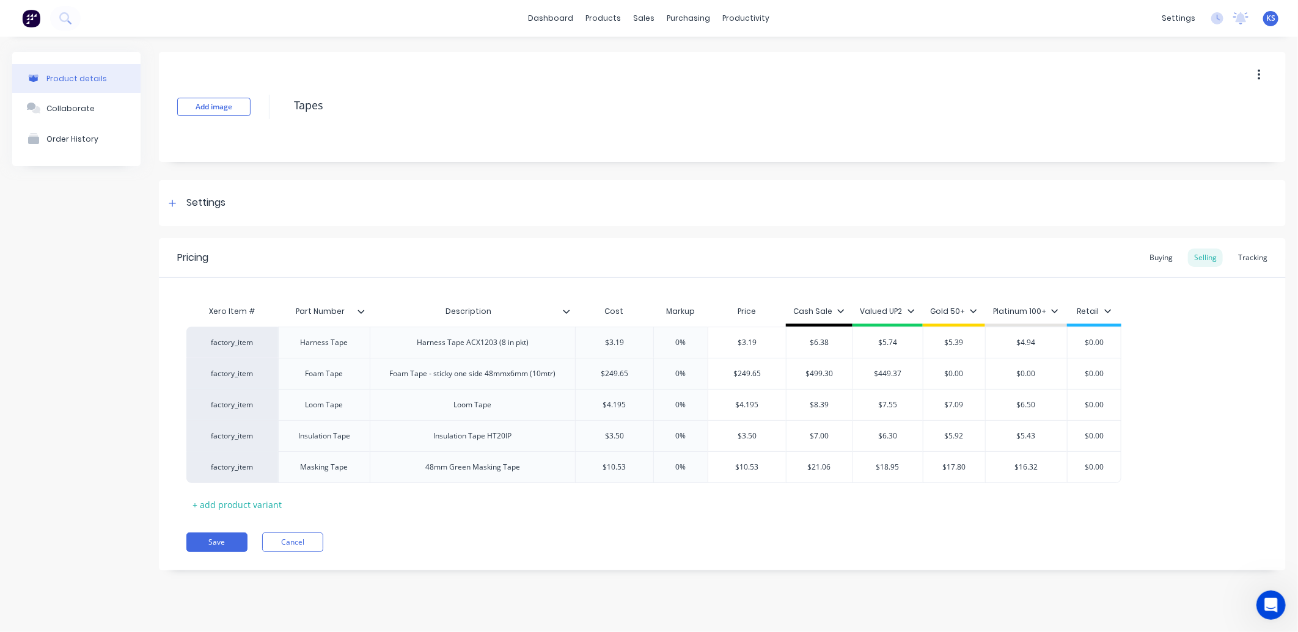
type input "$0.00"
click at [957, 373] on input "$0.00" at bounding box center [954, 373] width 62 height 11
type textarea "x"
type input "$4"
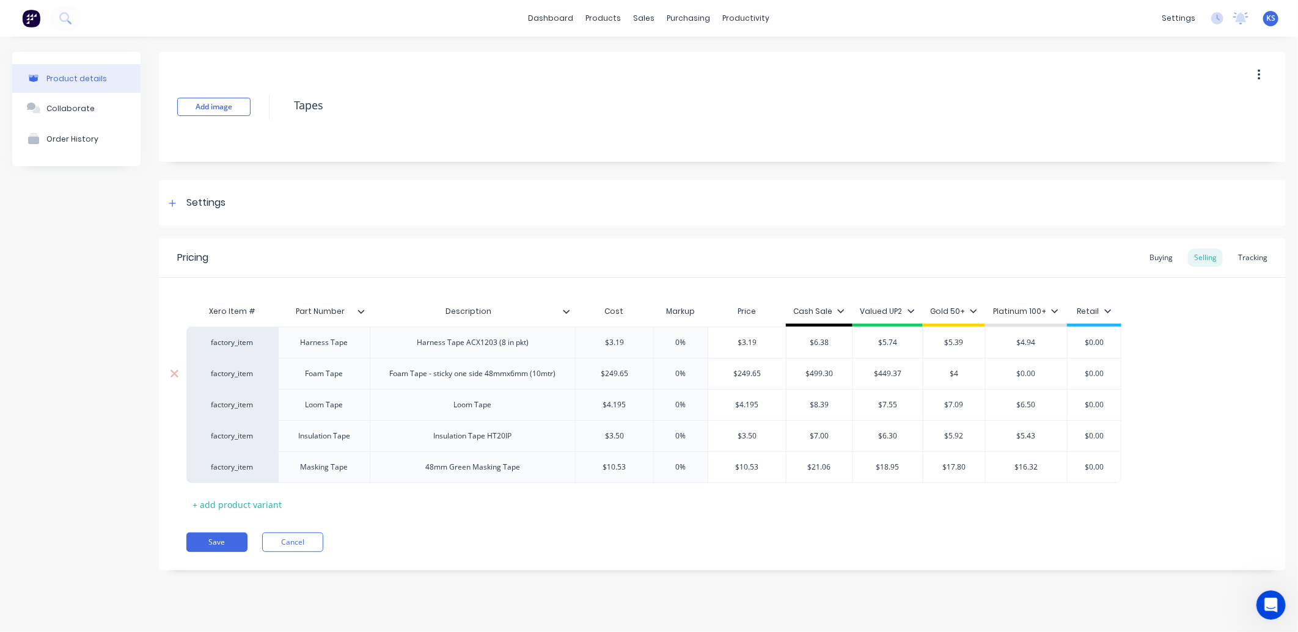
type textarea "x"
type input "$42"
type textarea "x"
type input "$421"
type textarea "x"
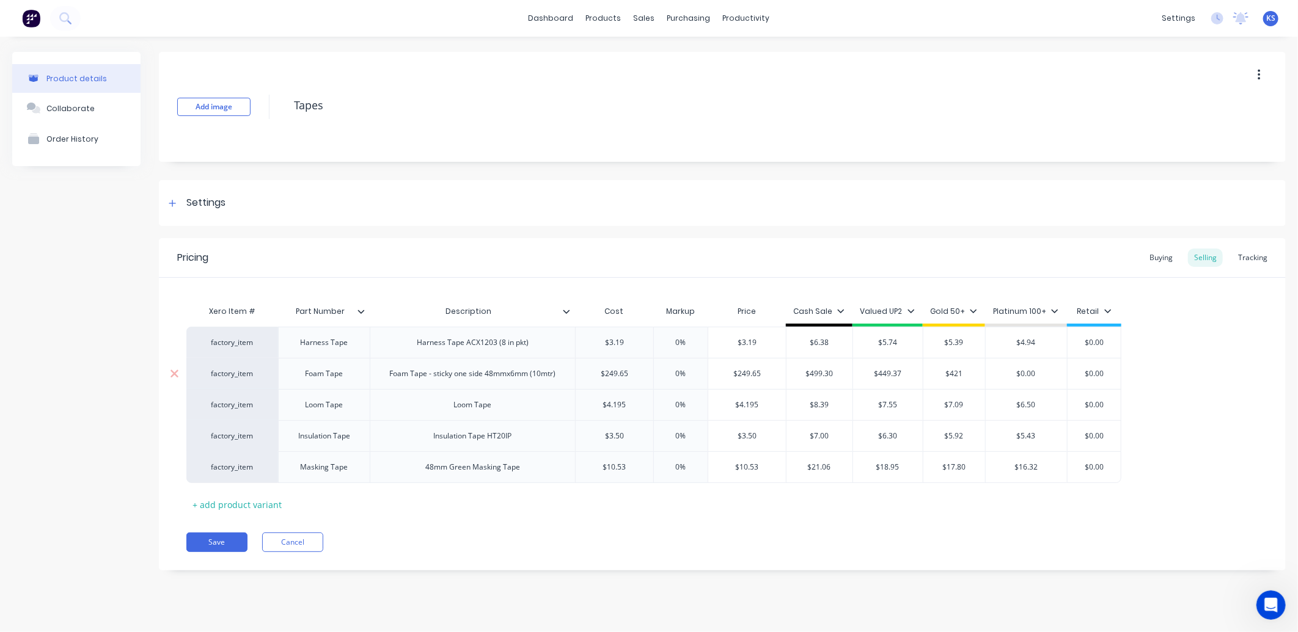
type input "$421."
type textarea "x"
type input "$421.9"
type textarea "x"
type input "$421.90"
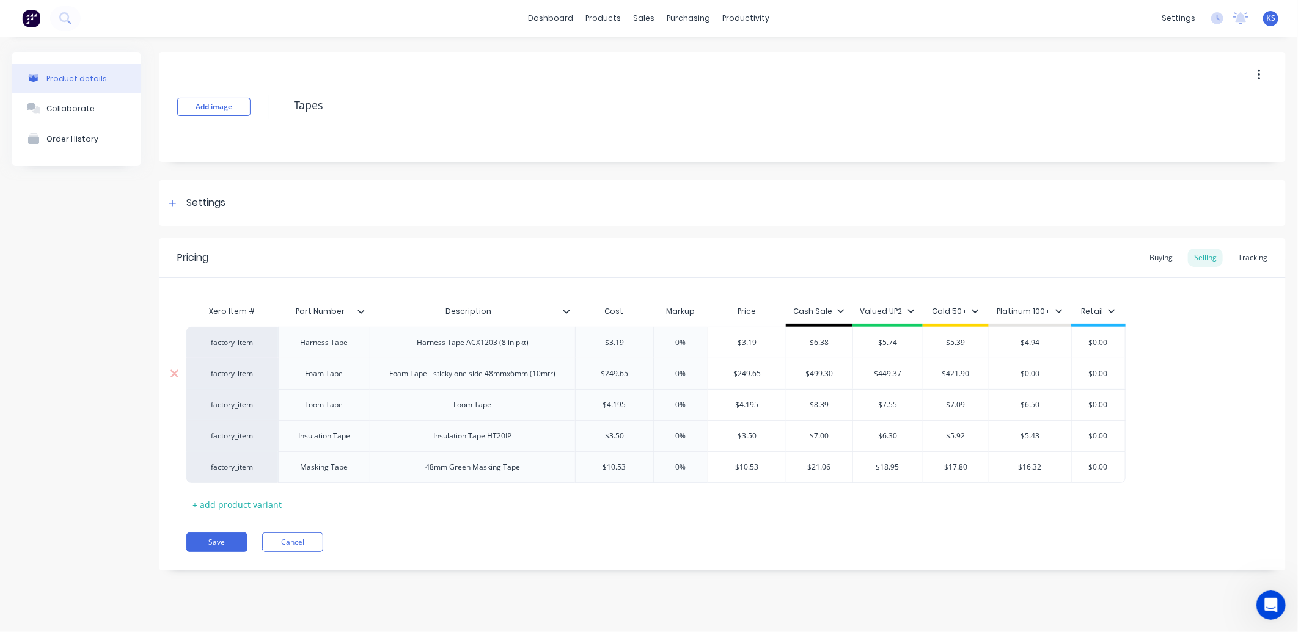
type input "$0.00"
type textarea "x"
type input "$0.0"
type textarea "x"
type input "$0."
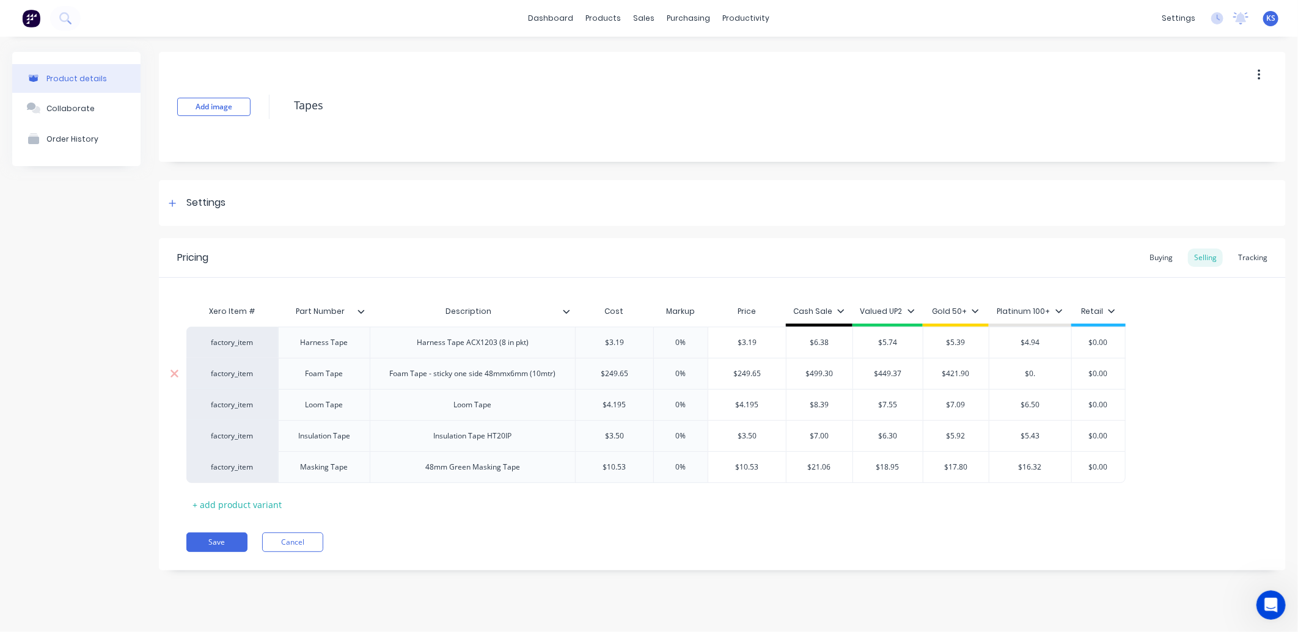
type textarea "x"
type input "$0"
type textarea "x"
type input "$"
type textarea "x"
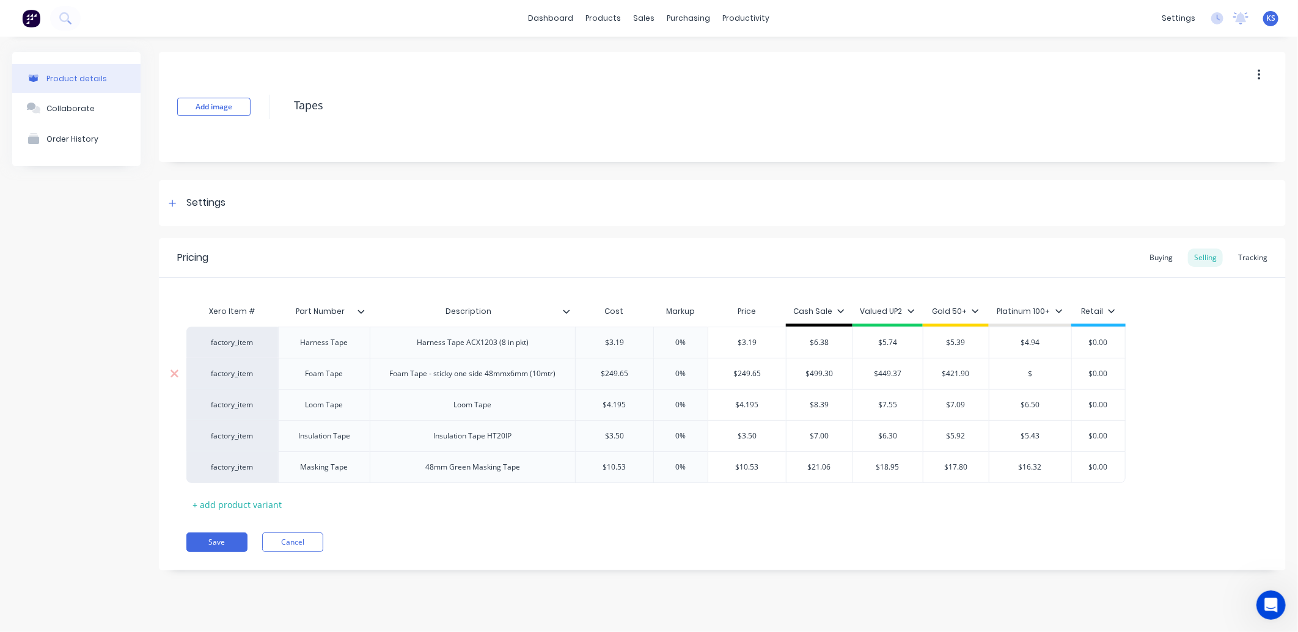
type input "$3"
type textarea "x"
type input "$38"
type textarea "x"
type input "$386"
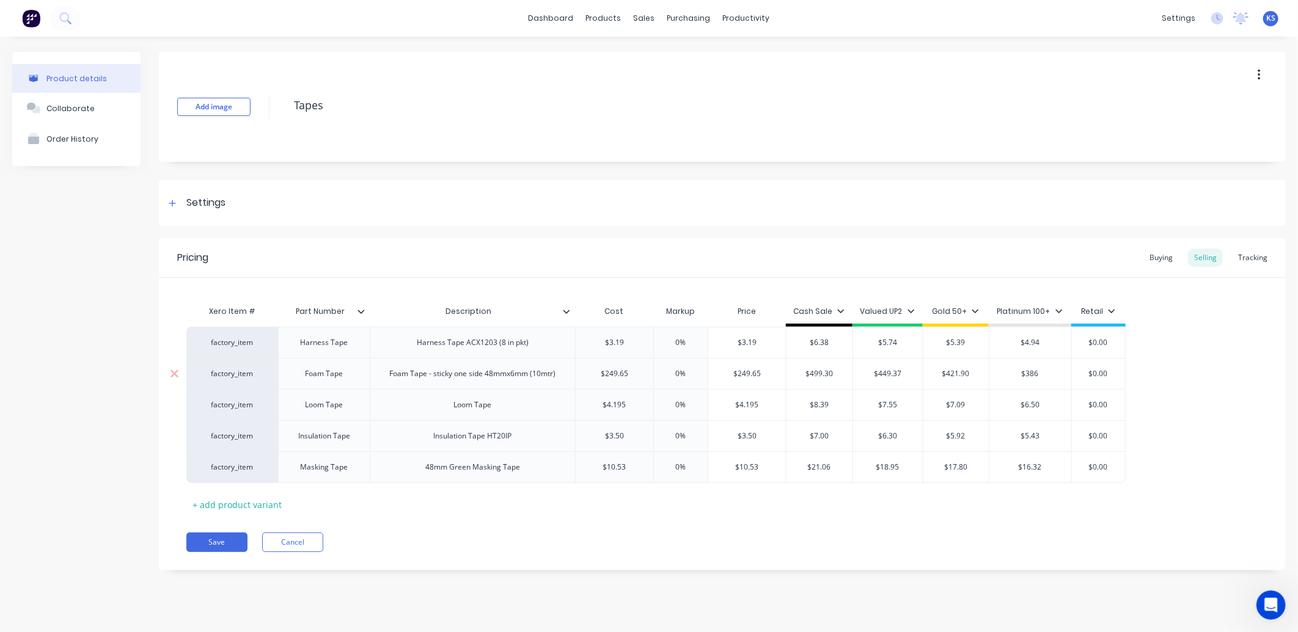
type textarea "x"
type input "$386."
type textarea "x"
type input "$386.95"
type textarea "x"
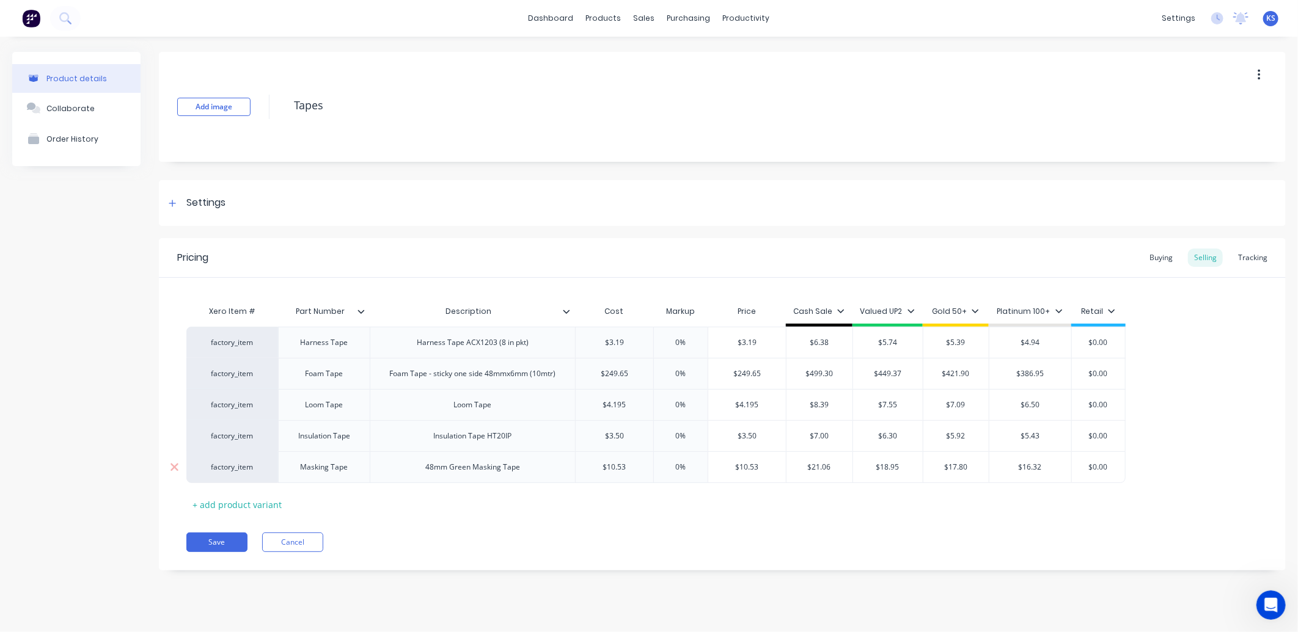
type input "$386.95"
type input "$0.00"
click at [216, 541] on button "Save" at bounding box center [216, 543] width 61 height 20
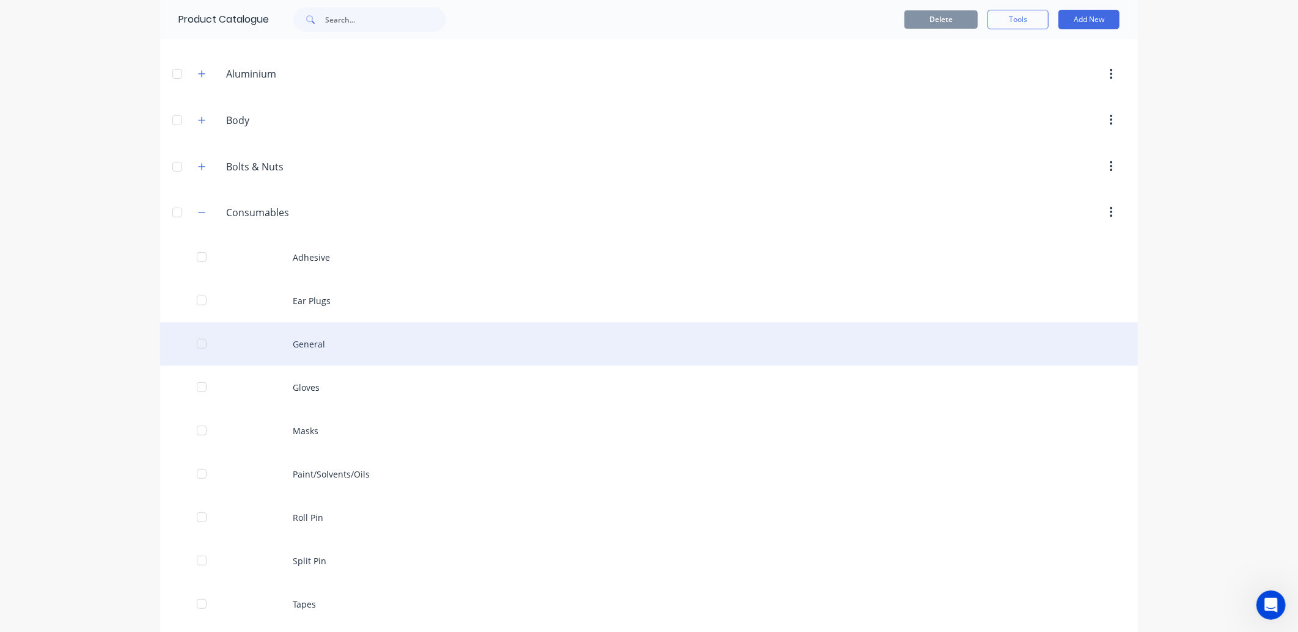
scroll to position [271, 0]
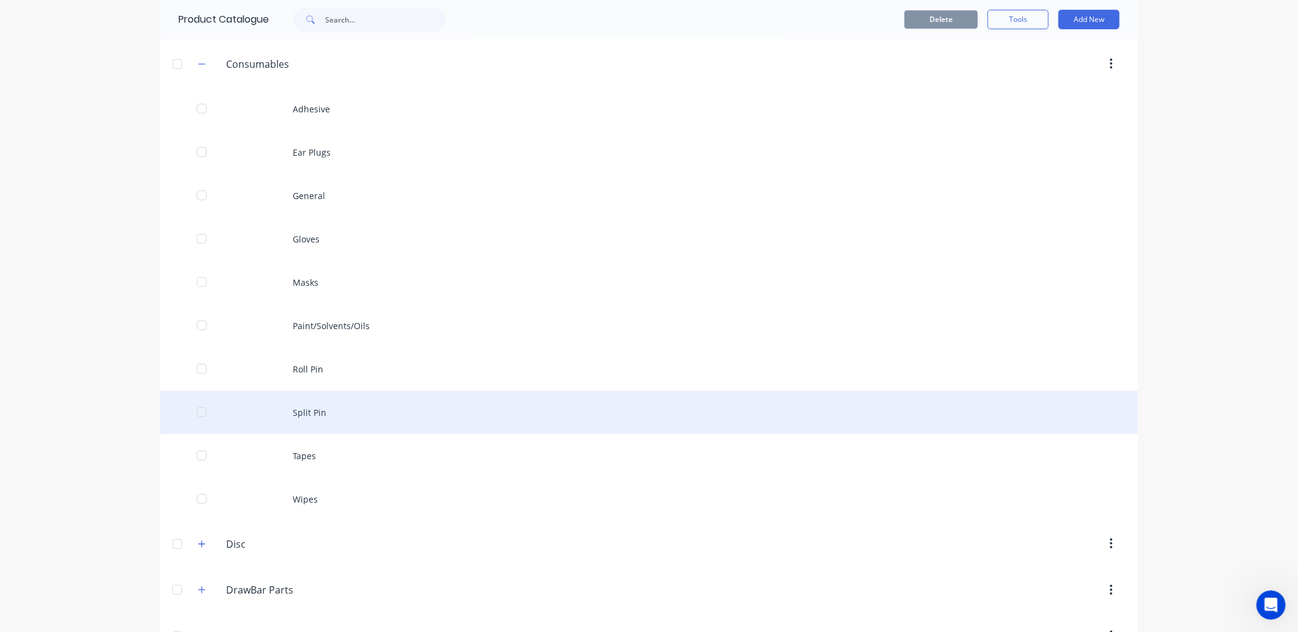
click at [315, 414] on div "Split Pin" at bounding box center [649, 412] width 978 height 43
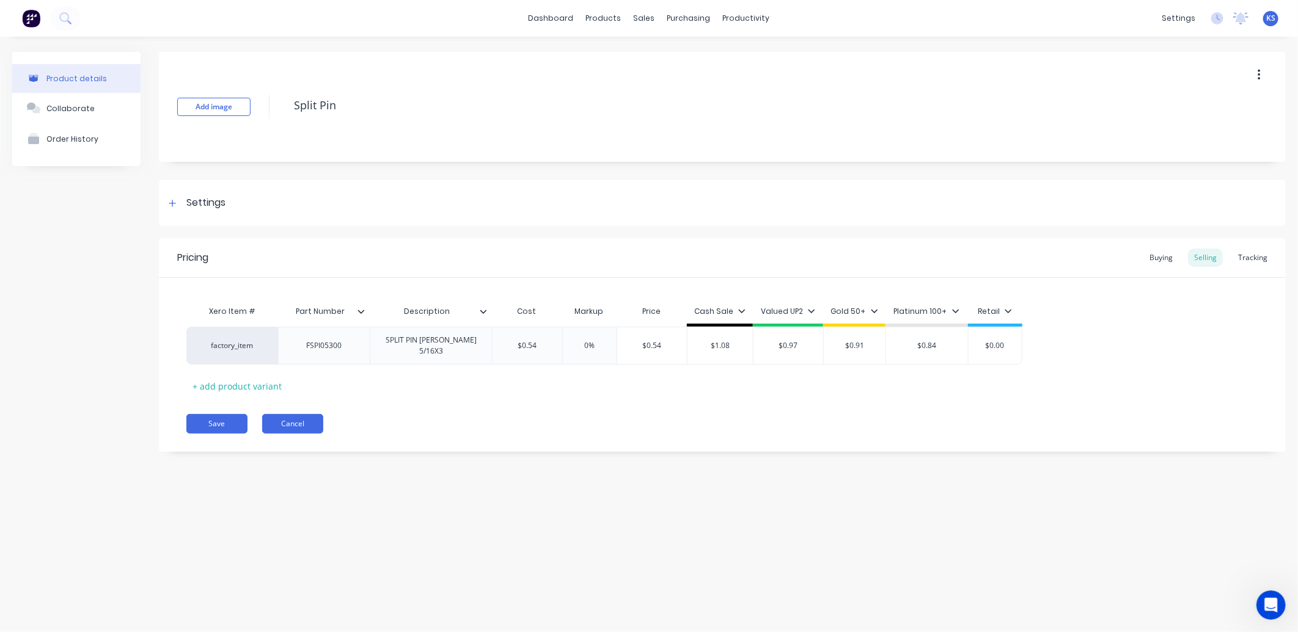
click at [301, 420] on button "Cancel" at bounding box center [292, 424] width 61 height 20
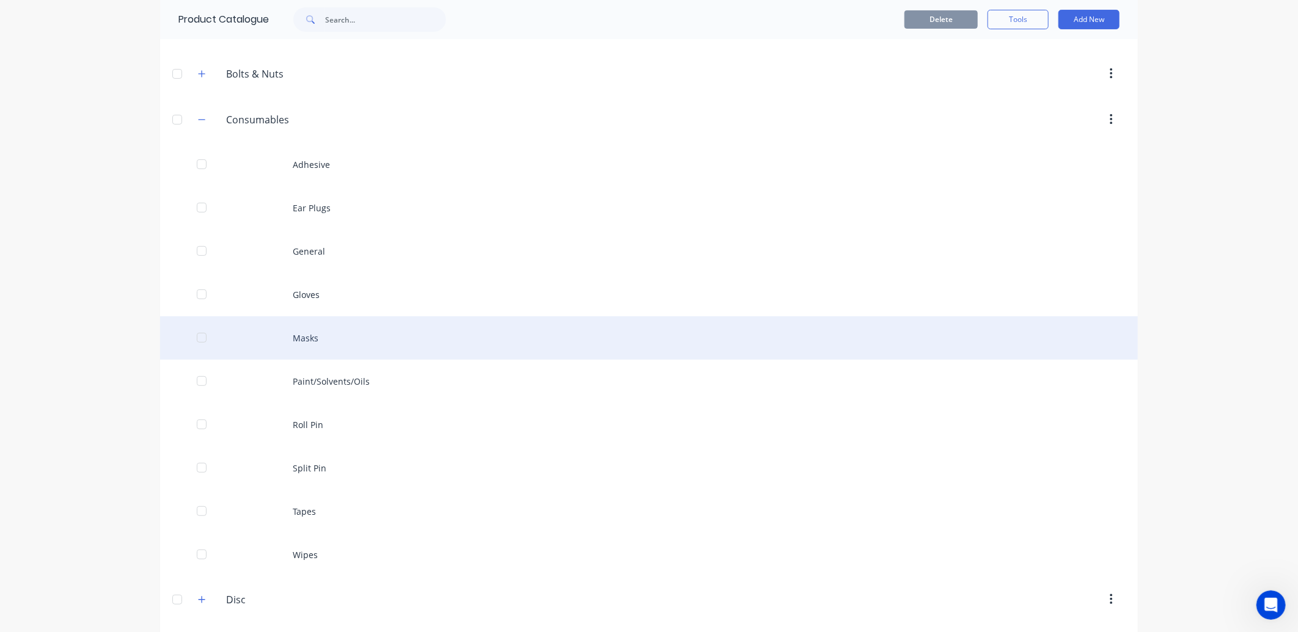
scroll to position [271, 0]
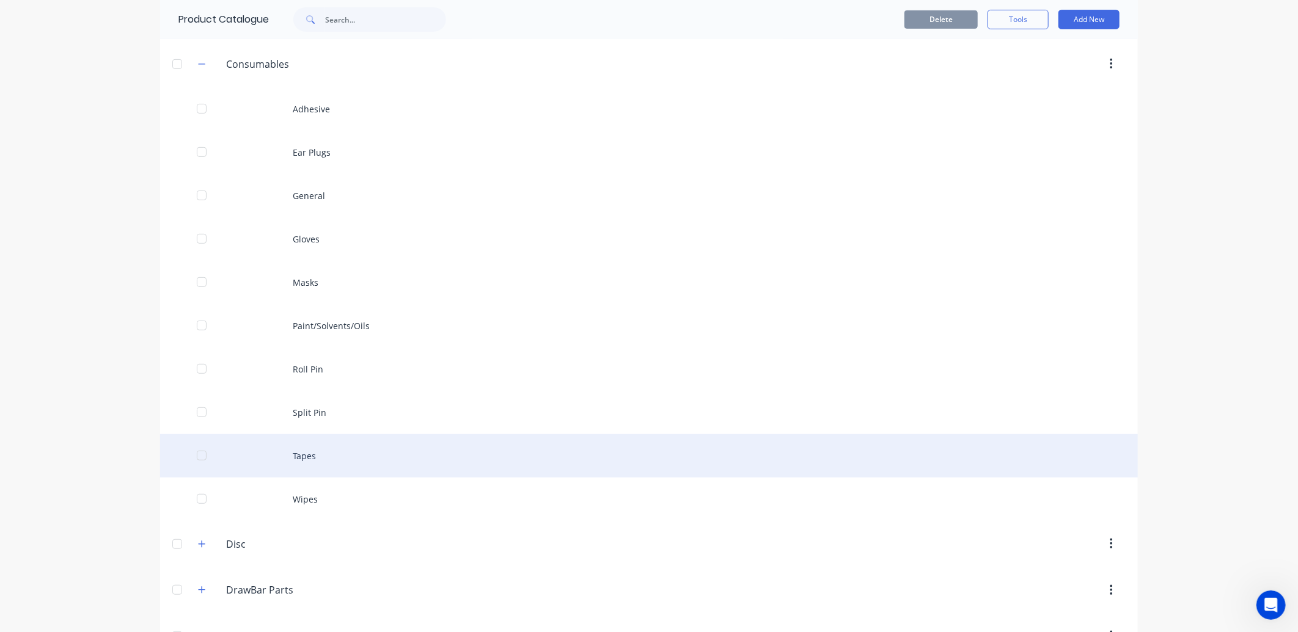
click at [318, 464] on div "Tapes" at bounding box center [649, 455] width 978 height 43
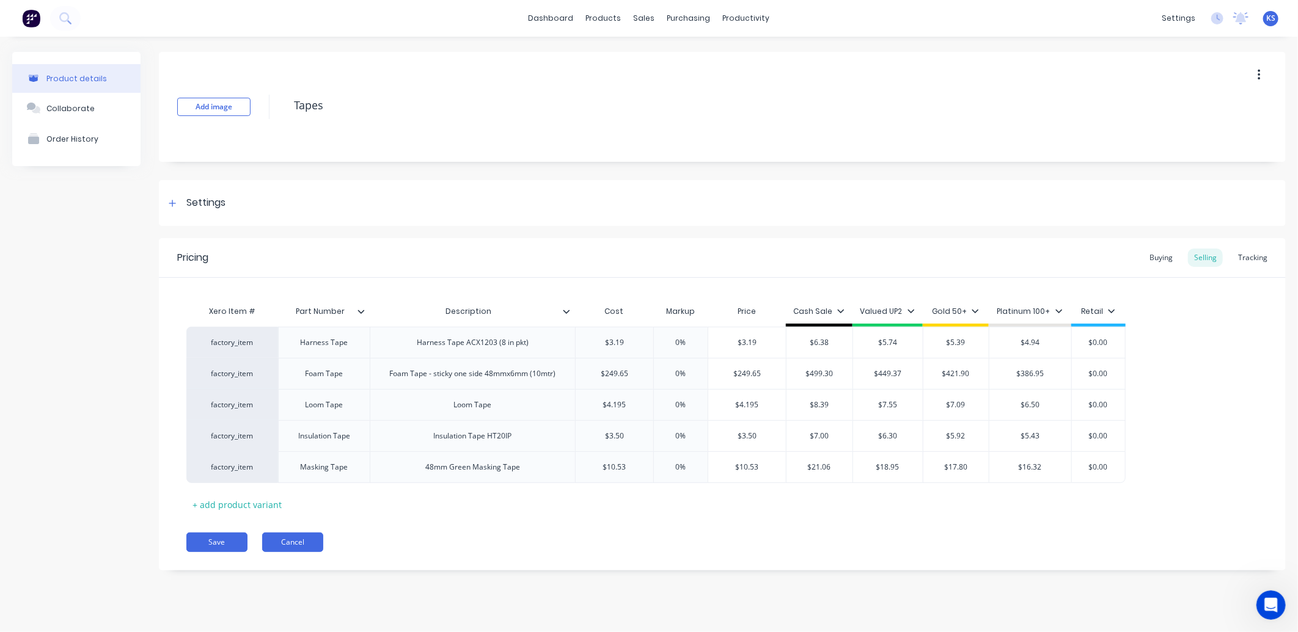
click at [303, 547] on button "Cancel" at bounding box center [292, 543] width 61 height 20
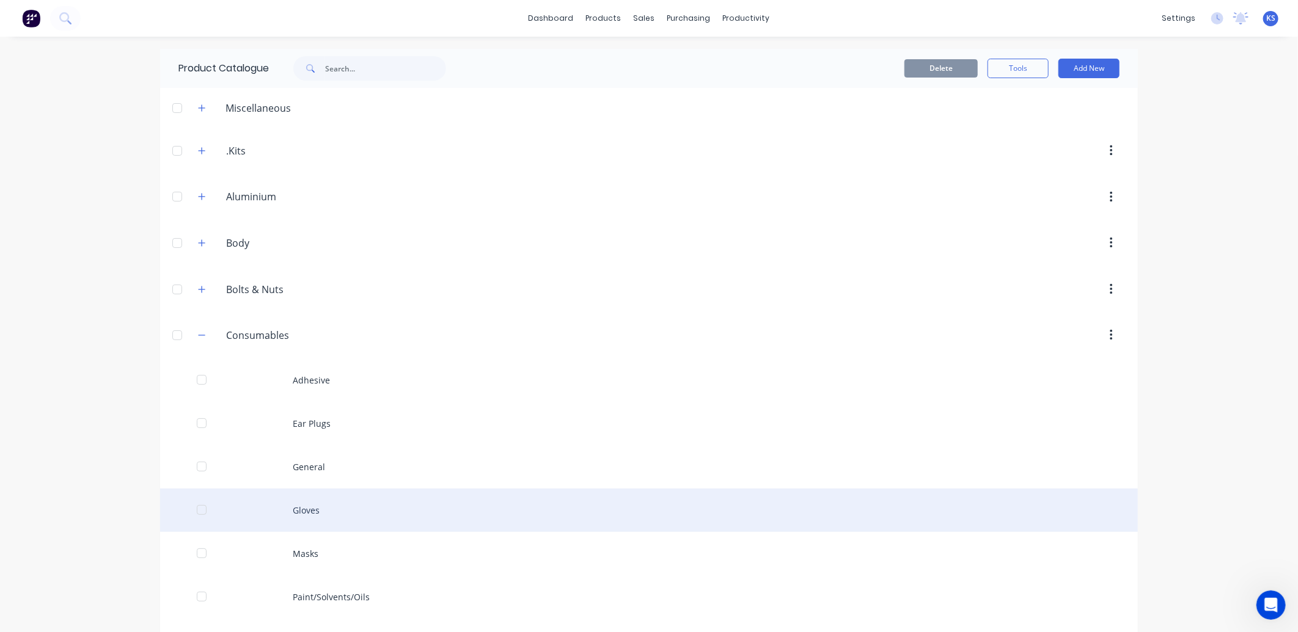
scroll to position [203, 0]
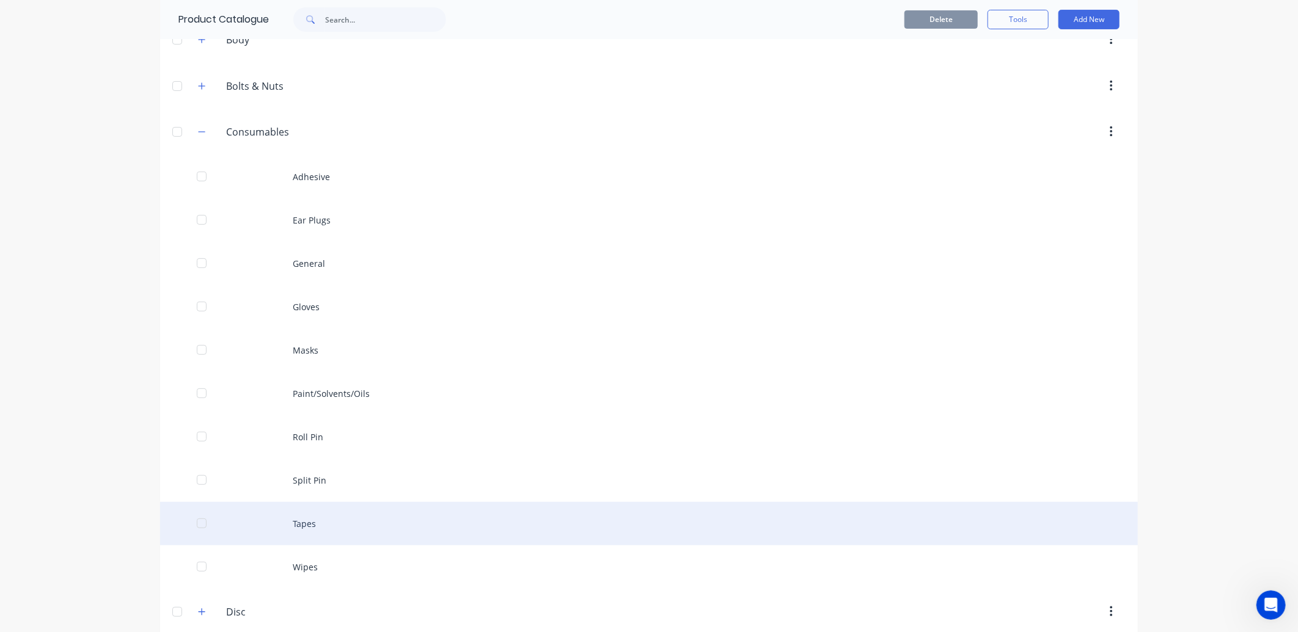
click at [297, 529] on div "Tapes" at bounding box center [649, 523] width 978 height 43
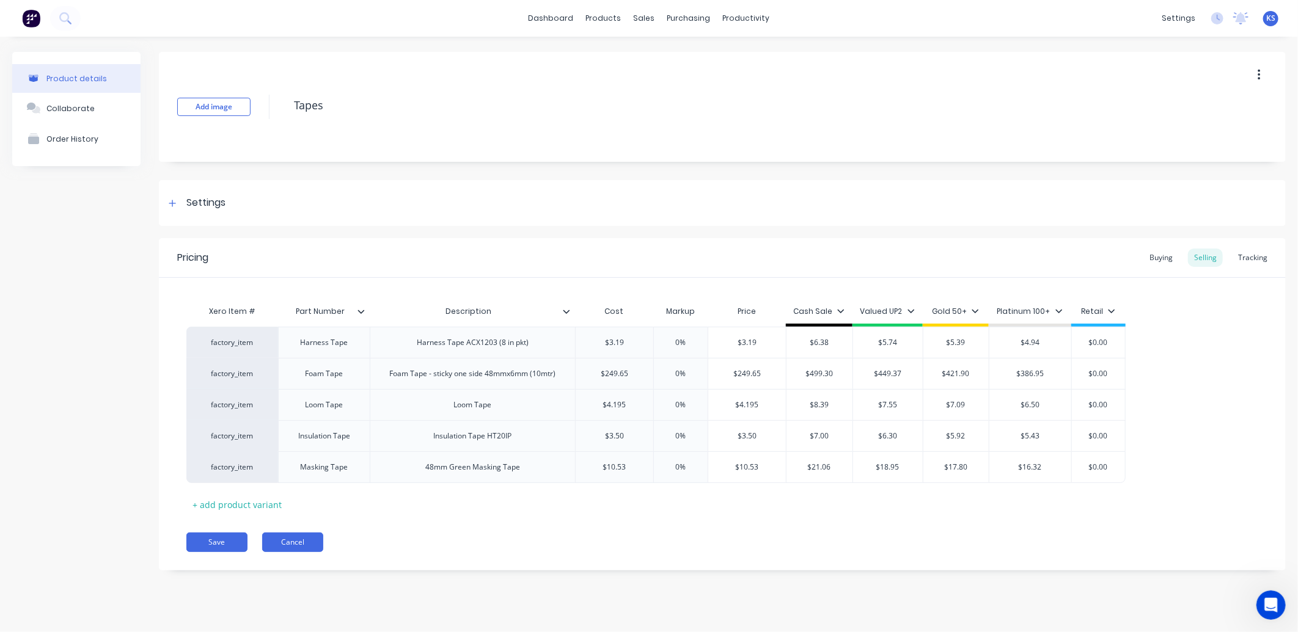
click at [295, 546] on button "Cancel" at bounding box center [292, 543] width 61 height 20
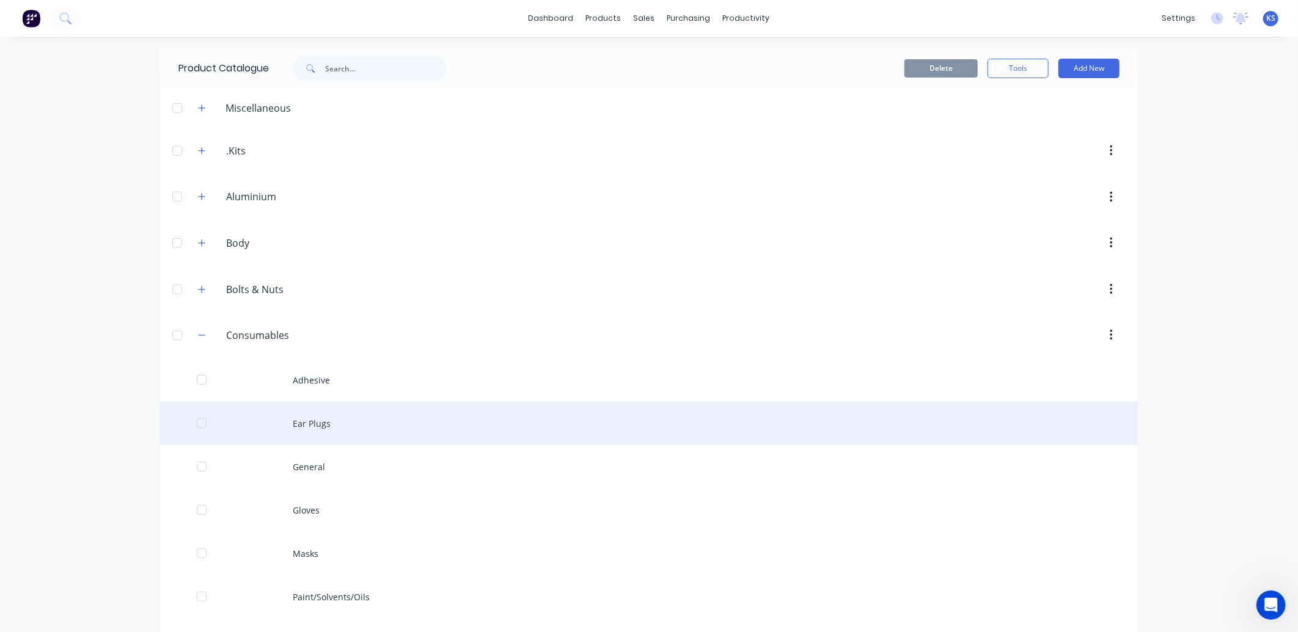
scroll to position [271, 0]
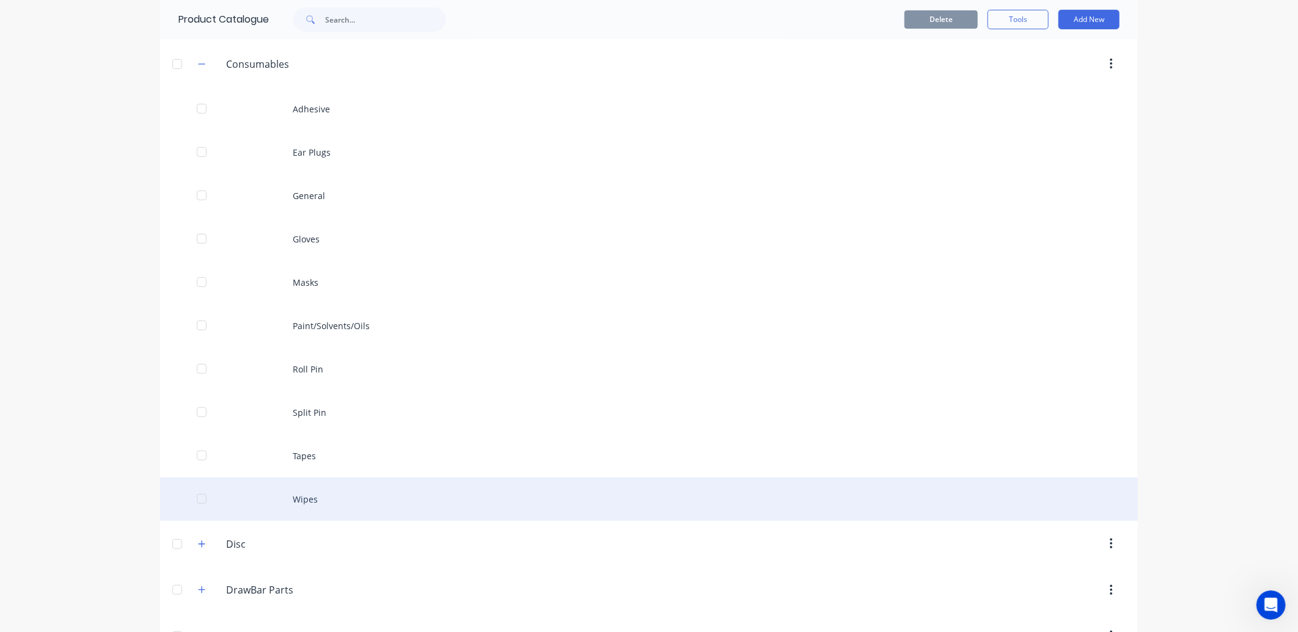
click at [304, 499] on div "Wipes" at bounding box center [649, 499] width 978 height 43
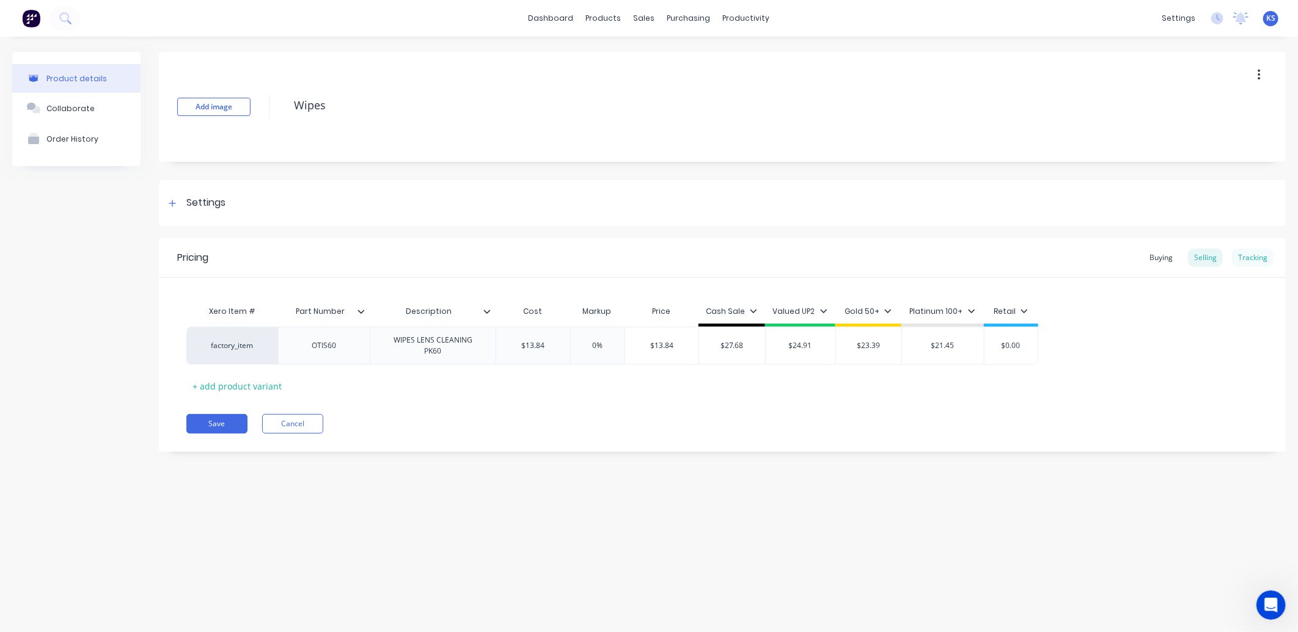
click at [1247, 257] on div "Tracking" at bounding box center [1253, 258] width 42 height 18
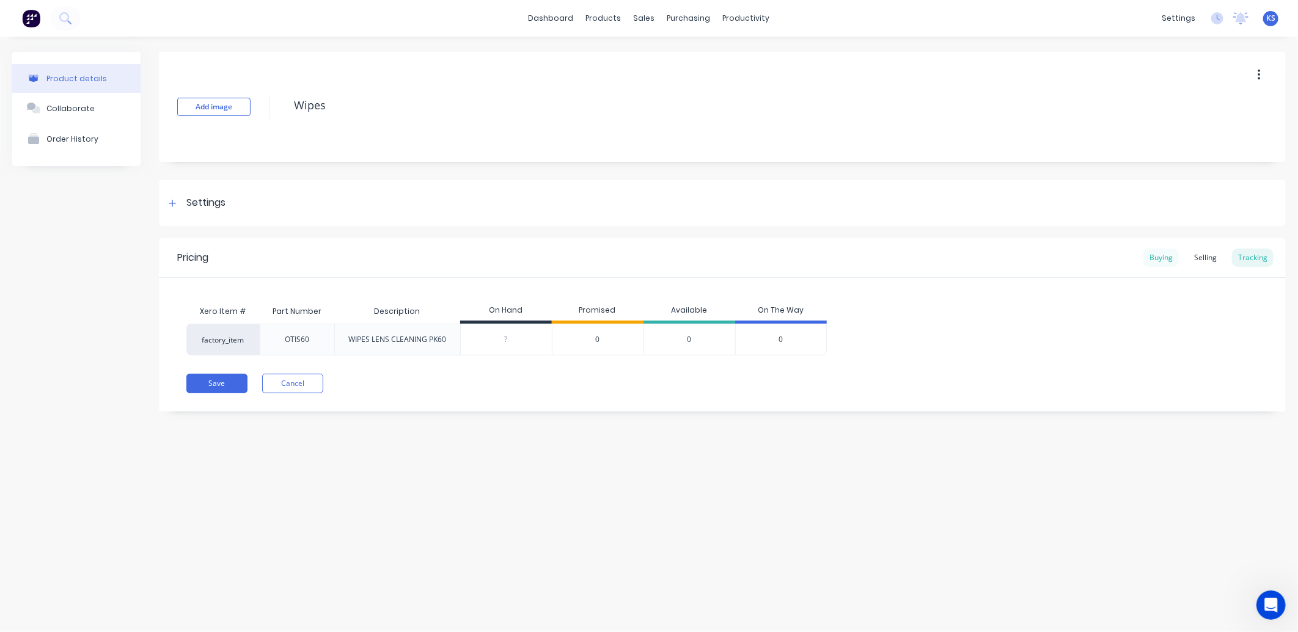
click at [1159, 263] on div "Buying" at bounding box center [1160, 258] width 35 height 18
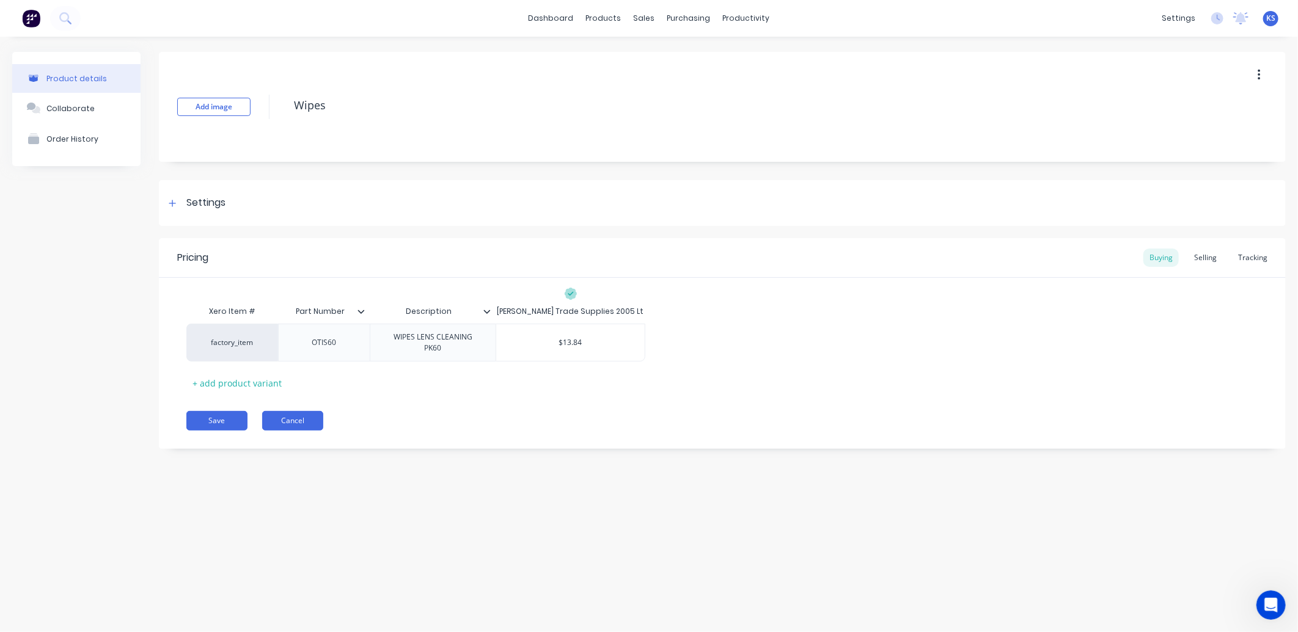
click at [279, 413] on button "Cancel" at bounding box center [292, 421] width 61 height 20
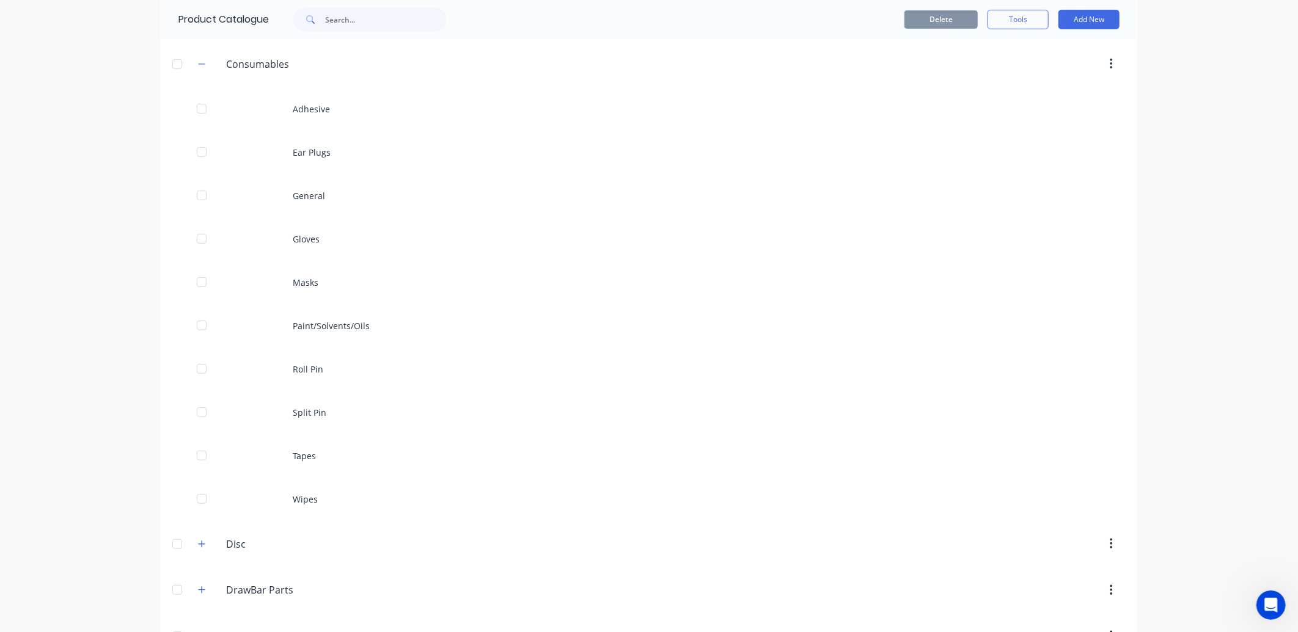
scroll to position [203, 0]
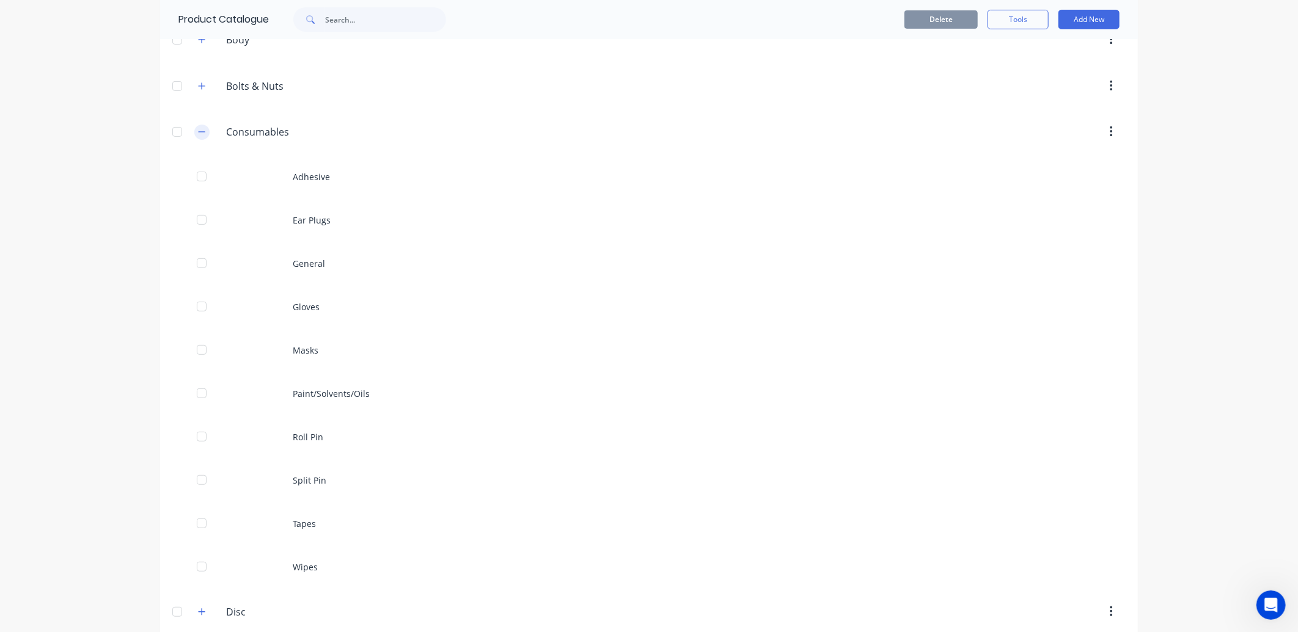
click at [200, 131] on icon "button" at bounding box center [201, 132] width 7 height 9
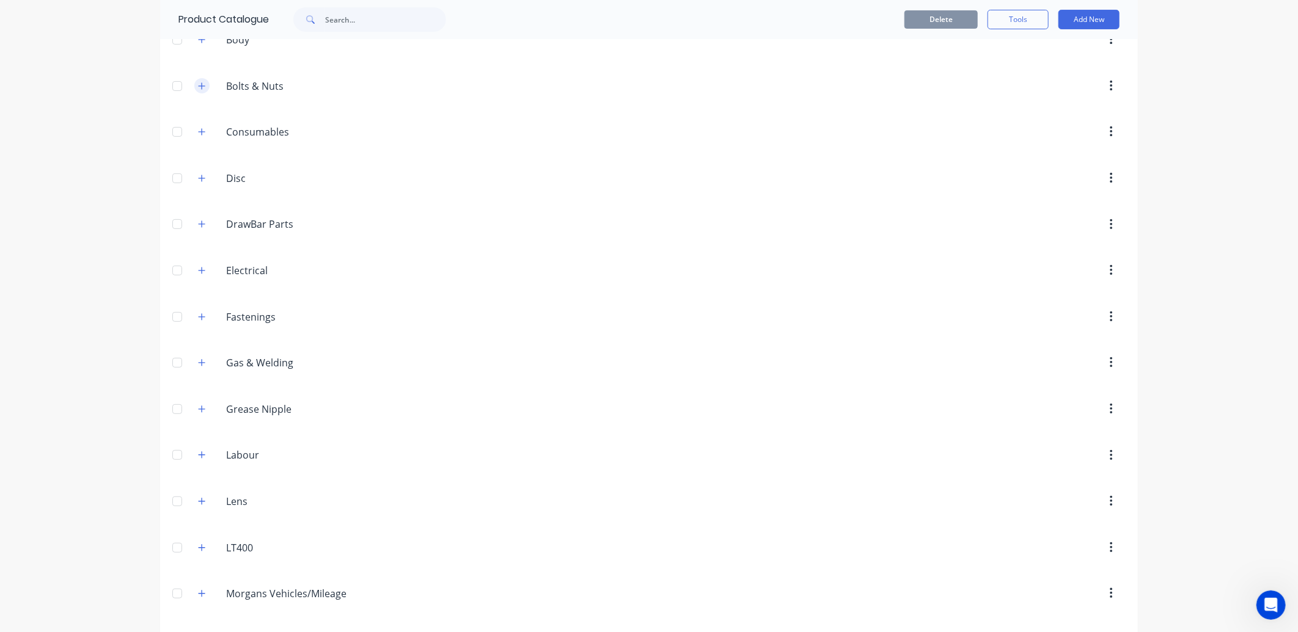
click at [198, 89] on icon "button" at bounding box center [201, 86] width 7 height 9
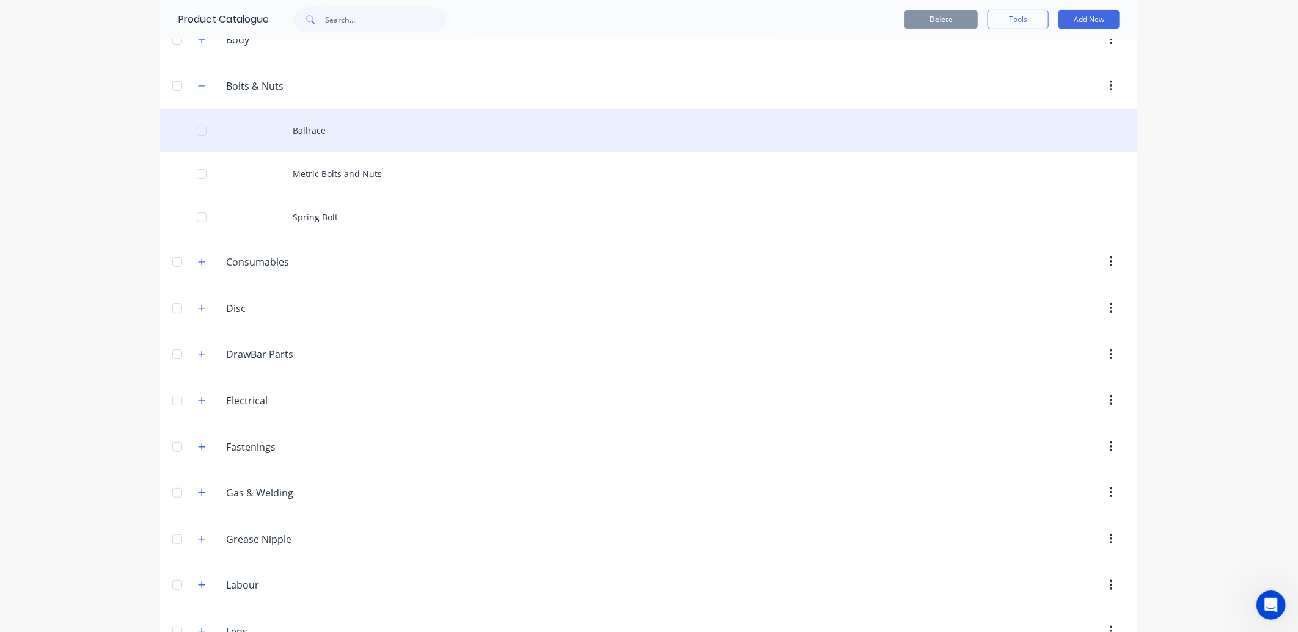
click at [332, 133] on div "Ballrace" at bounding box center [649, 130] width 978 height 43
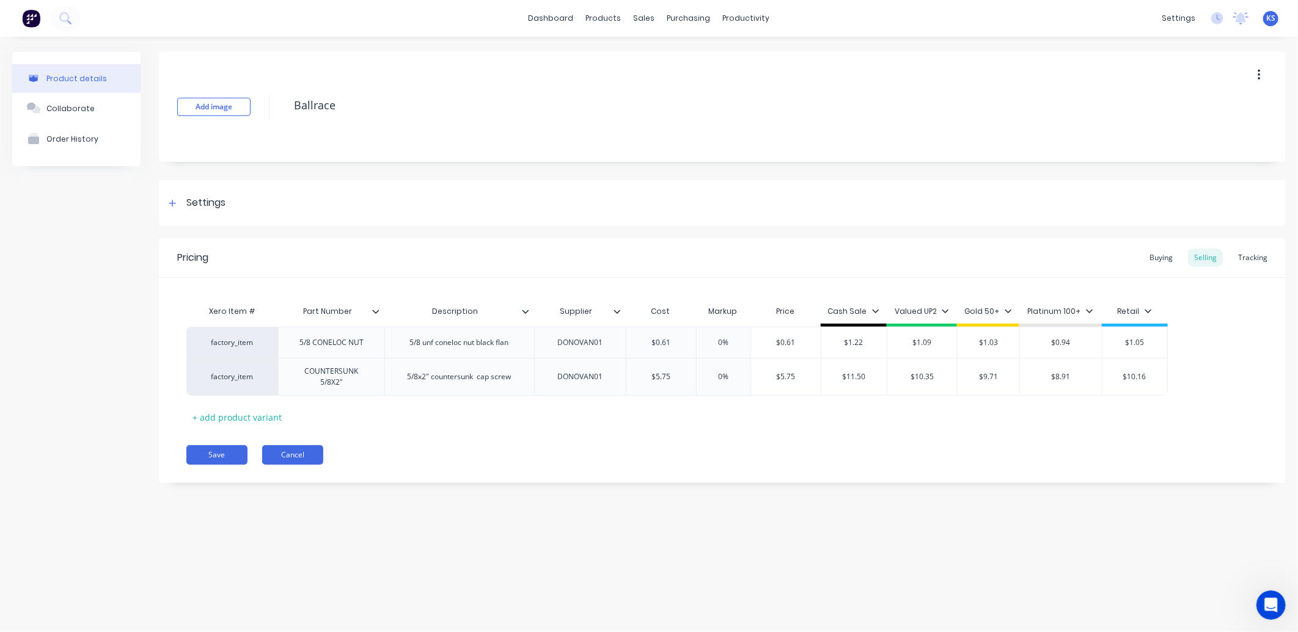
click at [291, 455] on button "Cancel" at bounding box center [292, 455] width 61 height 20
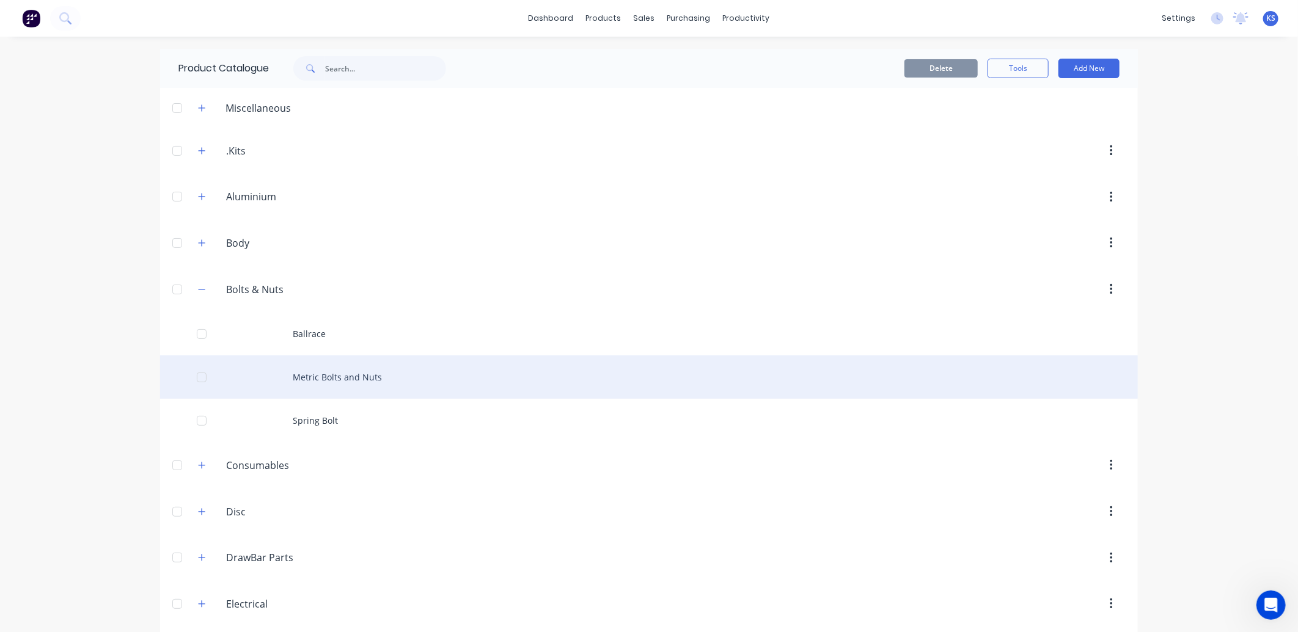
click at [338, 375] on div "Metric Bolts and Nuts" at bounding box center [649, 377] width 978 height 43
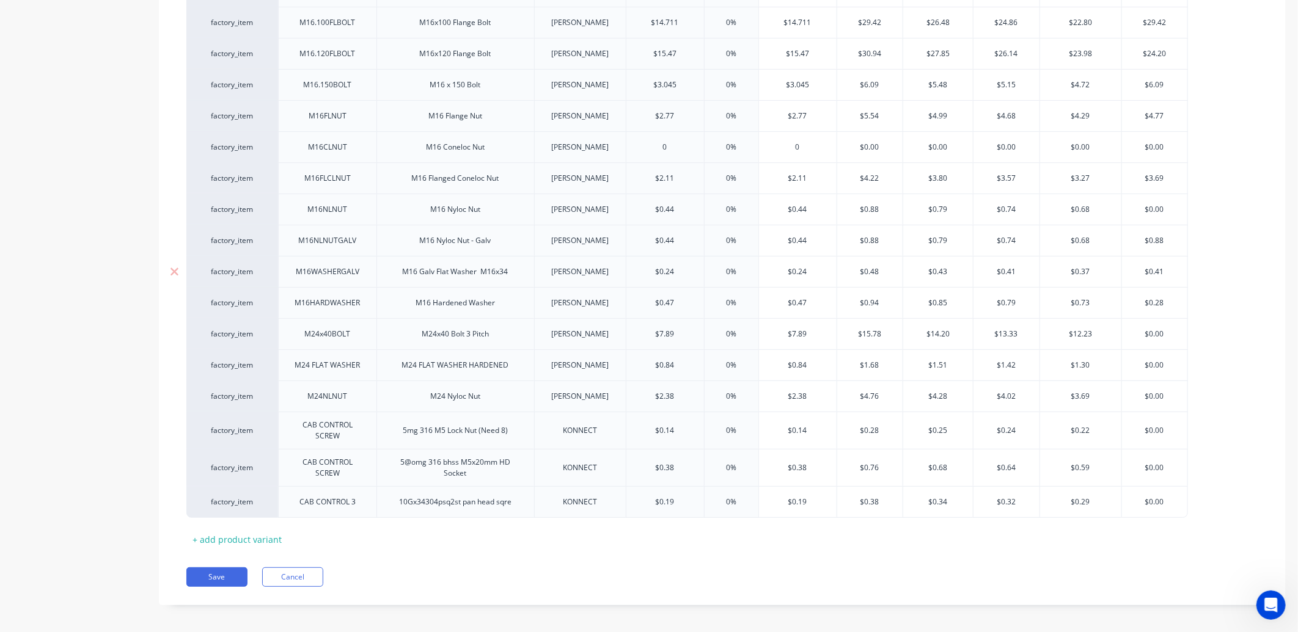
scroll to position [3076, 0]
click at [313, 568] on button "Cancel" at bounding box center [292, 576] width 61 height 20
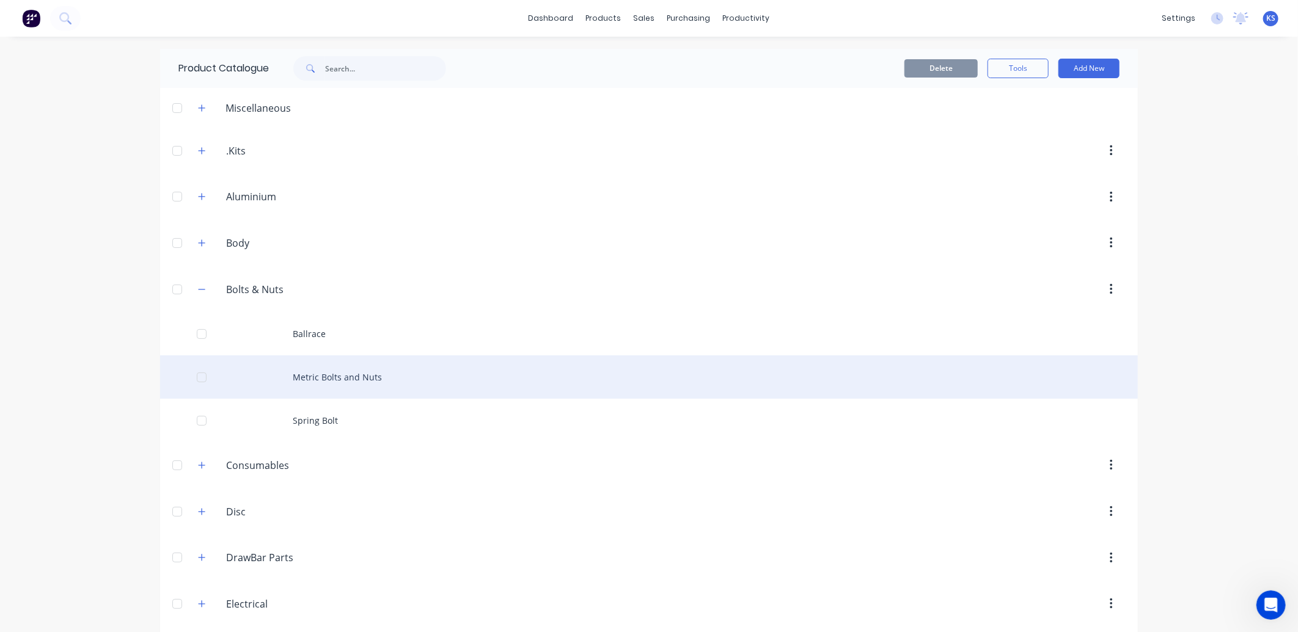
click at [329, 379] on div "Metric Bolts and Nuts" at bounding box center [649, 377] width 978 height 43
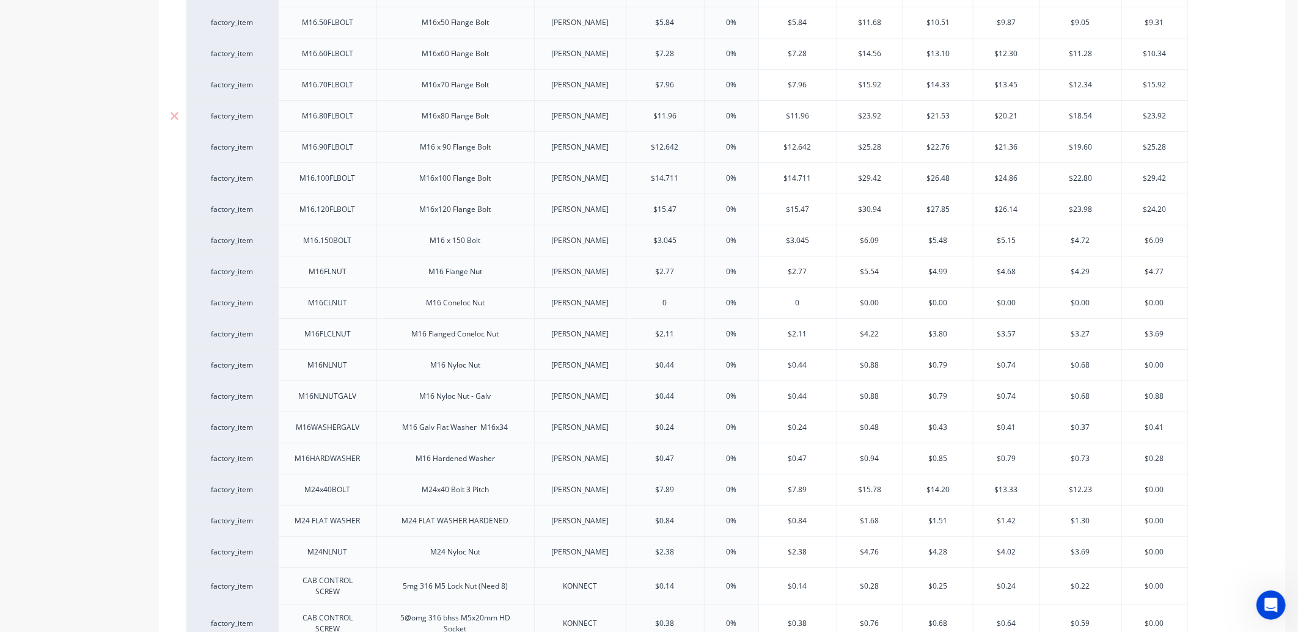
scroll to position [3076, 0]
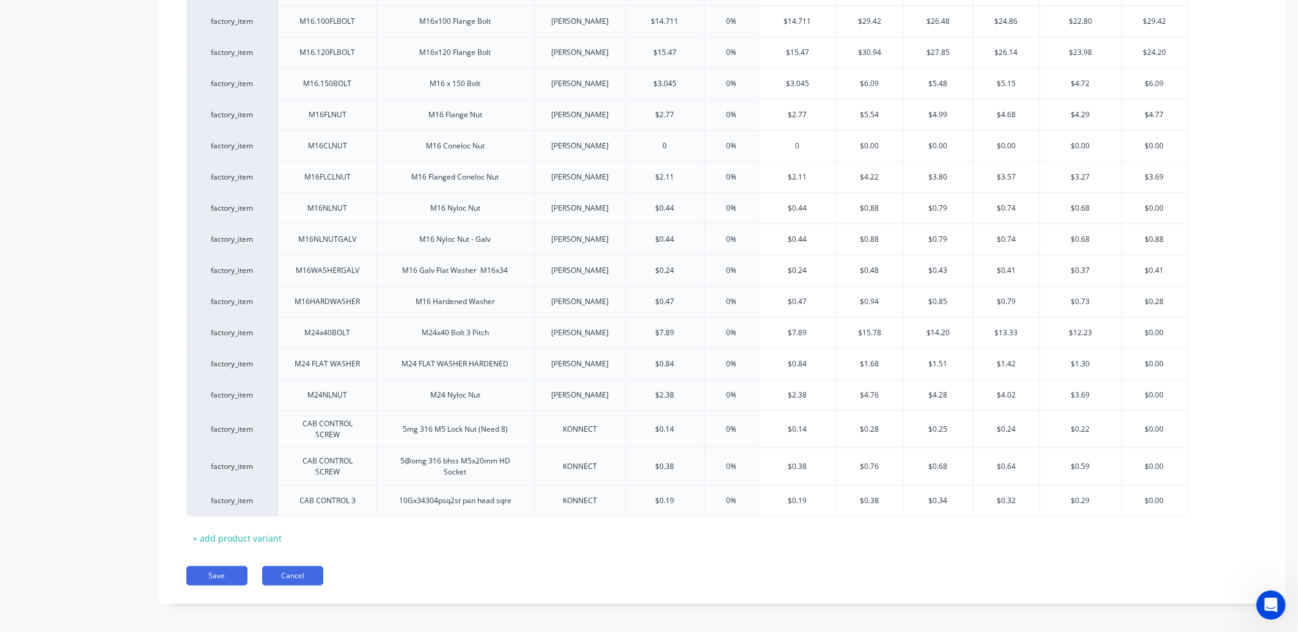
click at [301, 573] on button "Cancel" at bounding box center [292, 576] width 61 height 20
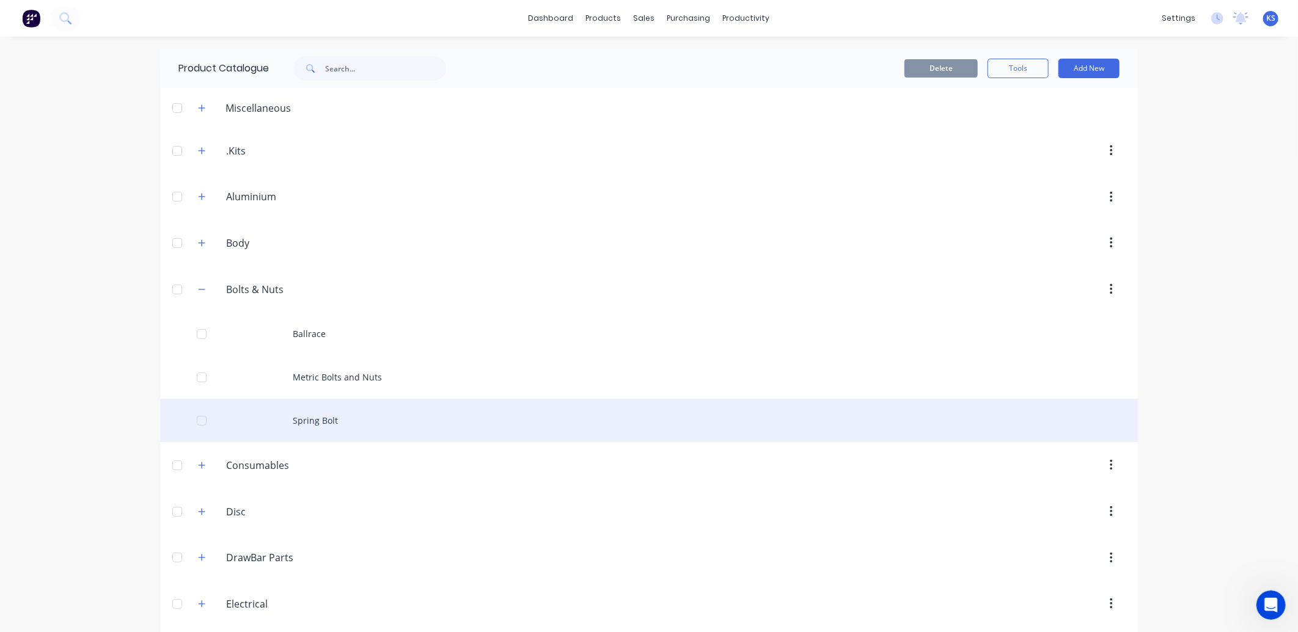
click at [319, 427] on div "Spring Bolt" at bounding box center [649, 420] width 978 height 43
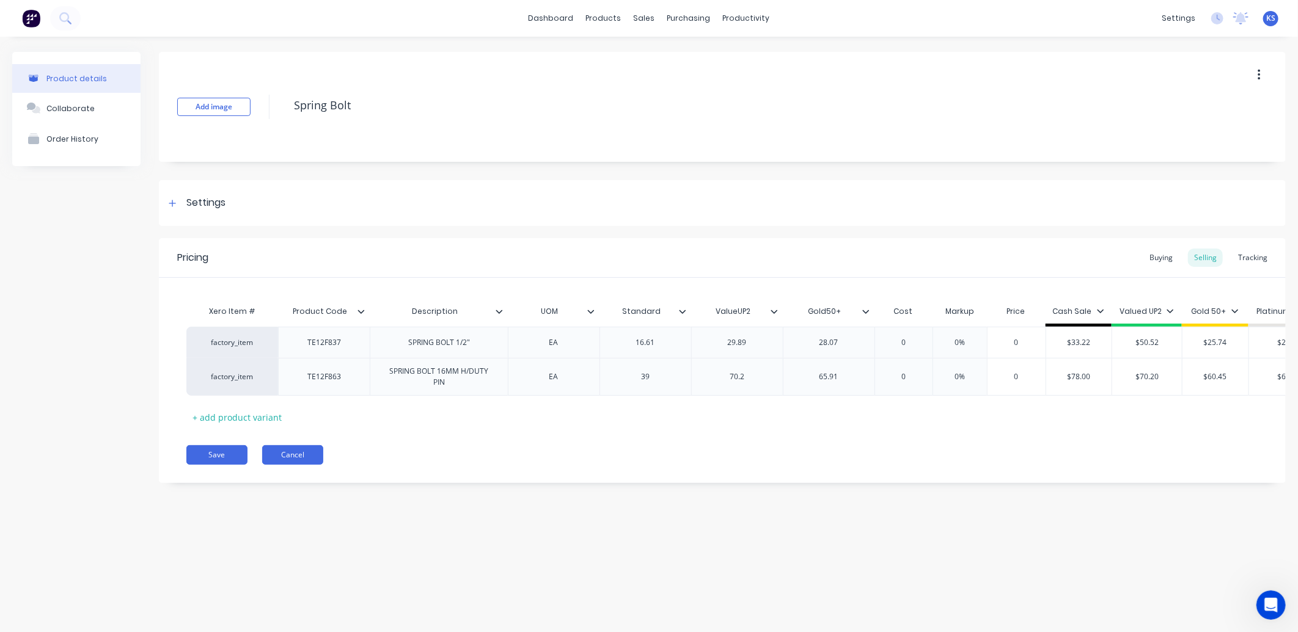
click at [295, 465] on button "Cancel" at bounding box center [292, 455] width 61 height 20
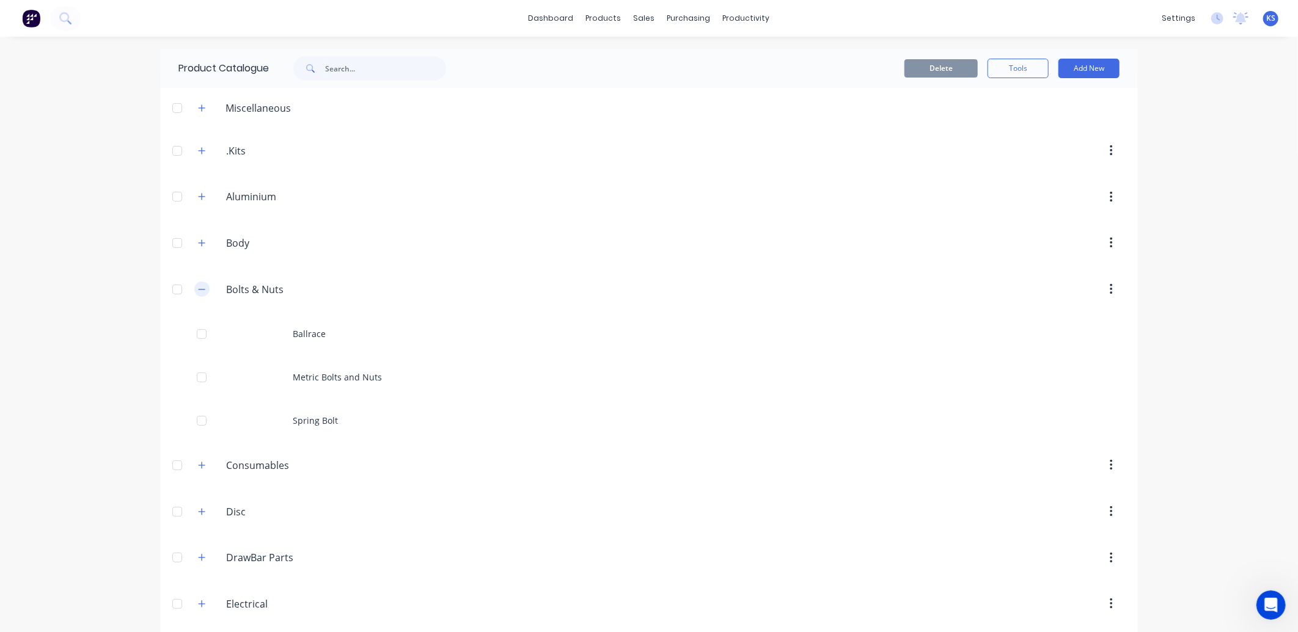
click at [199, 290] on icon "button" at bounding box center [202, 289] width 7 height 1
click at [196, 237] on button "button" at bounding box center [201, 242] width 15 height 15
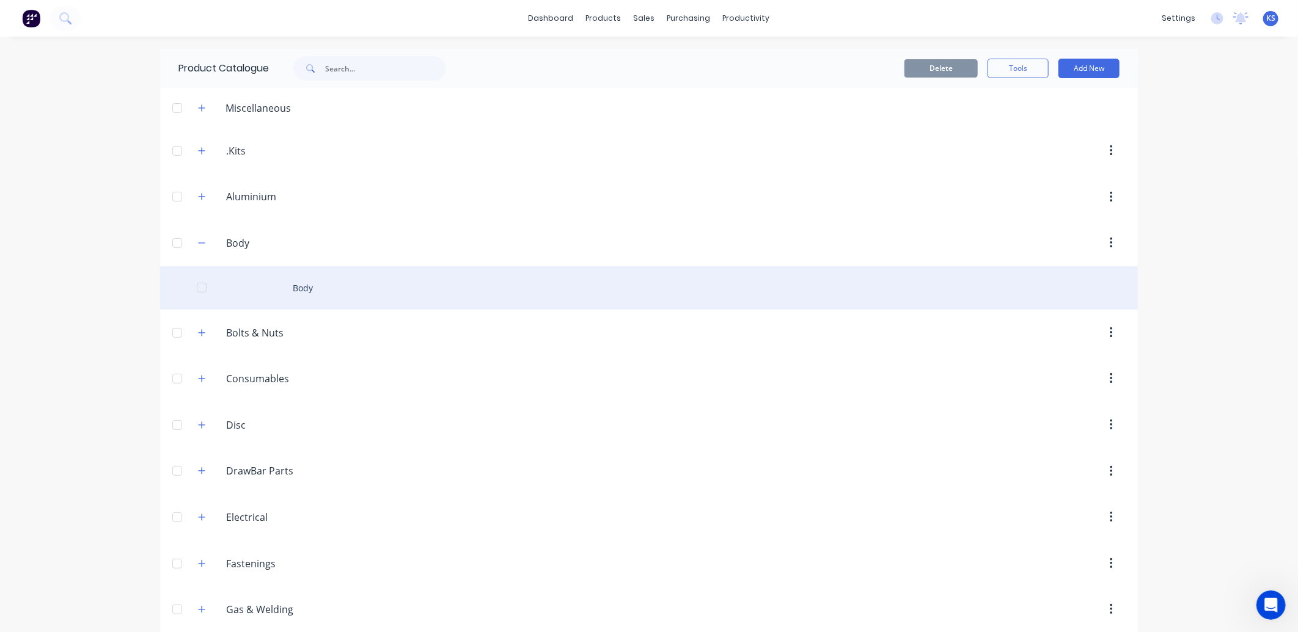
click at [300, 289] on div "Body" at bounding box center [649, 287] width 978 height 43
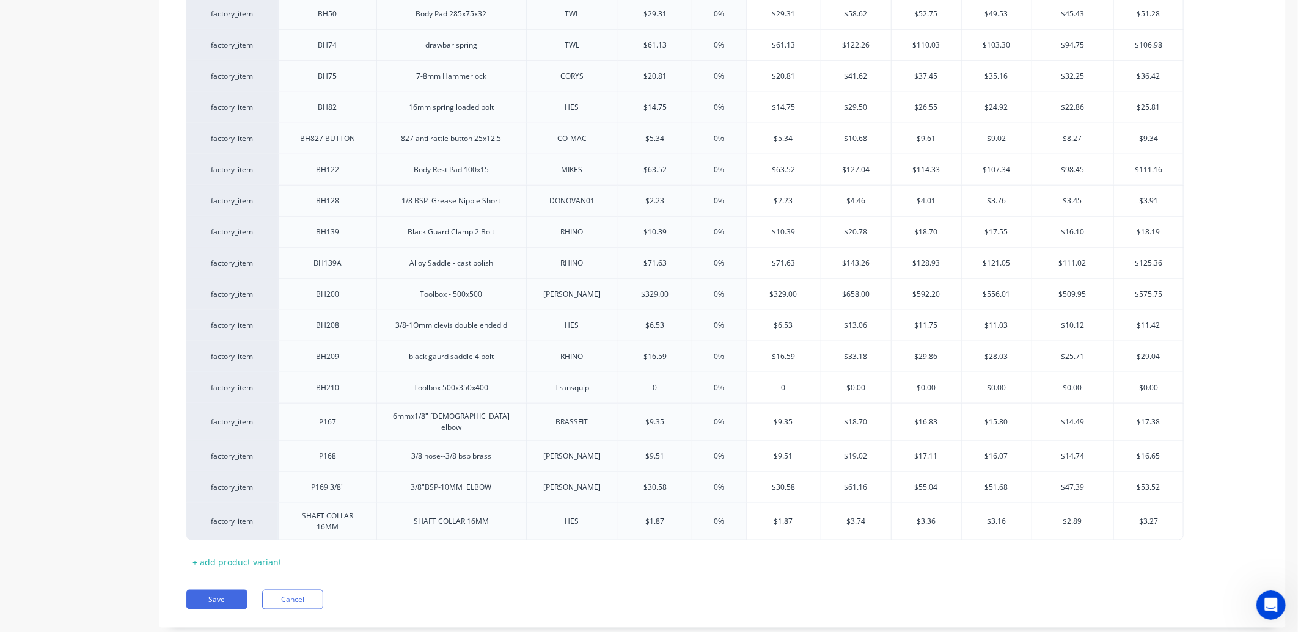
scroll to position [852, 0]
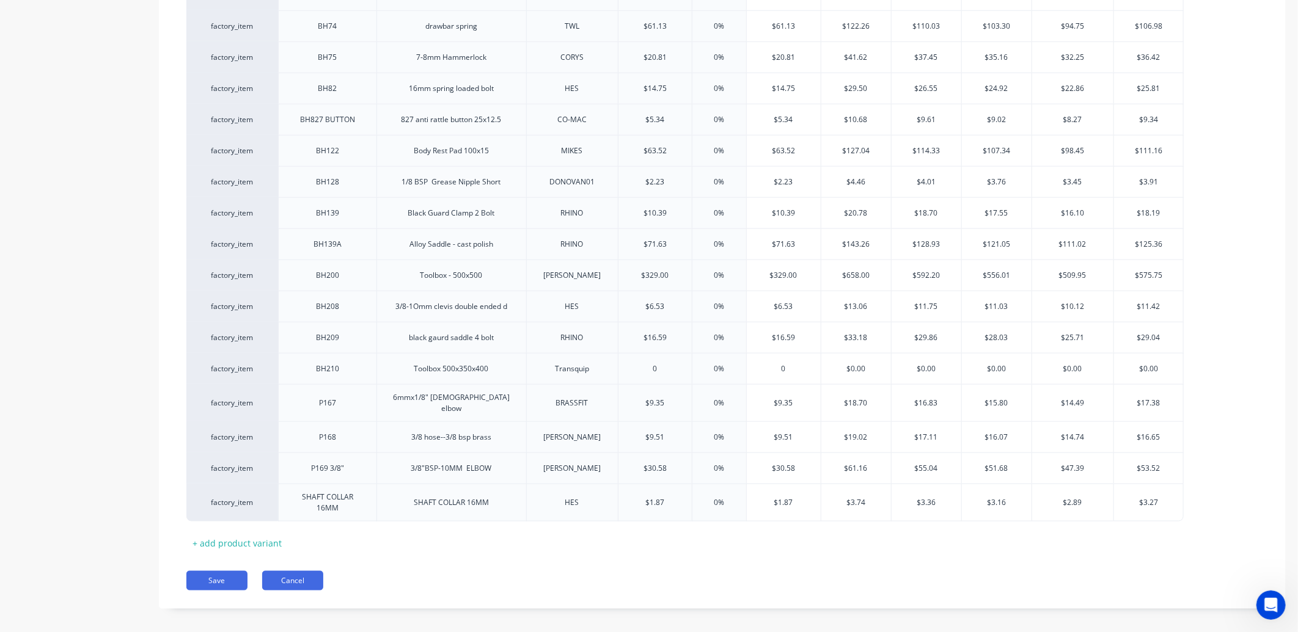
click at [300, 573] on button "Cancel" at bounding box center [292, 581] width 61 height 20
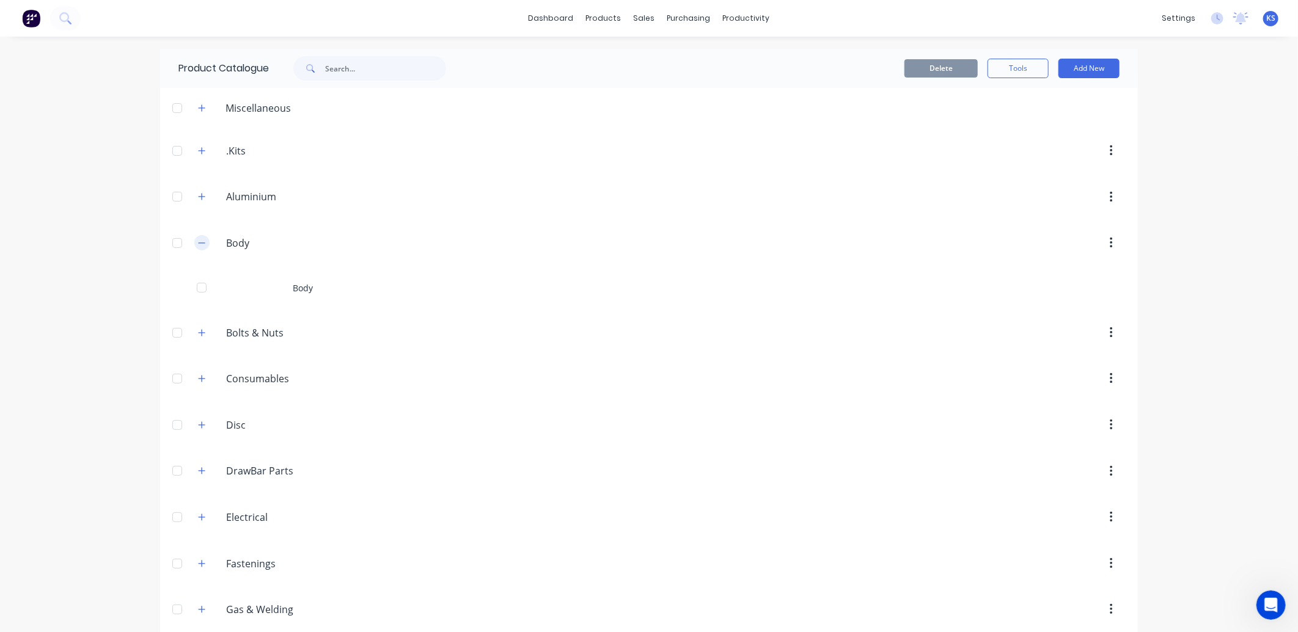
click at [198, 244] on icon "button" at bounding box center [201, 243] width 7 height 9
click at [199, 200] on icon "button" at bounding box center [202, 197] width 7 height 7
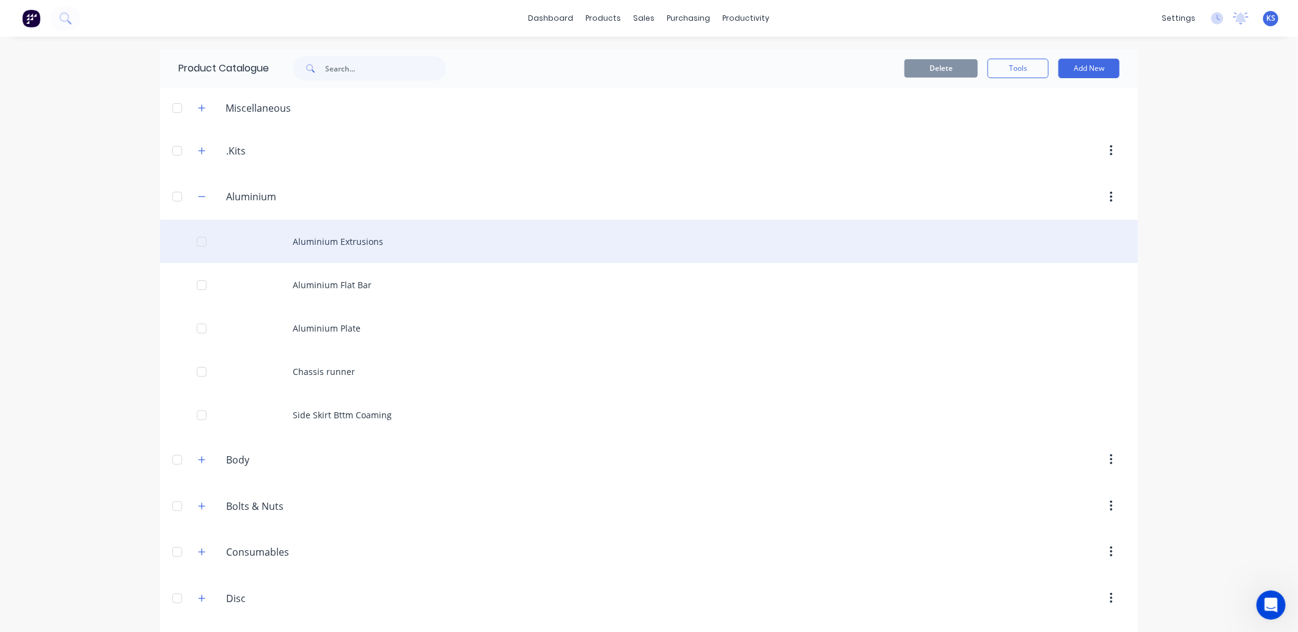
click at [379, 251] on div "Aluminium Extrusions" at bounding box center [649, 241] width 978 height 43
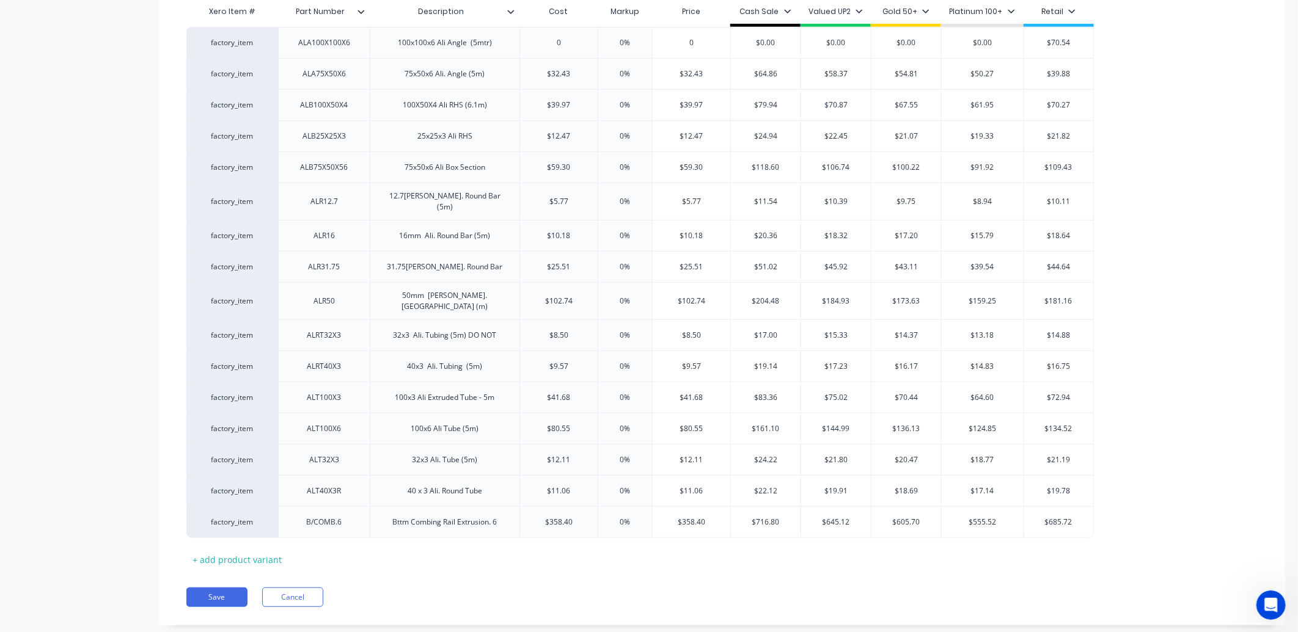
scroll to position [315, 0]
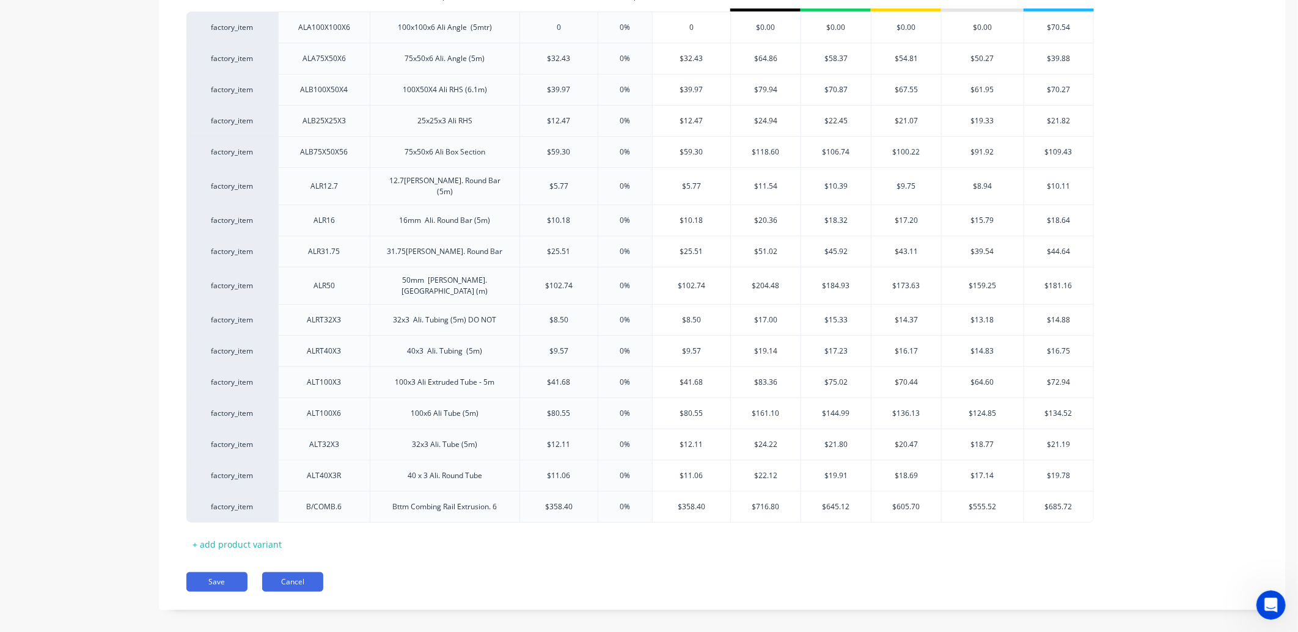
click at [298, 574] on button "Cancel" at bounding box center [292, 583] width 61 height 20
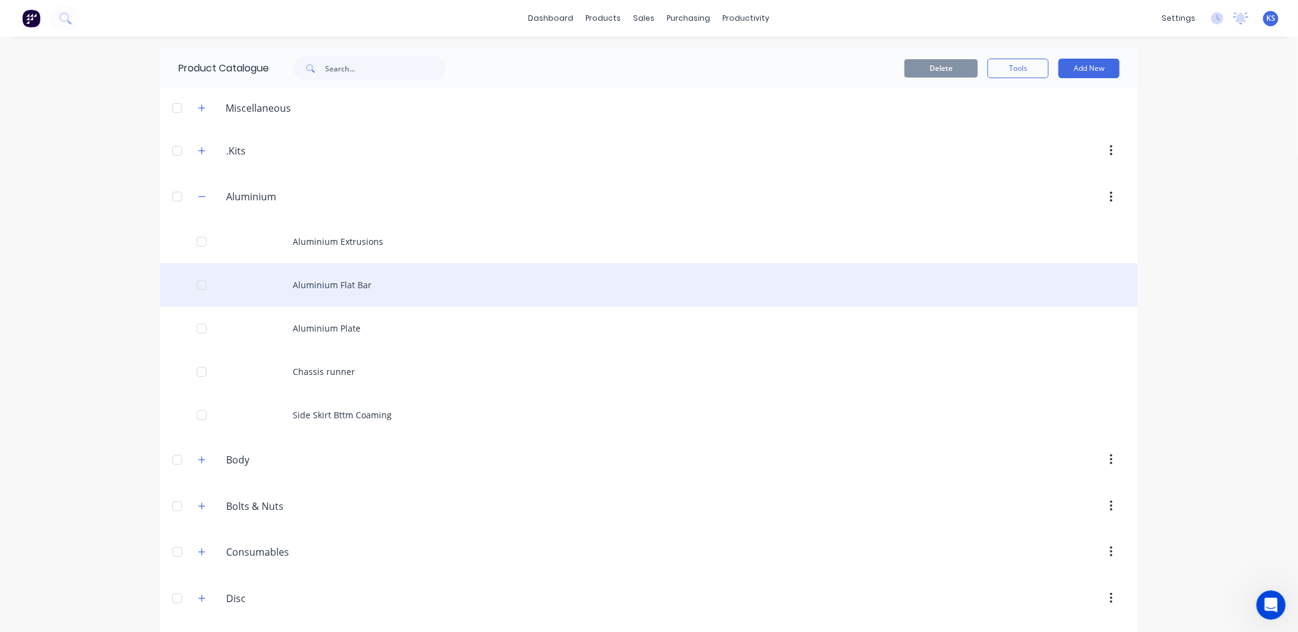
click at [331, 287] on div "Aluminium Flat Bar" at bounding box center [649, 284] width 978 height 43
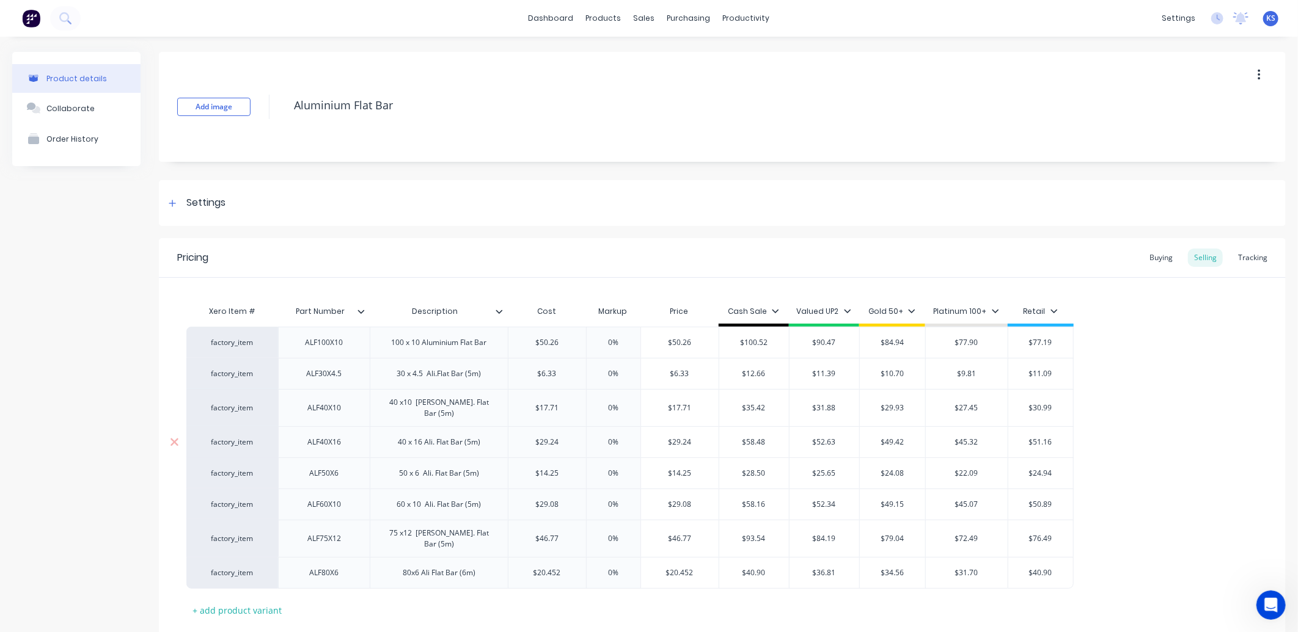
scroll to position [65, 0]
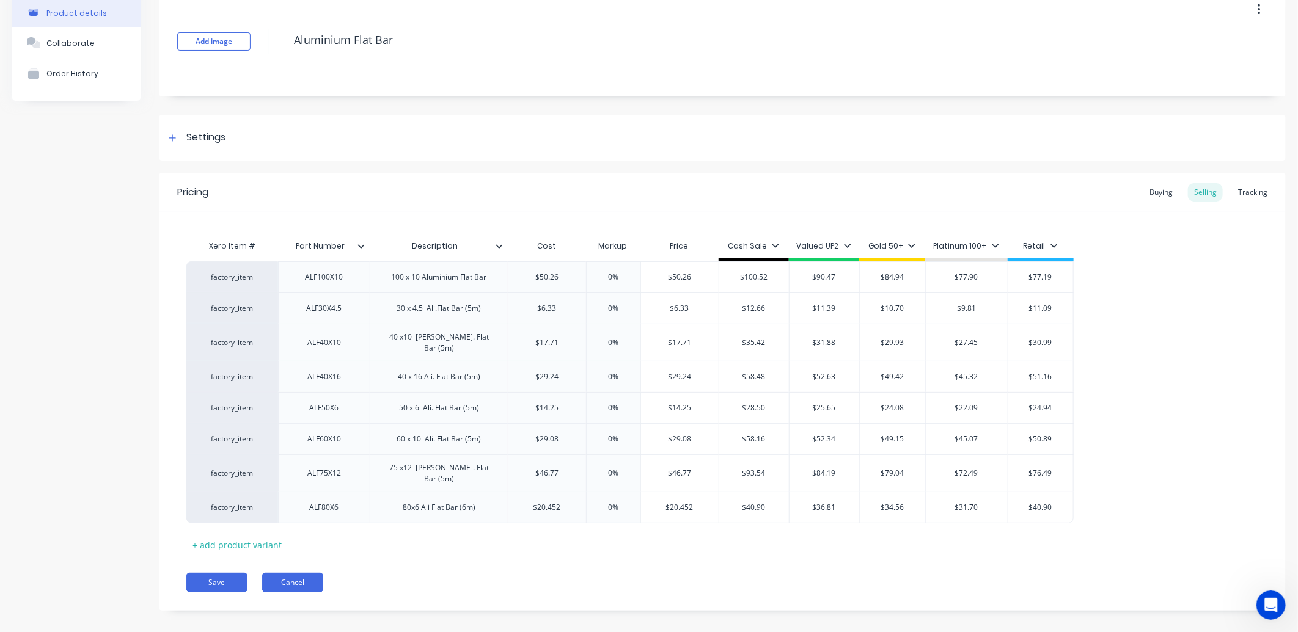
click at [281, 578] on button "Cancel" at bounding box center [292, 583] width 61 height 20
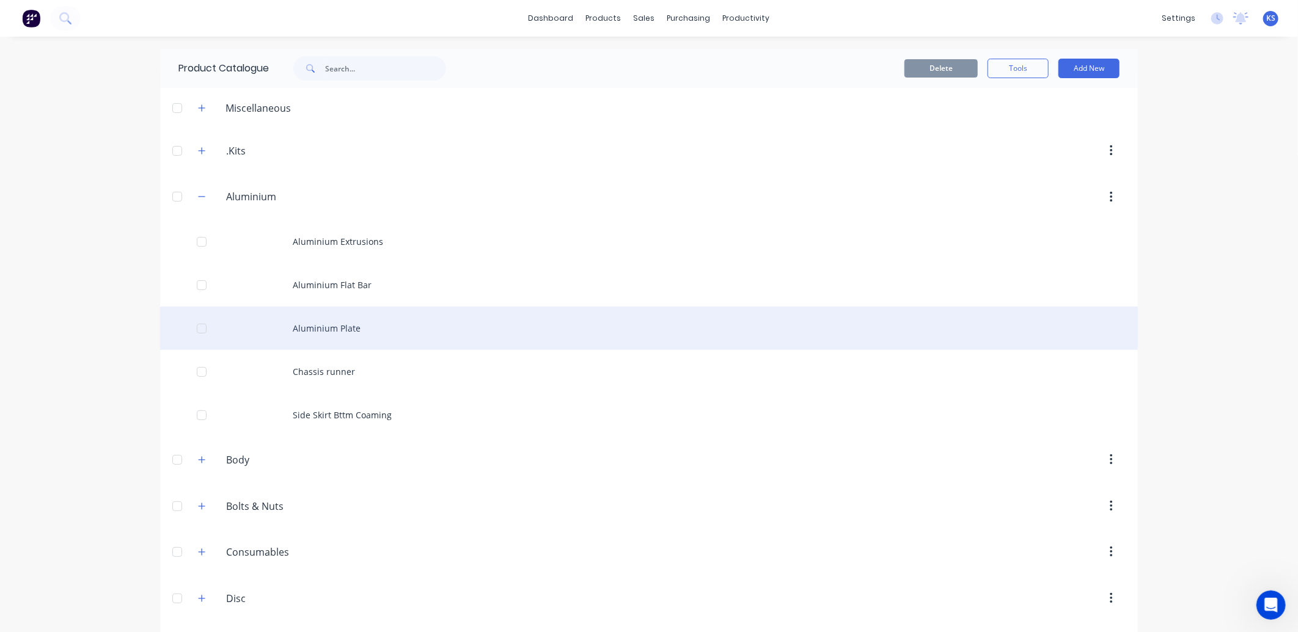
click at [352, 334] on div "Aluminium Plate" at bounding box center [649, 328] width 978 height 43
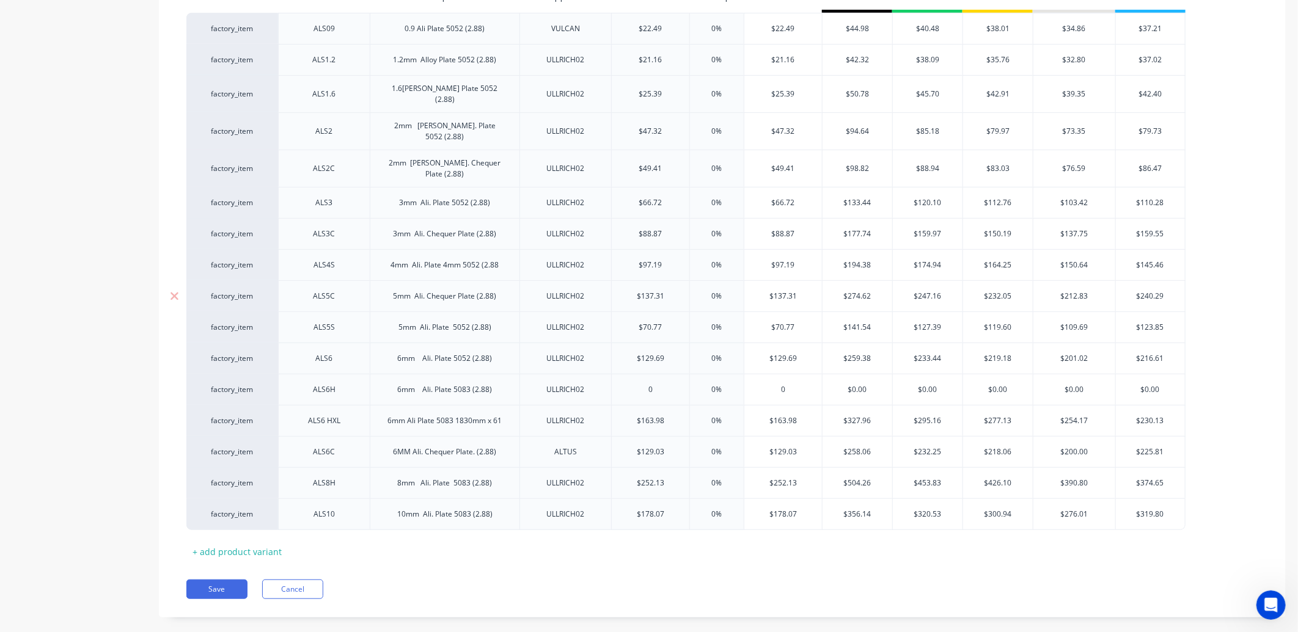
scroll to position [315, 0]
click at [282, 579] on button "Cancel" at bounding box center [292, 589] width 61 height 20
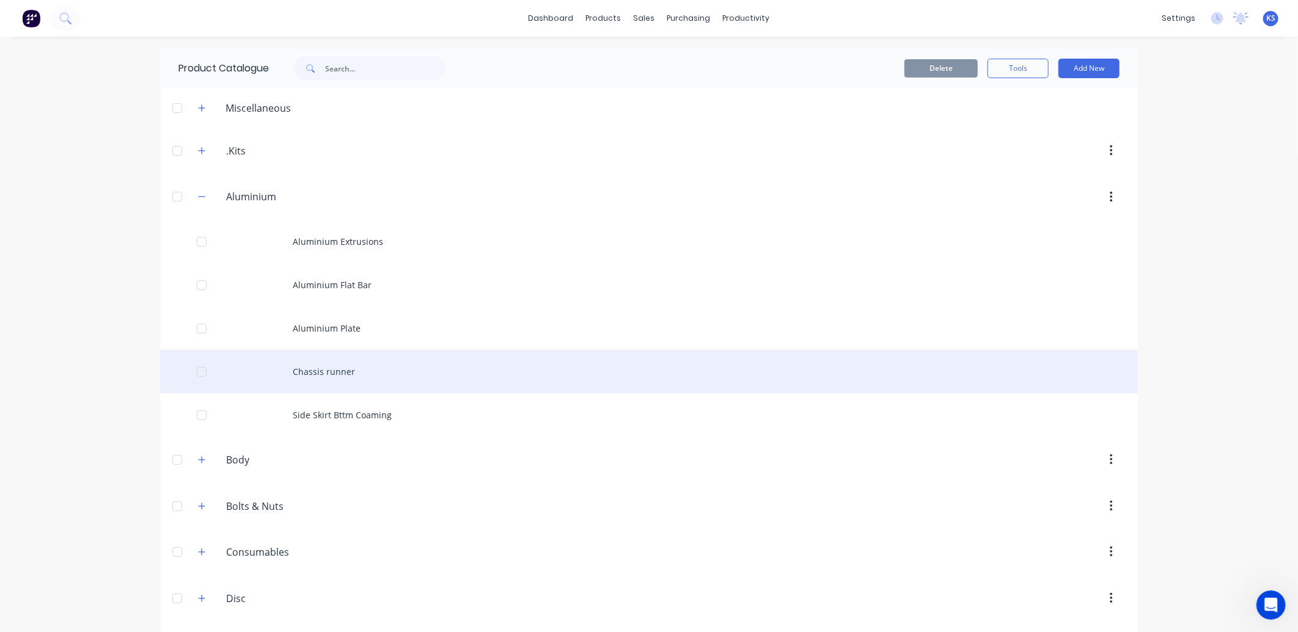
click at [341, 368] on div "Chassis runner" at bounding box center [649, 371] width 978 height 43
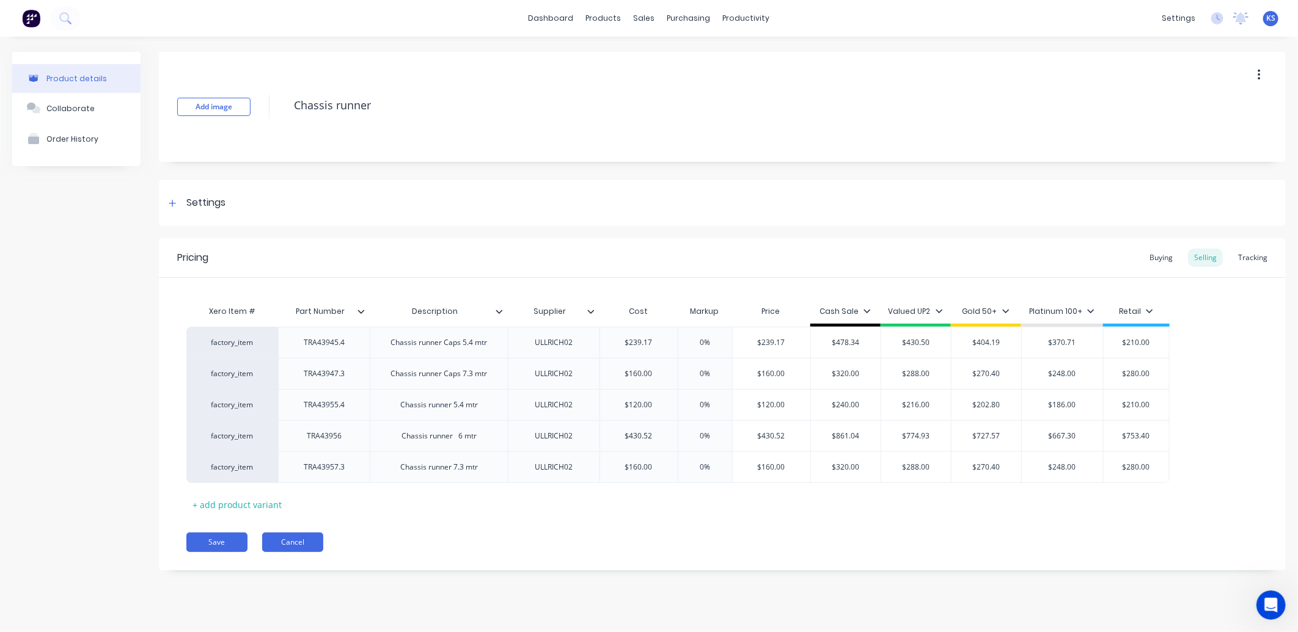
click at [306, 541] on button "Cancel" at bounding box center [292, 543] width 61 height 20
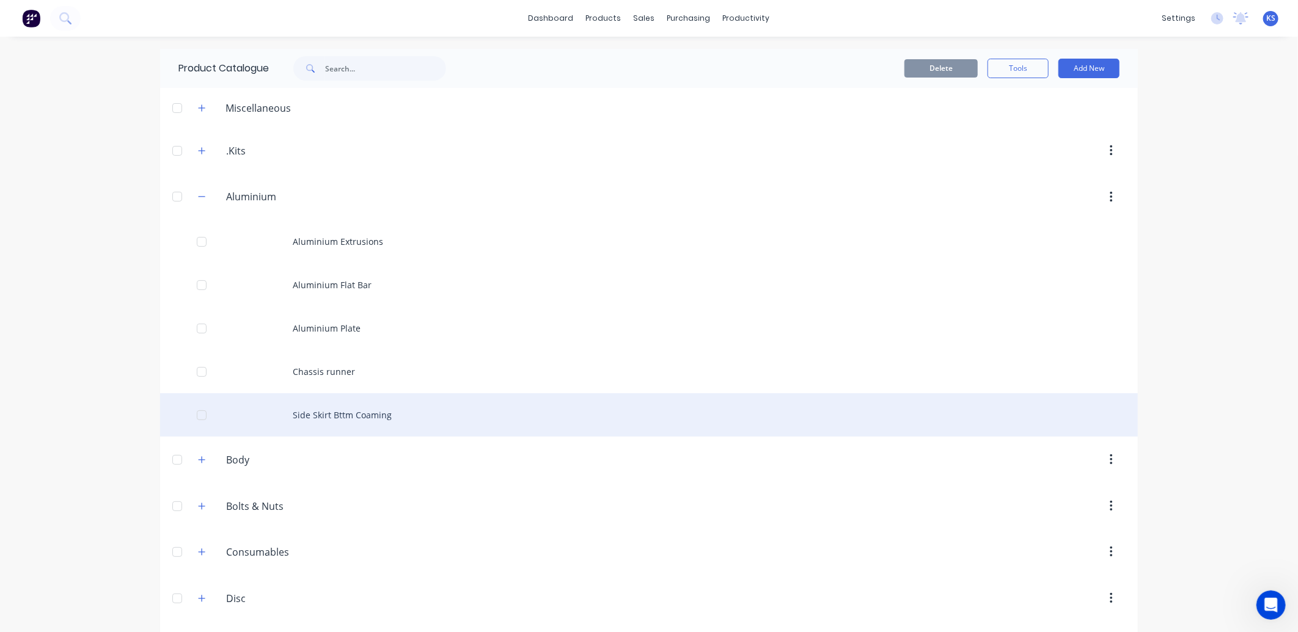
click at [337, 413] on div "Side Skirt Bttm Coaming" at bounding box center [649, 415] width 978 height 43
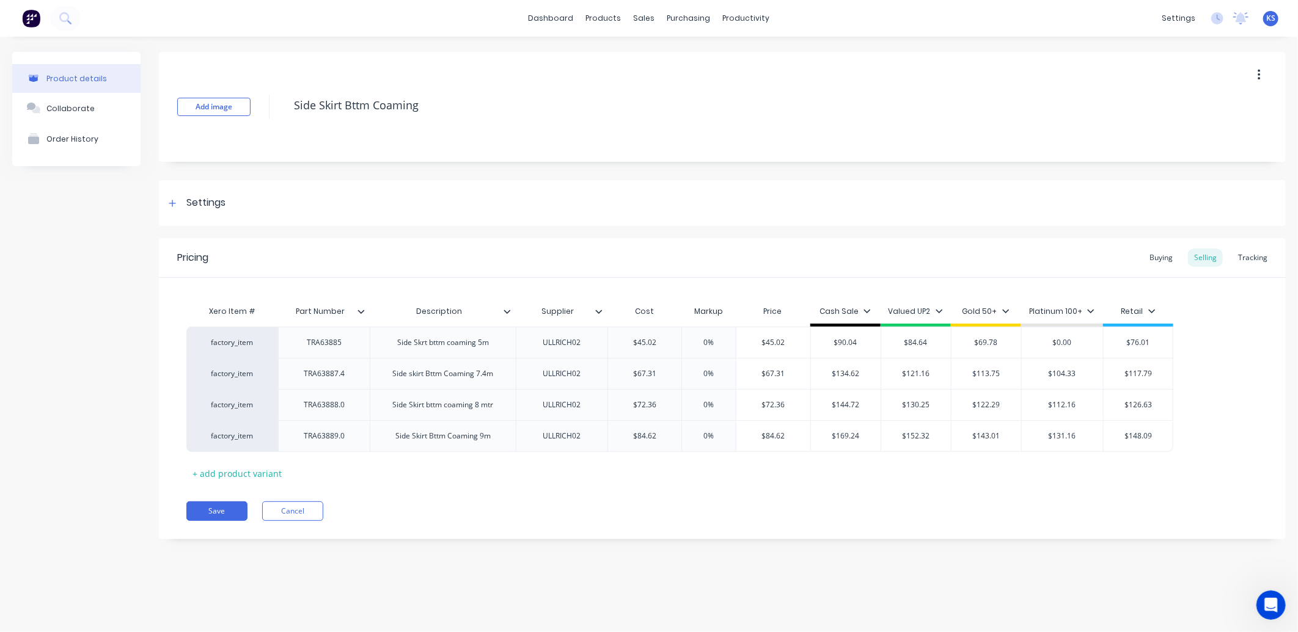
type textarea "x"
click at [1067, 340] on input "$0.00" at bounding box center [1063, 342] width 82 height 11
type input "$6"
type textarea "x"
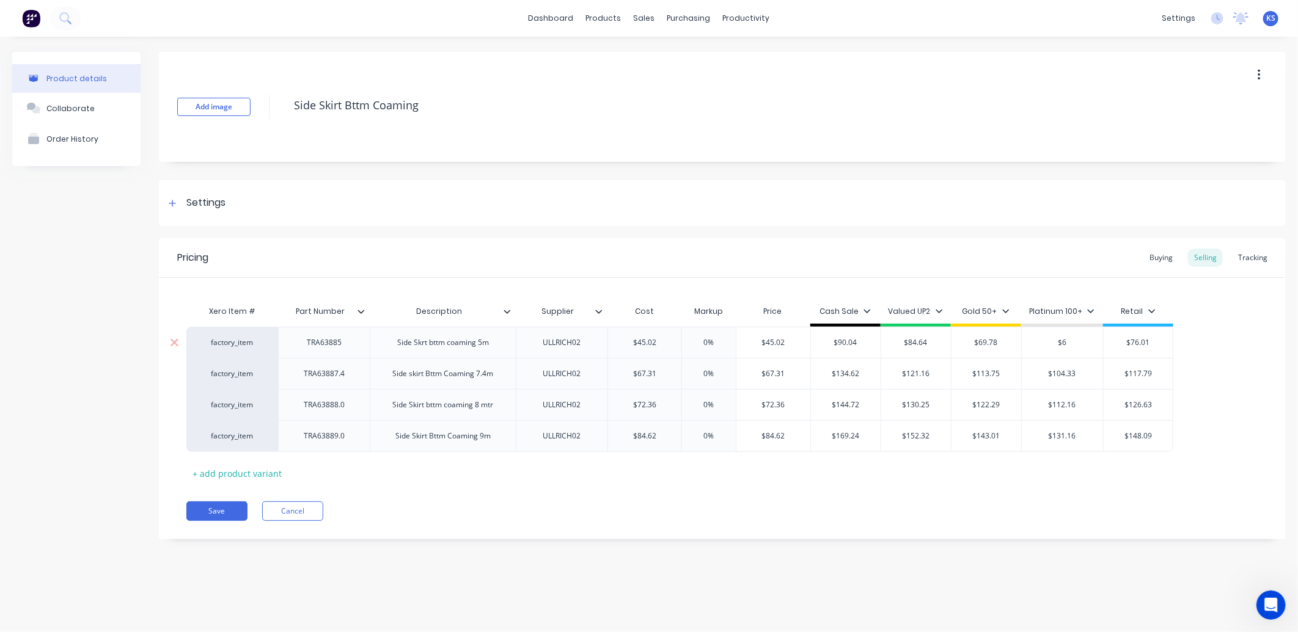
type input "$69"
type textarea "x"
type input "$69.78"
type textarea "x"
type input "$69.78"
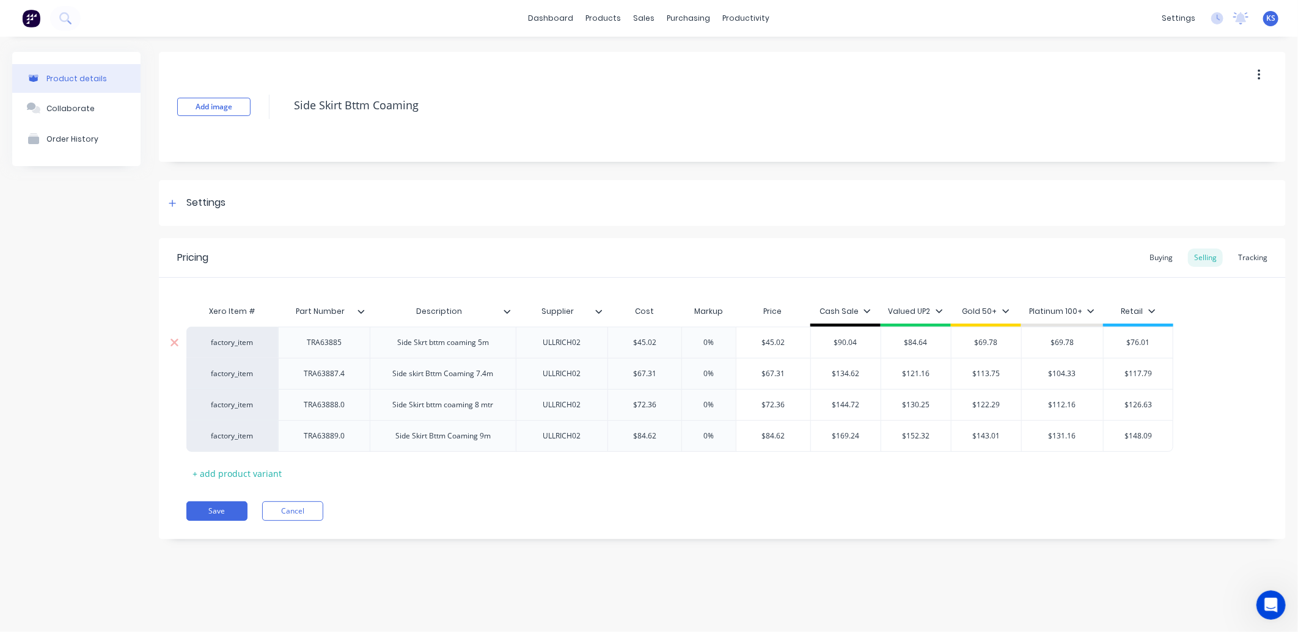
type input "$69.78"
click at [988, 342] on input "$69.78" at bounding box center [986, 342] width 70 height 11
type textarea "x"
type input "$7"
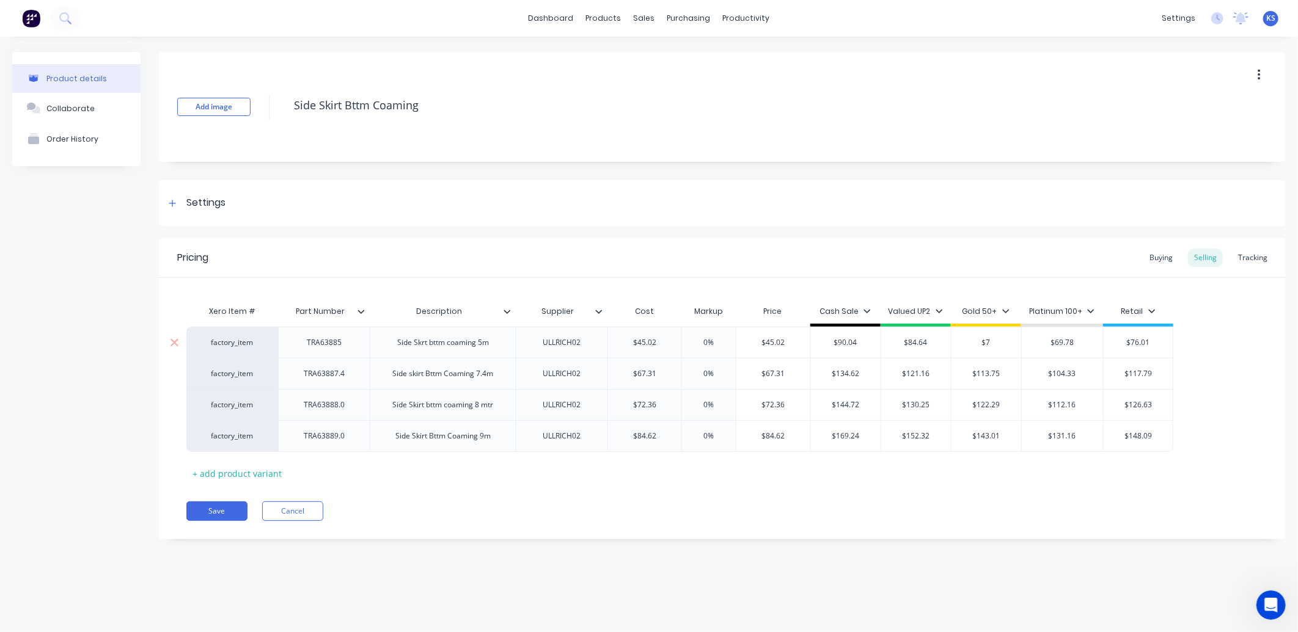
type textarea "x"
type input "$76"
type textarea "x"
type input "$76."
type textarea "x"
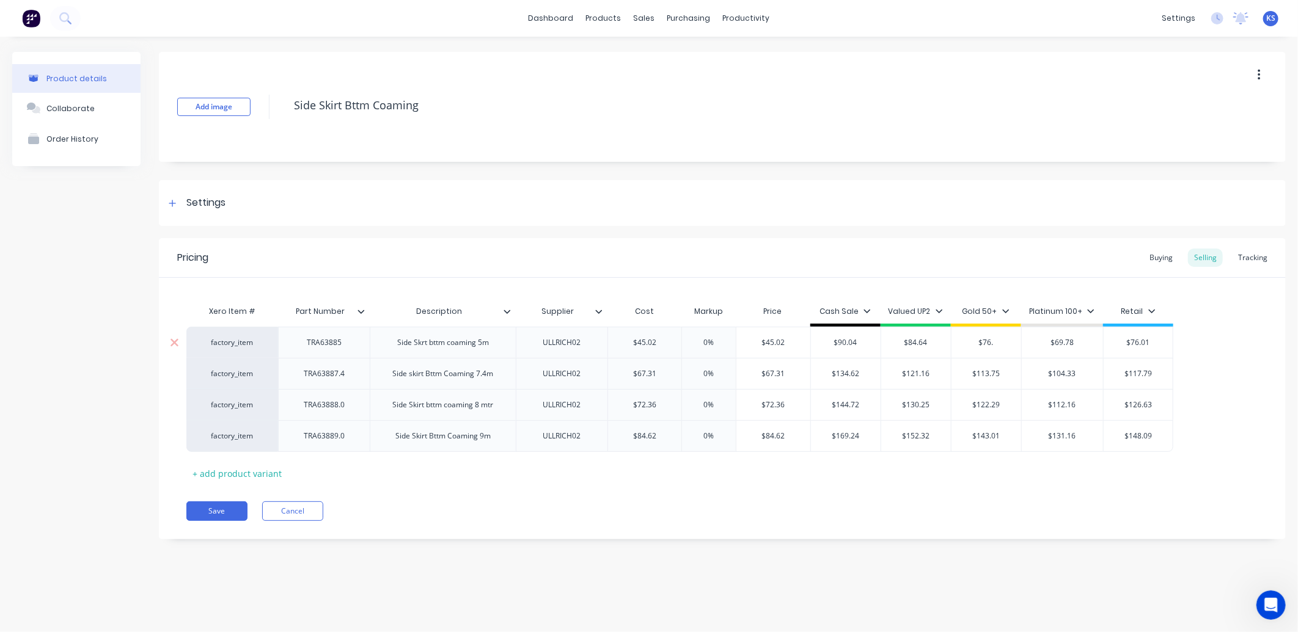
type input "$76.0"
type textarea "x"
type input "$76.08"
click at [210, 511] on button "Save" at bounding box center [216, 512] width 61 height 20
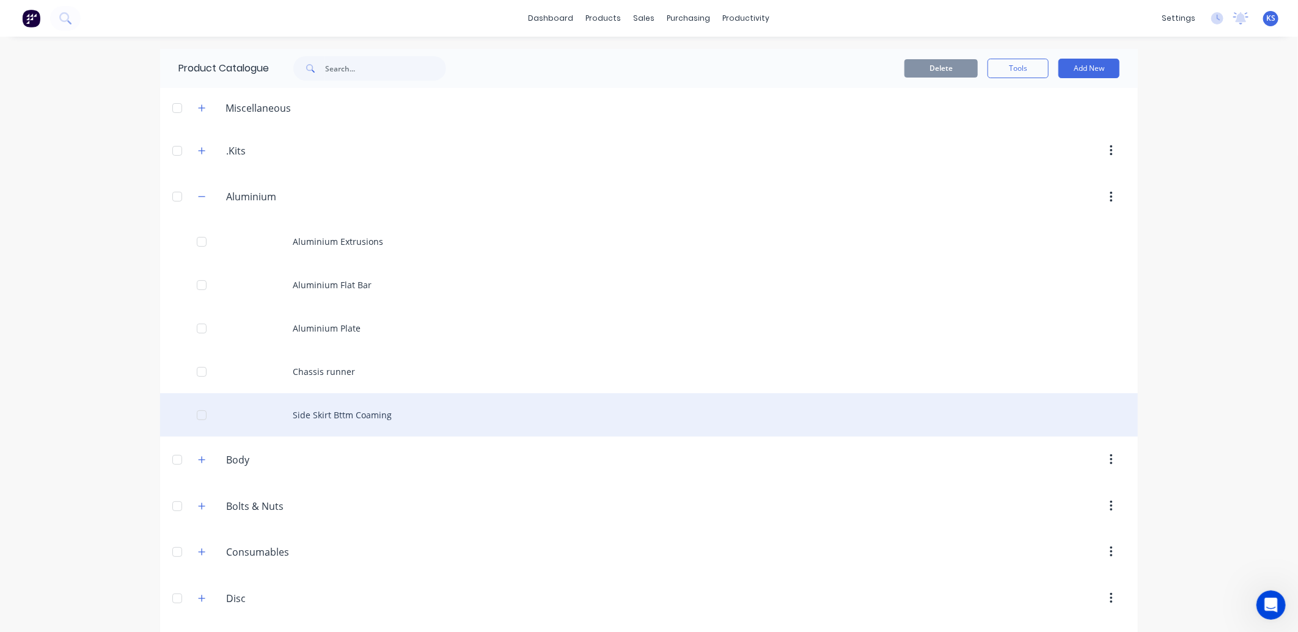
click at [329, 419] on div "Side Skirt Bttm Coaming" at bounding box center [649, 415] width 978 height 43
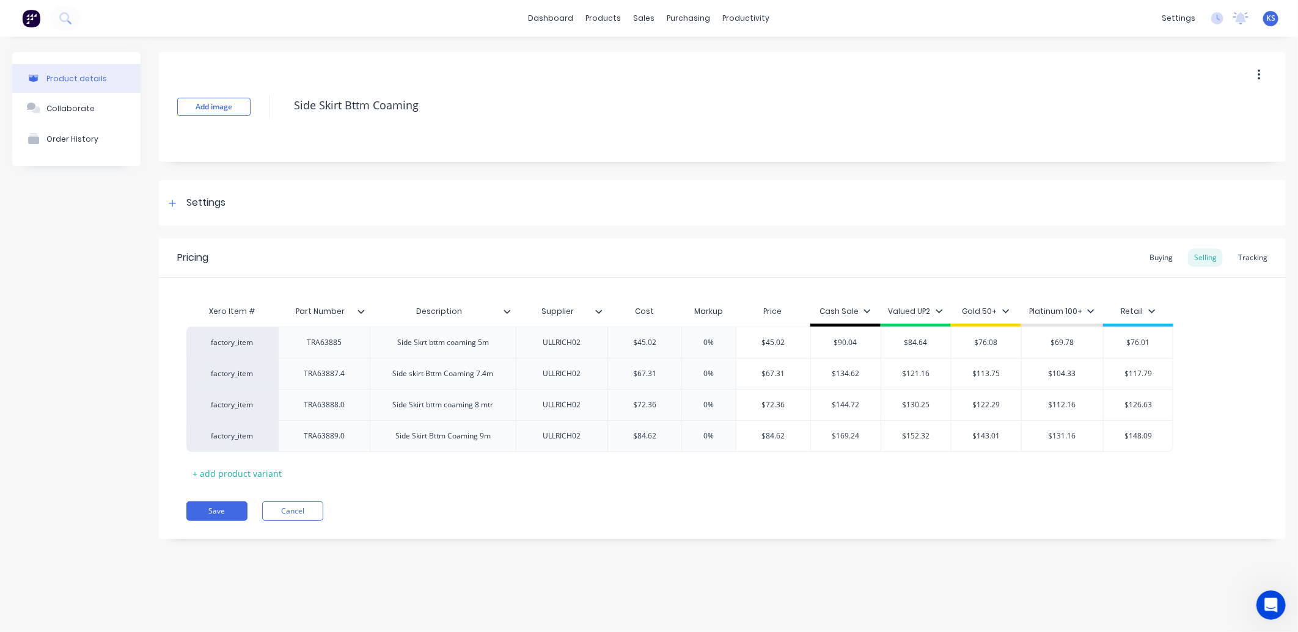
type textarea "x"
click at [296, 509] on button "Cancel" at bounding box center [292, 512] width 61 height 20
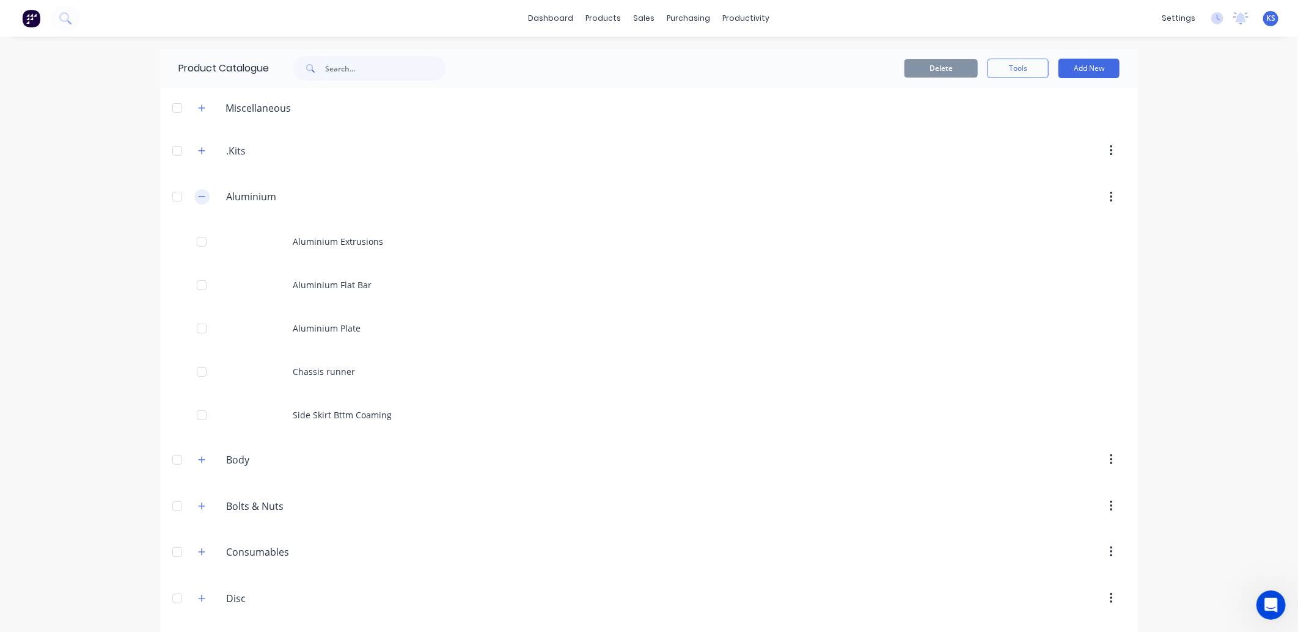
click at [199, 197] on icon "button" at bounding box center [202, 197] width 7 height 1
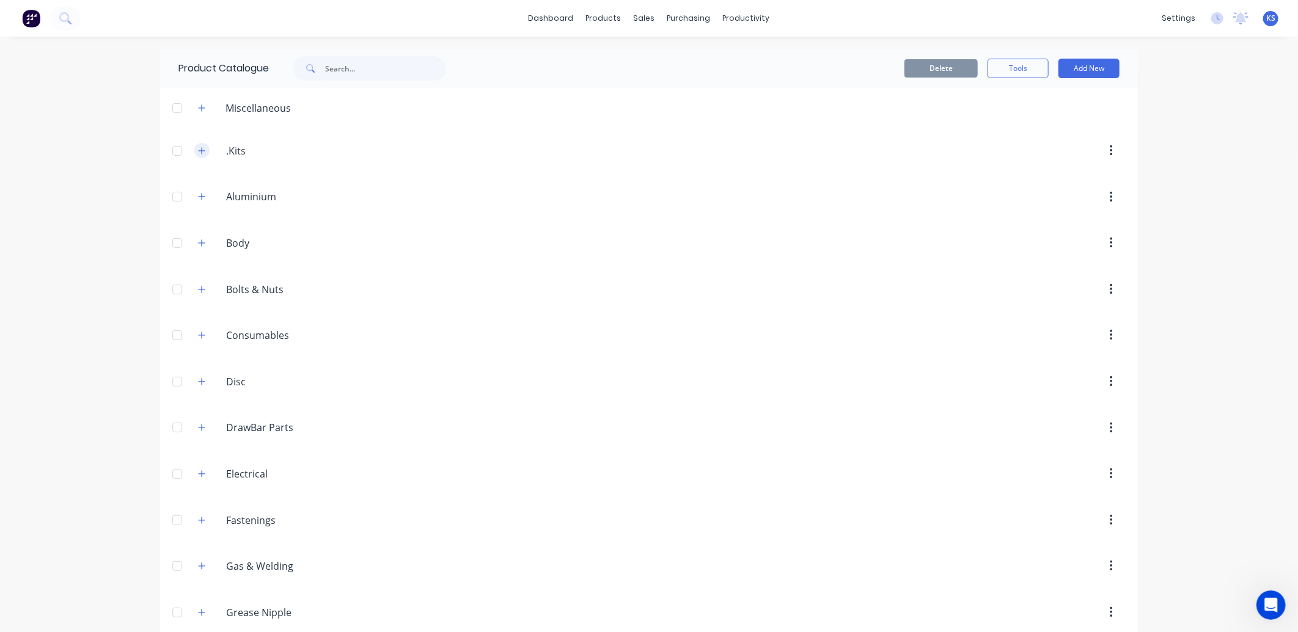
click at [199, 150] on icon "button" at bounding box center [202, 150] width 7 height 7
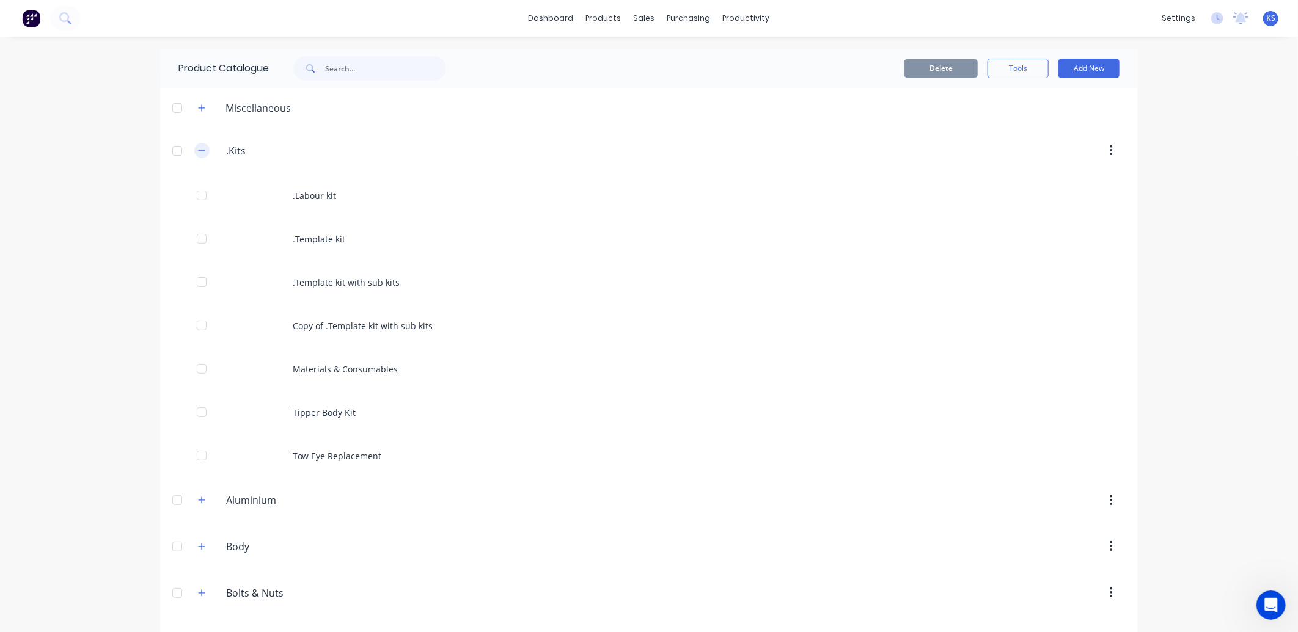
click at [198, 154] on icon "button" at bounding box center [201, 151] width 7 height 9
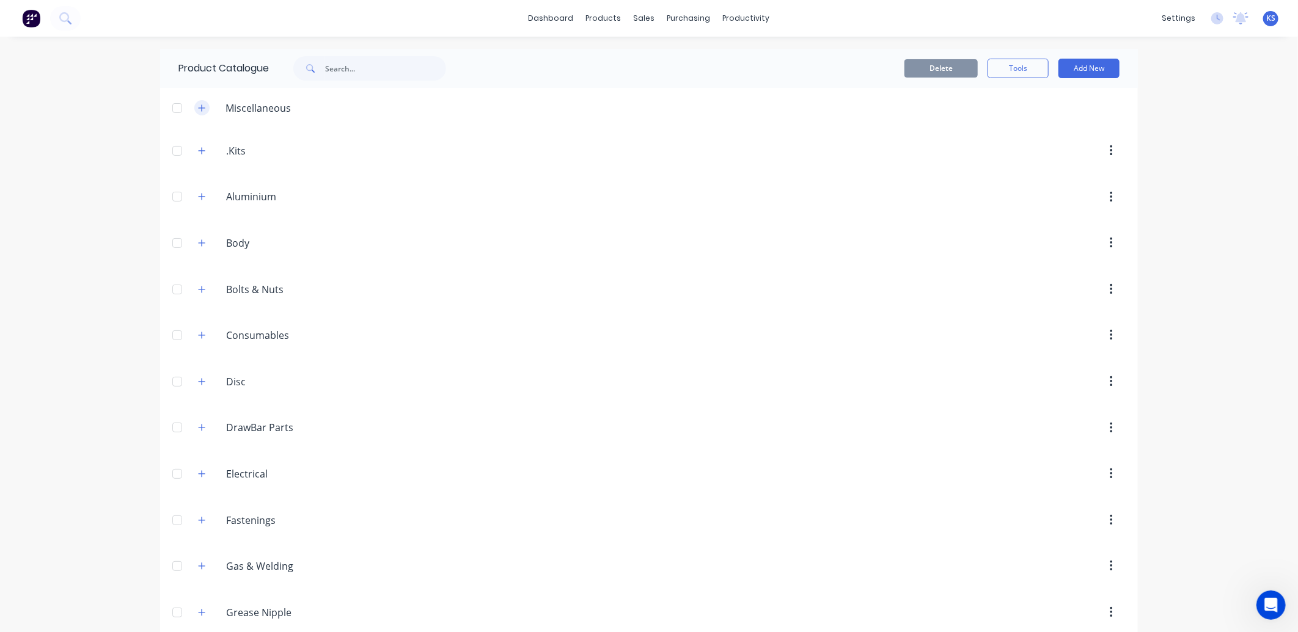
click at [198, 106] on icon "button" at bounding box center [201, 108] width 7 height 9
click at [198, 107] on icon "button" at bounding box center [201, 108] width 7 height 9
click at [198, 108] on icon "button" at bounding box center [201, 108] width 7 height 9
click at [1012, 67] on button "Tools" at bounding box center [1017, 69] width 61 height 20
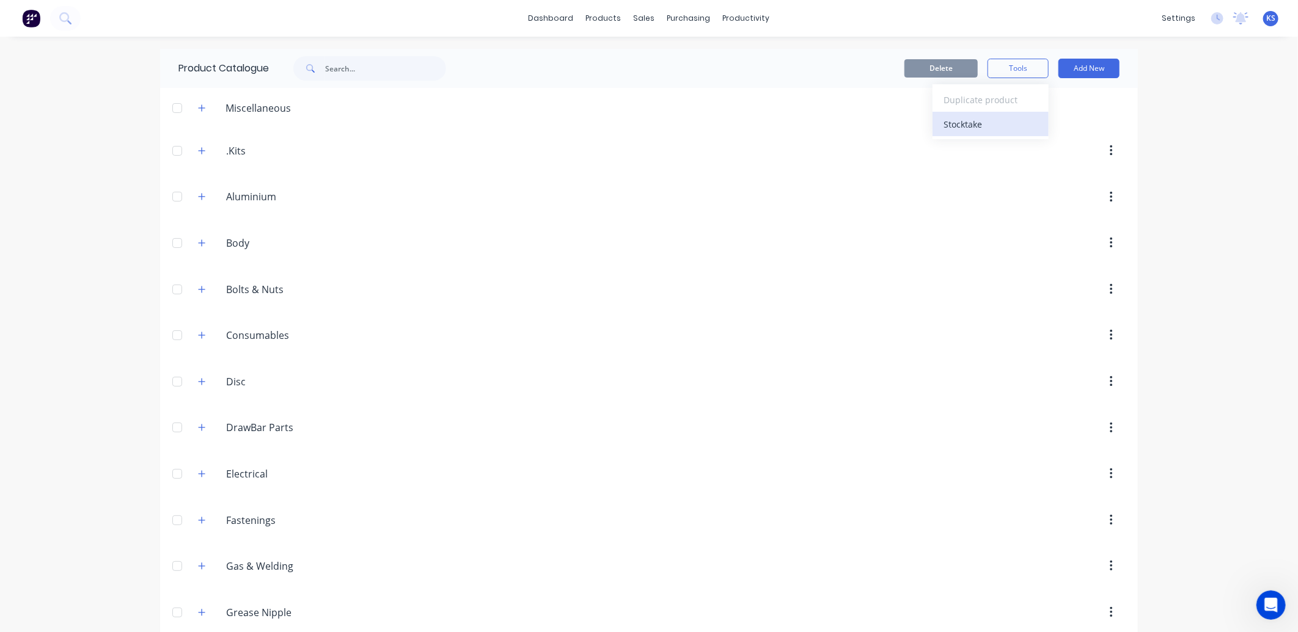
click at [976, 125] on div "Stocktake" at bounding box center [990, 124] width 94 height 18
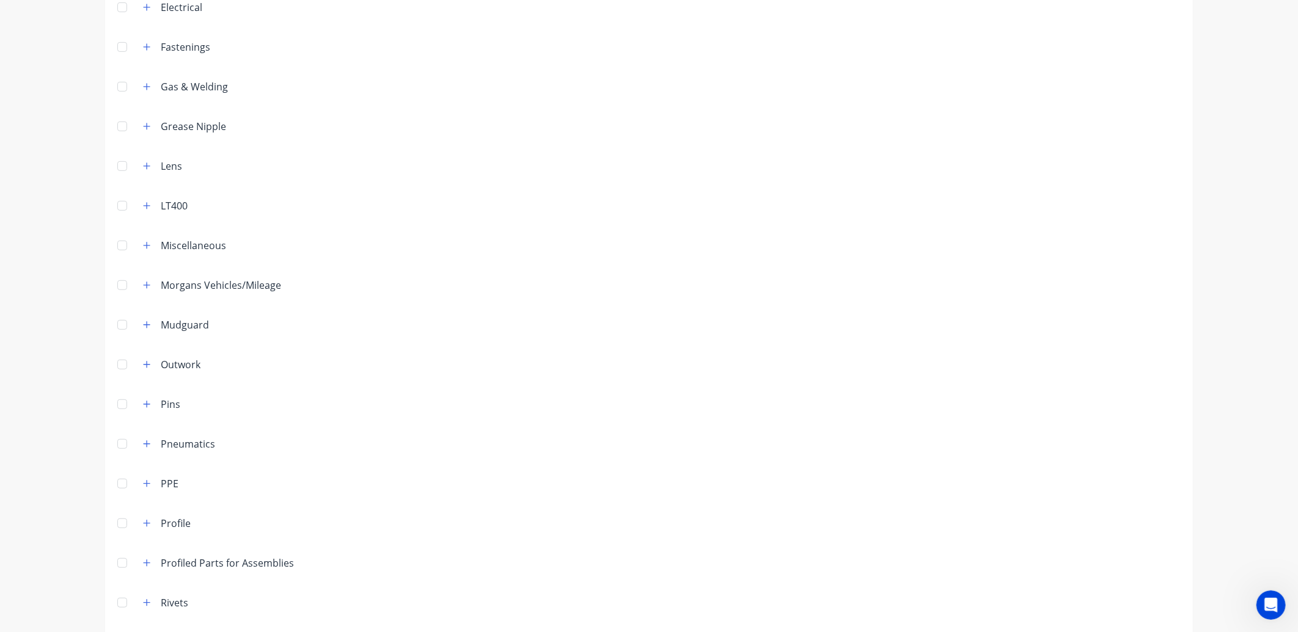
scroll to position [579, 0]
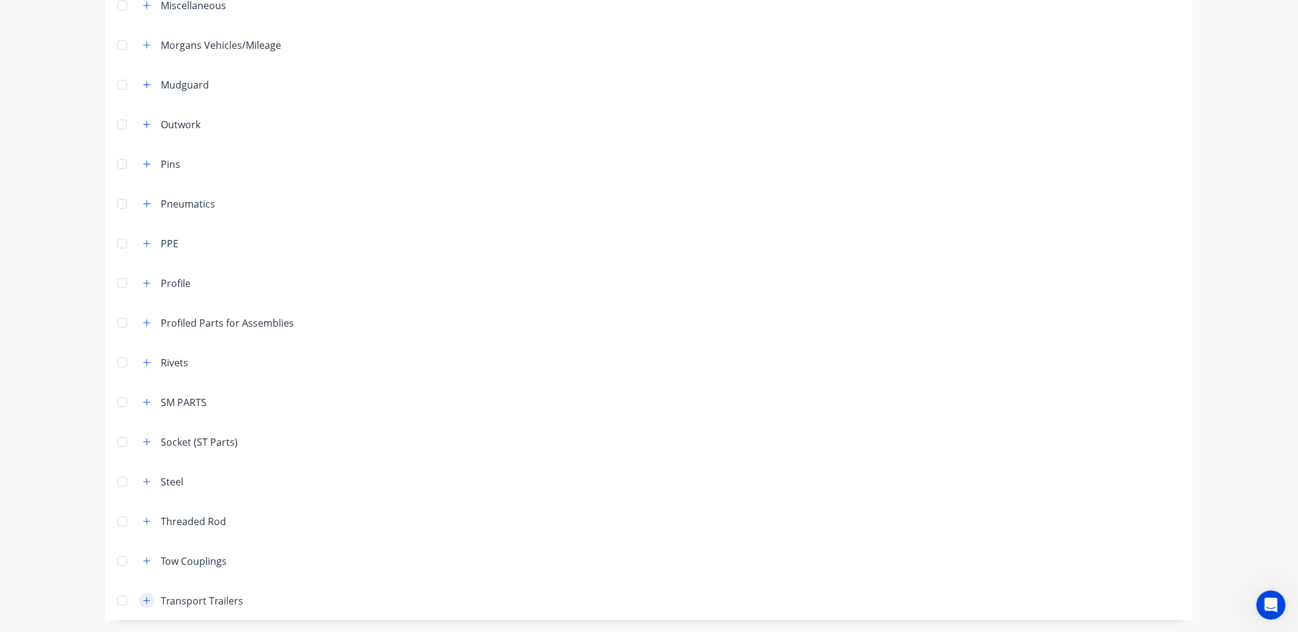
click at [143, 599] on icon "button" at bounding box center [146, 601] width 7 height 9
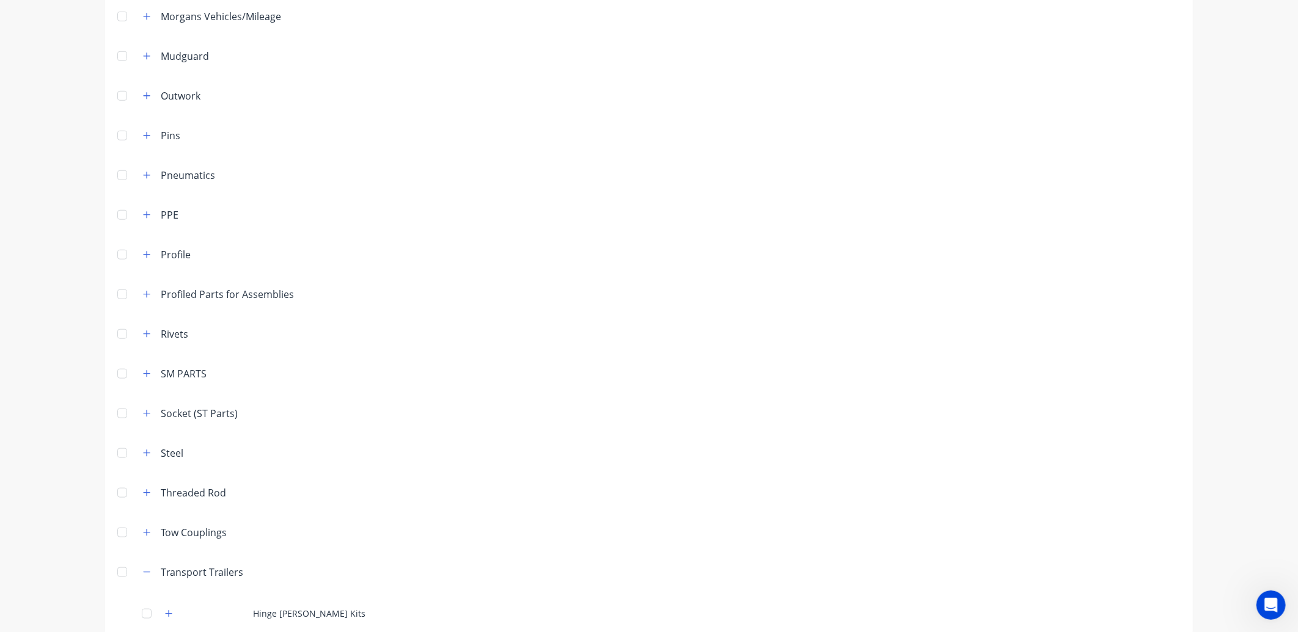
scroll to position [622, 0]
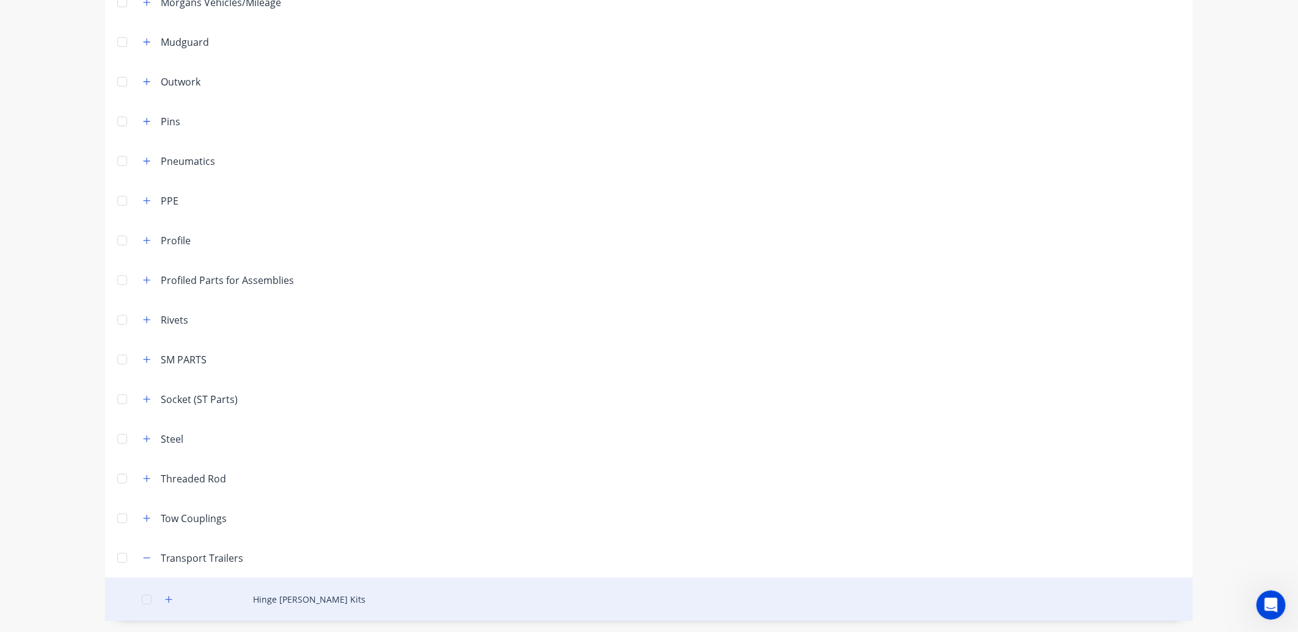
click at [309, 598] on div "Hinge Bush Kits" at bounding box center [649, 599] width 1088 height 43
click at [166, 600] on icon "button" at bounding box center [169, 599] width 7 height 7
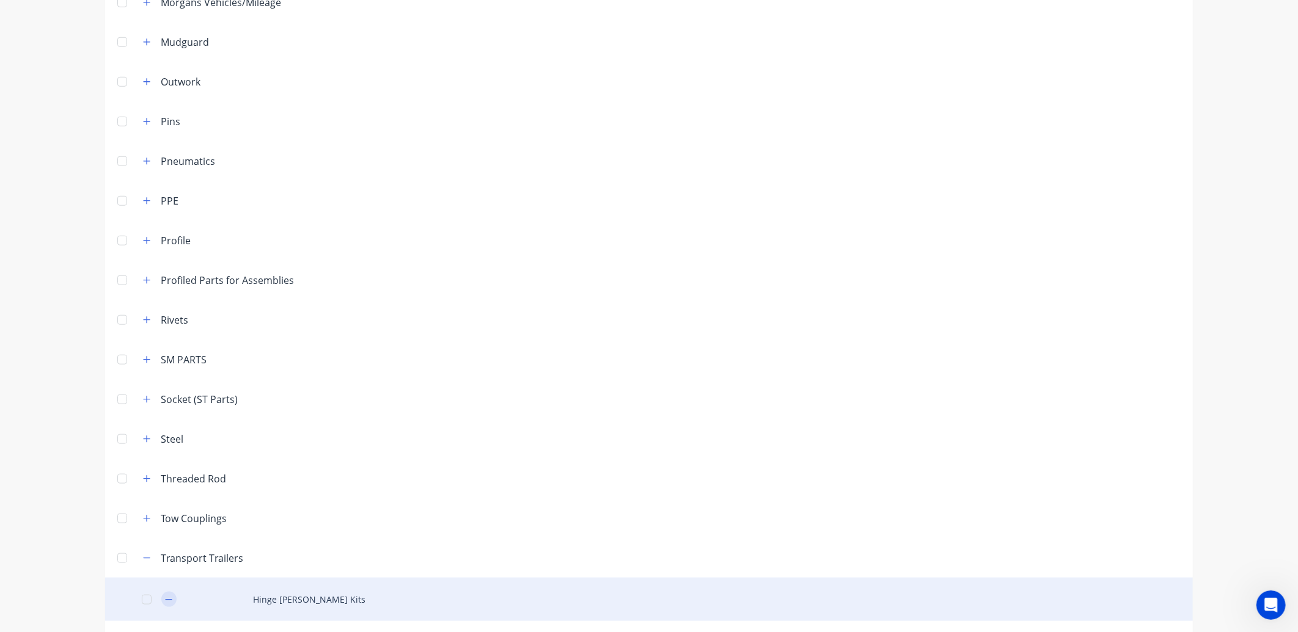
click at [161, 605] on button "button" at bounding box center [168, 599] width 15 height 15
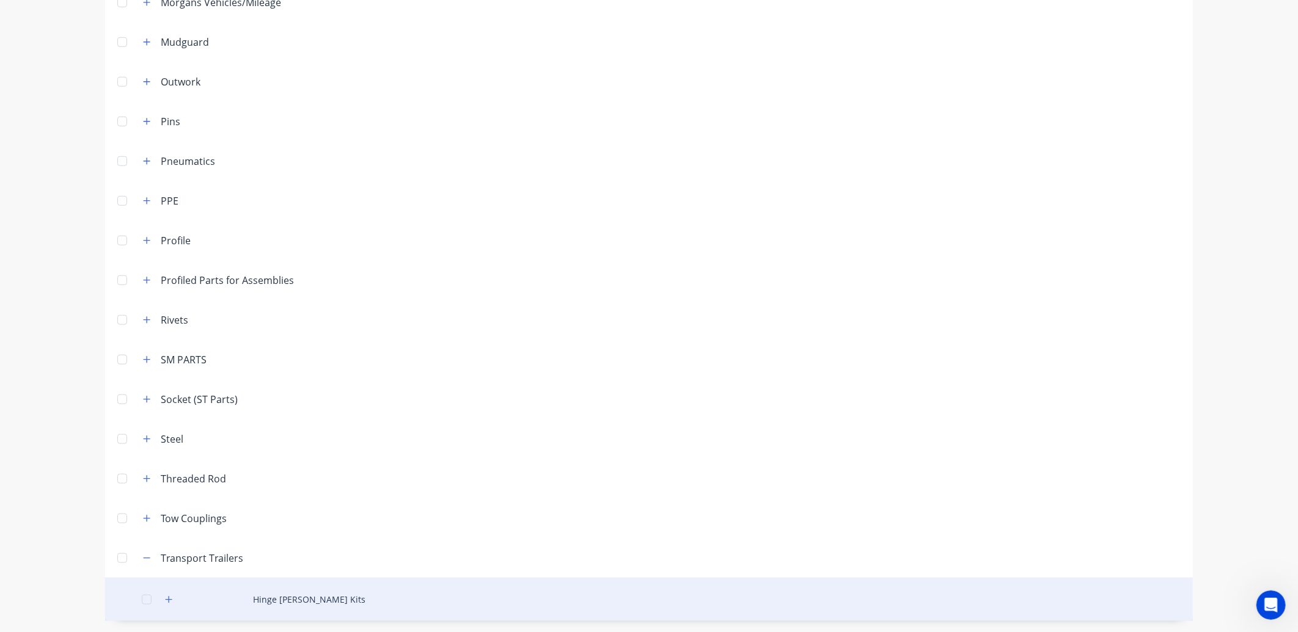
click at [271, 602] on div "Hinge Bush Kits" at bounding box center [649, 599] width 1088 height 43
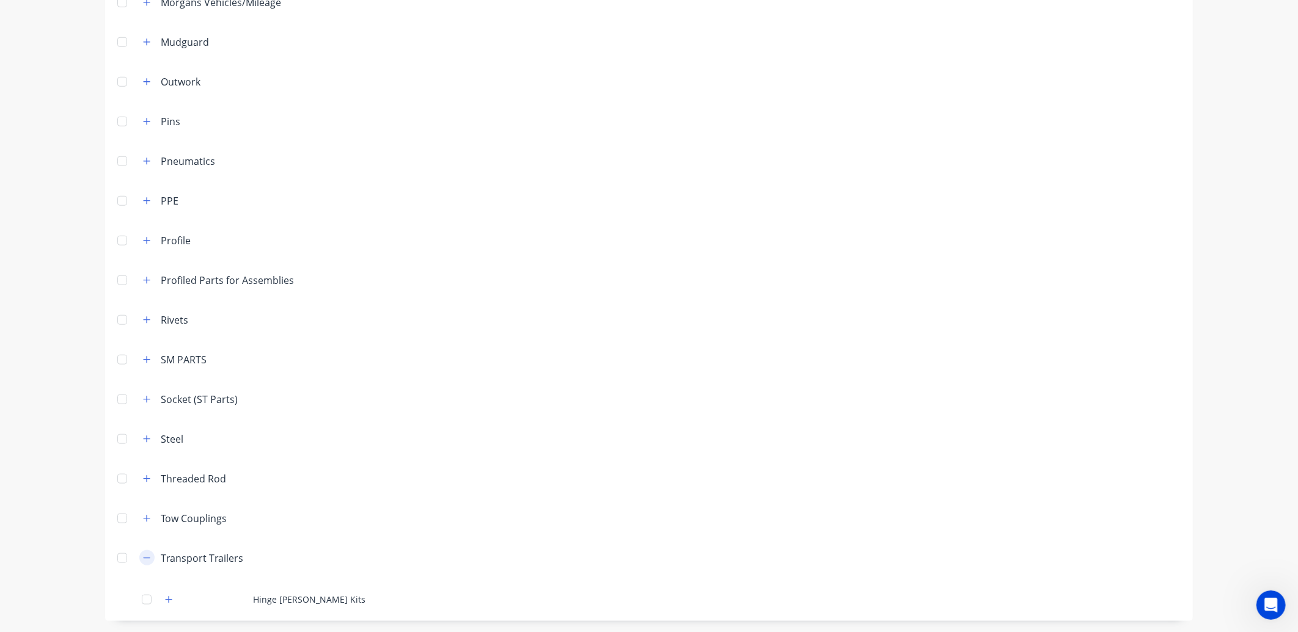
click at [143, 558] on icon "button" at bounding box center [146, 558] width 7 height 9
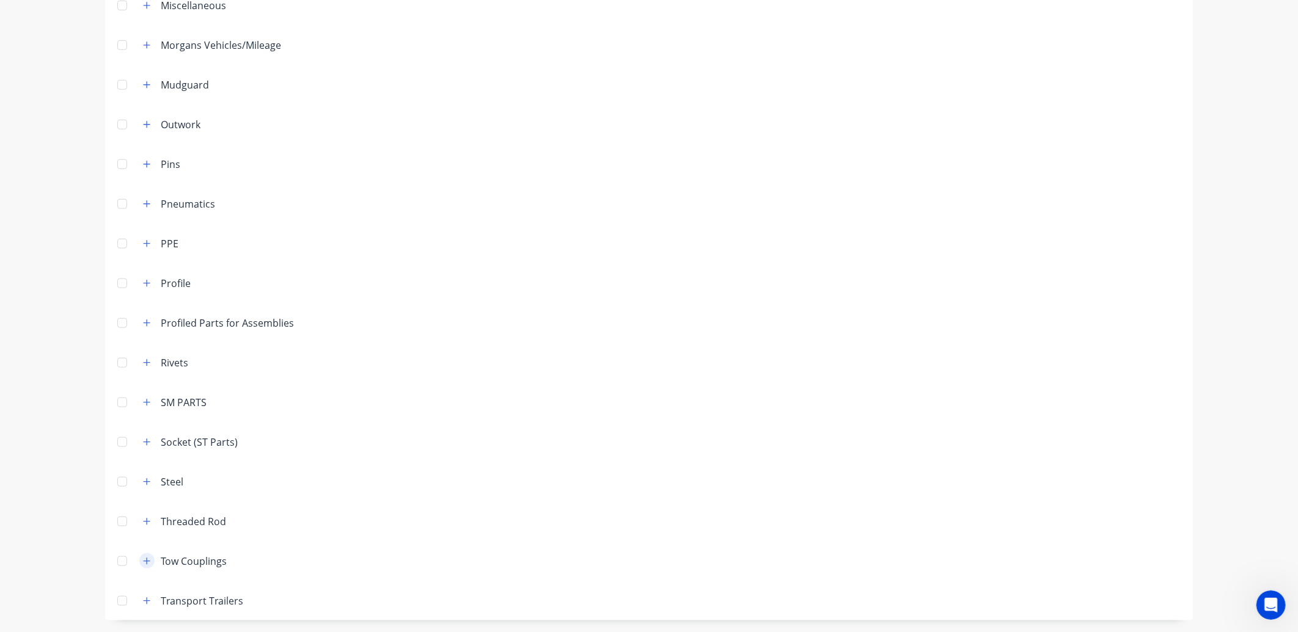
click at [143, 557] on icon "button" at bounding box center [146, 561] width 7 height 9
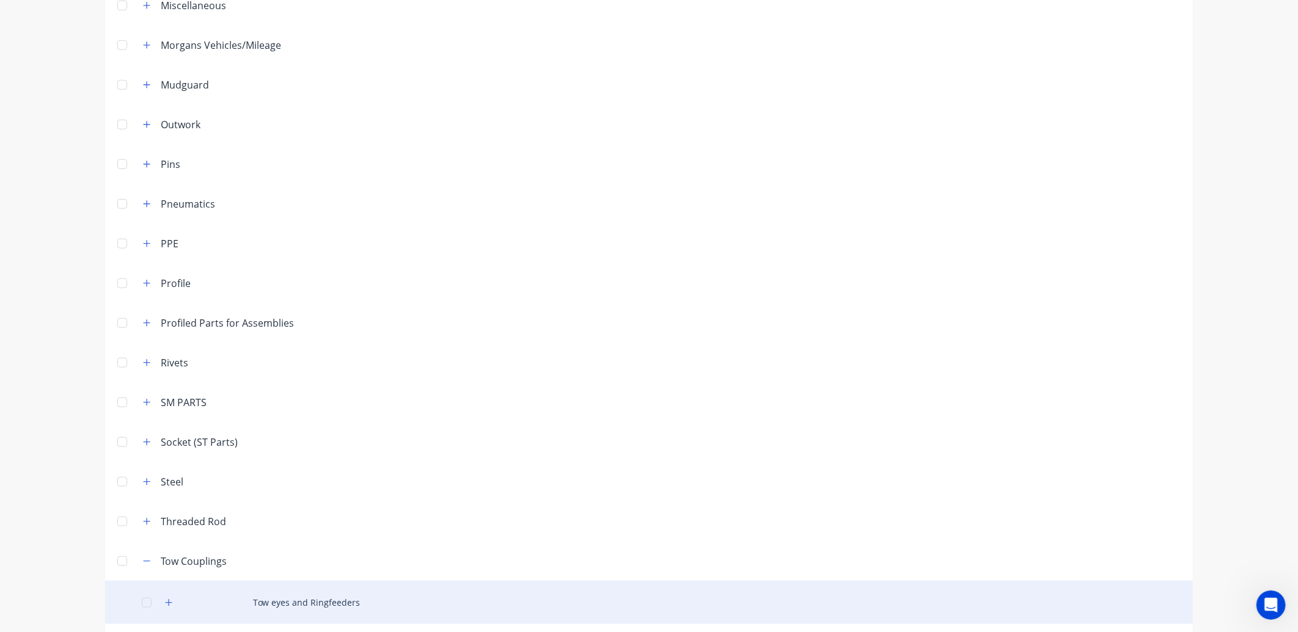
click at [288, 596] on div "Tow eyes and Ringfeeders" at bounding box center [649, 602] width 1088 height 43
click at [167, 599] on icon "button" at bounding box center [168, 603] width 7 height 9
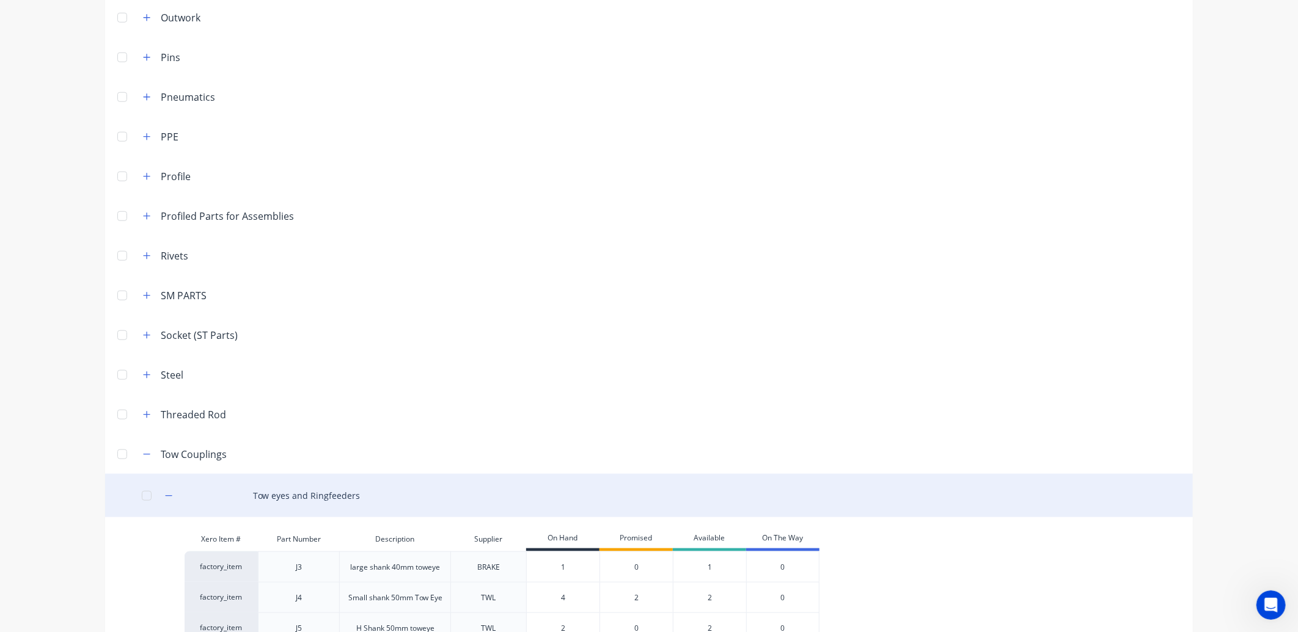
scroll to position [798, 0]
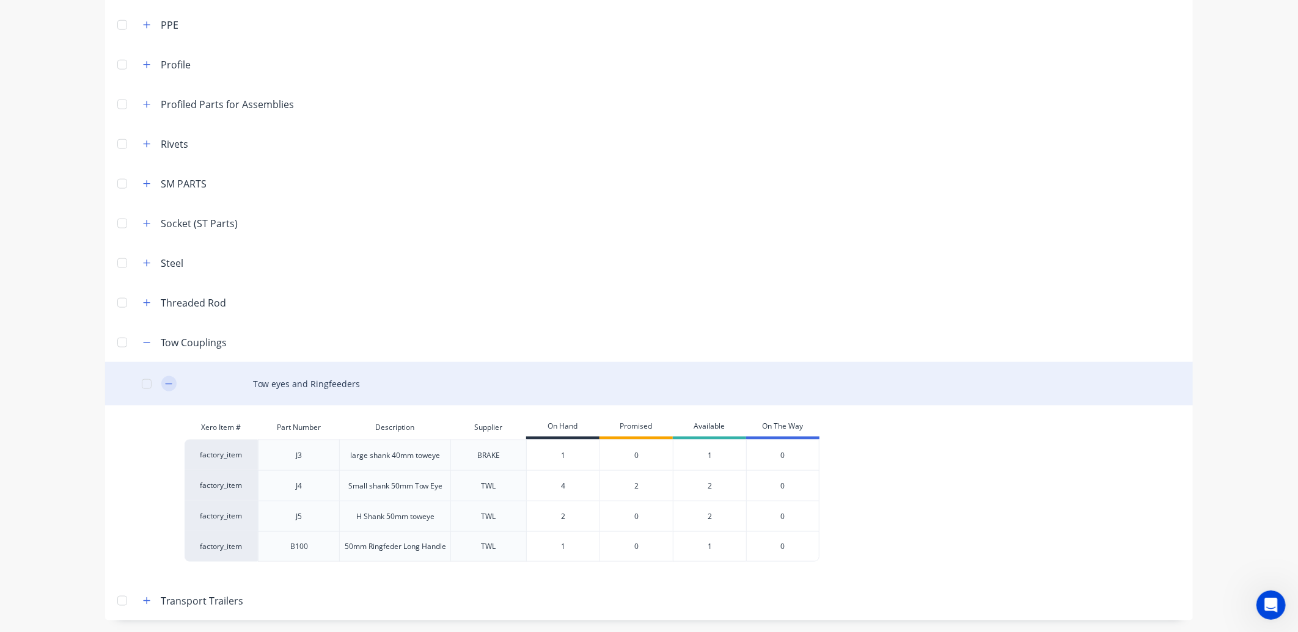
click at [165, 381] on icon "button" at bounding box center [168, 384] width 7 height 9
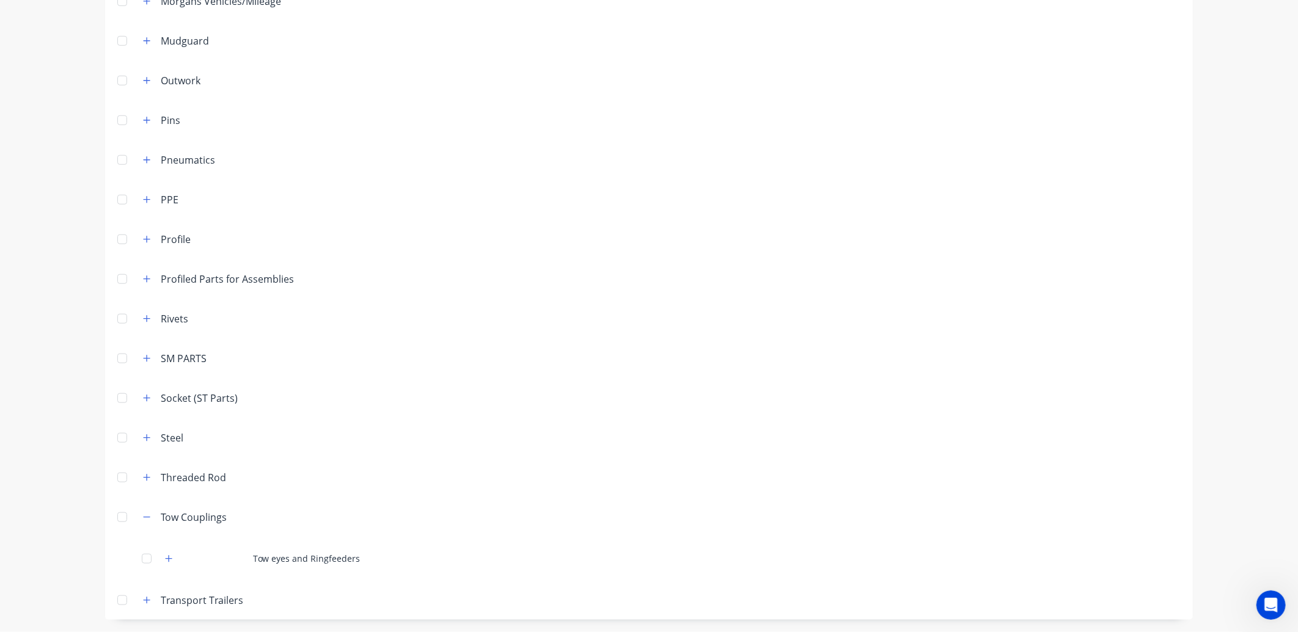
scroll to position [622, 0]
click at [143, 518] on icon "button" at bounding box center [146, 518] width 7 height 9
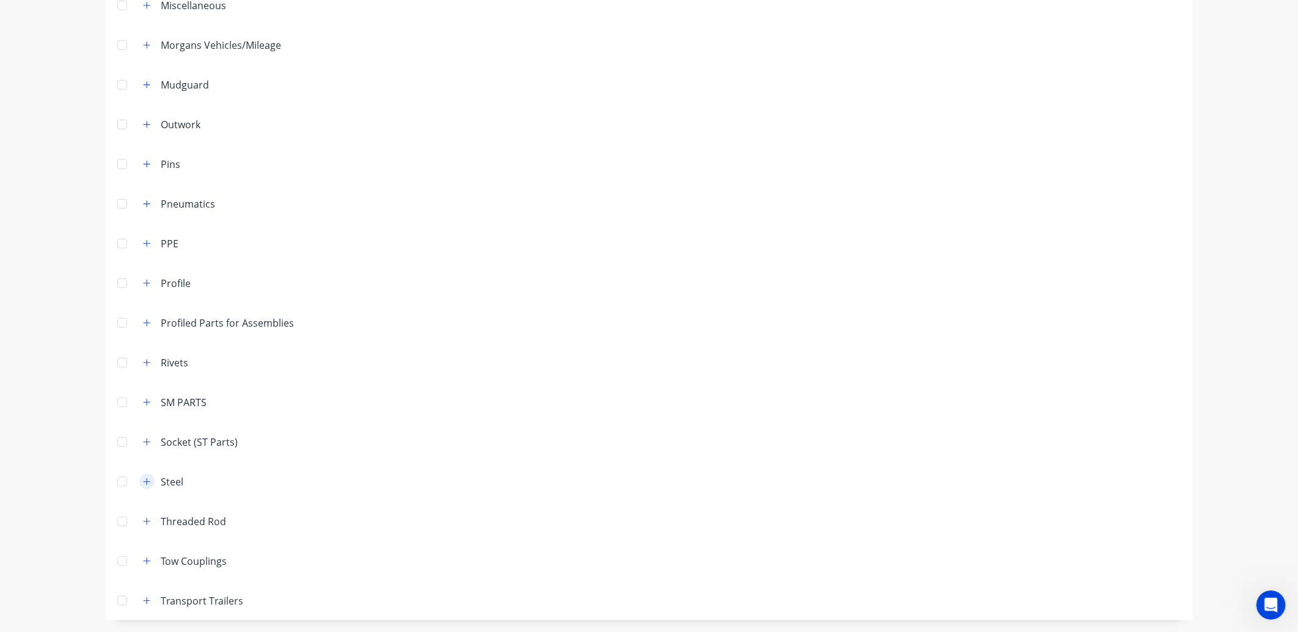
click at [143, 480] on icon "button" at bounding box center [146, 482] width 7 height 9
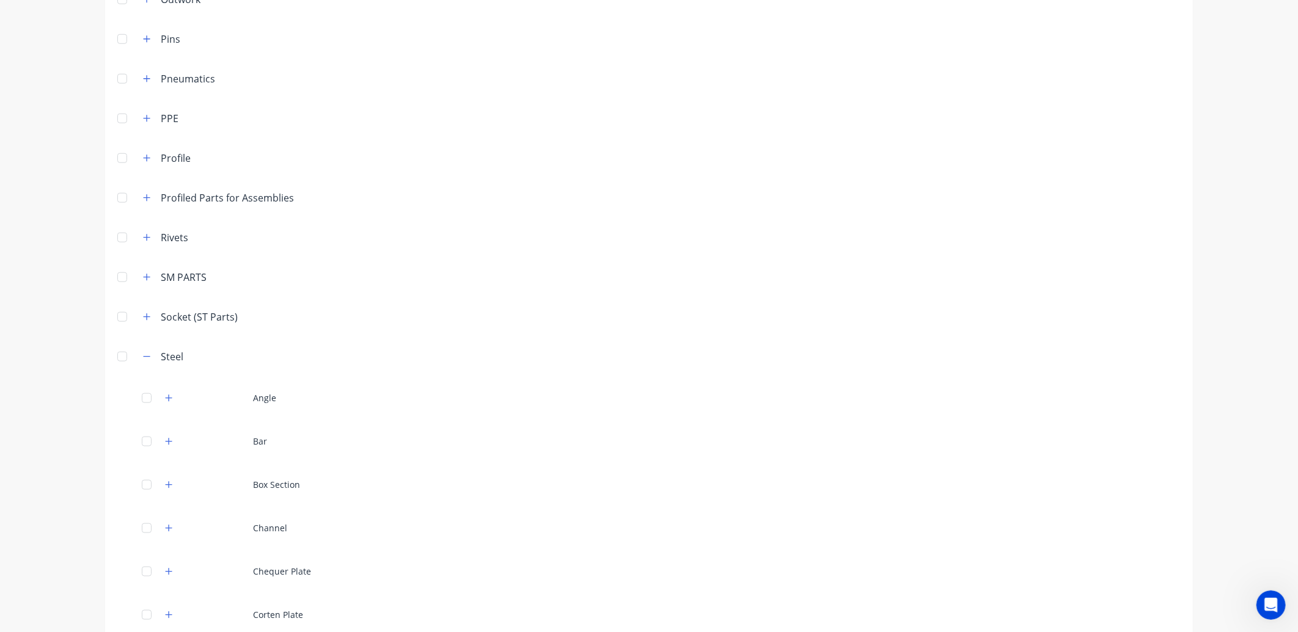
scroll to position [851, 0]
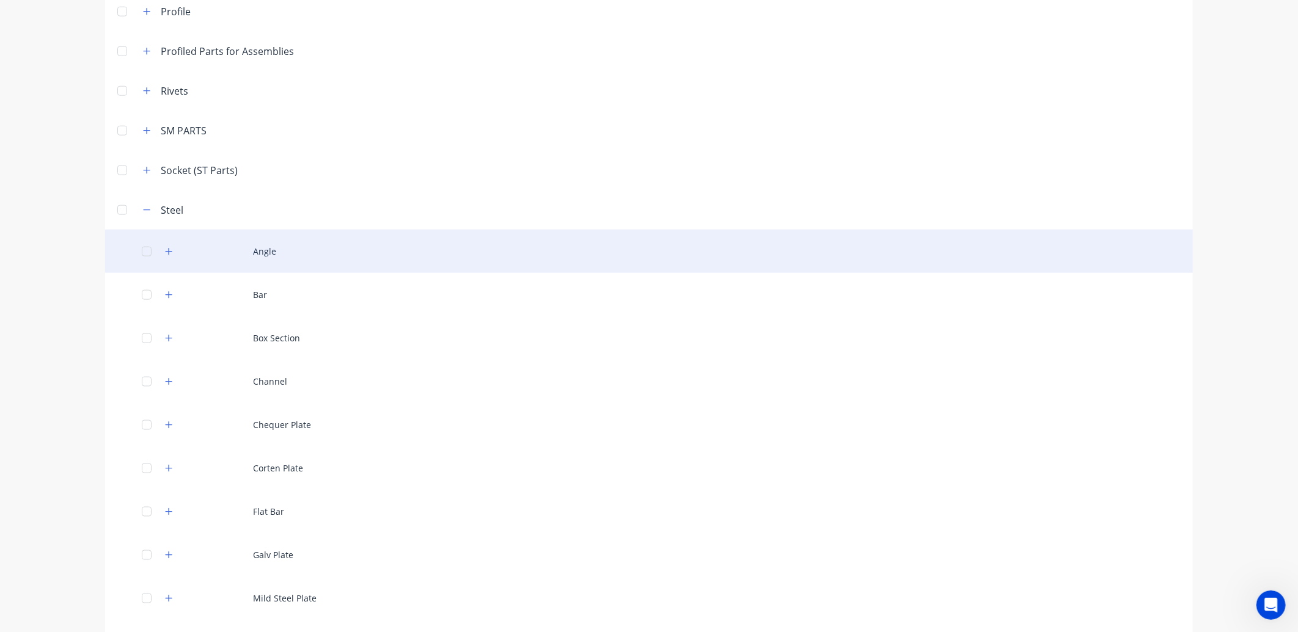
click at [279, 260] on div "Angle" at bounding box center [649, 251] width 1088 height 43
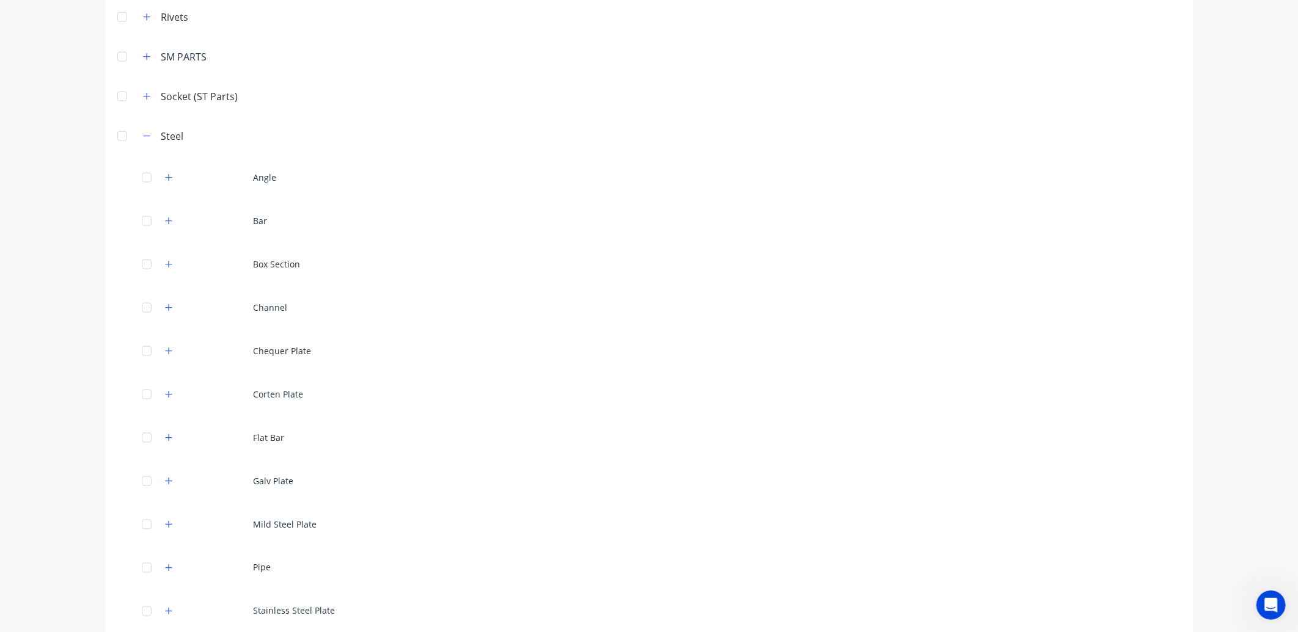
scroll to position [785, 0]
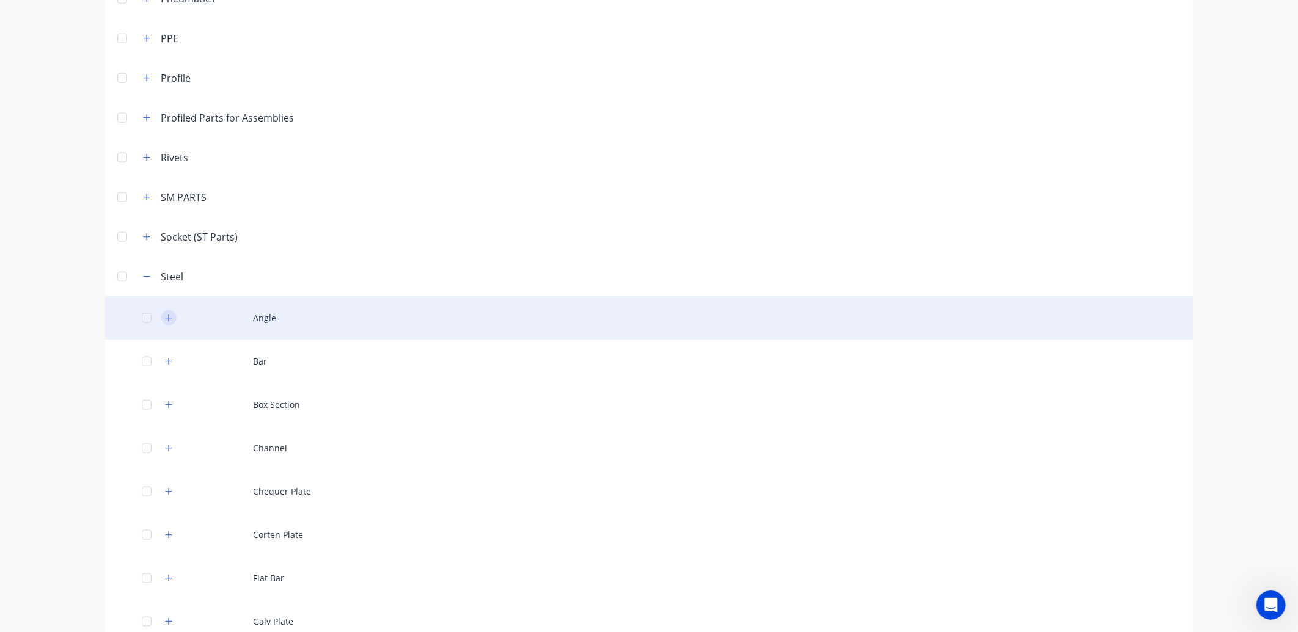
click at [165, 314] on icon "button" at bounding box center [168, 318] width 7 height 9
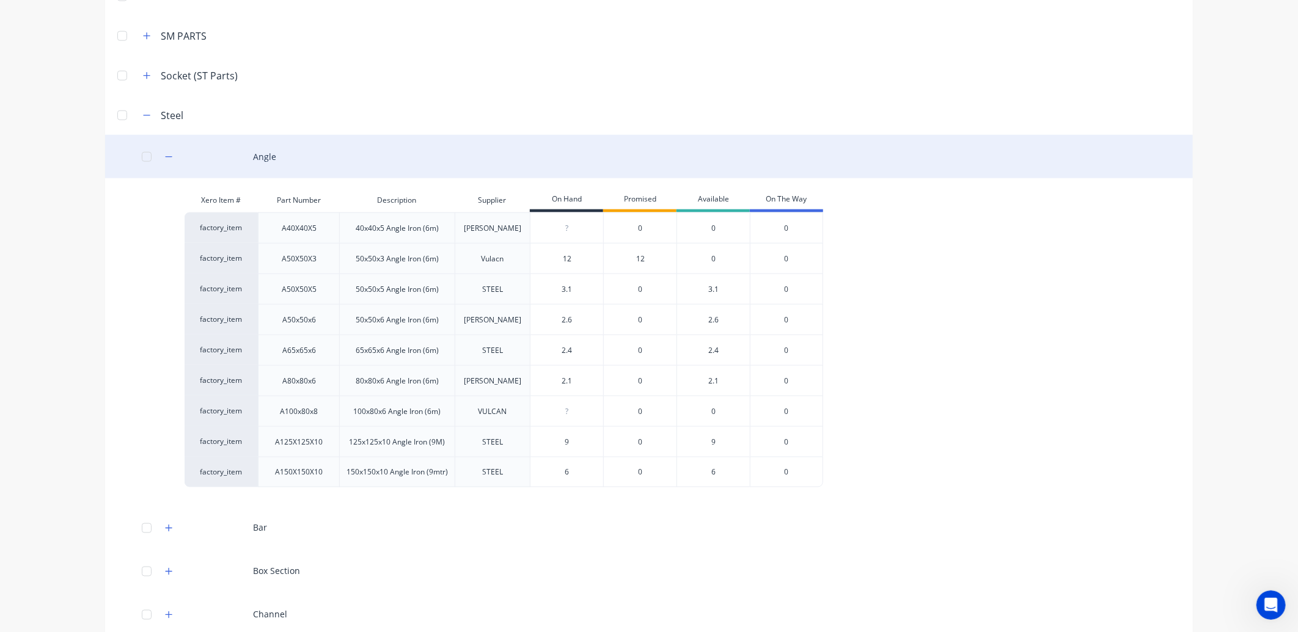
scroll to position [988, 0]
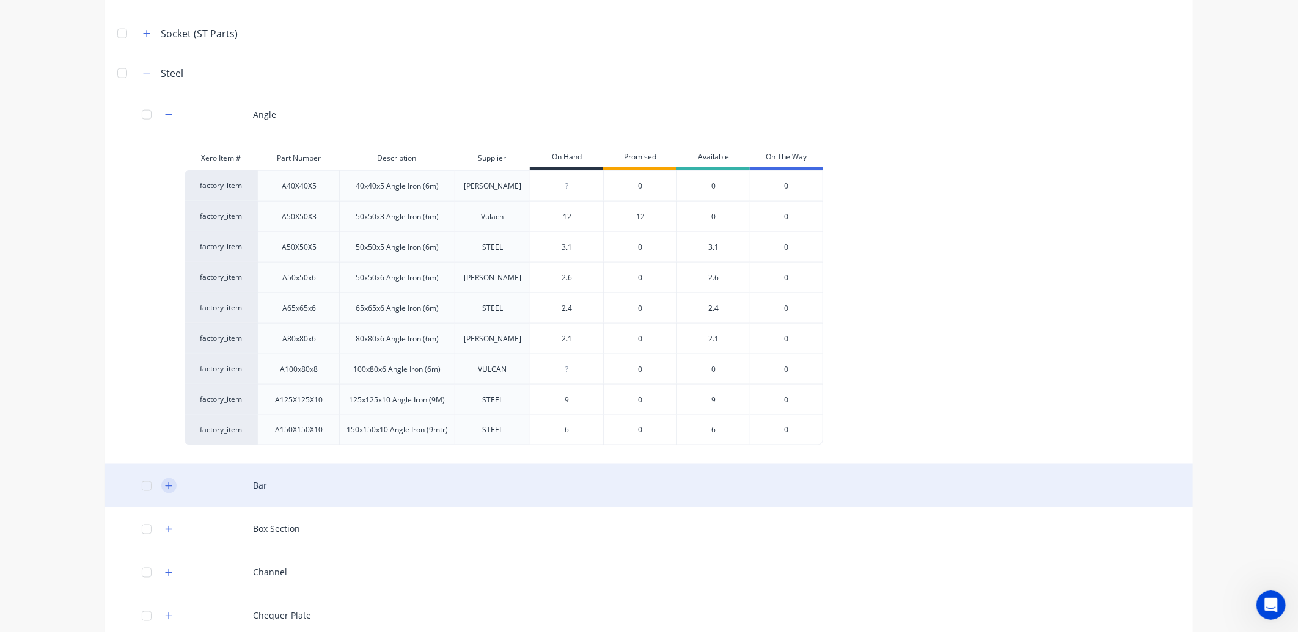
click at [166, 485] on icon "button" at bounding box center [169, 486] width 7 height 7
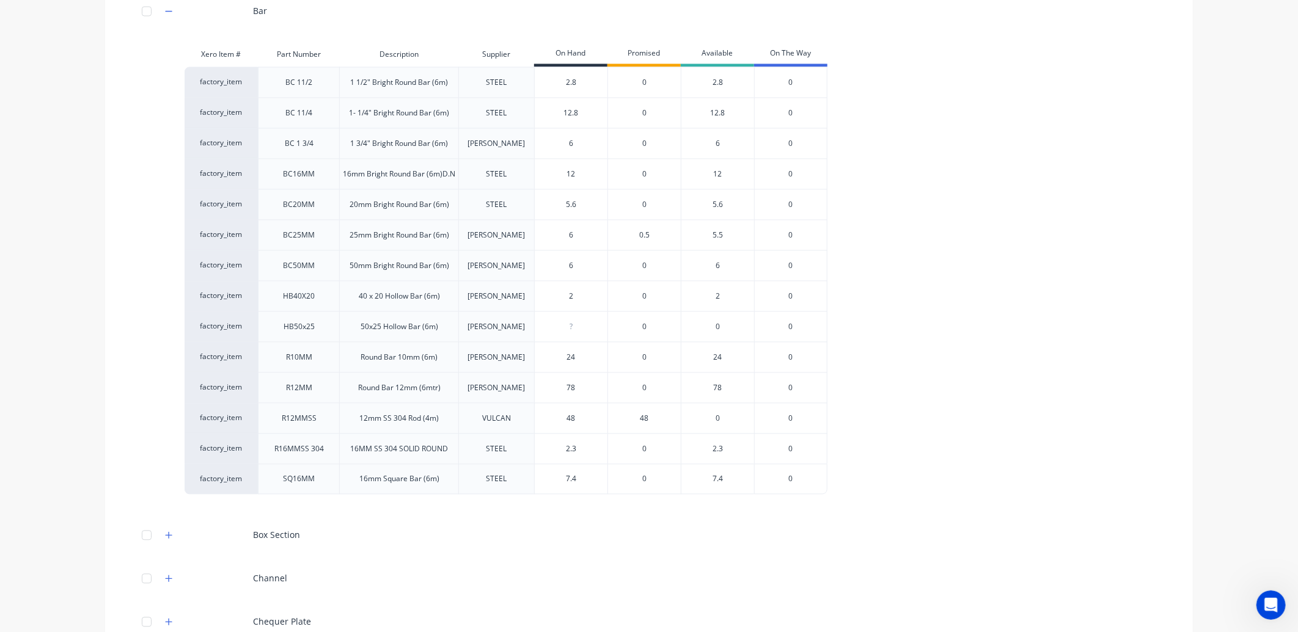
scroll to position [1328, 0]
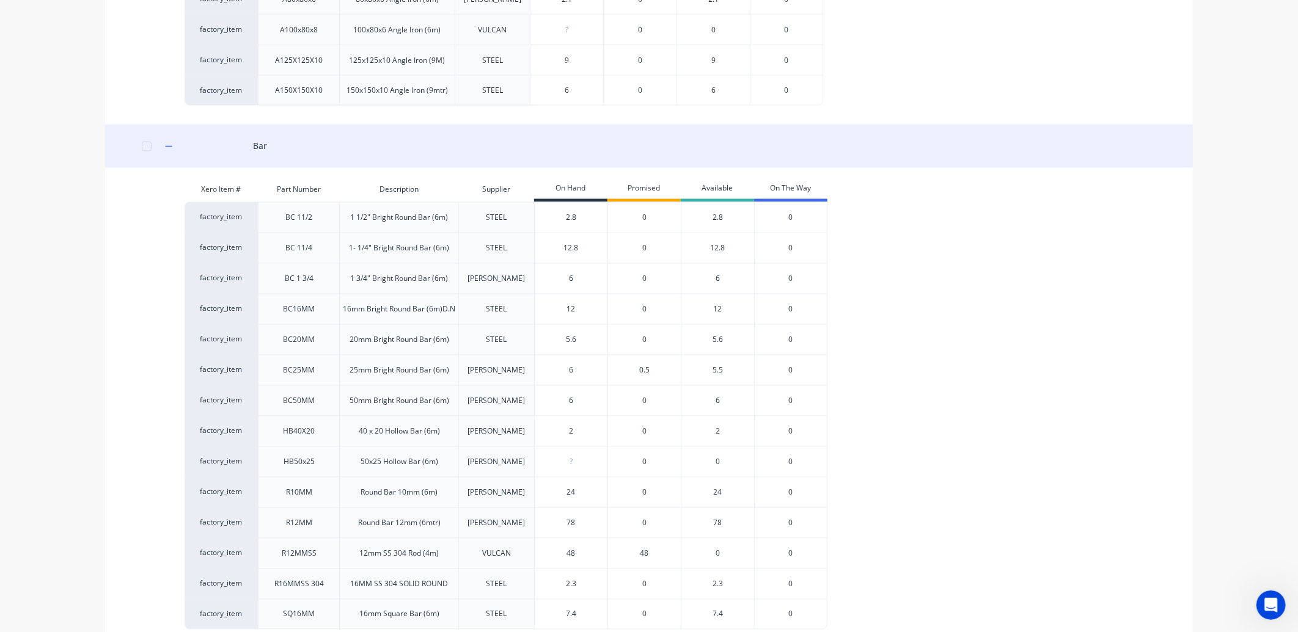
click at [156, 139] on div "Bar" at bounding box center [649, 146] width 1088 height 43
click at [165, 147] on icon "button" at bounding box center [168, 146] width 7 height 9
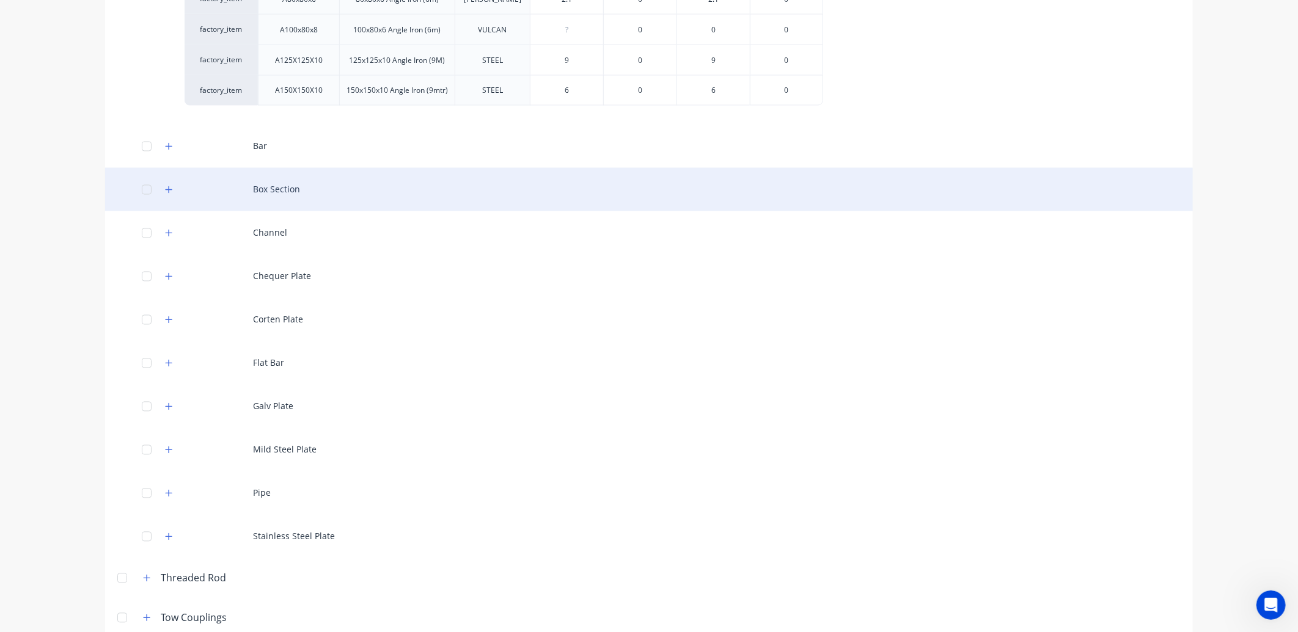
click at [290, 191] on div "Box Section" at bounding box center [649, 189] width 1088 height 43
click at [169, 189] on button "button" at bounding box center [168, 189] width 15 height 15
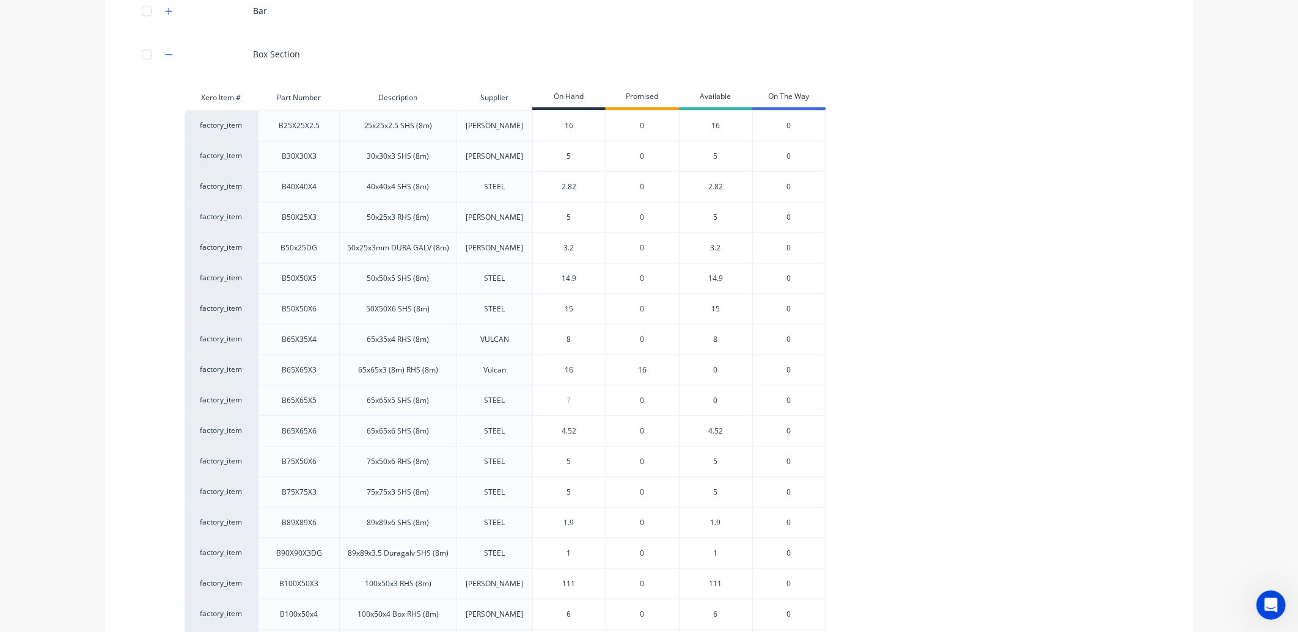
scroll to position [1192, 0]
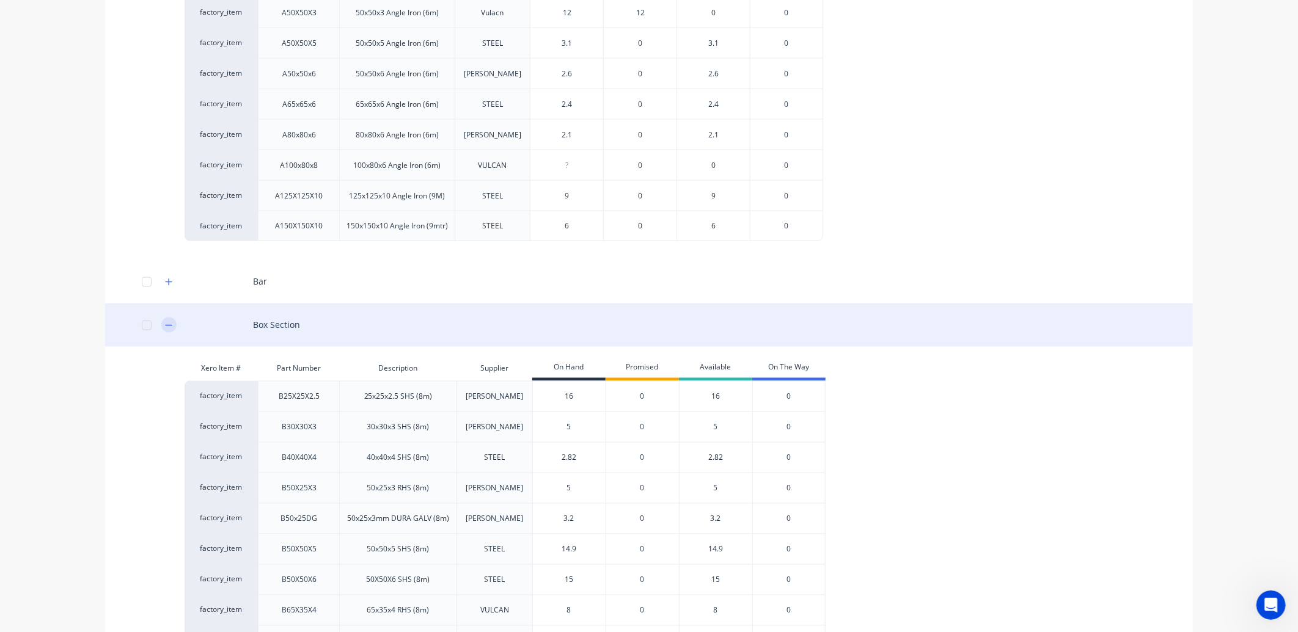
click at [166, 325] on icon "button" at bounding box center [169, 325] width 7 height 1
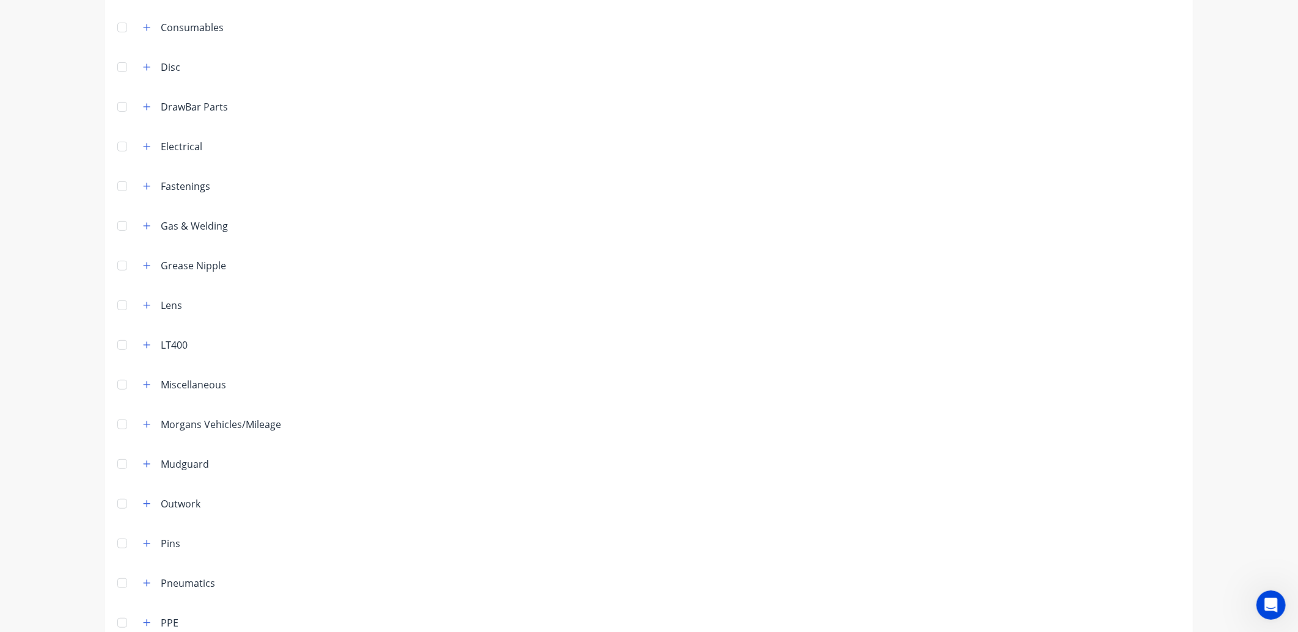
scroll to position [0, 0]
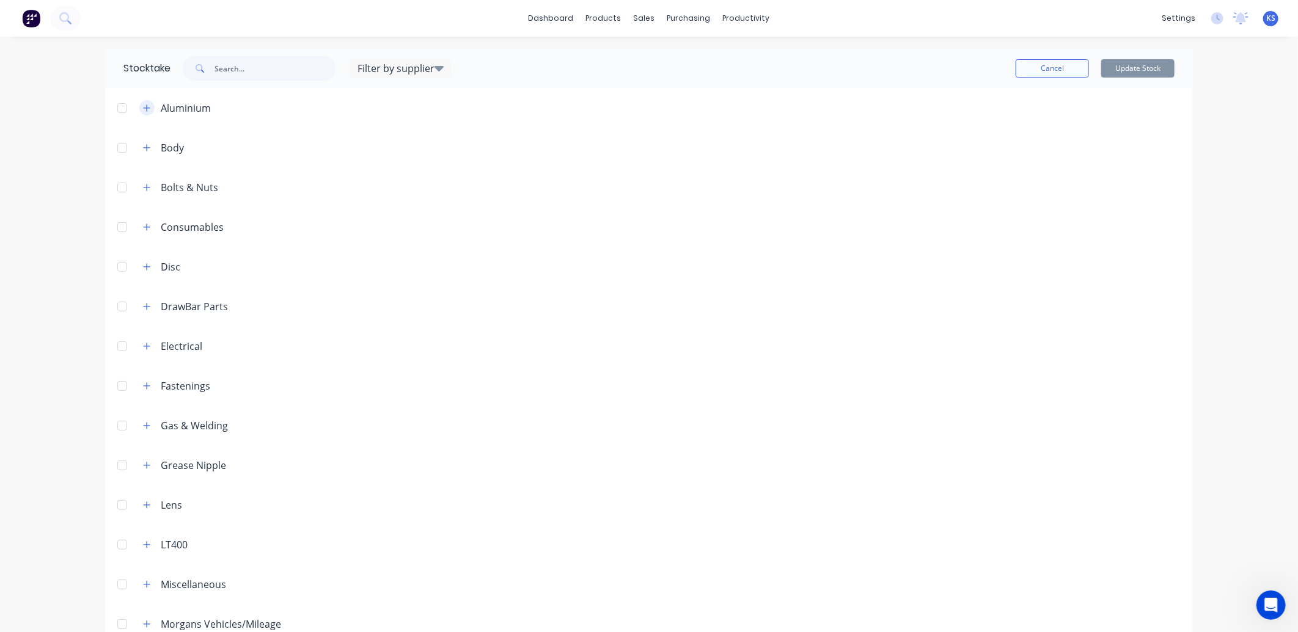
click at [144, 109] on icon "button" at bounding box center [146, 108] width 7 height 9
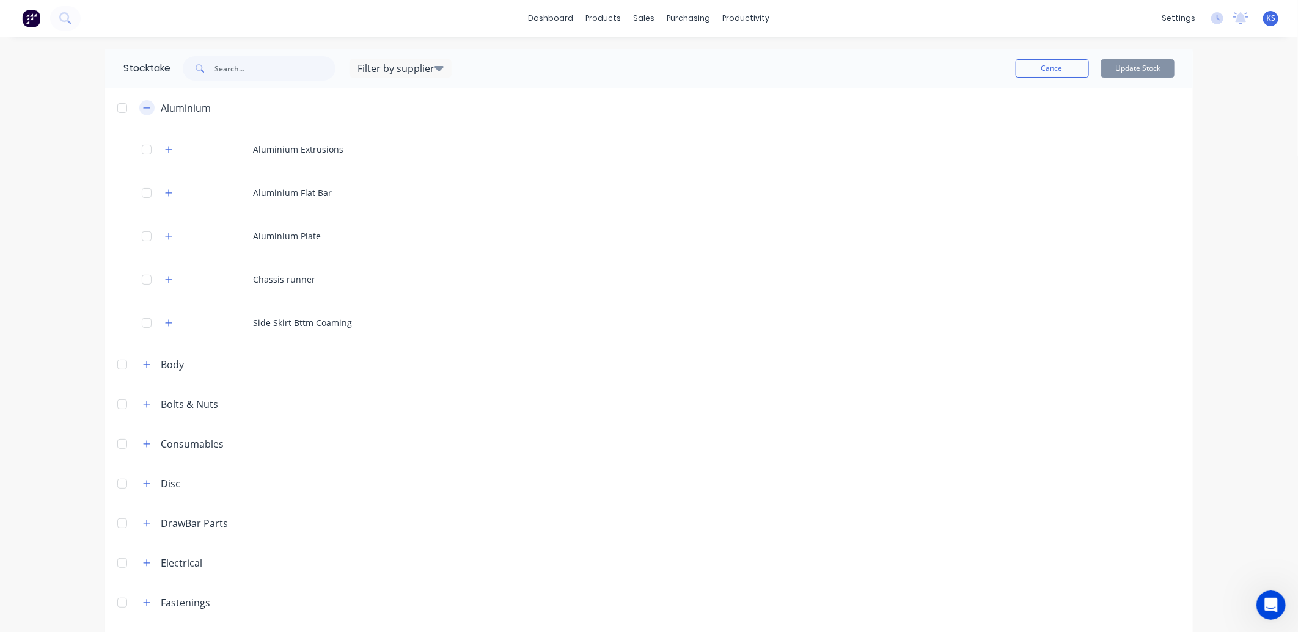
click at [144, 109] on icon "button" at bounding box center [146, 108] width 7 height 9
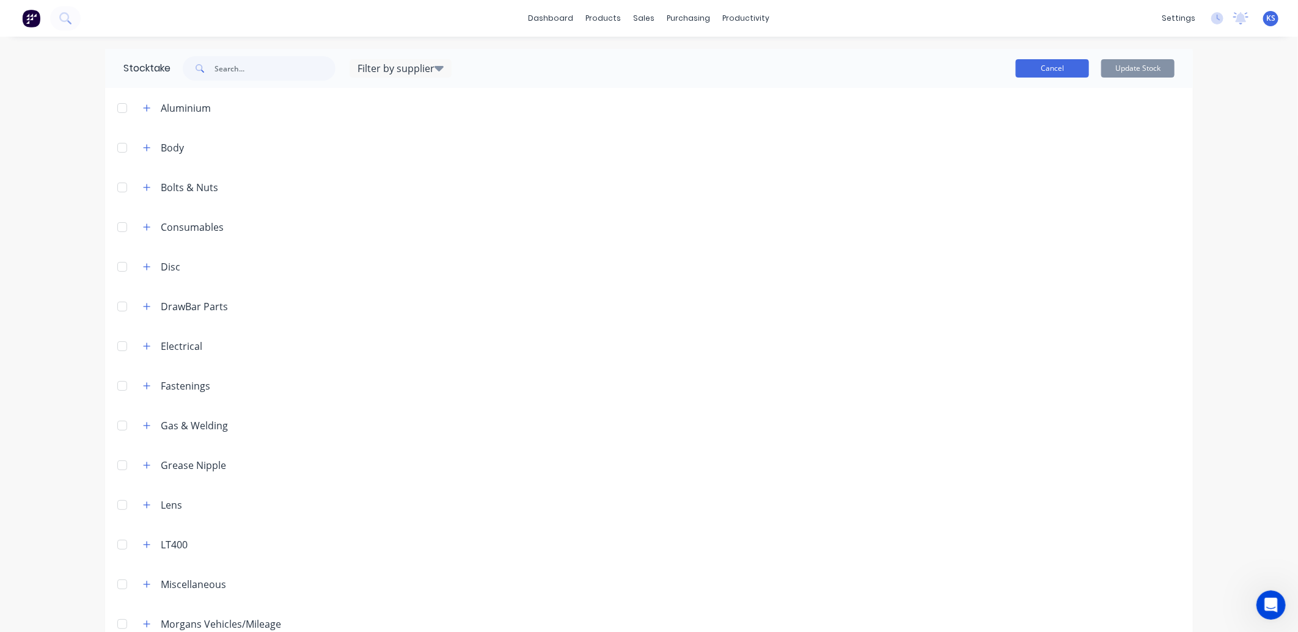
click at [1046, 63] on button "Cancel" at bounding box center [1052, 68] width 73 height 18
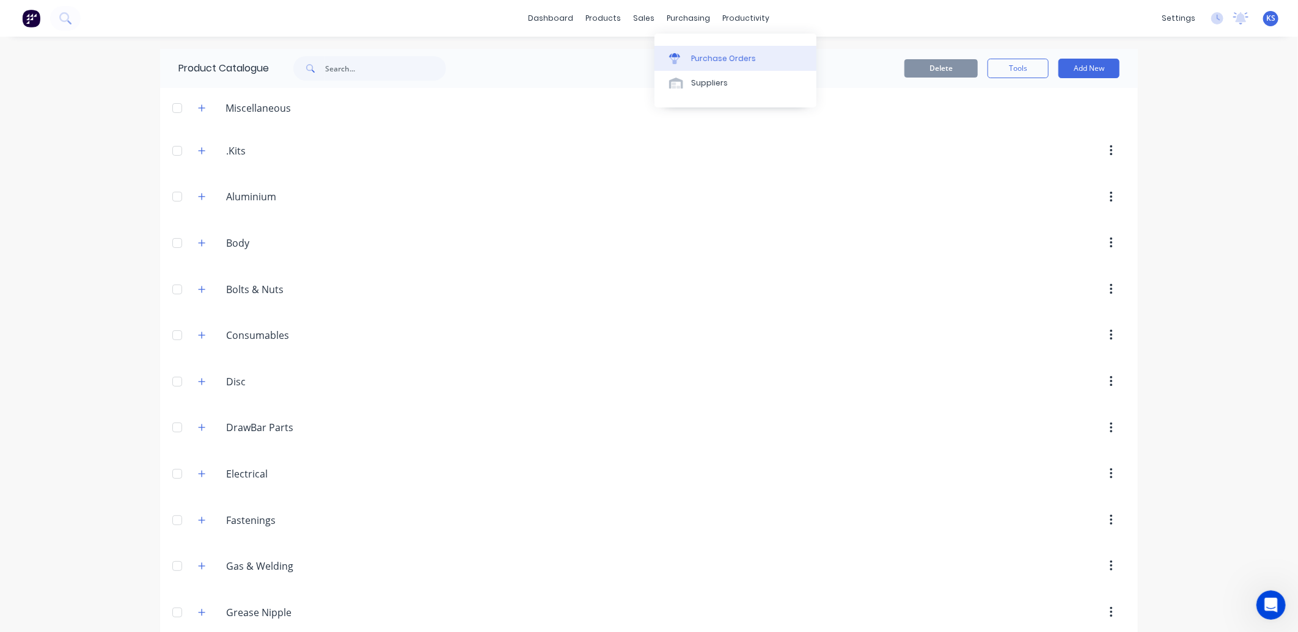
click at [705, 59] on div "Purchase Orders" at bounding box center [723, 58] width 65 height 11
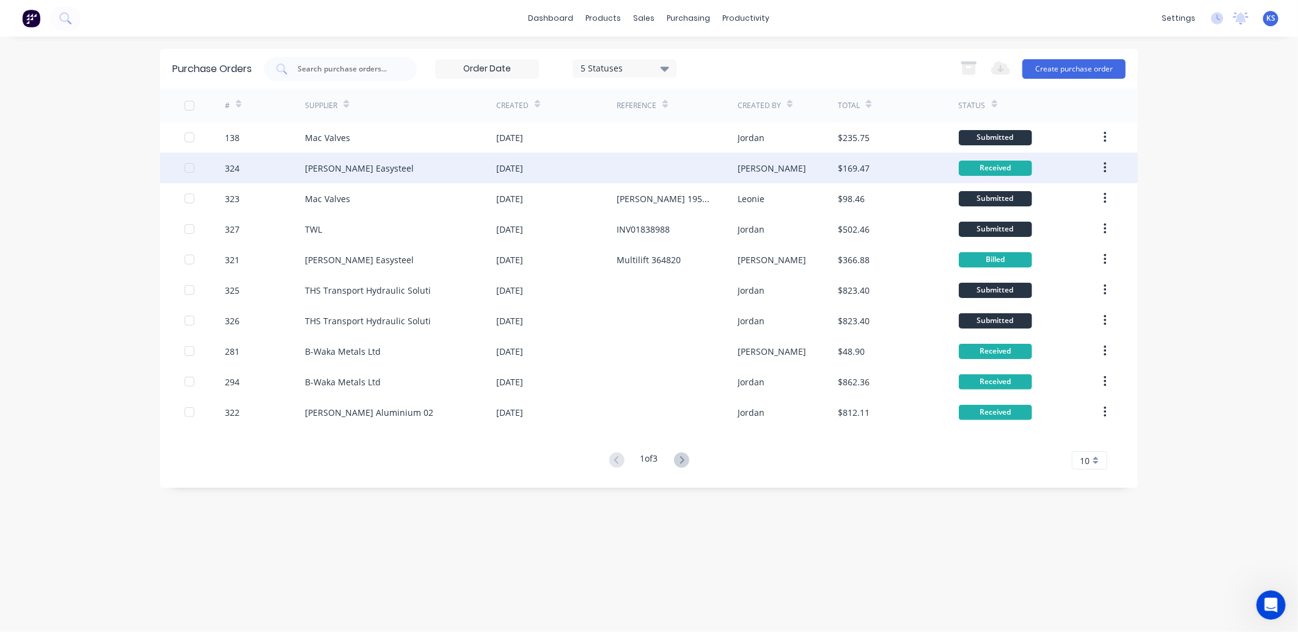
click at [350, 165] on div "Fletcher Easysteel" at bounding box center [359, 168] width 109 height 13
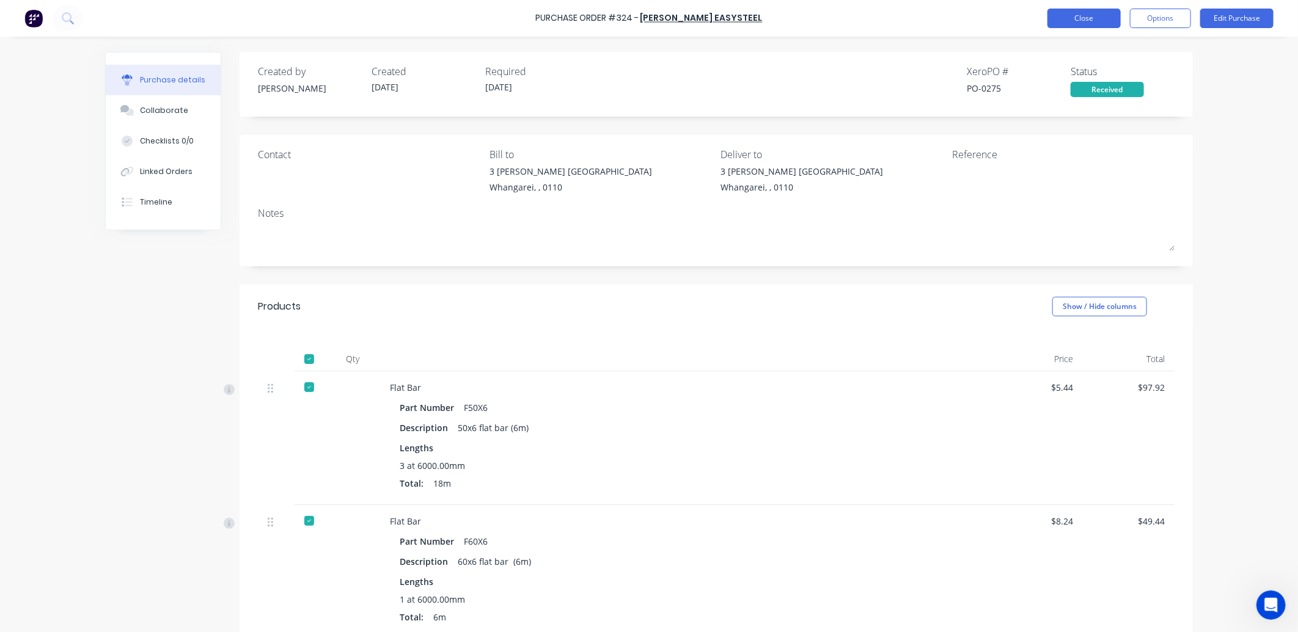
click at [1080, 22] on button "Close" at bounding box center [1083, 19] width 73 height 20
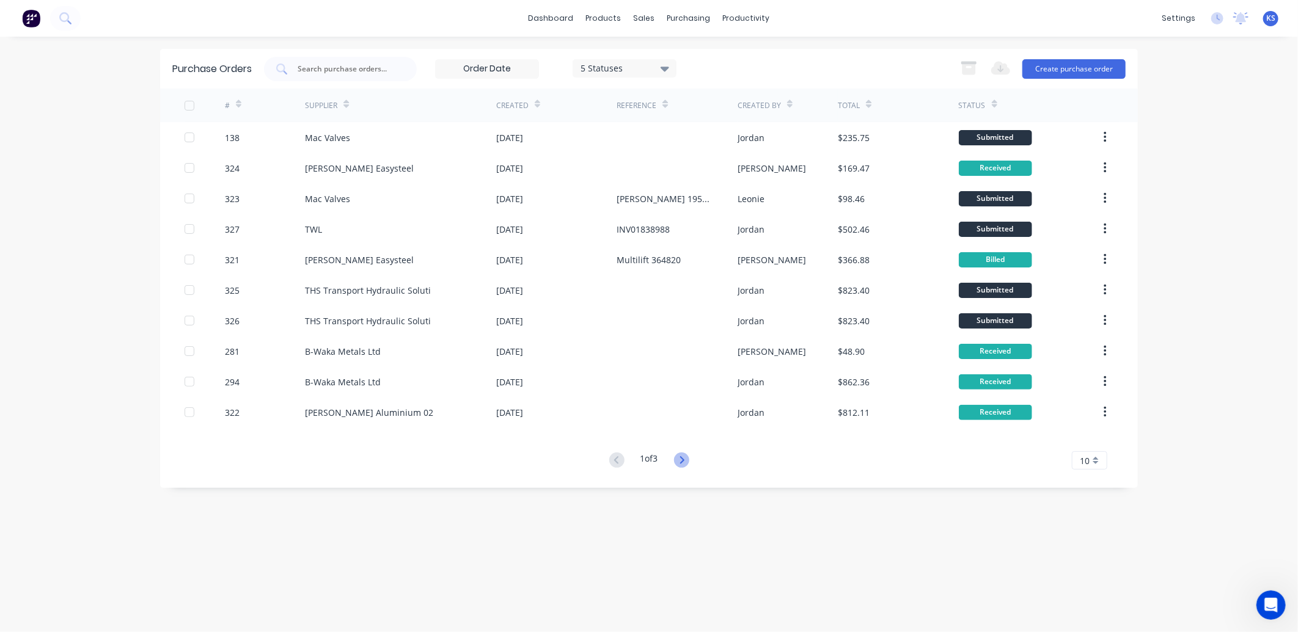
click at [681, 454] on icon at bounding box center [681, 460] width 15 height 15
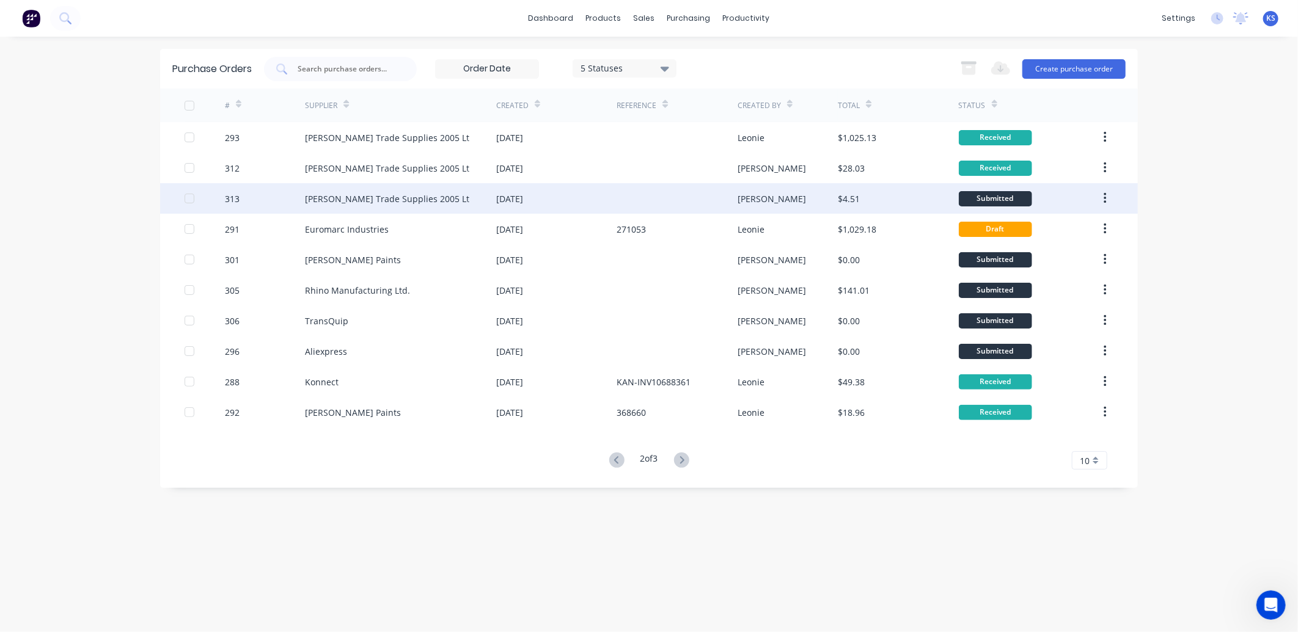
click at [425, 194] on div "Donovan Trade Supplies 2005 Lt" at bounding box center [387, 198] width 164 height 13
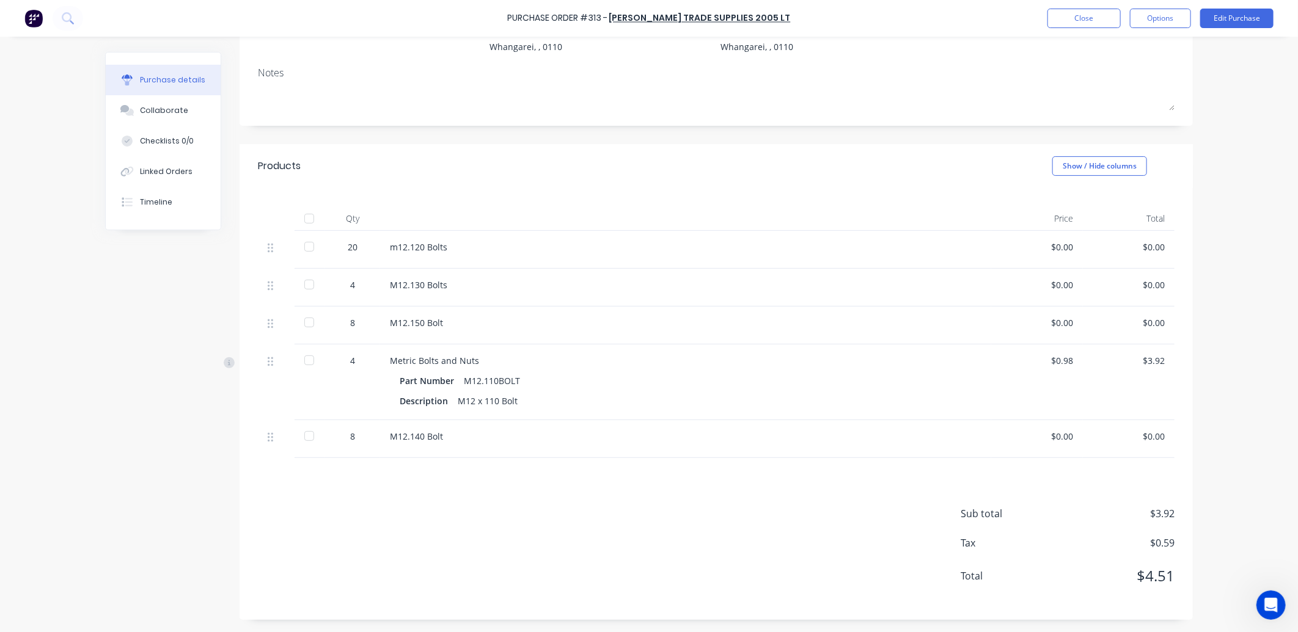
scroll to position [5, 0]
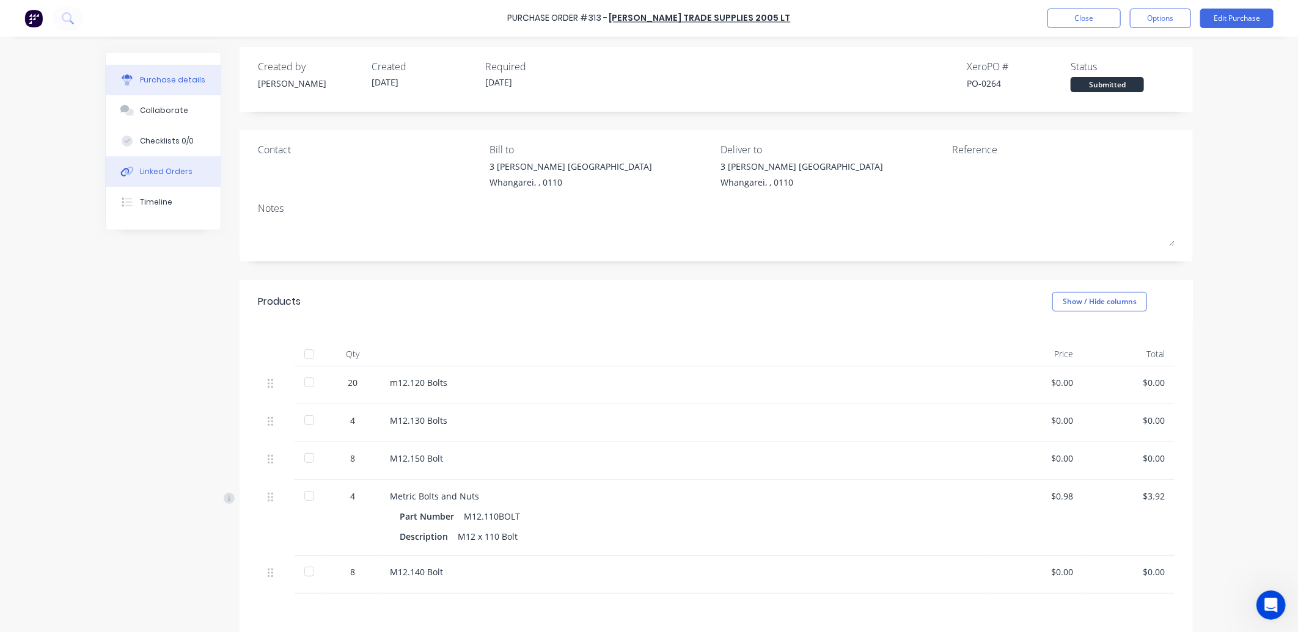
click at [163, 167] on div "Linked Orders" at bounding box center [166, 171] width 53 height 11
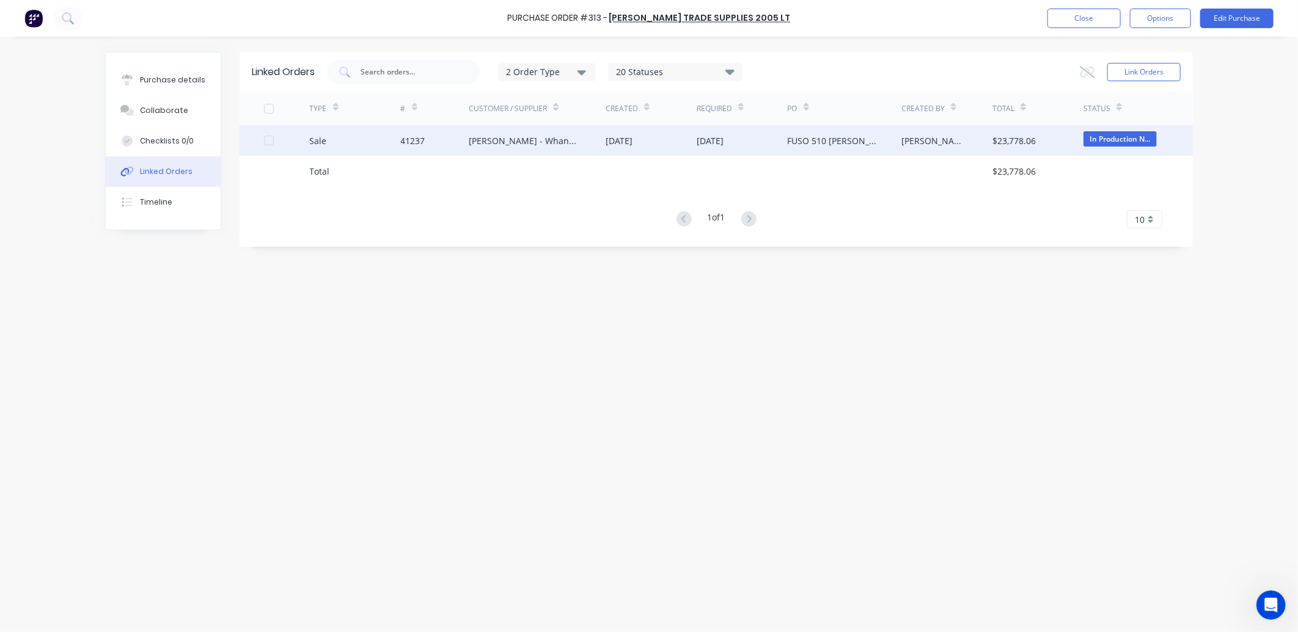
click at [549, 138] on div "[PERSON_NAME] - Whangarei" at bounding box center [525, 140] width 112 height 13
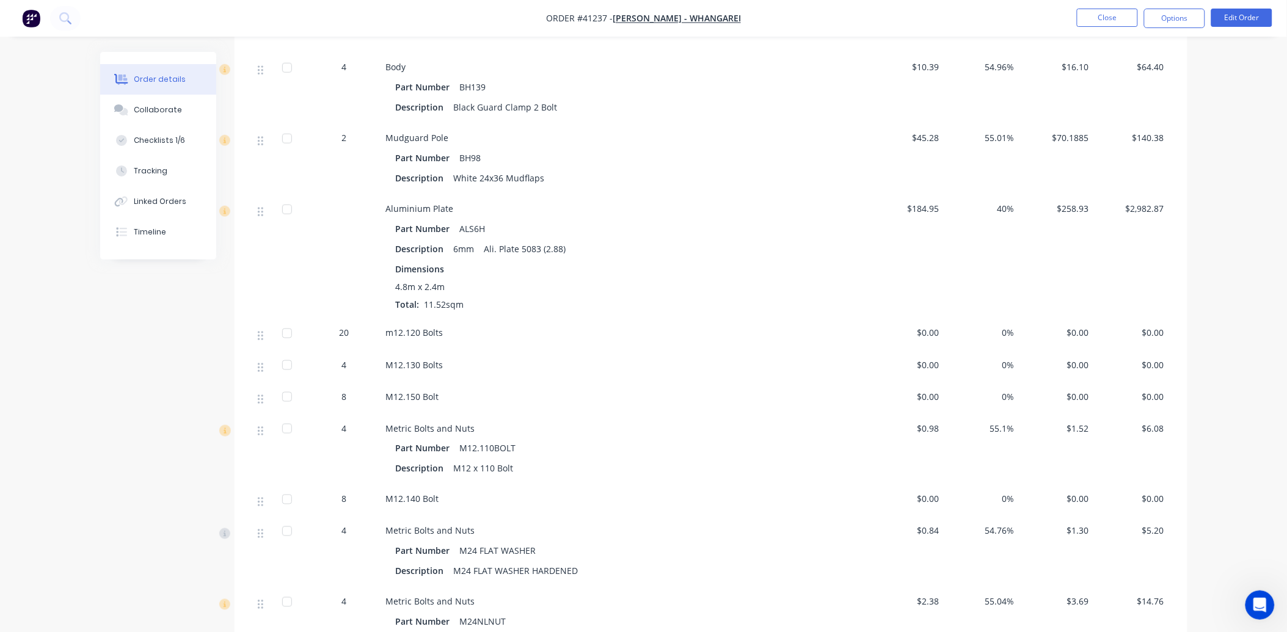
scroll to position [3734, 0]
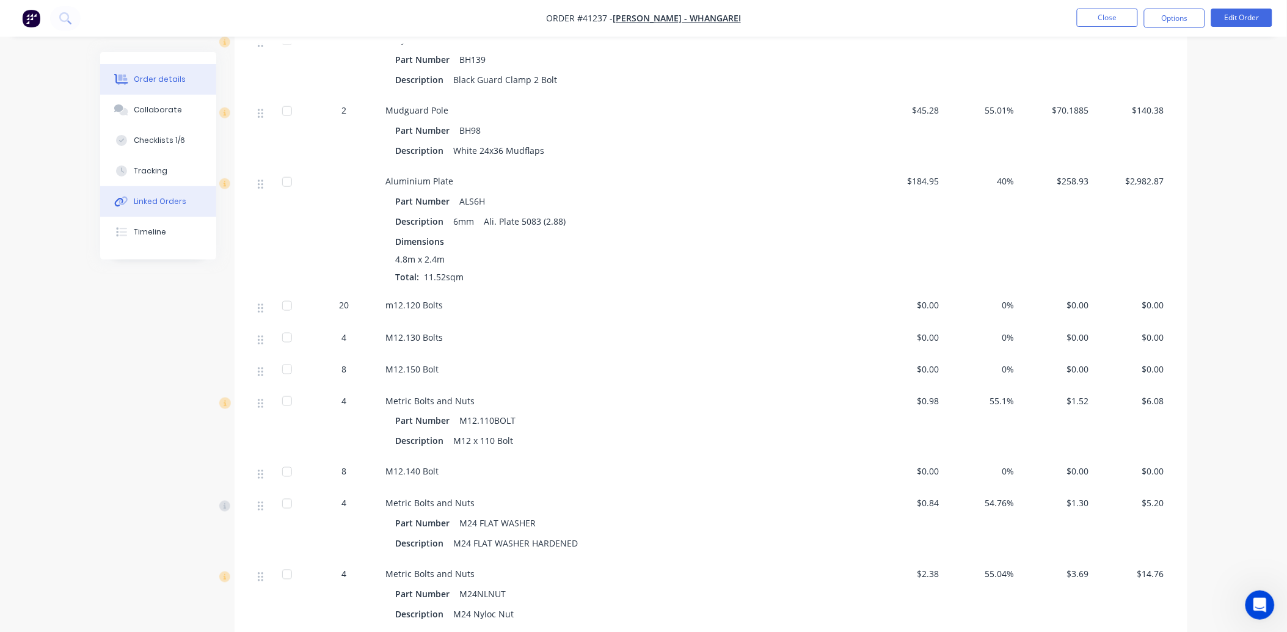
click at [159, 202] on div "Linked Orders" at bounding box center [160, 201] width 53 height 11
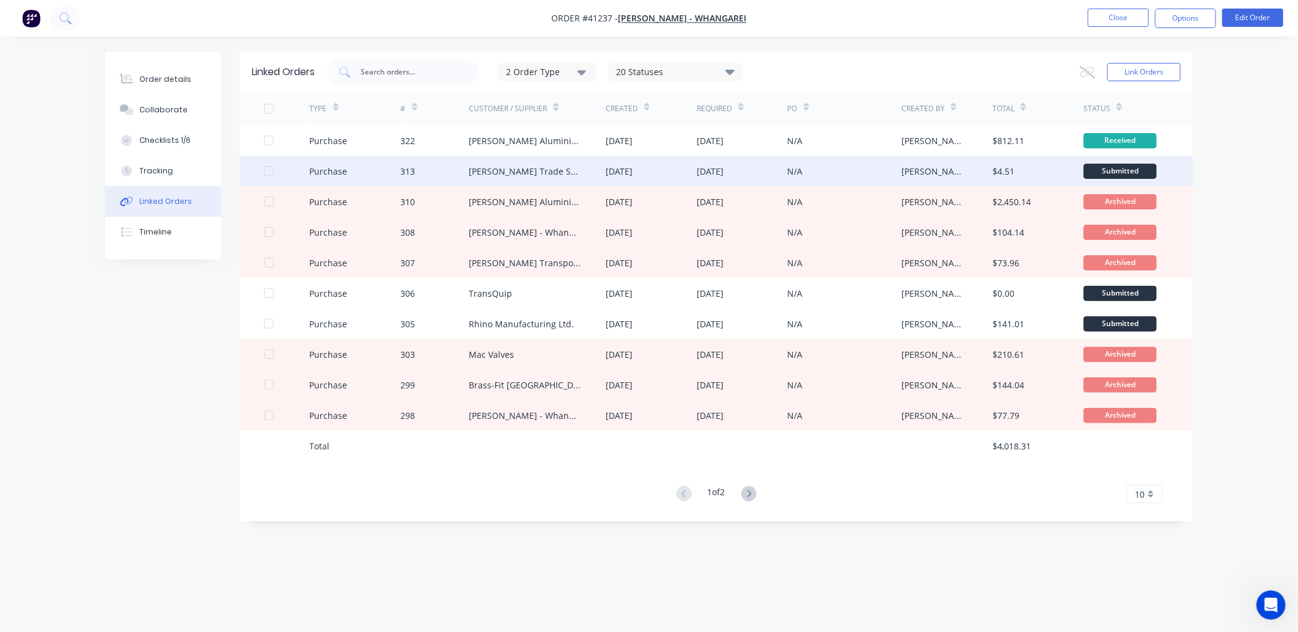
click at [541, 168] on div "Donovan Trade Supplies 2005 Lt" at bounding box center [525, 171] width 112 height 13
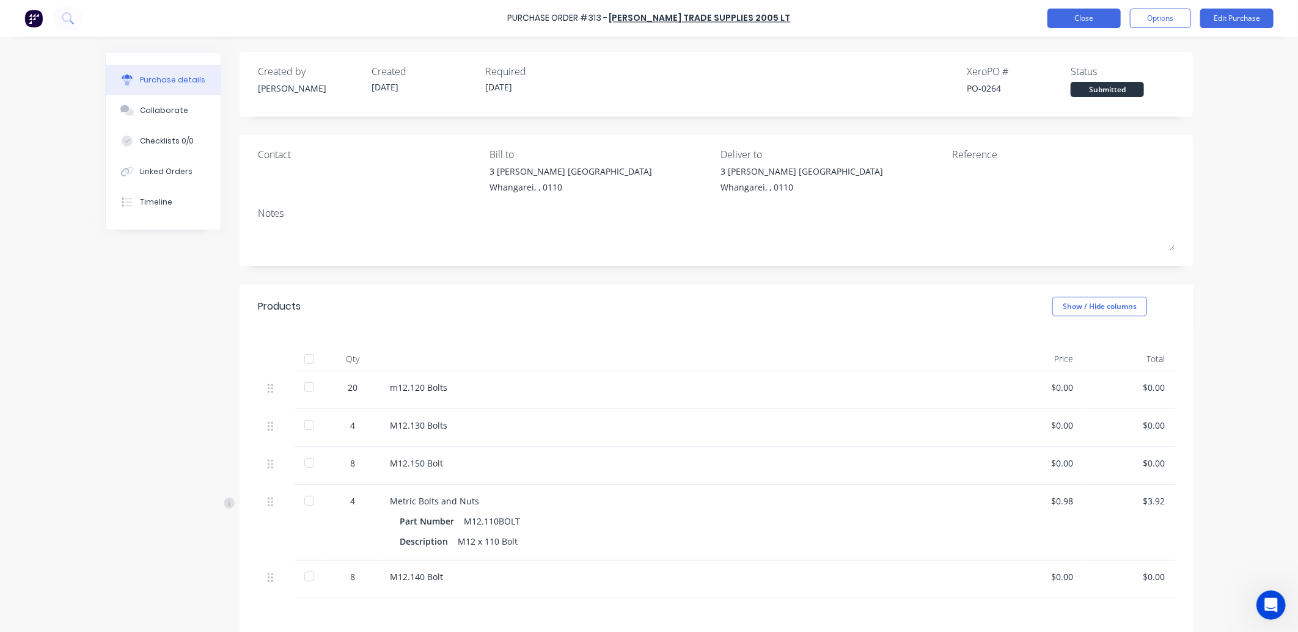
click at [1084, 21] on button "Close" at bounding box center [1083, 19] width 73 height 20
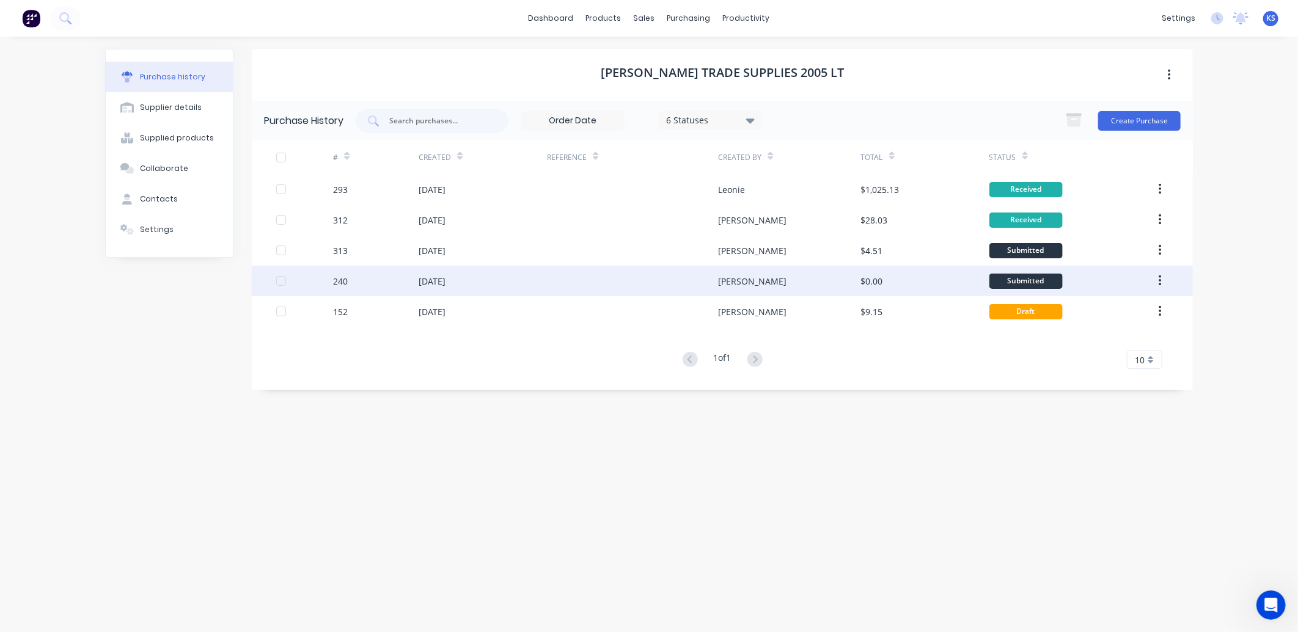
click at [422, 284] on div "25 Jul 2025" at bounding box center [432, 281] width 27 height 13
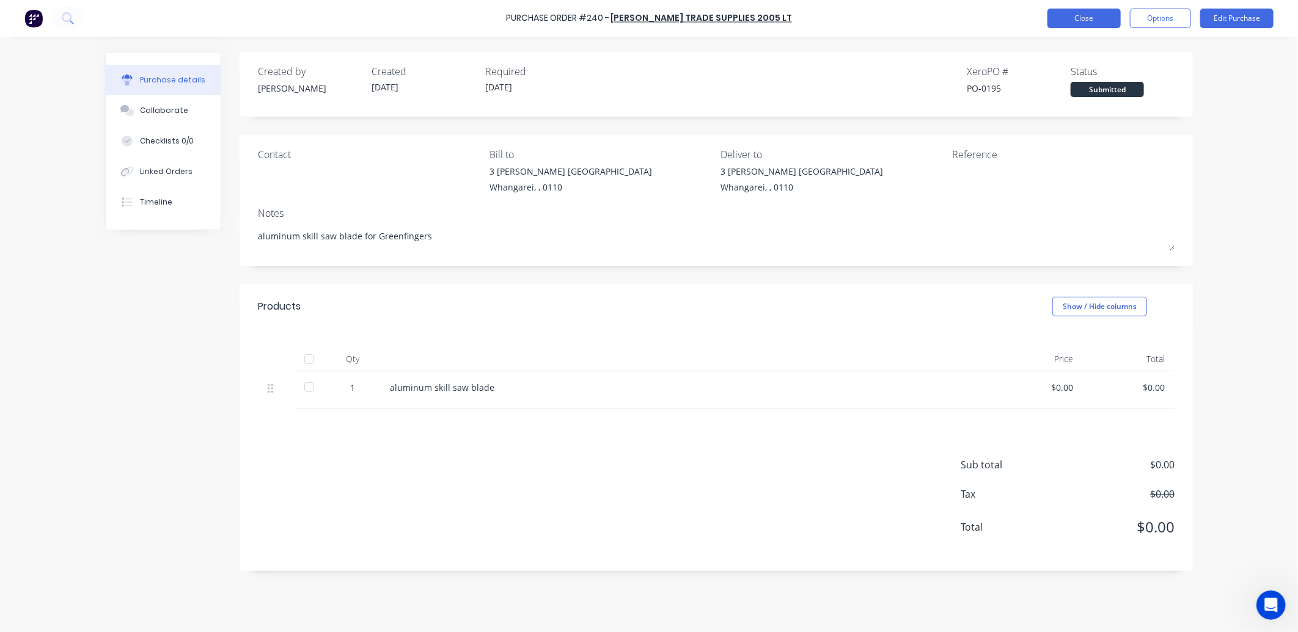
click at [1080, 21] on button "Close" at bounding box center [1083, 19] width 73 height 20
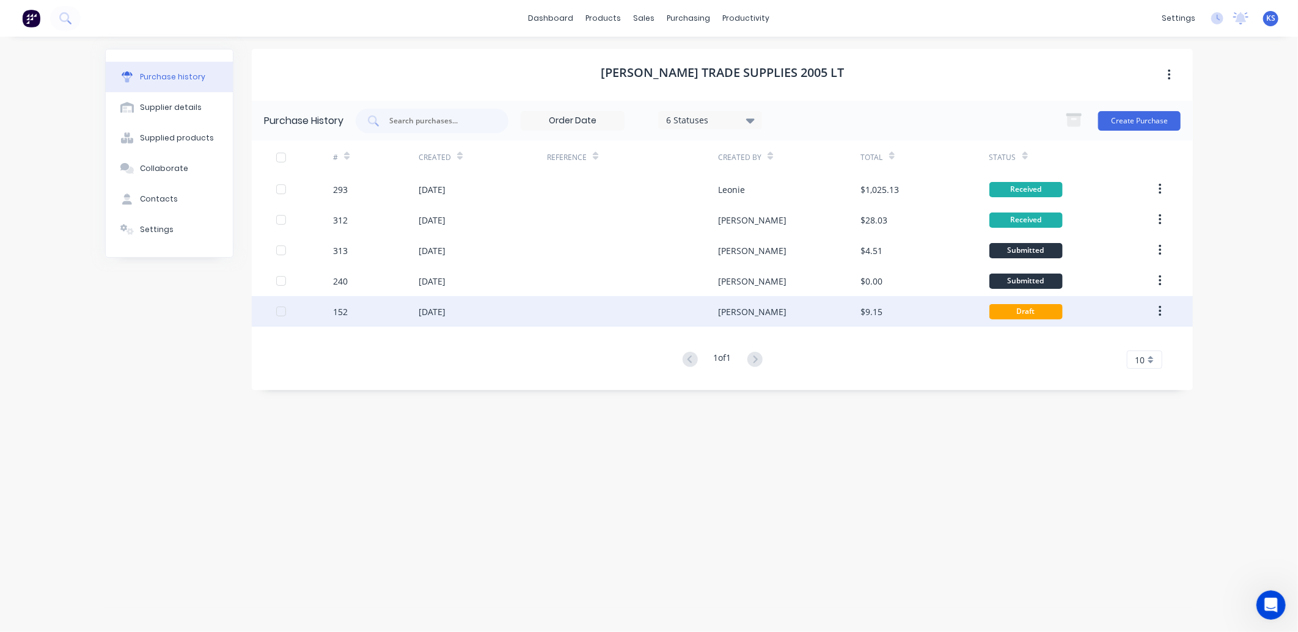
click at [431, 317] on div "02 Jul 2025" at bounding box center [432, 312] width 27 height 13
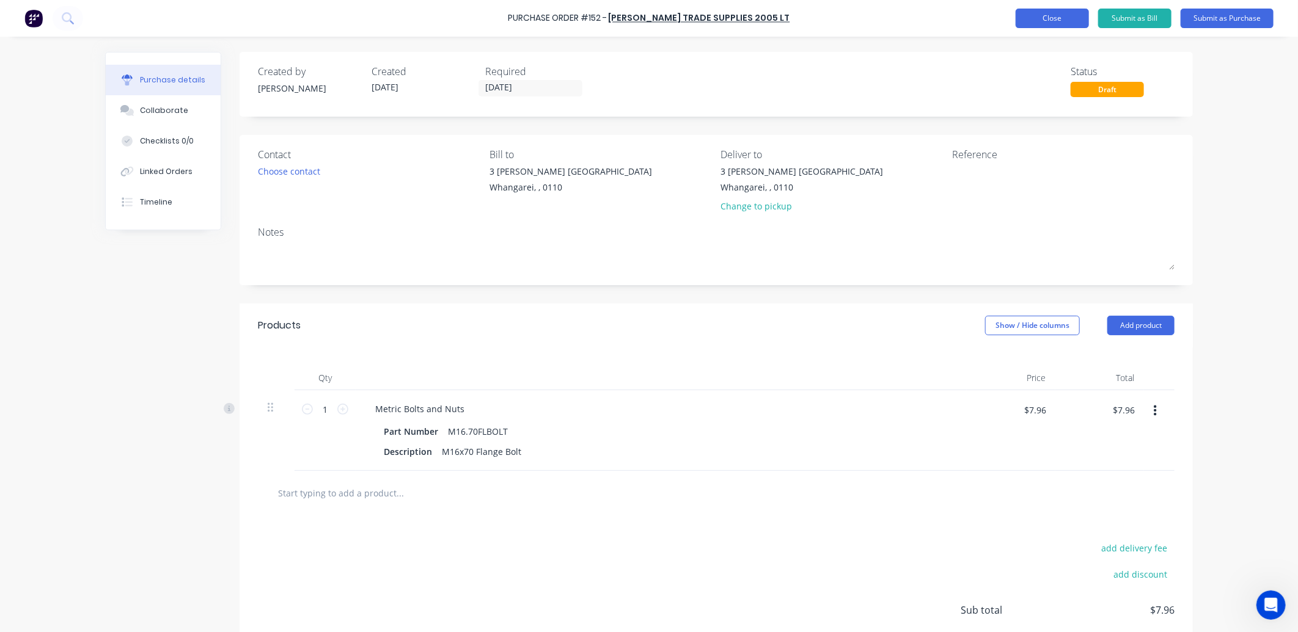
click at [1051, 21] on button "Close" at bounding box center [1052, 19] width 73 height 20
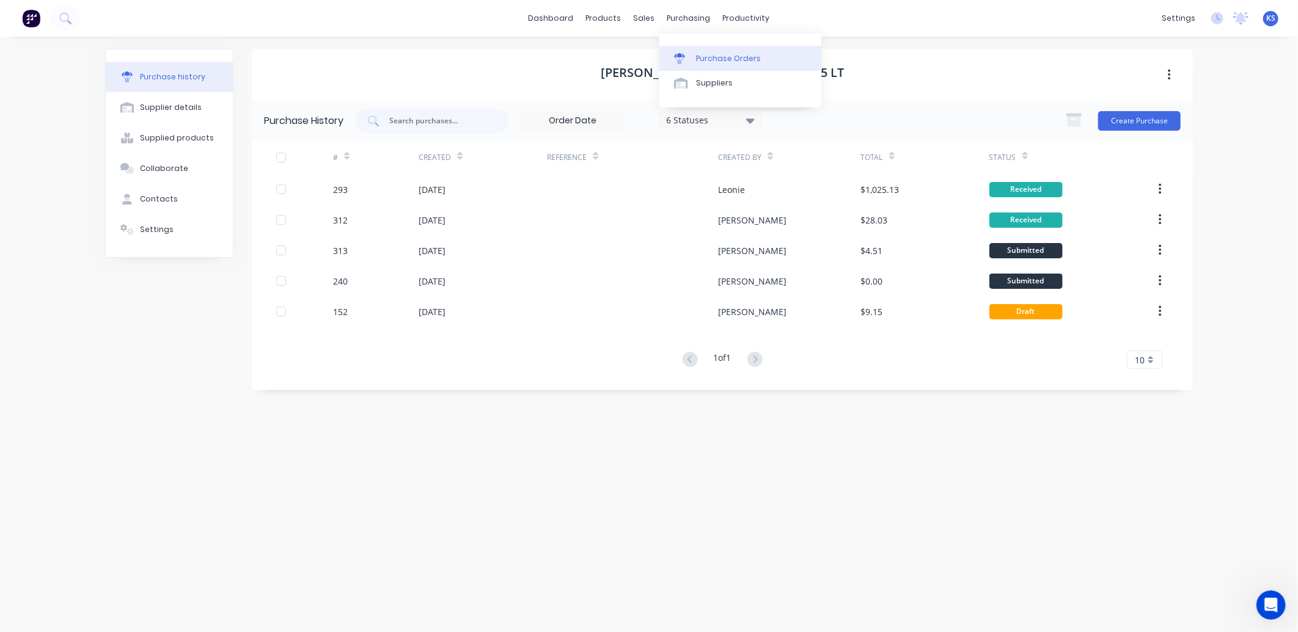
click at [707, 57] on div "Purchase Orders" at bounding box center [728, 58] width 65 height 11
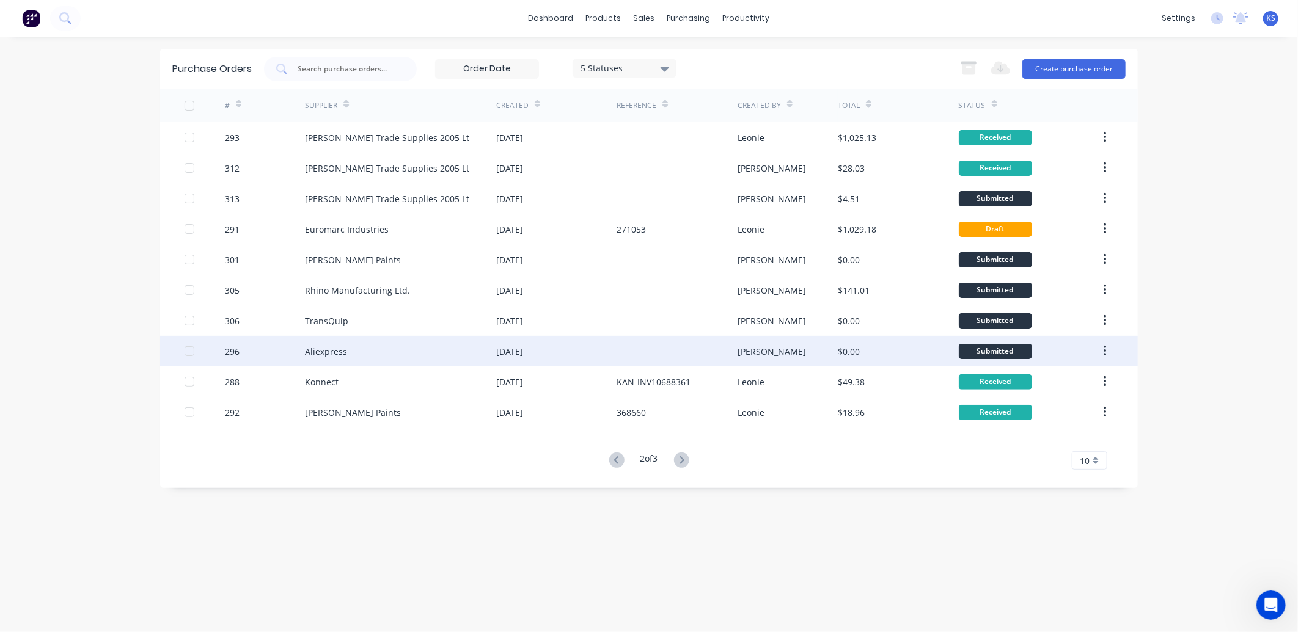
click at [325, 345] on div "Aliexpress" at bounding box center [326, 351] width 42 height 13
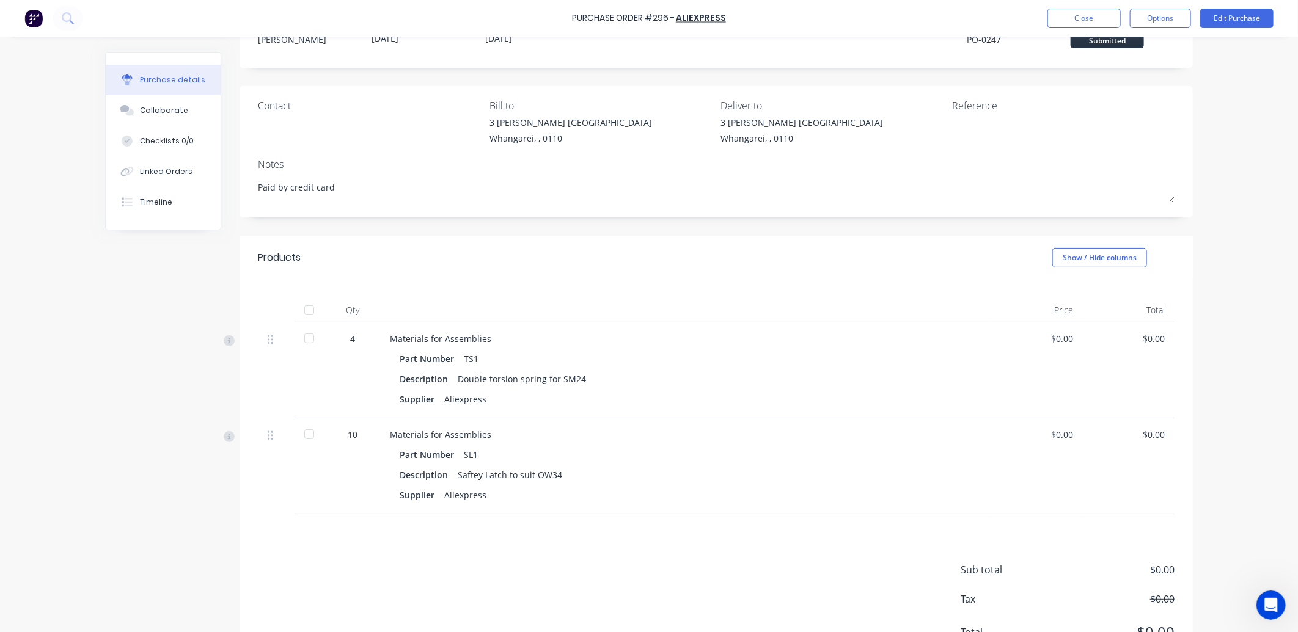
scroll to position [106, 0]
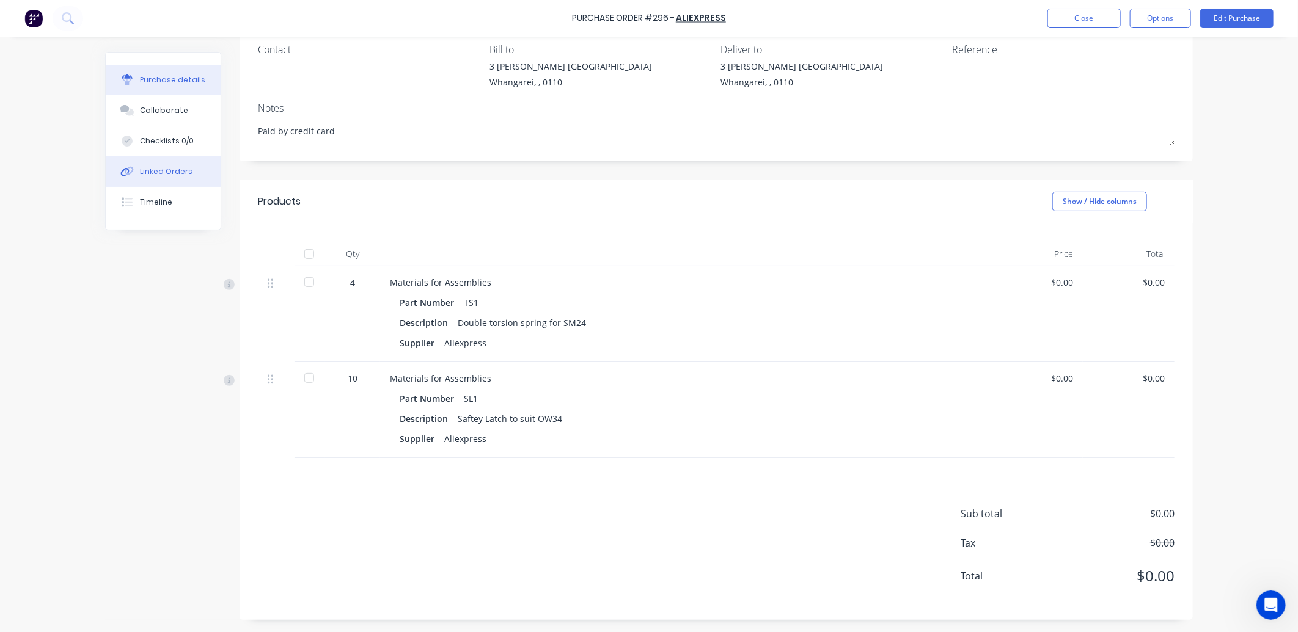
click at [154, 167] on div "Linked Orders" at bounding box center [166, 171] width 53 height 11
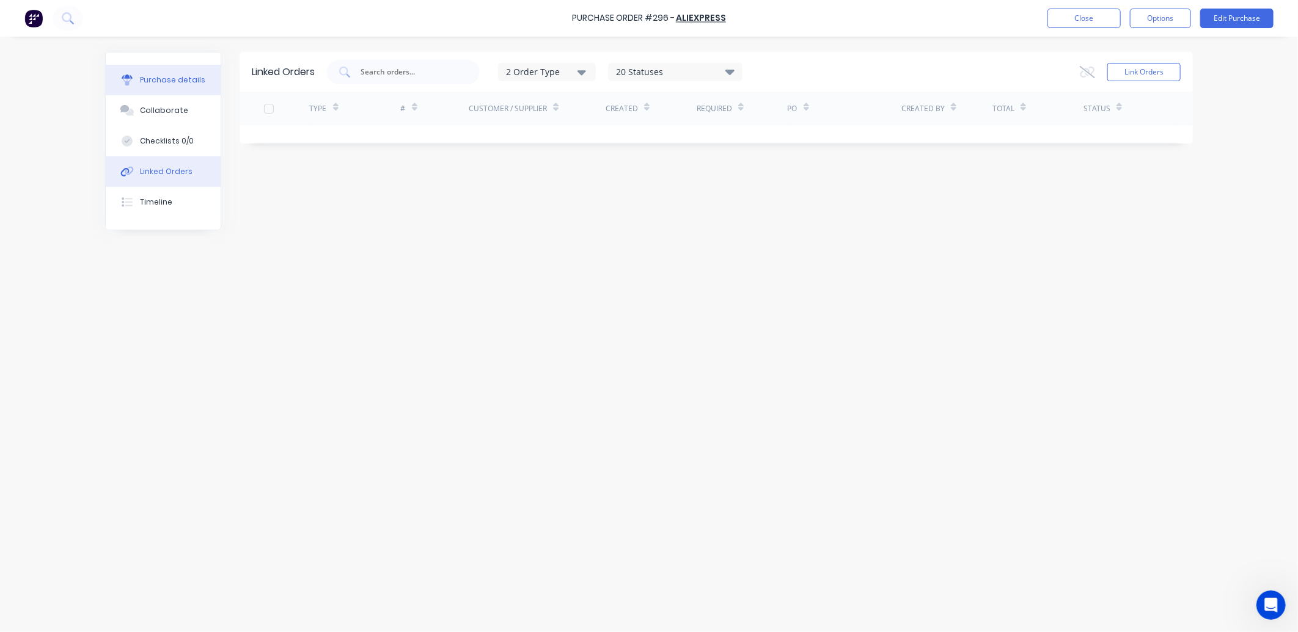
click at [172, 83] on div "Purchase details" at bounding box center [172, 80] width 65 height 11
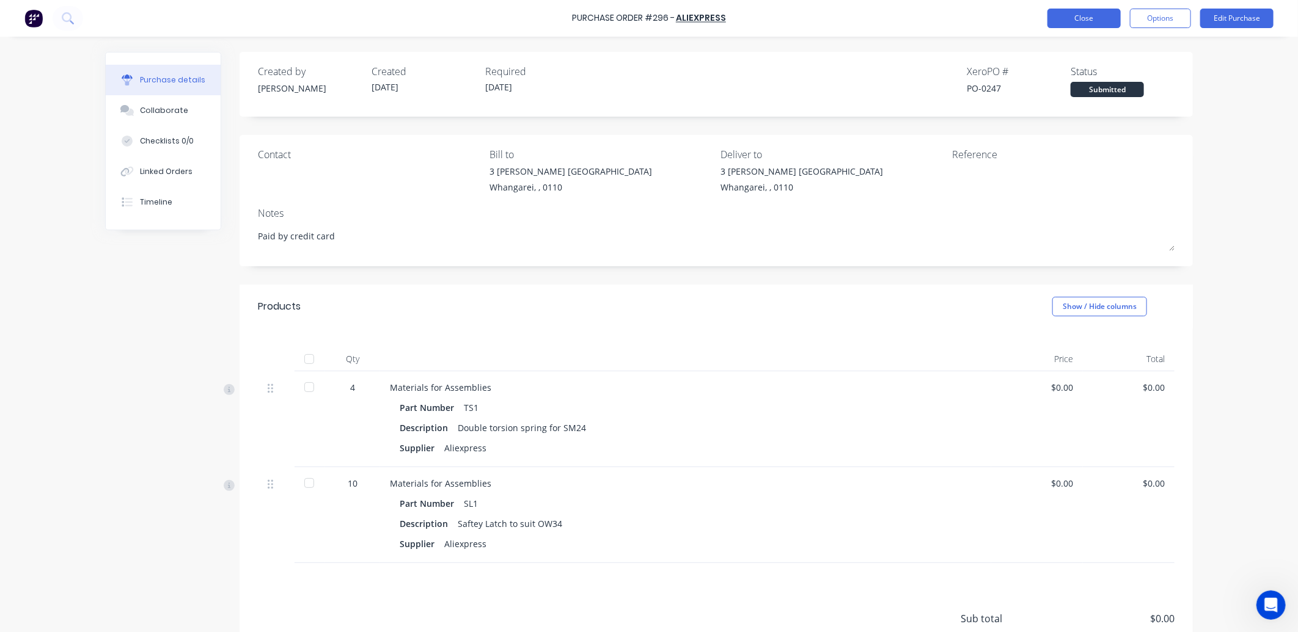
click at [1077, 24] on button "Close" at bounding box center [1083, 19] width 73 height 20
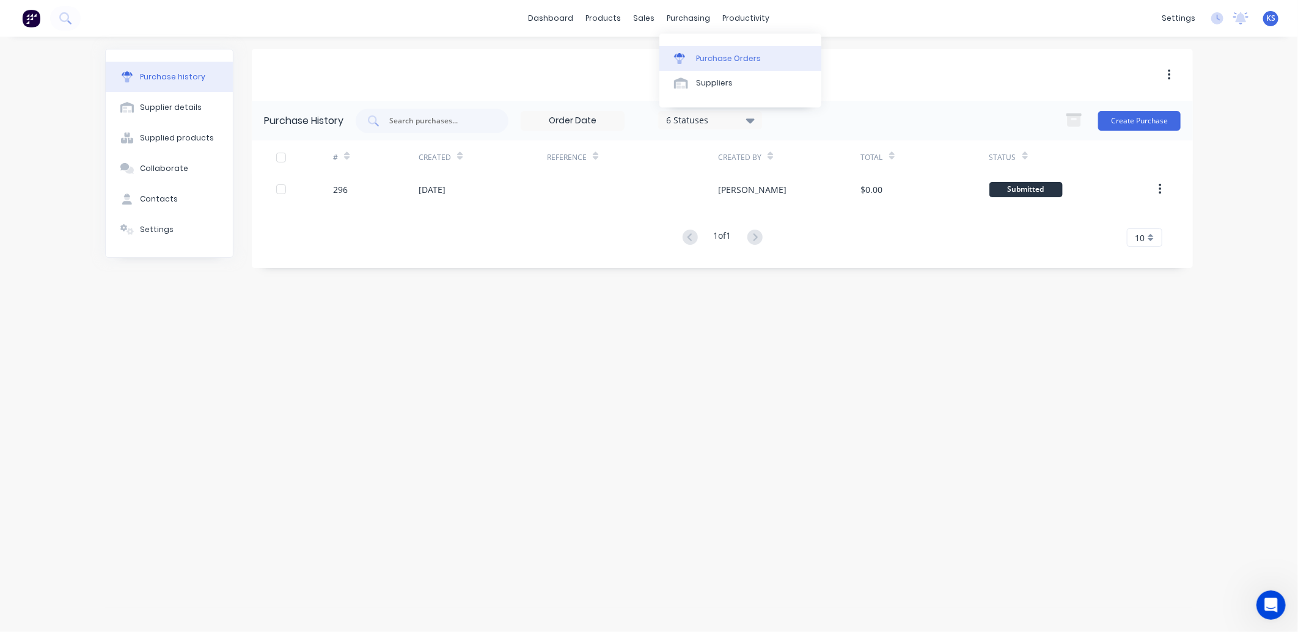
click at [710, 53] on div "Purchase Orders" at bounding box center [728, 58] width 65 height 11
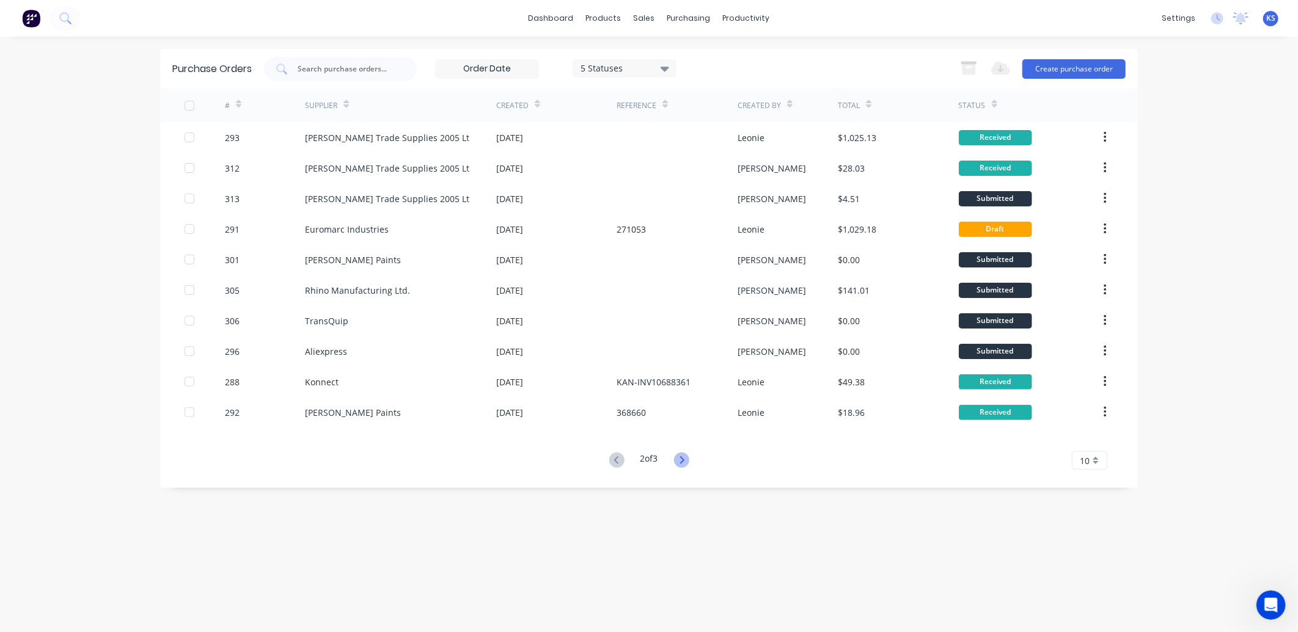
click at [681, 459] on icon at bounding box center [681, 460] width 15 height 15
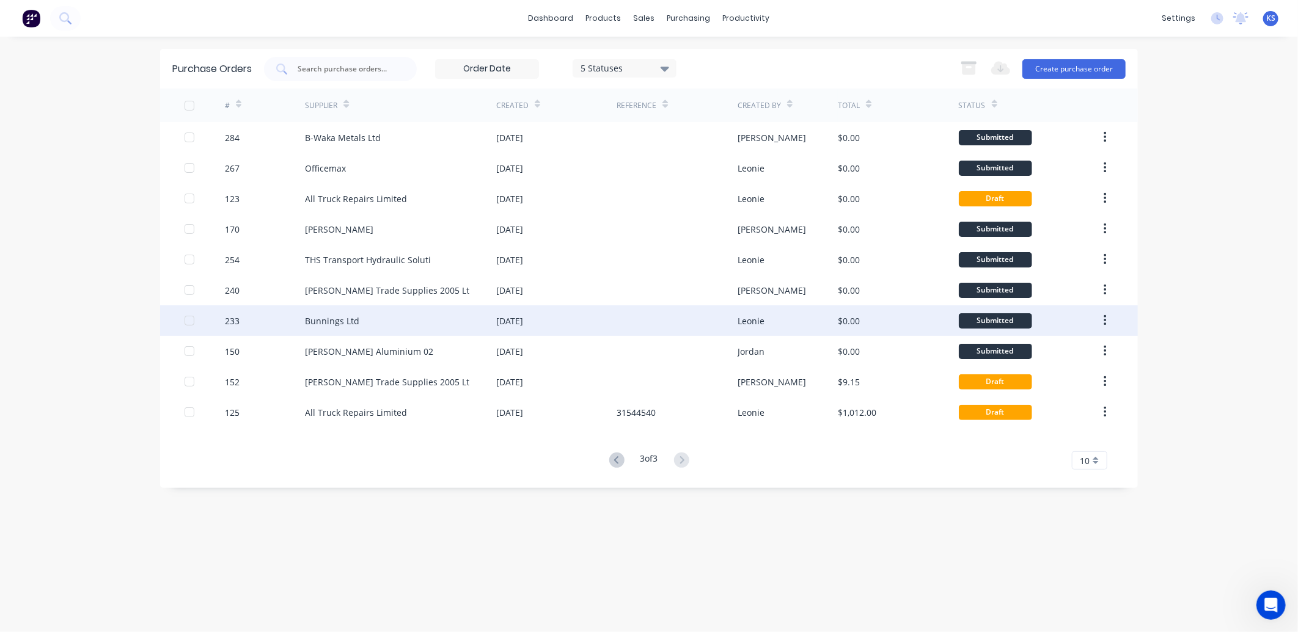
click at [332, 325] on div "Bunnings Ltd" at bounding box center [332, 321] width 54 height 13
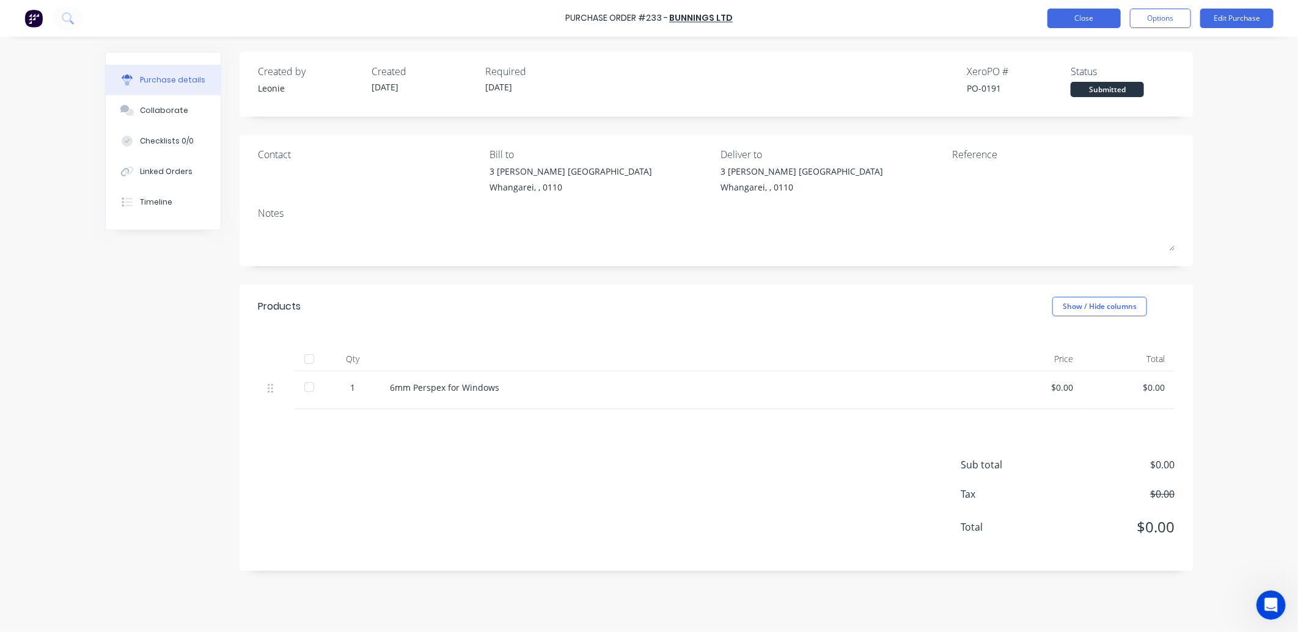
click at [1055, 15] on button "Close" at bounding box center [1083, 19] width 73 height 20
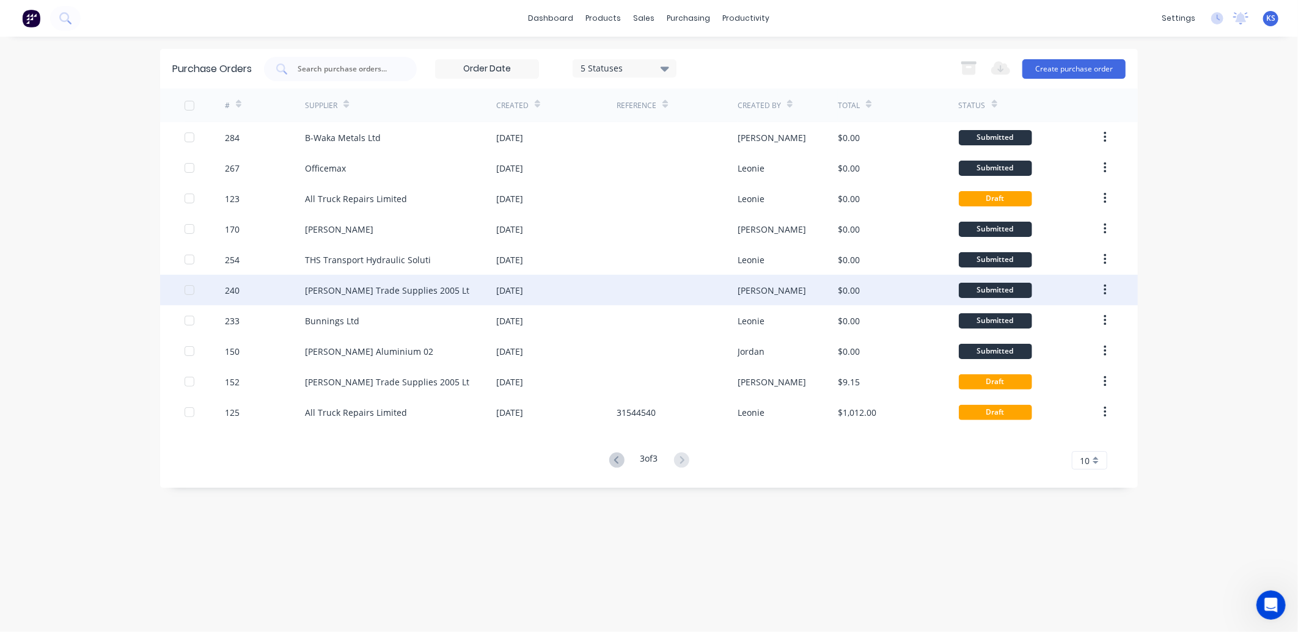
click at [337, 284] on div "Donovan Trade Supplies 2005 Lt" at bounding box center [387, 290] width 164 height 13
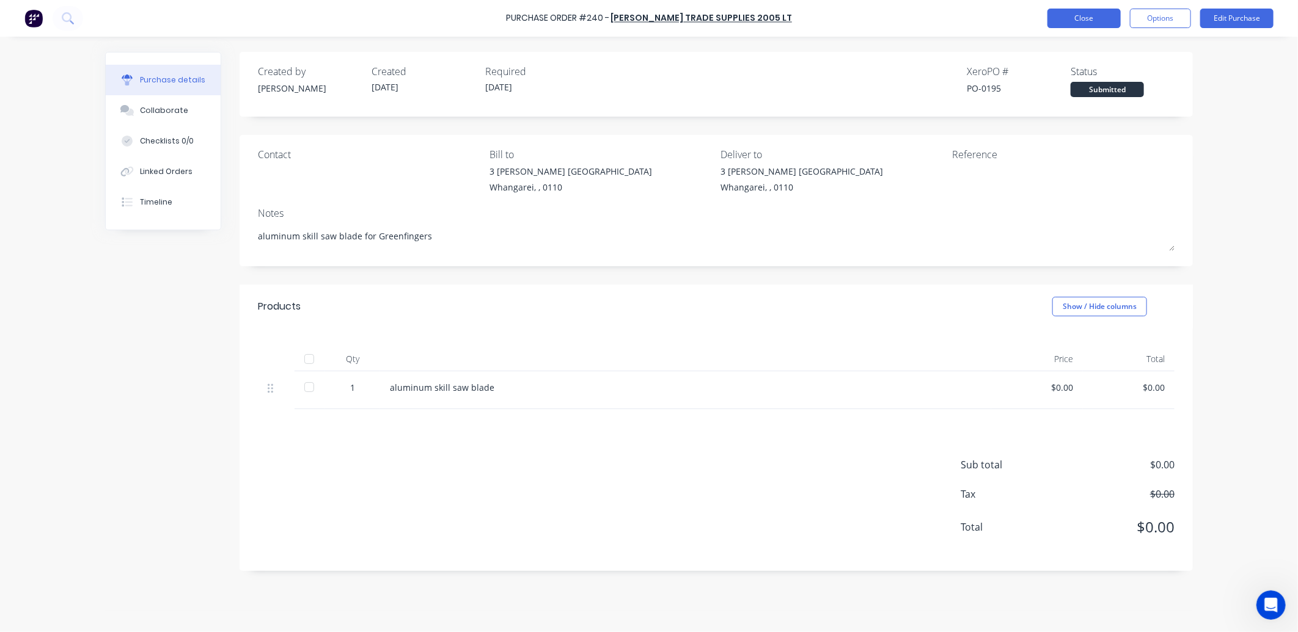
click at [1072, 22] on button "Close" at bounding box center [1083, 19] width 73 height 20
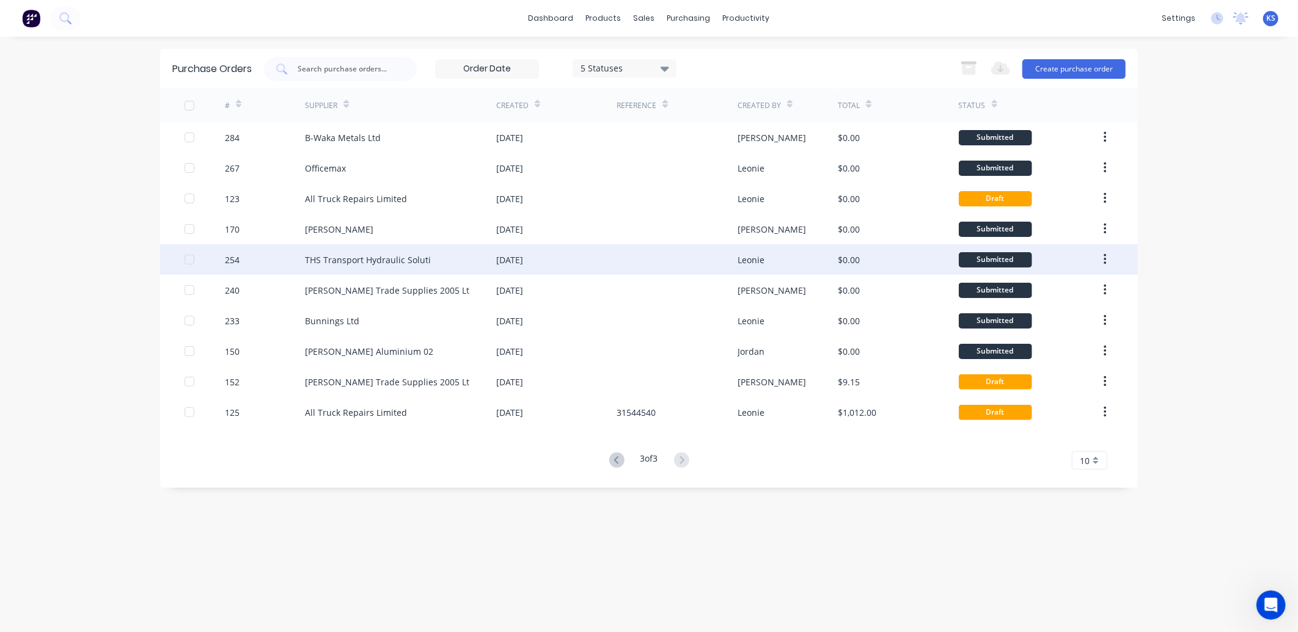
click at [365, 257] on div "THS Transport Hydraulic Soluti" at bounding box center [368, 260] width 126 height 13
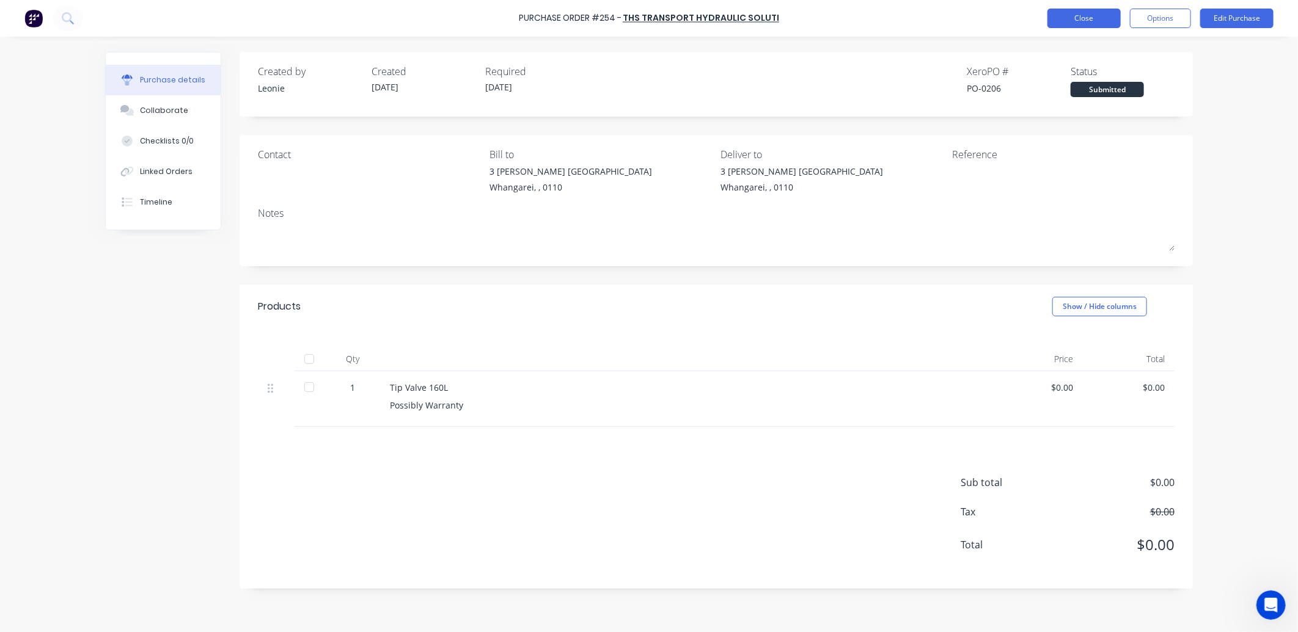
click at [1076, 15] on button "Close" at bounding box center [1083, 19] width 73 height 20
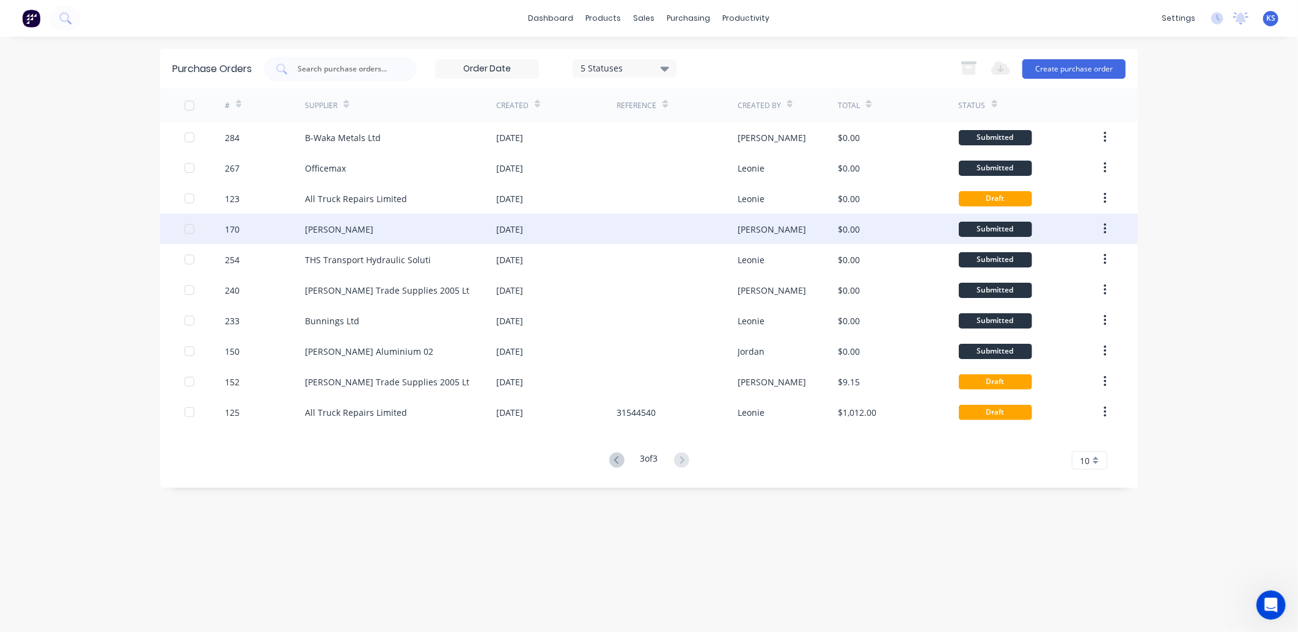
click at [323, 224] on div "Saeco Wilson" at bounding box center [339, 229] width 68 height 13
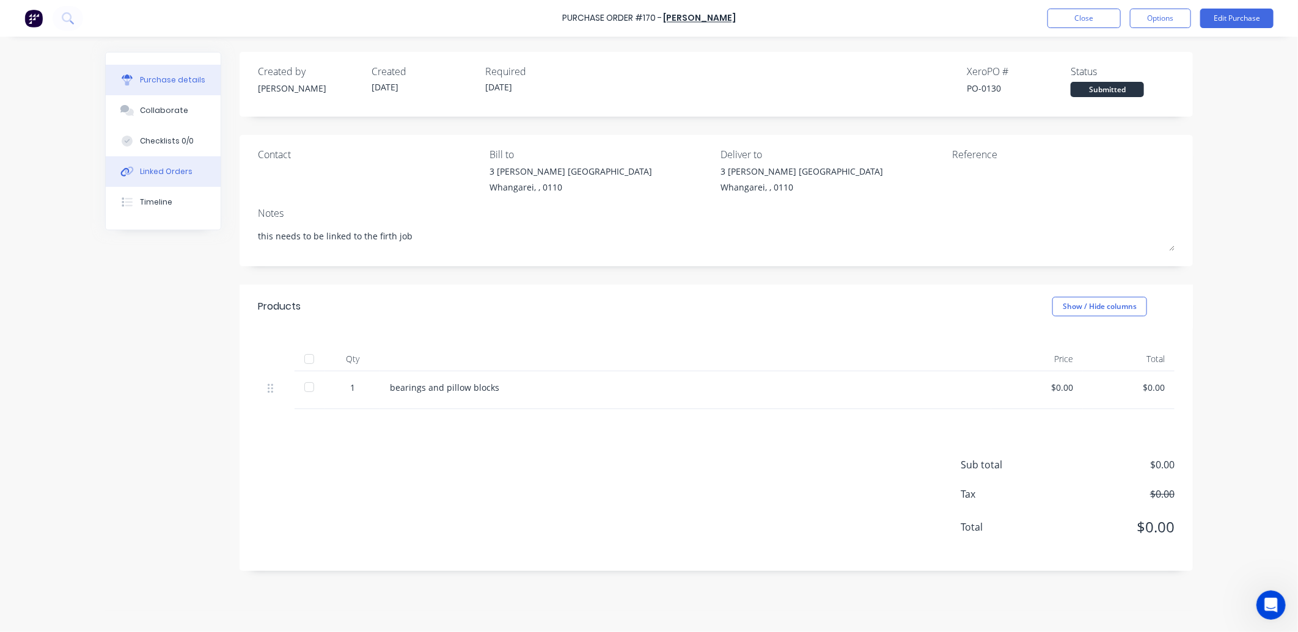
click at [155, 174] on div "Linked Orders" at bounding box center [166, 171] width 53 height 11
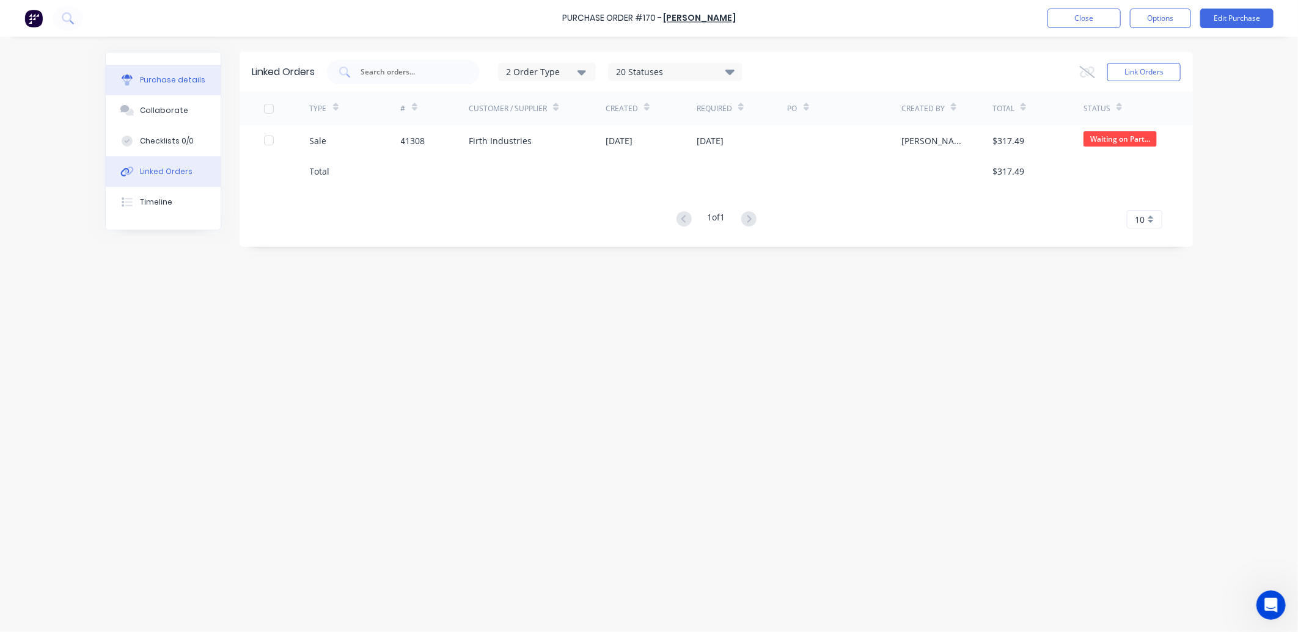
click at [155, 82] on div "Purchase details" at bounding box center [172, 80] width 65 height 11
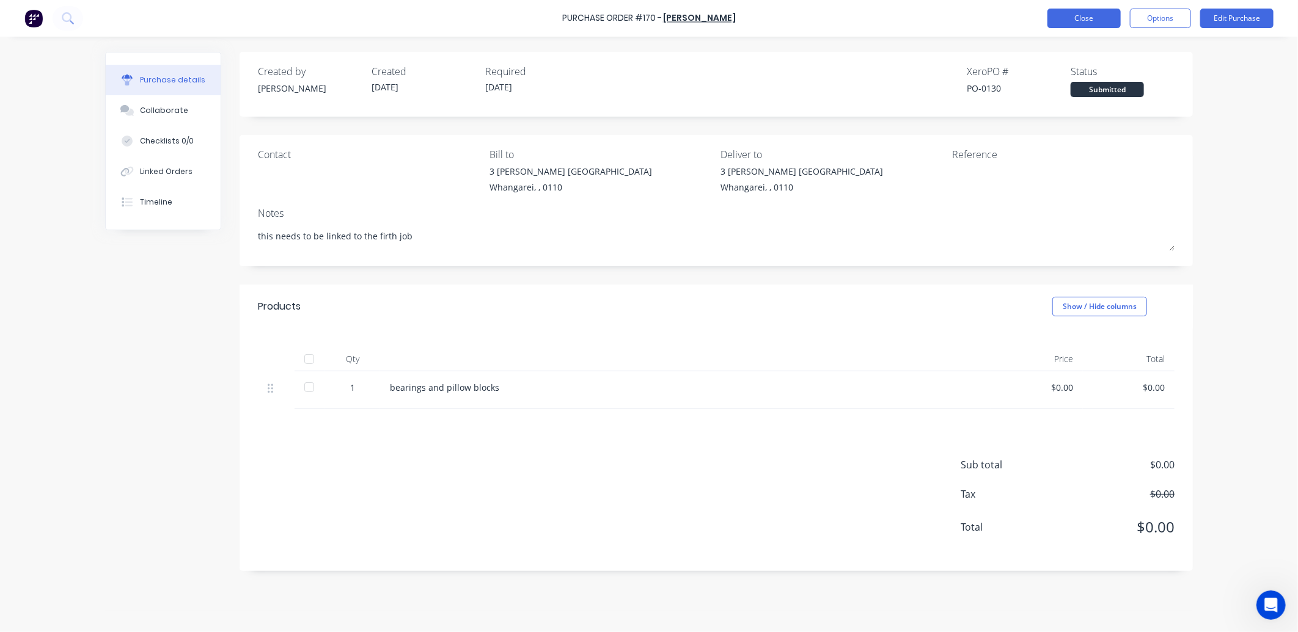
click at [1094, 15] on button "Close" at bounding box center [1083, 19] width 73 height 20
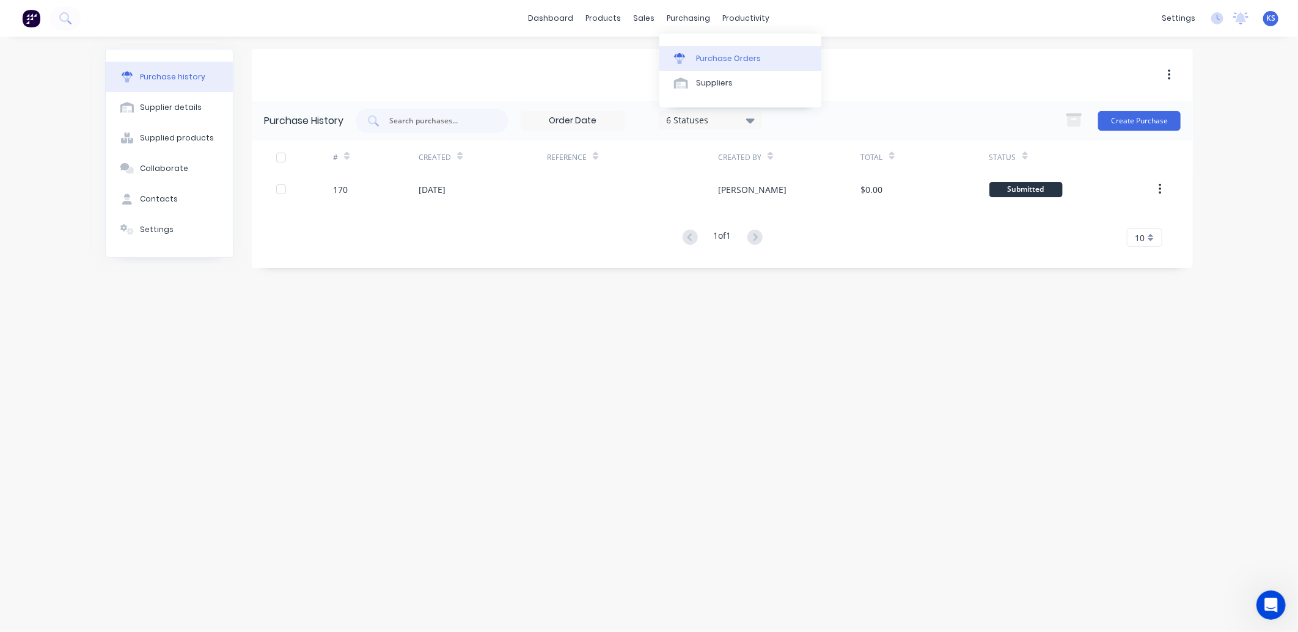
click at [727, 59] on div "Purchase Orders" at bounding box center [728, 58] width 65 height 11
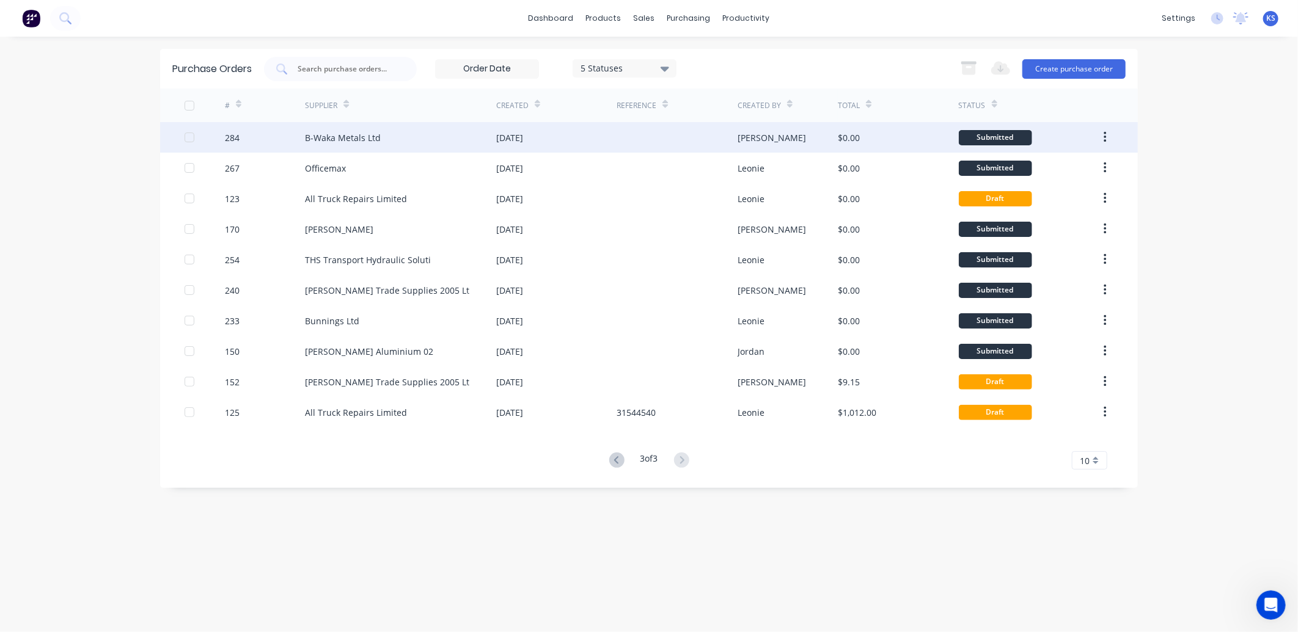
click at [313, 137] on div "B-Waka Metals Ltd" at bounding box center [343, 137] width 76 height 13
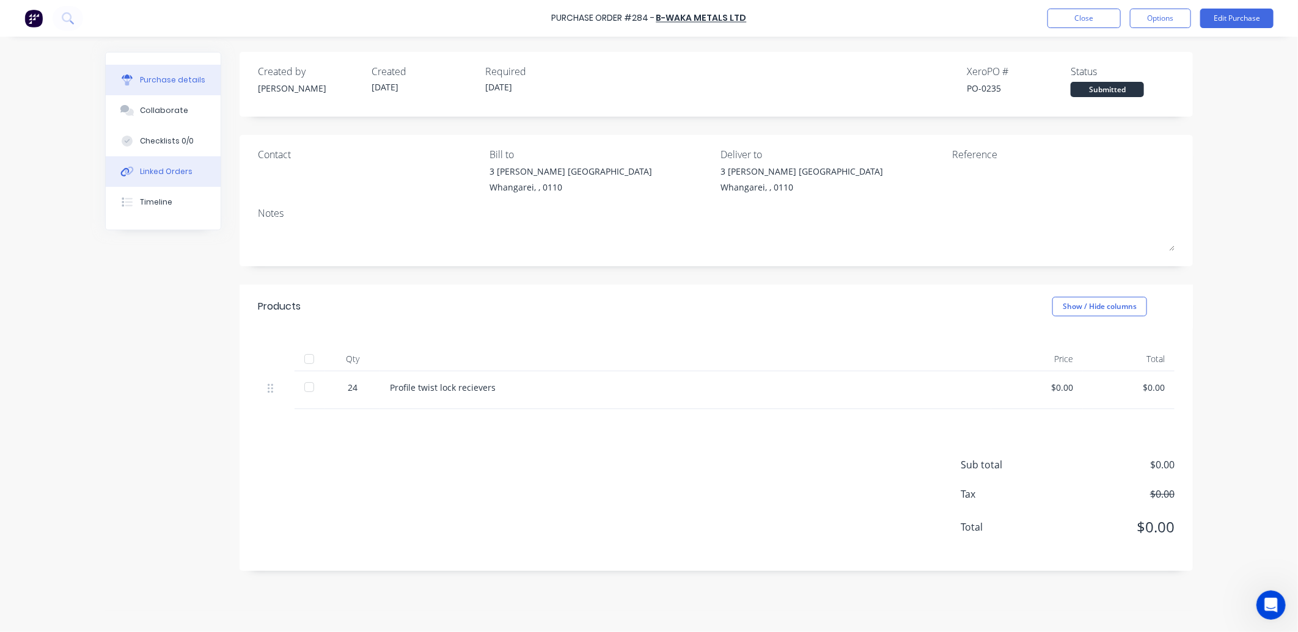
click at [170, 160] on button "Linked Orders" at bounding box center [163, 171] width 115 height 31
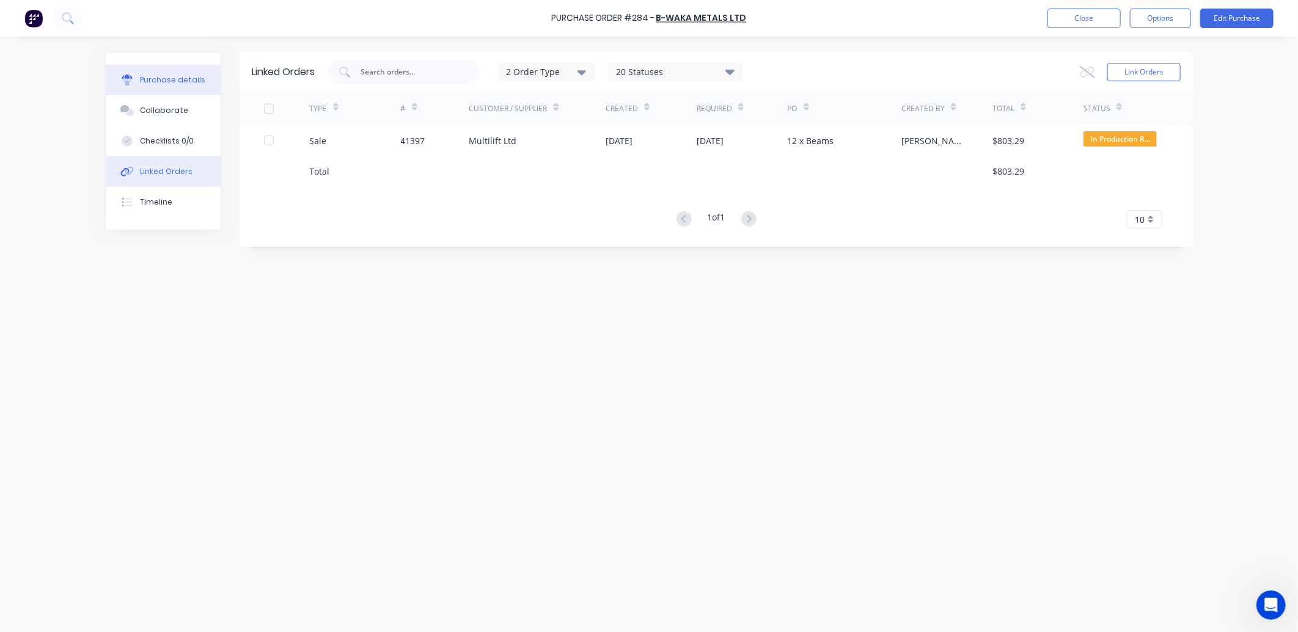
click at [166, 79] on div "Purchase details" at bounding box center [172, 80] width 65 height 11
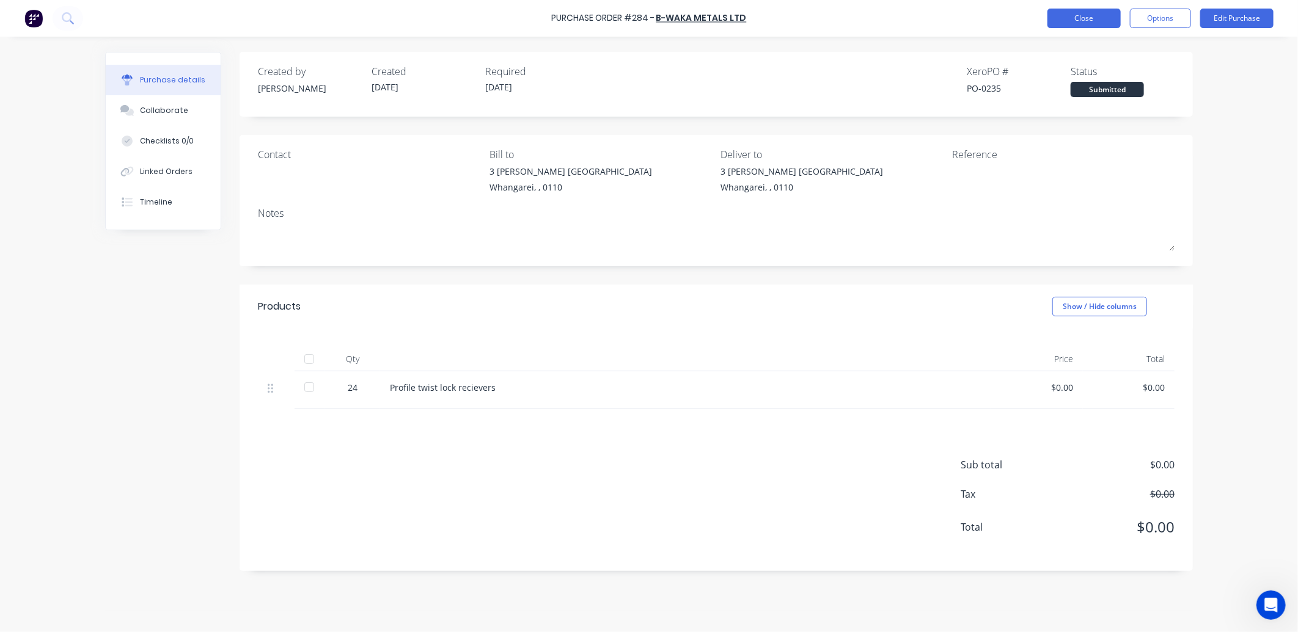
click at [1094, 20] on button "Close" at bounding box center [1083, 19] width 73 height 20
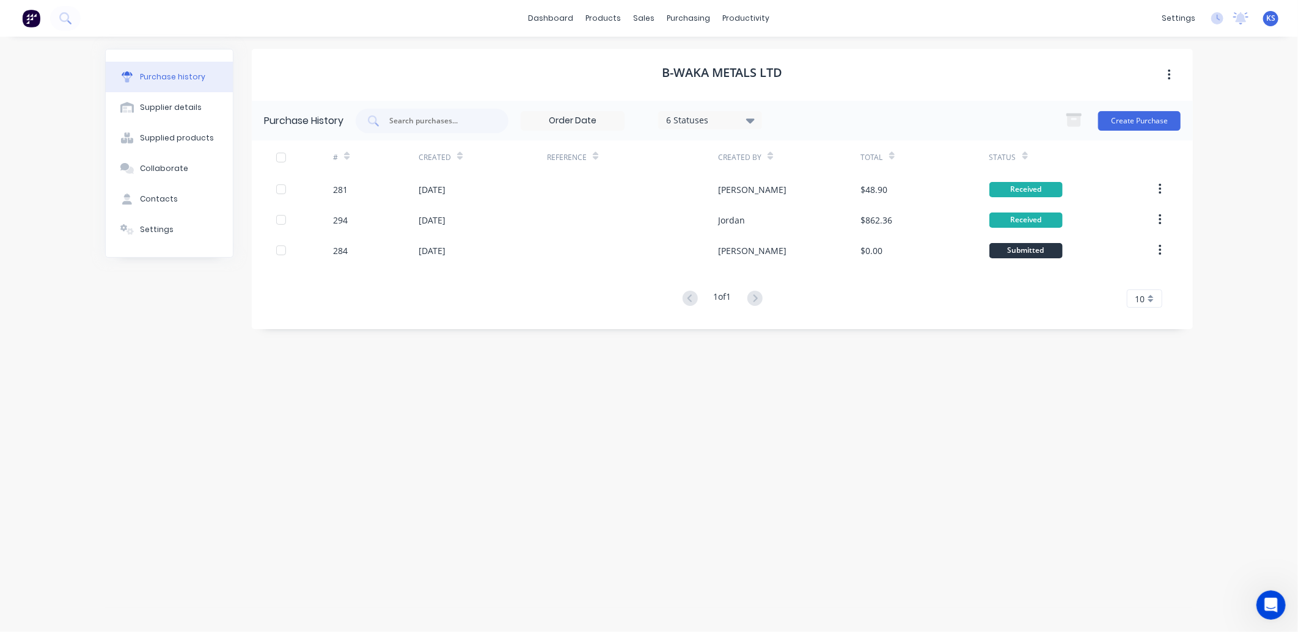
click at [746, 119] on div "6 Statuses" at bounding box center [710, 120] width 87 height 13
click at [752, 120] on icon at bounding box center [750, 121] width 9 height 5
click at [158, 234] on div "Settings" at bounding box center [157, 229] width 34 height 11
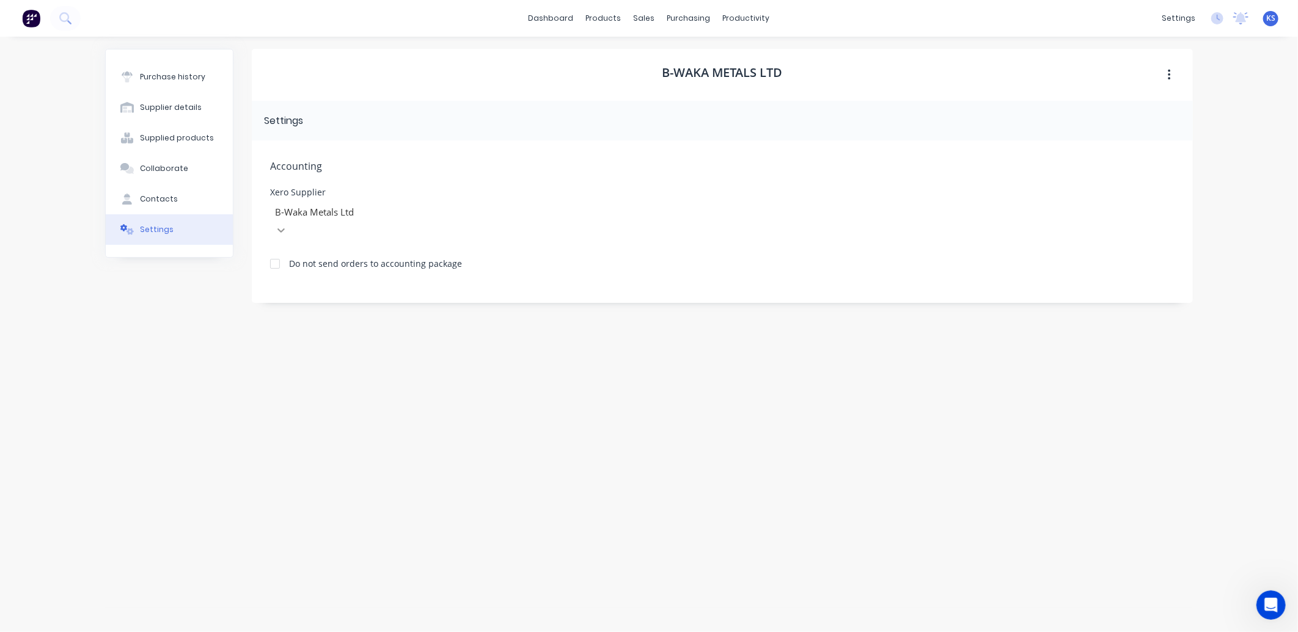
click at [292, 221] on div at bounding box center [281, 231] width 22 height 20
click at [162, 71] on div "Purchase history" at bounding box center [172, 76] width 65 height 11
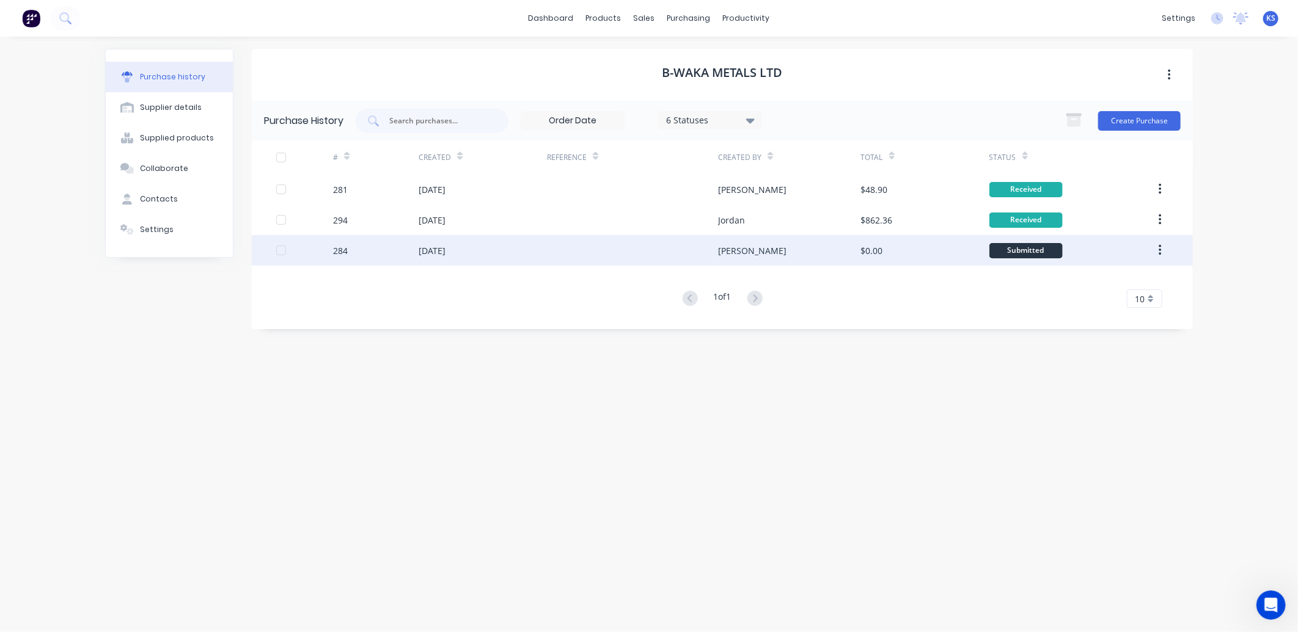
click at [442, 255] on div "[DATE]" at bounding box center [432, 250] width 27 height 13
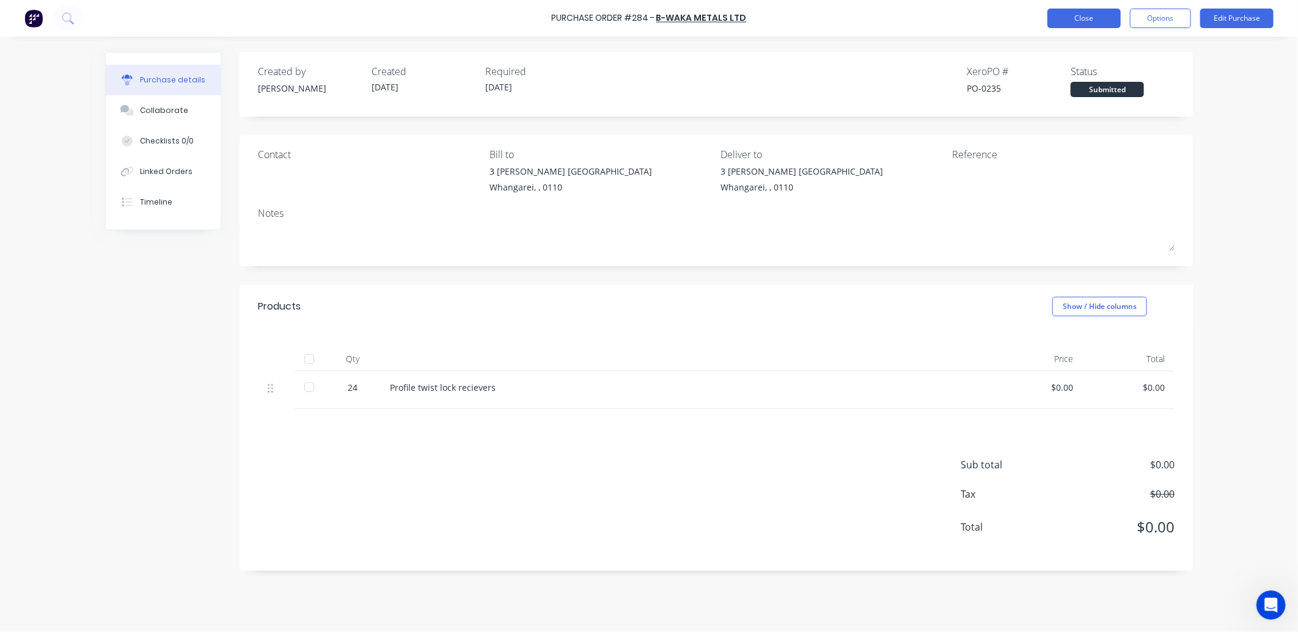
click at [1078, 20] on button "Close" at bounding box center [1083, 19] width 73 height 20
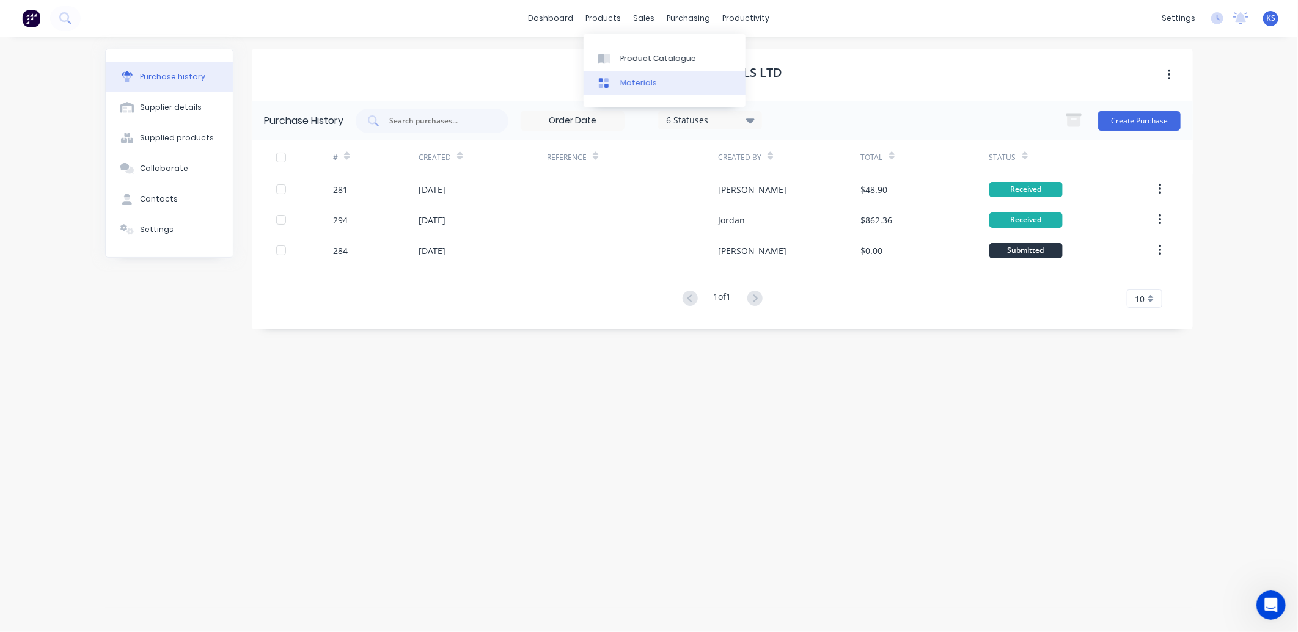
click at [643, 89] on link "Materials" at bounding box center [665, 83] width 162 height 24
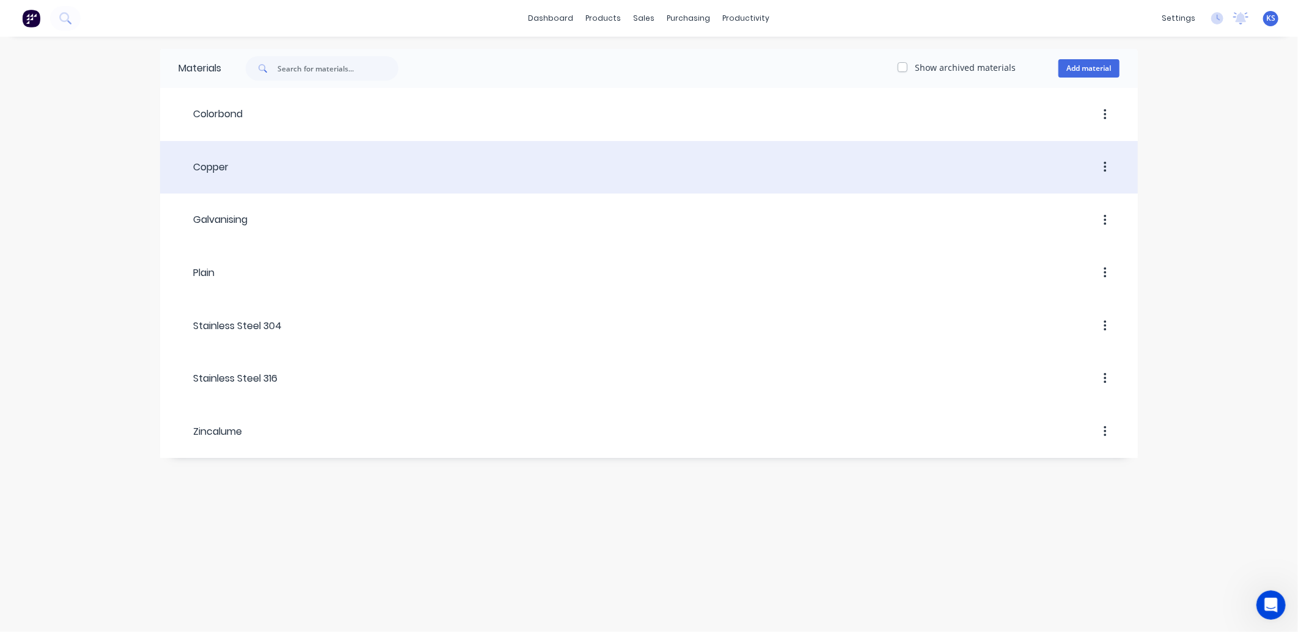
click at [208, 180] on header "Copper" at bounding box center [649, 167] width 978 height 46
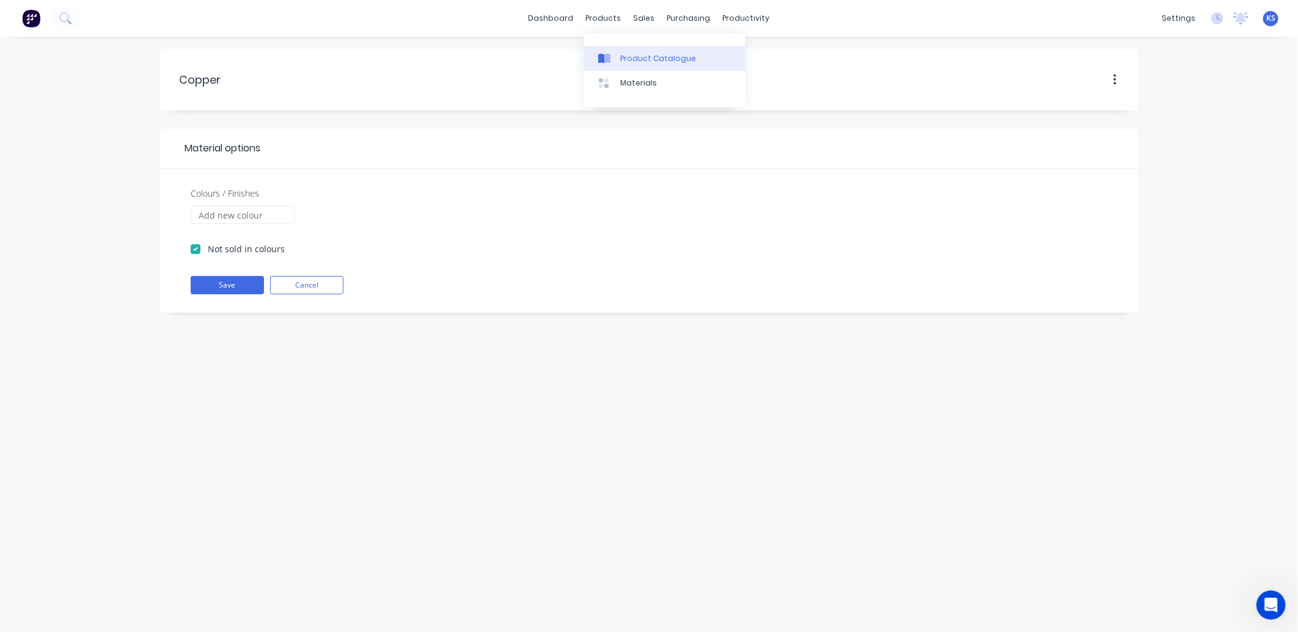
click at [646, 60] on div "Product Catalogue" at bounding box center [658, 58] width 76 height 11
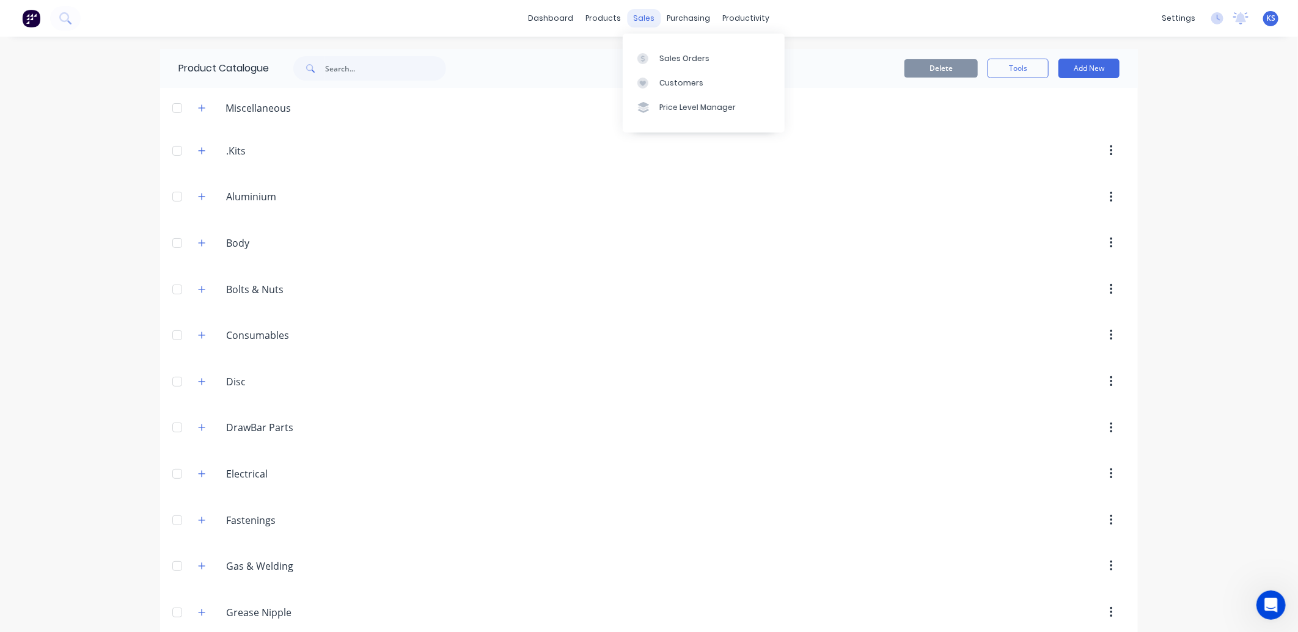
click at [633, 20] on div "sales" at bounding box center [645, 18] width 34 height 18
click at [701, 57] on div "Sales Orders" at bounding box center [684, 58] width 50 height 11
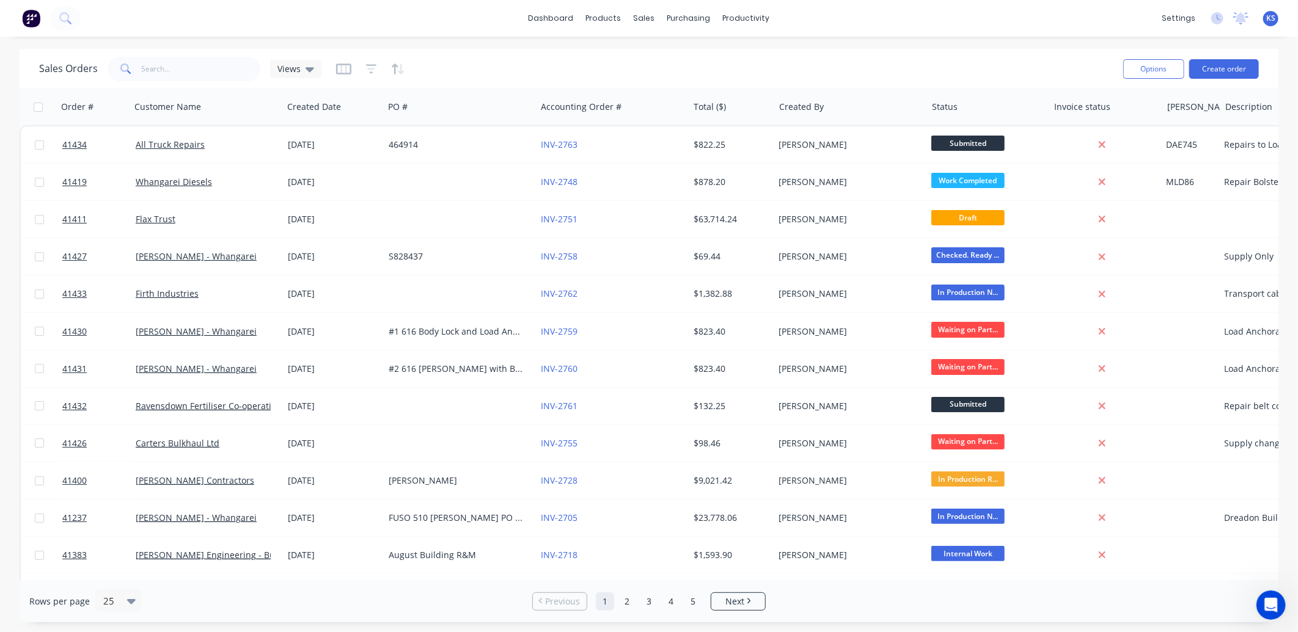
click at [1273, 20] on span "KS" at bounding box center [1270, 18] width 9 height 11
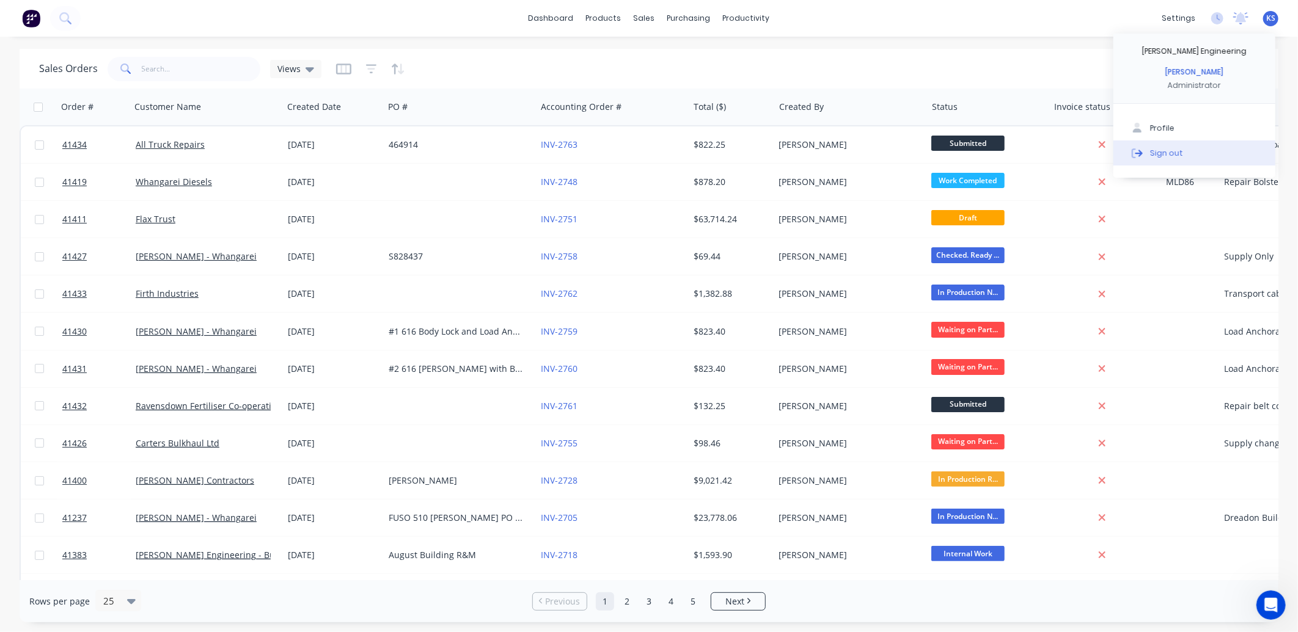
click at [1170, 155] on div "Sign out" at bounding box center [1166, 152] width 33 height 11
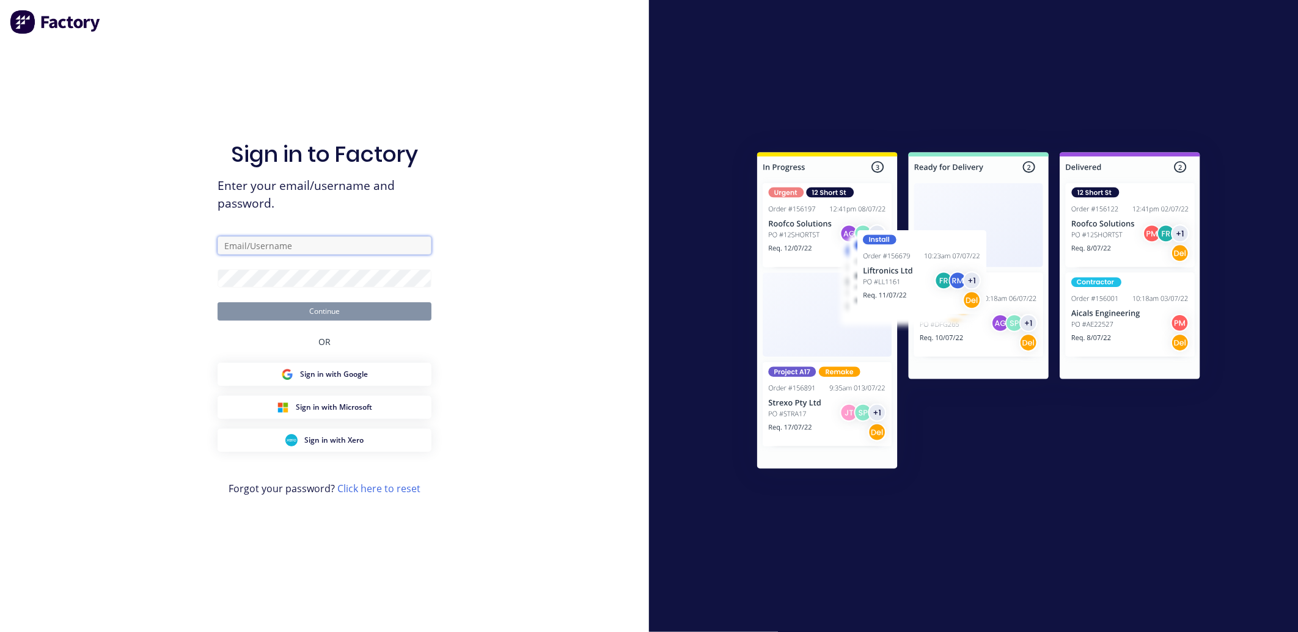
type input "kat@morganengineering.co.nz"
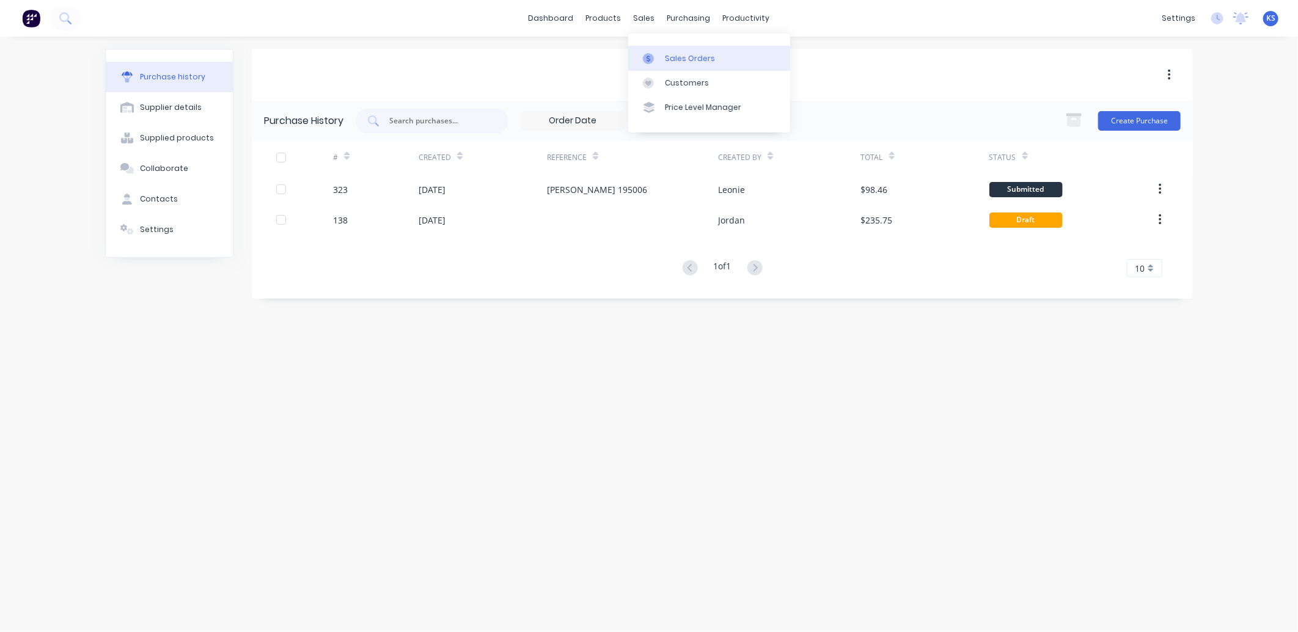
click at [685, 59] on div "Sales Orders" at bounding box center [690, 58] width 50 height 11
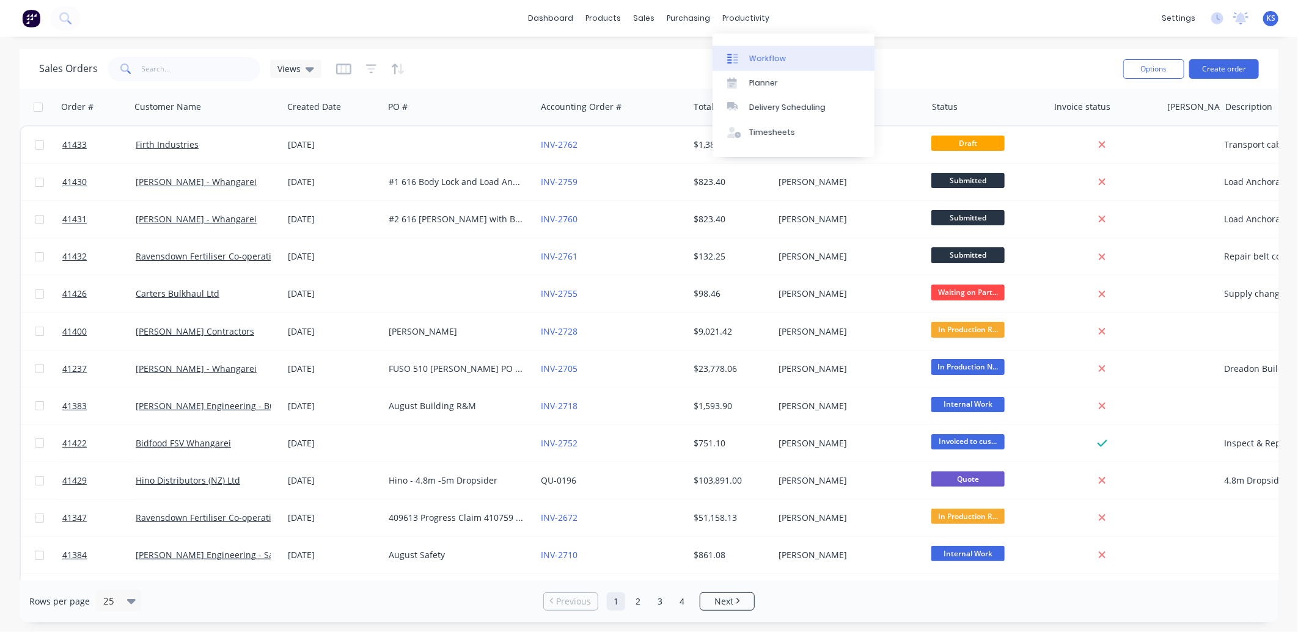
click at [772, 62] on div "Workflow" at bounding box center [767, 58] width 37 height 11
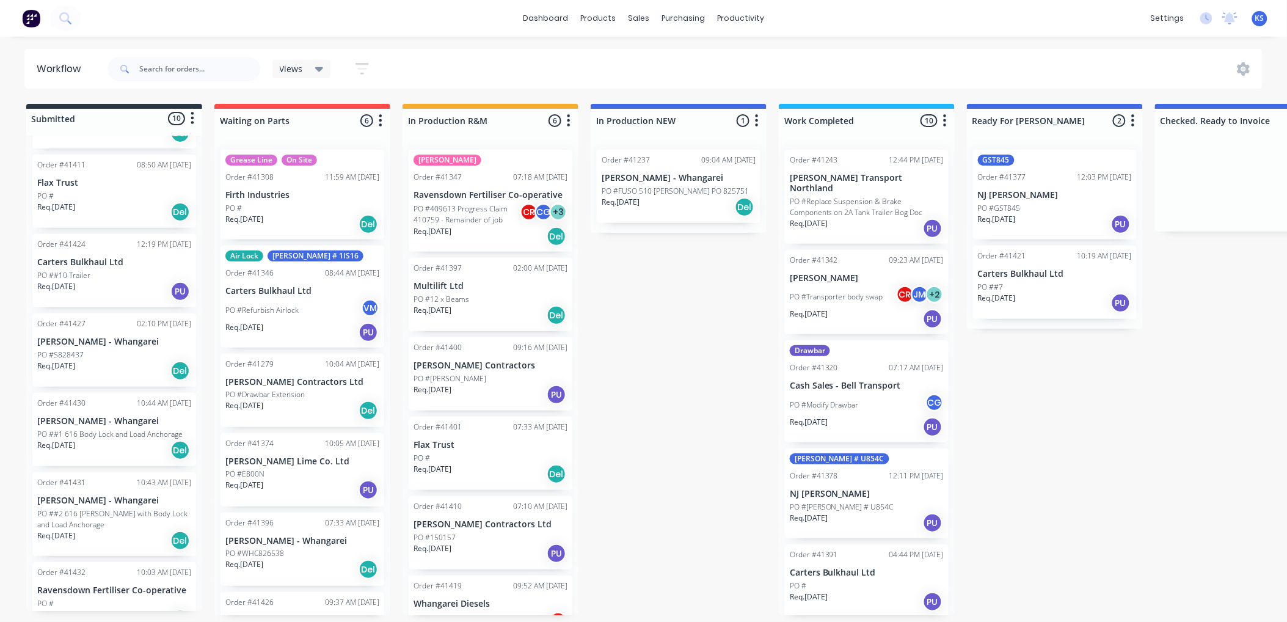
scroll to position [343, 0]
click at [76, 187] on div "PO #" at bounding box center [114, 192] width 154 height 11
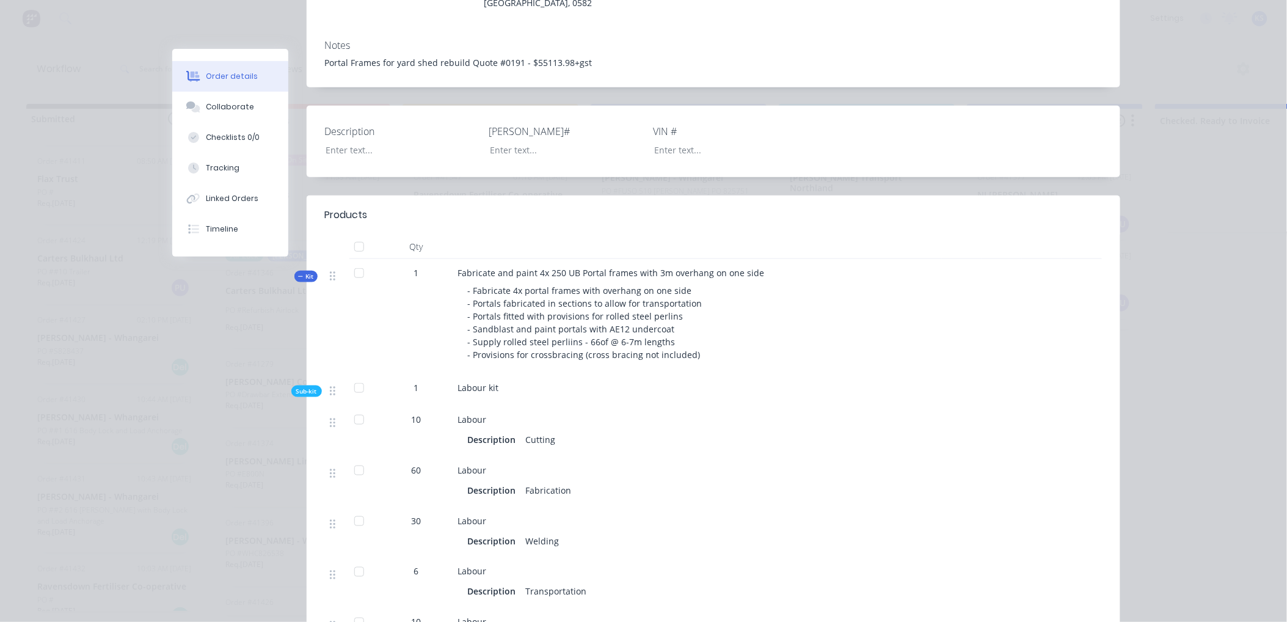
scroll to position [0, 0]
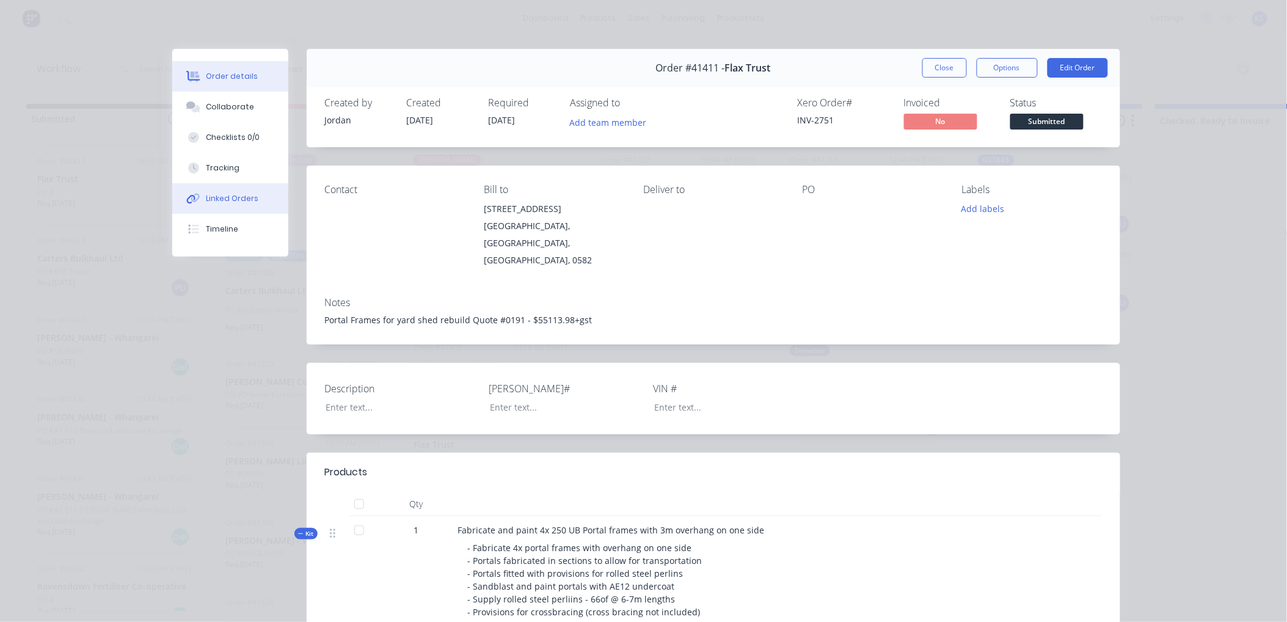
click at [208, 205] on button "Linked Orders" at bounding box center [230, 198] width 116 height 31
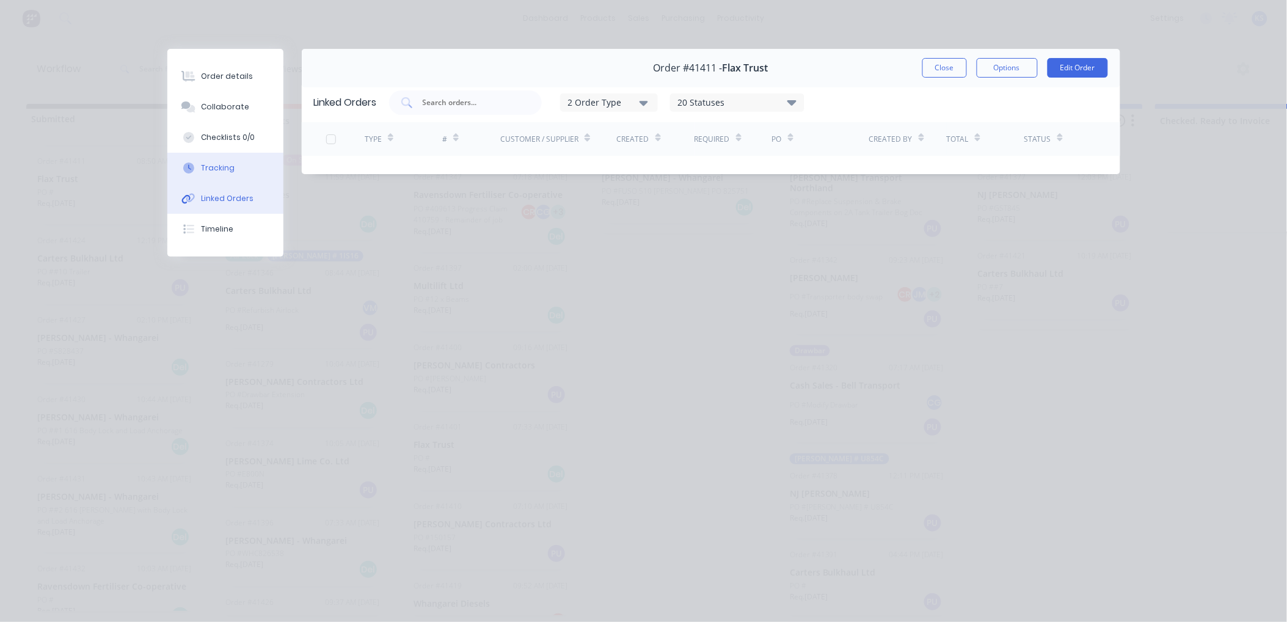
click at [214, 160] on button "Tracking" at bounding box center [225, 168] width 116 height 31
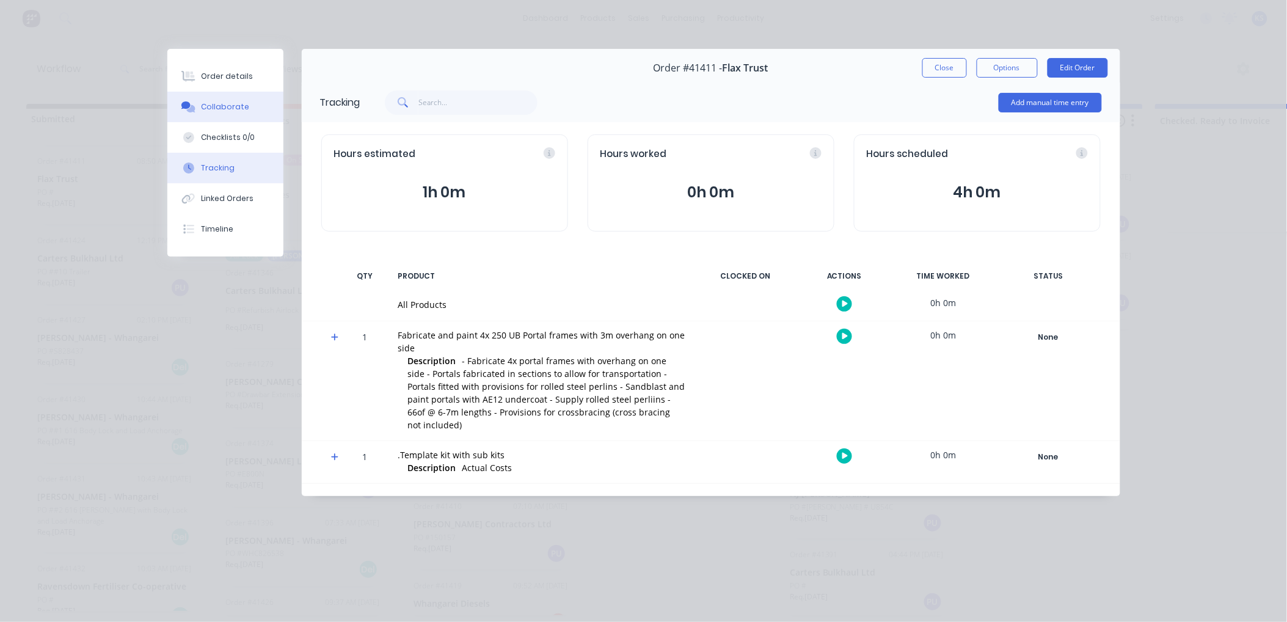
click at [229, 112] on div "Collaborate" at bounding box center [225, 106] width 48 height 11
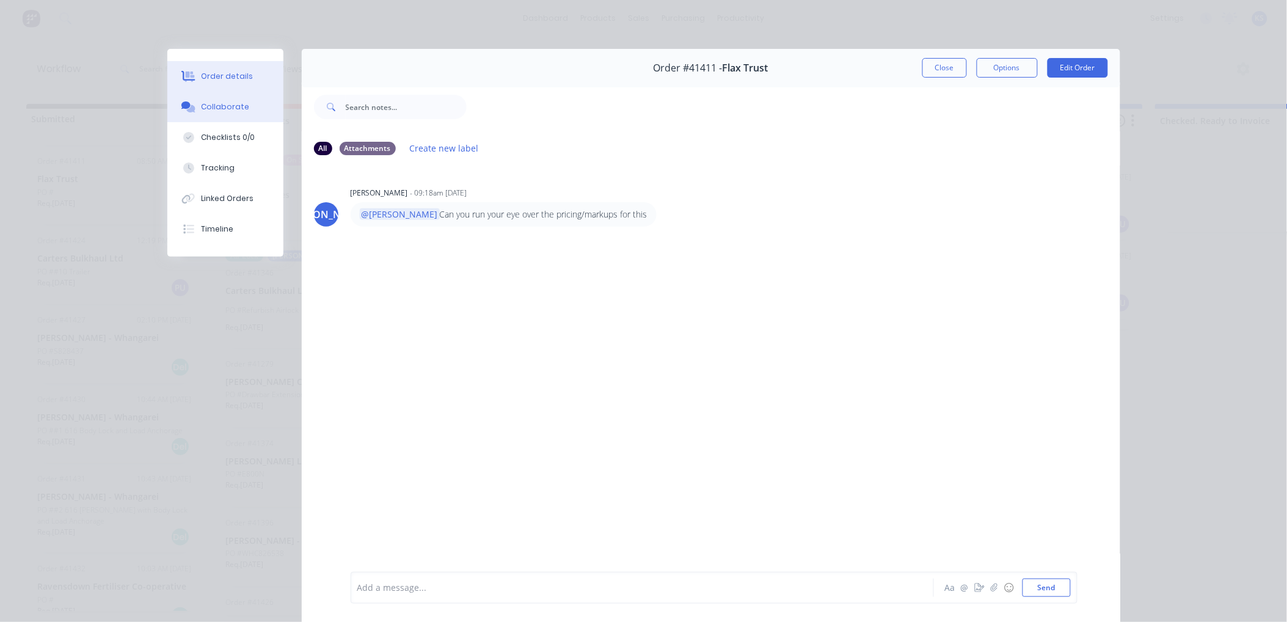
click at [228, 77] on div "Order details" at bounding box center [227, 76] width 52 height 11
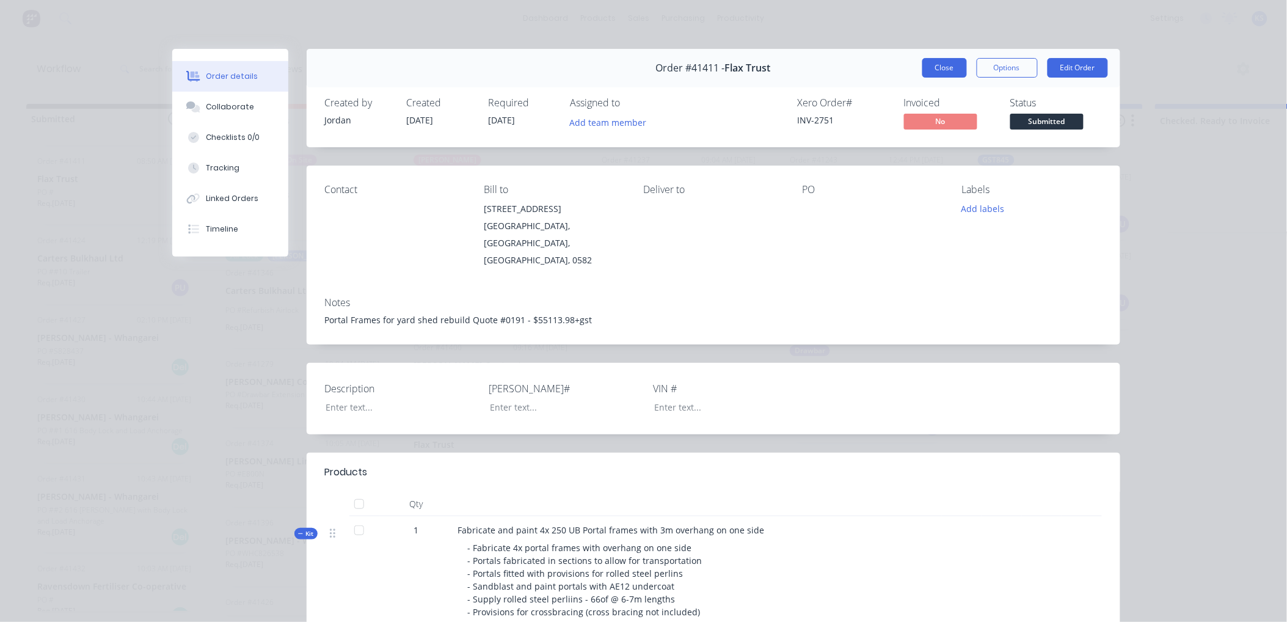
click at [934, 58] on button "Close" at bounding box center [945, 68] width 45 height 20
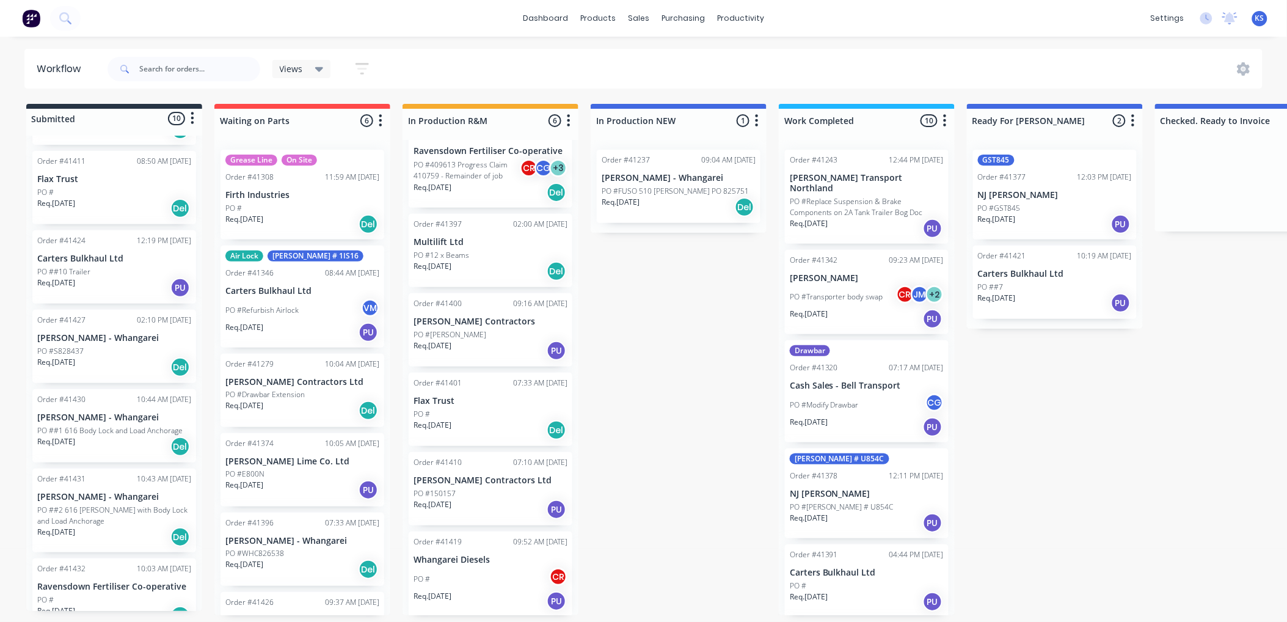
scroll to position [3, 0]
click at [304, 615] on p "Carters Bulkhaul Ltd" at bounding box center [302, 620] width 154 height 10
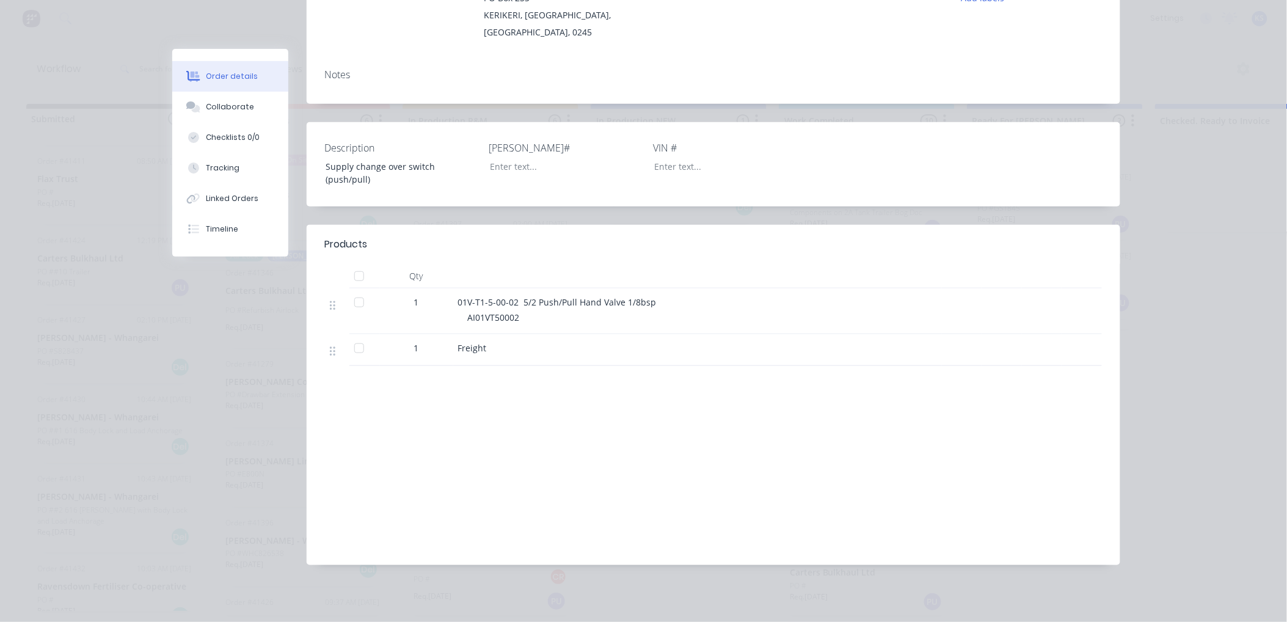
scroll to position [0, 0]
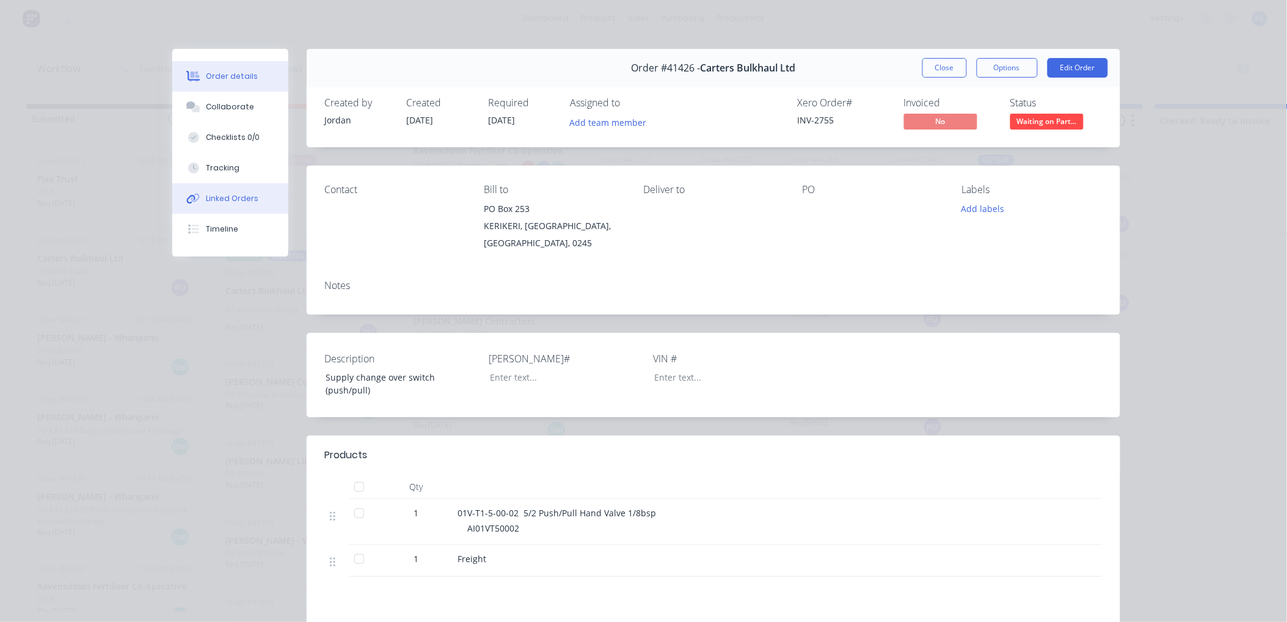
click at [226, 203] on div "Linked Orders" at bounding box center [232, 198] width 53 height 11
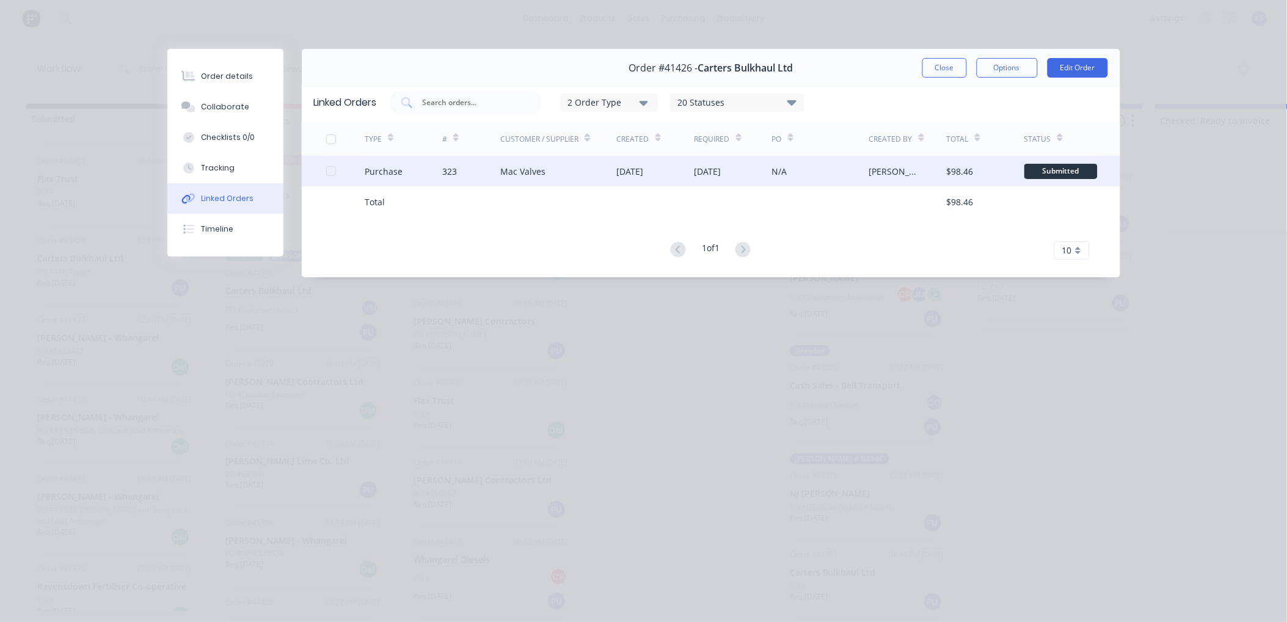
click at [553, 169] on div "Mac Valves" at bounding box center [558, 171] width 117 height 31
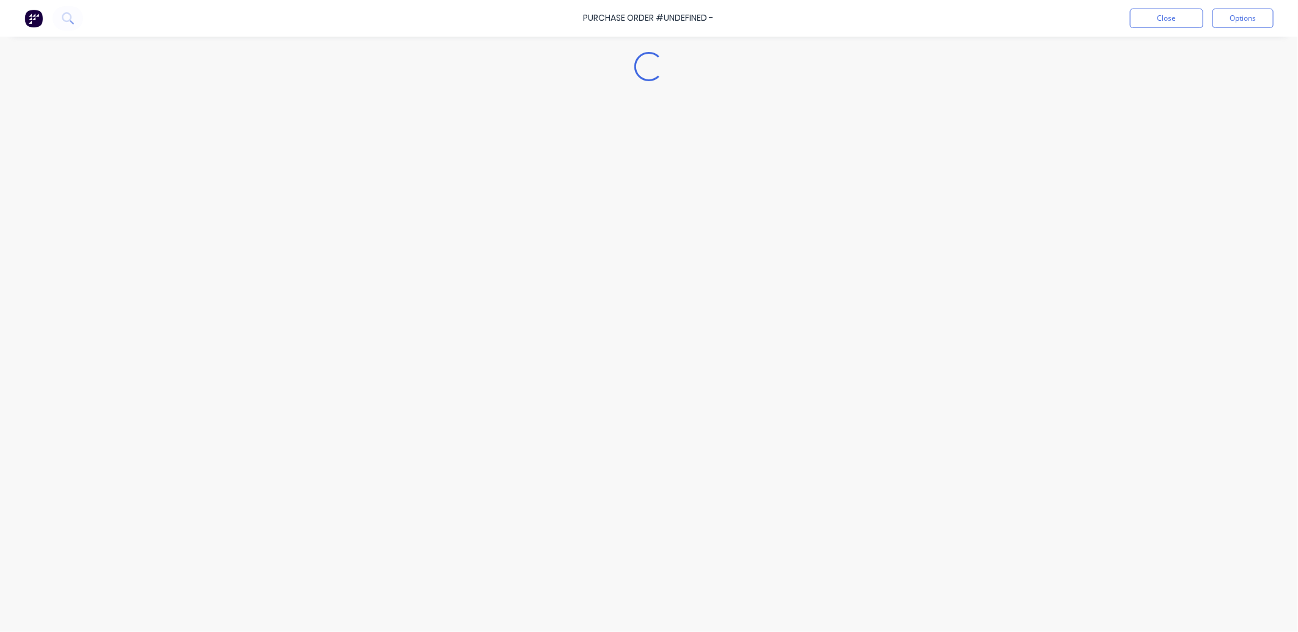
type textarea "x"
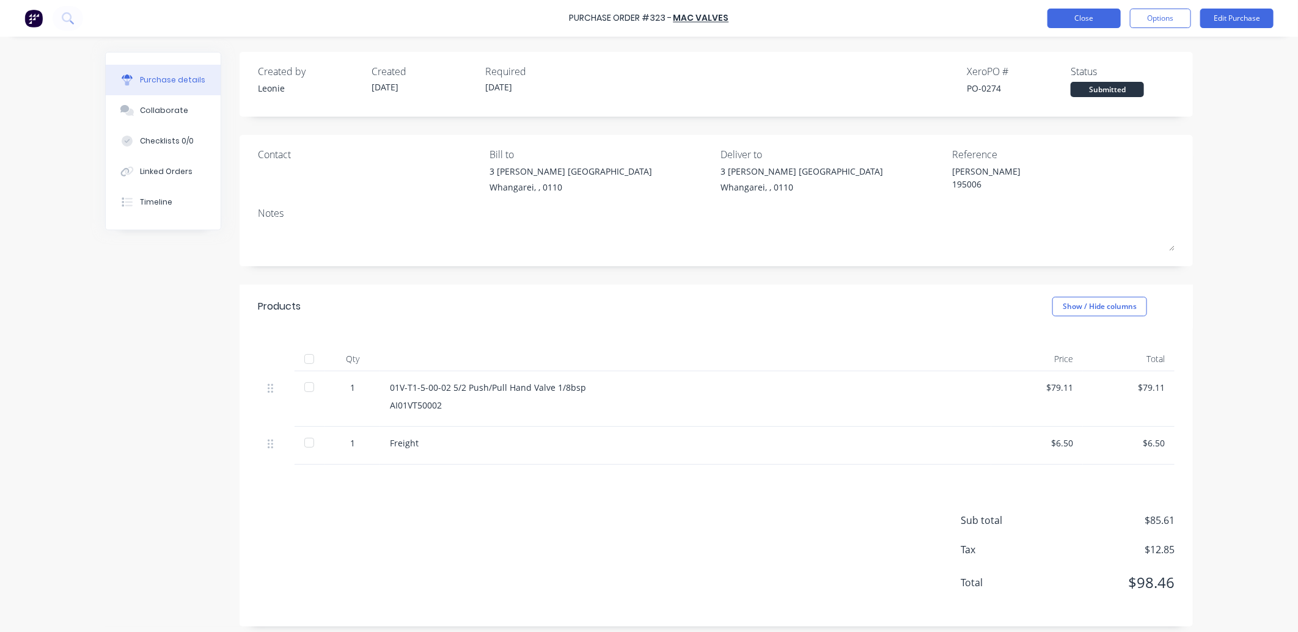
click at [1085, 20] on button "Close" at bounding box center [1083, 19] width 73 height 20
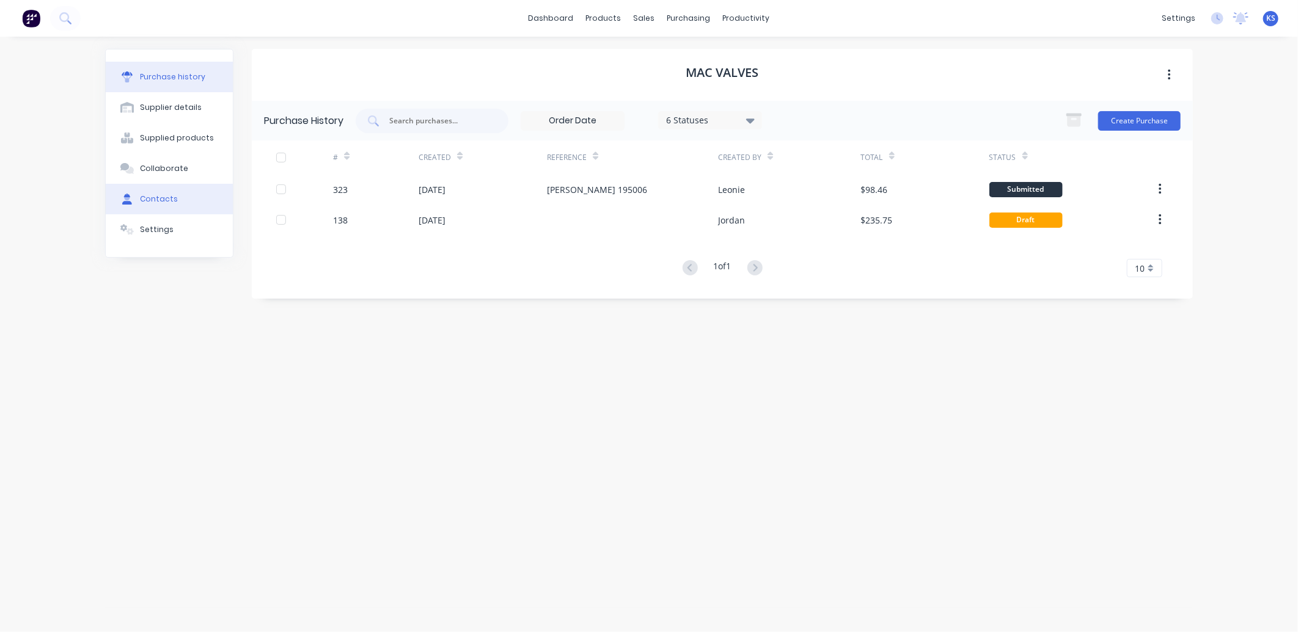
click at [166, 200] on div "Contacts" at bounding box center [159, 199] width 38 height 11
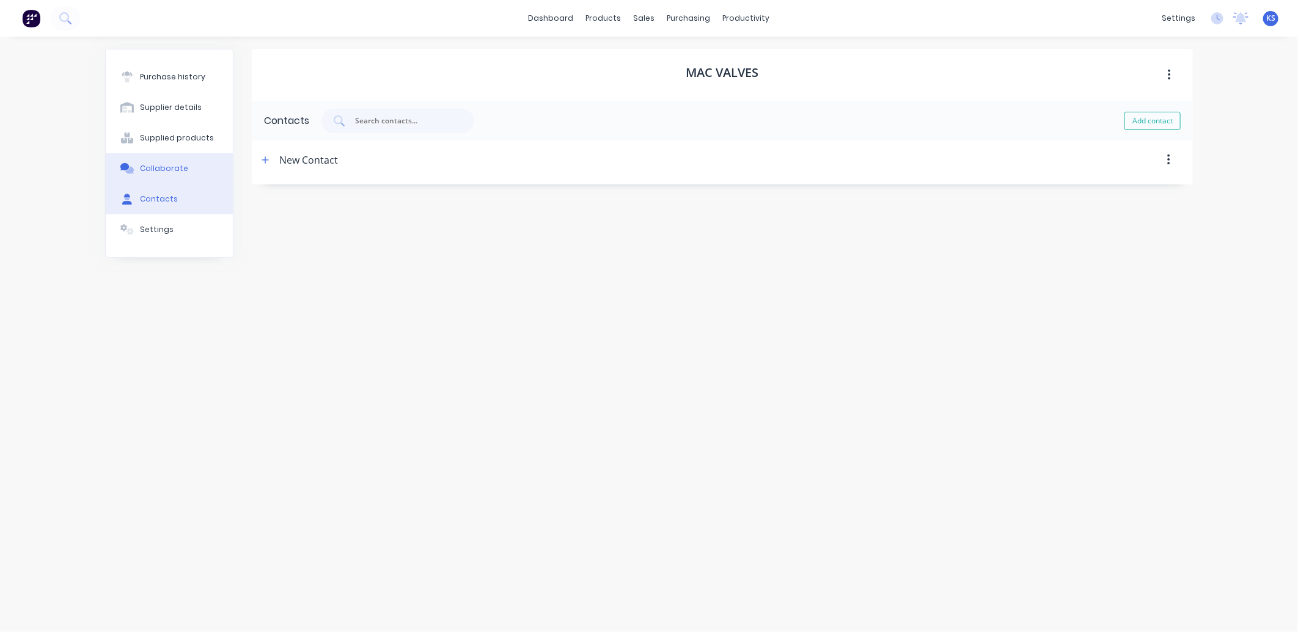
click at [158, 160] on button "Collaborate" at bounding box center [169, 168] width 127 height 31
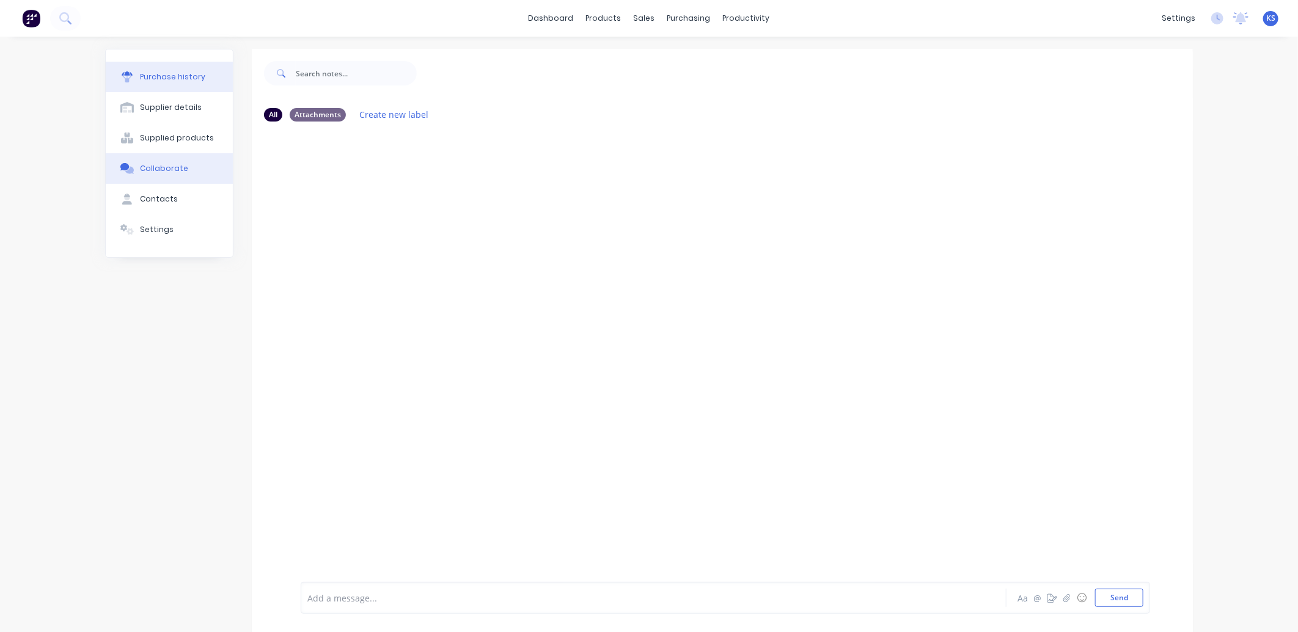
click at [159, 78] on div "Purchase history" at bounding box center [172, 76] width 65 height 11
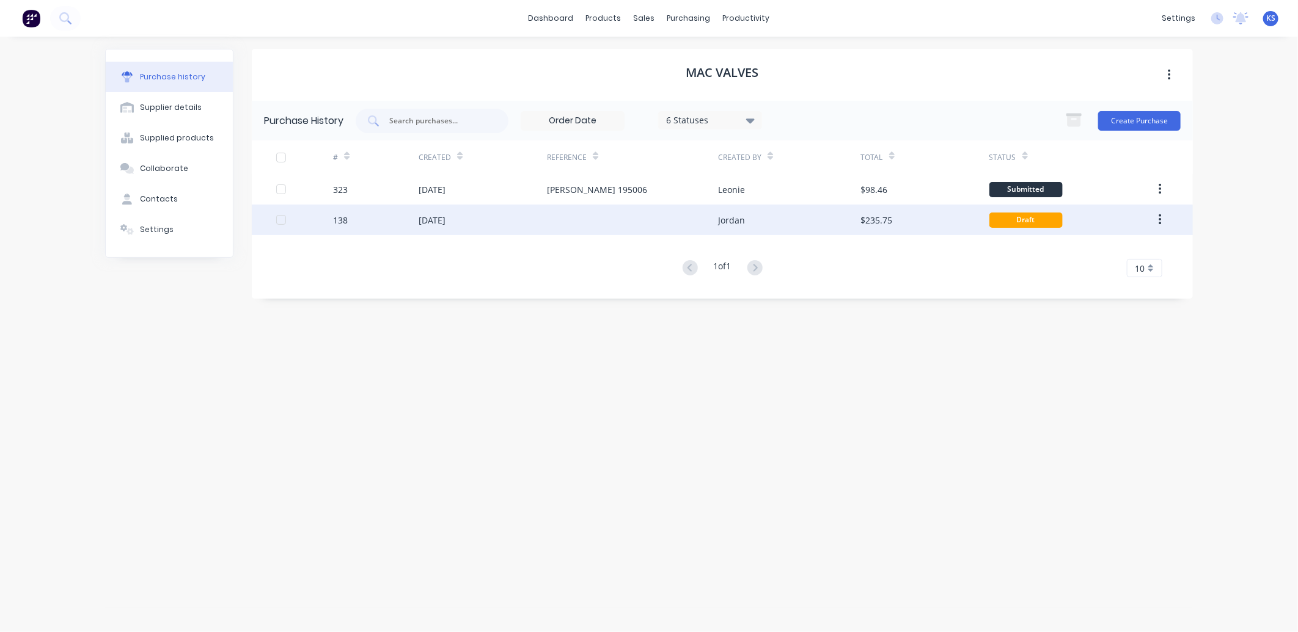
click at [434, 216] on div "[DATE]" at bounding box center [432, 220] width 27 height 13
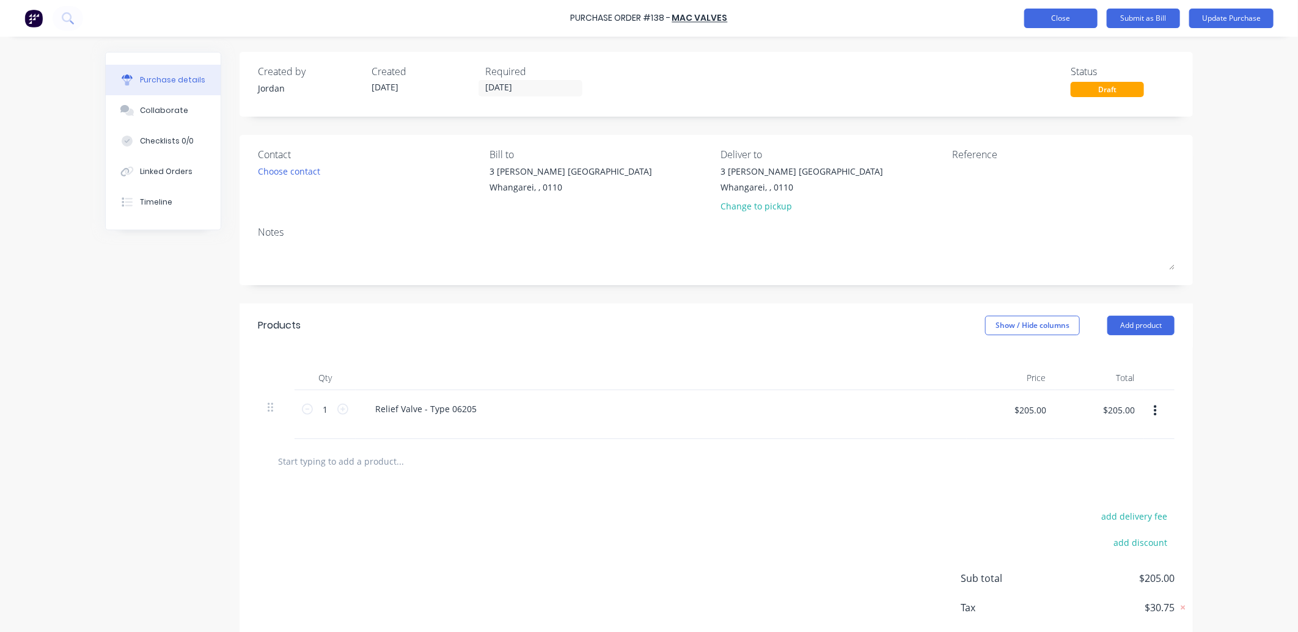
click at [1061, 21] on button "Close" at bounding box center [1060, 19] width 73 height 20
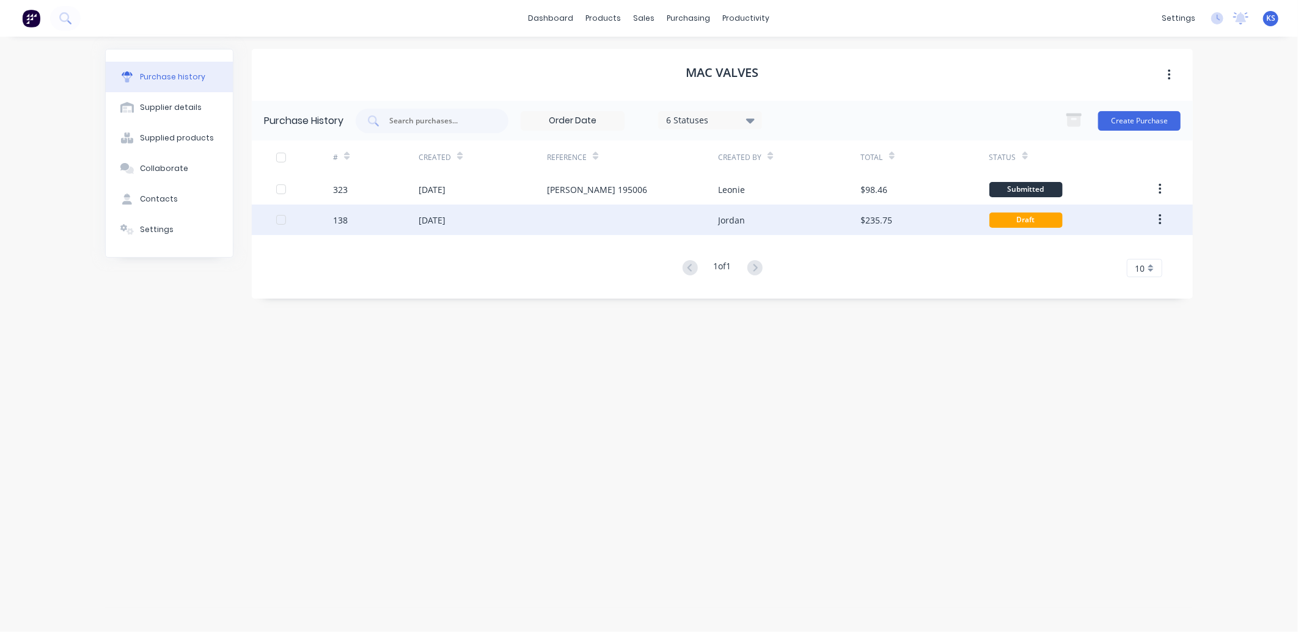
click at [475, 221] on div "[DATE]" at bounding box center [483, 220] width 128 height 31
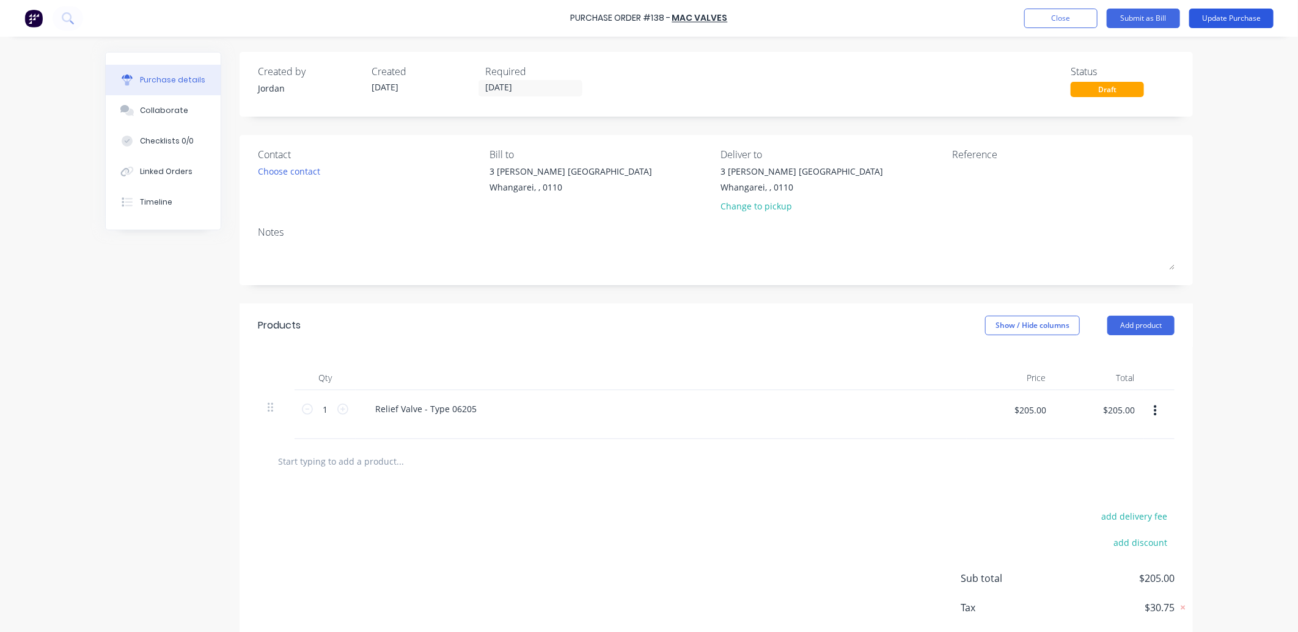
click at [1235, 21] on button "Update Purchase" at bounding box center [1231, 19] width 84 height 20
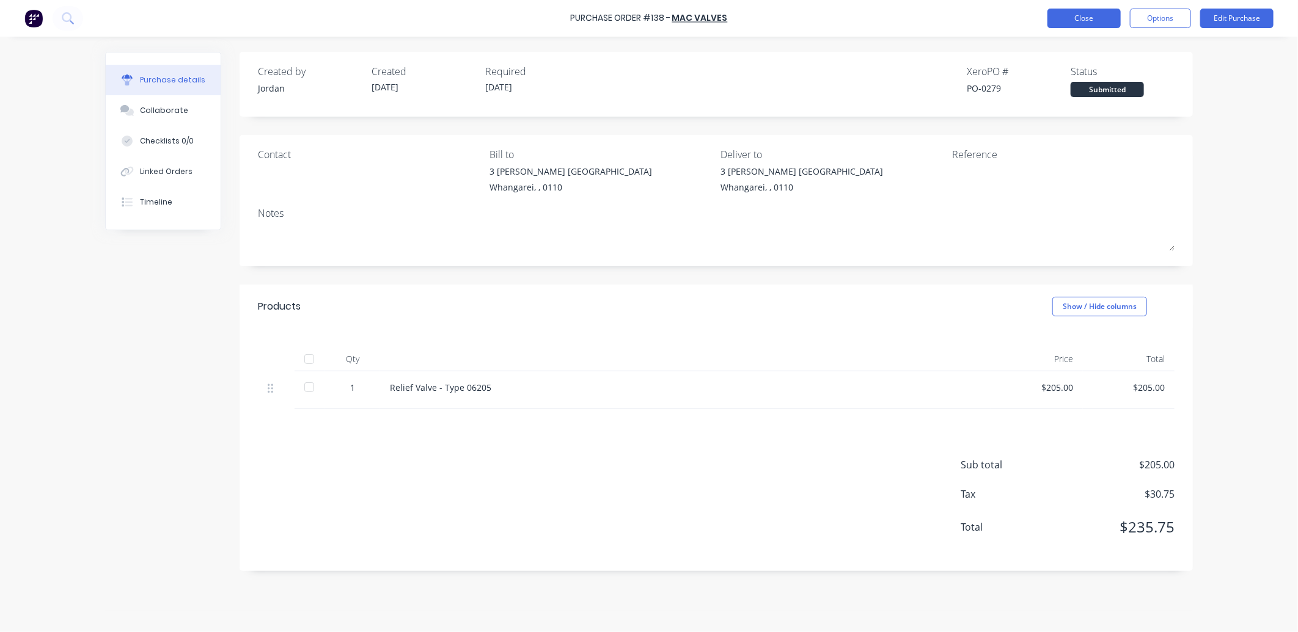
click at [1086, 20] on button "Close" at bounding box center [1083, 19] width 73 height 20
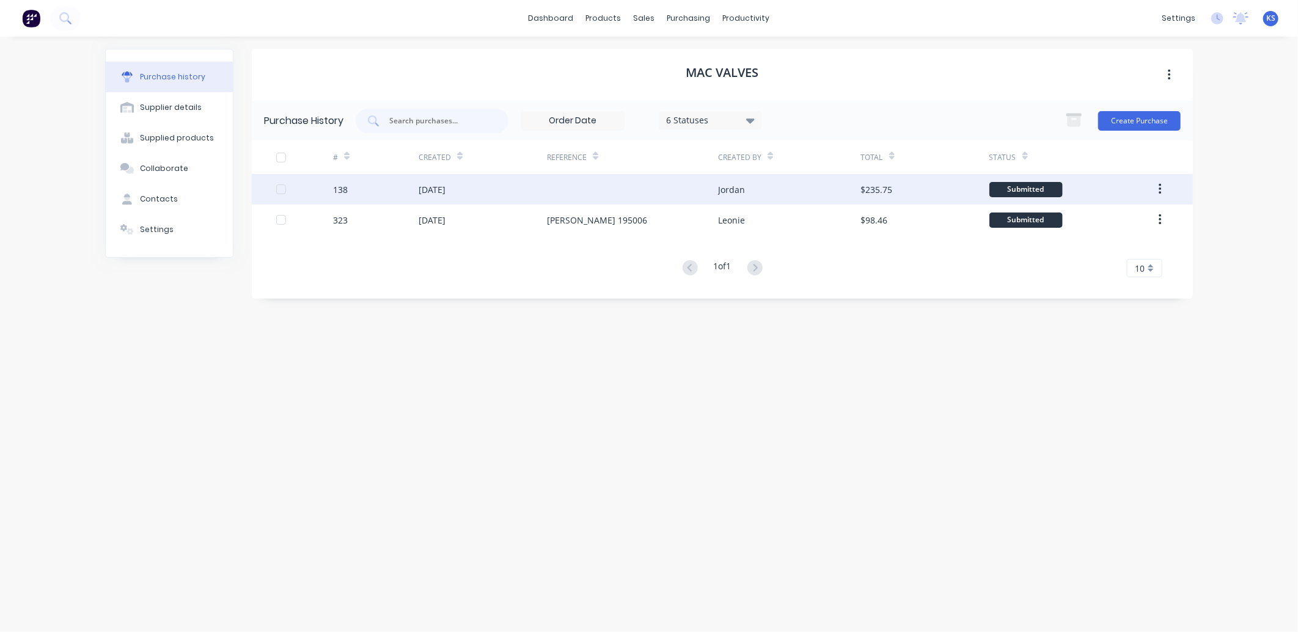
click at [428, 191] on div "[DATE]" at bounding box center [432, 189] width 27 height 13
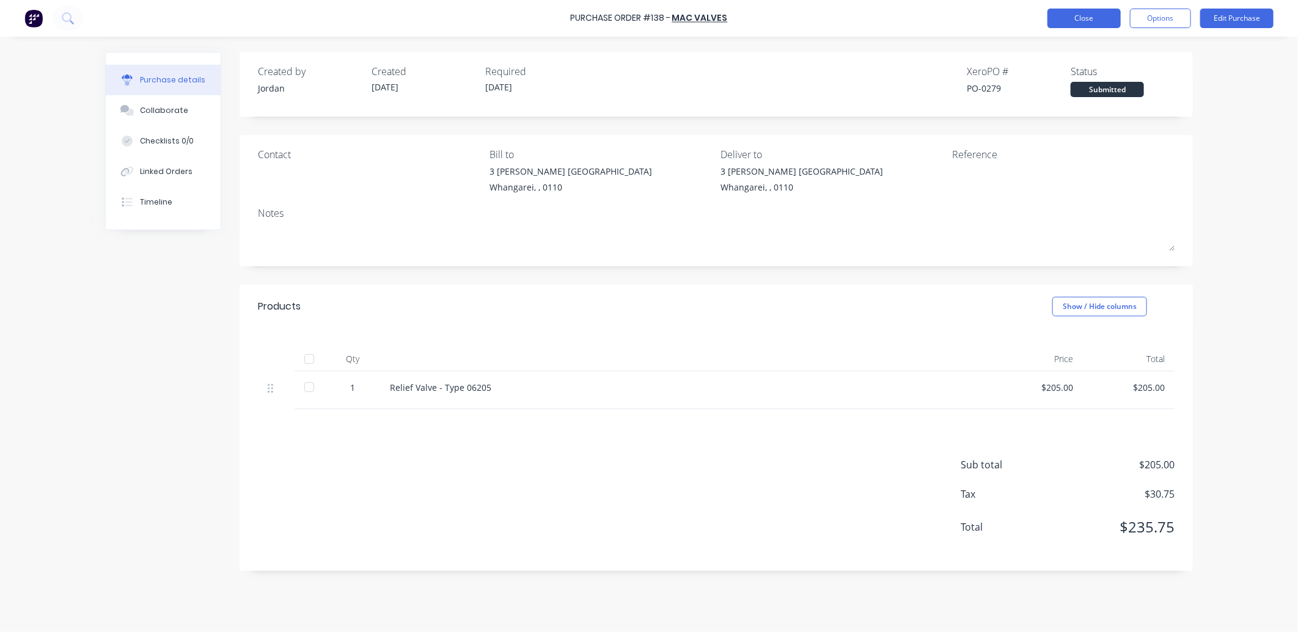
click at [1096, 19] on button "Close" at bounding box center [1083, 19] width 73 height 20
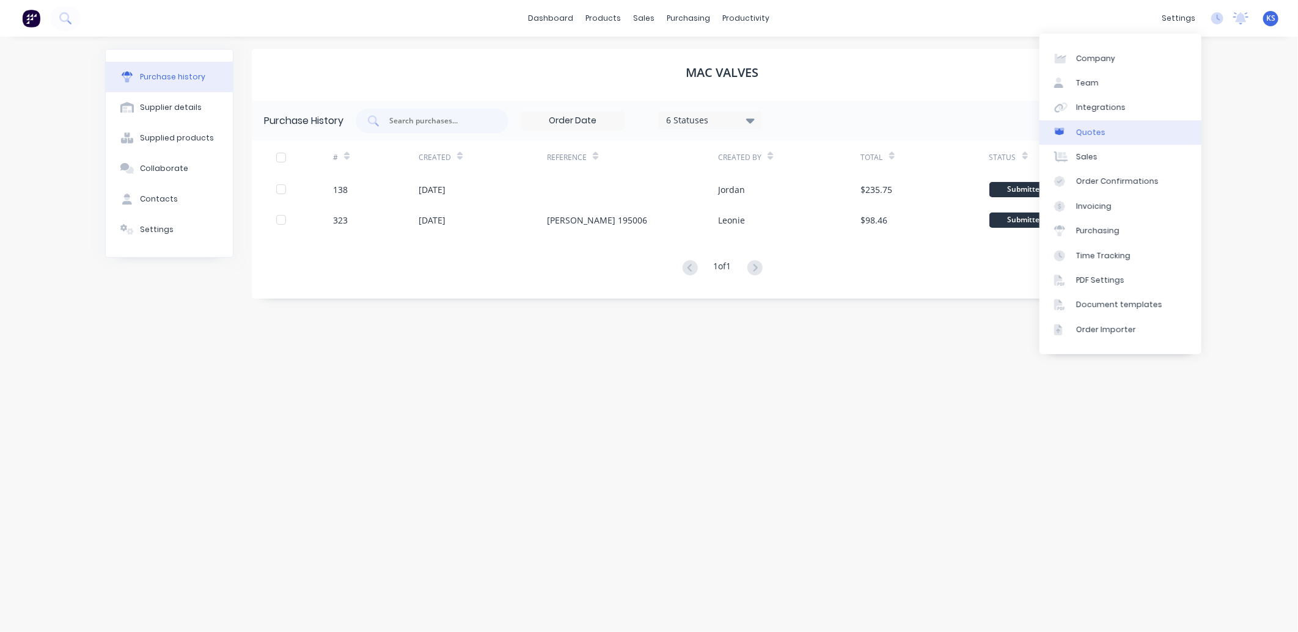
click at [1093, 137] on div "Quotes" at bounding box center [1090, 132] width 29 height 11
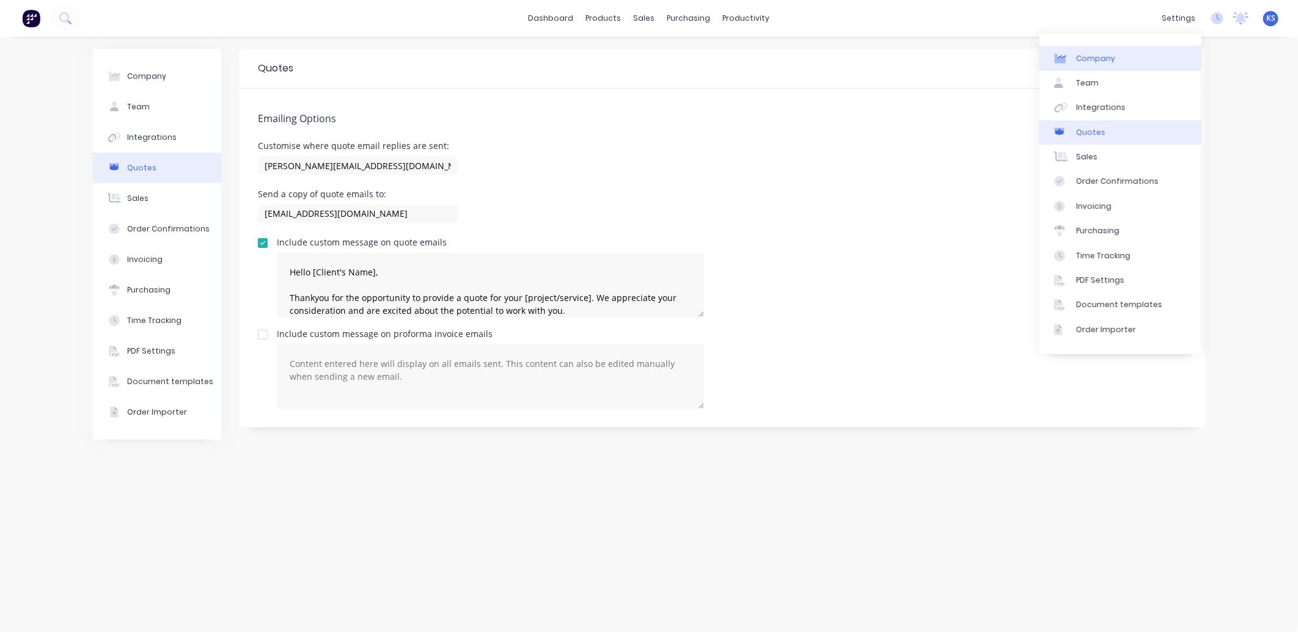
click at [1141, 56] on link "Company" at bounding box center [1120, 58] width 162 height 24
select select "NZ"
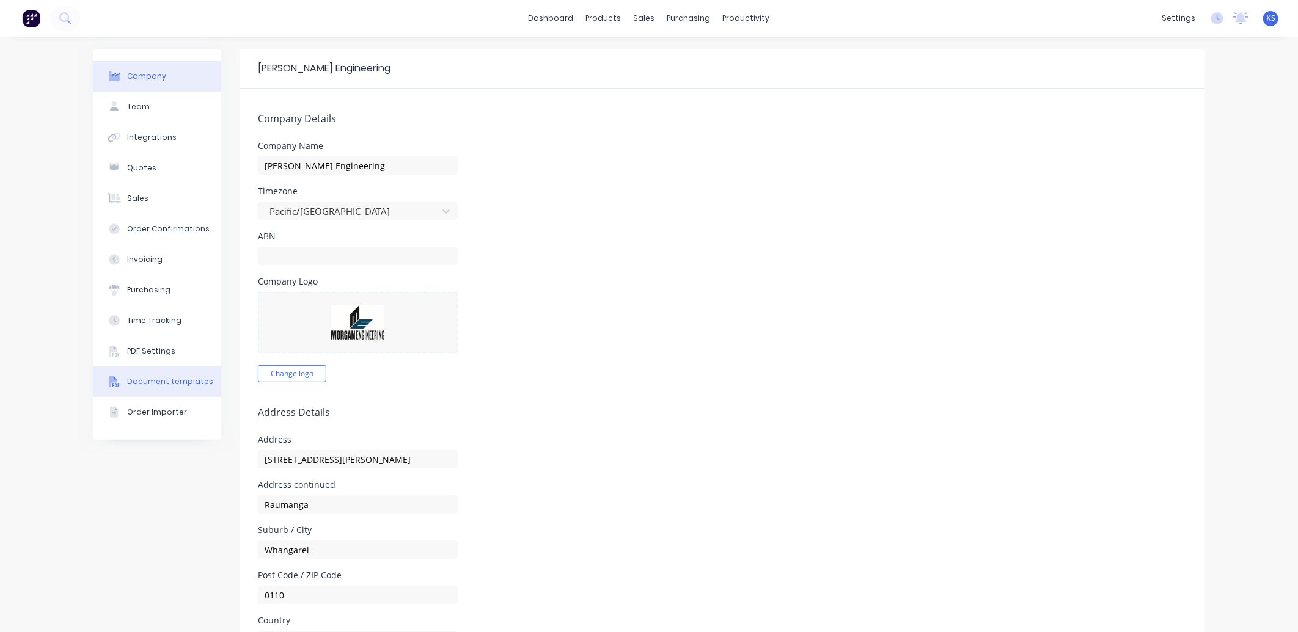
click at [156, 370] on button "Document templates" at bounding box center [157, 382] width 128 height 31
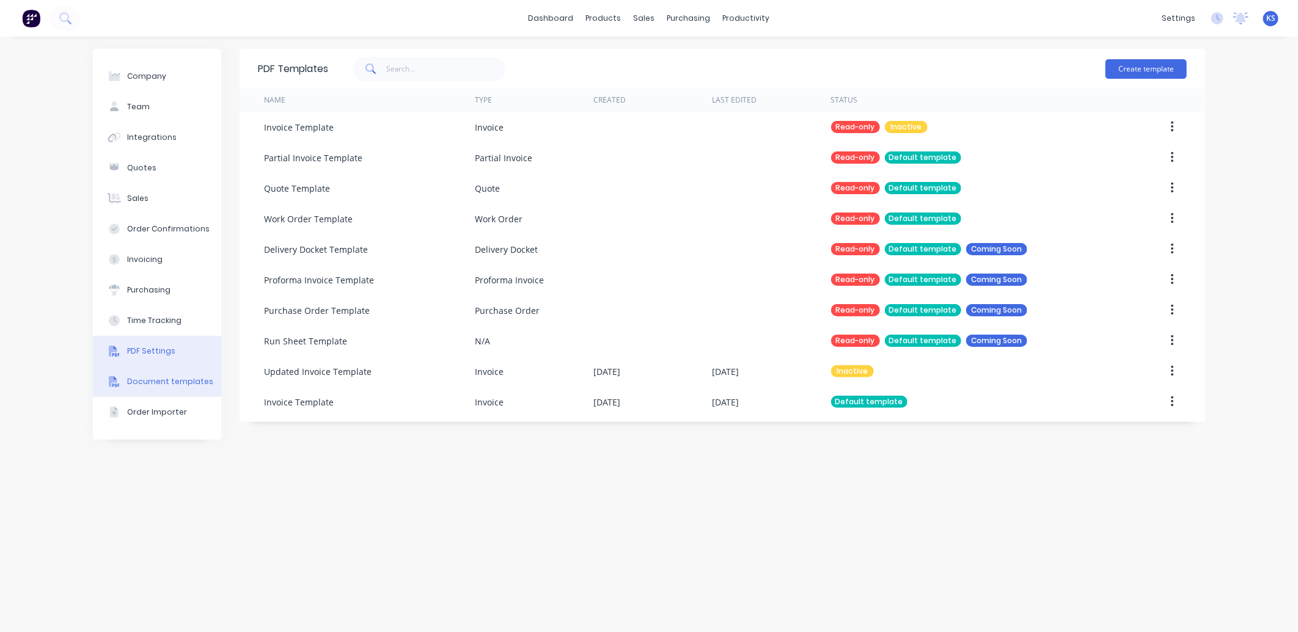
click at [143, 348] on div "PDF Settings" at bounding box center [151, 351] width 48 height 11
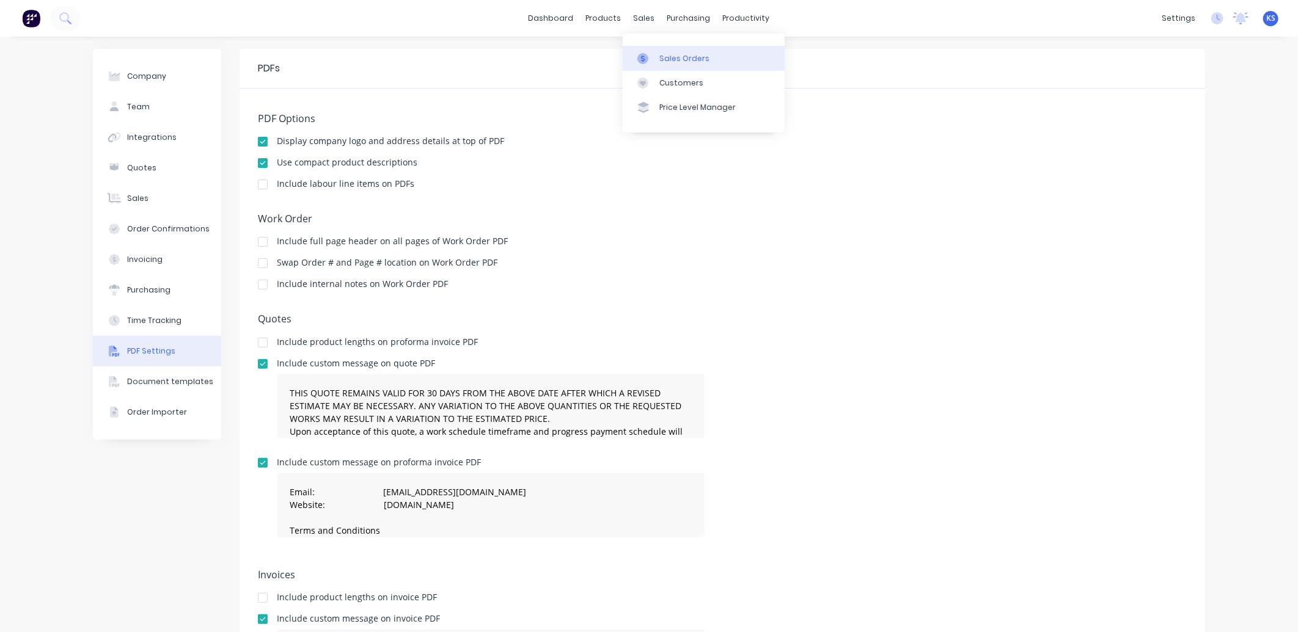
click at [695, 60] on div "Sales Orders" at bounding box center [684, 58] width 50 height 11
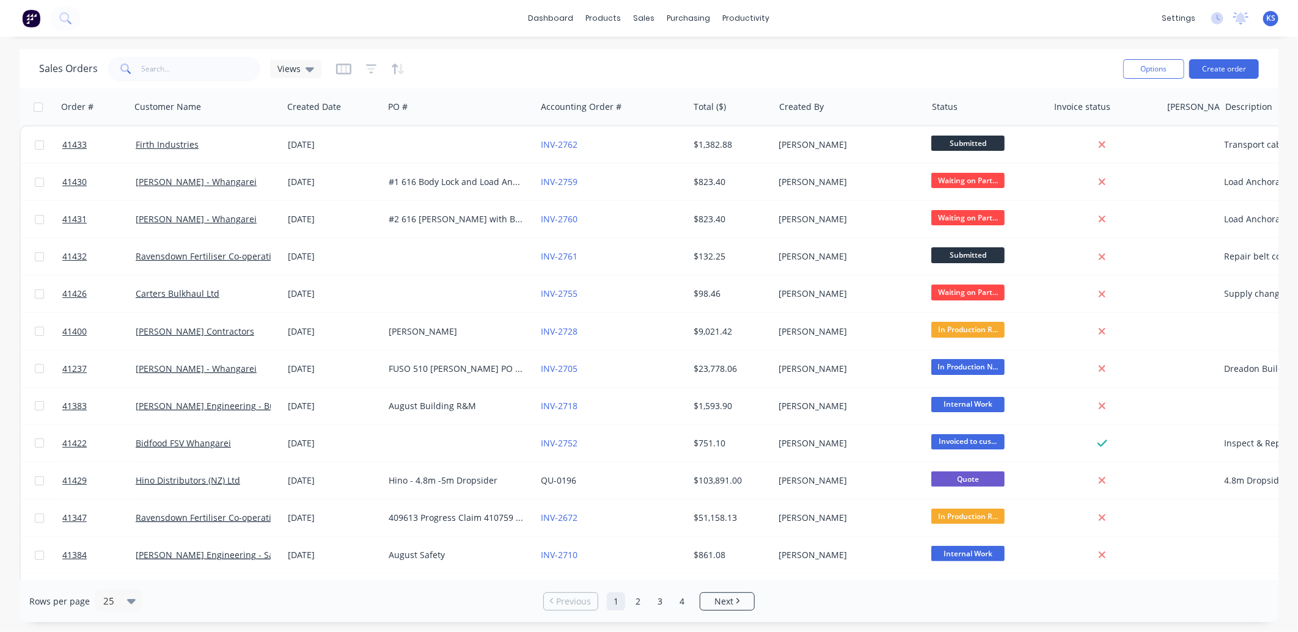
click at [1269, 19] on span "KS" at bounding box center [1270, 18] width 9 height 11
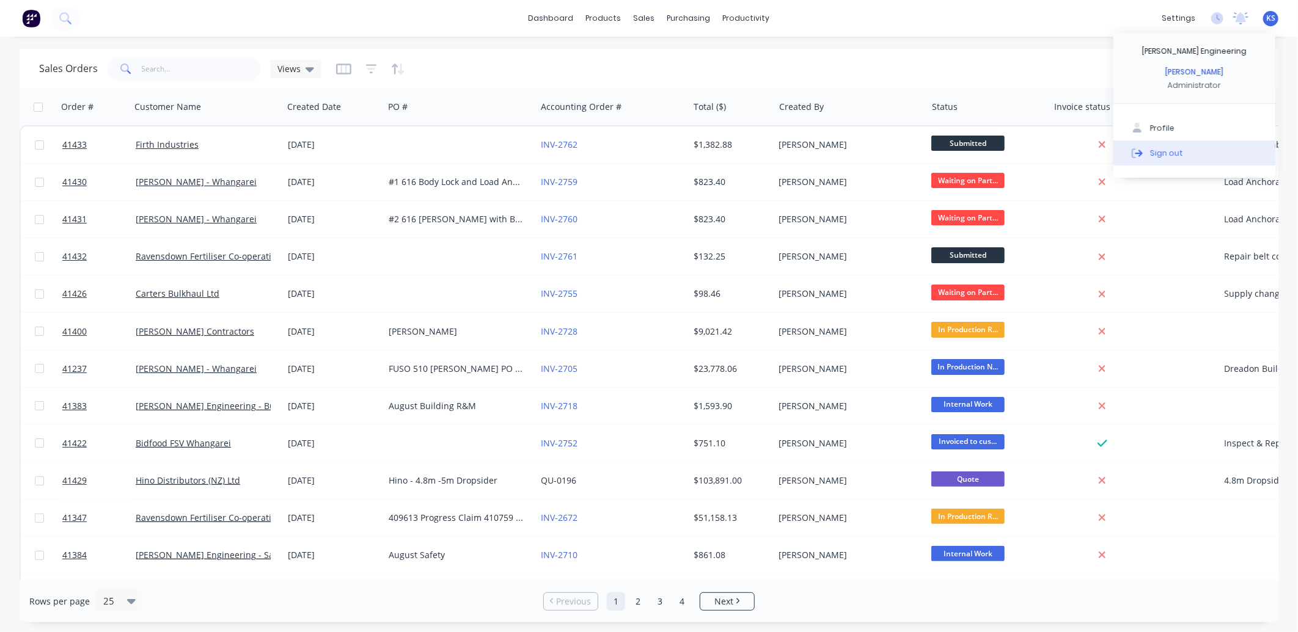
click at [1199, 153] on button "Sign out" at bounding box center [1194, 153] width 162 height 24
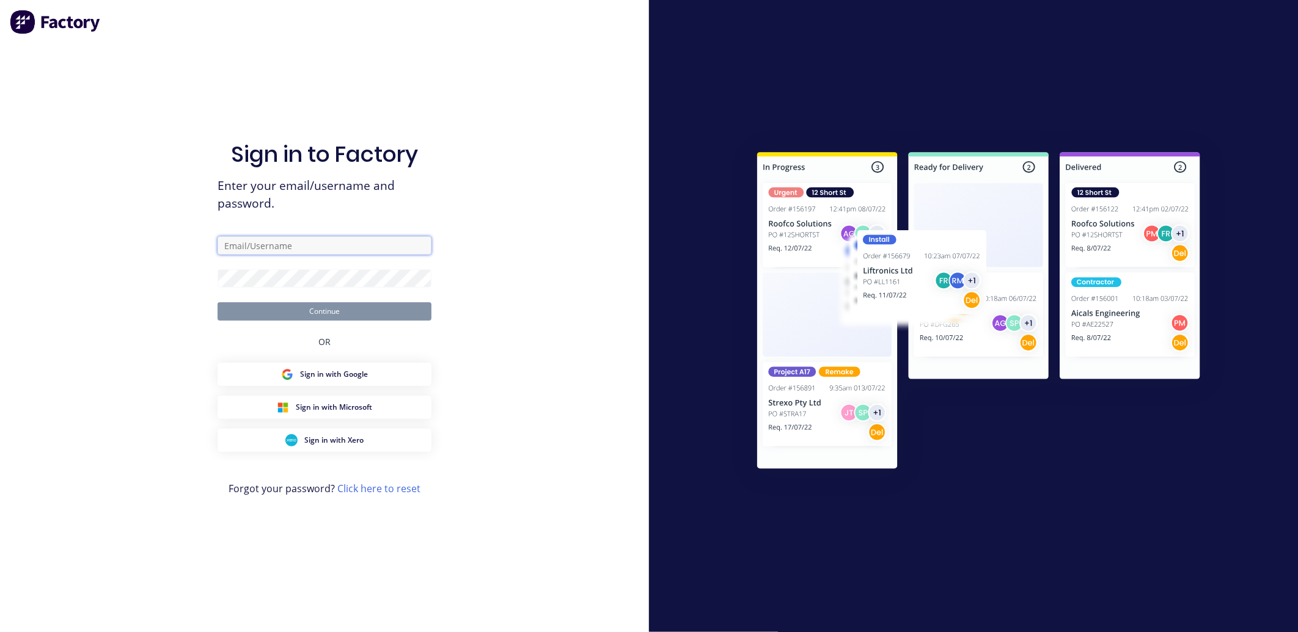
type input "kat@morganengineering.co.nz"
